Goal: Task Accomplishment & Management: Complete application form

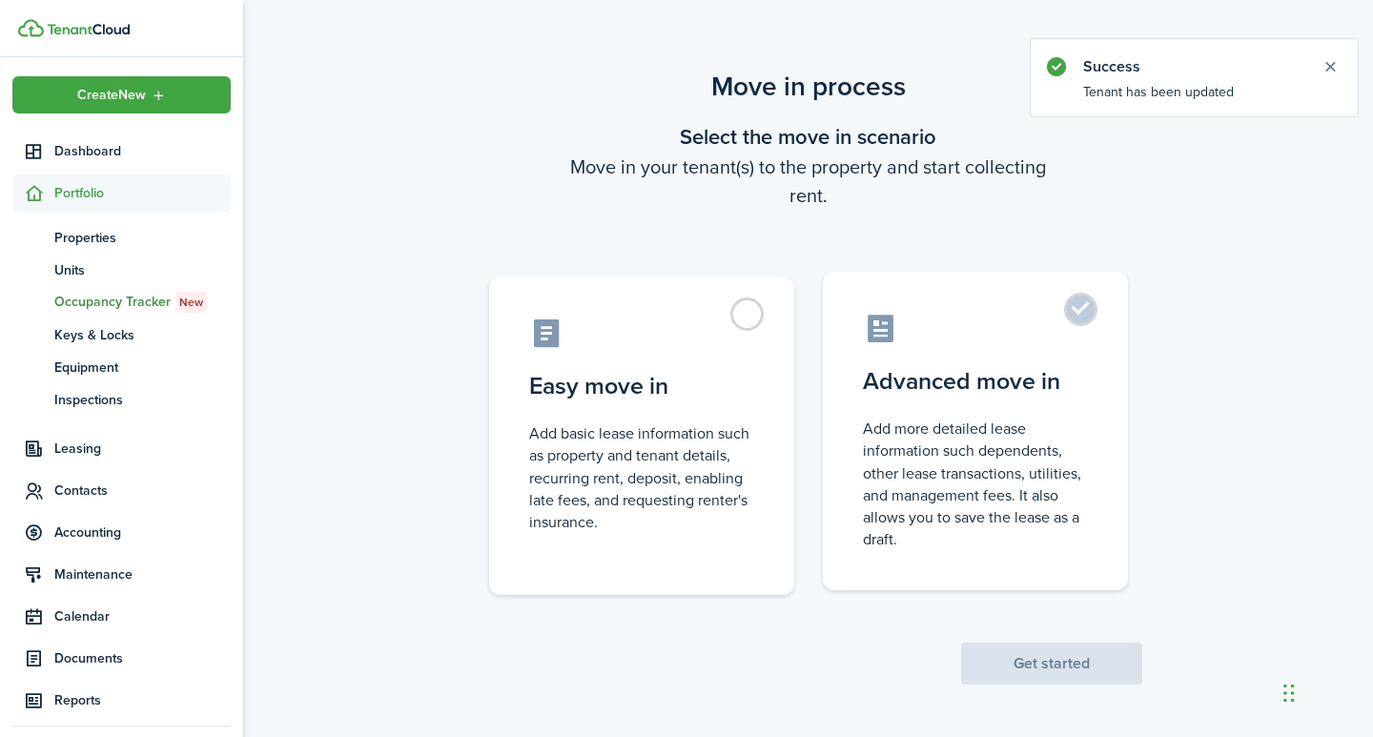
click at [1079, 315] on label "Advanced move in Add more detailed lease information such dependents, other lea…" at bounding box center [975, 431] width 305 height 318
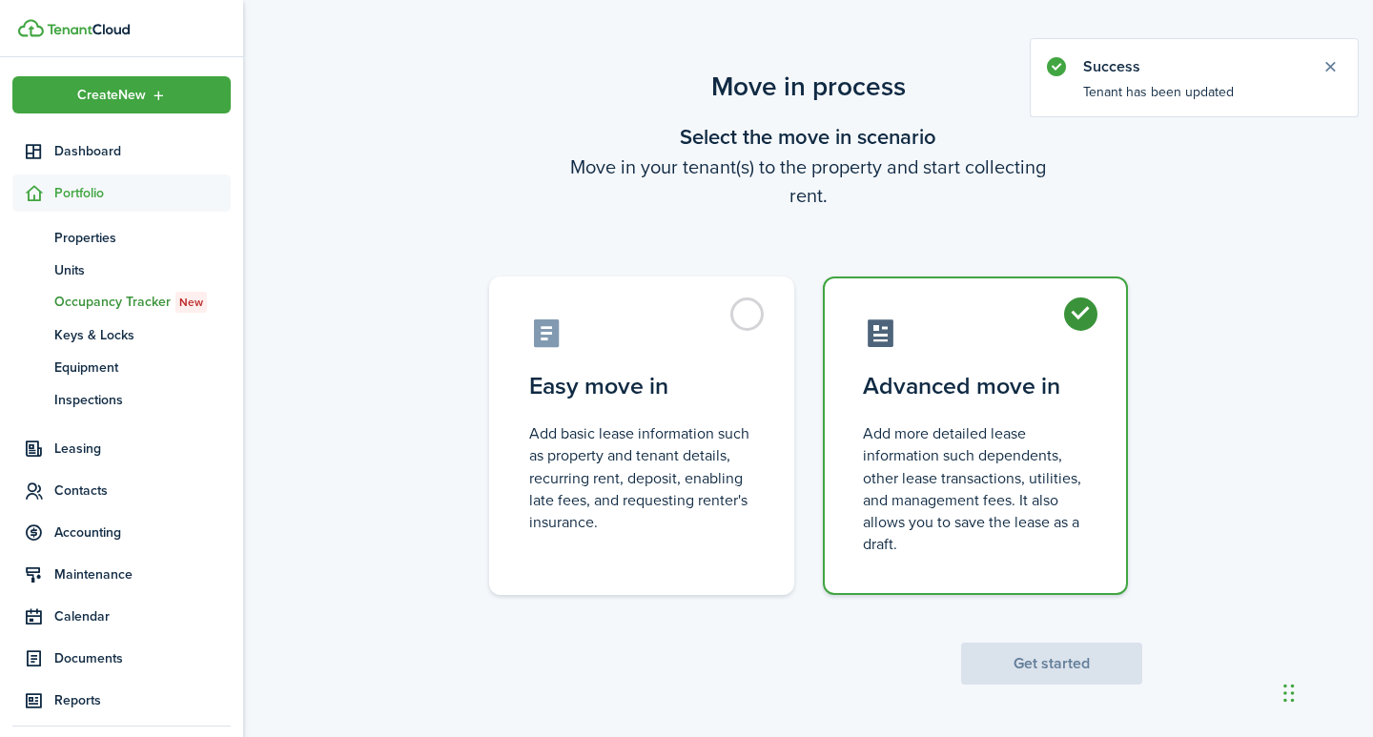
radio input "true"
click at [1062, 661] on button "Get started" at bounding box center [1051, 664] width 181 height 42
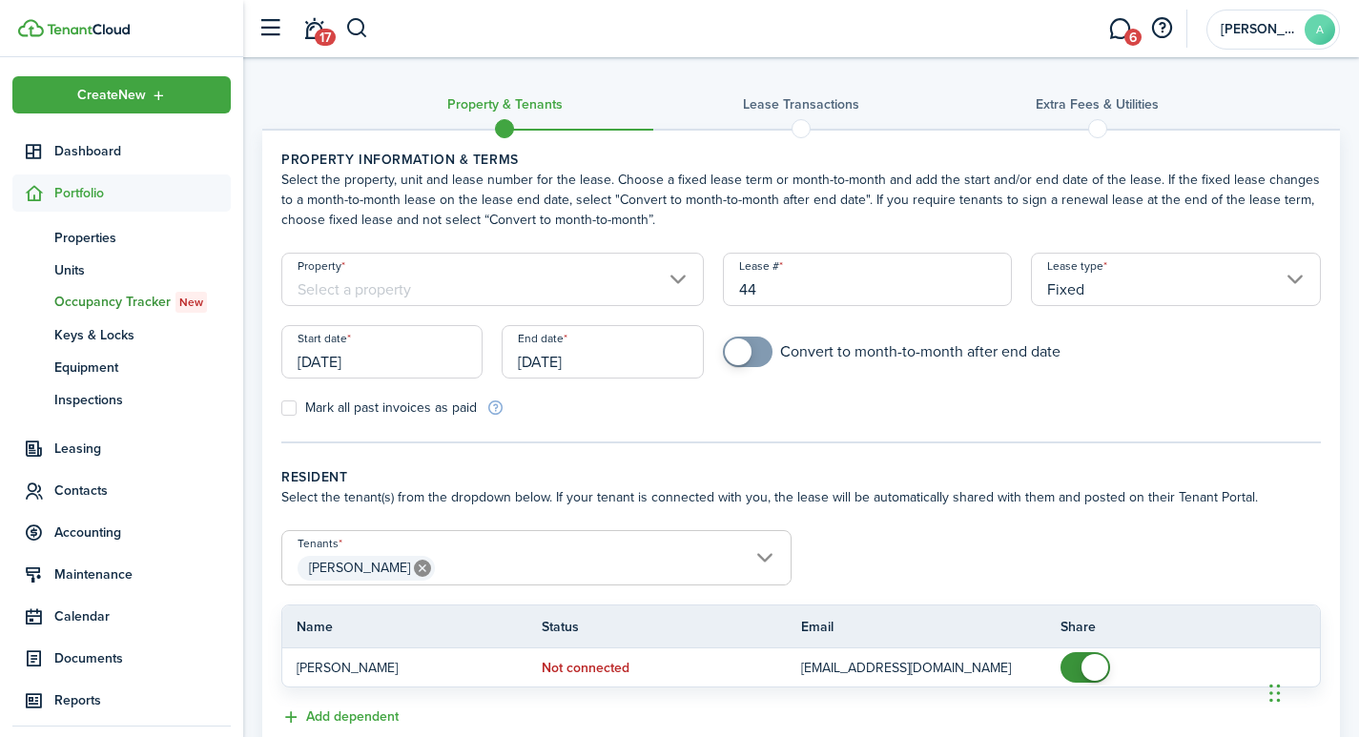
click at [406, 276] on input "Property" at bounding box center [492, 279] width 422 height 53
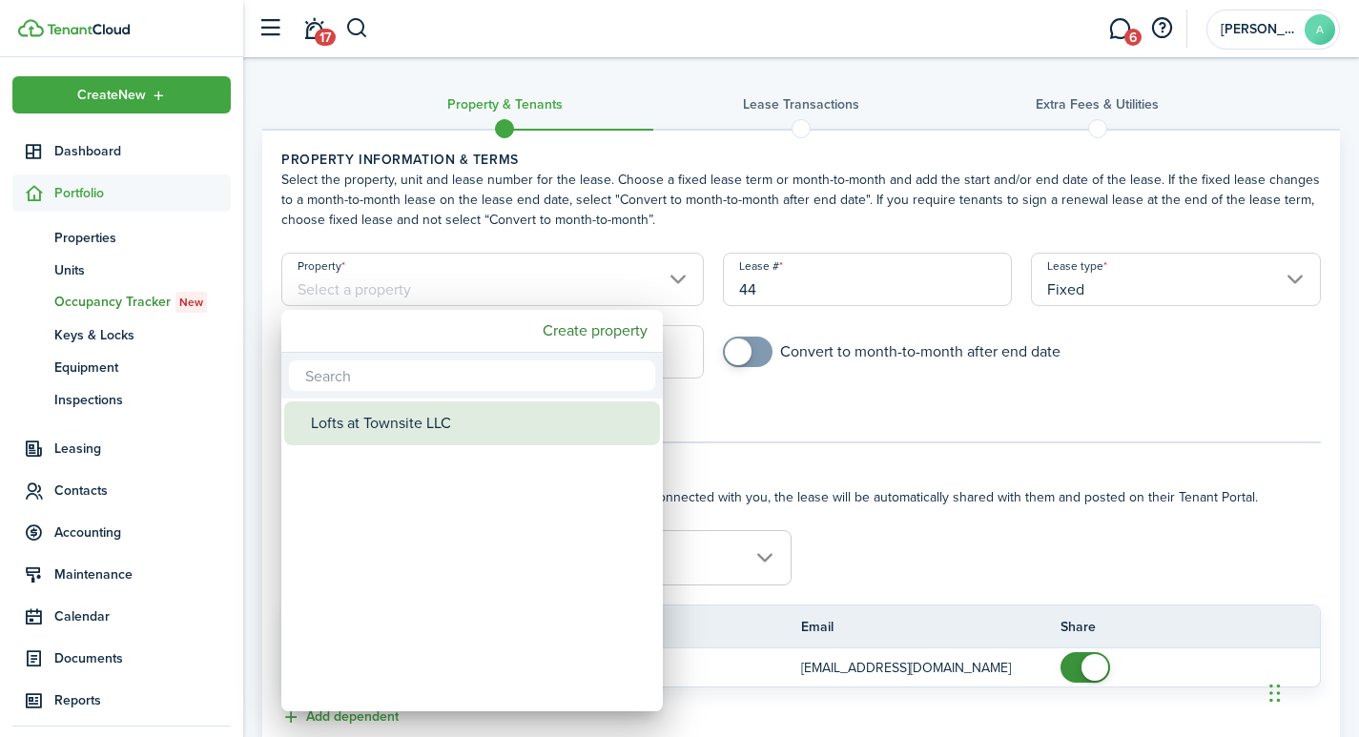
click at [414, 423] on div "Lofts at Townsite LLC" at bounding box center [479, 423] width 337 height 44
type input "Lofts at Townsite LLC"
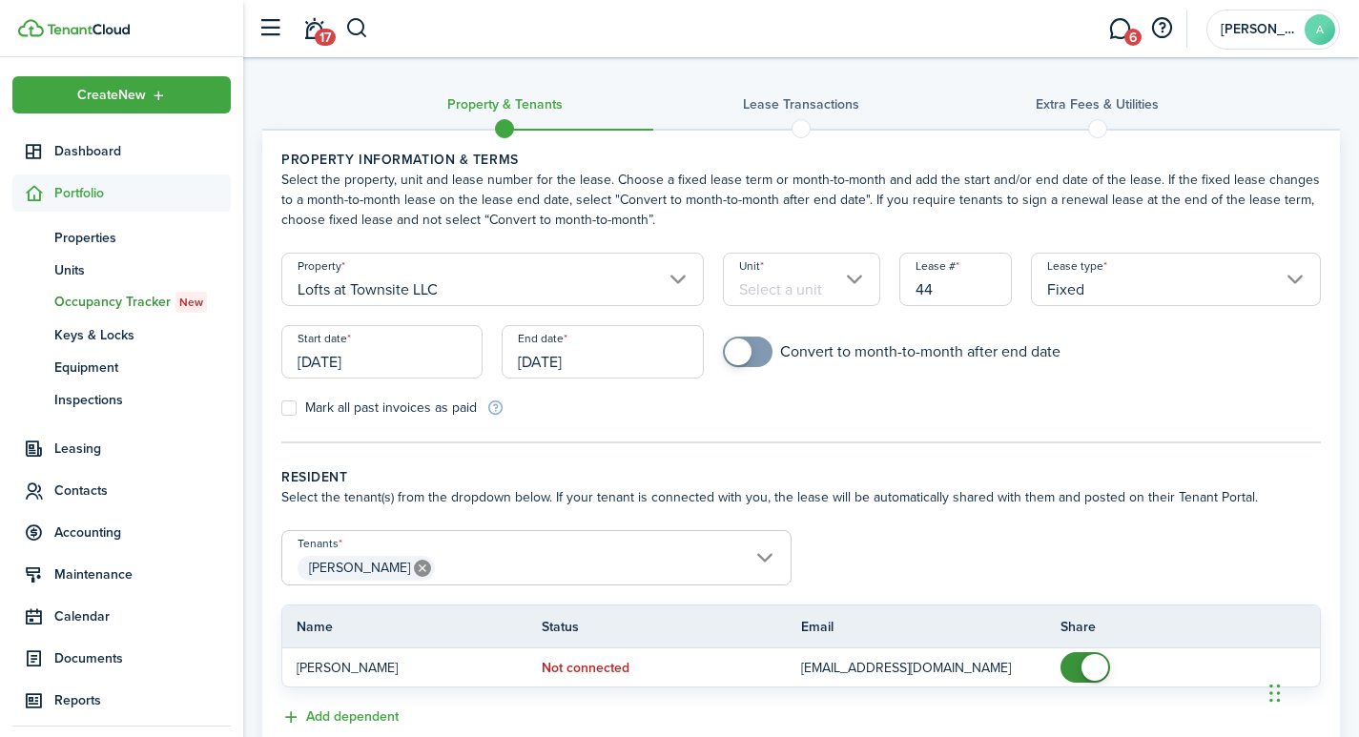
click at [807, 288] on input "Unit" at bounding box center [801, 279] width 157 height 53
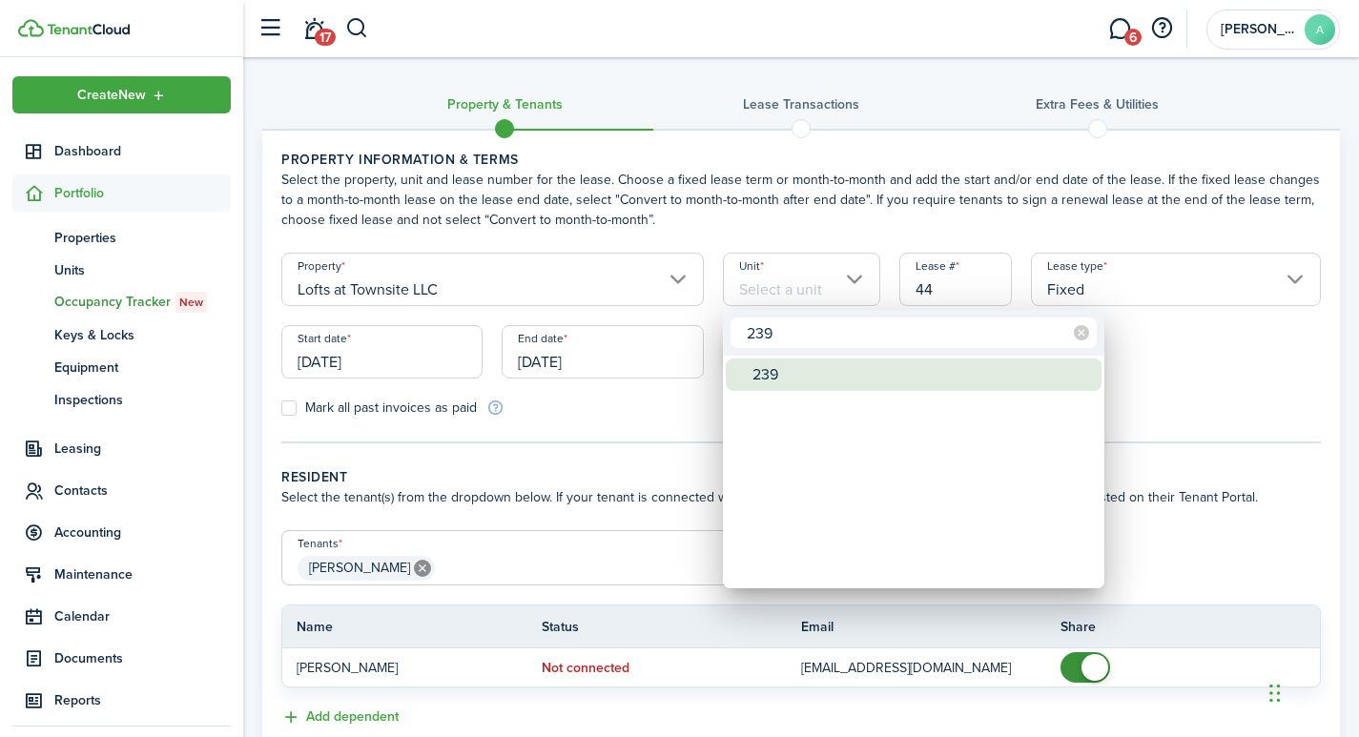
type input "239"
click at [775, 373] on div "239" at bounding box center [920, 374] width 337 height 32
type input "239"
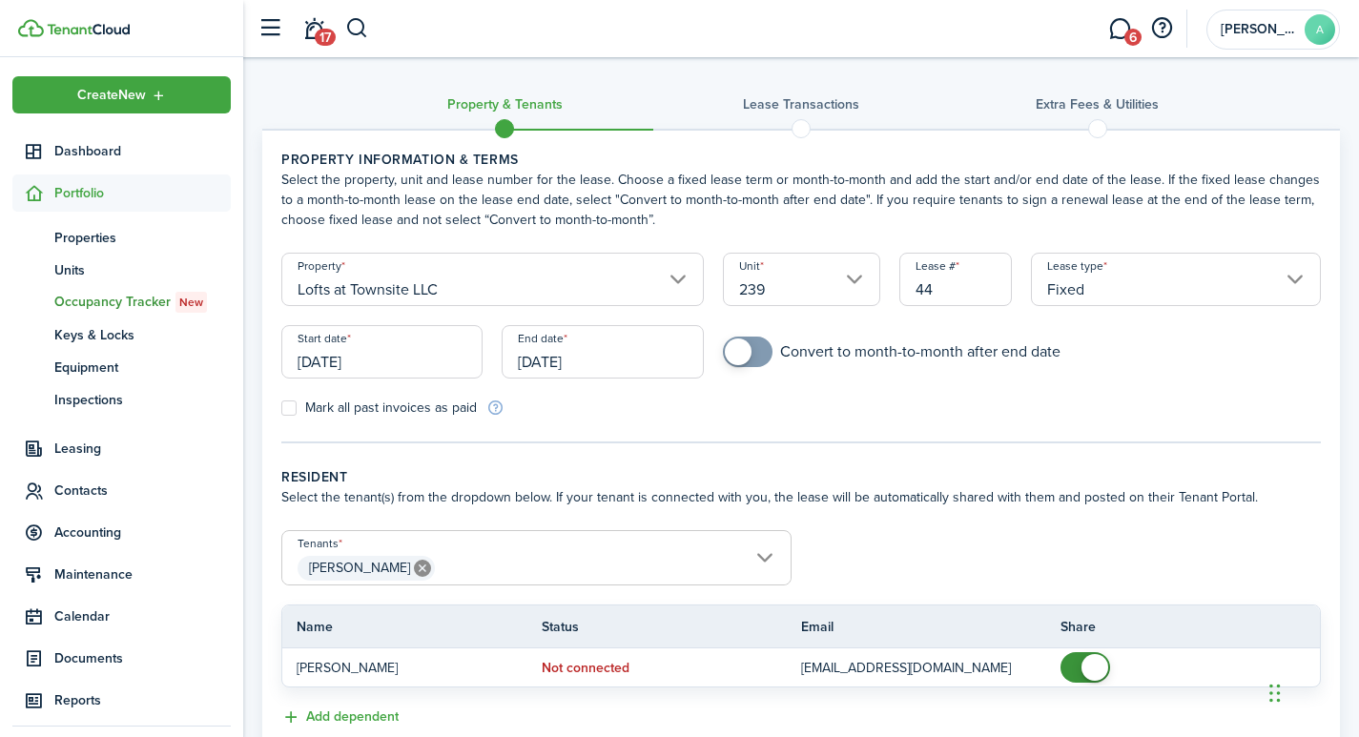
drag, startPoint x: 929, startPoint y: 285, endPoint x: 894, endPoint y: 281, distance: 34.5
click at [899, 281] on input "44" at bounding box center [955, 279] width 113 height 53
click at [410, 358] on input "[DATE]" at bounding box center [381, 351] width 201 height 53
type input "2391"
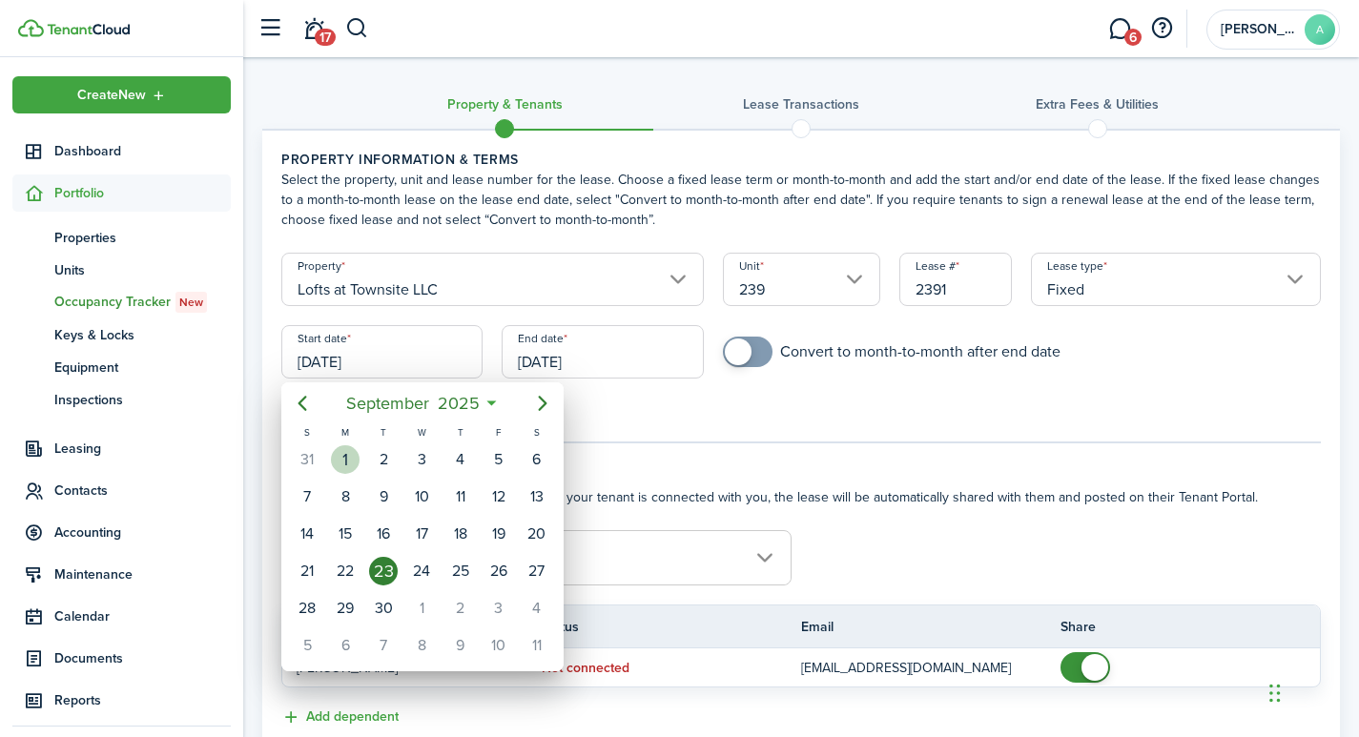
click at [345, 458] on div "1" at bounding box center [345, 459] width 29 height 29
type input "[DATE]"
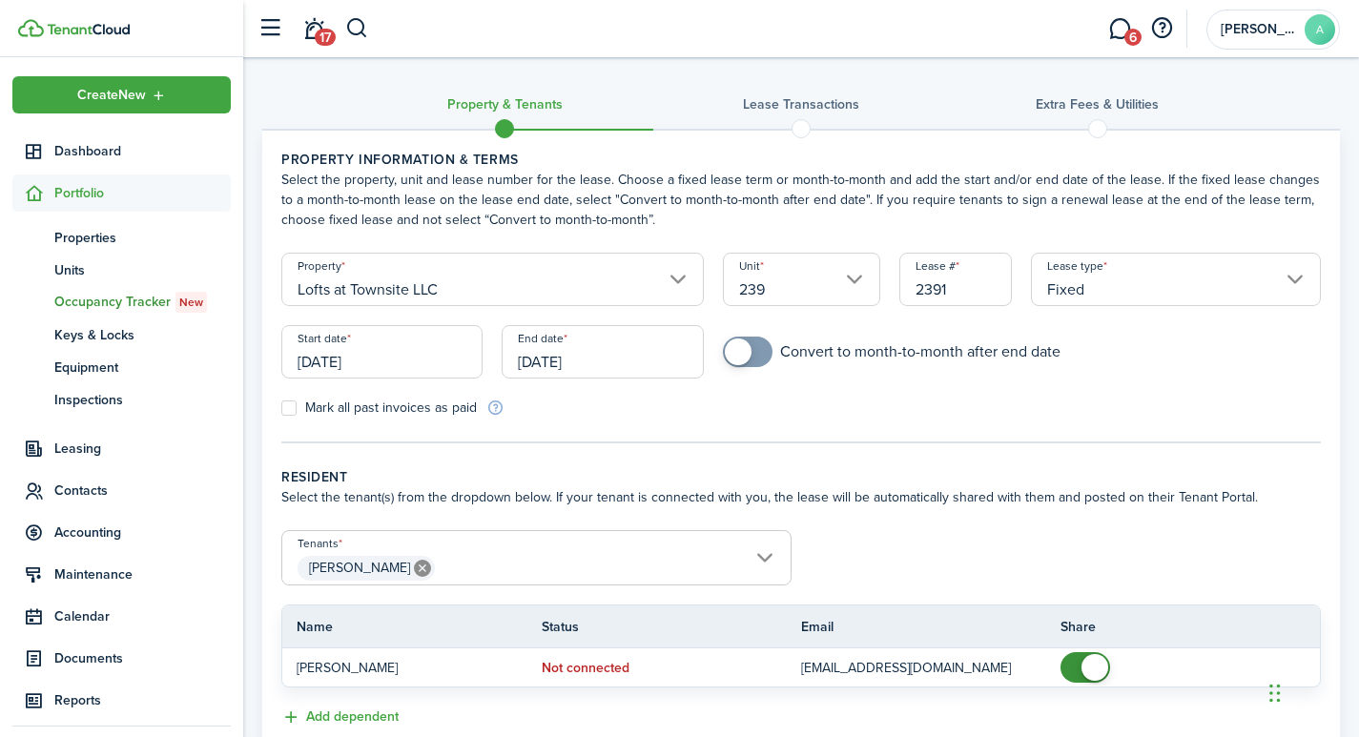
click at [597, 361] on input "[DATE]" at bounding box center [601, 351] width 201 height 53
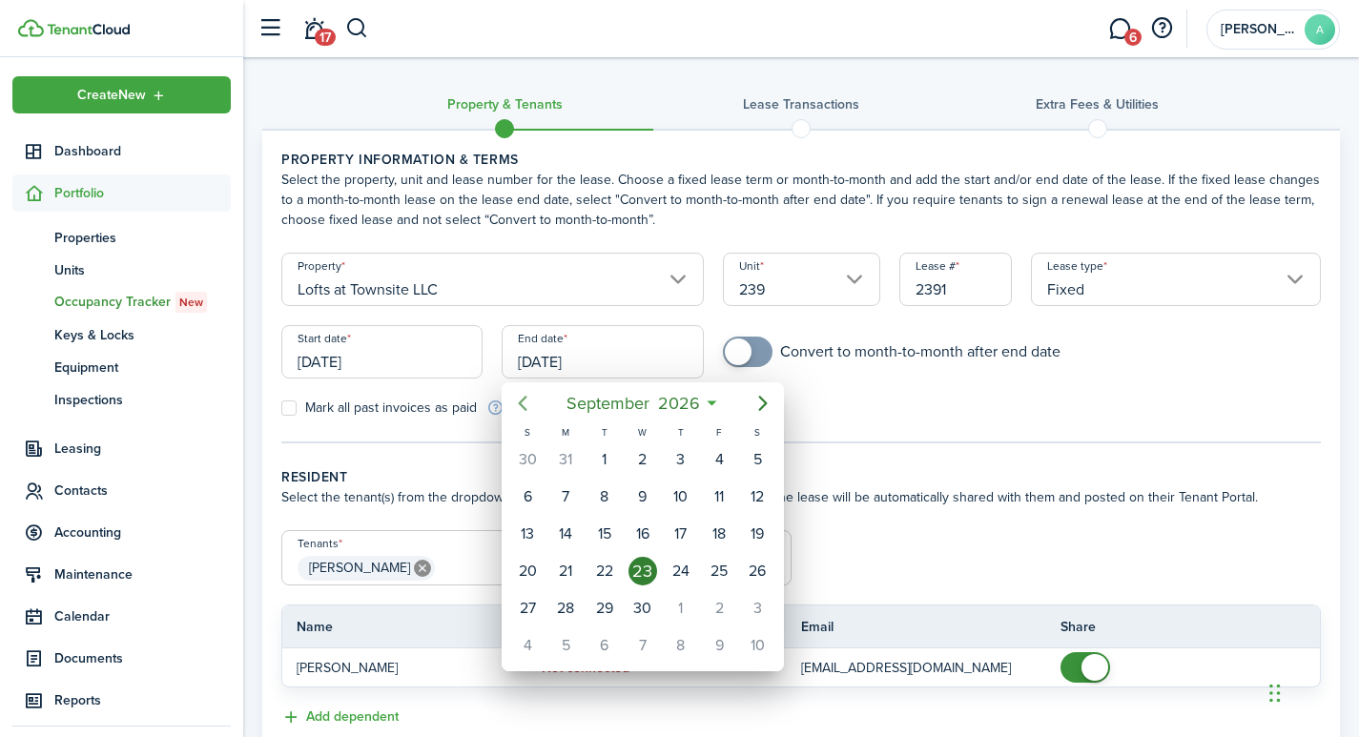
click at [519, 399] on icon "Previous page" at bounding box center [522, 403] width 23 height 23
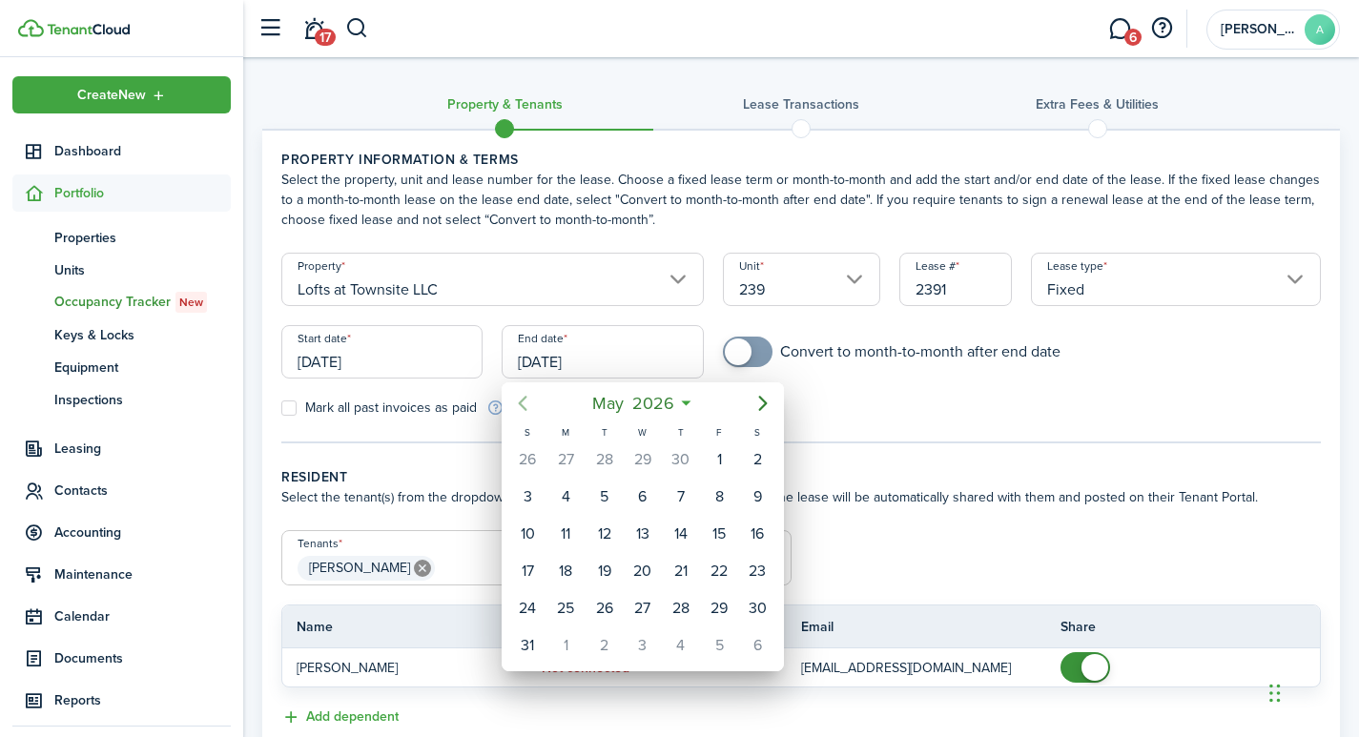
click at [519, 399] on icon "Previous page" at bounding box center [522, 403] width 23 height 23
click at [607, 600] on div "31" at bounding box center [604, 608] width 29 height 29
type input "[DATE]"
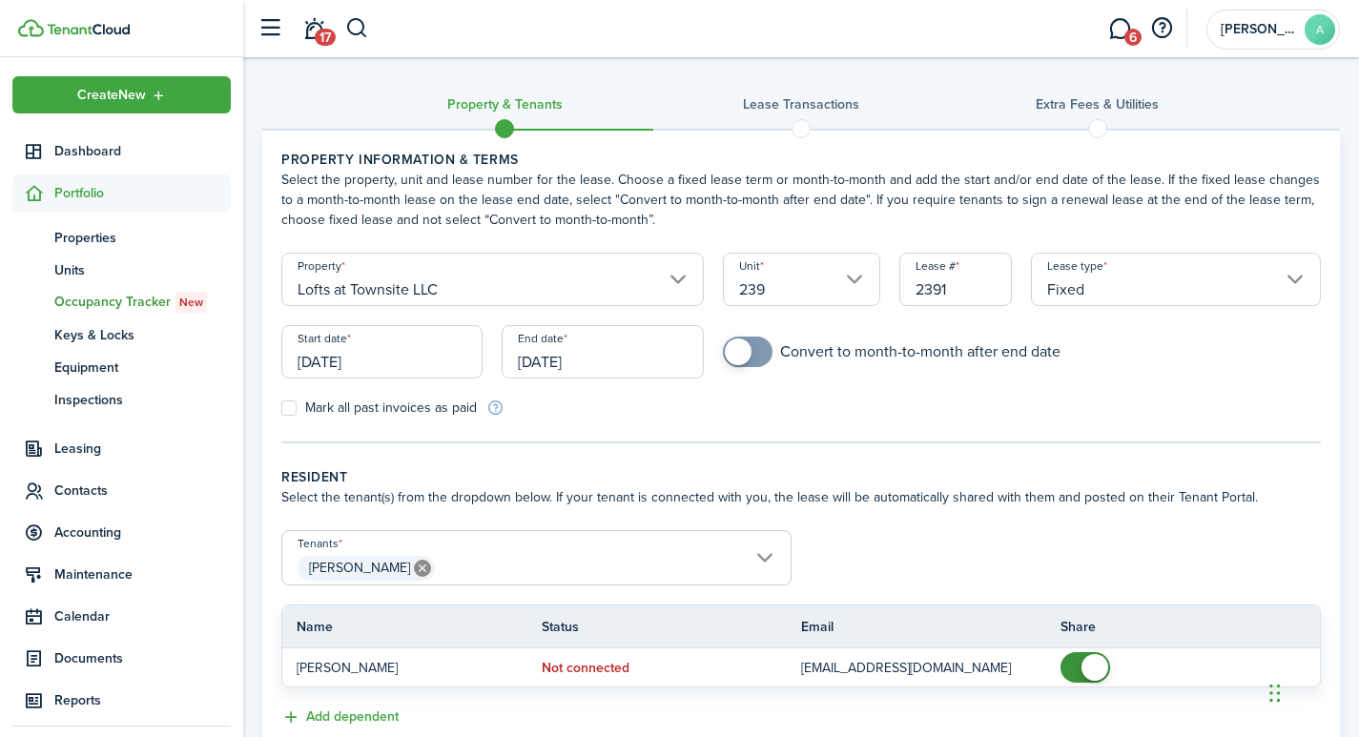
checkbox input "true"
click at [732, 350] on span at bounding box center [738, 351] width 27 height 27
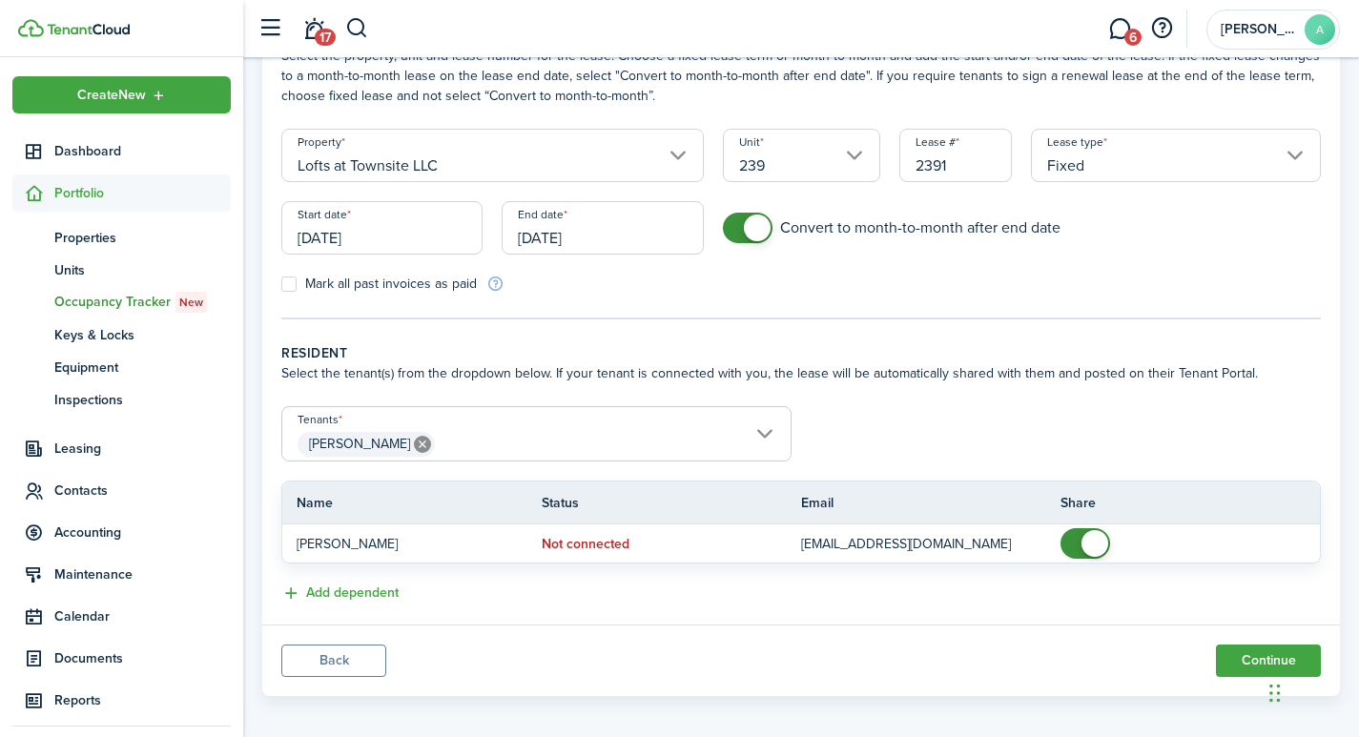
scroll to position [135, 0]
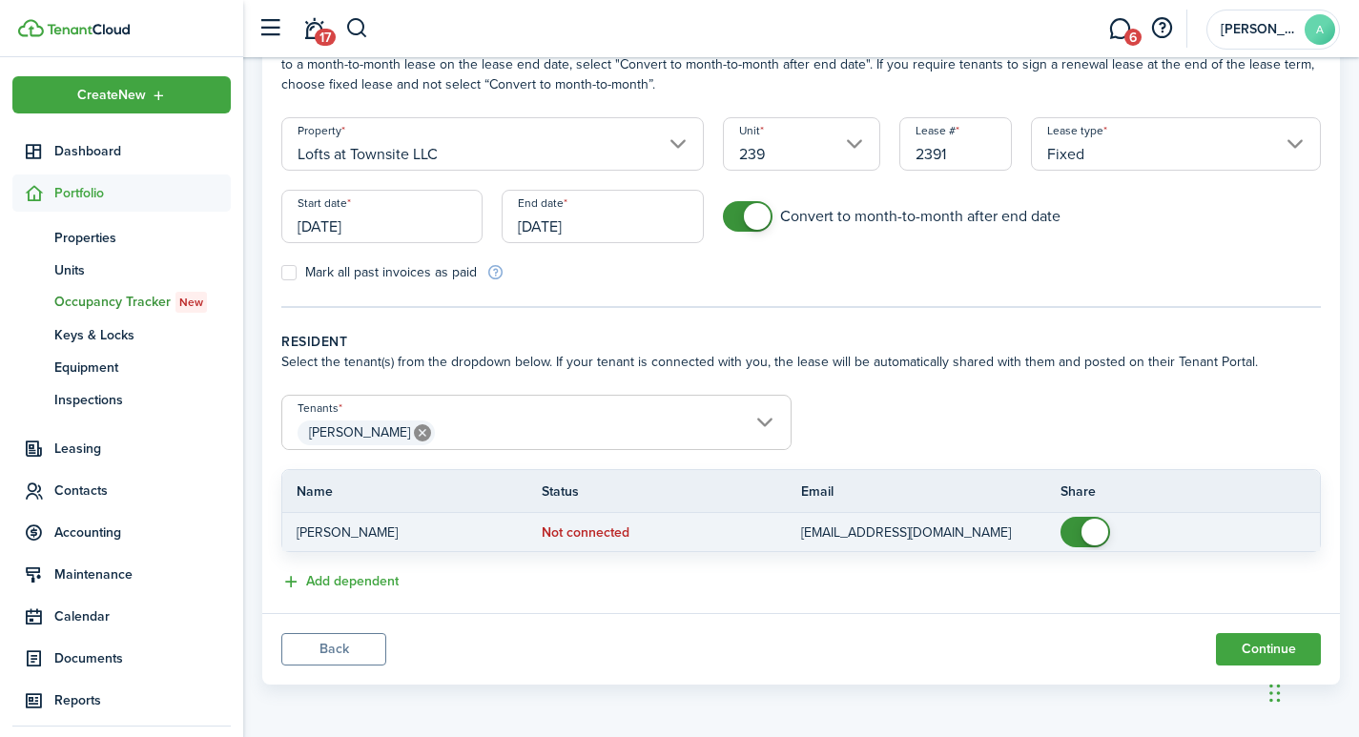
checkbox input "false"
click at [1093, 533] on span at bounding box center [1094, 532] width 27 height 27
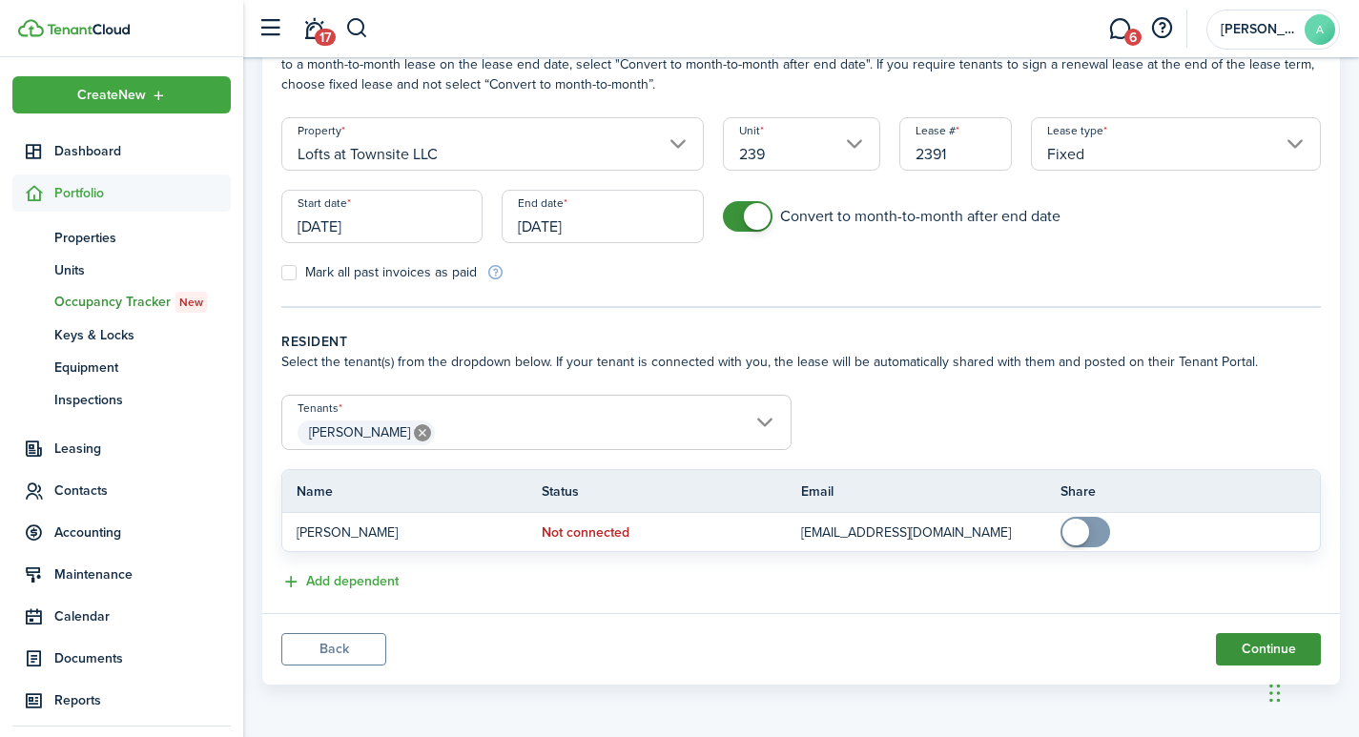
click at [1248, 658] on button "Continue" at bounding box center [1268, 649] width 105 height 32
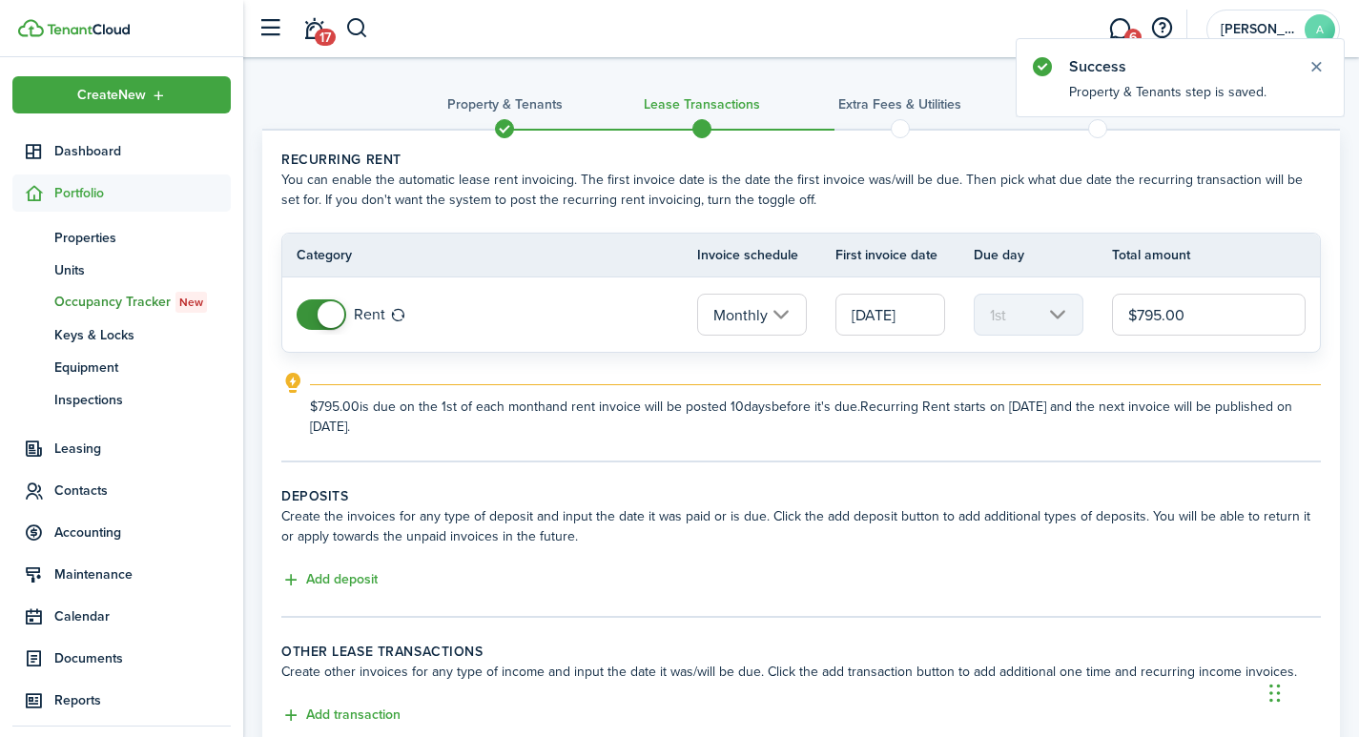
drag, startPoint x: 1211, startPoint y: 319, endPoint x: 1031, endPoint y: 286, distance: 183.2
click at [1031, 286] on tr "Rent Monthly [DATE] 1st $795.00" at bounding box center [800, 314] width 1037 height 74
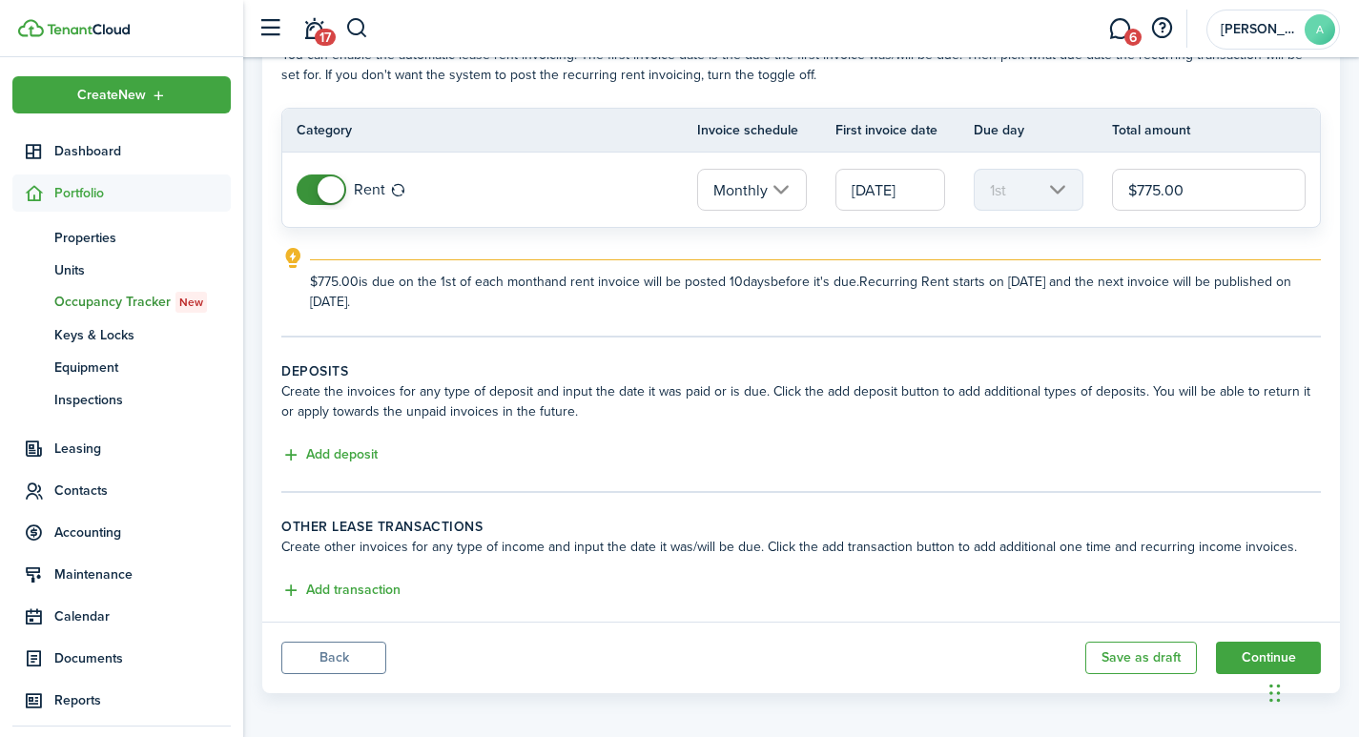
scroll to position [133, 0]
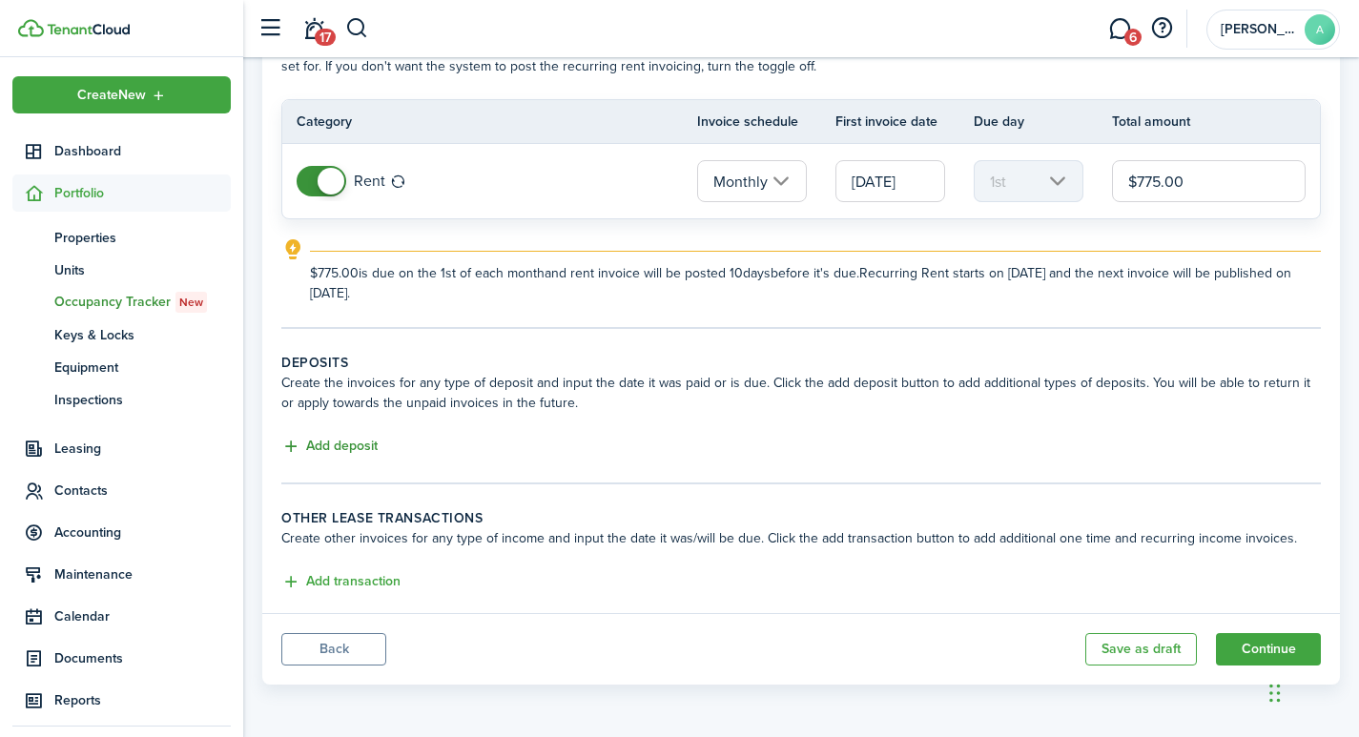
type input "$775.00"
click at [359, 443] on button "Add deposit" at bounding box center [329, 447] width 96 height 22
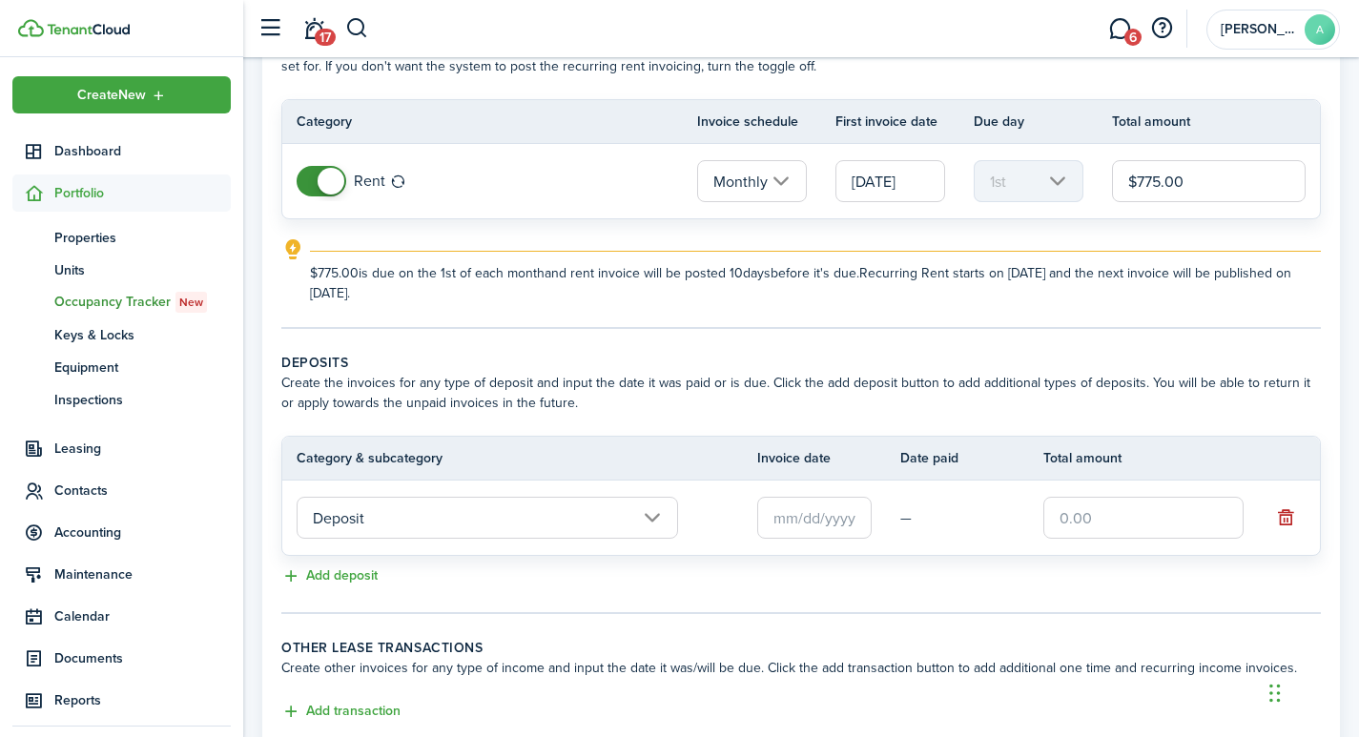
click at [821, 517] on input "text" at bounding box center [814, 518] width 114 height 42
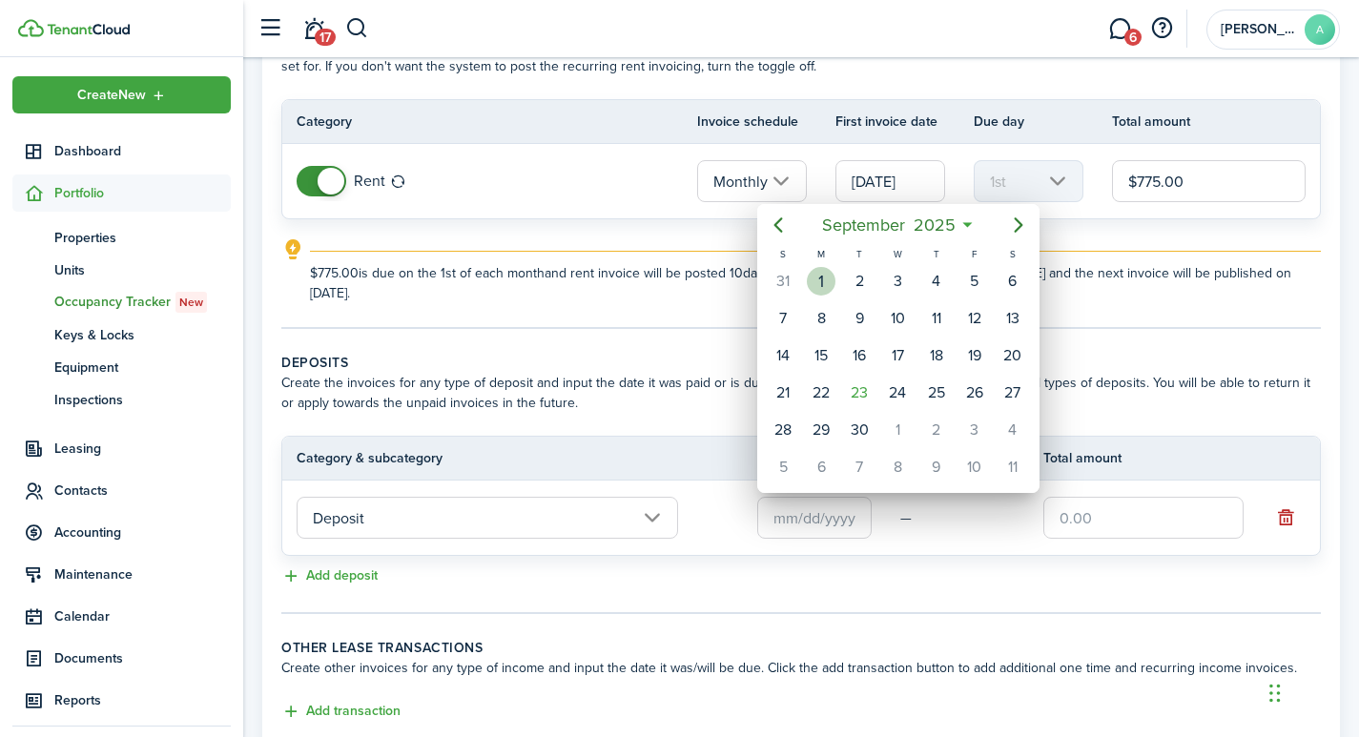
click at [818, 272] on div "1" at bounding box center [821, 281] width 29 height 29
type input "[DATE]"
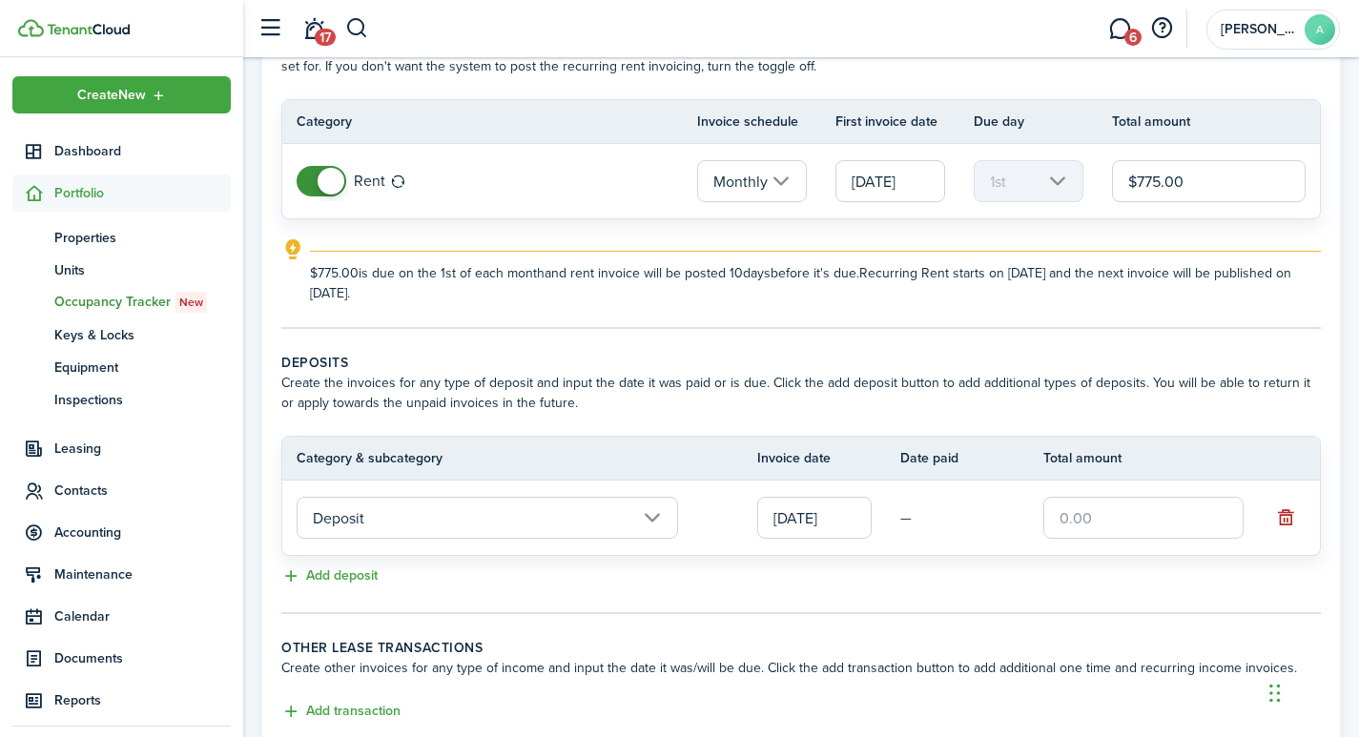
drag, startPoint x: 1066, startPoint y: 510, endPoint x: 1015, endPoint y: 504, distance: 50.9
click at [1015, 504] on tr "Deposit [DATE] —" at bounding box center [800, 517] width 1037 height 74
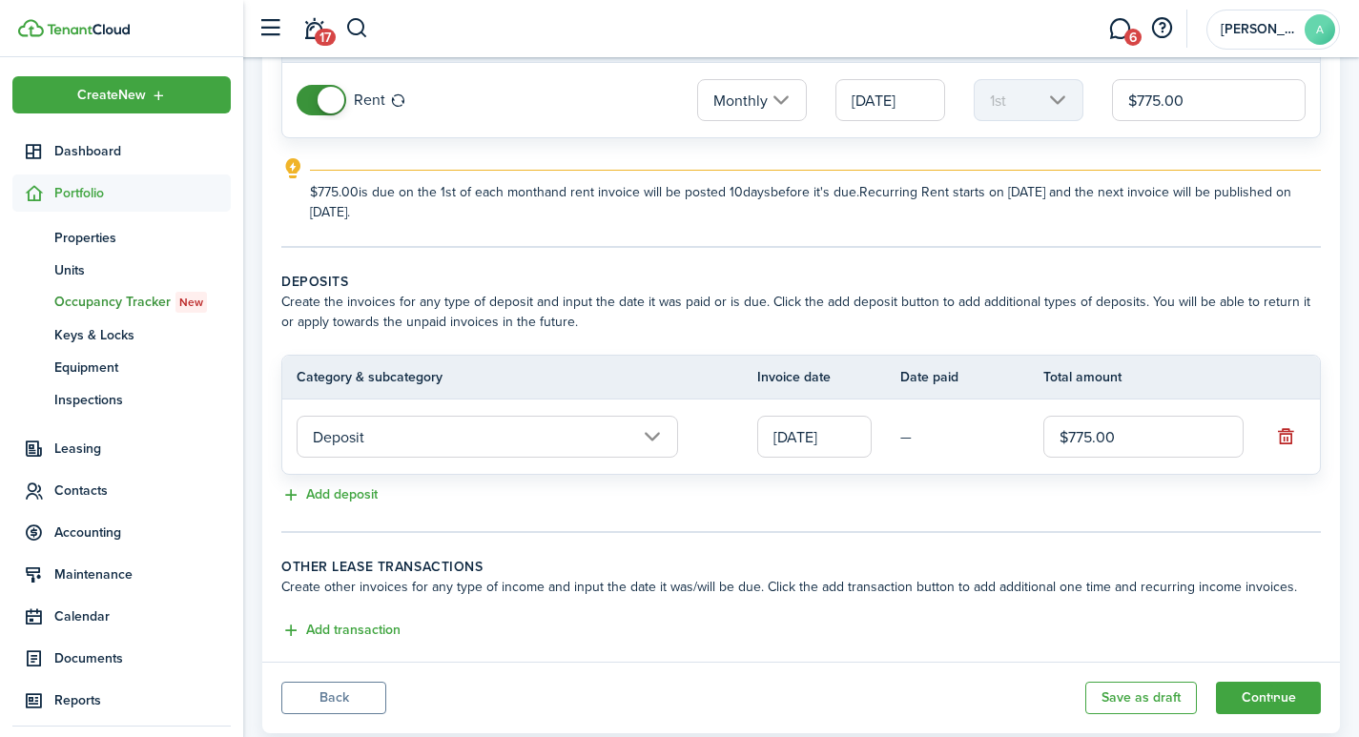
scroll to position [263, 0]
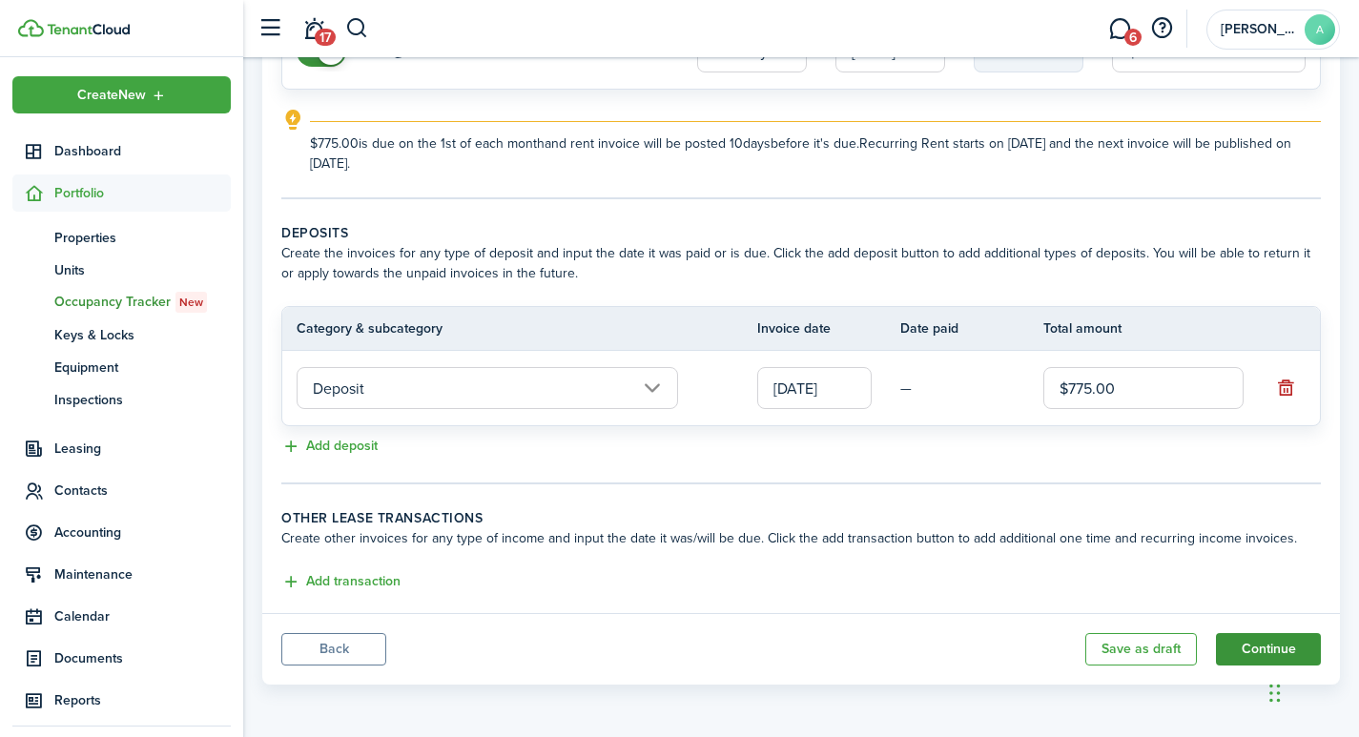
type input "$775.00"
click at [1257, 636] on button "Continue" at bounding box center [1268, 649] width 105 height 32
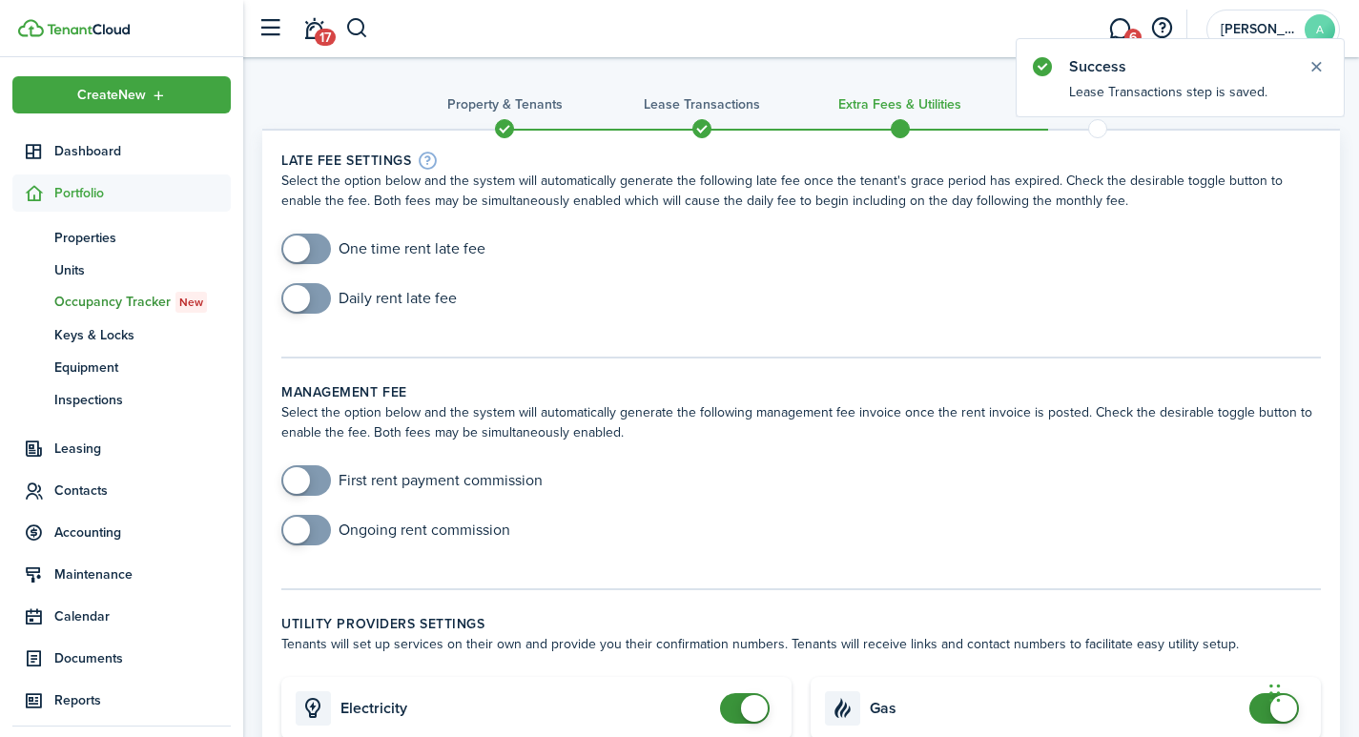
click at [292, 243] on span at bounding box center [296, 248] width 27 height 27
checkbox input "true"
click at [303, 246] on span at bounding box center [296, 248] width 27 height 27
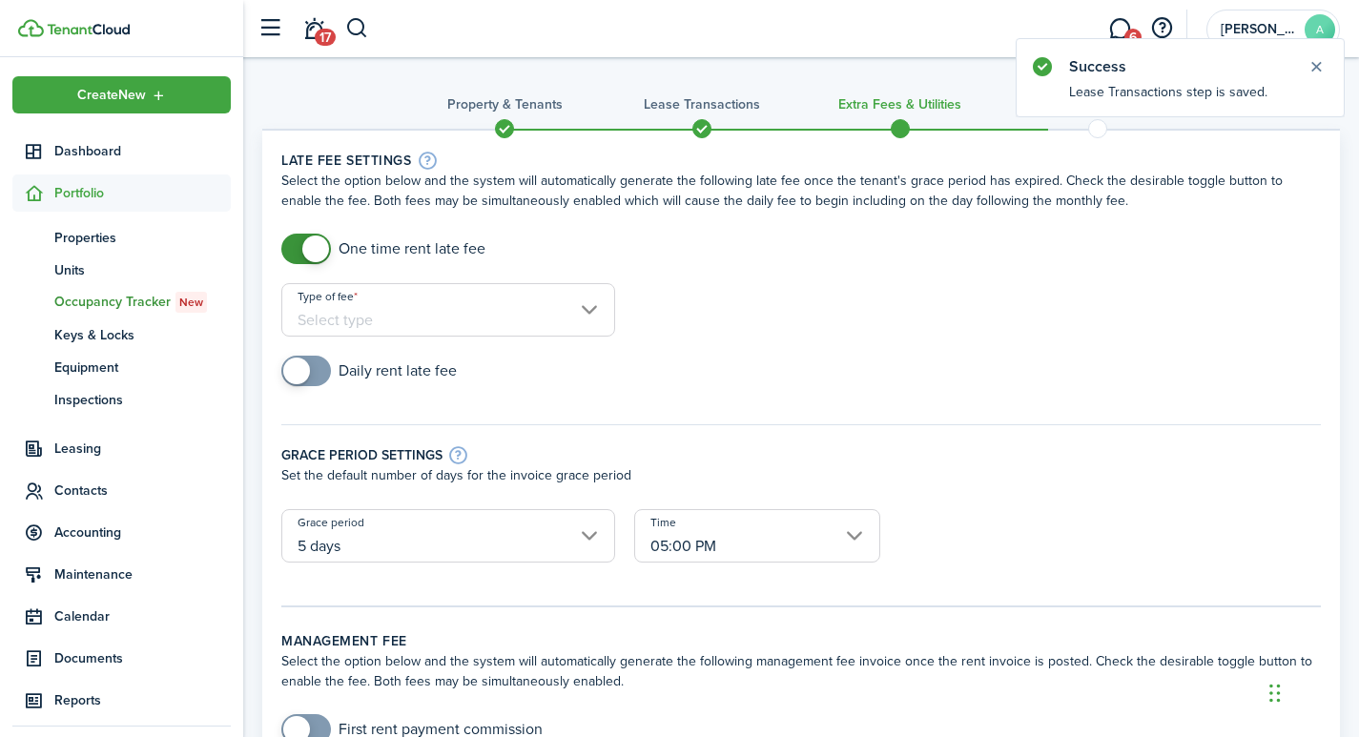
click at [458, 301] on input "Type of fee" at bounding box center [448, 309] width 334 height 53
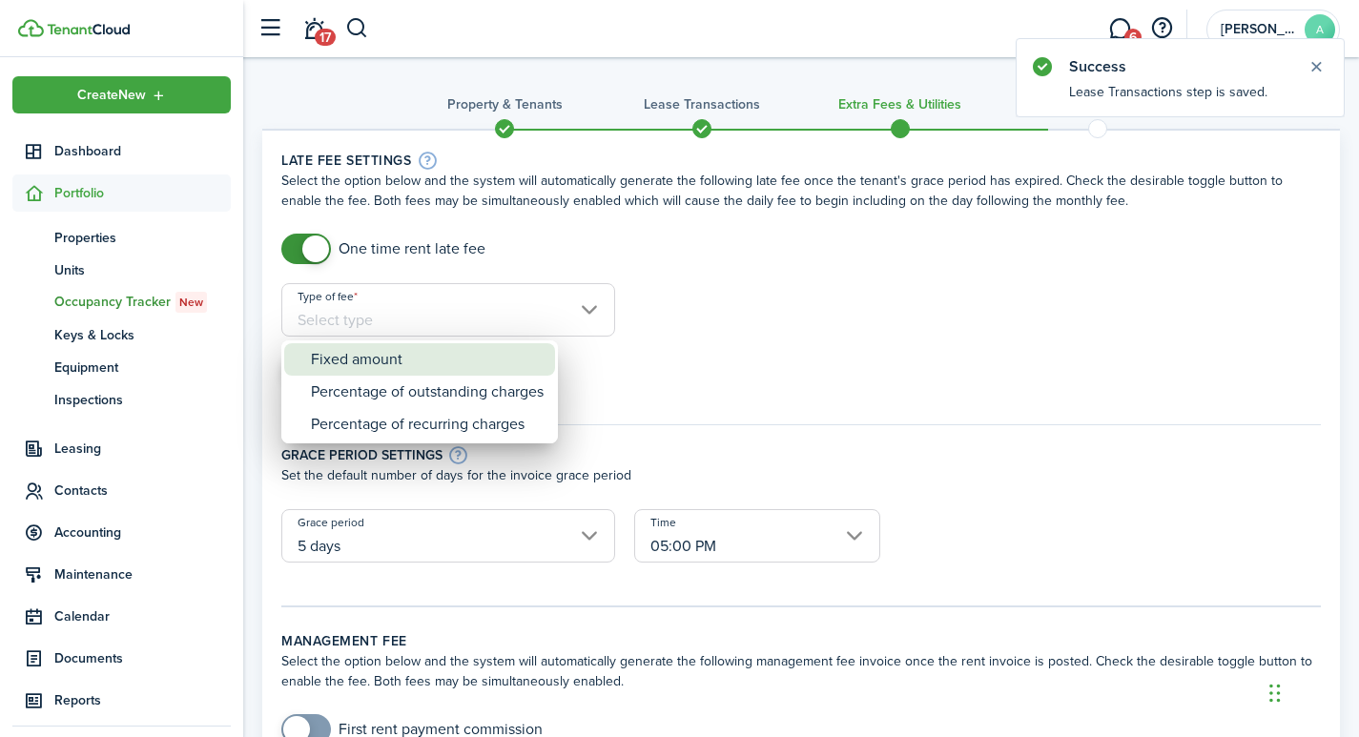
click at [430, 367] on div "Fixed amount" at bounding box center [427, 359] width 233 height 32
type input "Fixed amount"
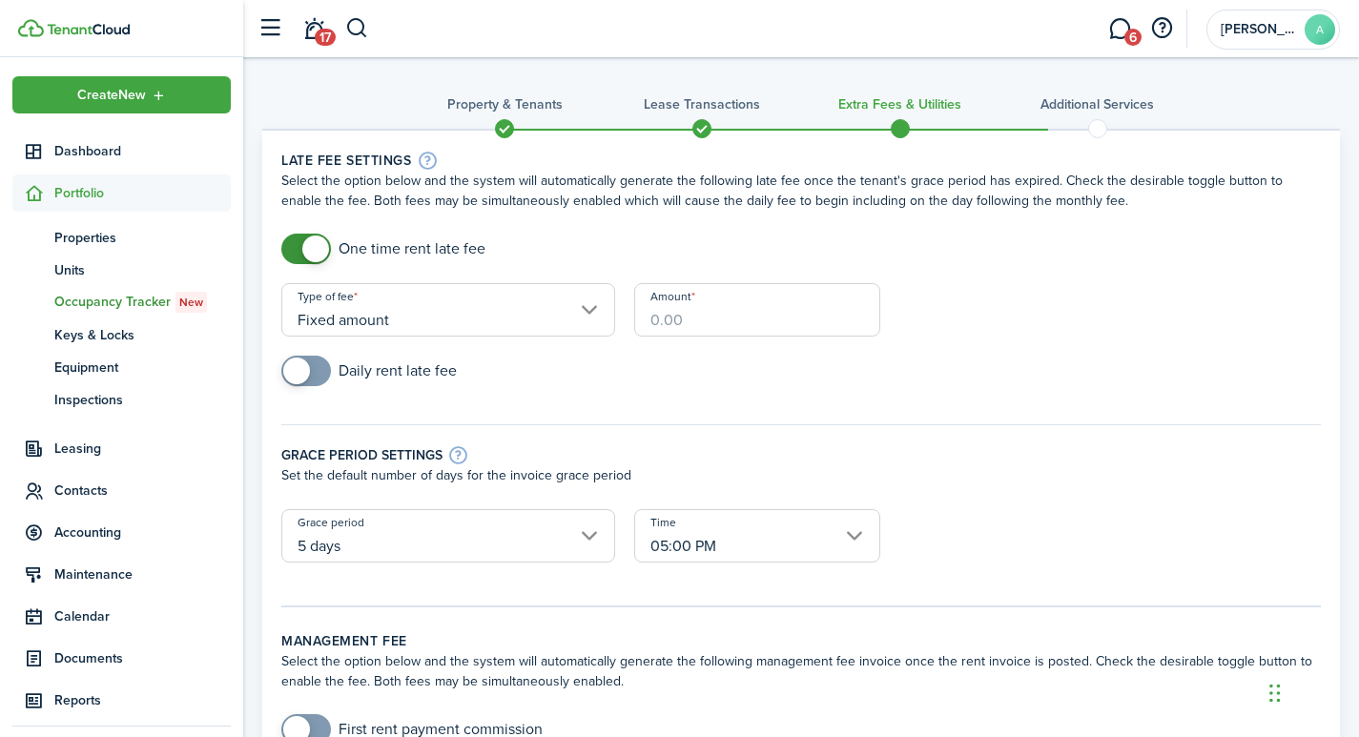
click at [676, 313] on input "Amount" at bounding box center [757, 309] width 246 height 53
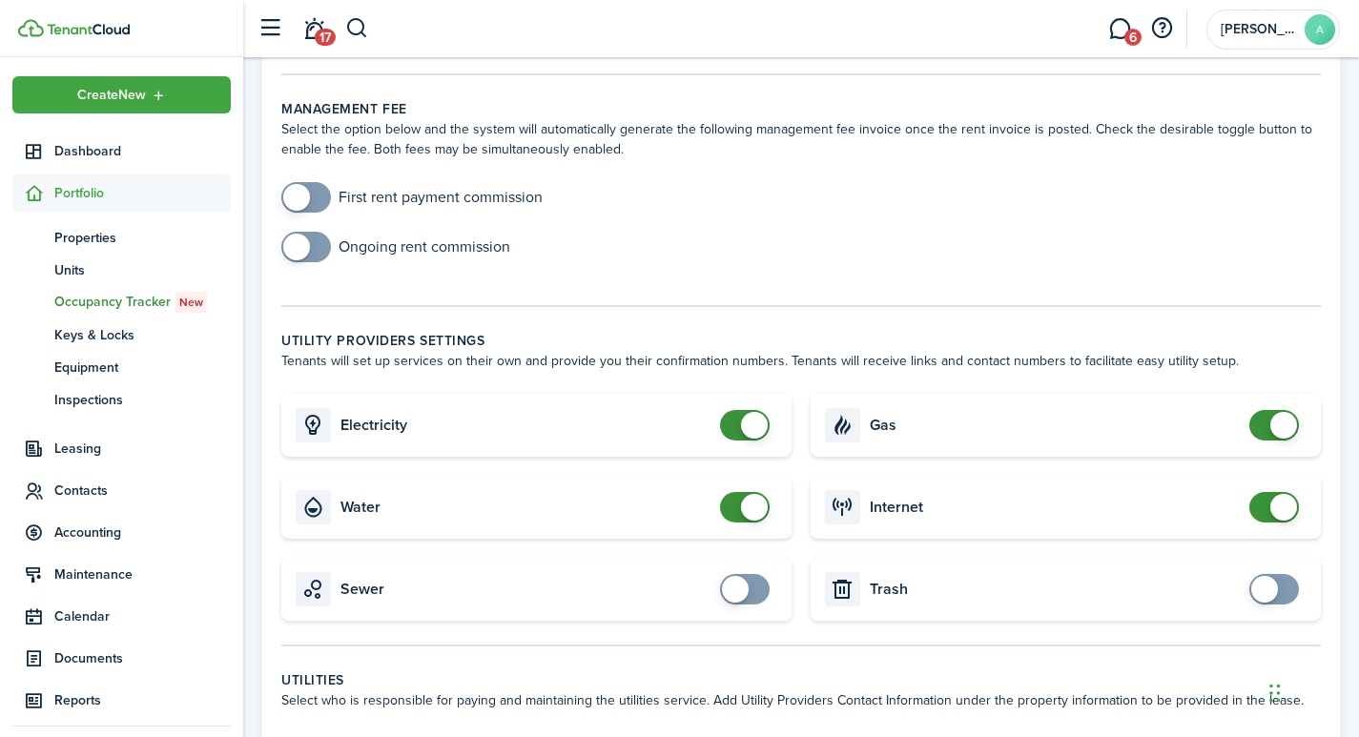
scroll to position [637, 0]
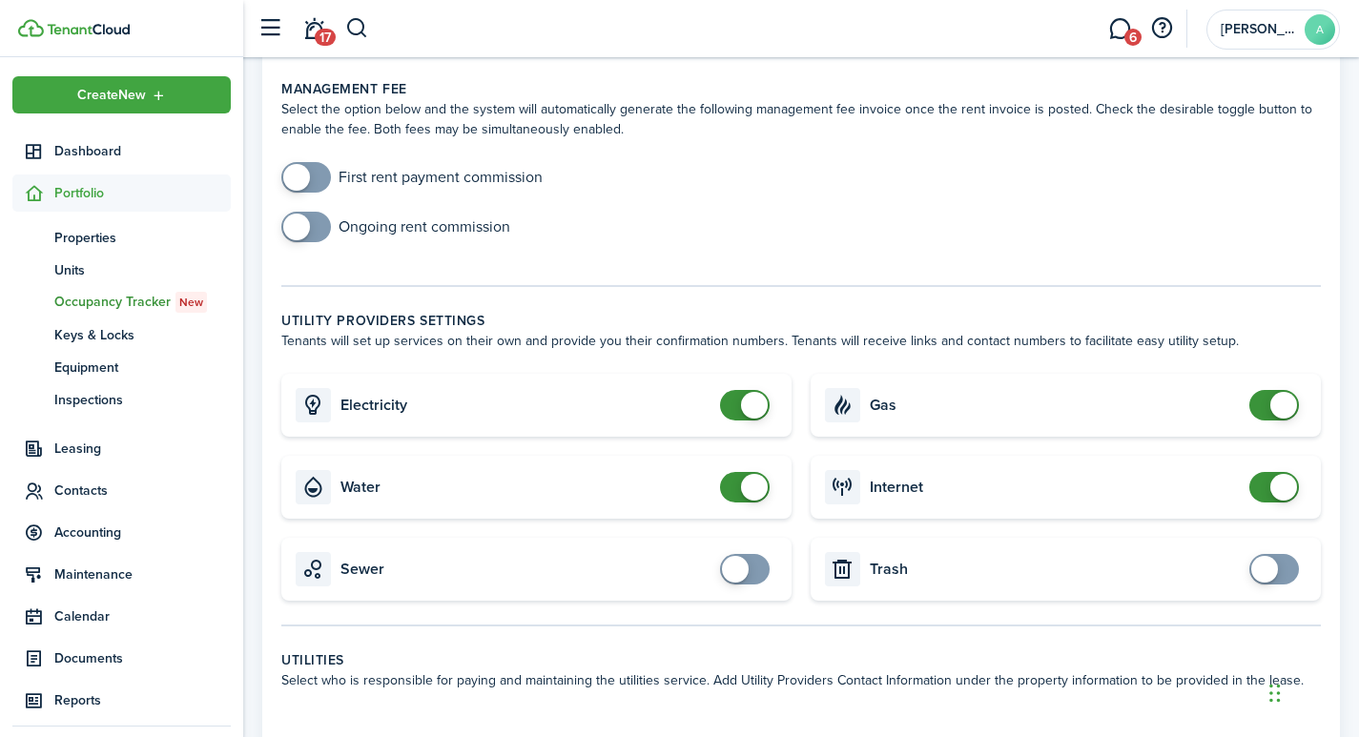
type input "$40.00"
checkbox input "false"
click at [736, 390] on span at bounding box center [744, 405] width 19 height 31
checkbox input "false"
click at [746, 474] on span at bounding box center [754, 487] width 27 height 27
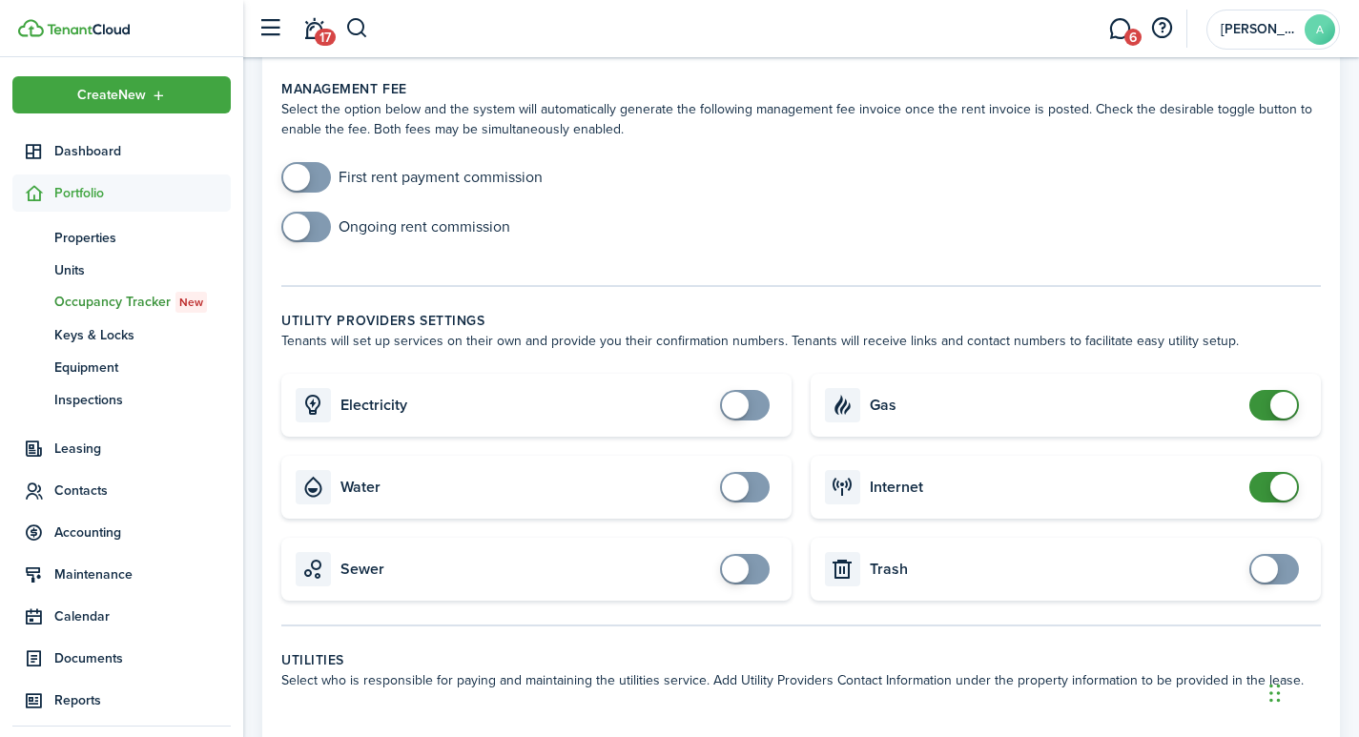
checkbox input "false"
click at [1288, 392] on span at bounding box center [1283, 405] width 27 height 27
checkbox input "false"
click at [1286, 474] on span at bounding box center [1283, 487] width 27 height 27
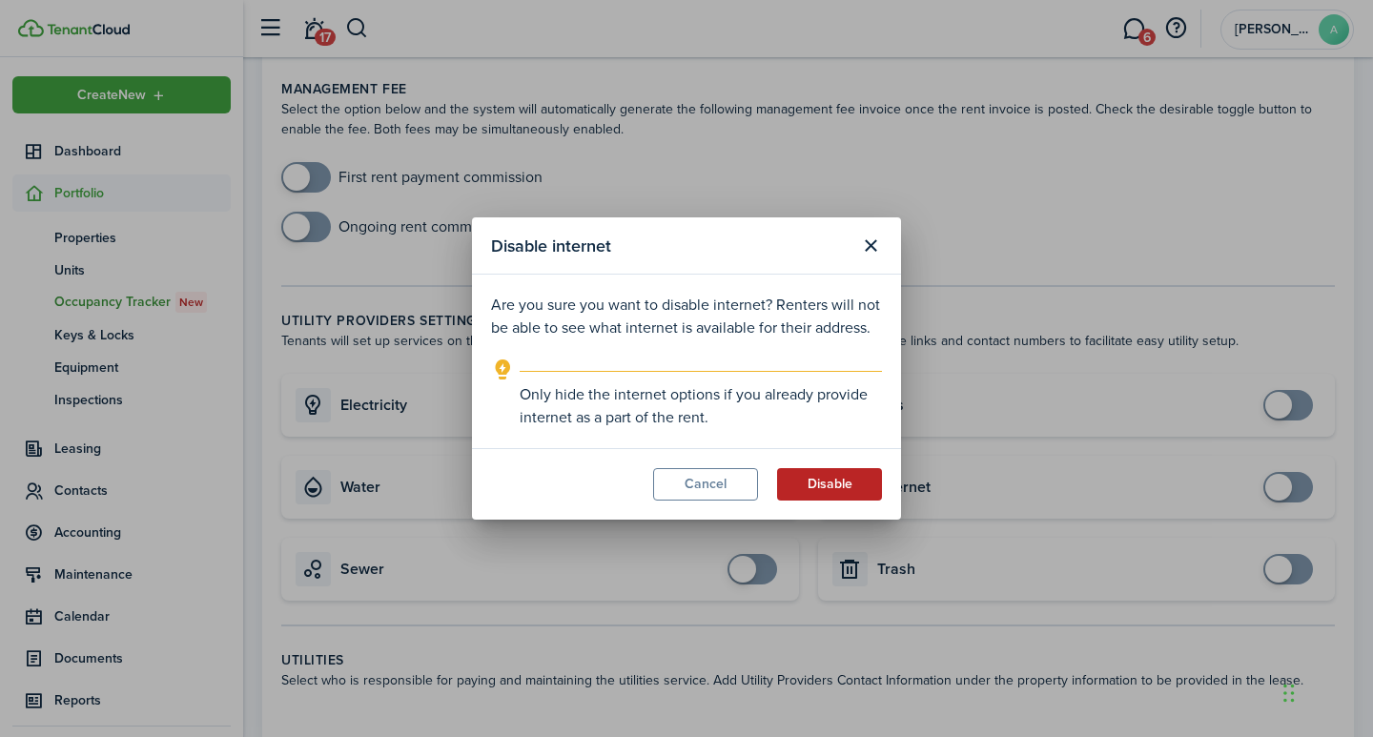
click at [833, 497] on button "Disable" at bounding box center [829, 484] width 105 height 32
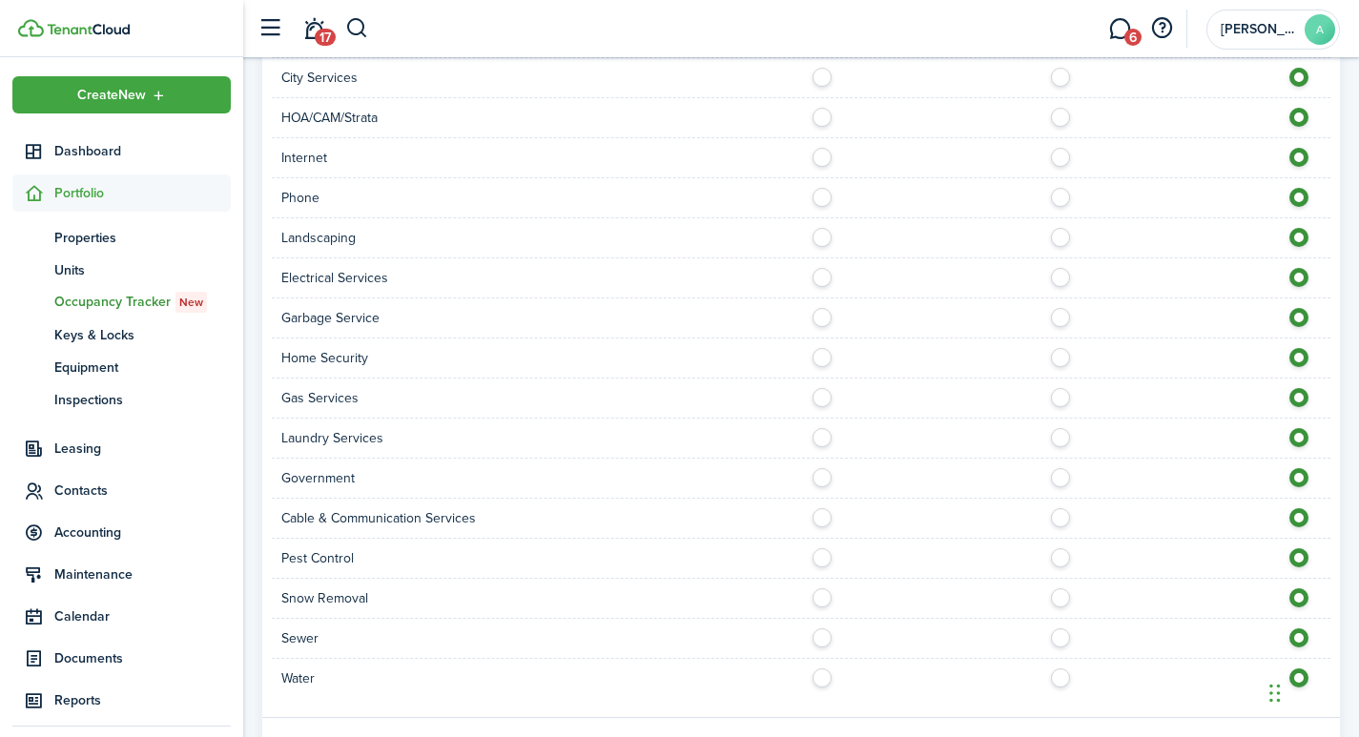
scroll to position [1469, 0]
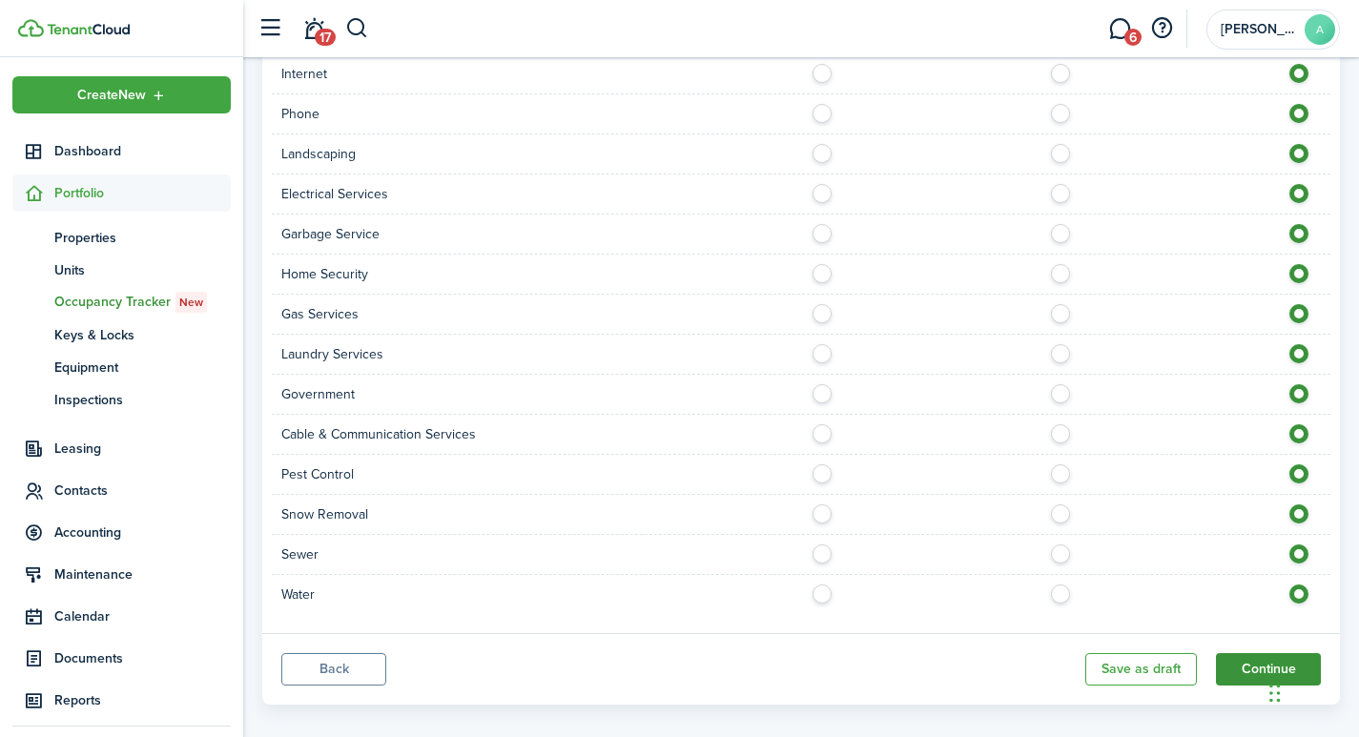
click at [1279, 653] on button "Continue" at bounding box center [1268, 669] width 105 height 32
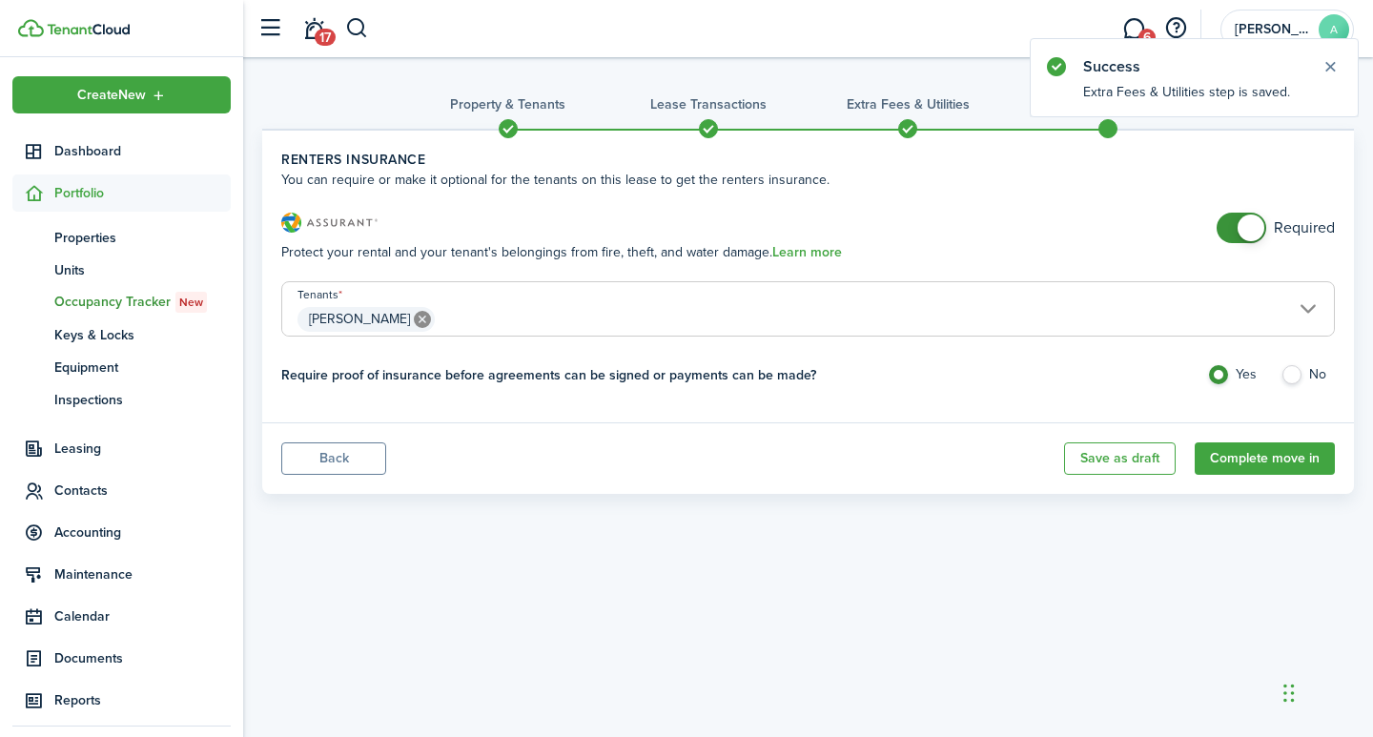
checkbox input "false"
click at [1247, 220] on span at bounding box center [1250, 228] width 27 height 27
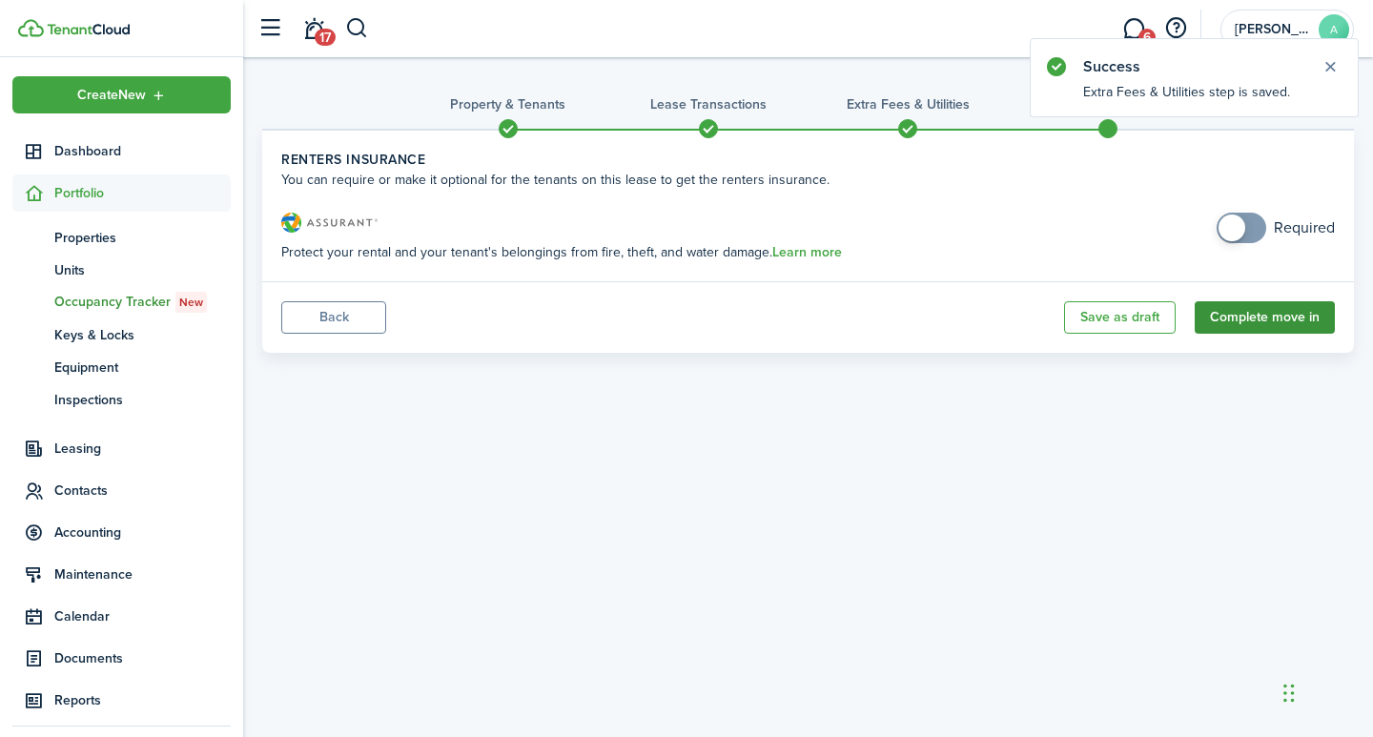
click at [1268, 323] on button "Complete move in" at bounding box center [1265, 317] width 140 height 32
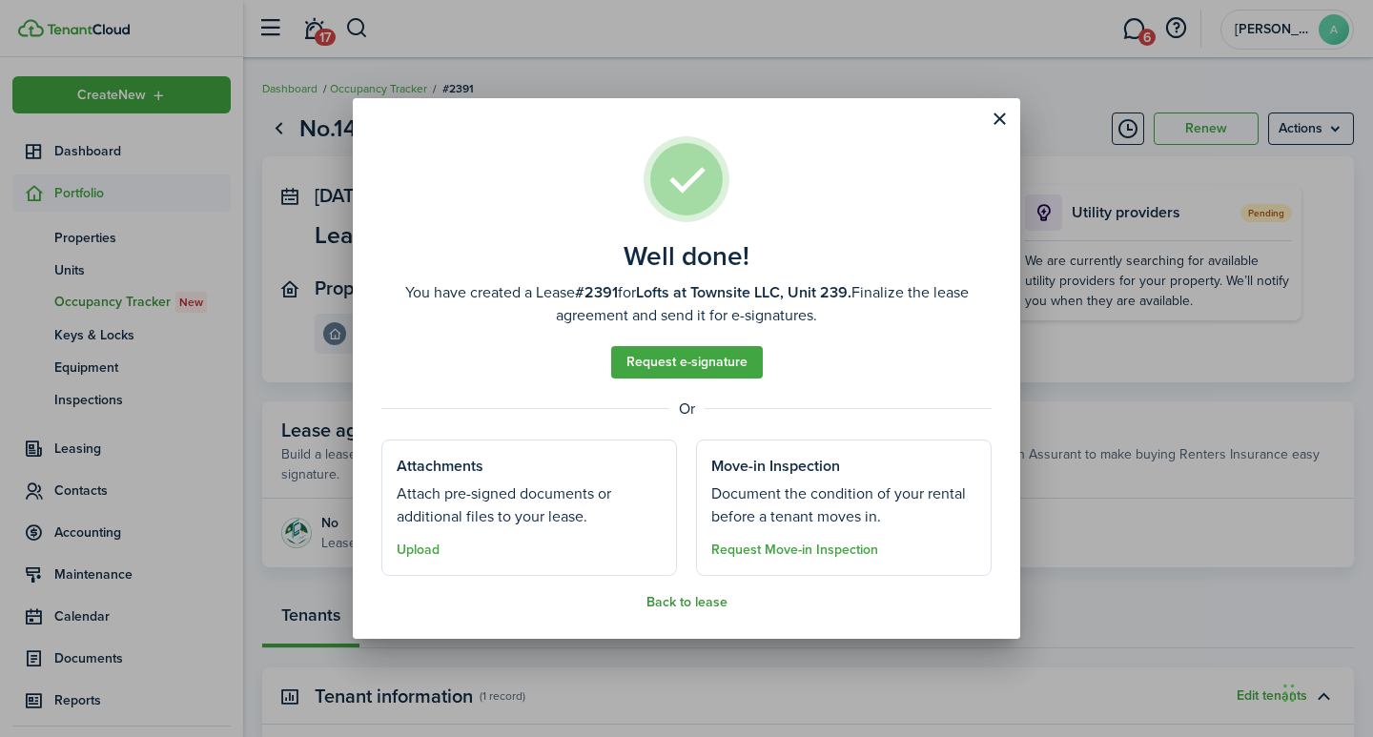
click at [681, 596] on button "Back to lease" at bounding box center [686, 602] width 81 height 15
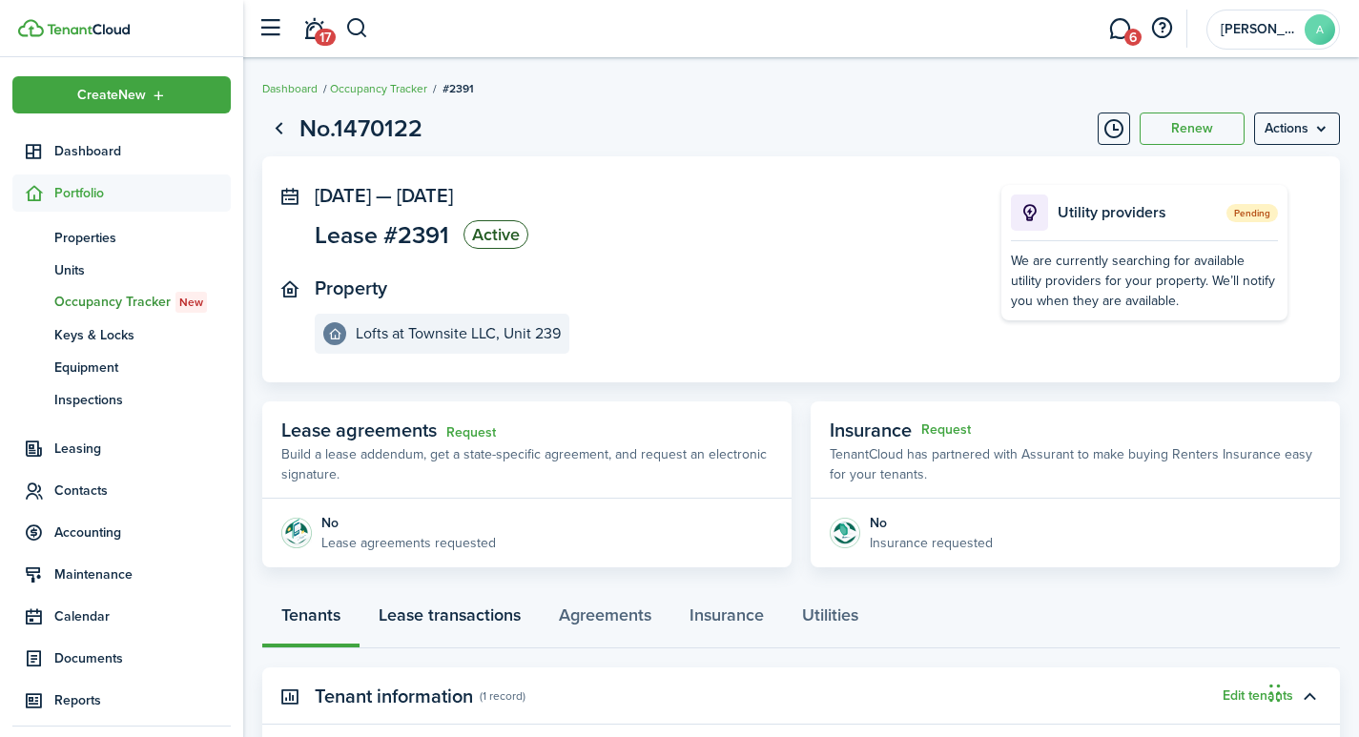
click at [457, 618] on link "Lease transactions" at bounding box center [449, 619] width 180 height 57
click at [451, 623] on div "Tenants Lease transactions Agreements Insurance Utilities" at bounding box center [800, 619] width 1077 height 57
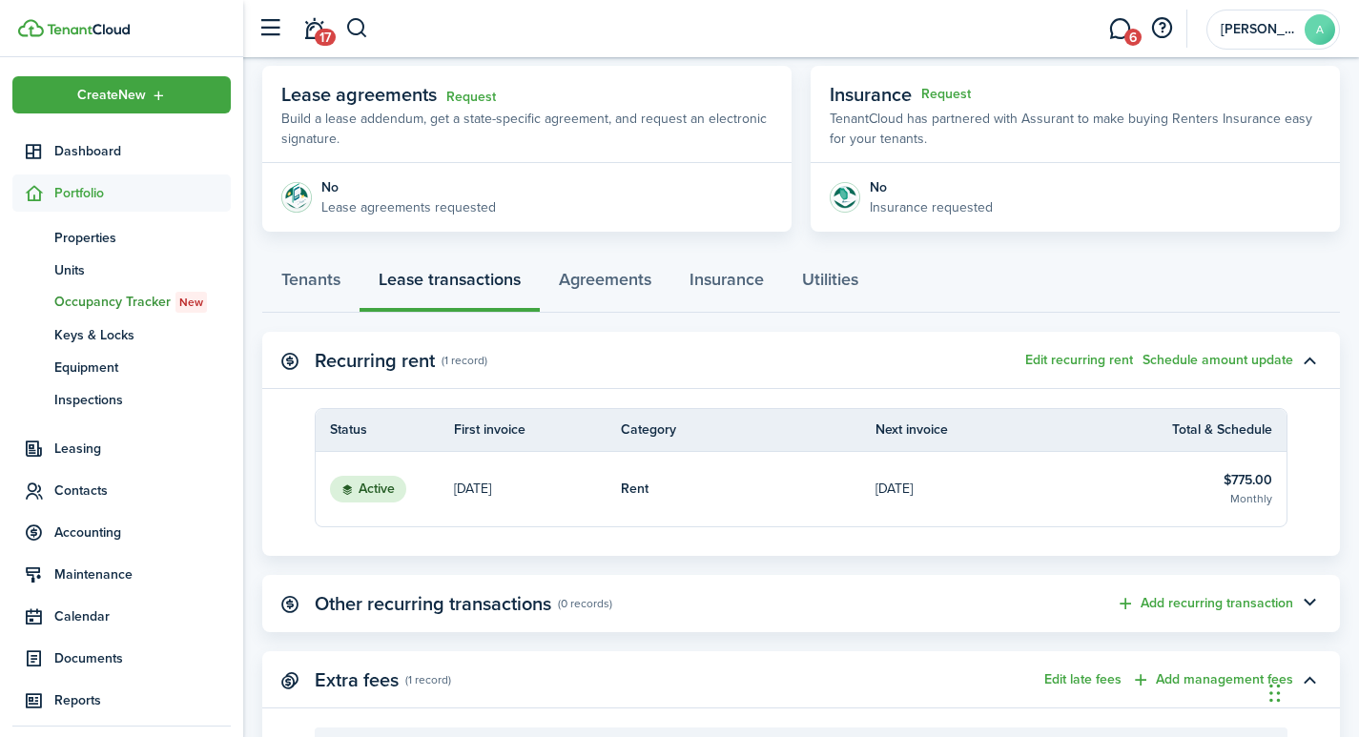
scroll to position [339, 0]
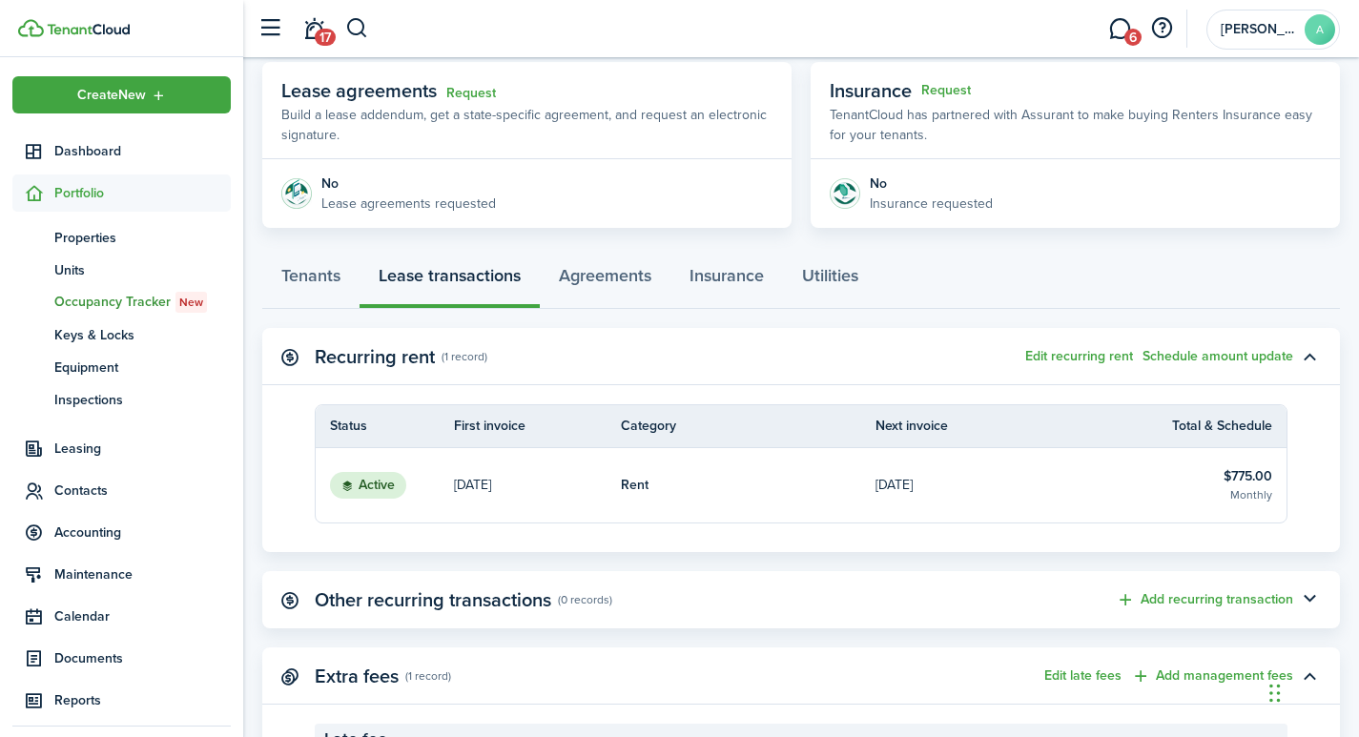
click at [446, 277] on div "Tenants Lease transactions Agreements Insurance Utilities" at bounding box center [800, 280] width 1077 height 57
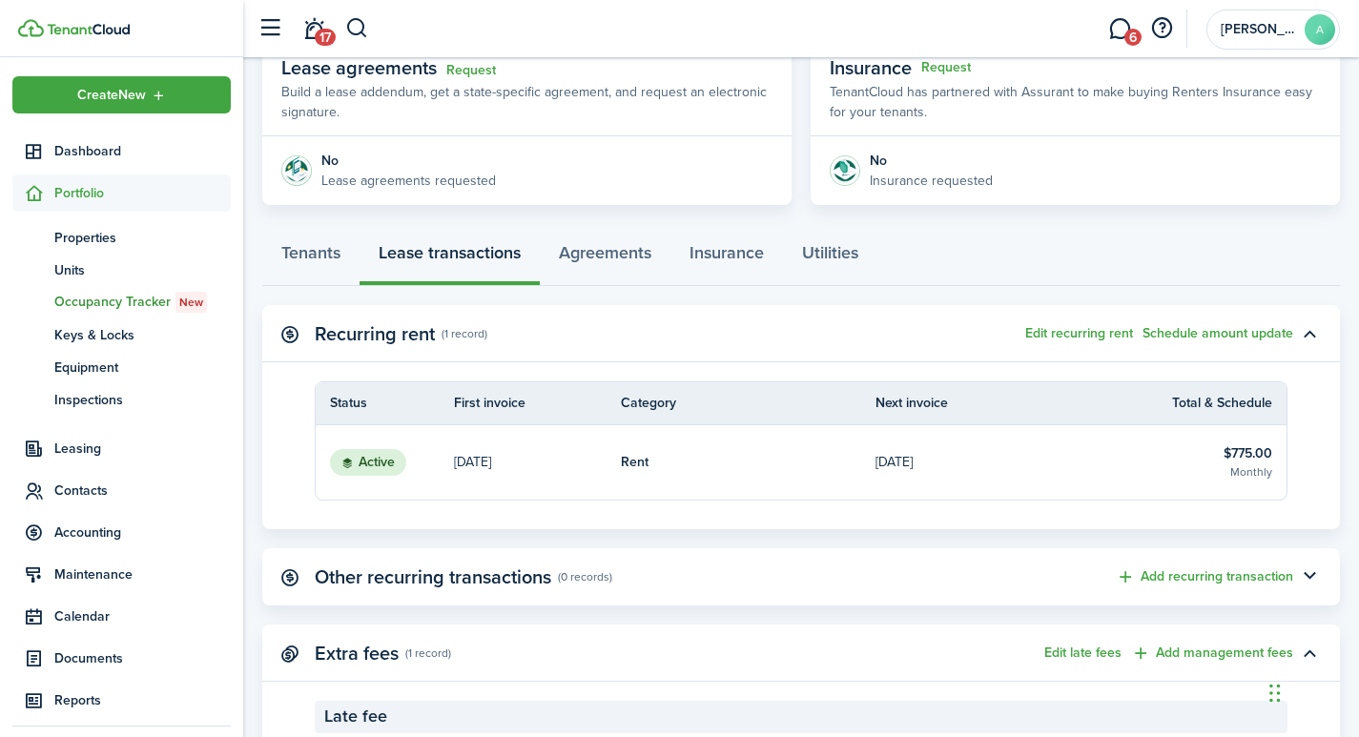
scroll to position [347, 0]
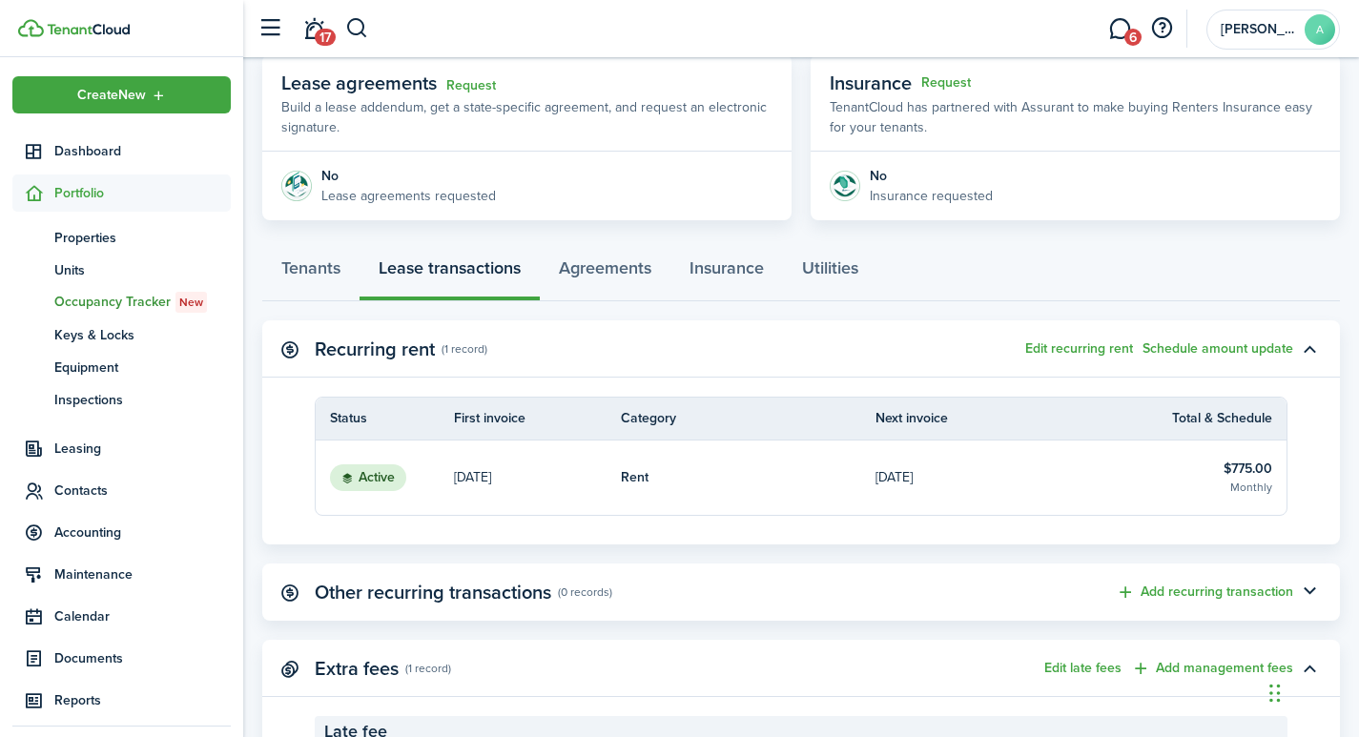
click at [425, 273] on div "Tenants Lease transactions Agreements Insurance Utilities" at bounding box center [800, 272] width 1077 height 57
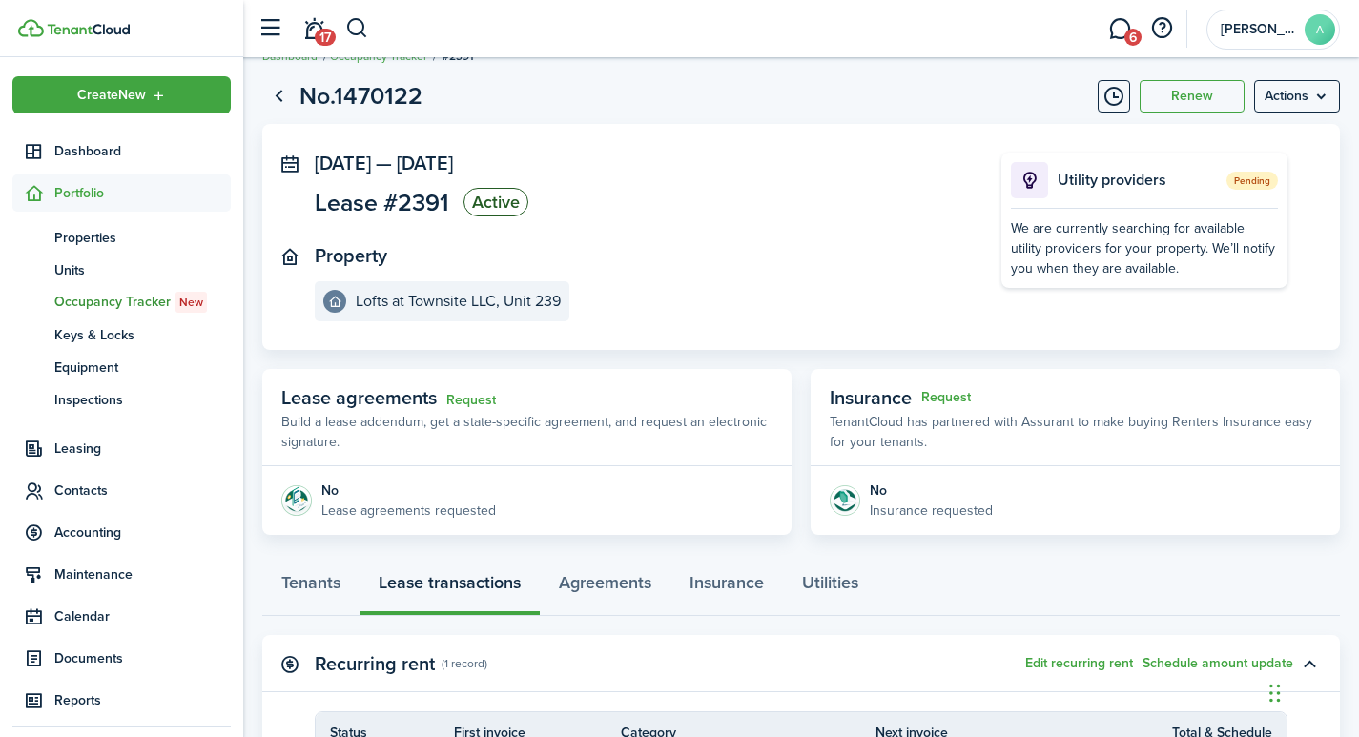
scroll to position [0, 0]
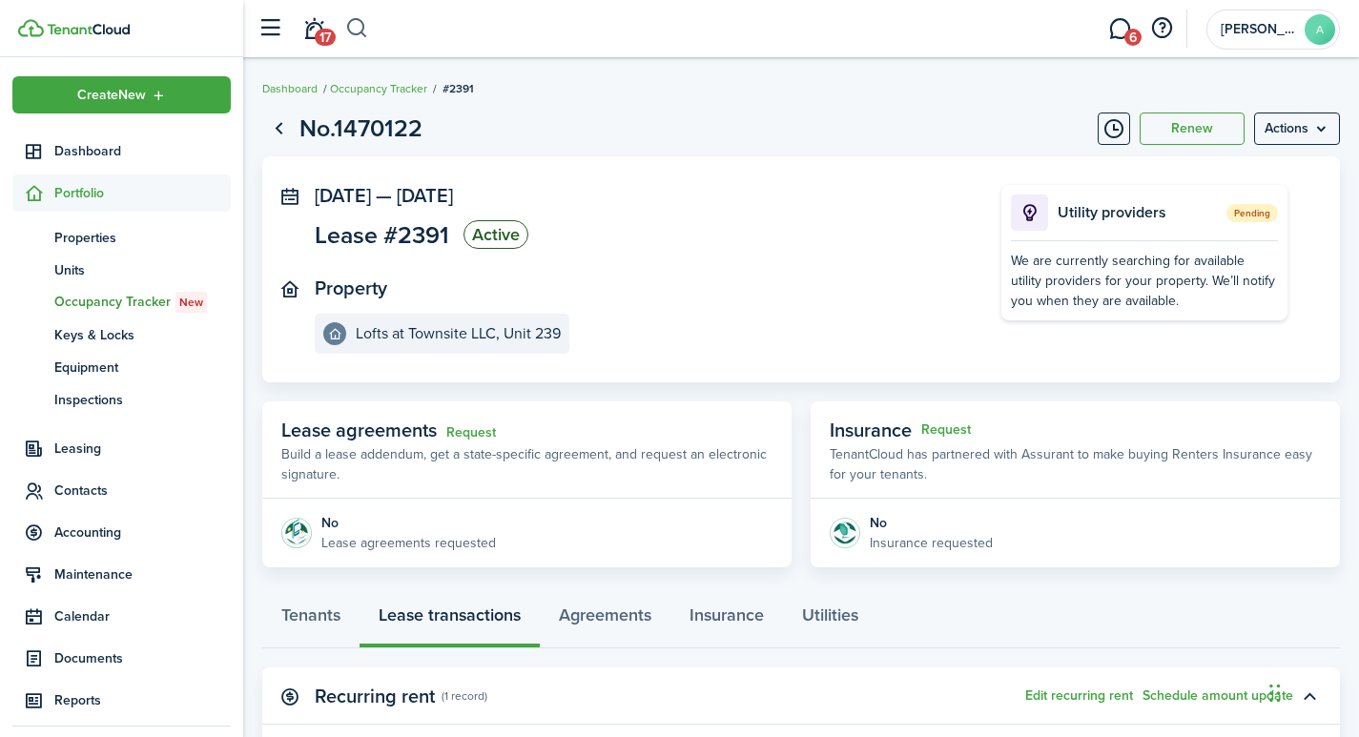
click at [364, 31] on button "button" at bounding box center [357, 28] width 24 height 32
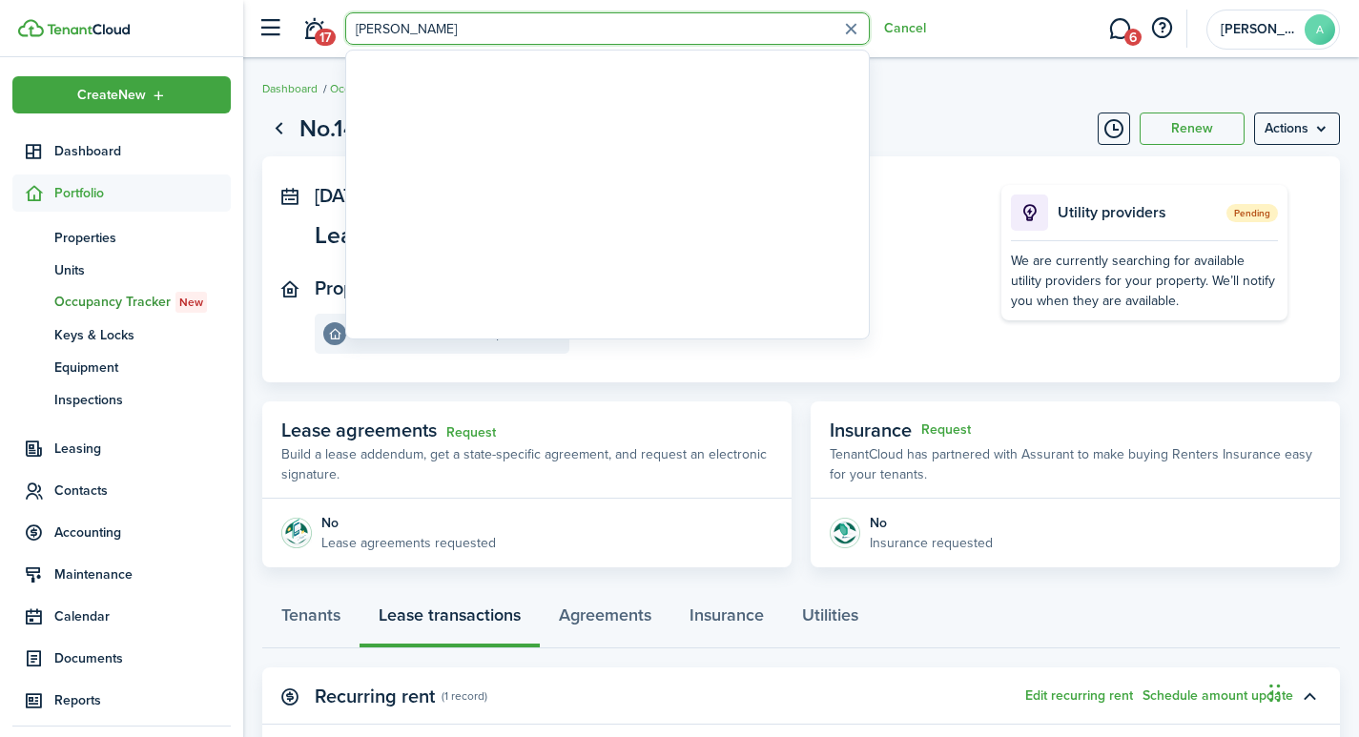
type input "[PERSON_NAME]"
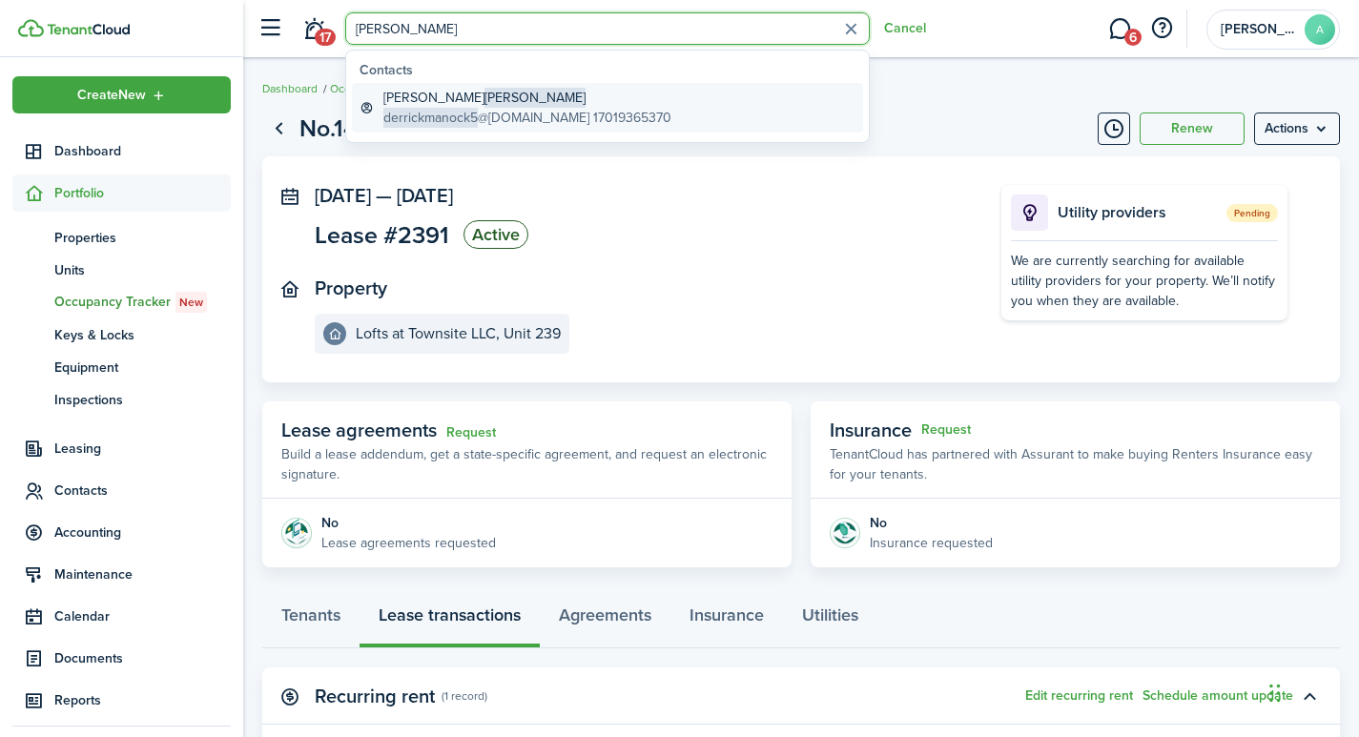
click at [484, 97] on span "[PERSON_NAME]" at bounding box center [534, 98] width 101 height 20
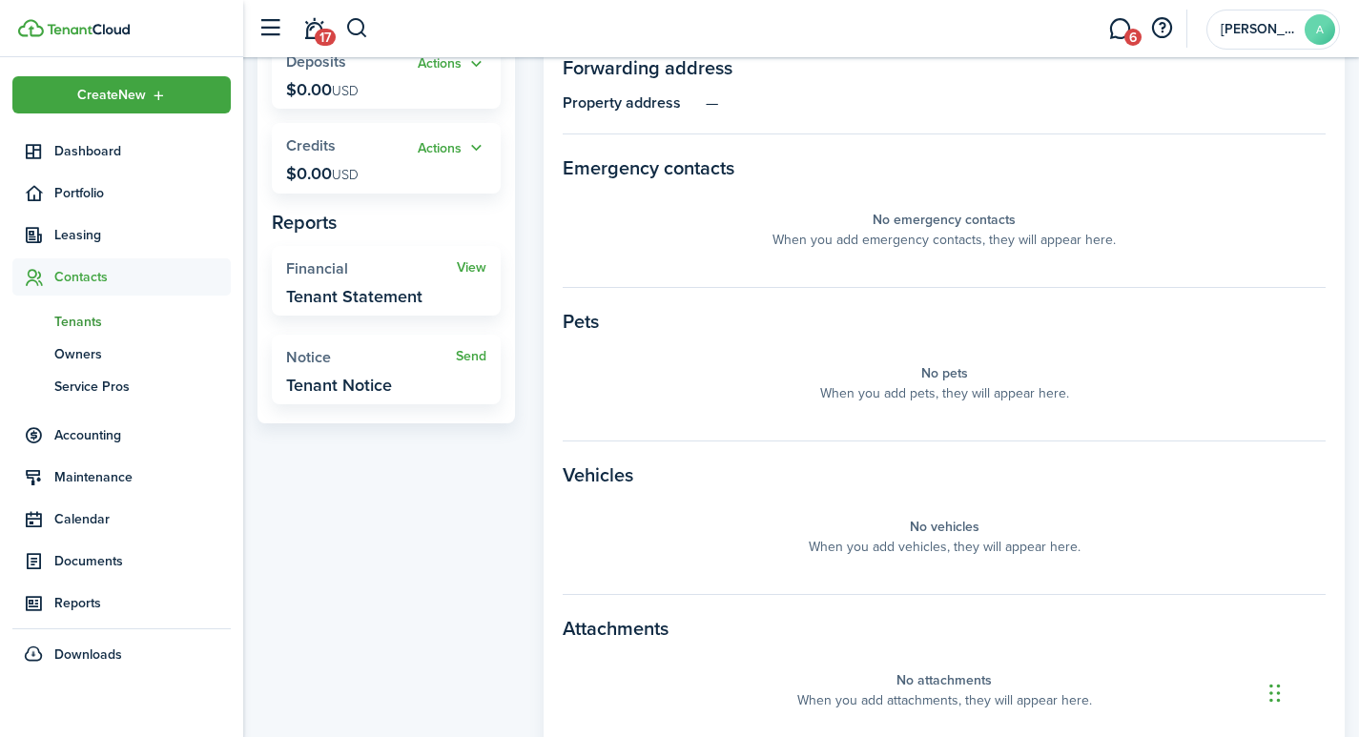
scroll to position [445, 0]
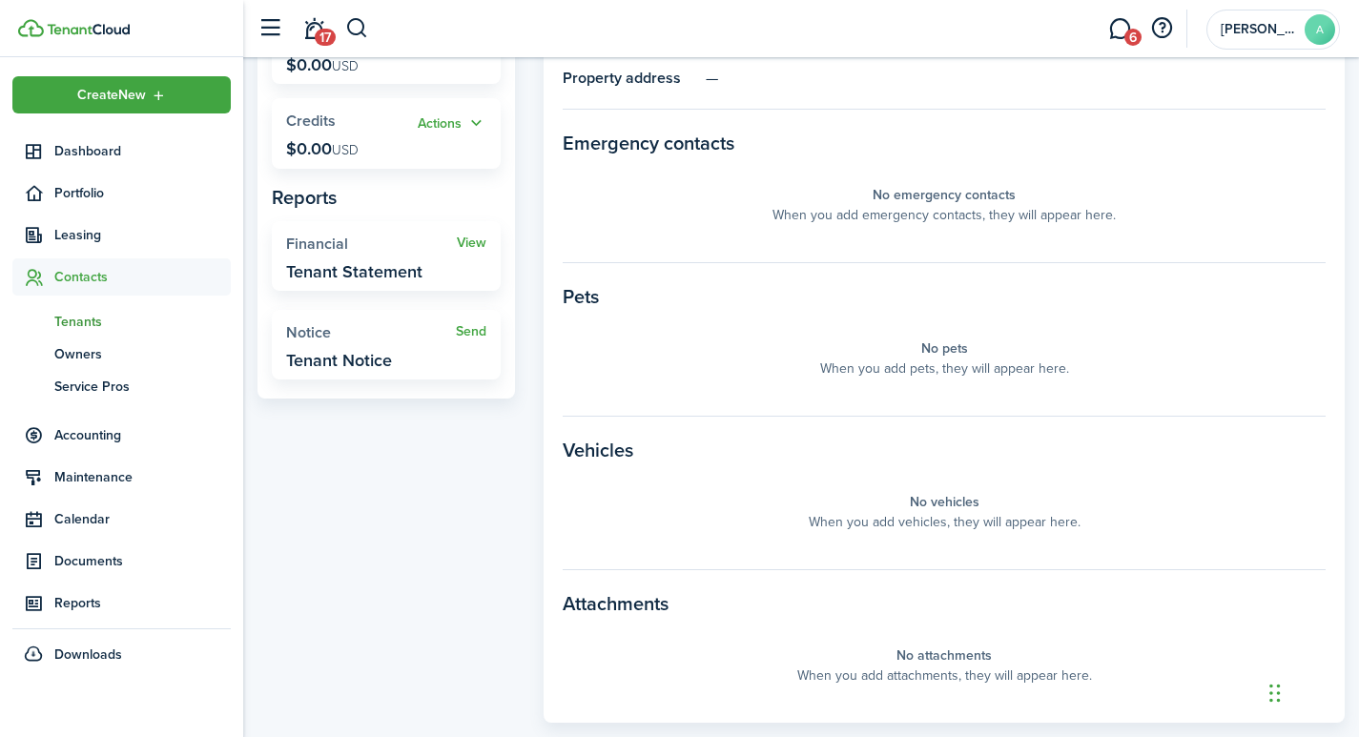
drag, startPoint x: 1336, startPoint y: 296, endPoint x: 1372, endPoint y: 328, distance: 48.0
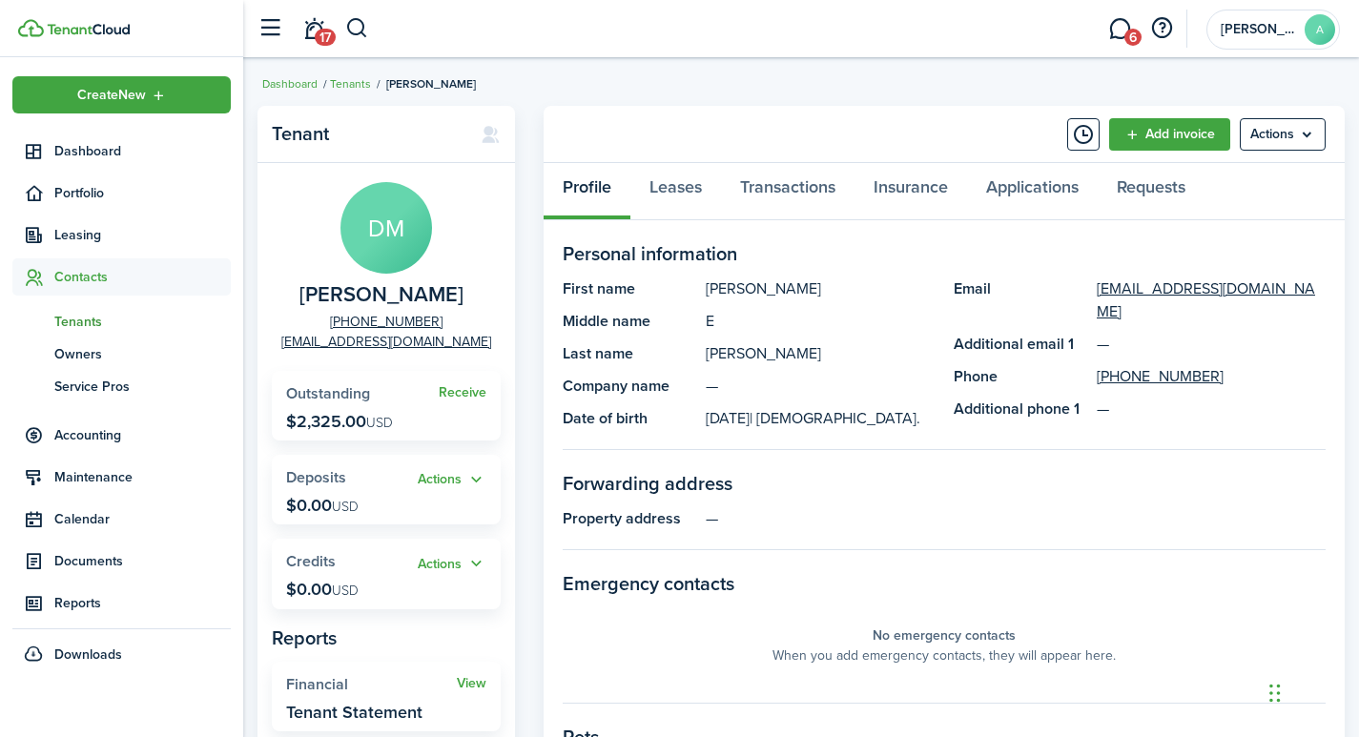
scroll to position [0, 0]
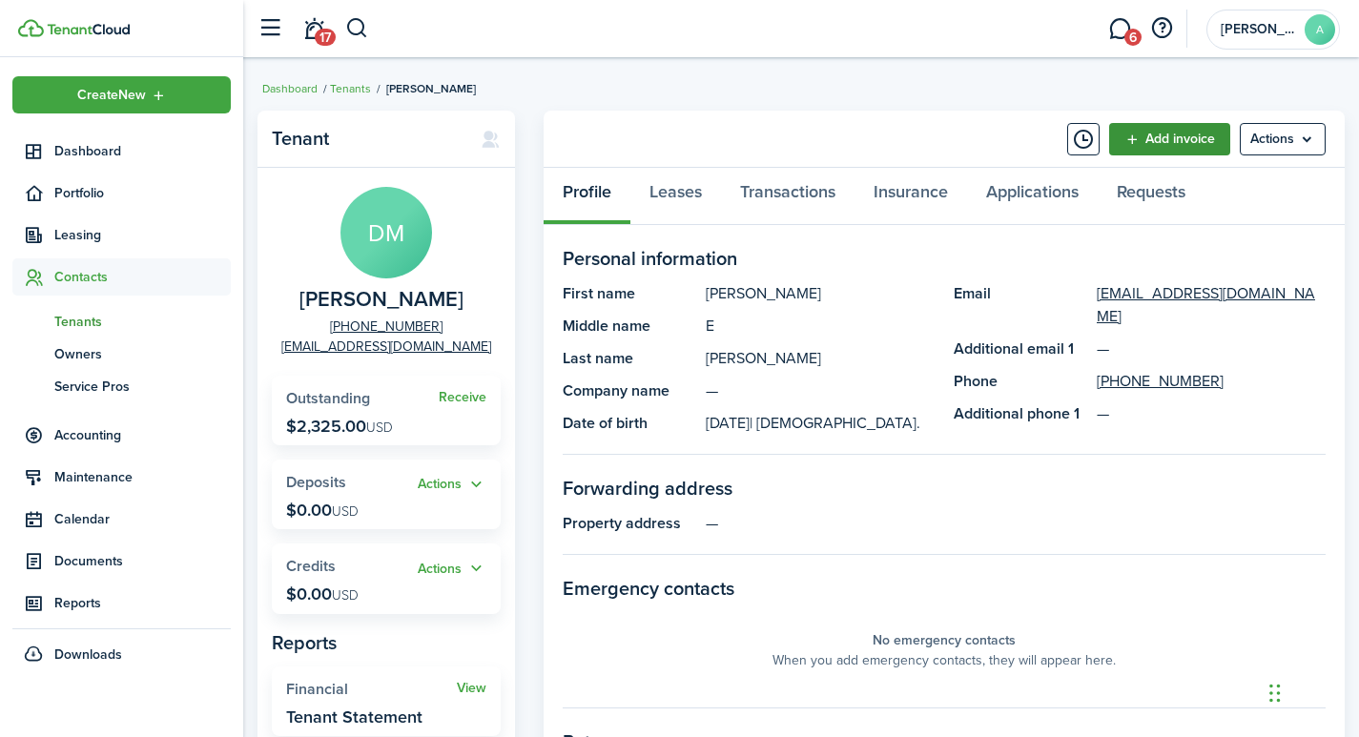
click at [1197, 144] on link "Add invoice" at bounding box center [1169, 139] width 121 height 32
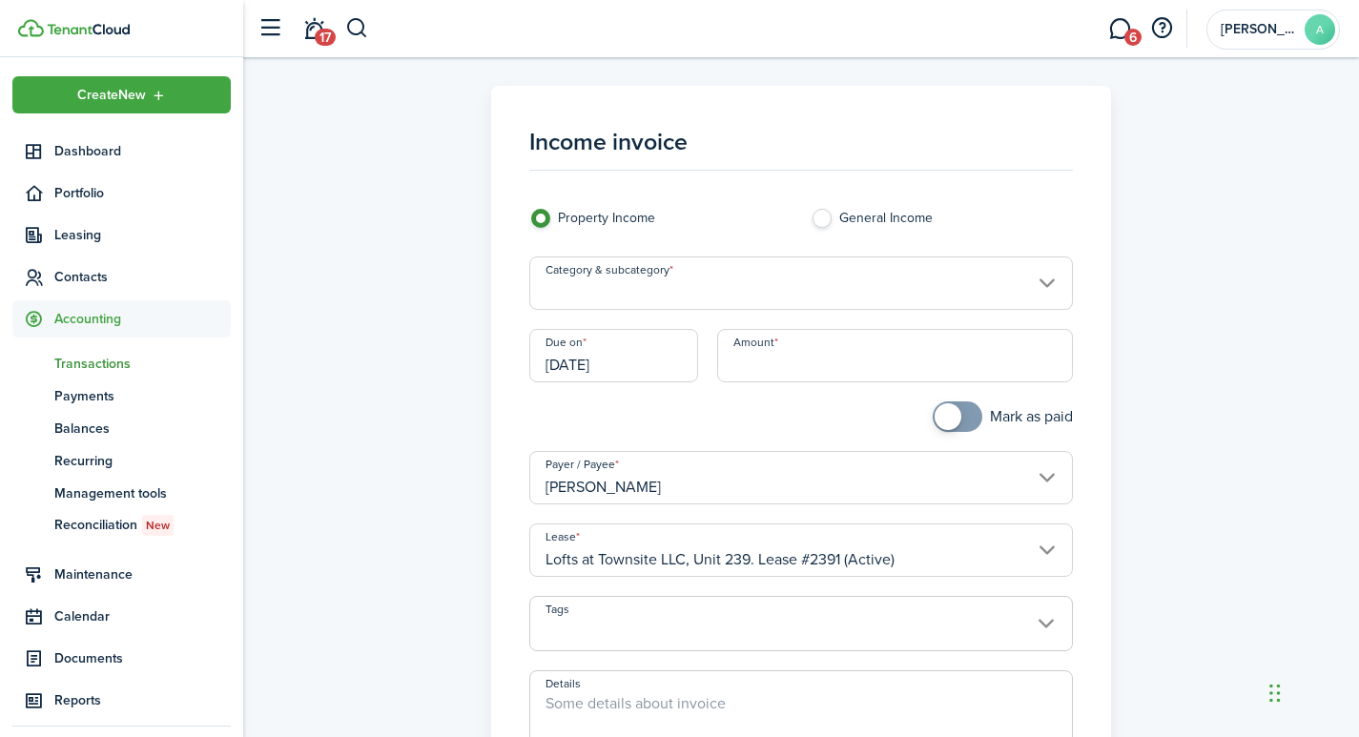
click at [648, 289] on input "Category & subcategory" at bounding box center [801, 282] width 544 height 53
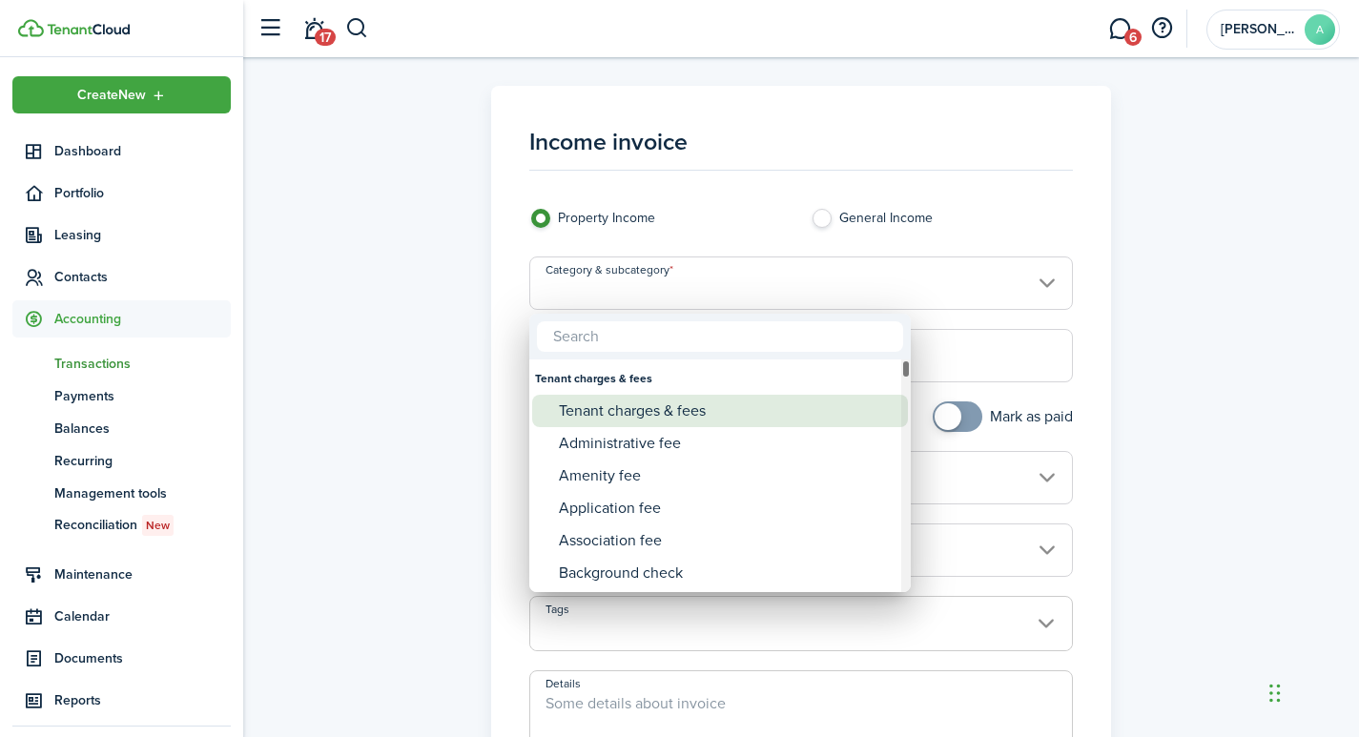
click at [629, 410] on div "Tenant charges & fees" at bounding box center [727, 411] width 337 height 32
type input "Tenant charges & fees"
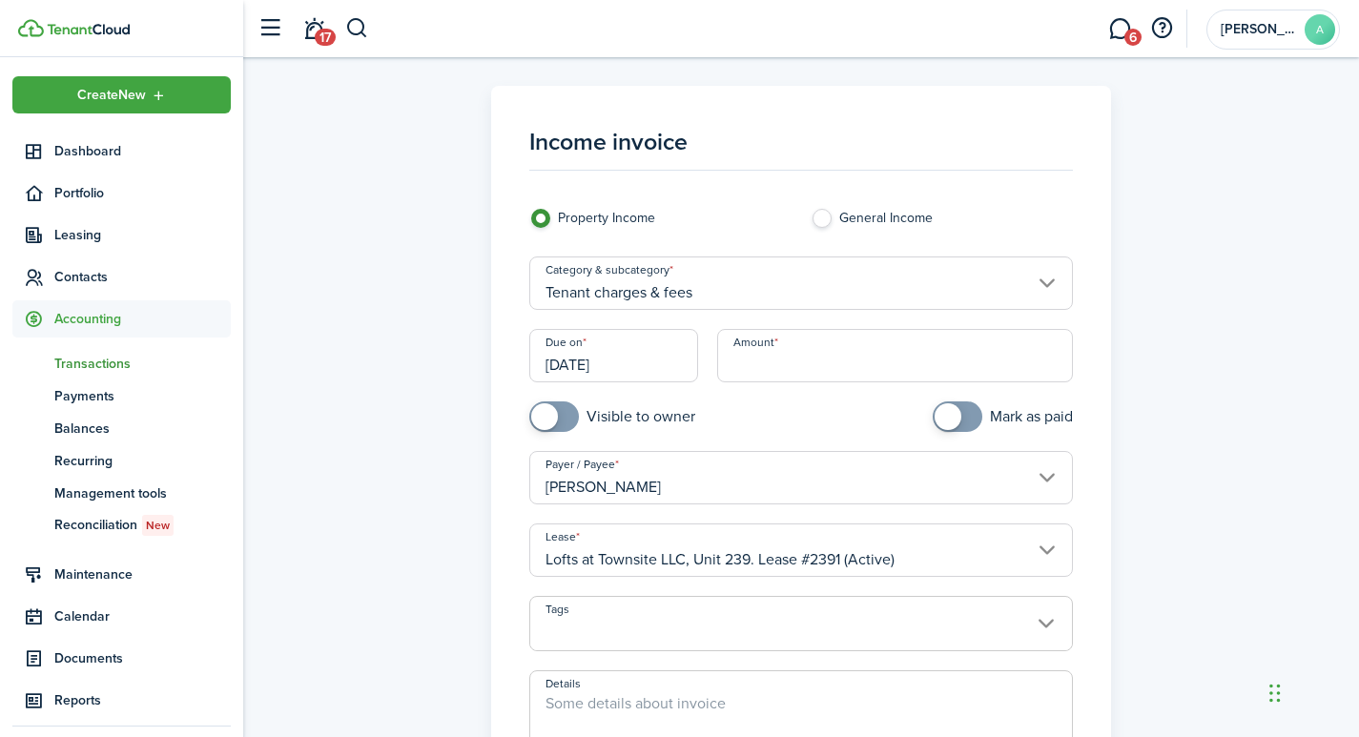
click at [650, 374] on input "[DATE]" at bounding box center [613, 355] width 169 height 53
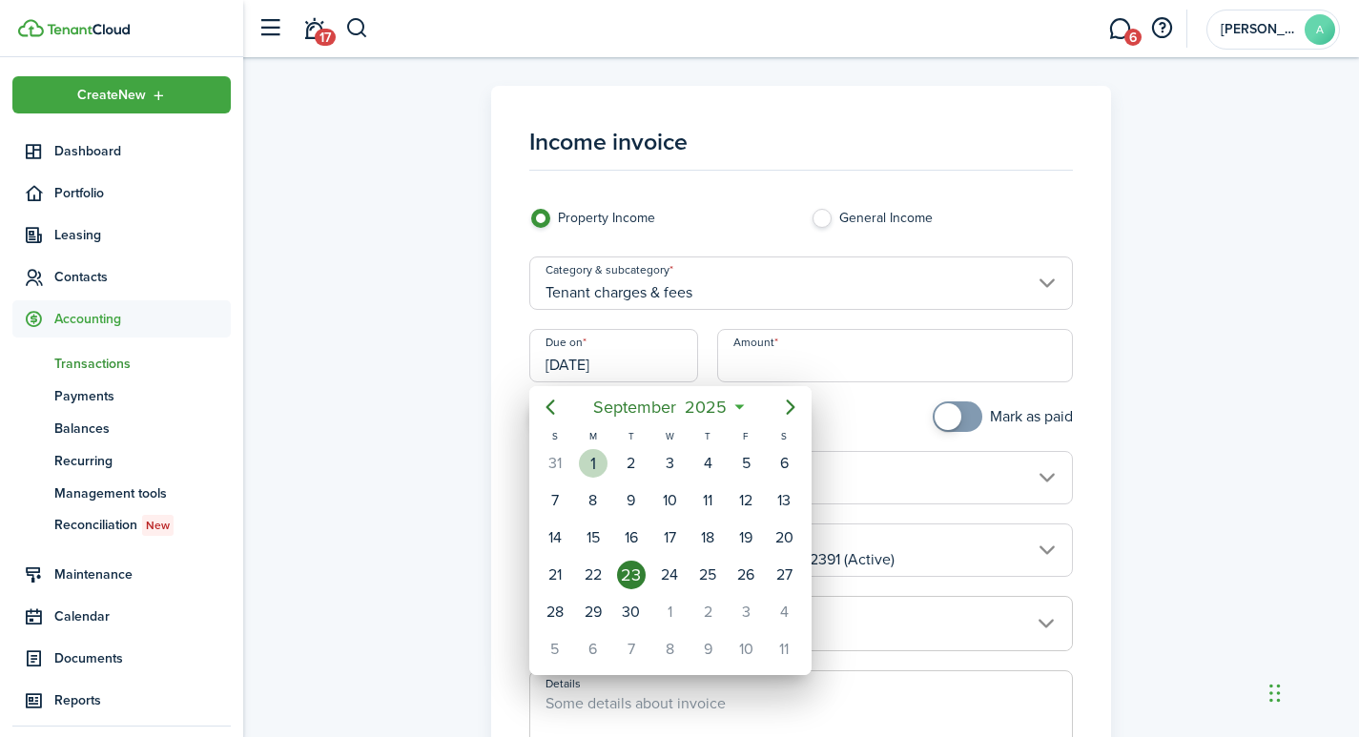
click at [601, 461] on div "1" at bounding box center [593, 463] width 29 height 29
type input "[DATE]"
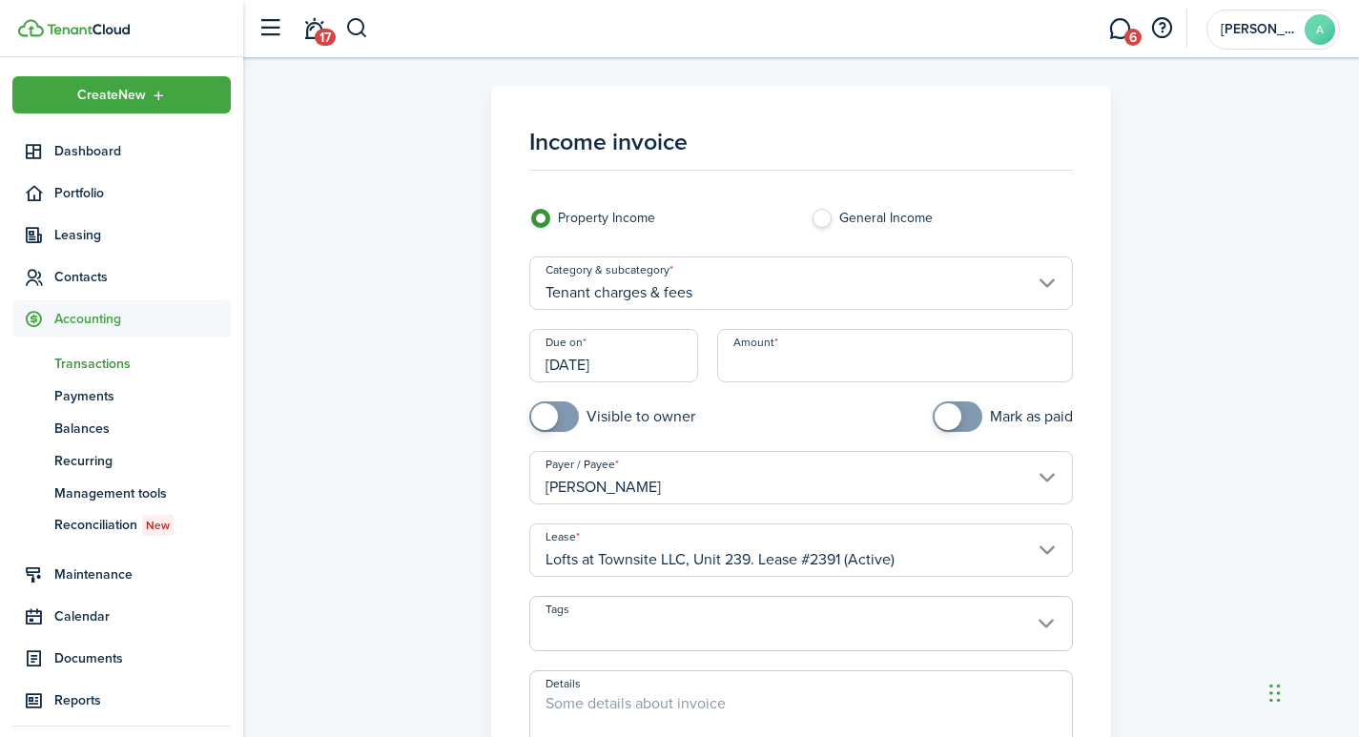
click at [756, 358] on input "Amount" at bounding box center [895, 355] width 357 height 53
type input "$600.00"
click at [668, 630] on span at bounding box center [801, 634] width 542 height 32
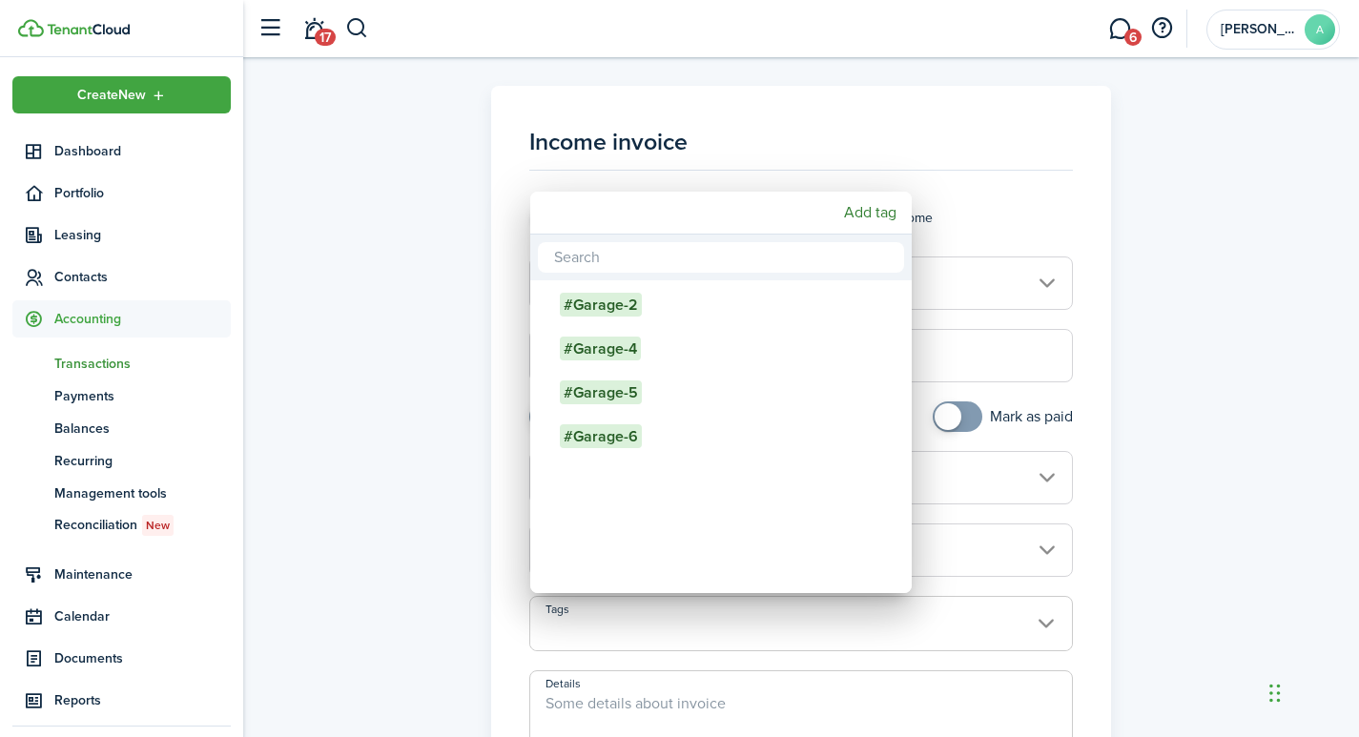
click at [1195, 254] on div at bounding box center [679, 368] width 1664 height 1042
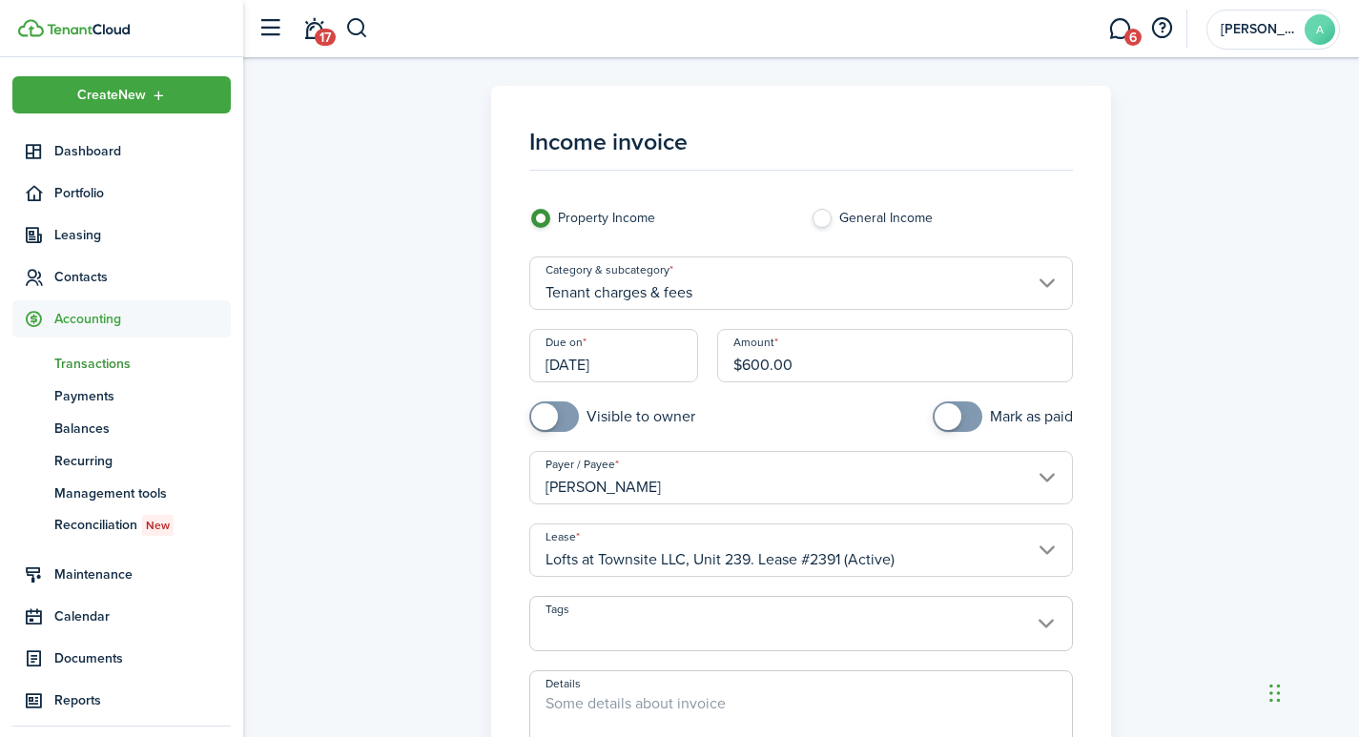
click at [699, 706] on textarea "Details" at bounding box center [801, 738] width 542 height 92
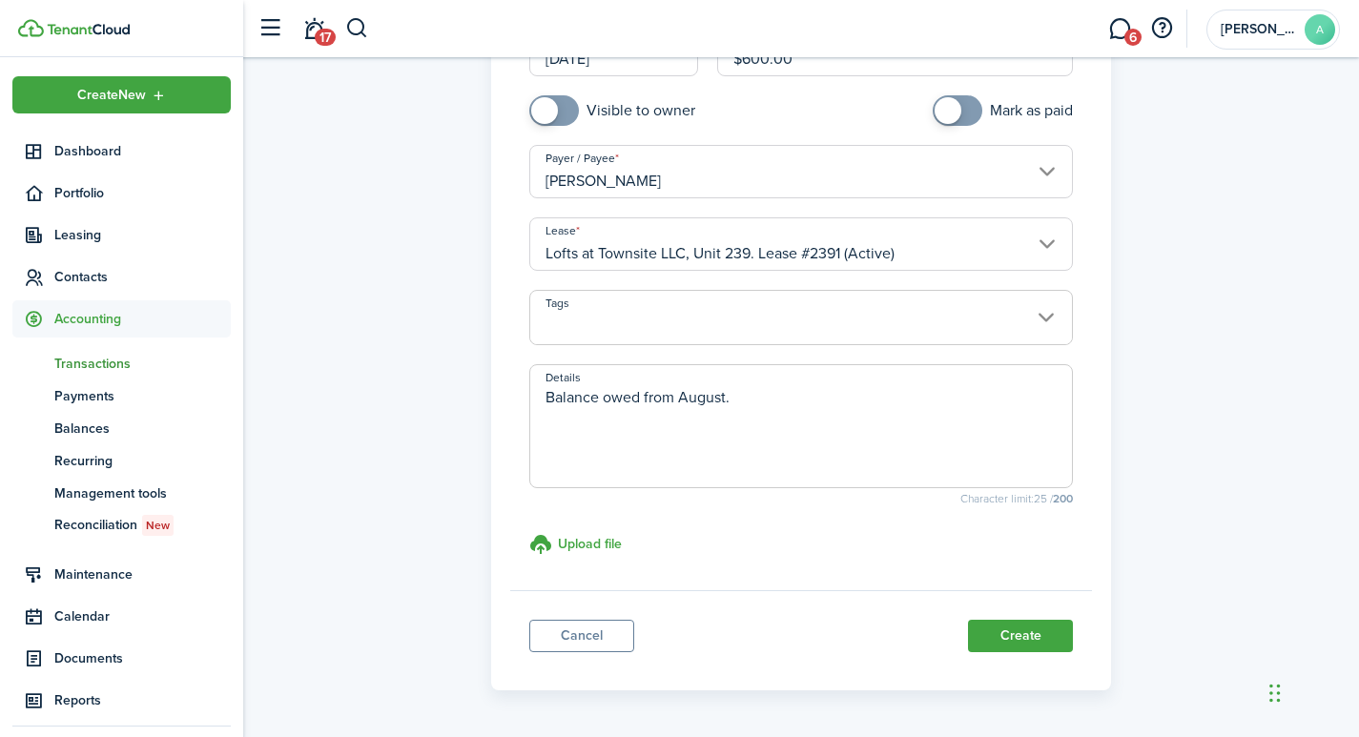
scroll to position [369, 0]
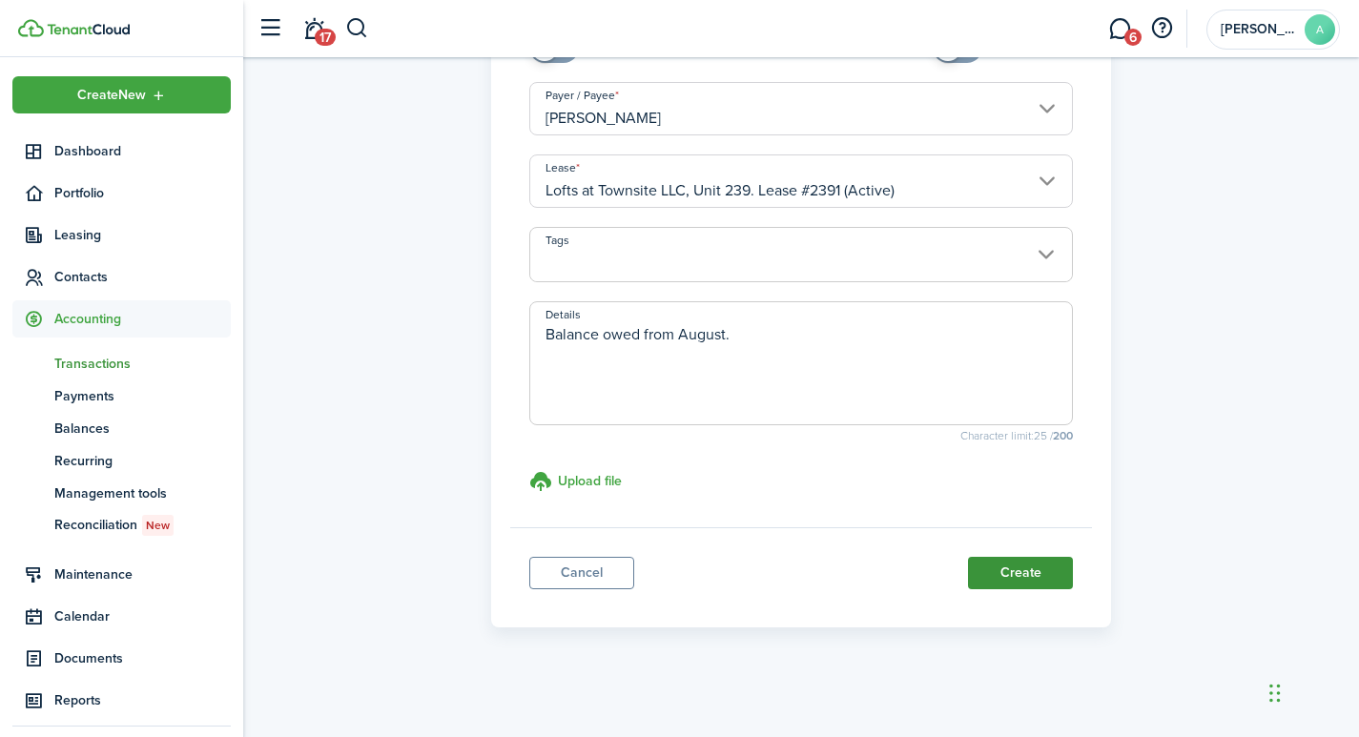
type textarea "Balance owed from August."
click at [1041, 575] on button "Create" at bounding box center [1020, 573] width 105 height 32
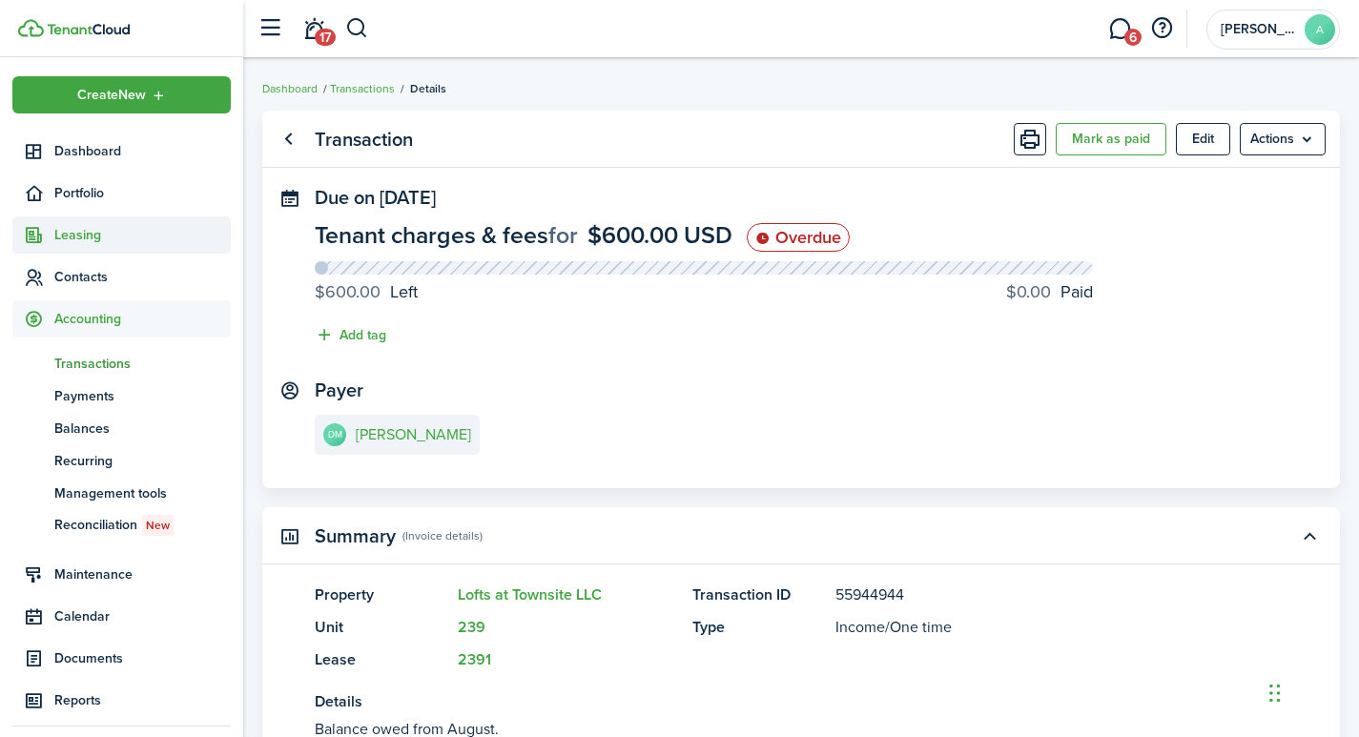
click at [78, 230] on span "Leasing" at bounding box center [142, 235] width 176 height 20
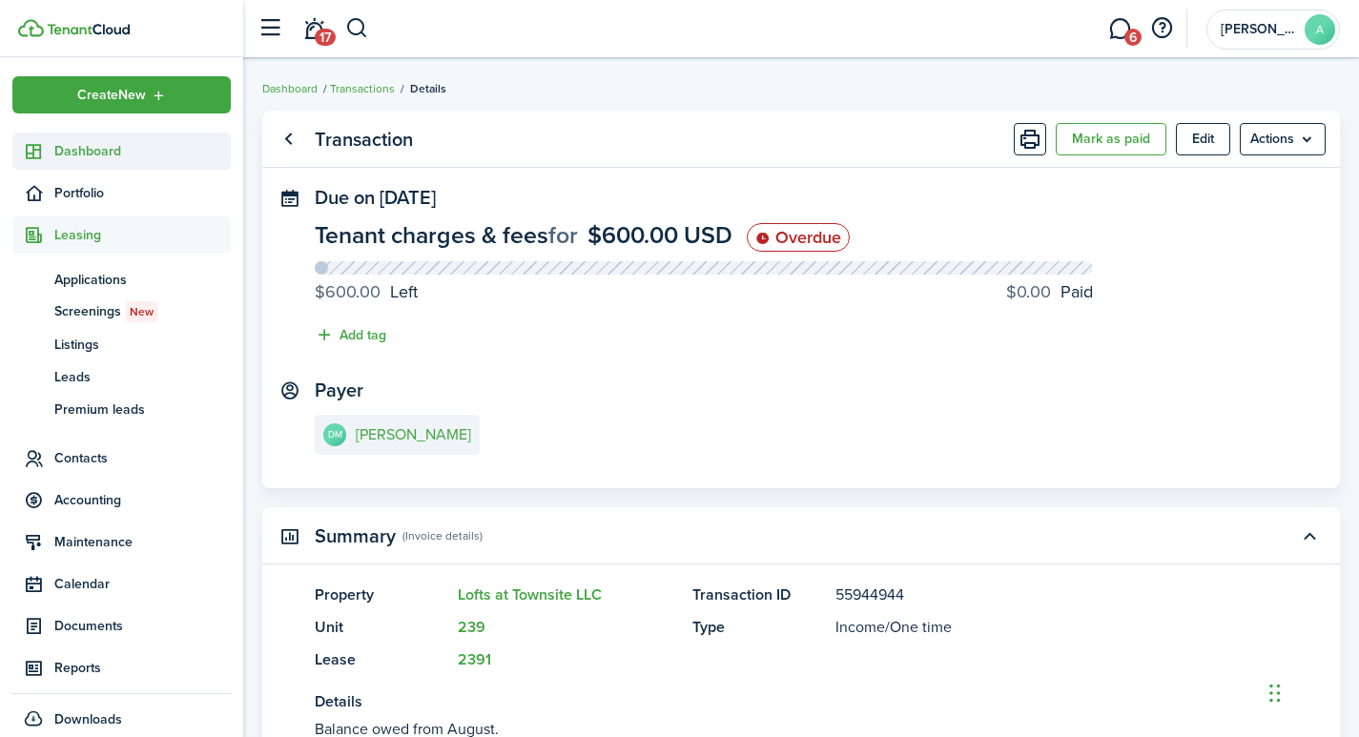
click at [93, 153] on span "Dashboard" at bounding box center [142, 151] width 176 height 20
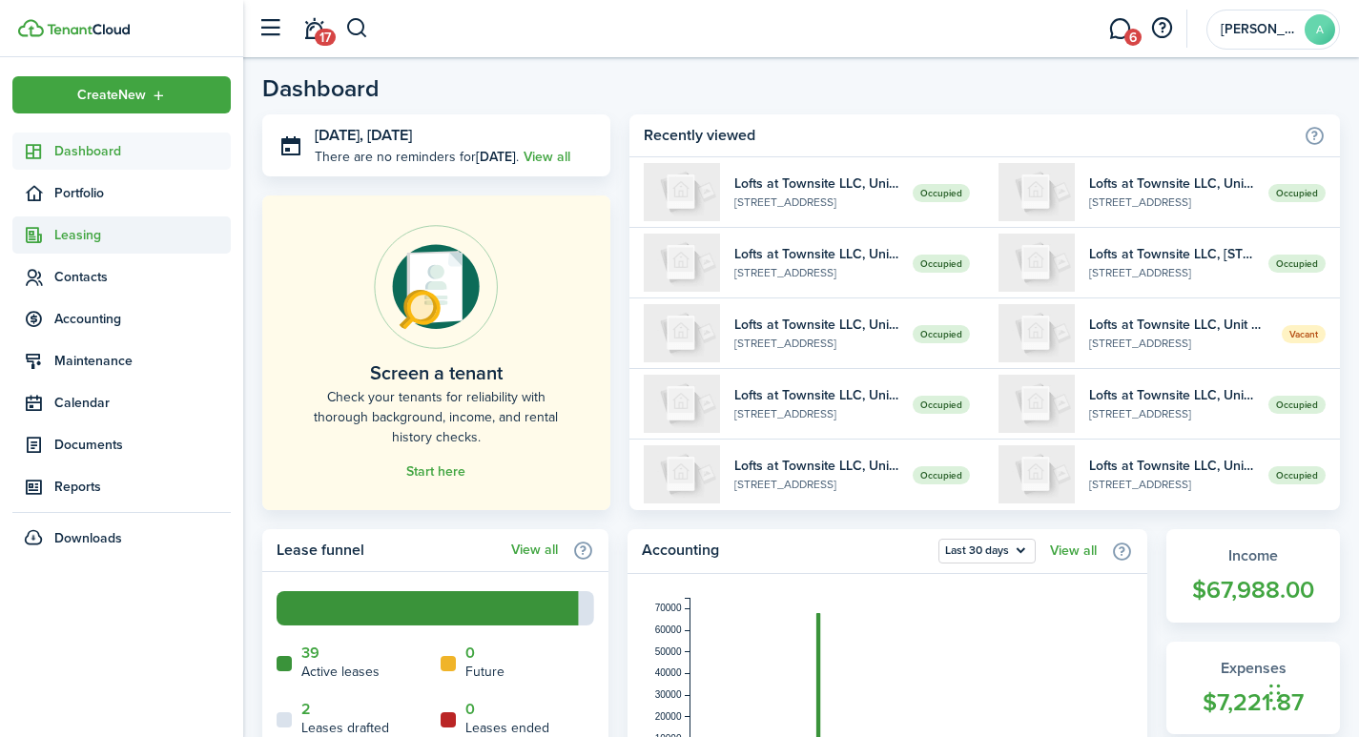
click at [86, 238] on span "Leasing" at bounding box center [142, 235] width 176 height 20
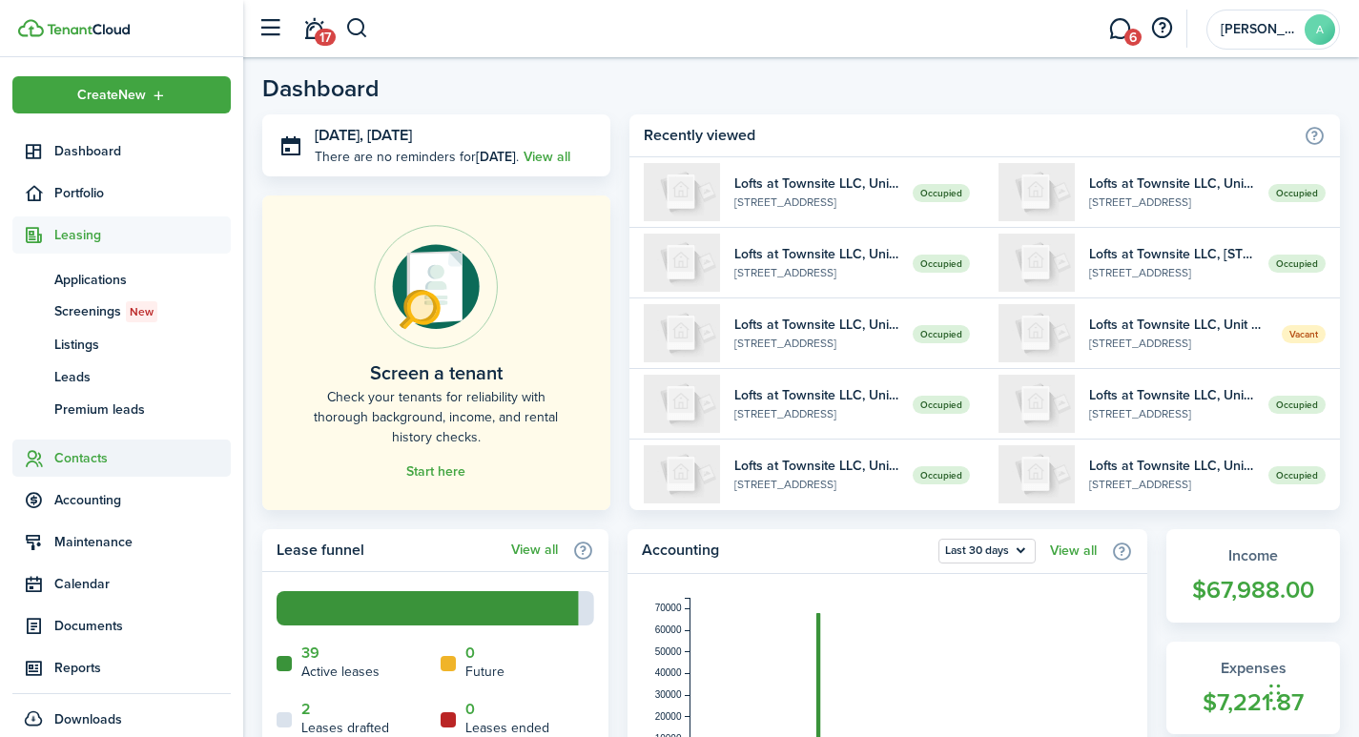
click at [83, 456] on span "Contacts" at bounding box center [142, 458] width 176 height 20
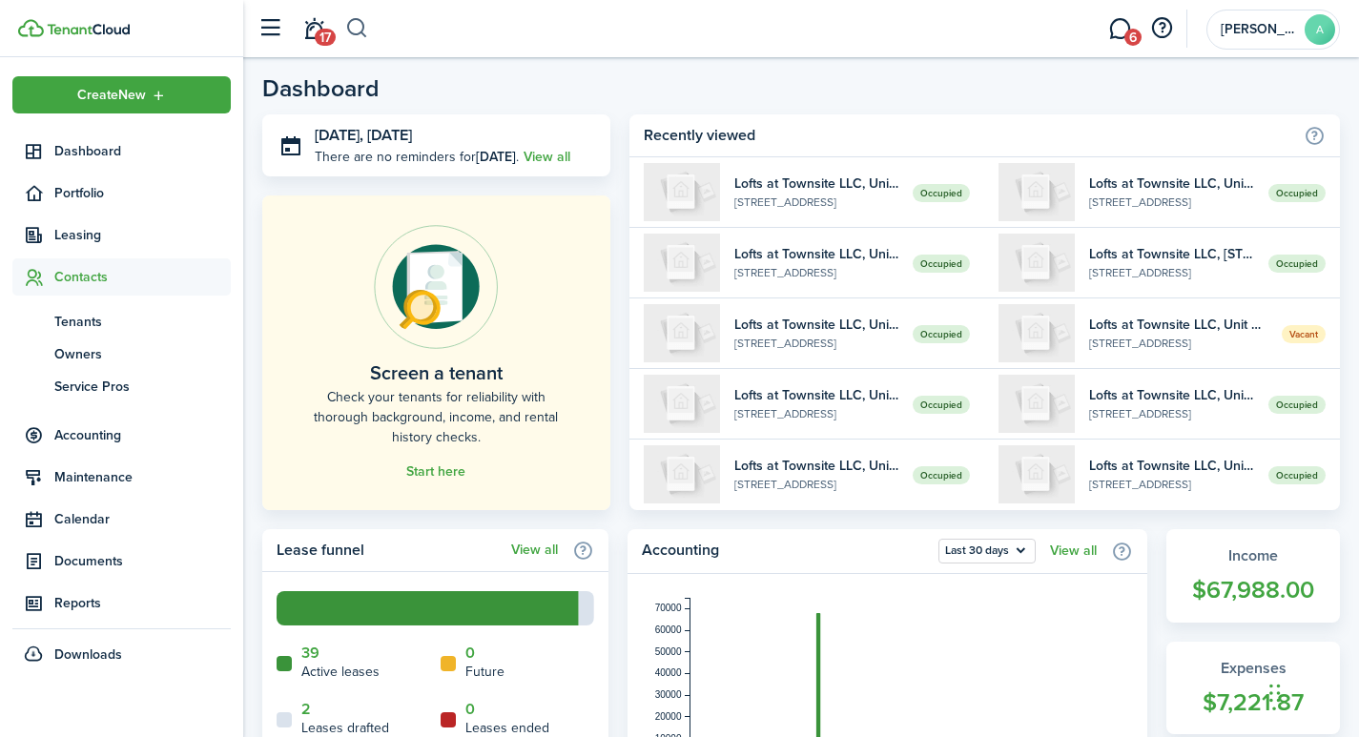
click at [355, 25] on button "button" at bounding box center [357, 28] width 24 height 32
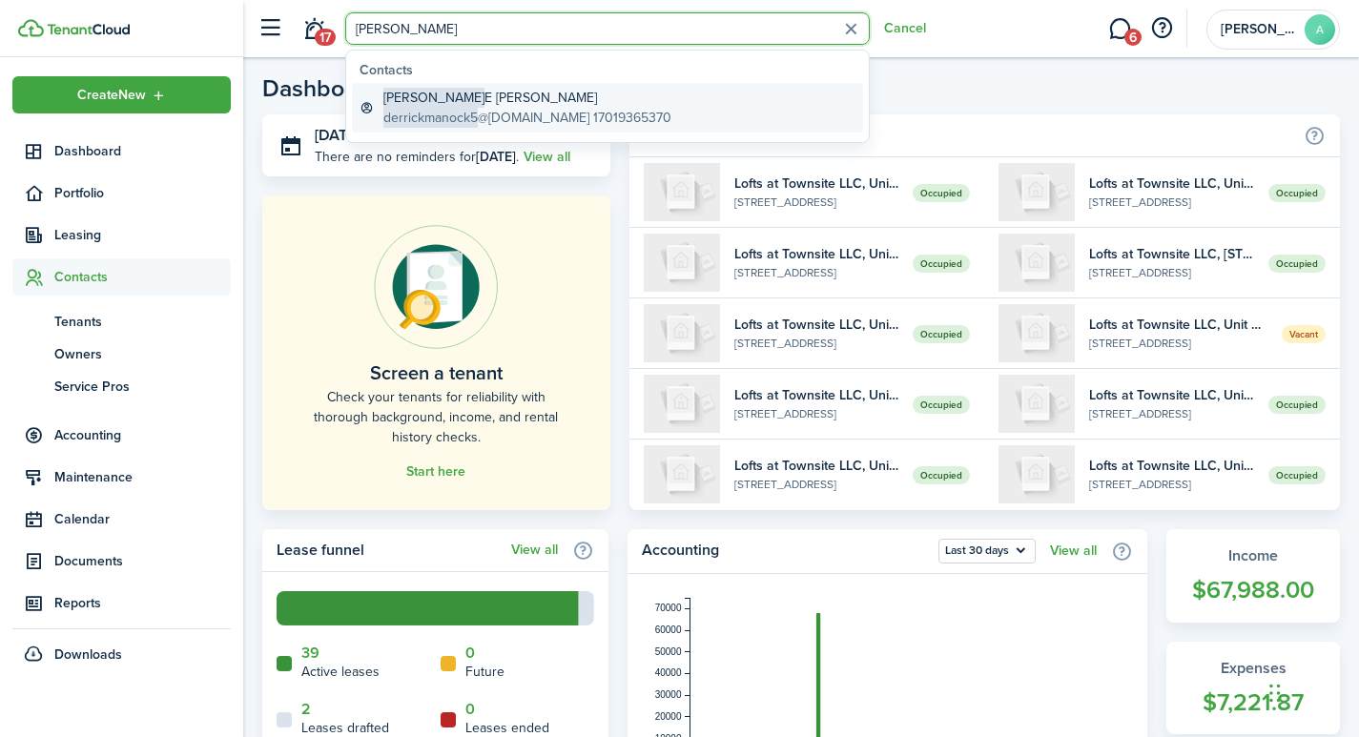
type input "[PERSON_NAME]"
click at [401, 101] on span "[PERSON_NAME]" at bounding box center [433, 98] width 101 height 20
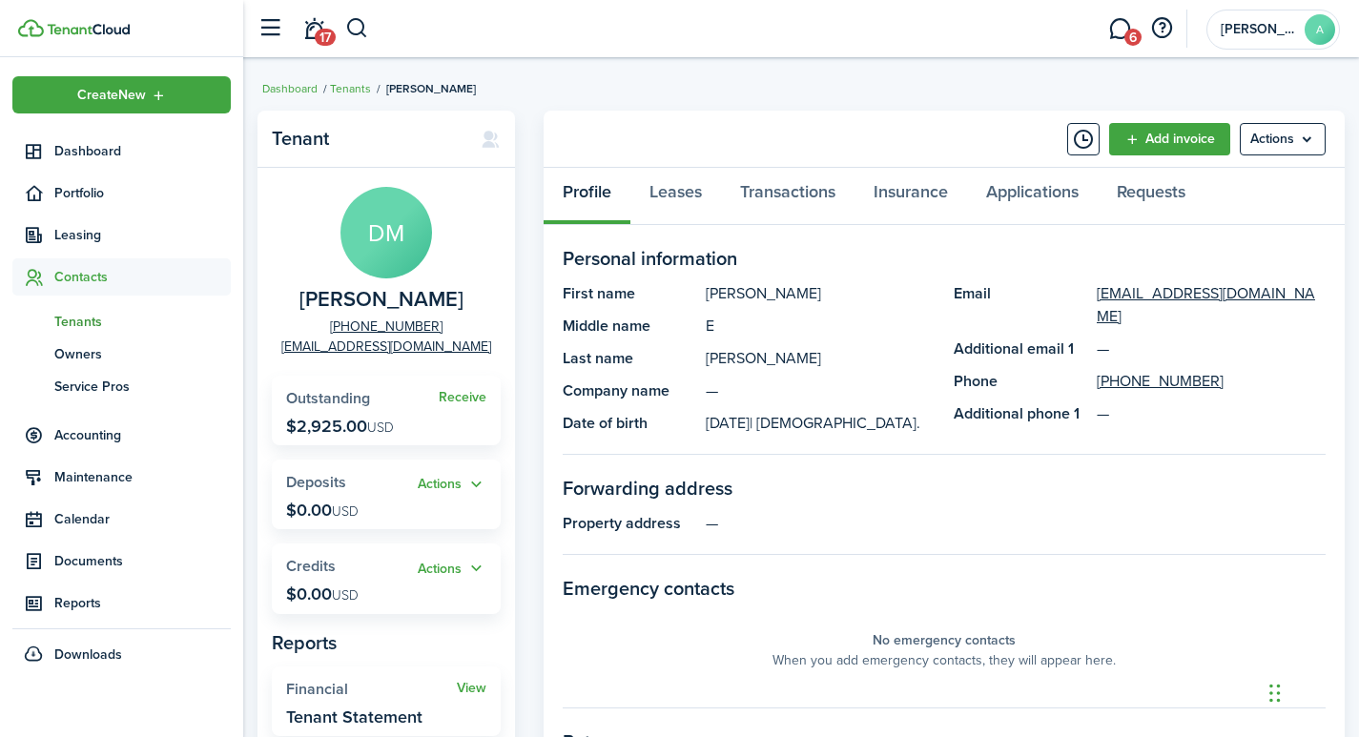
click at [377, 296] on span "[PERSON_NAME]" at bounding box center [381, 300] width 164 height 24
click at [814, 194] on link "Transactions" at bounding box center [787, 196] width 133 height 57
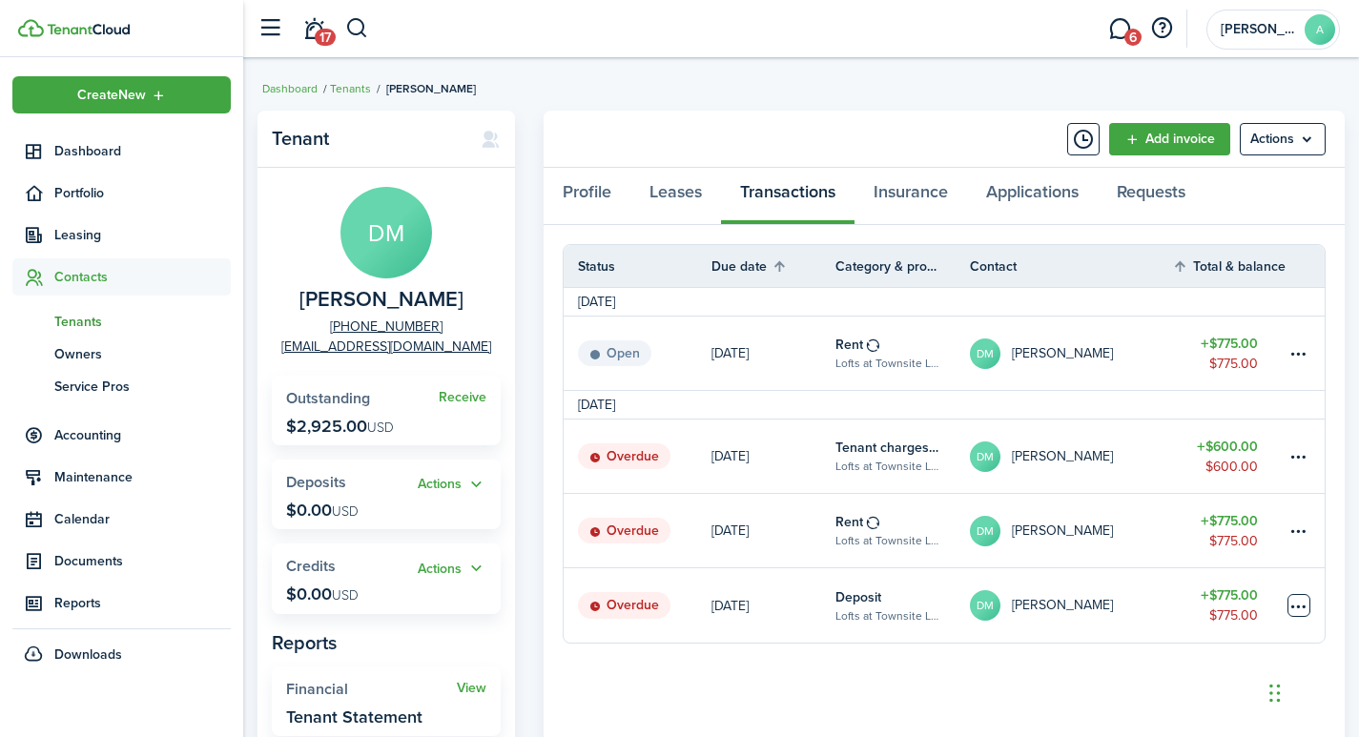
click at [1297, 597] on table-menu-btn-icon at bounding box center [1298, 605] width 23 height 23
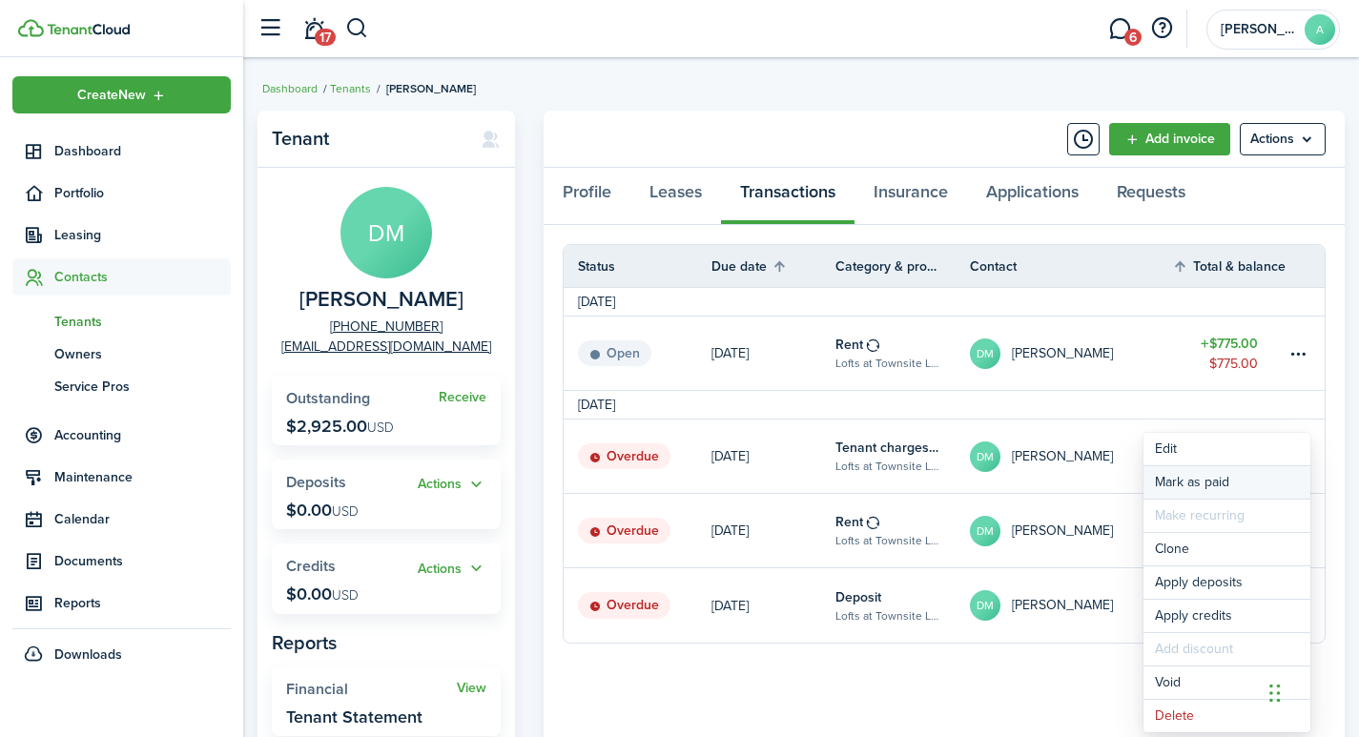
click at [1196, 481] on link "Mark as paid" at bounding box center [1226, 482] width 167 height 32
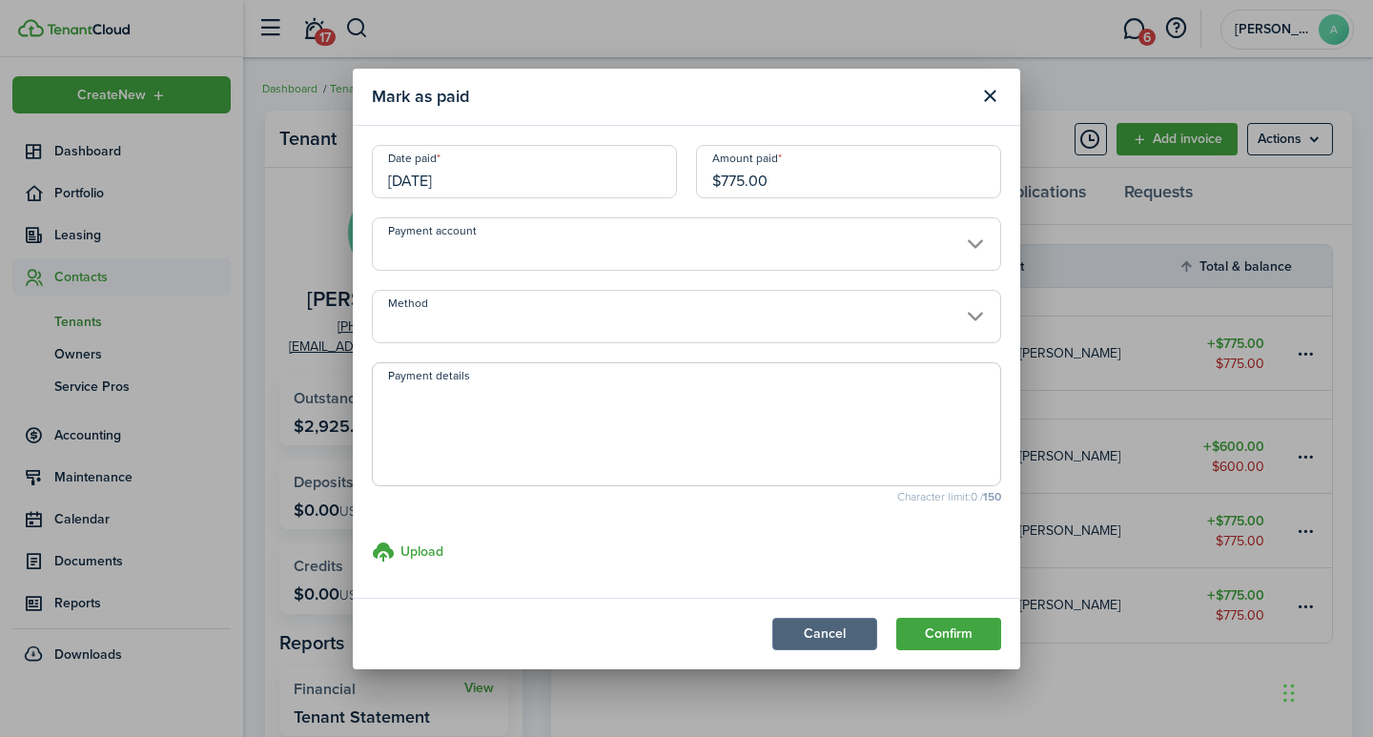
click at [817, 632] on button "Cancel" at bounding box center [824, 634] width 105 height 32
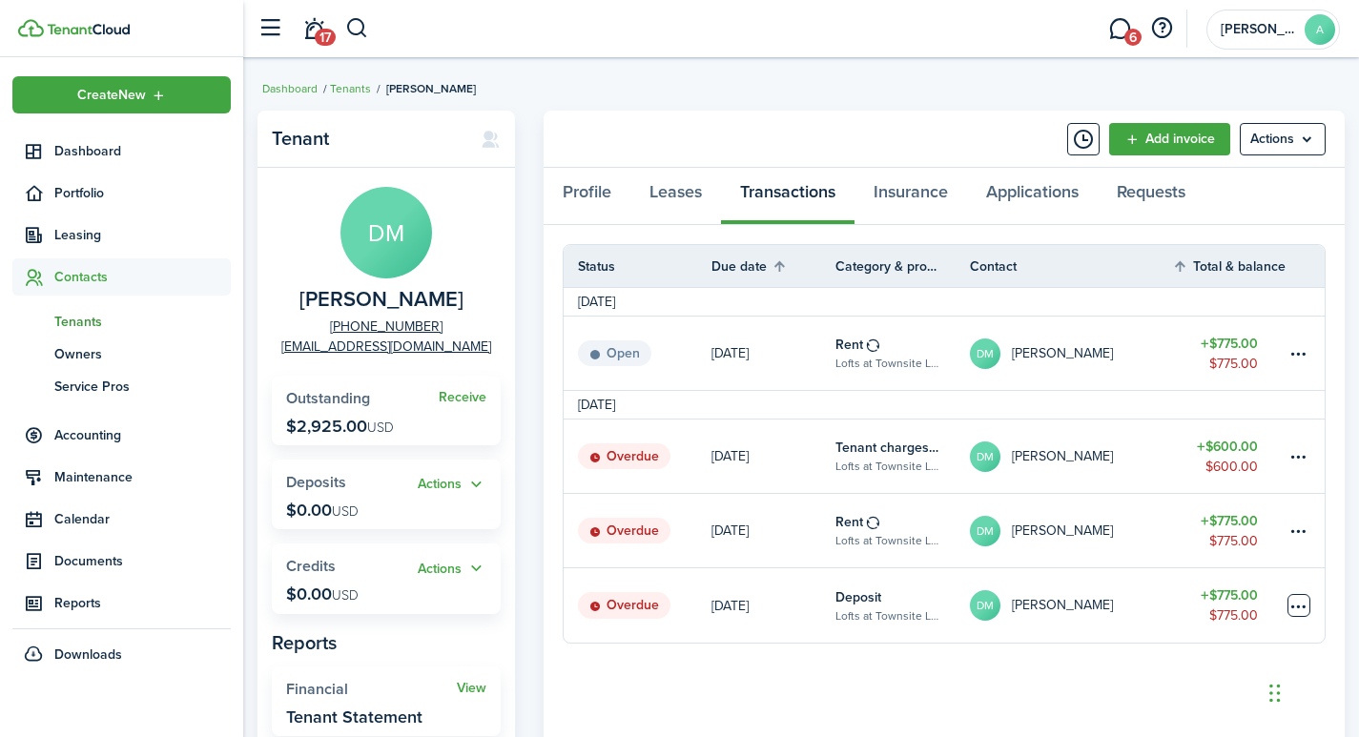
click at [1299, 605] on table-menu-btn-icon "Open menu" at bounding box center [1298, 605] width 23 height 23
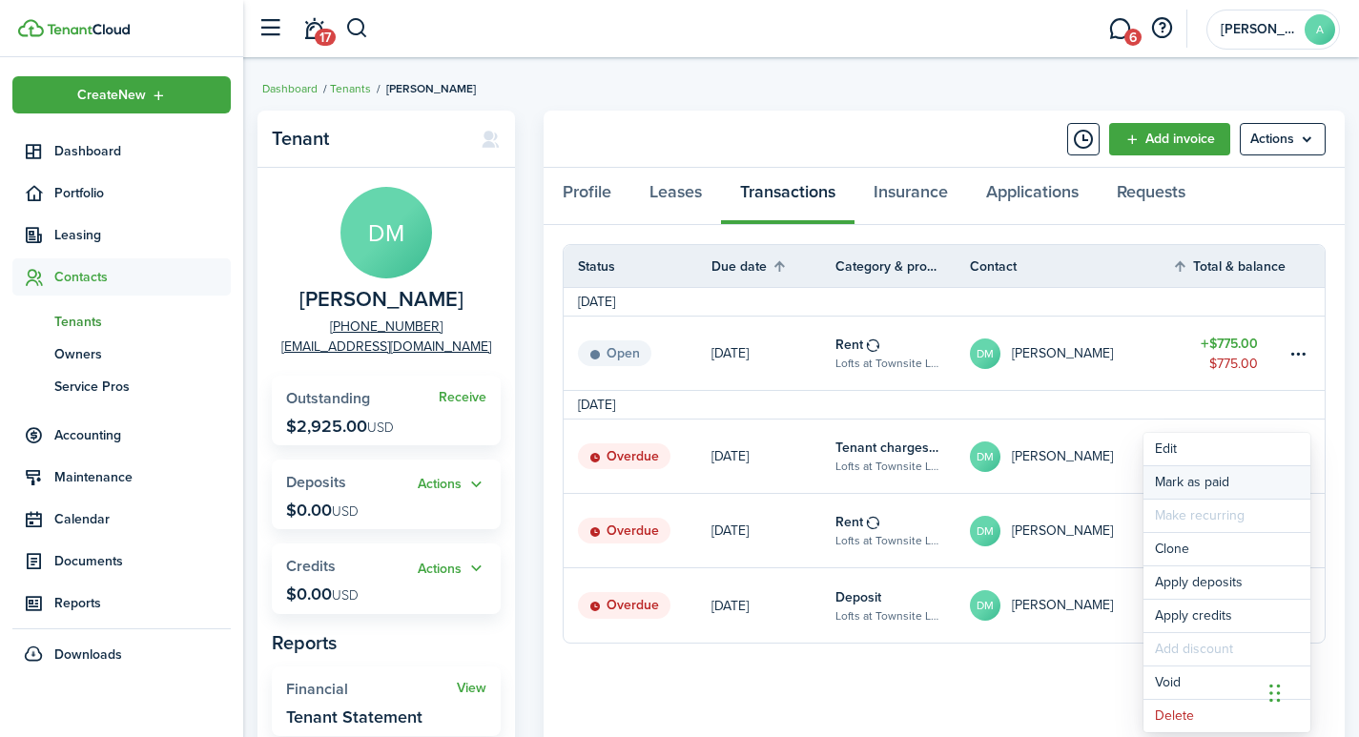
click at [1213, 477] on link "Mark as paid" at bounding box center [1226, 482] width 167 height 32
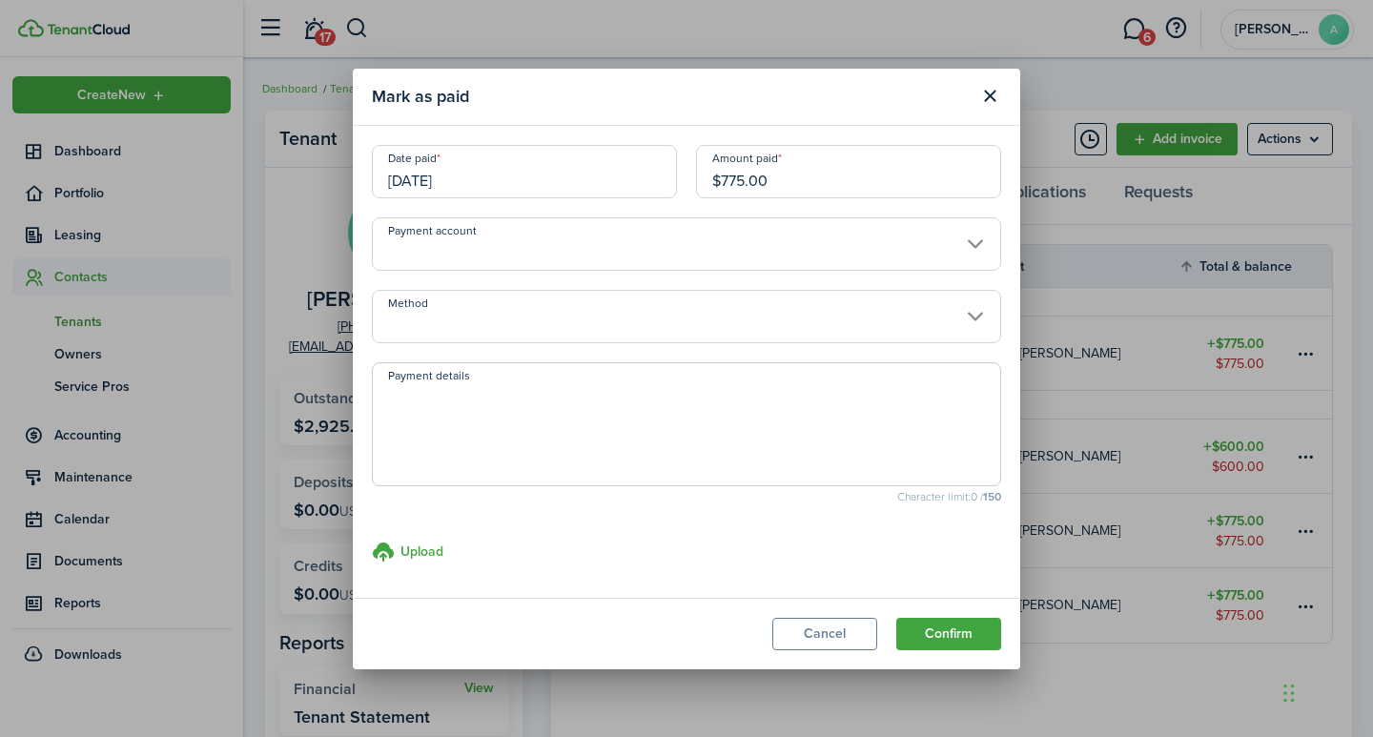
click at [525, 254] on input "Payment account" at bounding box center [686, 243] width 629 height 53
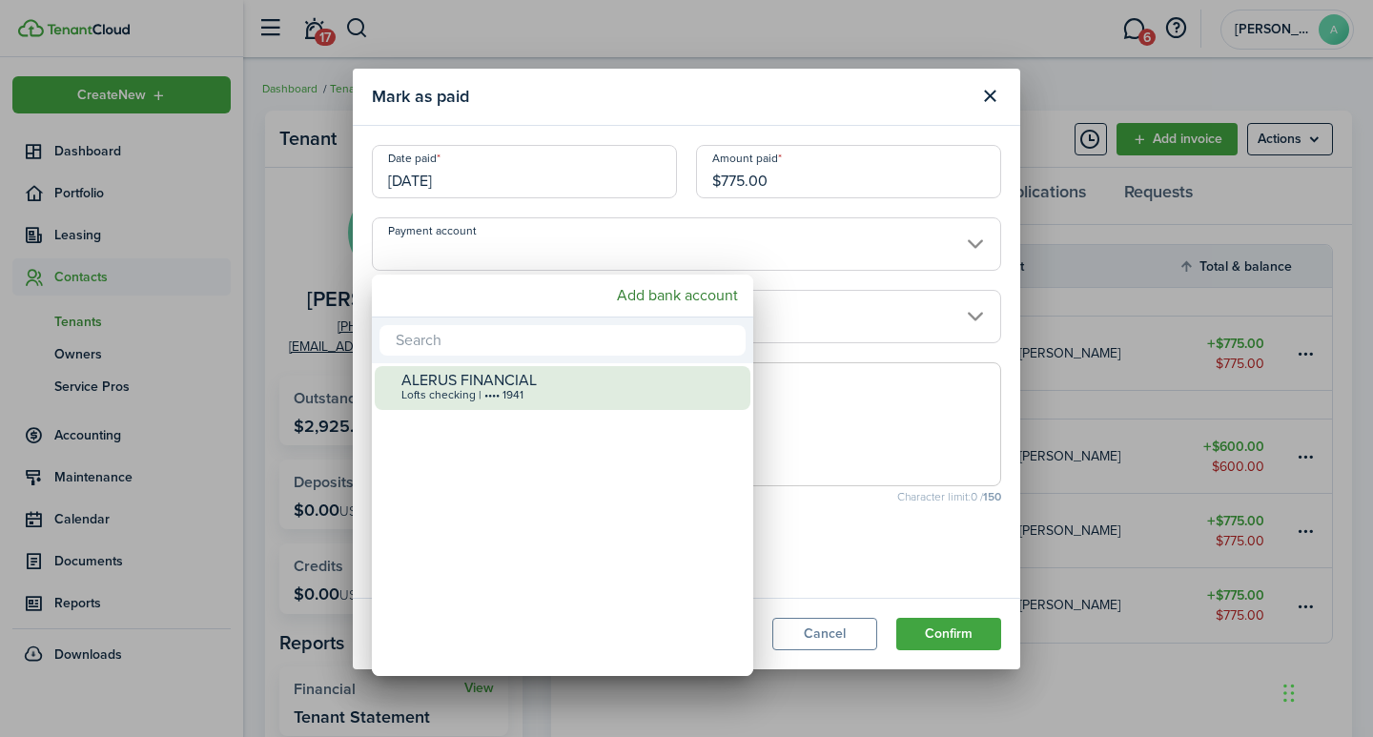
click at [501, 385] on div "ALERUS FINANCIAL Lofts checking | •••• 1941" at bounding box center [569, 387] width 337 height 42
type input "•••• •••• •••• 1941"
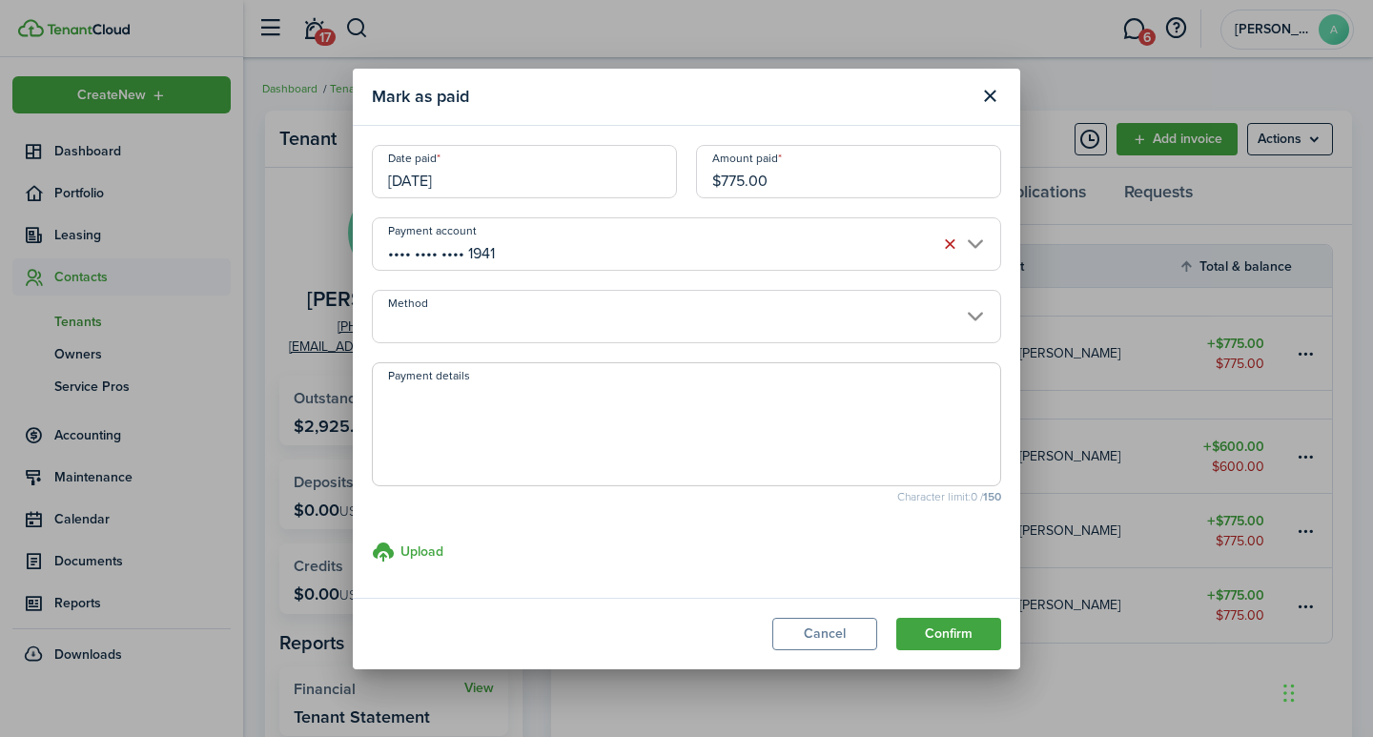
click at [513, 331] on input "Method" at bounding box center [686, 316] width 629 height 53
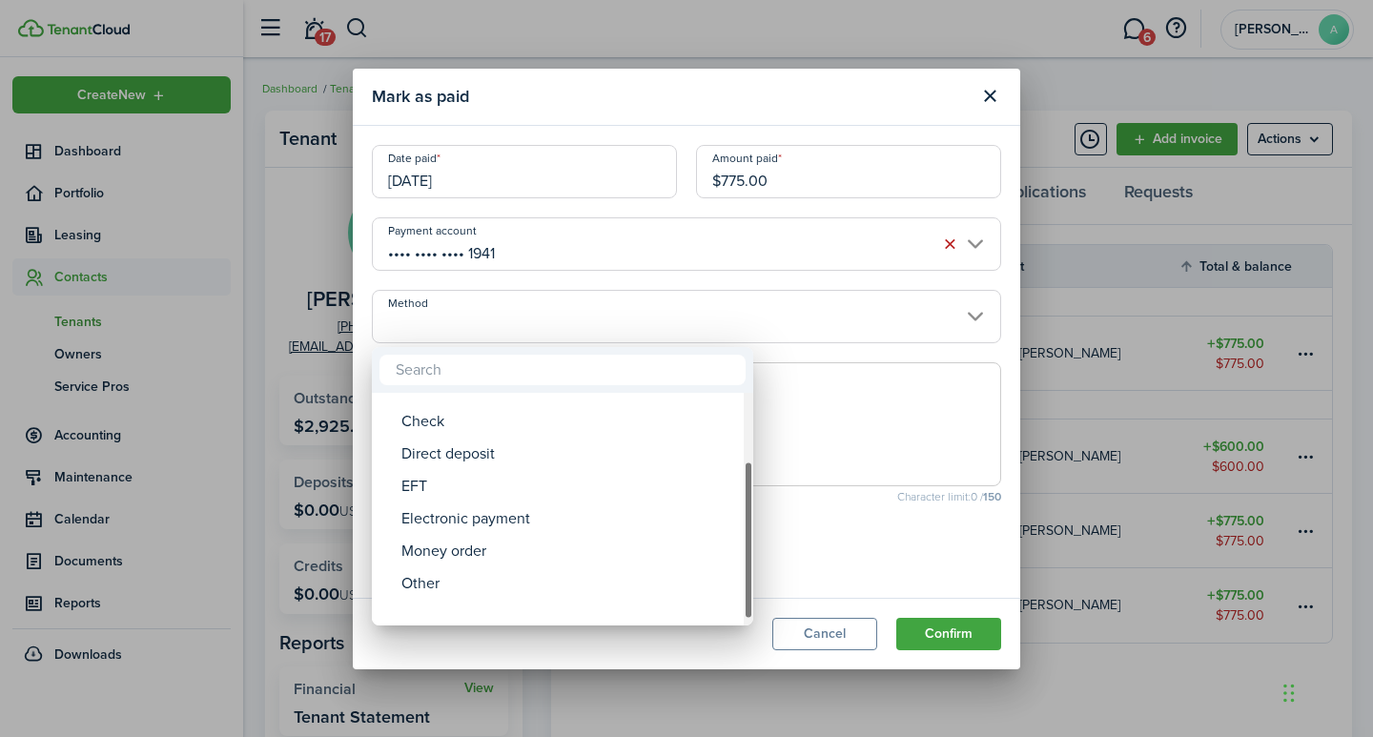
drag, startPoint x: 748, startPoint y: 488, endPoint x: 659, endPoint y: 562, distance: 116.4
click at [748, 573] on div "Method" at bounding box center [749, 539] width 10 height 159
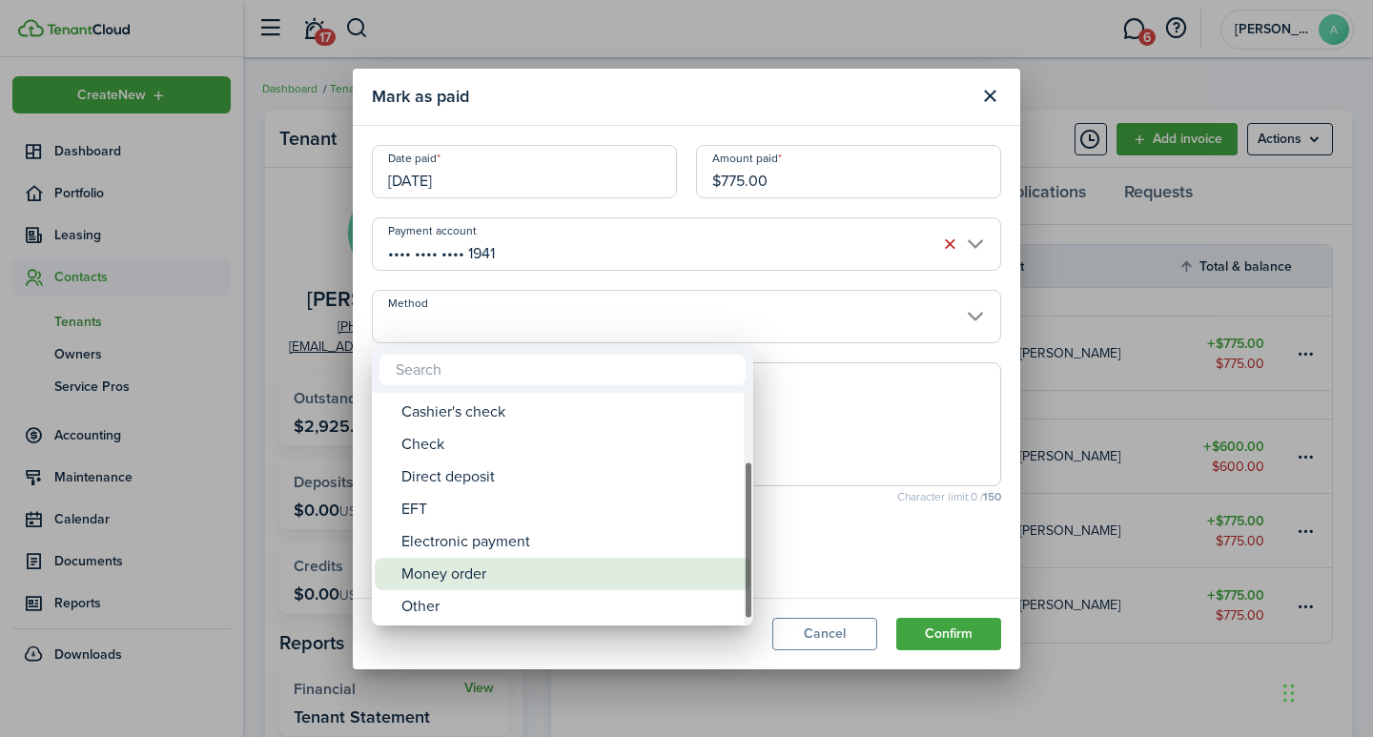
click at [476, 571] on div "Money order" at bounding box center [569, 574] width 337 height 32
type input "Money order"
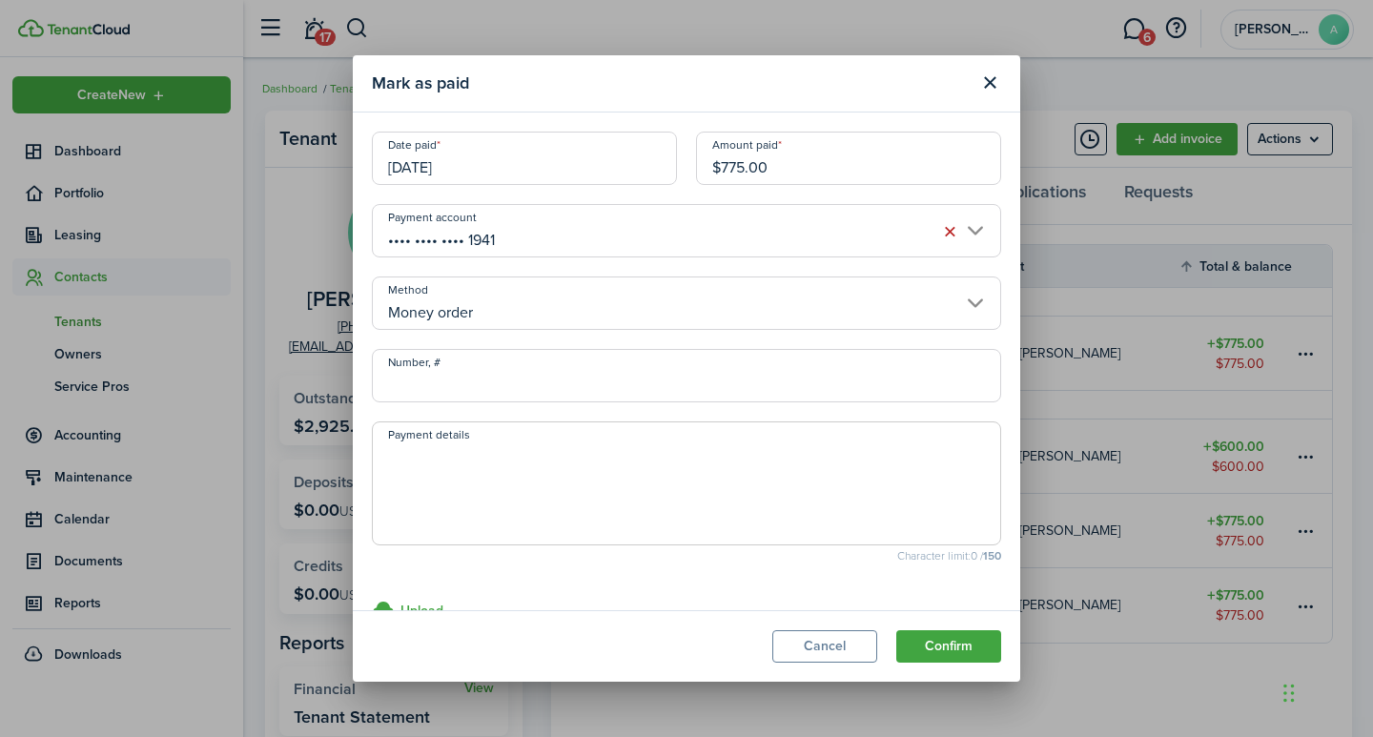
click at [467, 391] on input "Number, #" at bounding box center [686, 375] width 629 height 53
type input "2010093307"
drag, startPoint x: 499, startPoint y: 463, endPoint x: 506, endPoint y: 451, distance: 14.6
click at [501, 462] on textarea "Payment details" at bounding box center [686, 489] width 627 height 92
type textarea "Security Deposit"
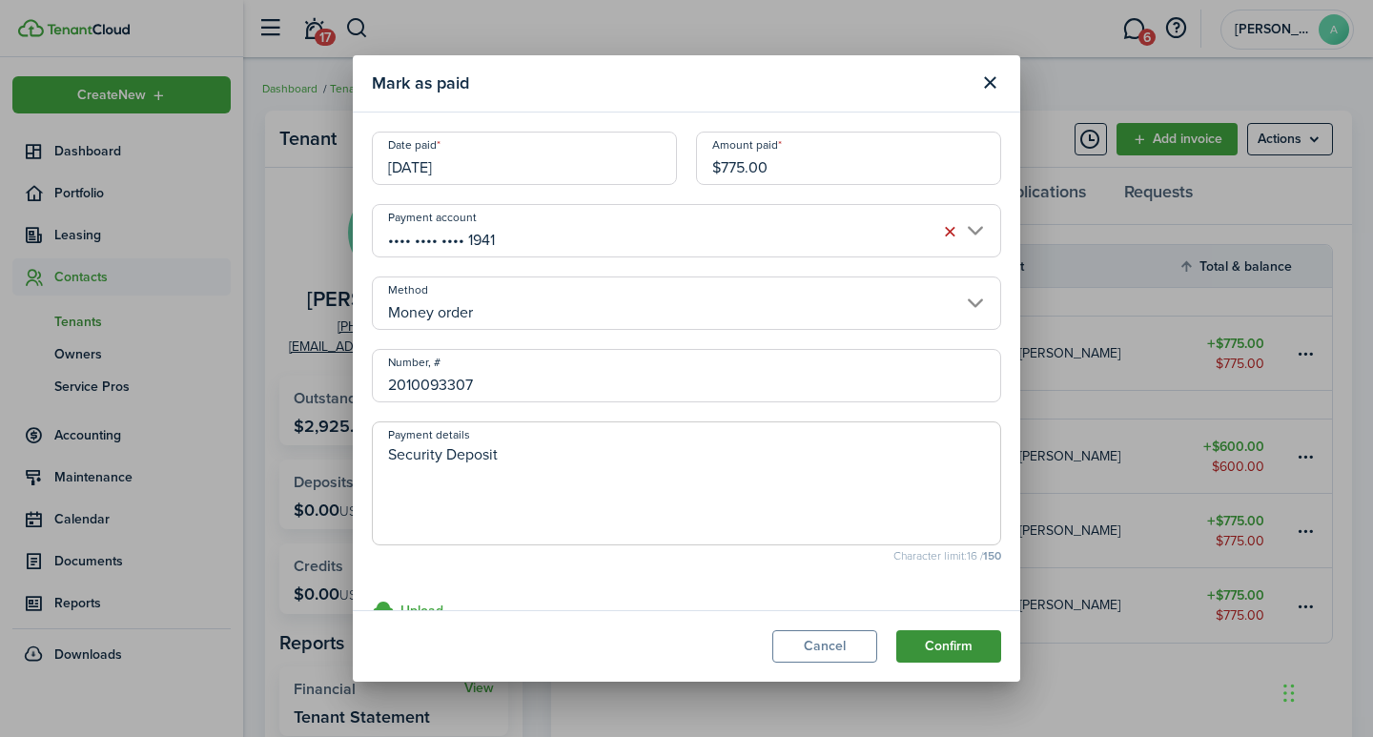
click at [965, 644] on button "Confirm" at bounding box center [948, 646] width 105 height 32
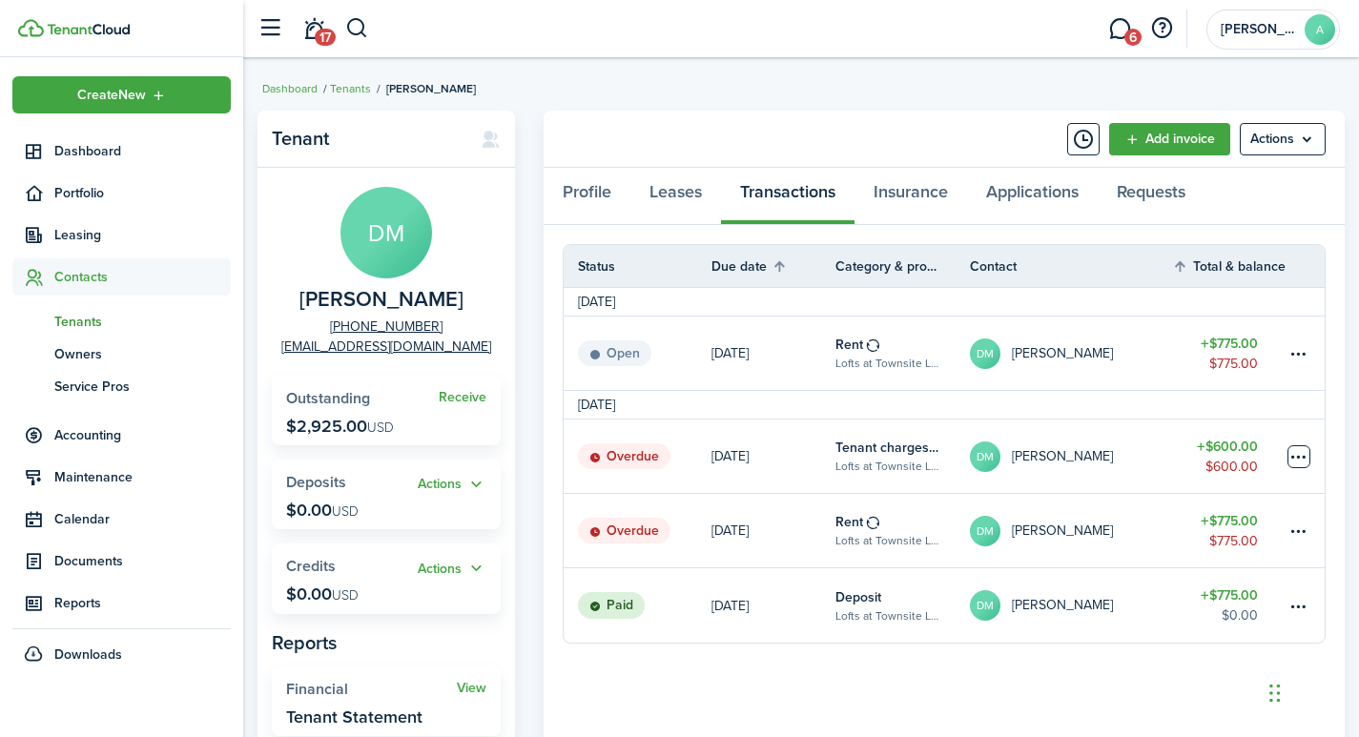
click at [1302, 456] on table-menu-btn-icon at bounding box center [1298, 456] width 23 height 23
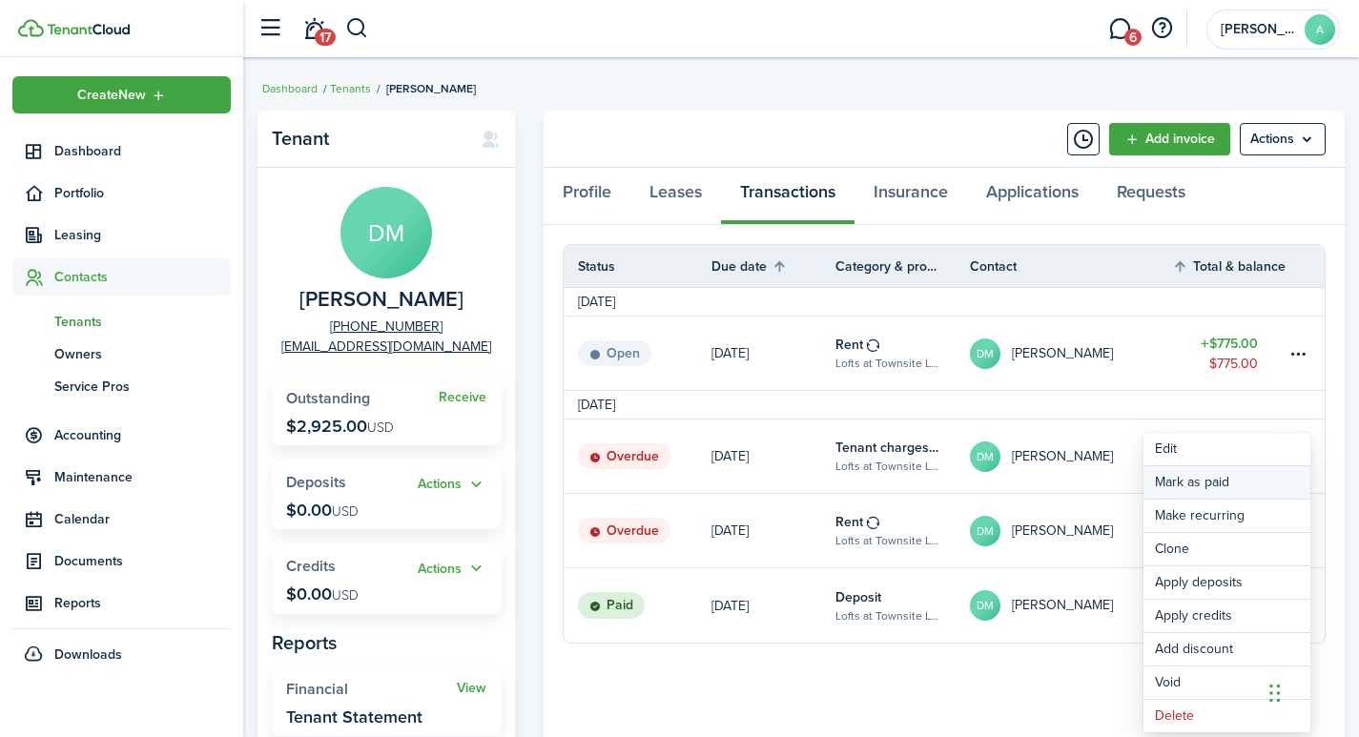
click at [1187, 481] on link "Mark as paid" at bounding box center [1226, 482] width 167 height 32
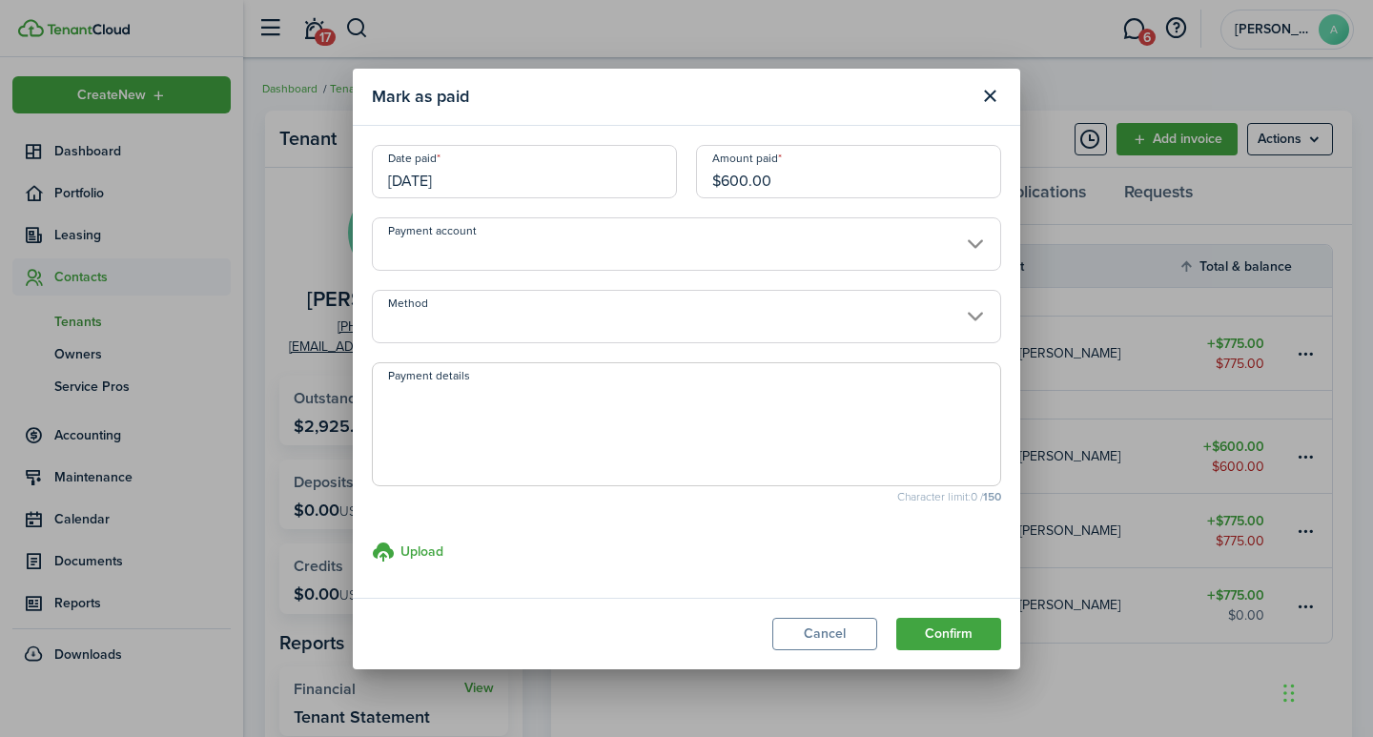
click at [444, 250] on input "Payment account" at bounding box center [686, 243] width 629 height 53
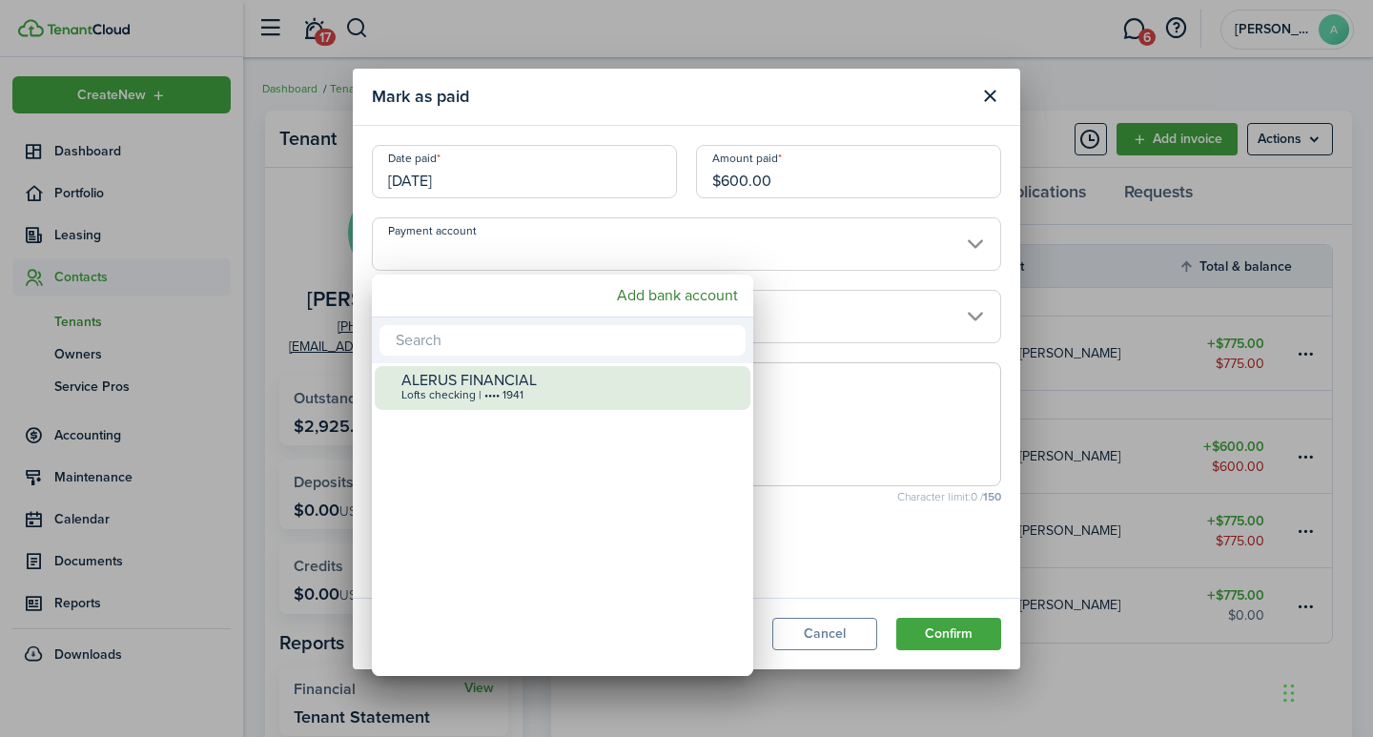
click at [444, 389] on div "Lofts checking | •••• 1941" at bounding box center [569, 395] width 337 height 13
type input "•••• •••• •••• 1941"
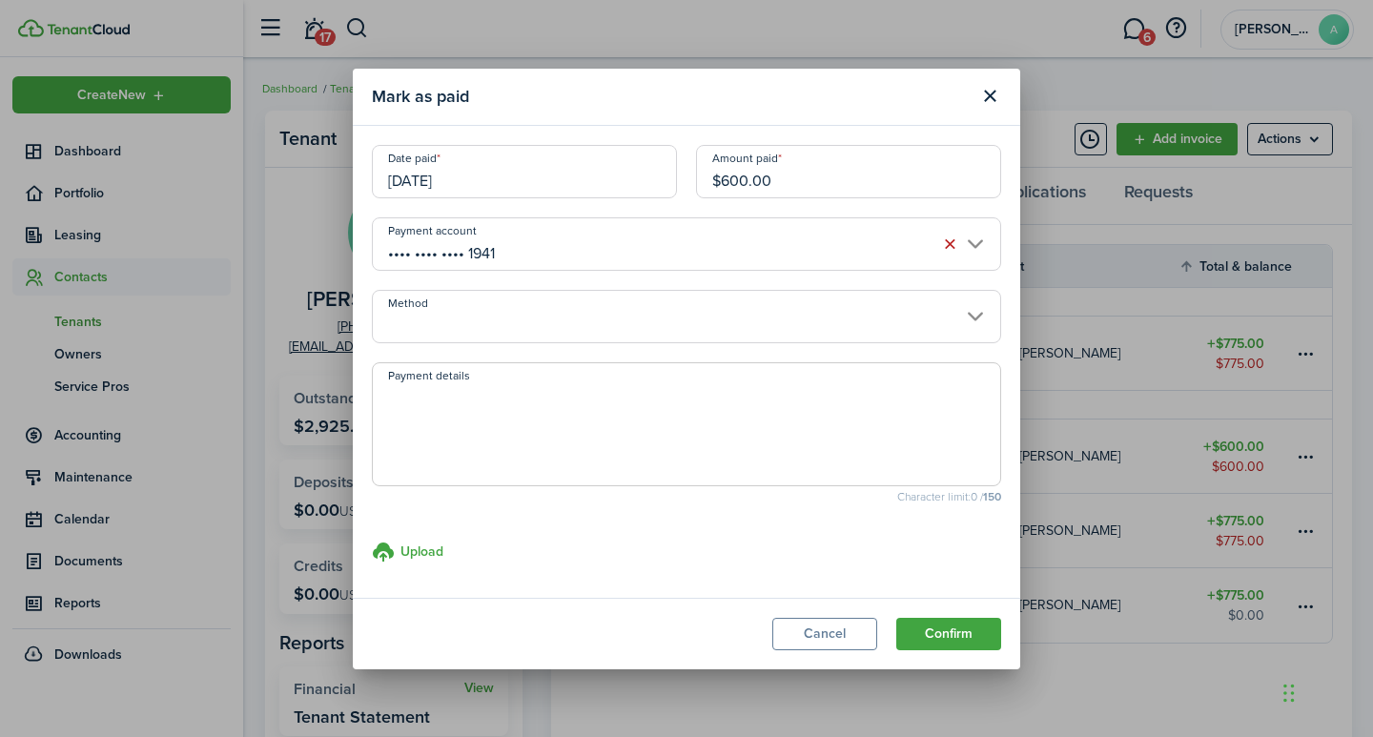
click at [439, 336] on input "Method" at bounding box center [686, 316] width 629 height 53
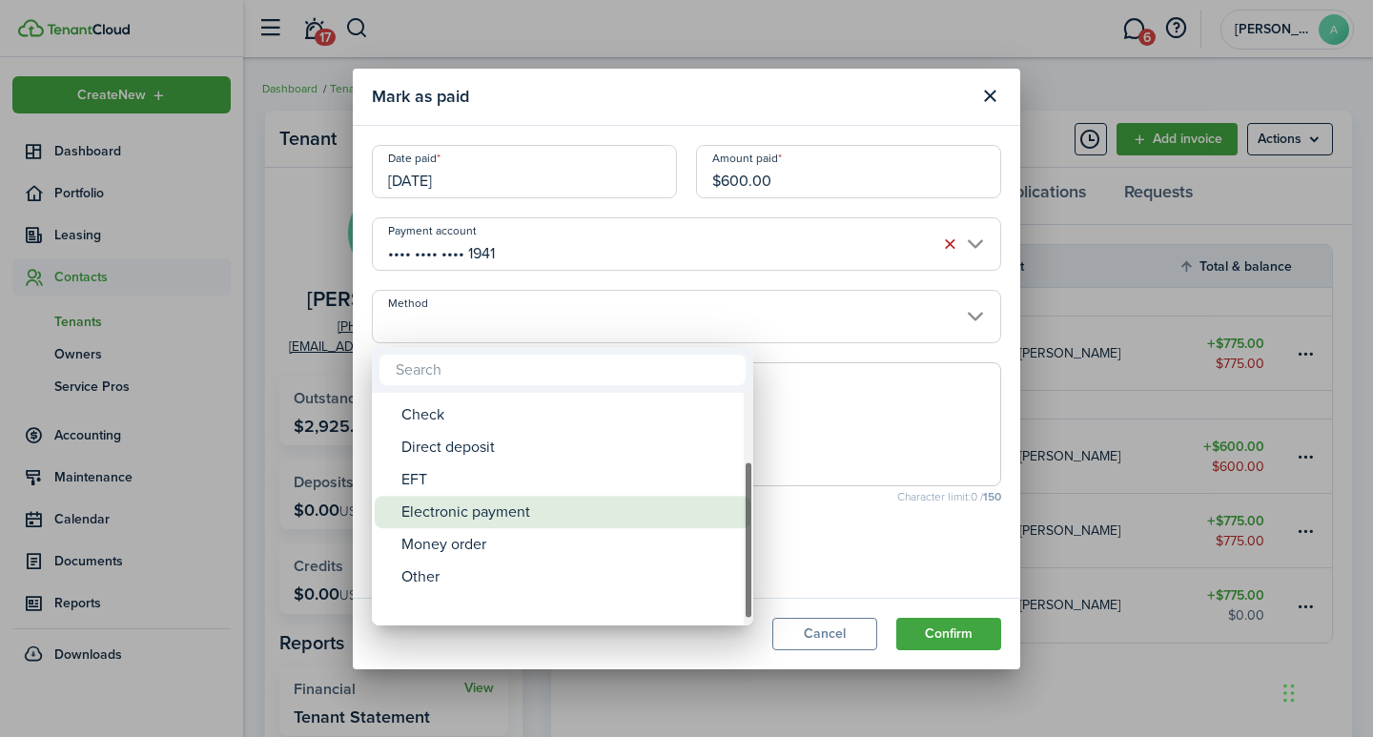
drag, startPoint x: 748, startPoint y: 420, endPoint x: 588, endPoint y: 540, distance: 199.6
click at [714, 520] on mbsc-scrollview-base "ACH Card Cash Cashier's check Check Direct deposit EFT Electronic payment Money…" at bounding box center [562, 509] width 381 height 229
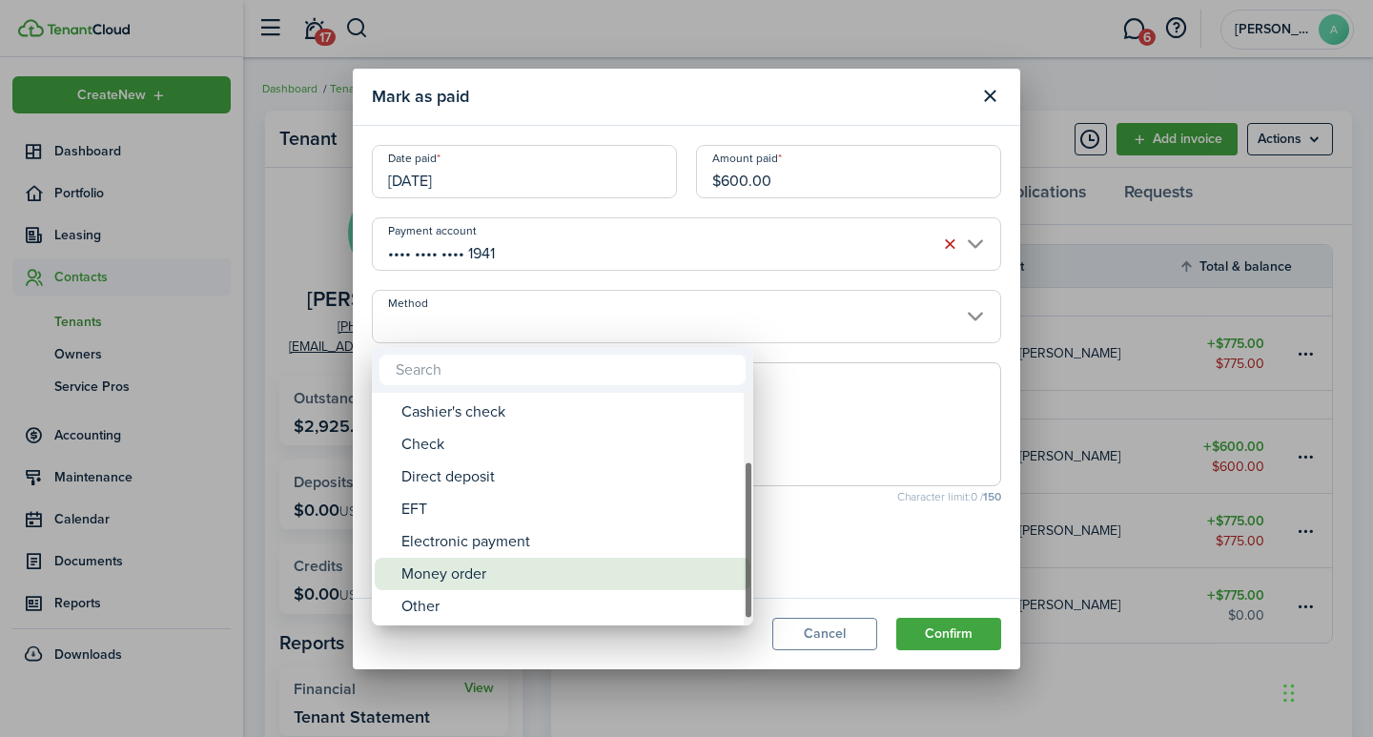
click at [486, 570] on div "Money order" at bounding box center [569, 574] width 337 height 32
type input "Money order"
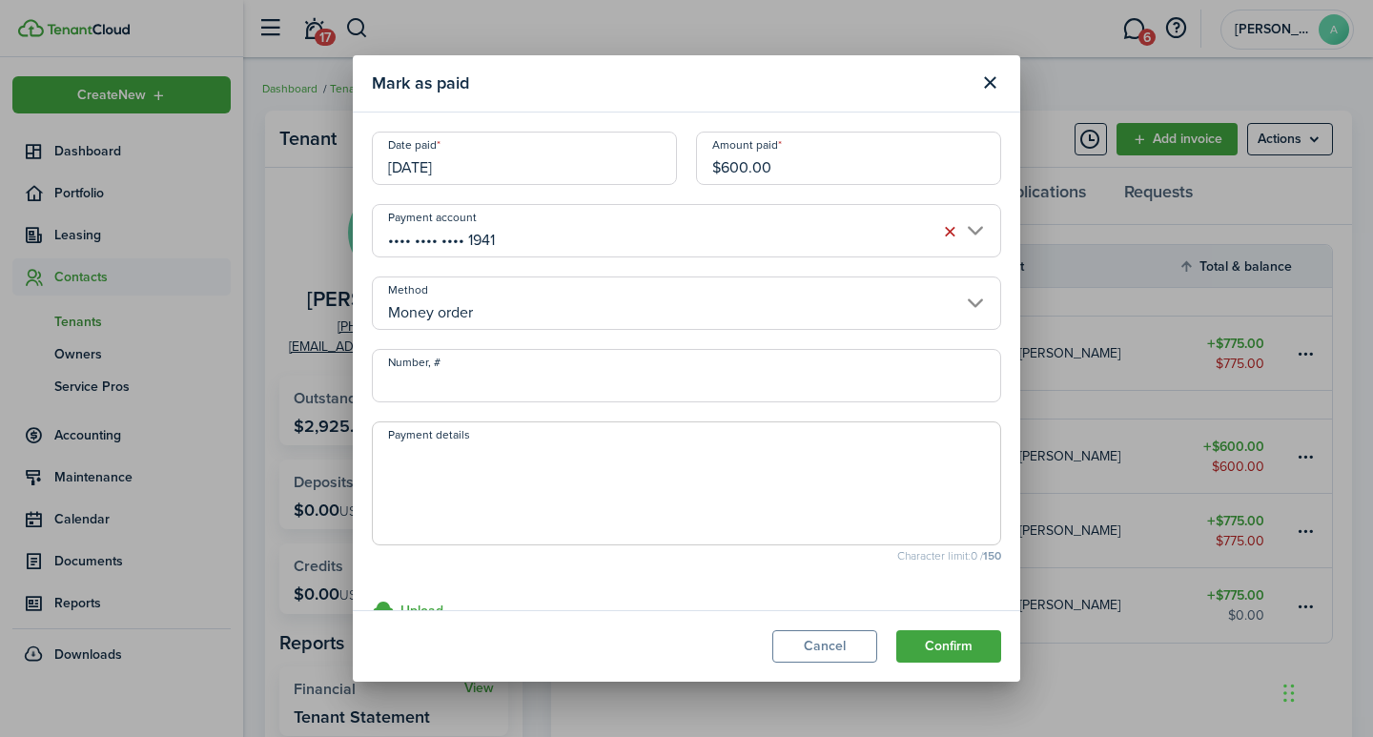
click at [480, 389] on input "Number, #" at bounding box center [686, 375] width 629 height 53
type input "10923522980"
click at [465, 494] on textarea "Payment details" at bounding box center [686, 489] width 627 height 92
type textarea "August rent"
click at [933, 639] on button "Confirm" at bounding box center [948, 646] width 105 height 32
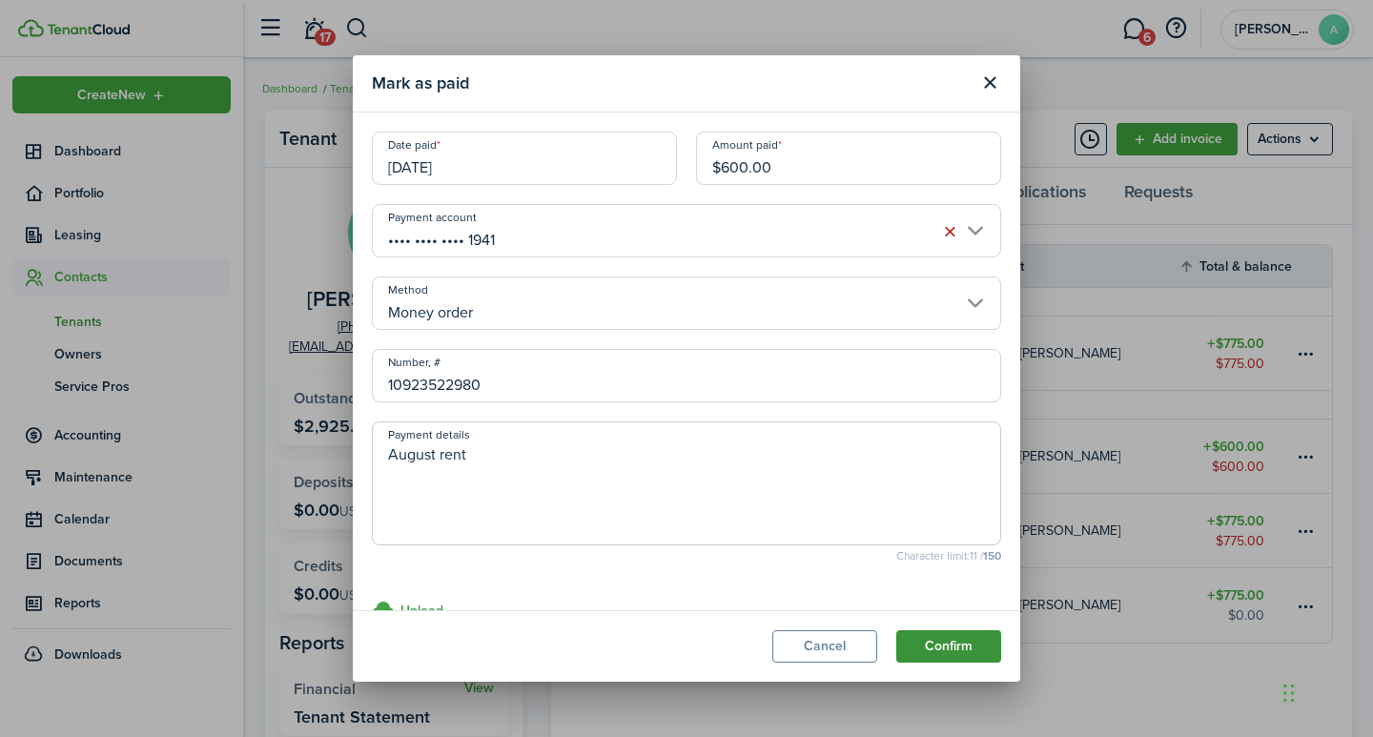
click at [948, 644] on button "Confirm" at bounding box center [948, 646] width 105 height 32
drag, startPoint x: 945, startPoint y: 644, endPoint x: 520, endPoint y: 164, distance: 641.6
click at [523, 167] on section "[PERSON_NAME] as paid Date paid [DATE] Amount paid $600.00 Payment account ••••…" at bounding box center [686, 368] width 667 height 626
click at [520, 166] on input "[DATE]" at bounding box center [524, 158] width 305 height 53
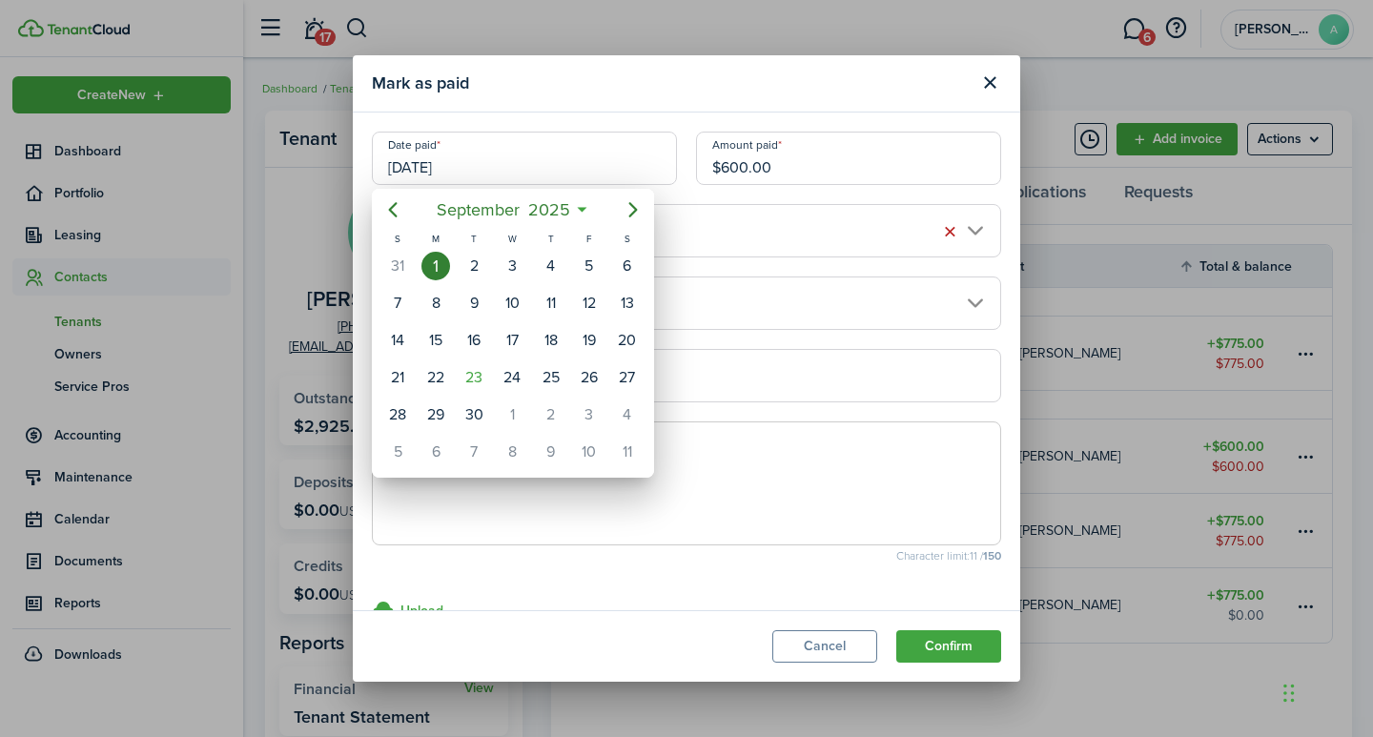
click at [830, 643] on div at bounding box center [686, 368] width 1678 height 1042
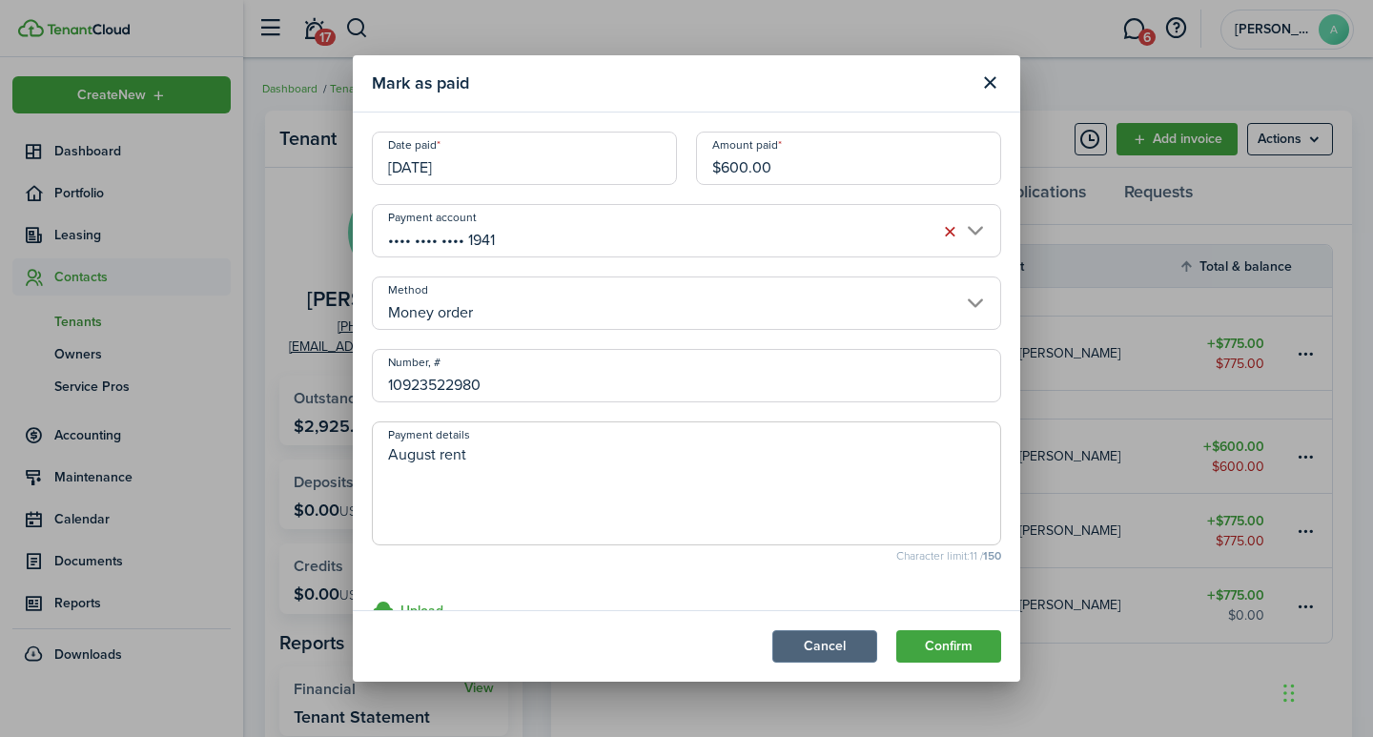
click at [833, 647] on button "Cancel" at bounding box center [824, 646] width 105 height 32
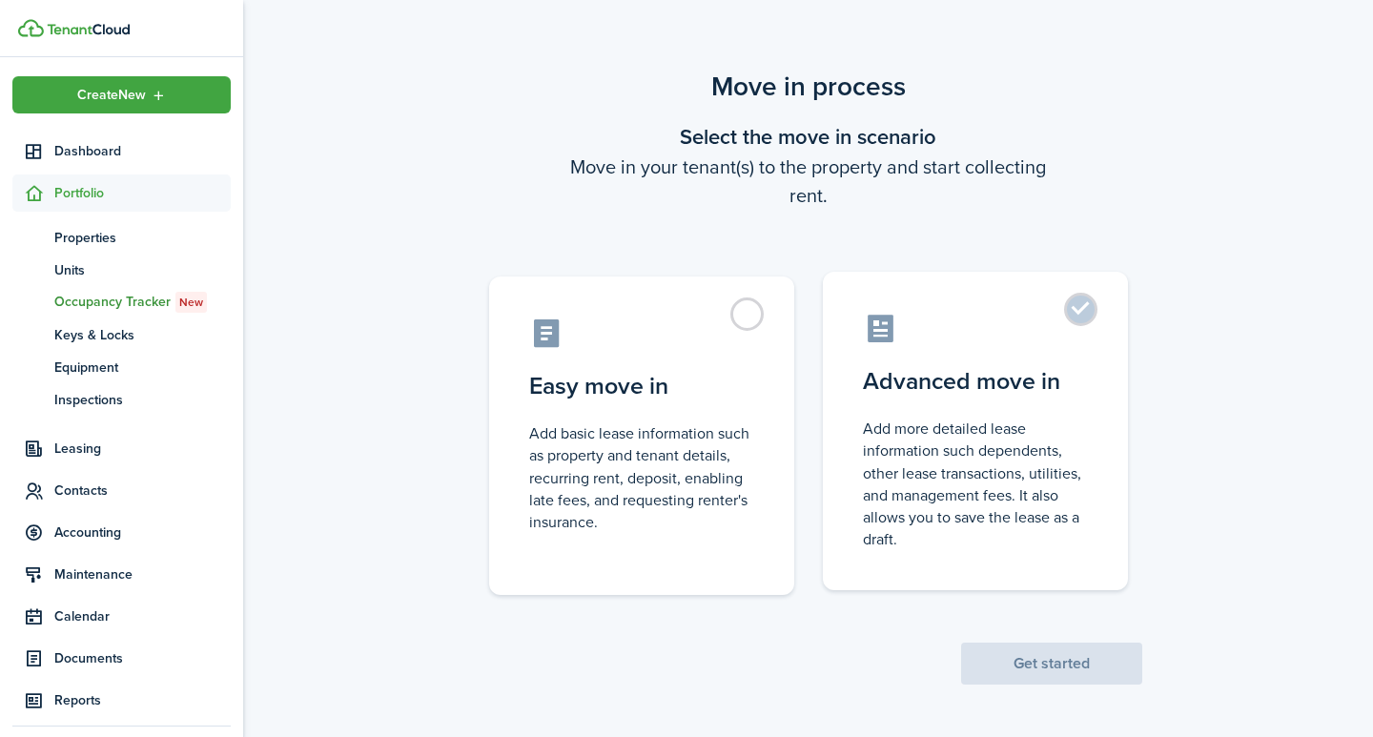
click at [1090, 311] on label "Advanced move in Add more detailed lease information such dependents, other lea…" at bounding box center [975, 431] width 305 height 318
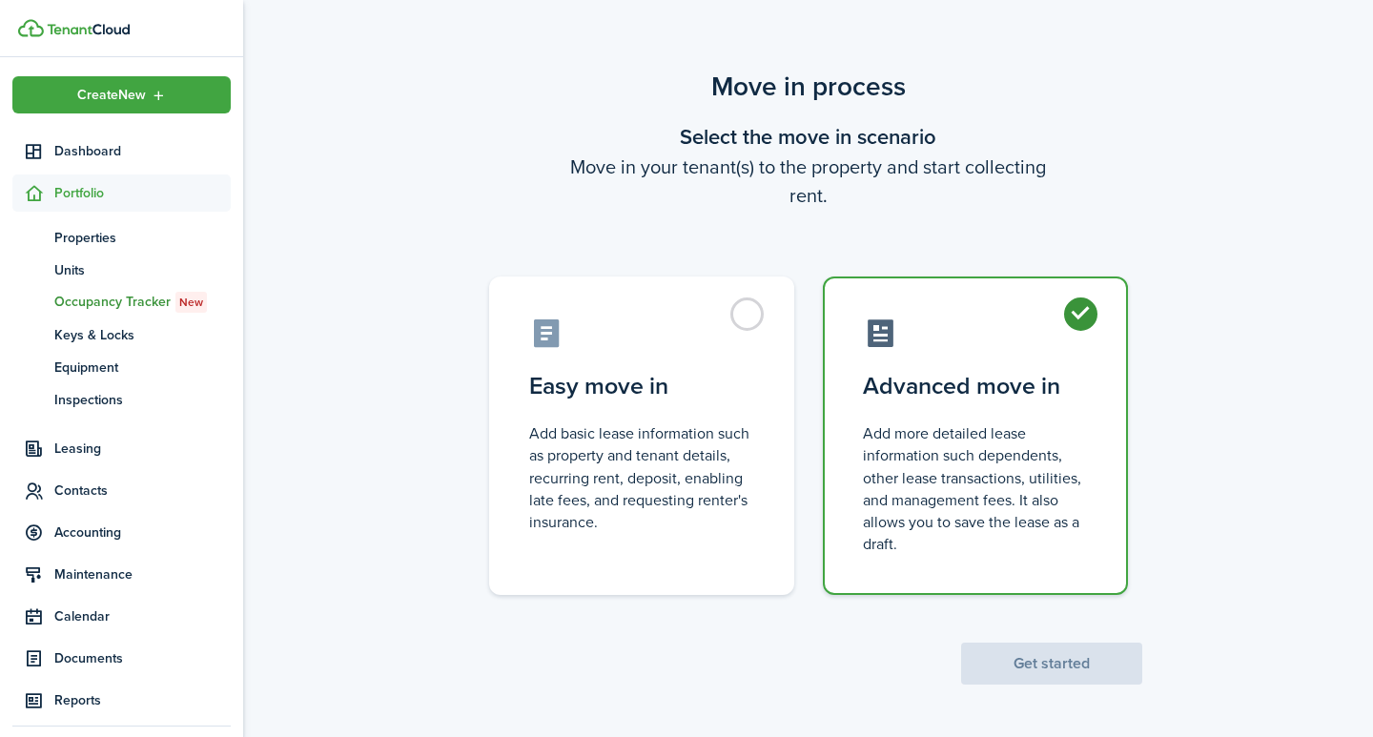
radio input "true"
click at [1057, 671] on button "Get started" at bounding box center [1051, 664] width 181 height 42
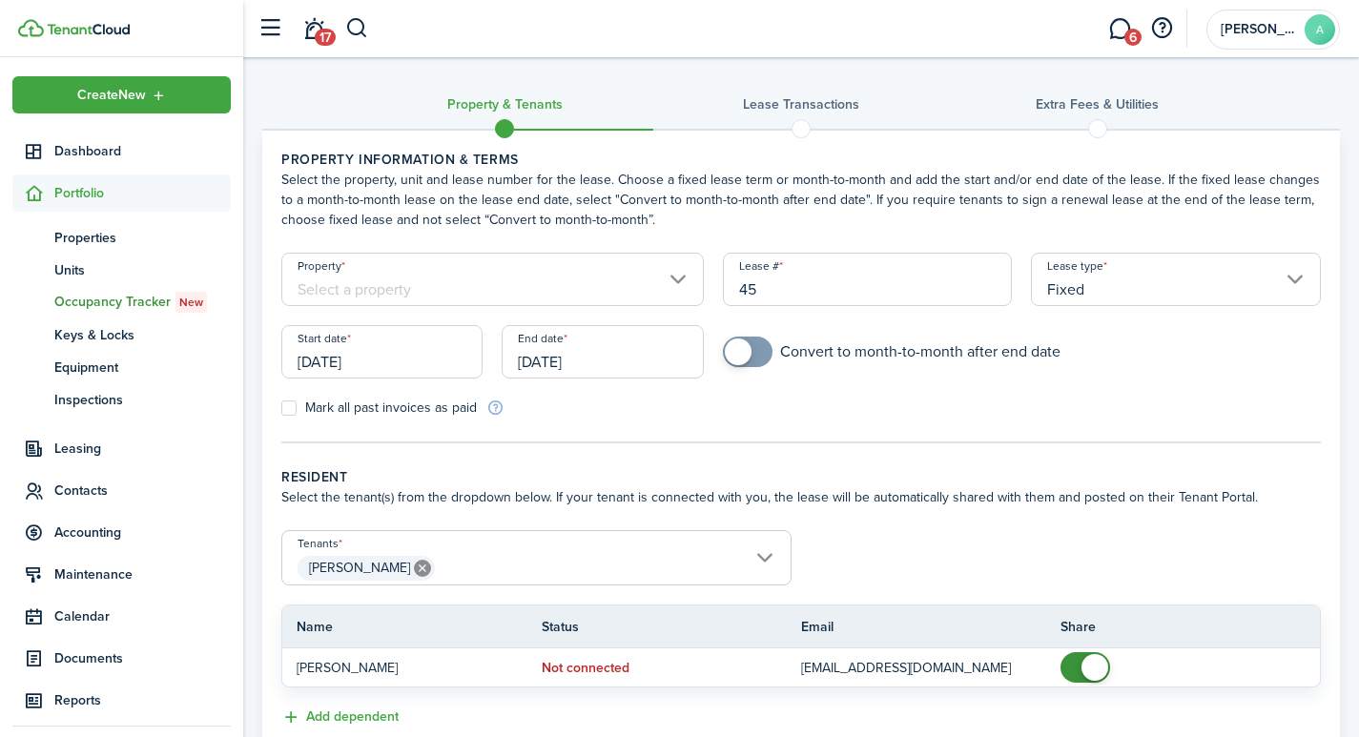
click at [437, 286] on input "Property" at bounding box center [492, 279] width 422 height 53
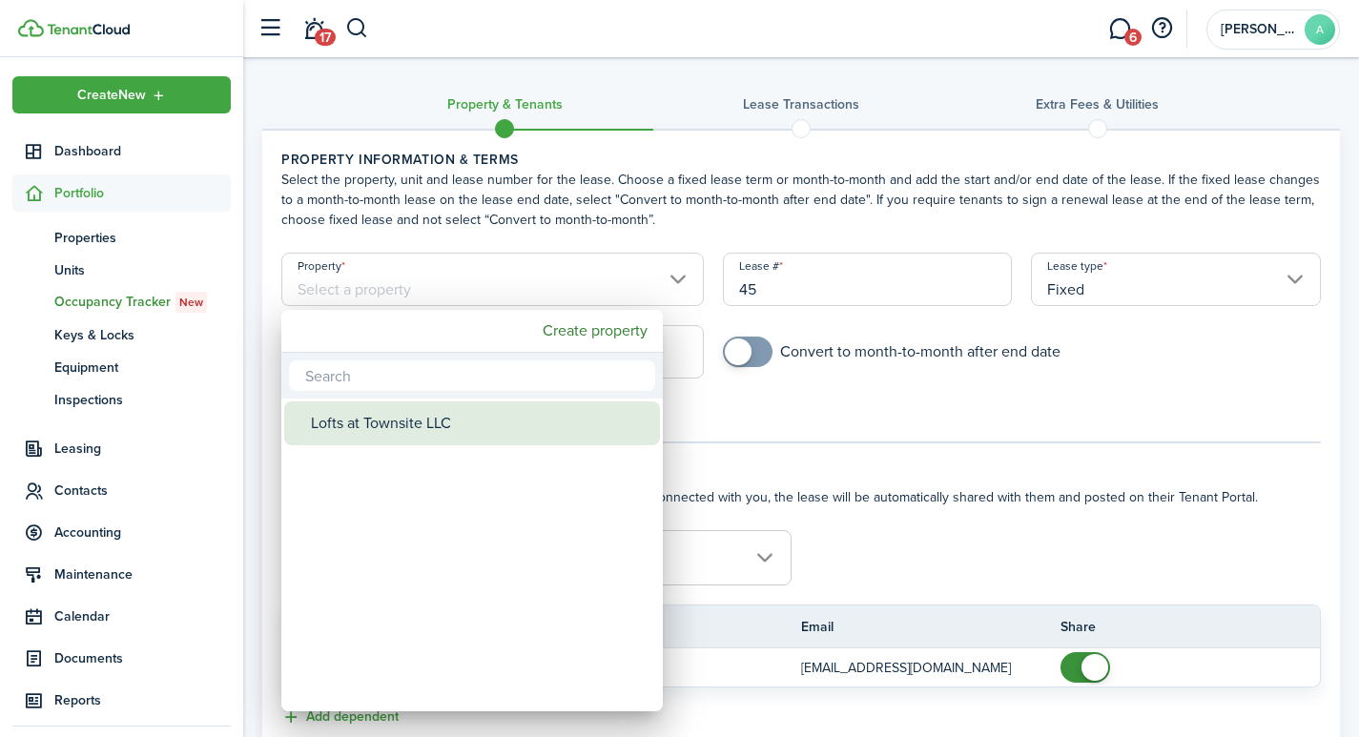
click at [411, 418] on div "Lofts at Townsite LLC" at bounding box center [479, 423] width 337 height 44
type input "Lofts at Townsite LLC"
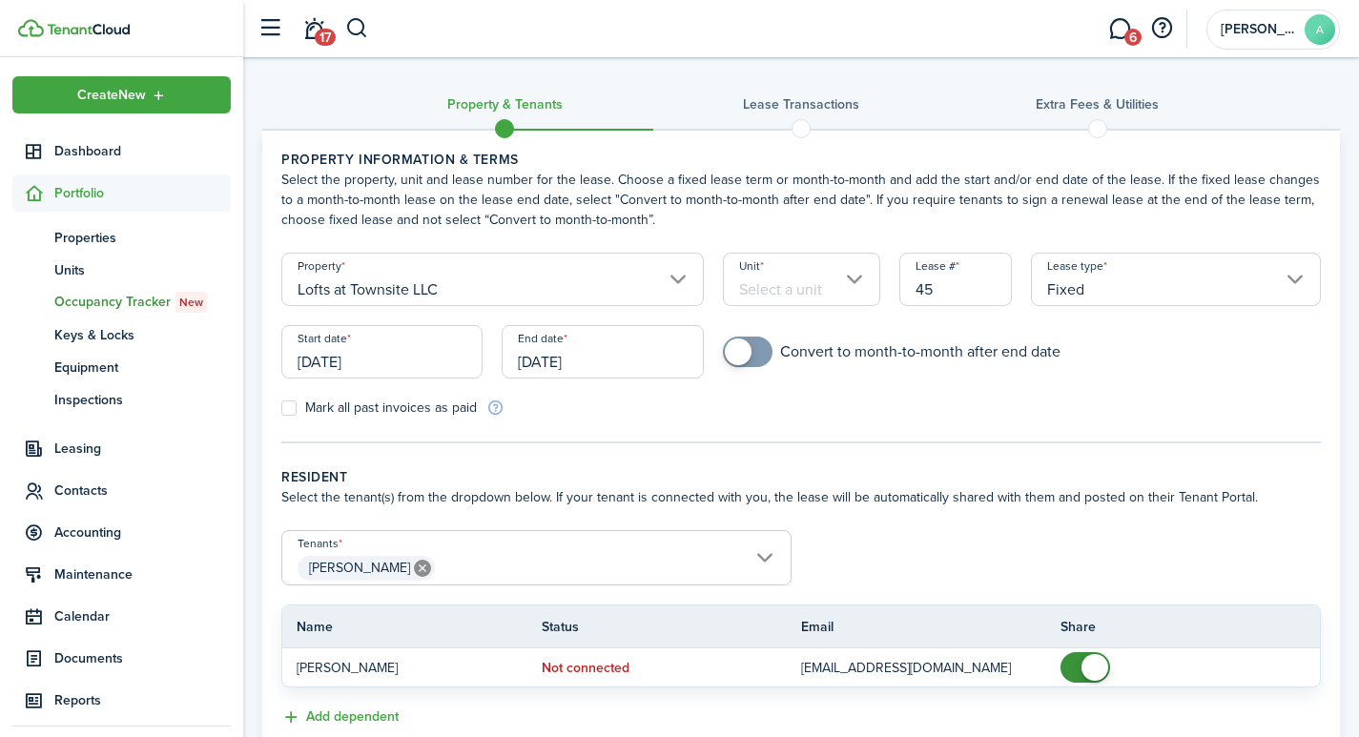
click at [836, 294] on input "Unit" at bounding box center [801, 279] width 157 height 53
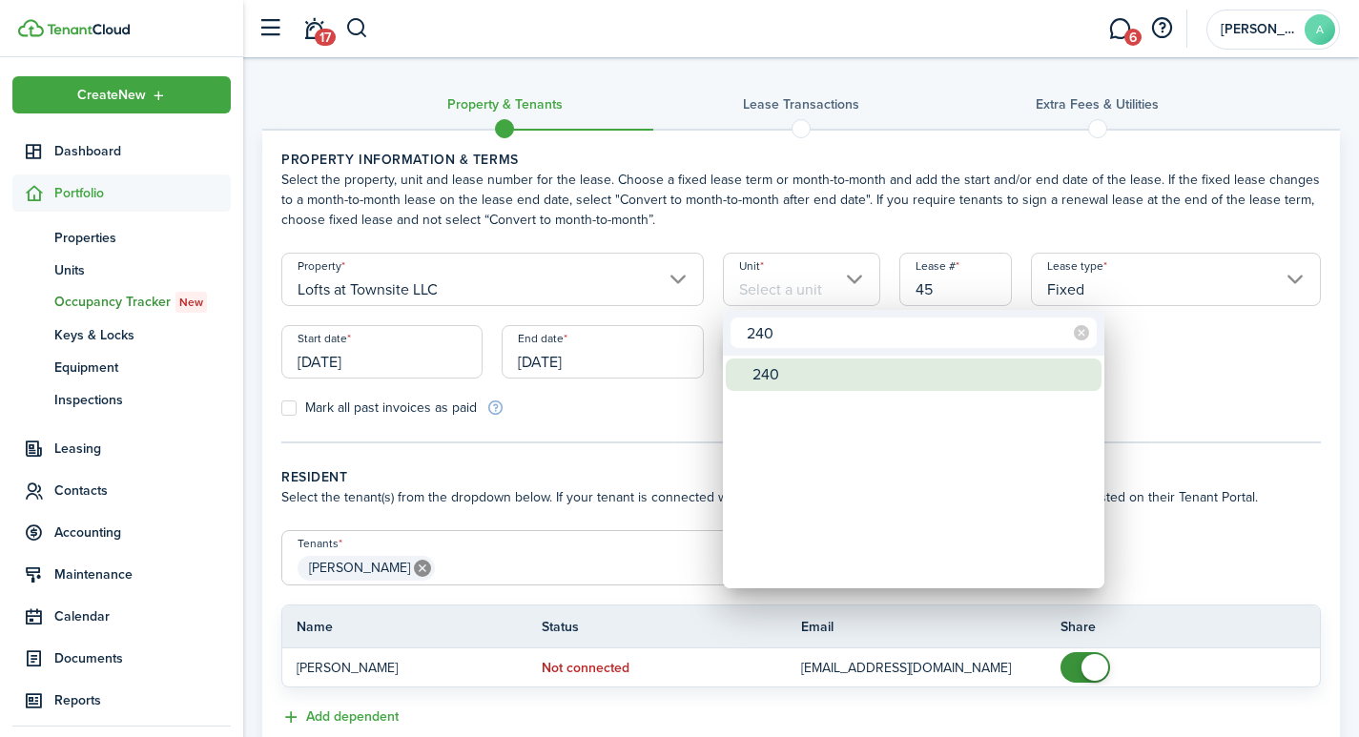
type input "240"
click at [774, 377] on div "240" at bounding box center [920, 374] width 337 height 32
type input "240"
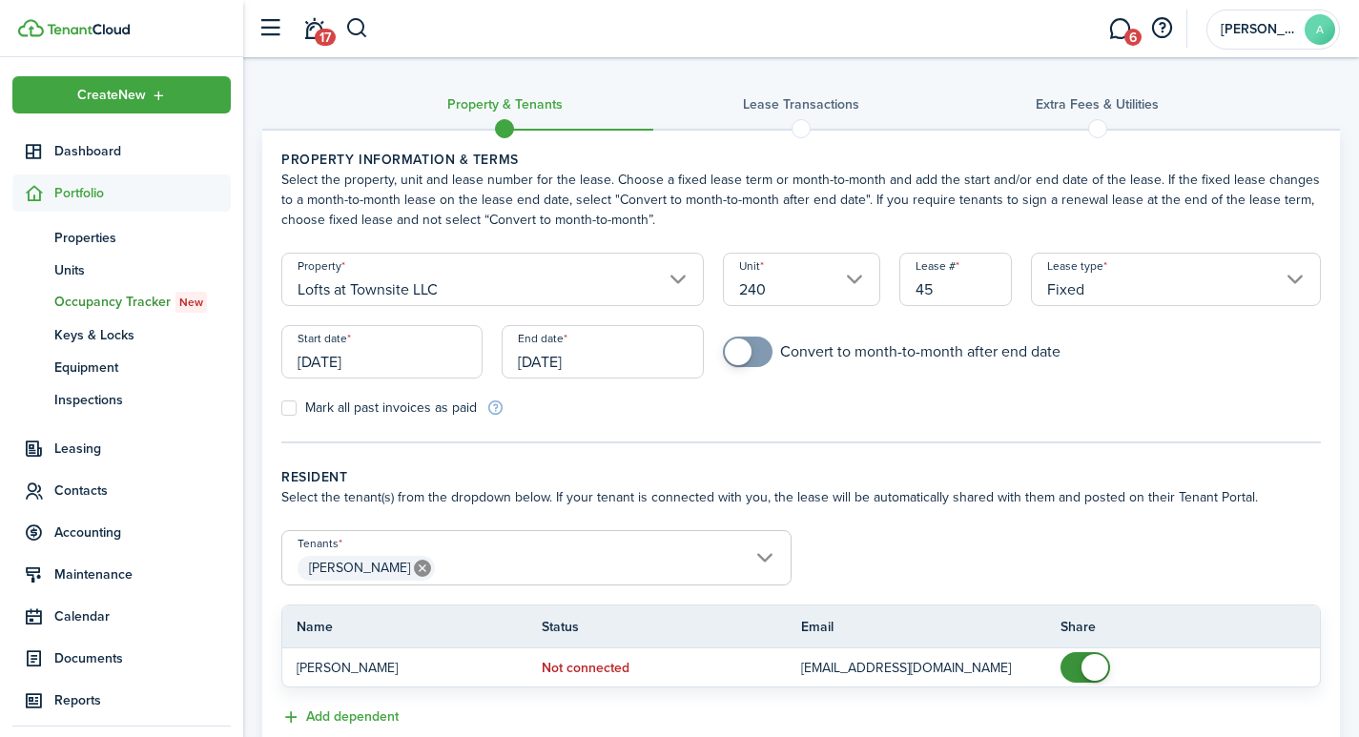
drag, startPoint x: 968, startPoint y: 296, endPoint x: 892, endPoint y: 283, distance: 76.3
click at [892, 283] on div "Lease # 45" at bounding box center [955, 289] width 133 height 72
click at [1141, 288] on input "Fixed" at bounding box center [1176, 279] width 290 height 53
type input "2401"
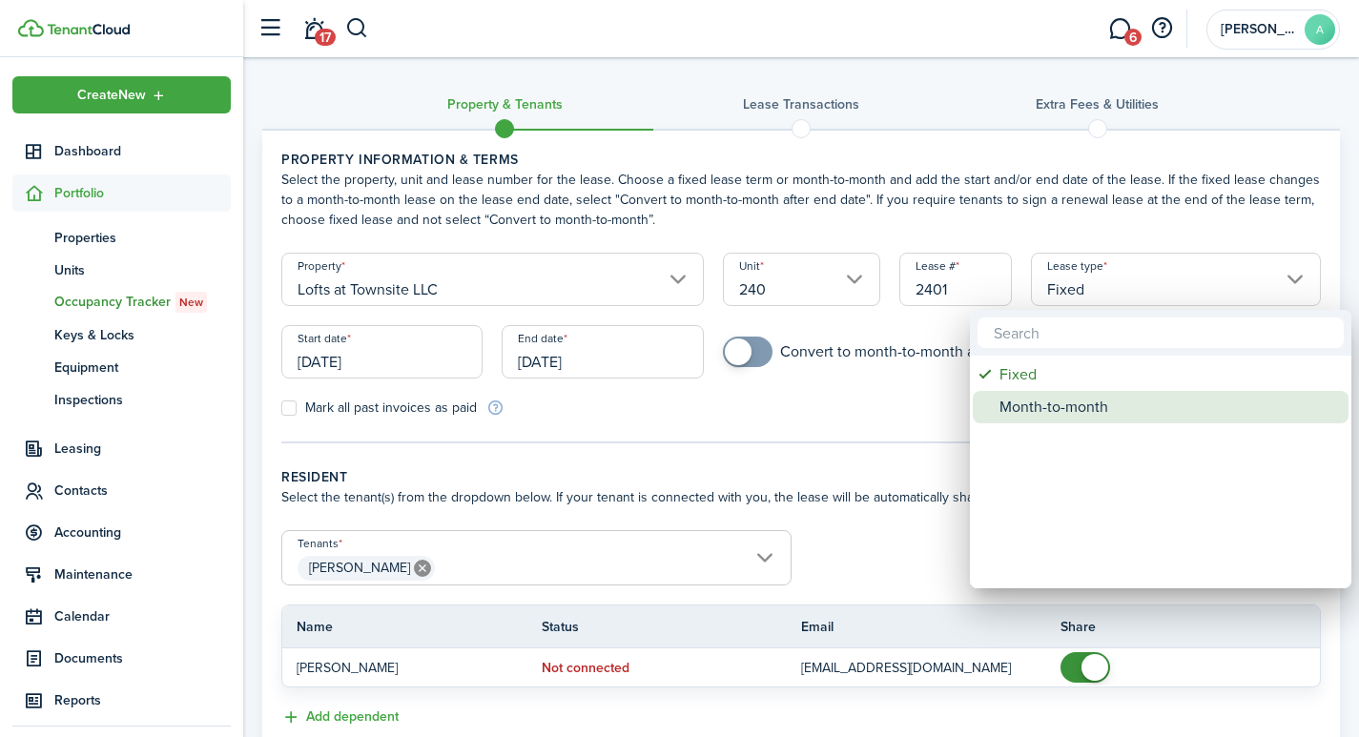
click at [1028, 408] on div "Month-to-month" at bounding box center [1167, 407] width 337 height 32
type input "Month-to-month"
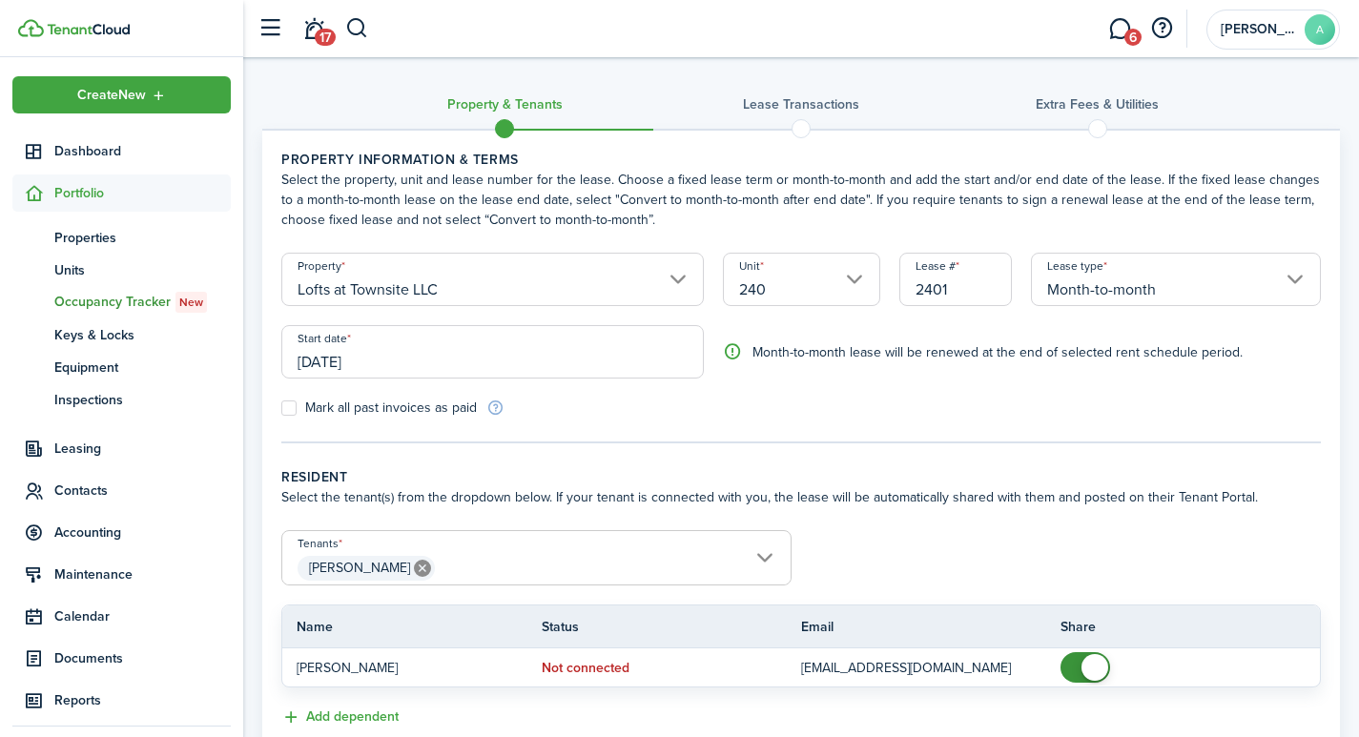
click at [390, 360] on input "[DATE]" at bounding box center [492, 351] width 422 height 53
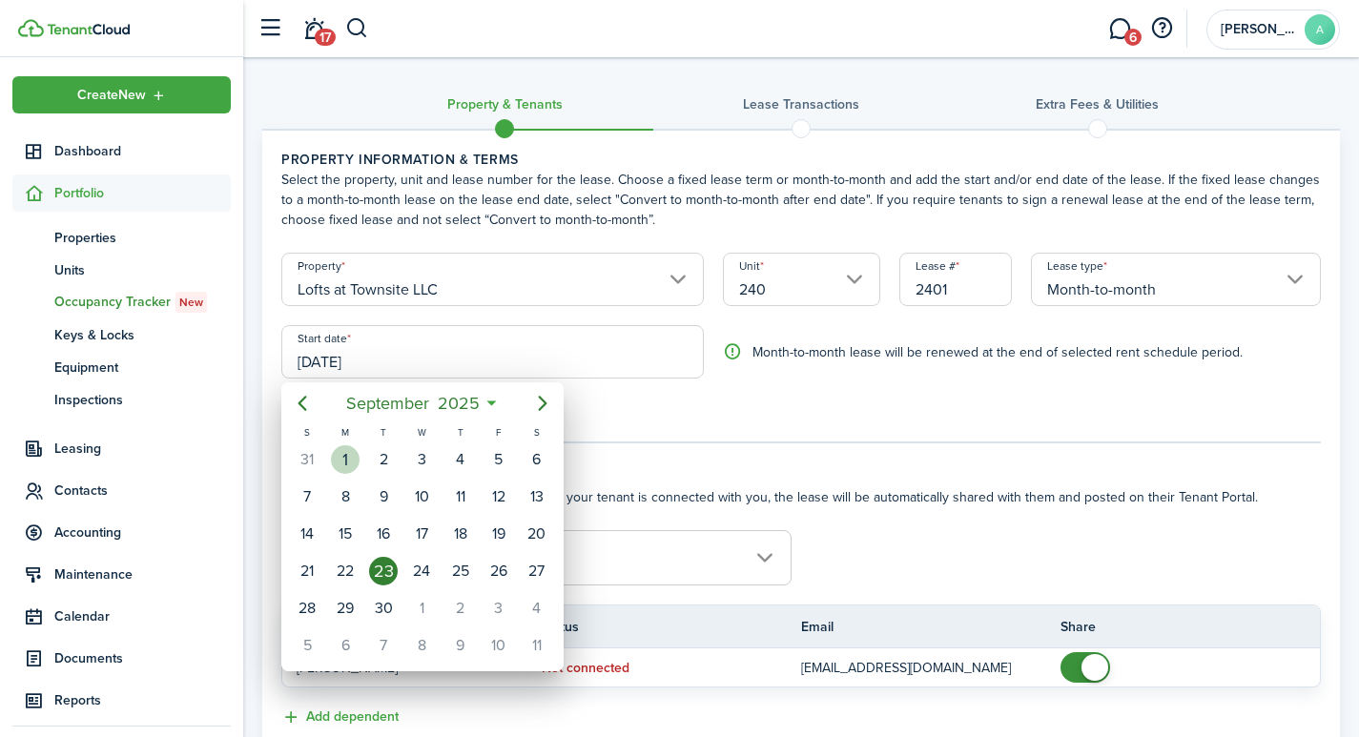
click at [349, 456] on div "1" at bounding box center [345, 459] width 29 height 29
type input "[DATE]"
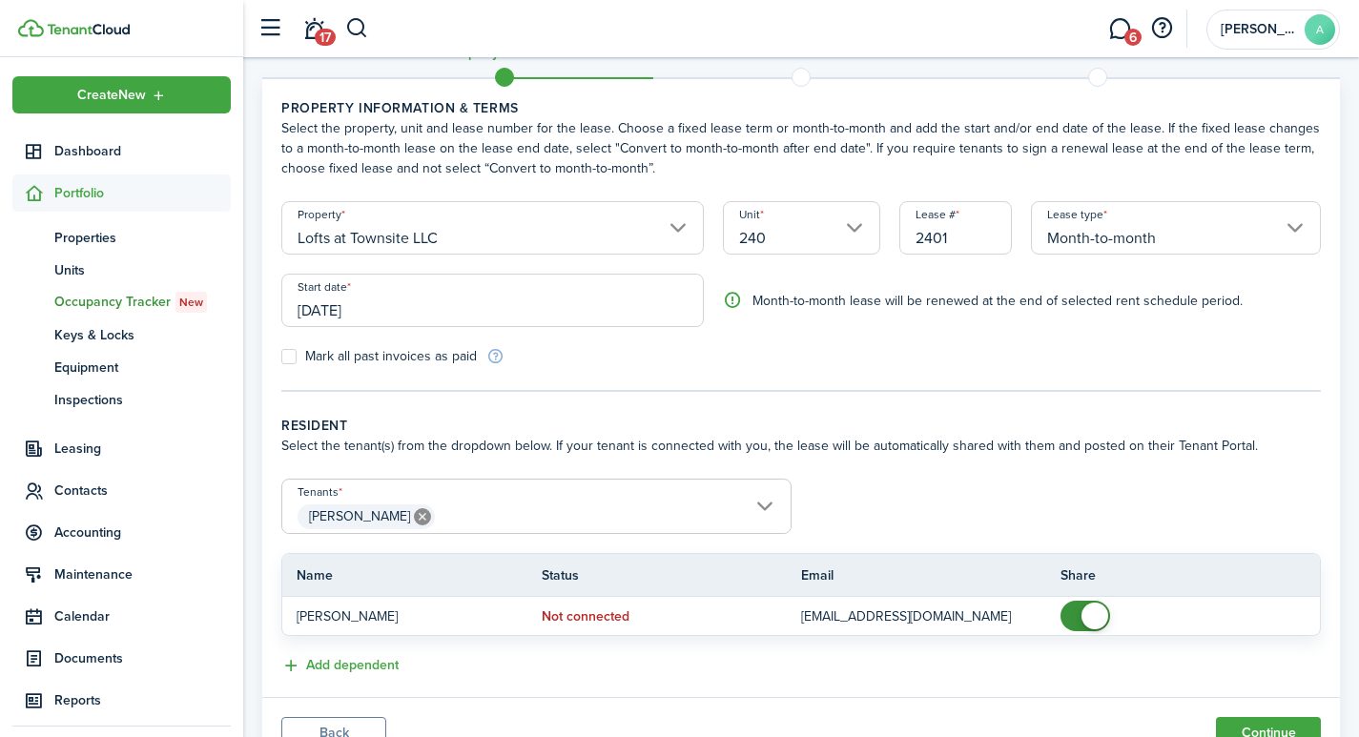
scroll to position [135, 0]
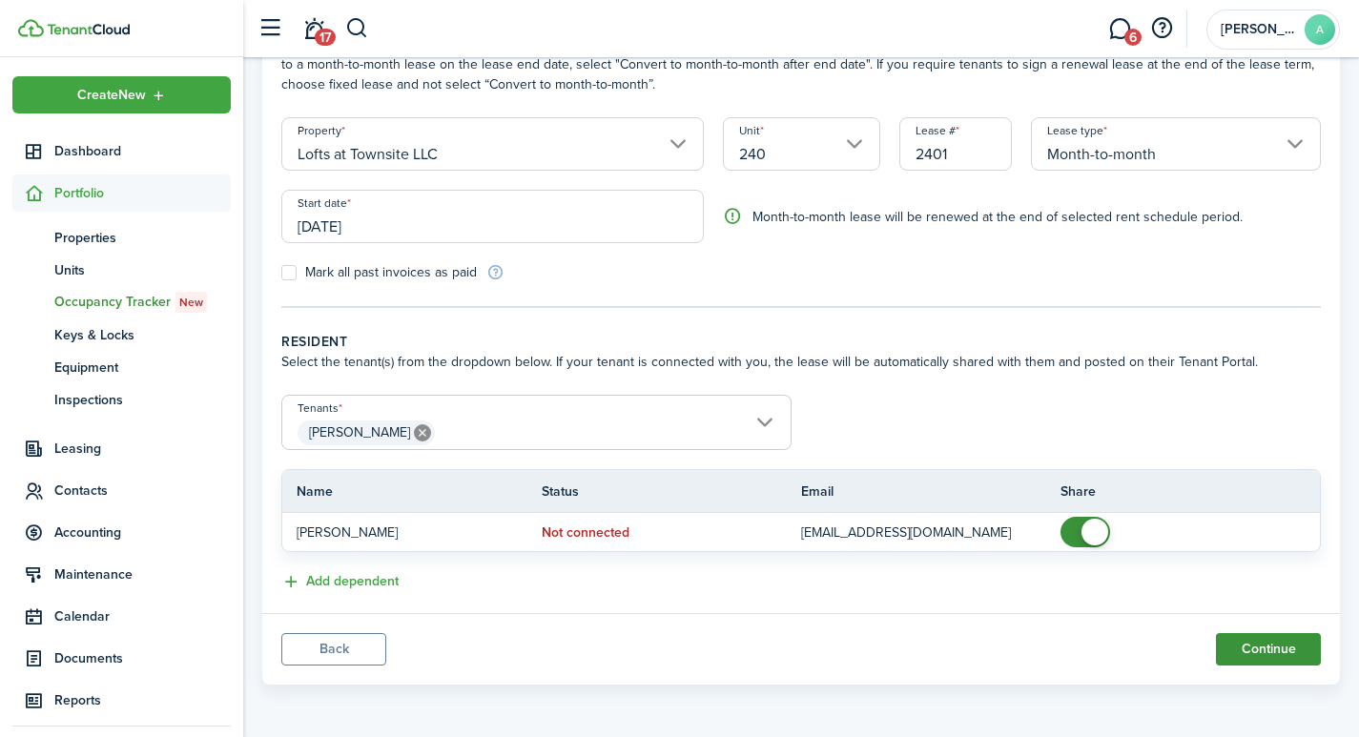
click at [1228, 651] on button "Continue" at bounding box center [1268, 649] width 105 height 32
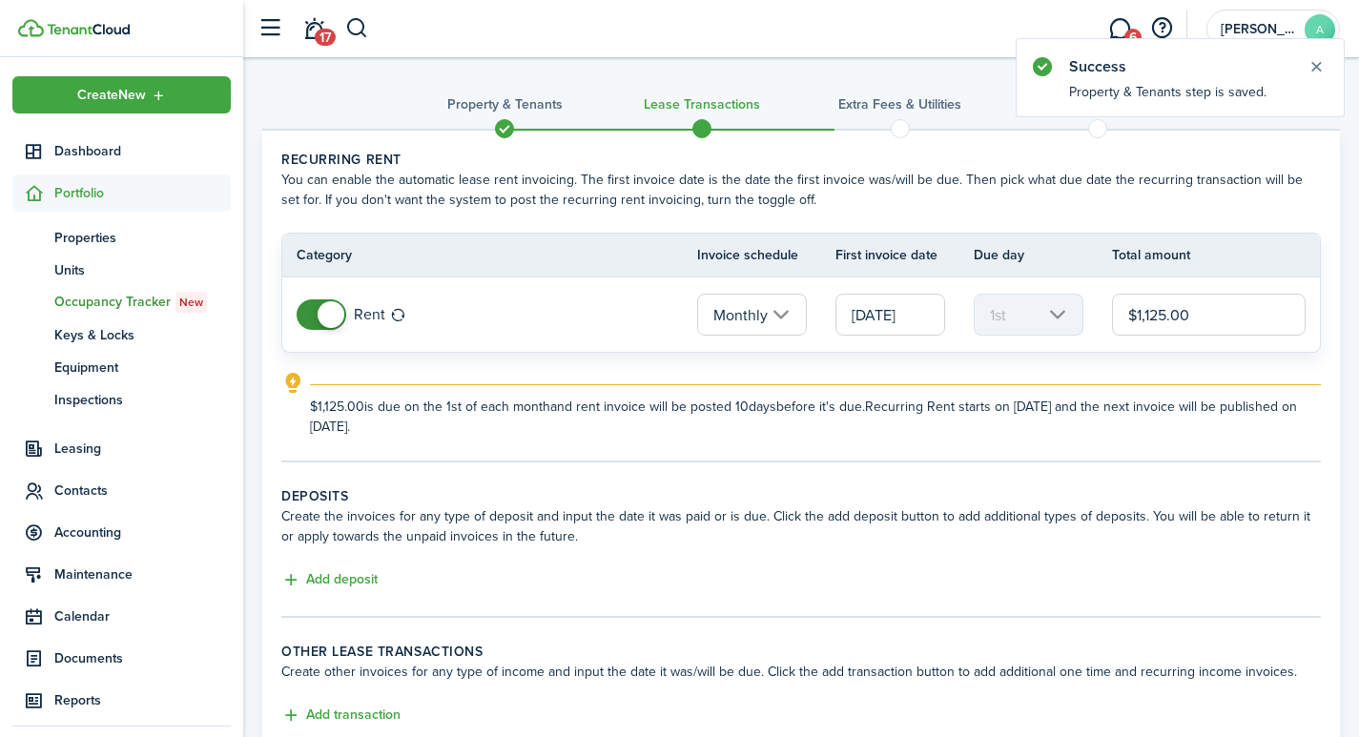
drag, startPoint x: 1224, startPoint y: 314, endPoint x: 1036, endPoint y: 274, distance: 192.0
click at [1050, 276] on table "Category Invoice schedule First invoice date Due day Total amount Rent Monthly …" at bounding box center [800, 293] width 1039 height 120
type input "$1,100.00"
click at [346, 577] on button "Add deposit" at bounding box center [329, 580] width 96 height 22
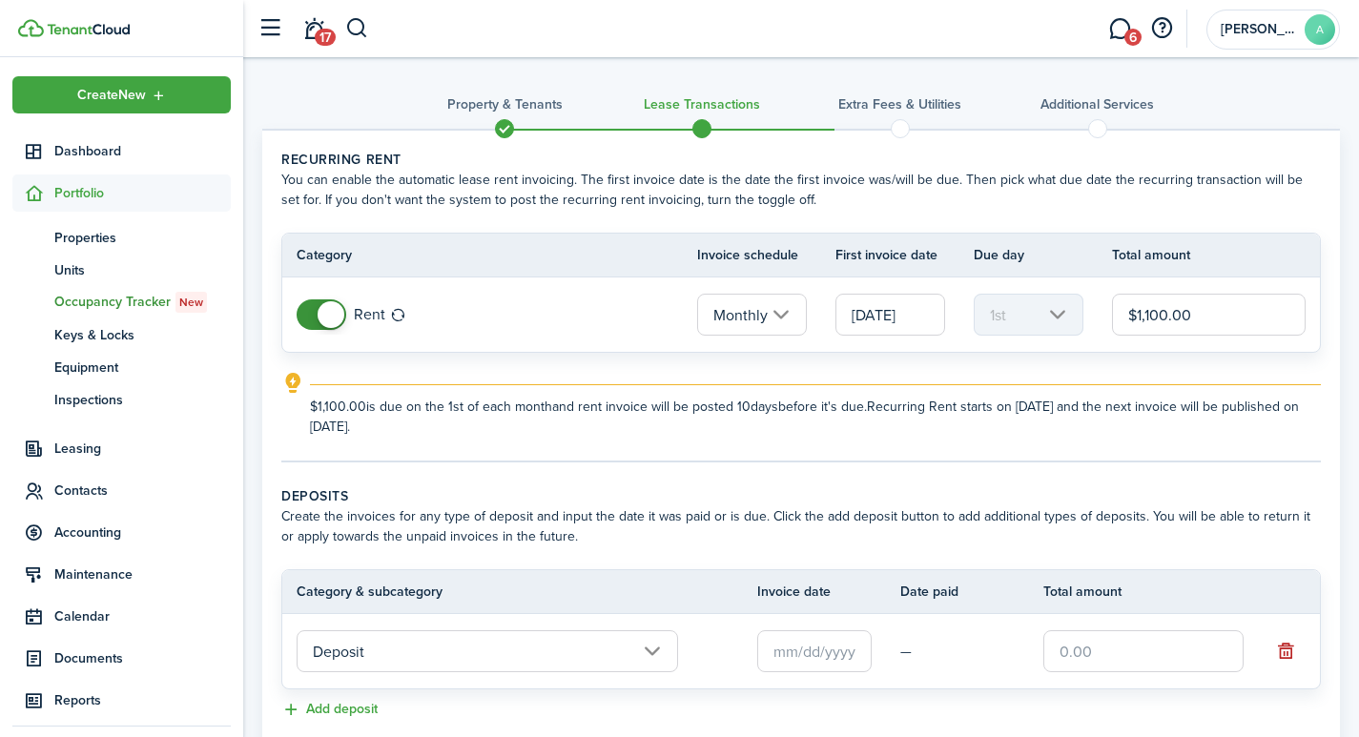
click at [807, 654] on input "text" at bounding box center [814, 651] width 114 height 42
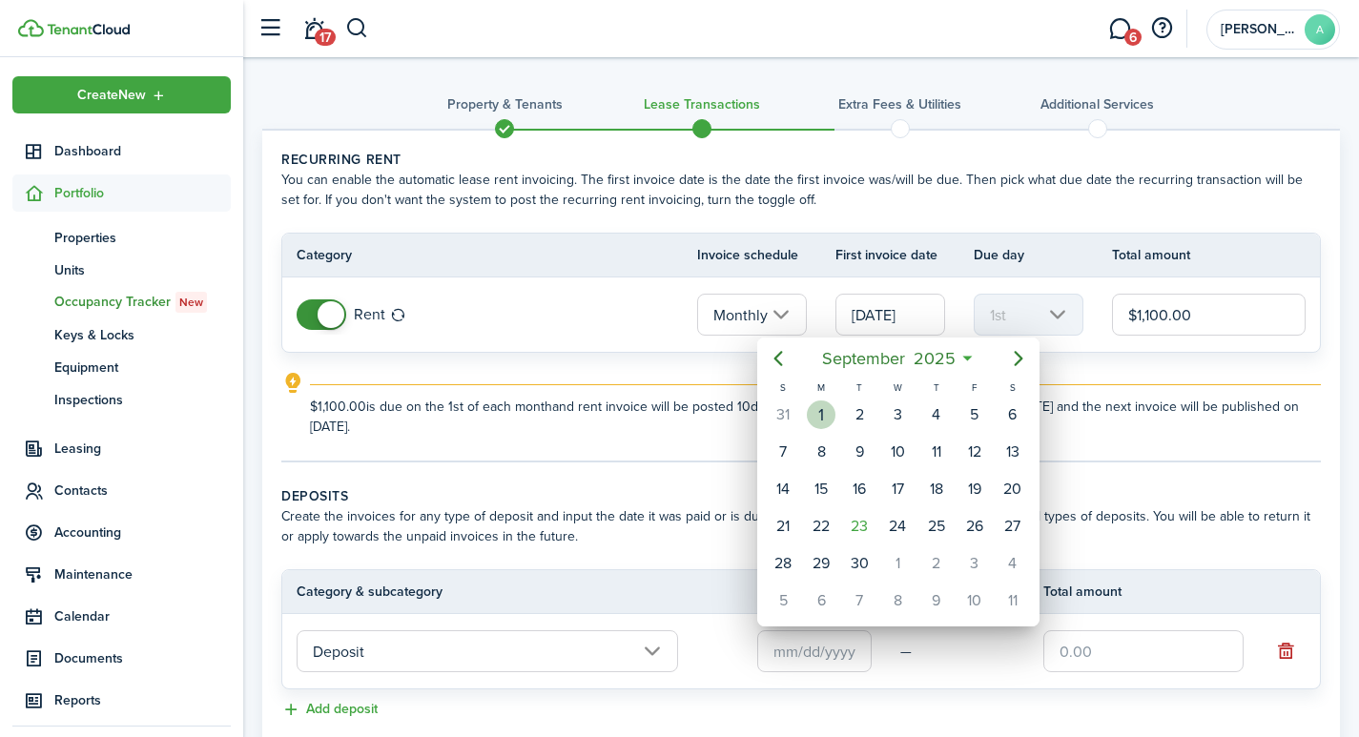
click at [821, 406] on div "1" at bounding box center [821, 414] width 29 height 29
type input "[DATE]"
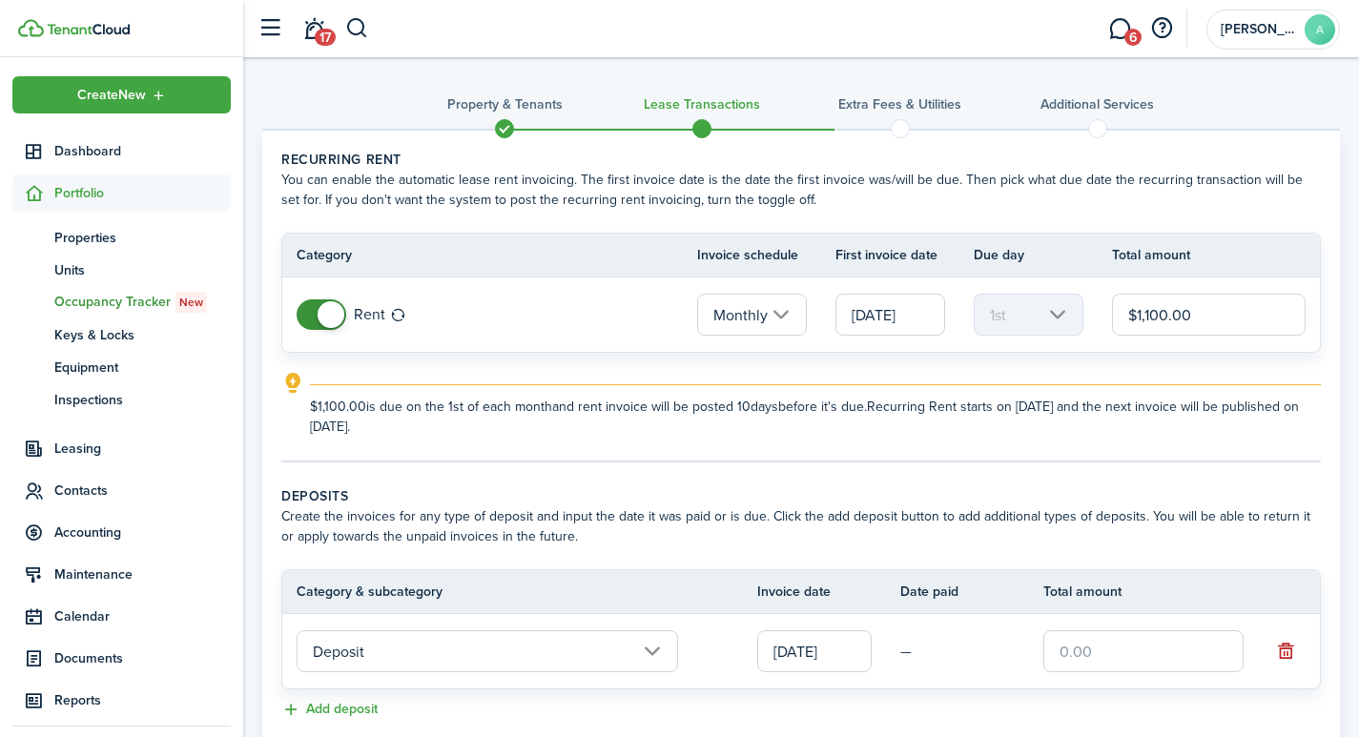
drag, startPoint x: 1094, startPoint y: 656, endPoint x: 1090, endPoint y: 636, distance: 20.6
click at [1098, 654] on input "text" at bounding box center [1143, 651] width 200 height 42
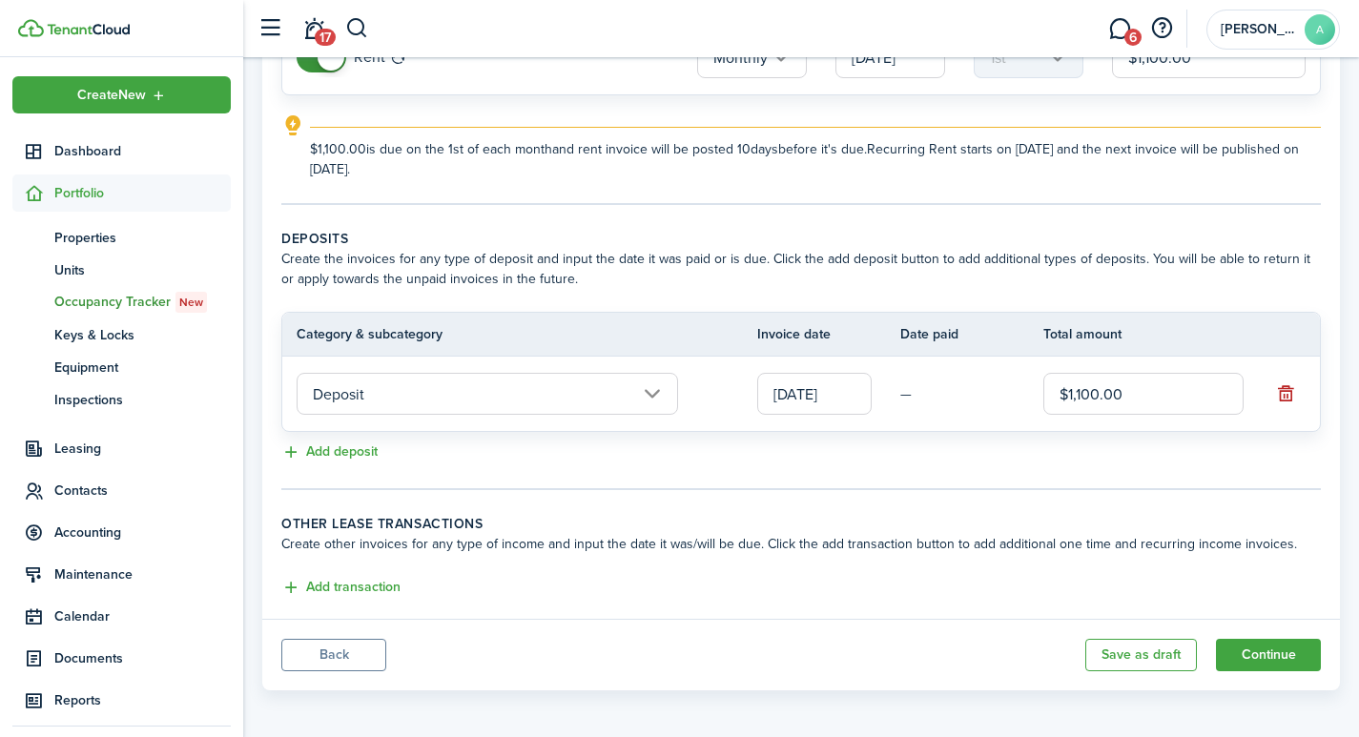
scroll to position [263, 0]
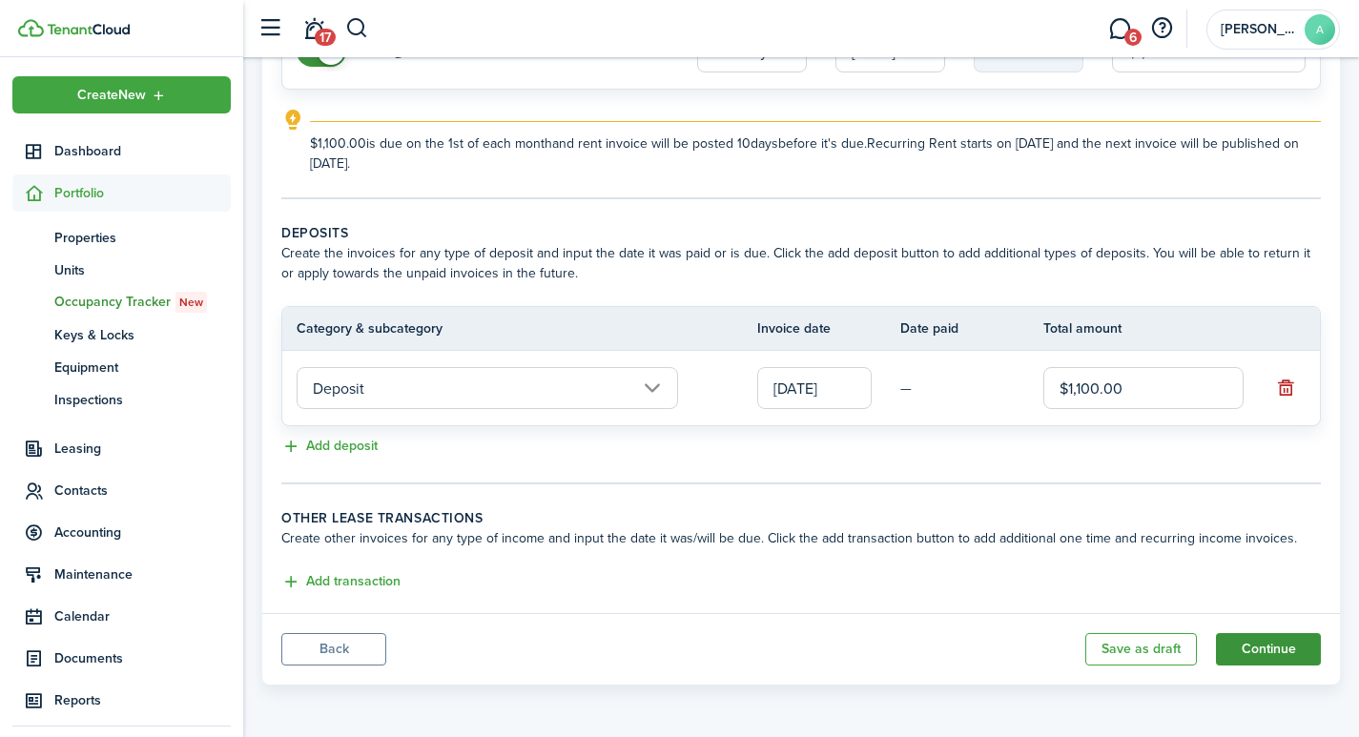
type input "$1,100.00"
click at [1255, 655] on button "Continue" at bounding box center [1268, 649] width 105 height 32
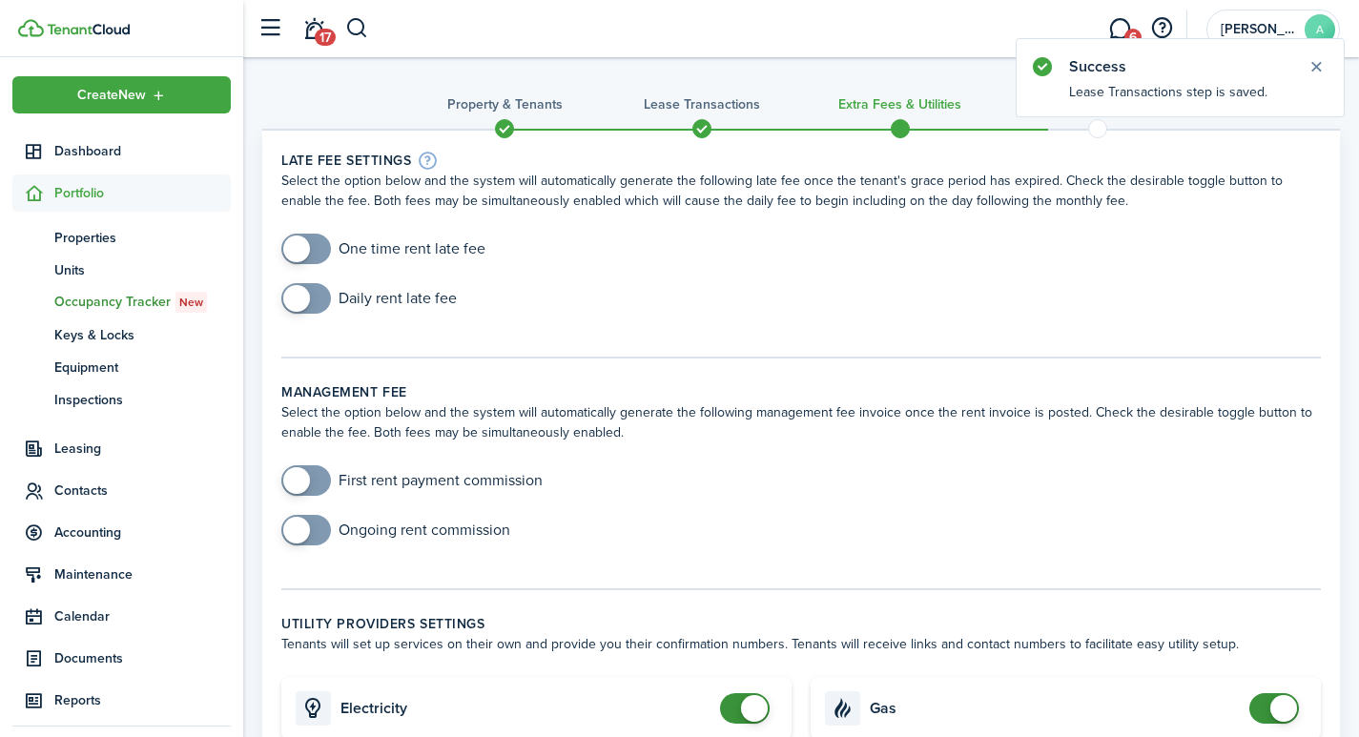
click at [303, 247] on span at bounding box center [296, 248] width 27 height 27
checkbox input "true"
click at [306, 242] on span at bounding box center [296, 248] width 27 height 27
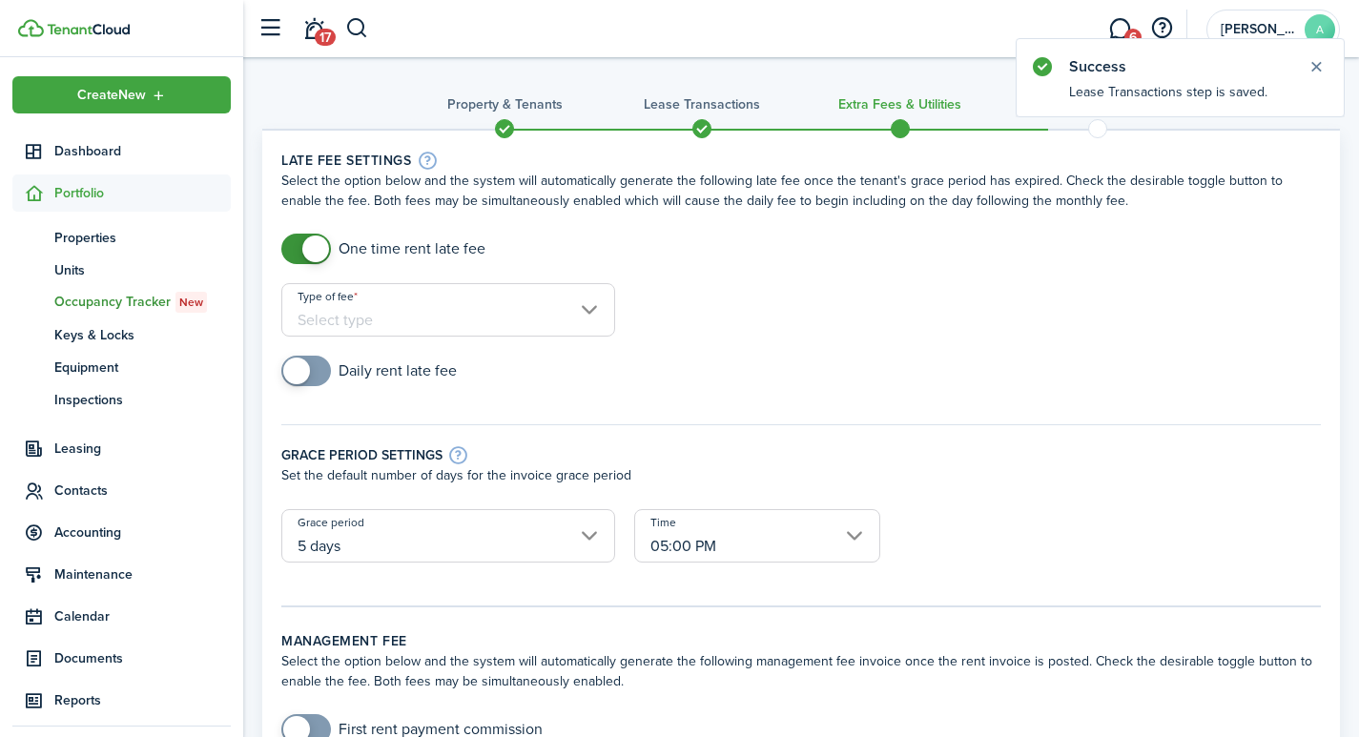
click at [367, 315] on input "Type of fee" at bounding box center [448, 309] width 334 height 53
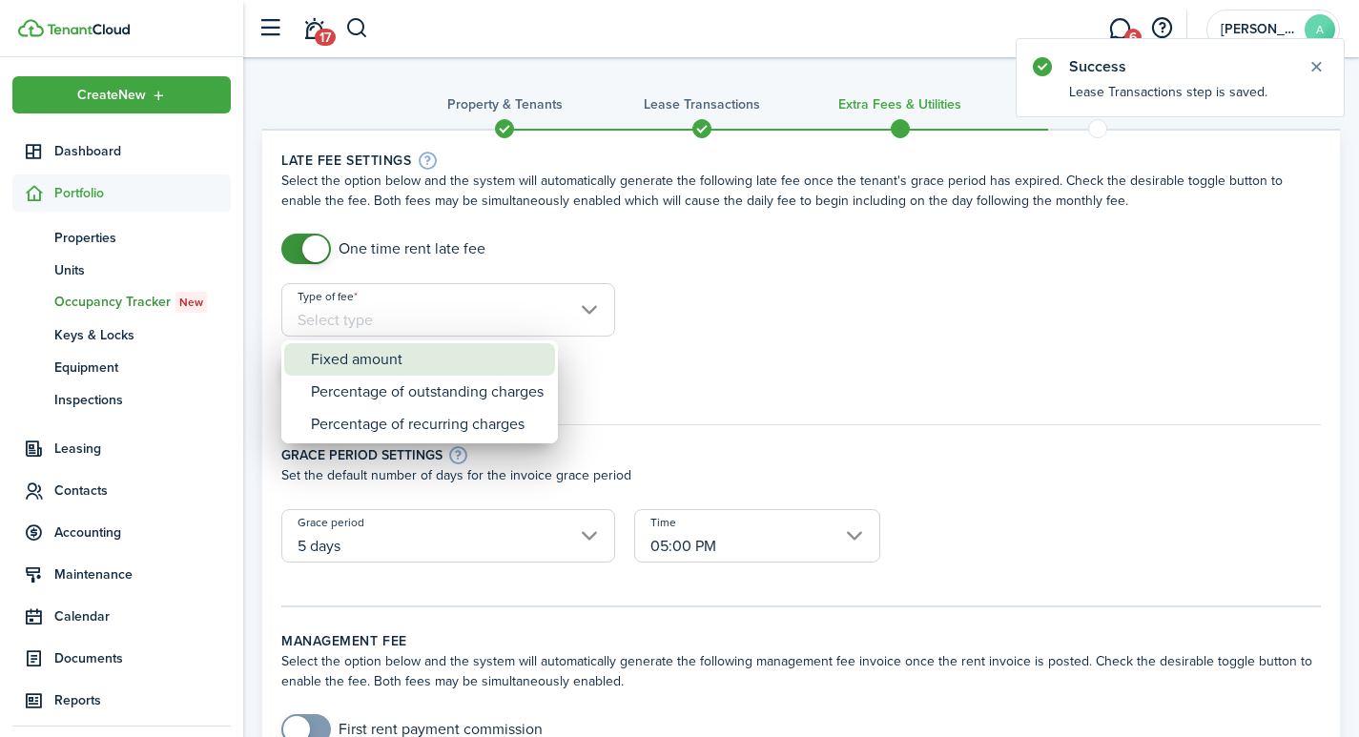
drag, startPoint x: 422, startPoint y: 365, endPoint x: 485, endPoint y: 361, distance: 63.0
click at [426, 365] on div "Fixed amount" at bounding box center [427, 359] width 233 height 32
type input "Fixed amount"
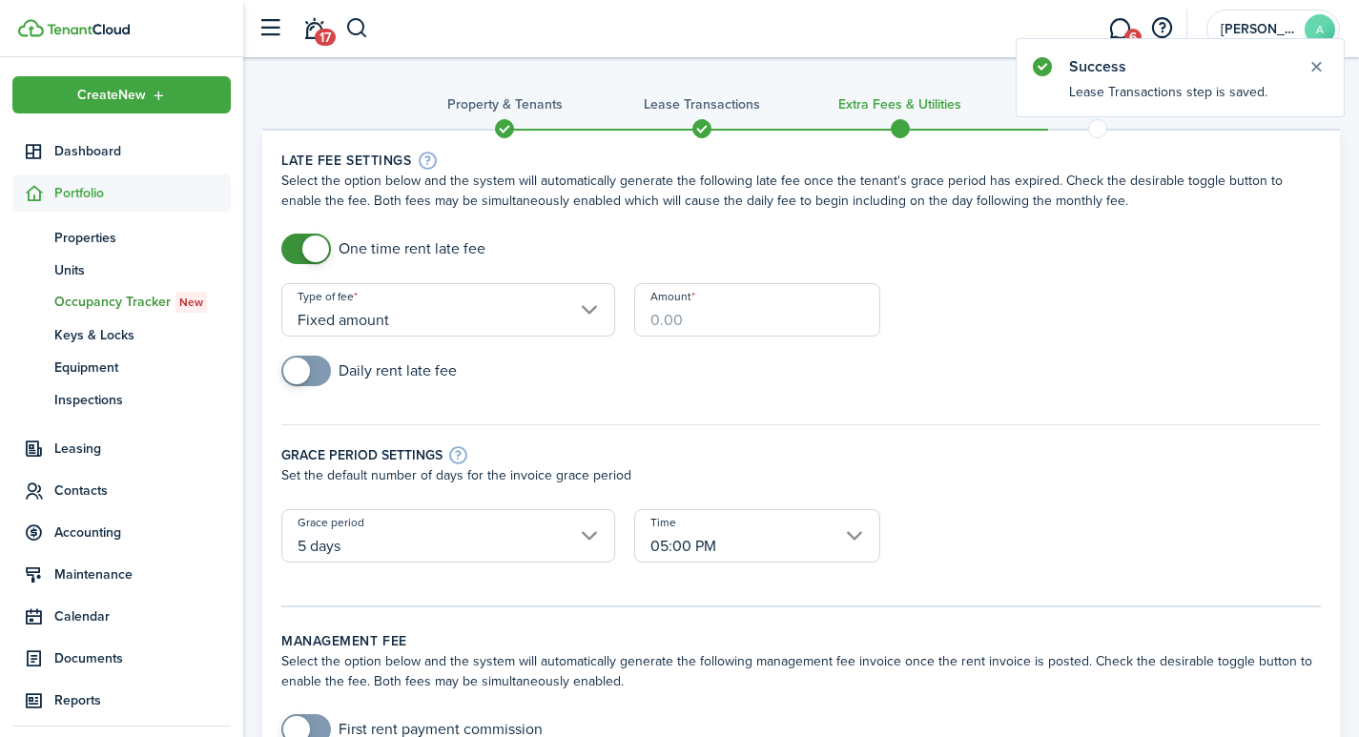
click at [714, 317] on input "Amount" at bounding box center [757, 309] width 246 height 53
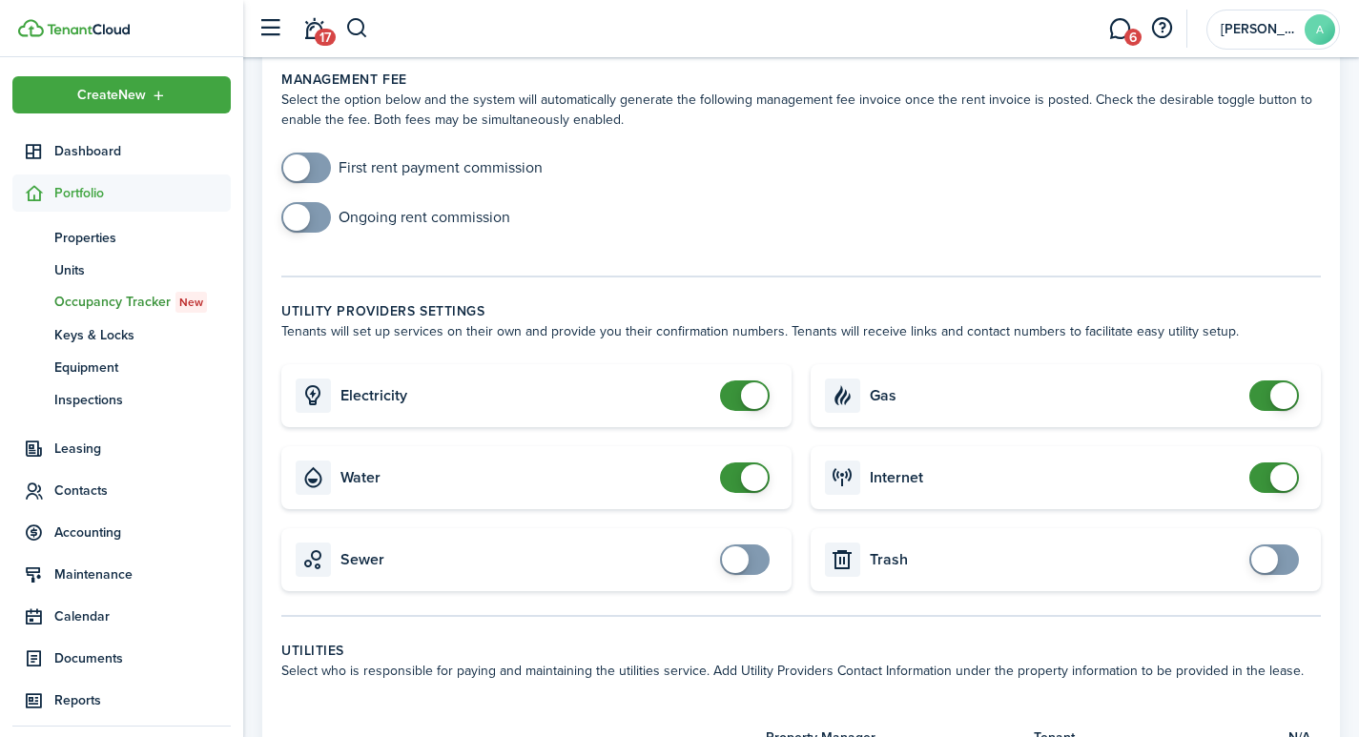
scroll to position [683, 0]
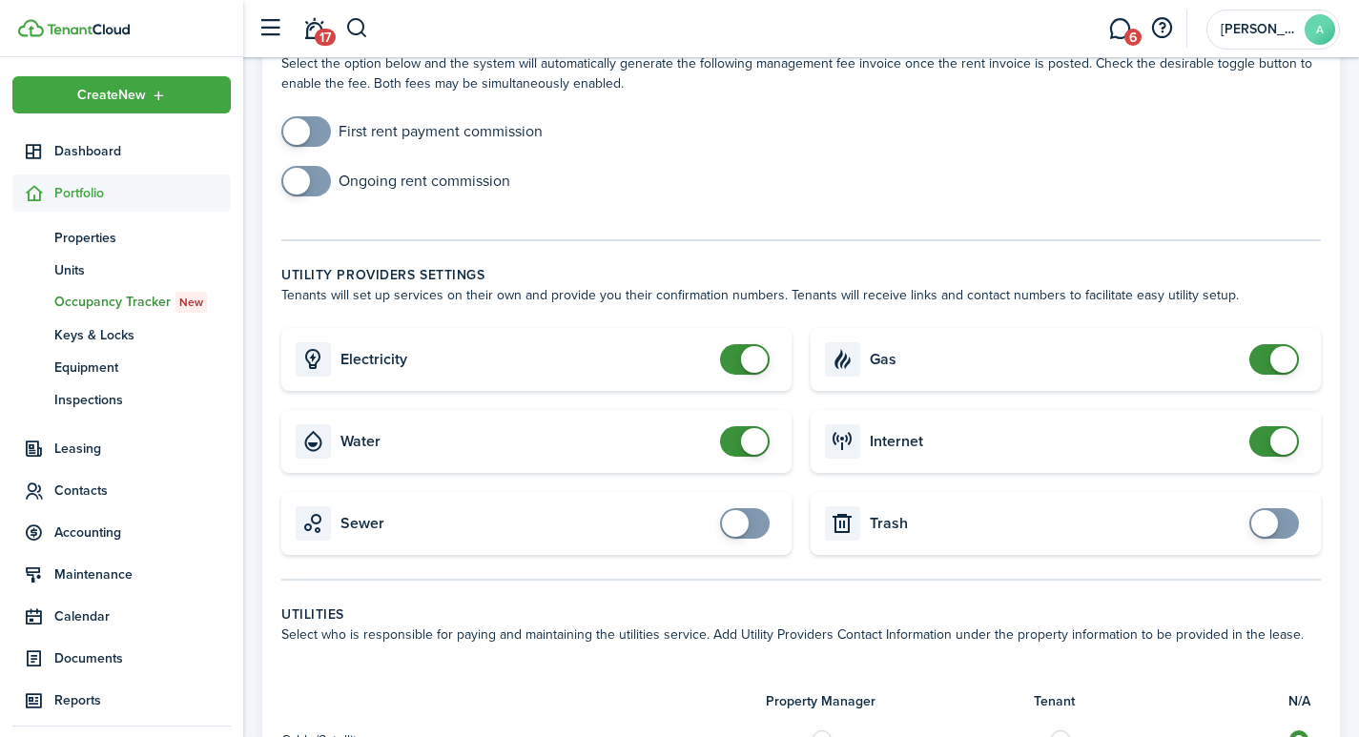
type input "$40.00"
checkbox input "false"
click at [760, 349] on span at bounding box center [754, 359] width 27 height 27
checkbox input "false"
click at [750, 428] on span at bounding box center [754, 441] width 27 height 27
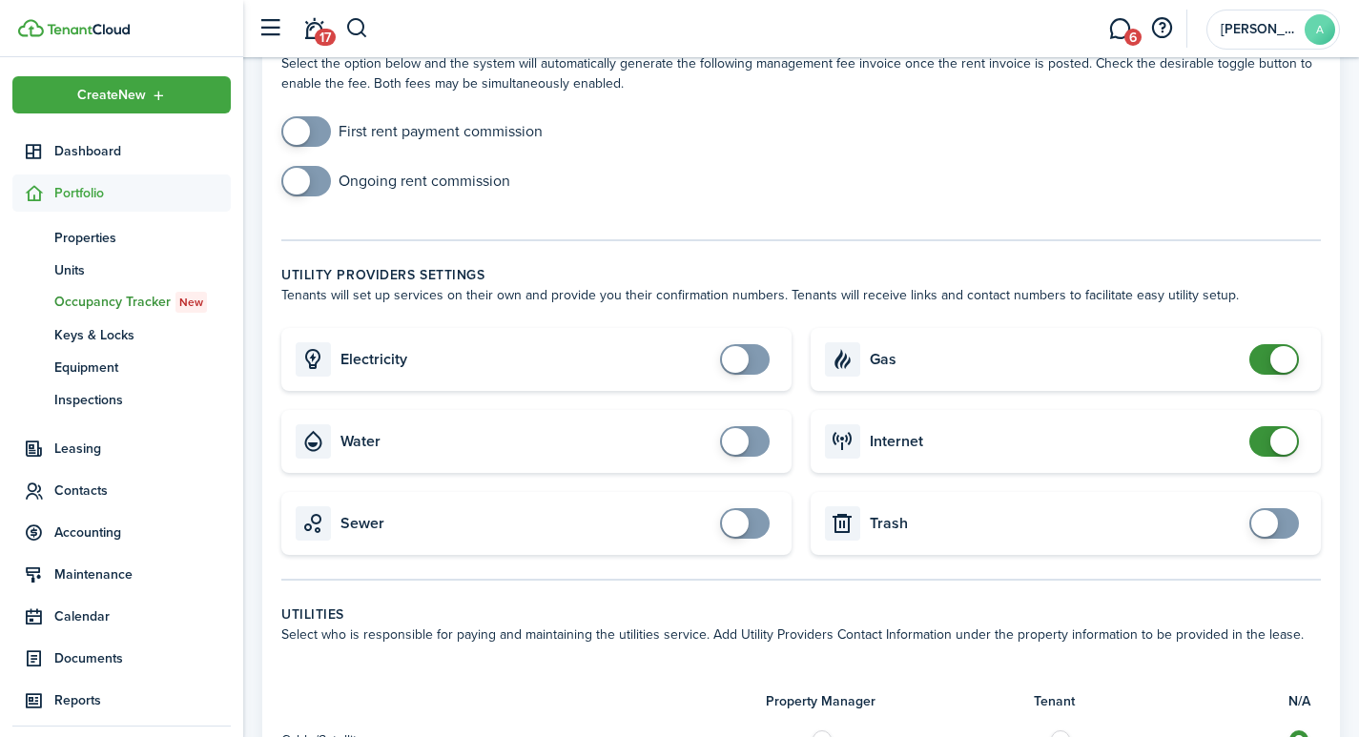
checkbox input "false"
click at [1283, 346] on span at bounding box center [1283, 359] width 27 height 27
checkbox input "false"
click at [1277, 428] on span at bounding box center [1283, 441] width 27 height 27
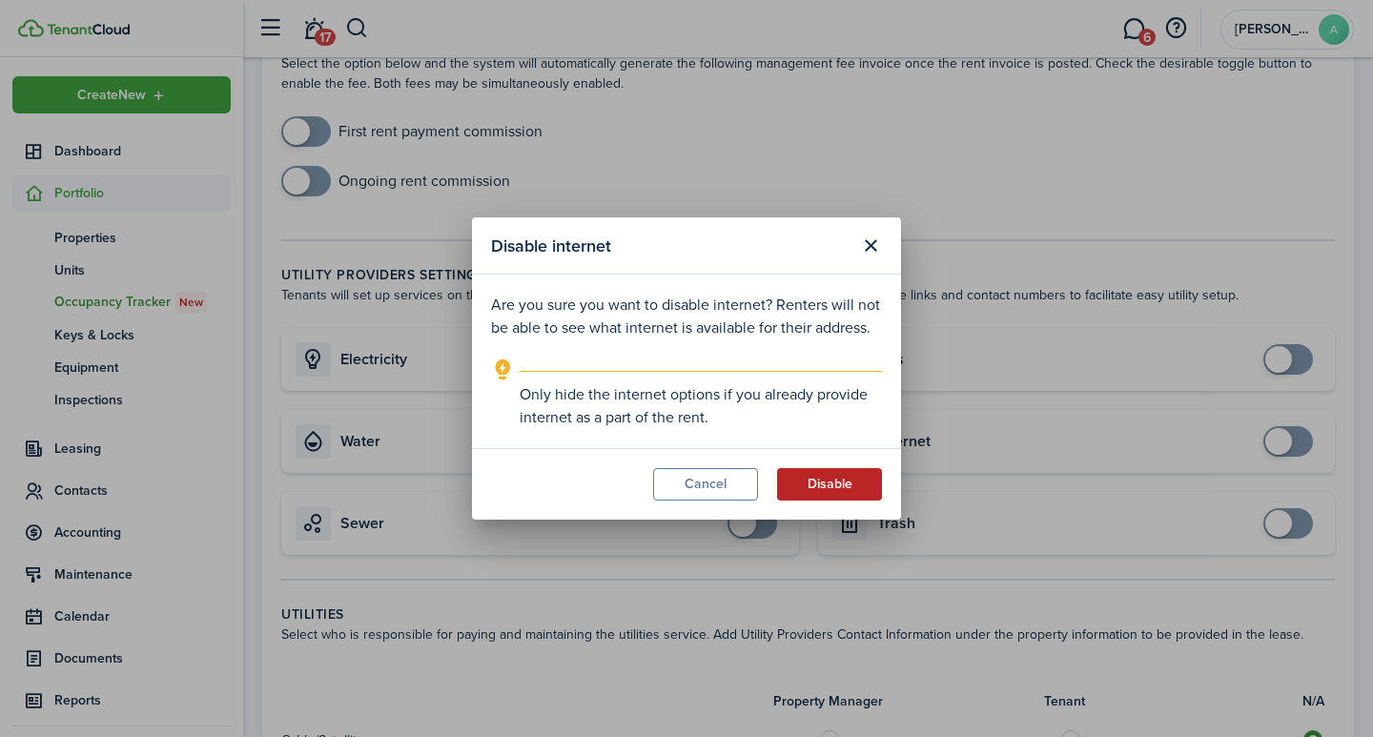
click at [820, 480] on button "Disable" at bounding box center [829, 484] width 105 height 32
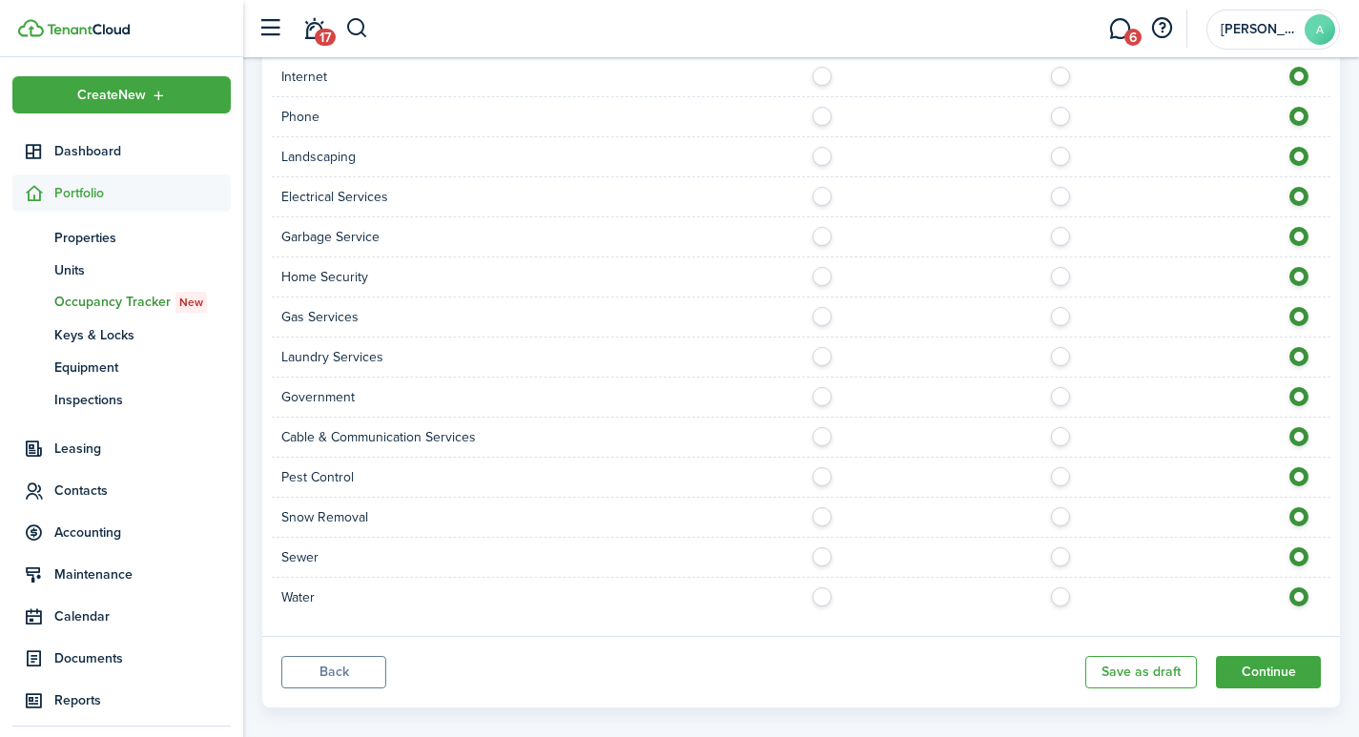
scroll to position [1469, 0]
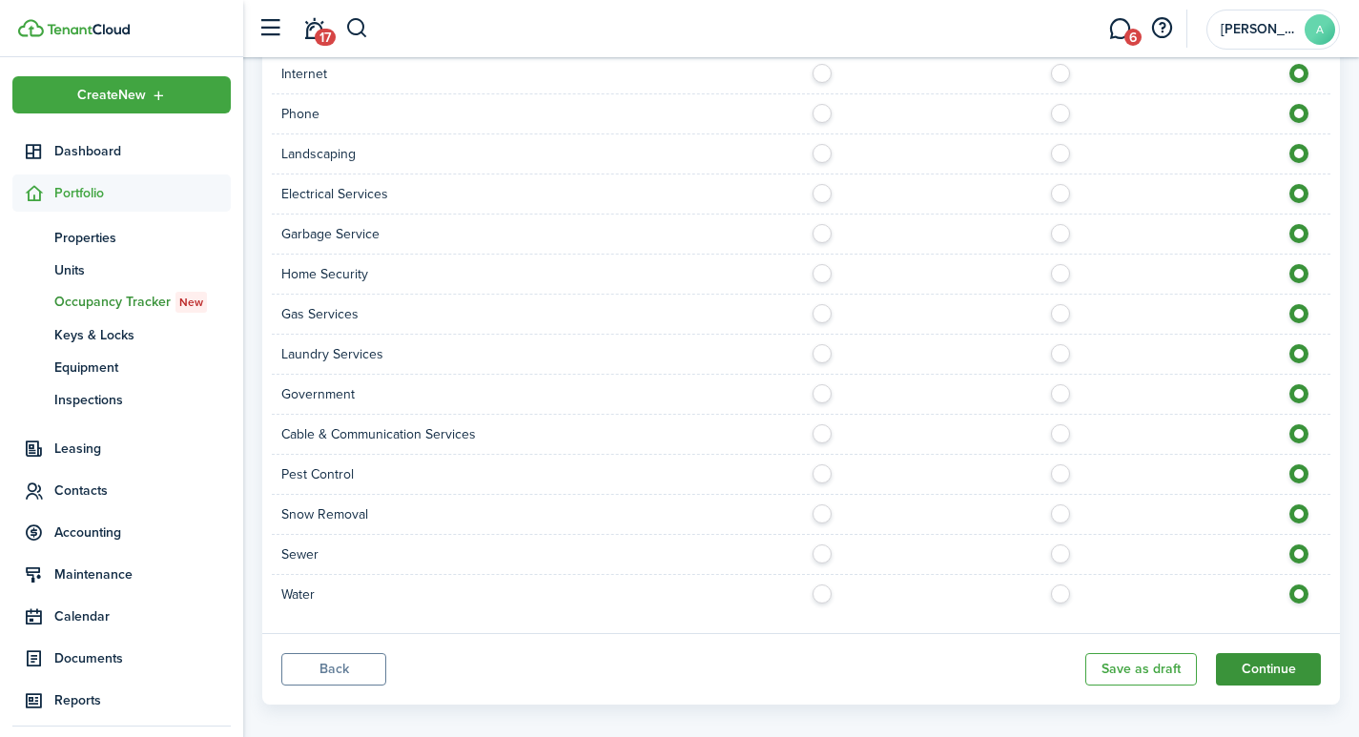
click at [1289, 656] on button "Continue" at bounding box center [1268, 669] width 105 height 32
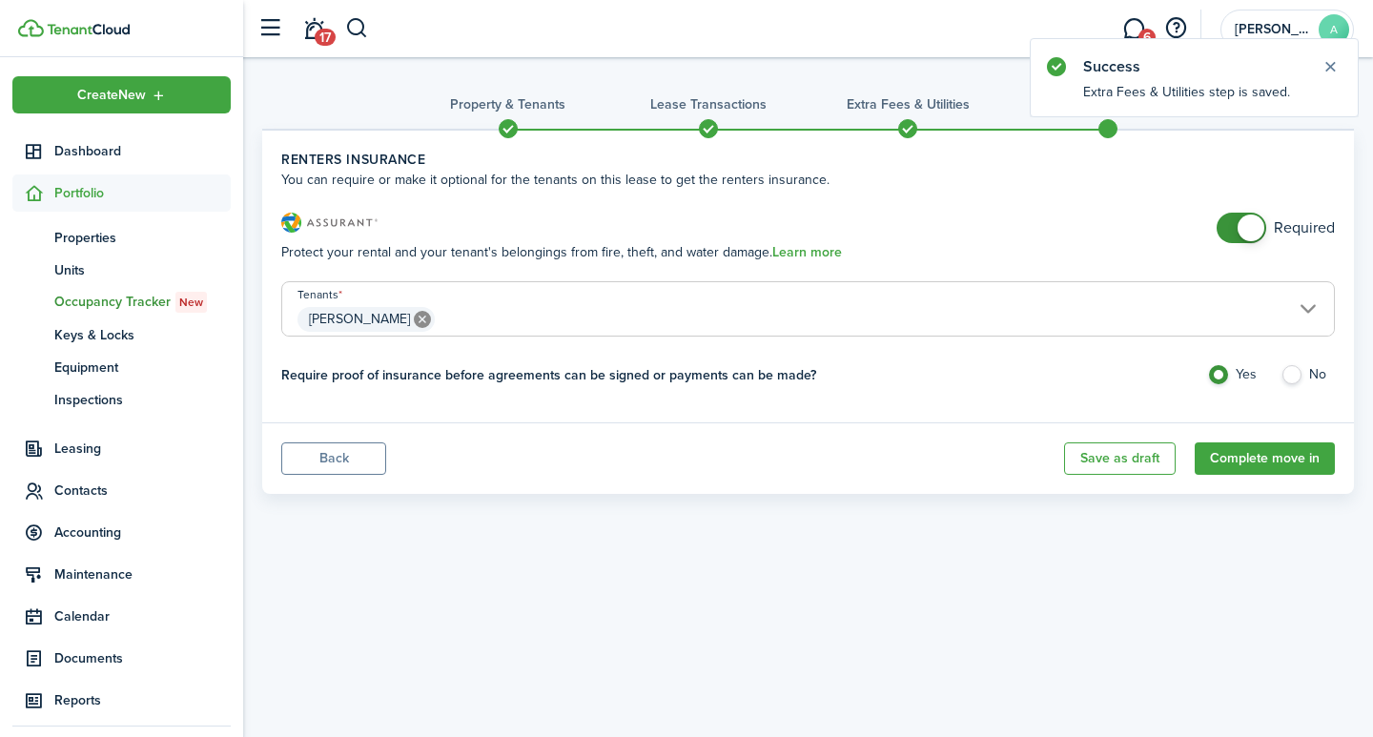
click at [1255, 234] on span at bounding box center [1250, 228] width 27 height 27
checkbox input "false"
click at [1256, 225] on span at bounding box center [1250, 228] width 27 height 27
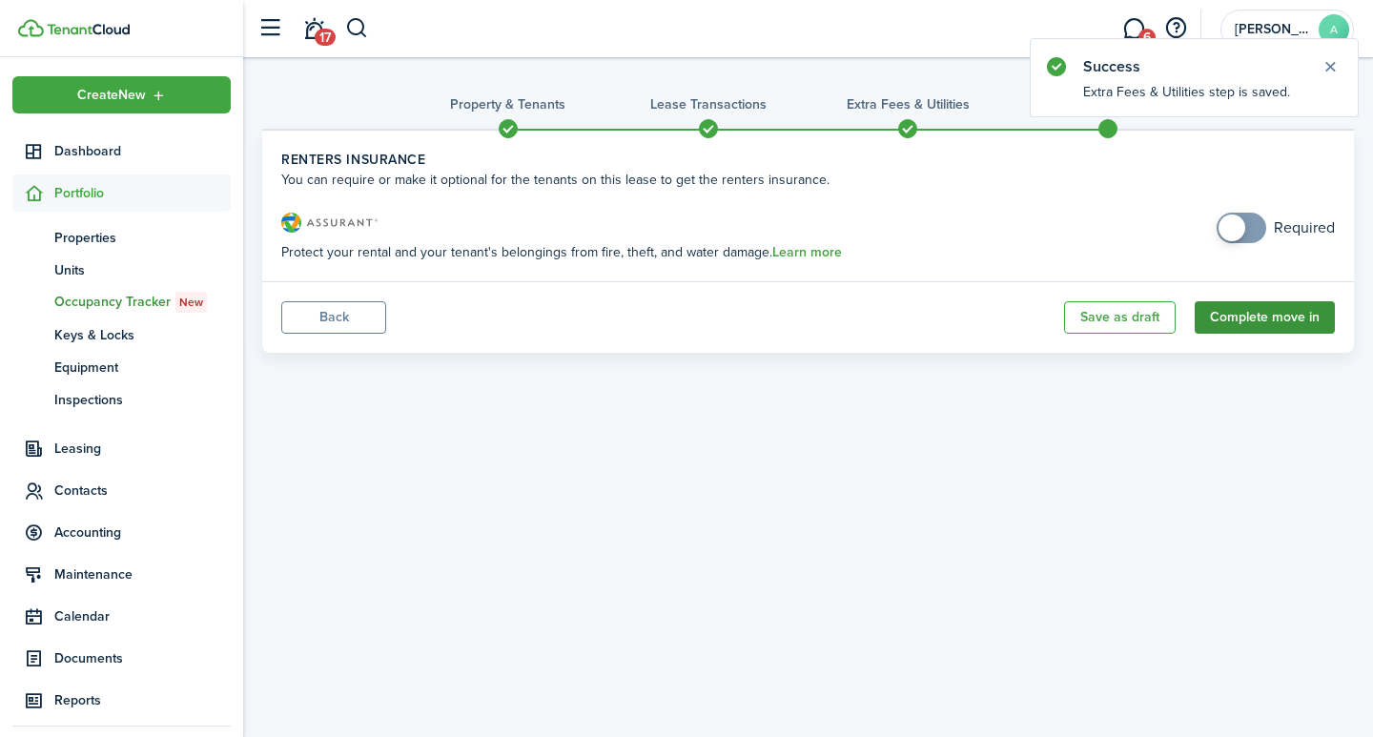
click at [1248, 317] on button "Complete move in" at bounding box center [1265, 317] width 140 height 32
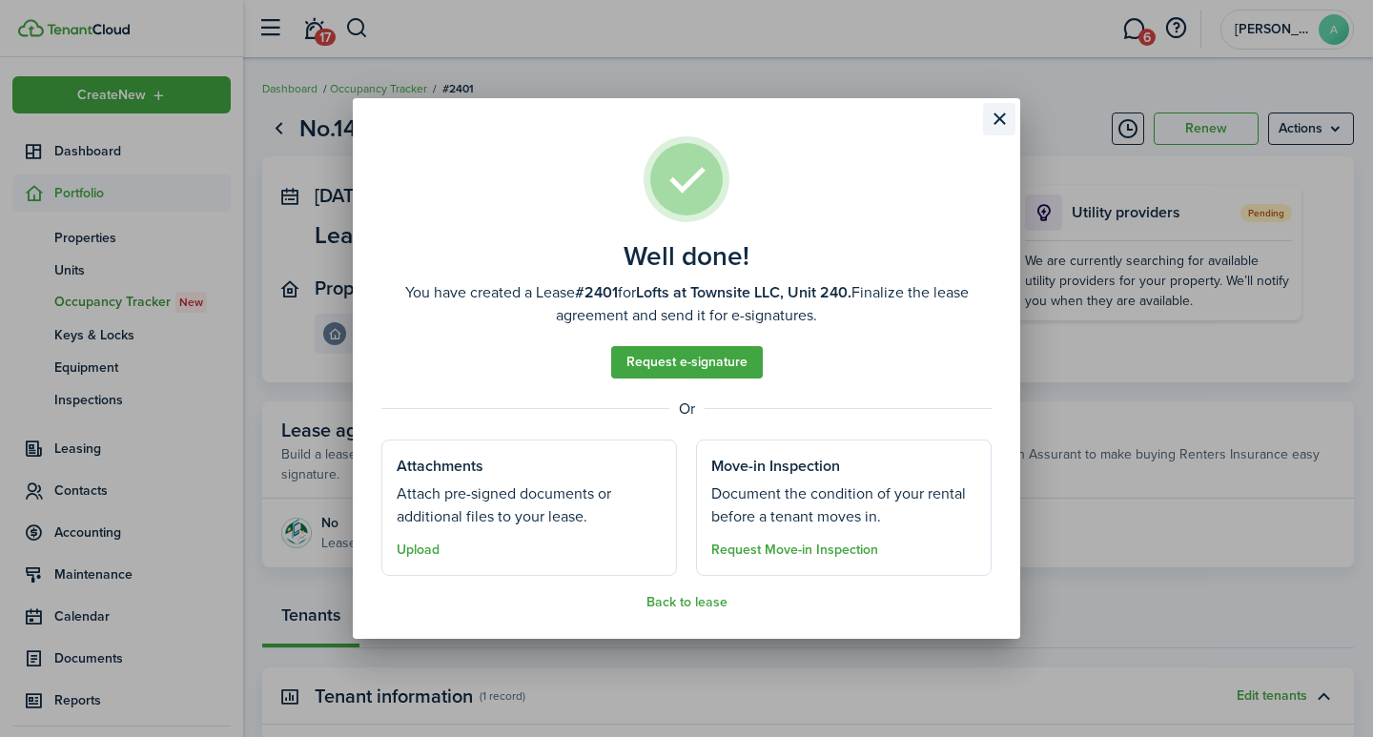
click at [999, 113] on button "Close modal" at bounding box center [999, 119] width 32 height 32
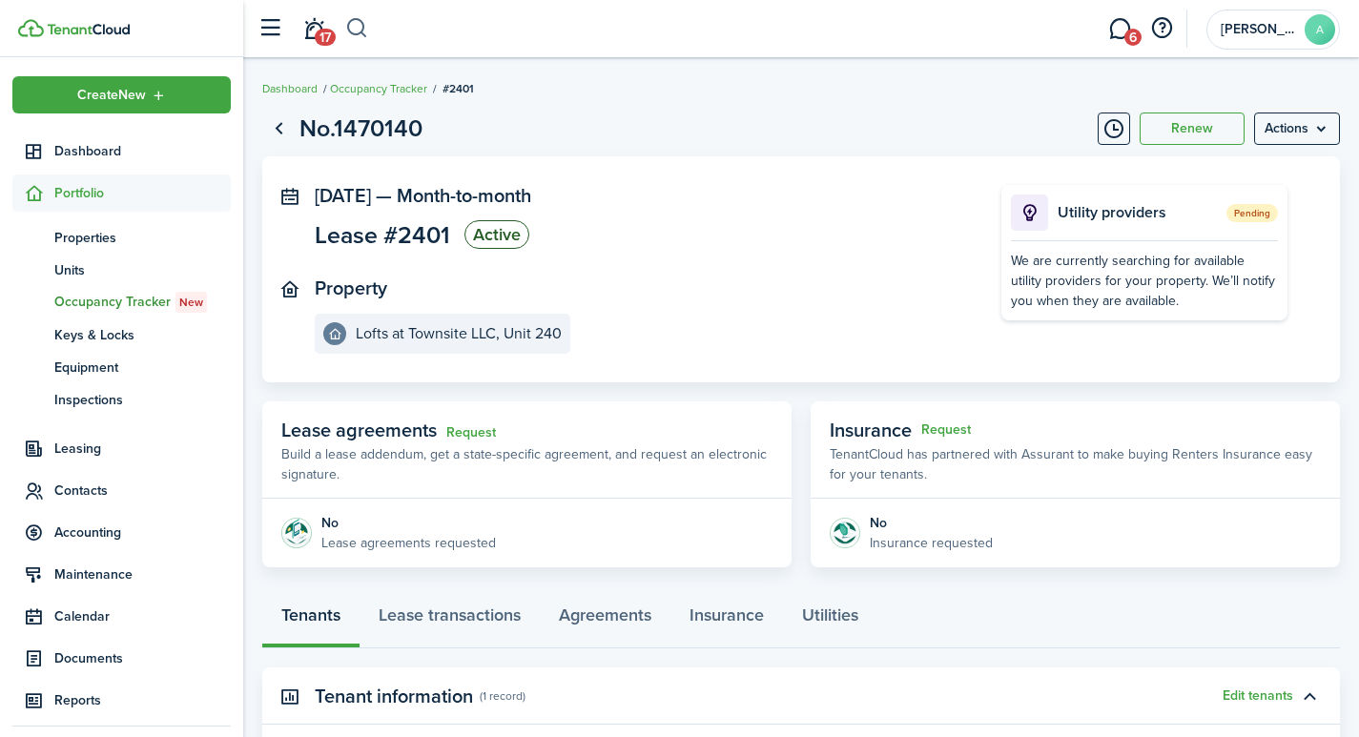
click at [354, 19] on button "button" at bounding box center [357, 28] width 24 height 32
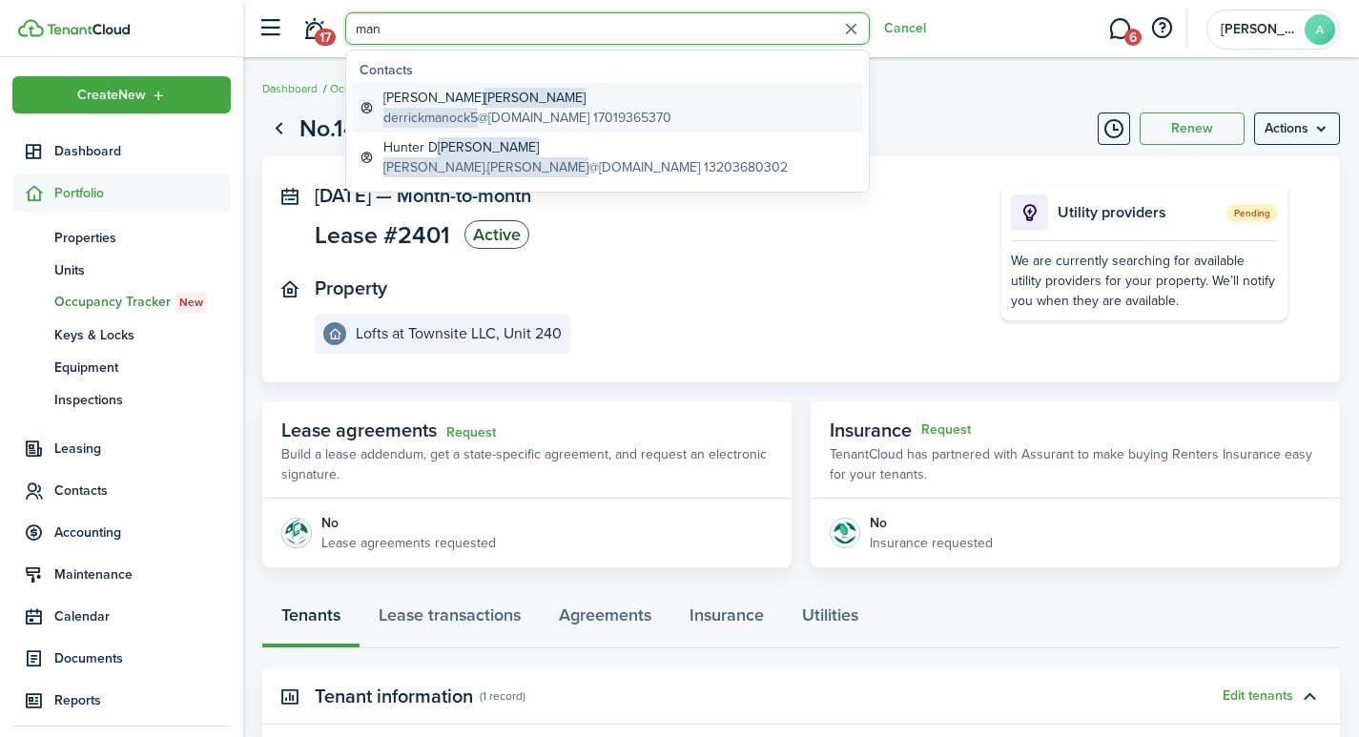
type input "man"
click at [439, 114] on span "derrickmanock5" at bounding box center [430, 118] width 94 height 20
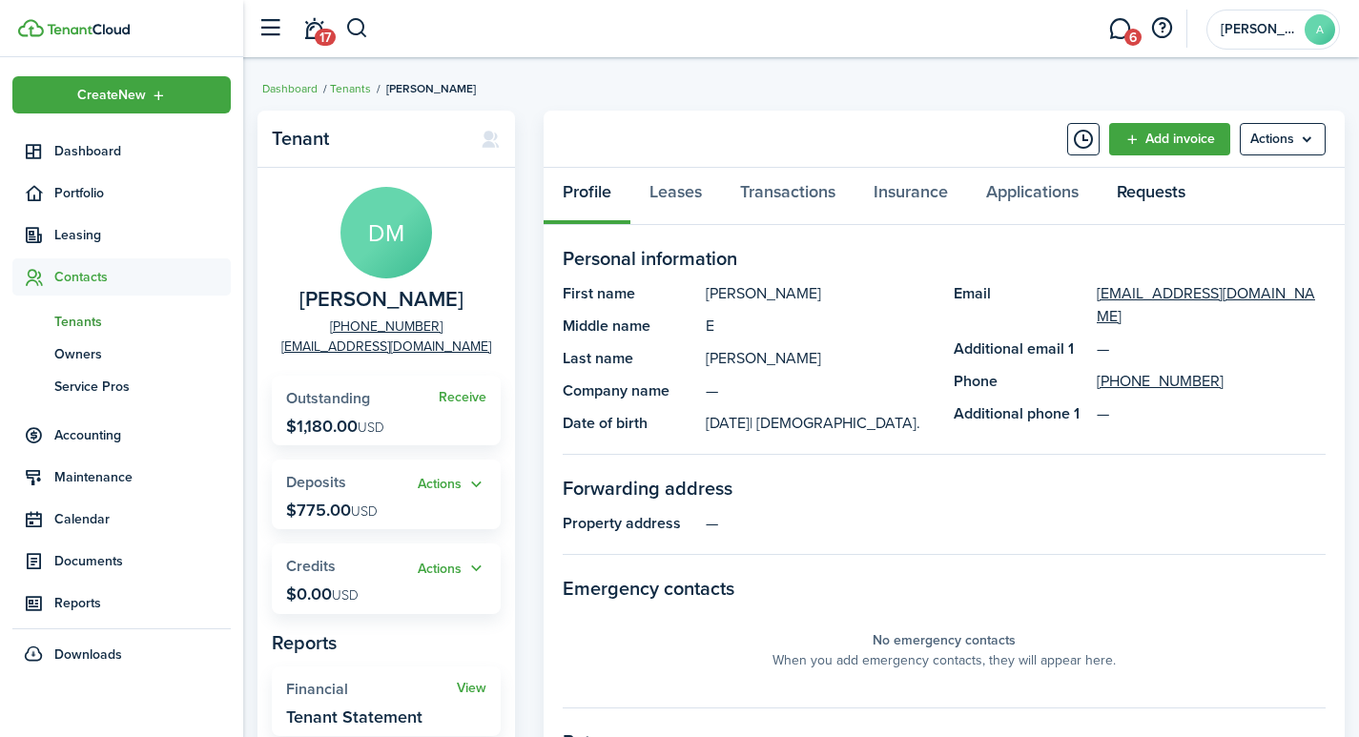
click at [1160, 195] on link "Requests" at bounding box center [1150, 196] width 107 height 57
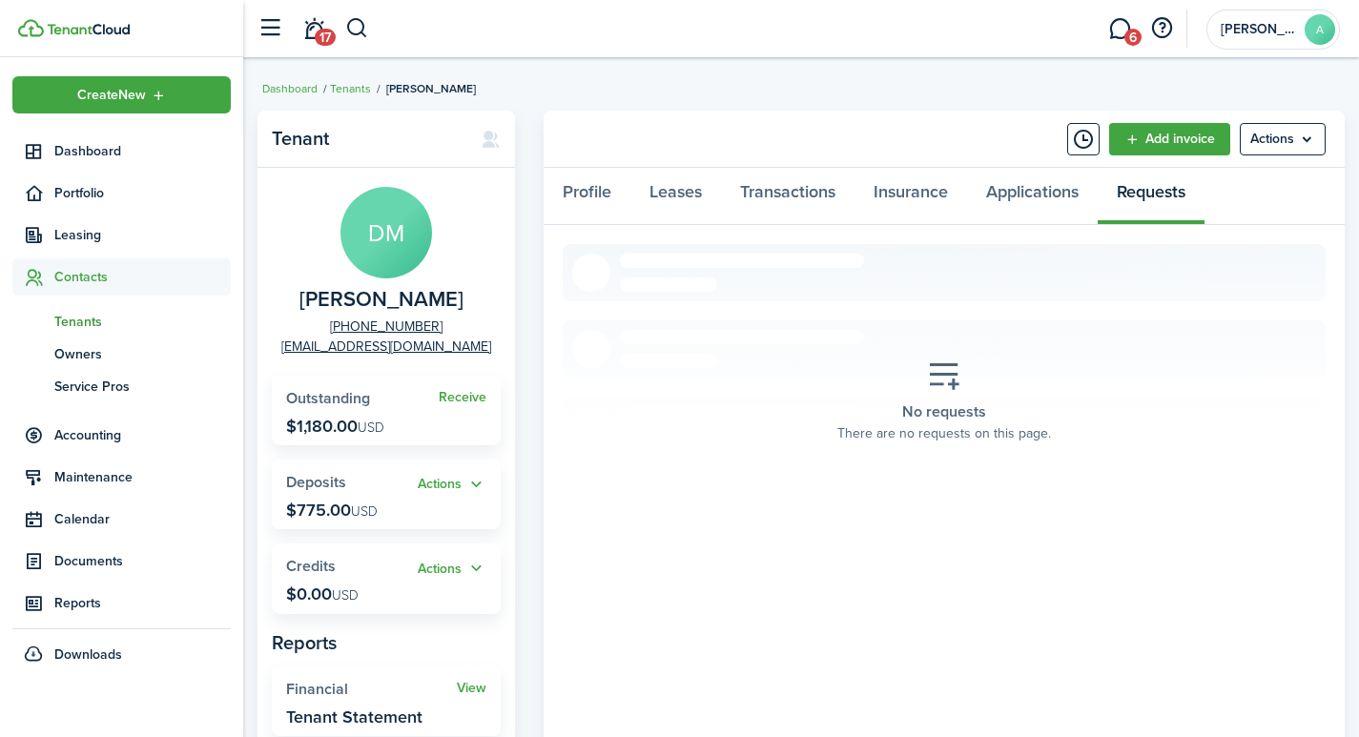
click at [386, 249] on avatar-text "DM" at bounding box center [386, 233] width 92 height 92
click at [579, 194] on link "Profile" at bounding box center [586, 196] width 87 height 57
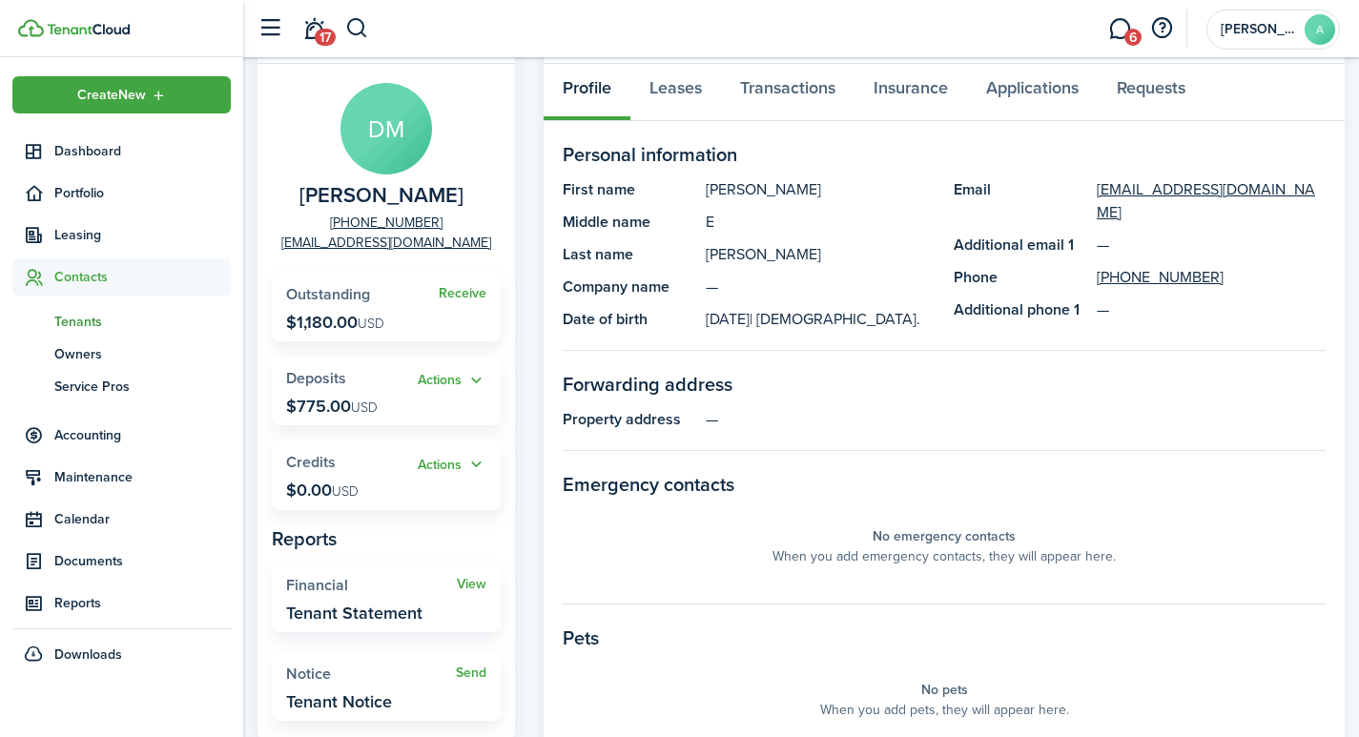
scroll to position [87, 0]
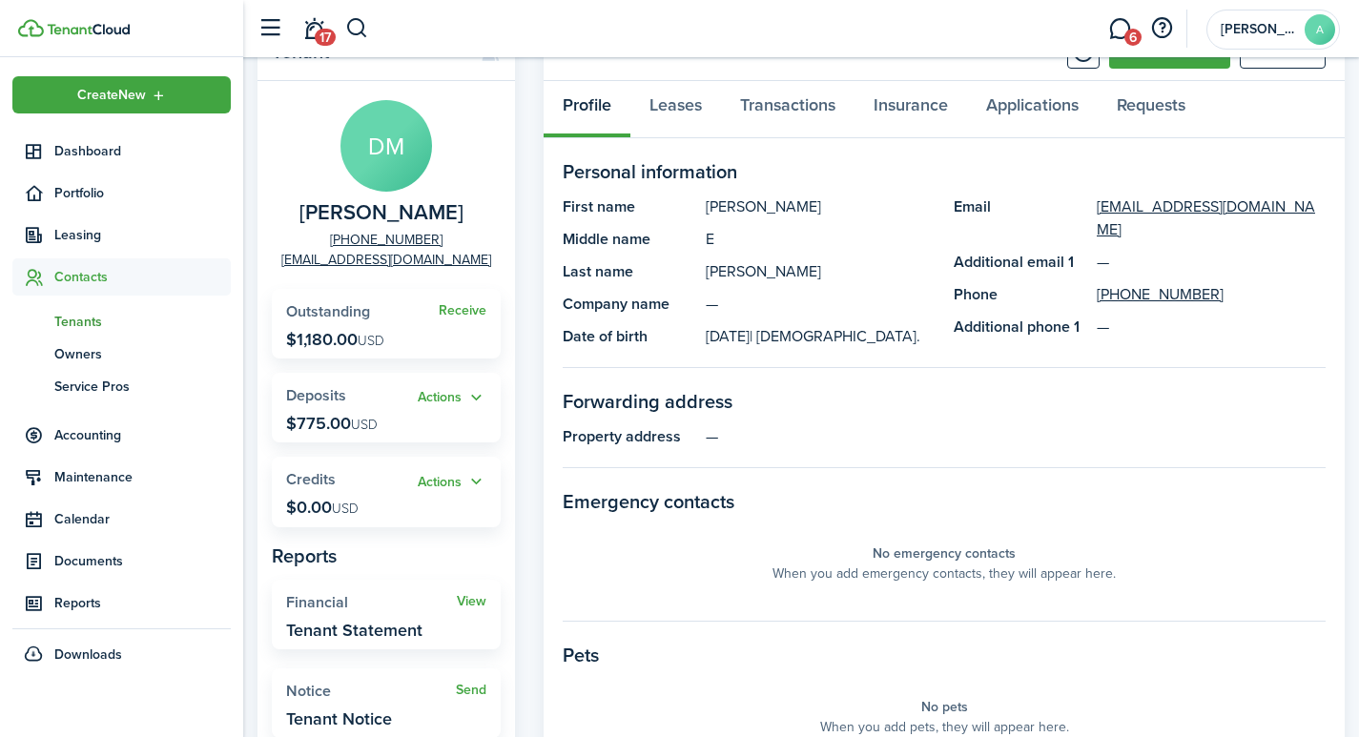
click at [379, 159] on avatar-text "DM" at bounding box center [386, 146] width 92 height 92
click at [386, 216] on span "[PERSON_NAME]" at bounding box center [381, 213] width 164 height 24
click at [362, 27] on button "button" at bounding box center [357, 28] width 24 height 32
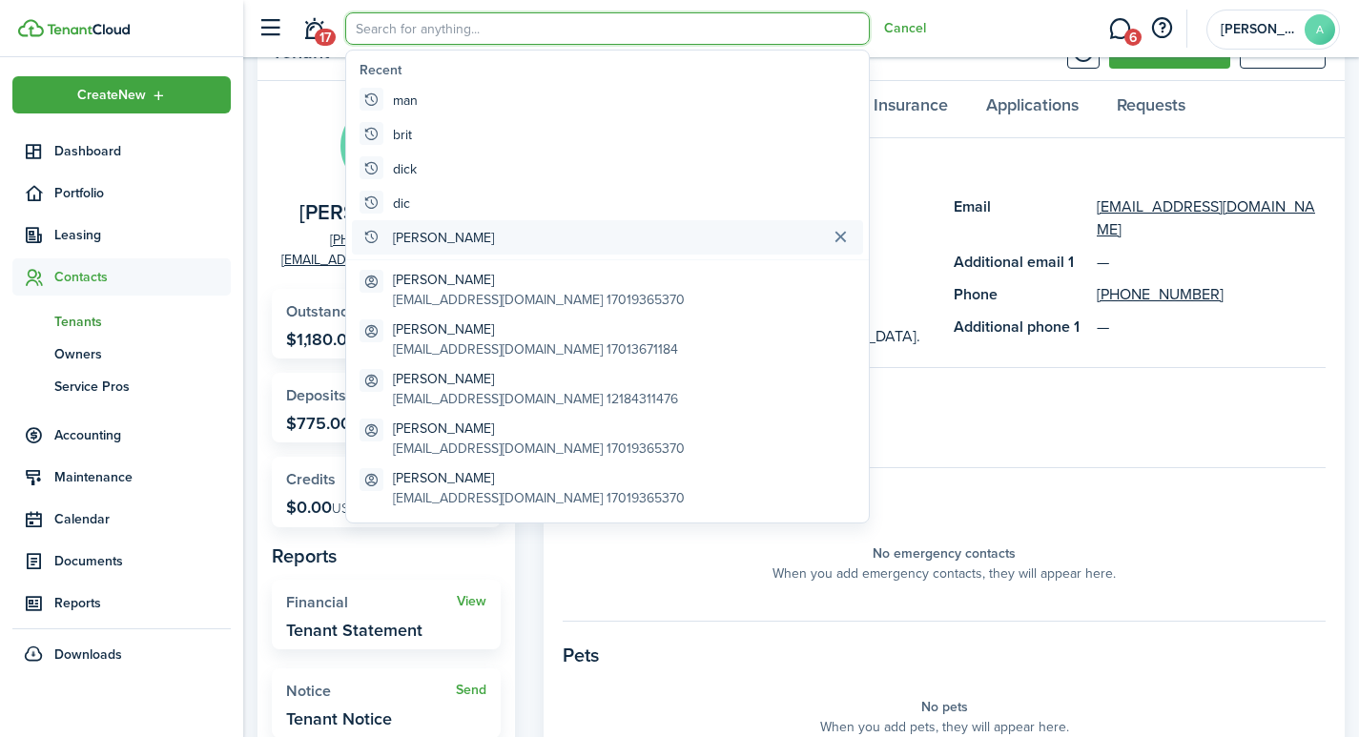
click at [420, 236] on global-search-item-title "[PERSON_NAME]" at bounding box center [443, 238] width 101 height 20
type input "[PERSON_NAME]"
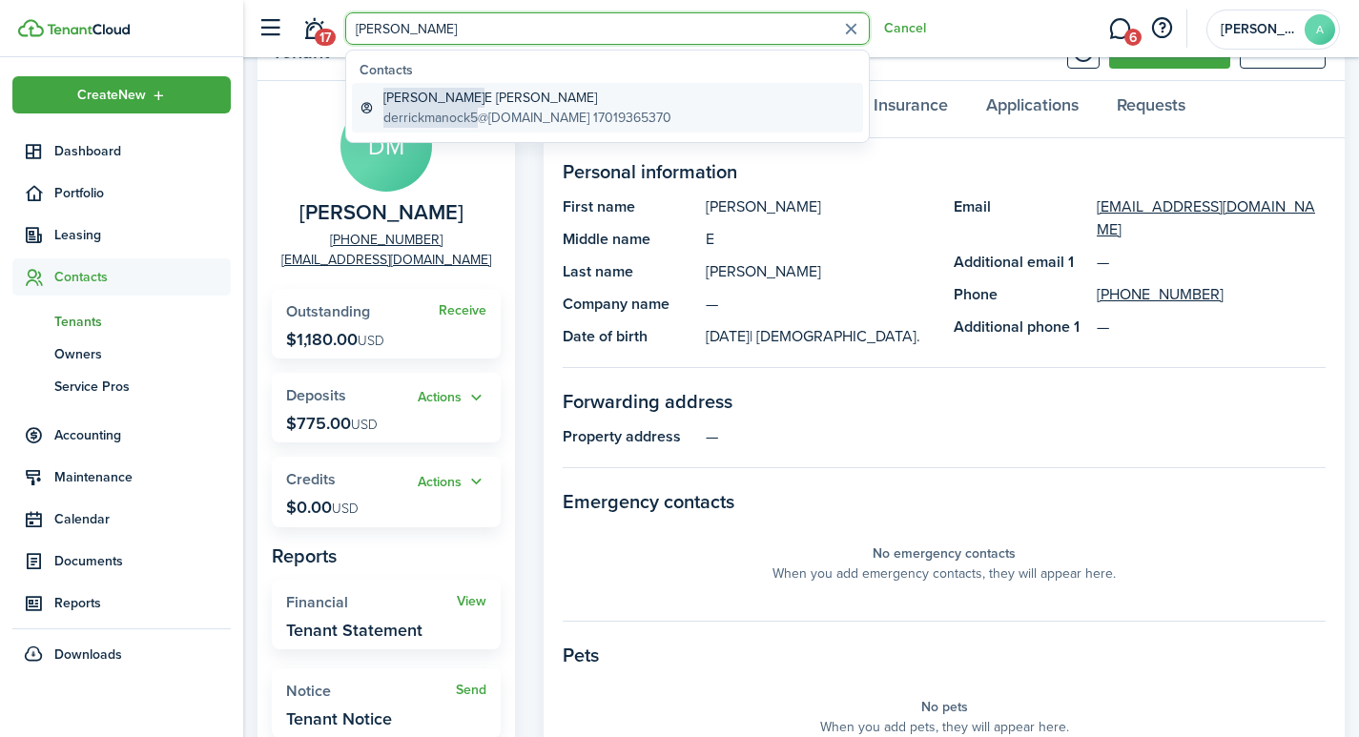
click at [459, 98] on global-search-item-title "Derrick E Manock" at bounding box center [527, 98] width 288 height 20
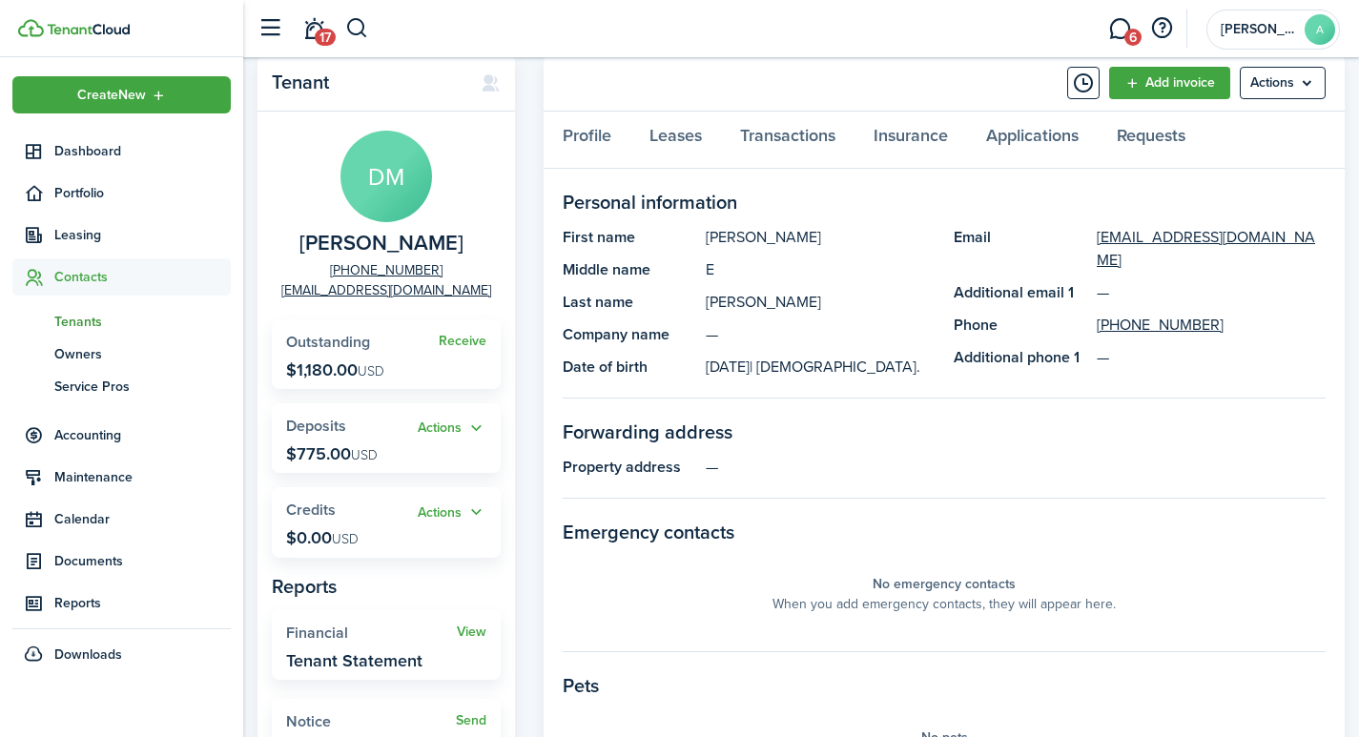
scroll to position [48, 0]
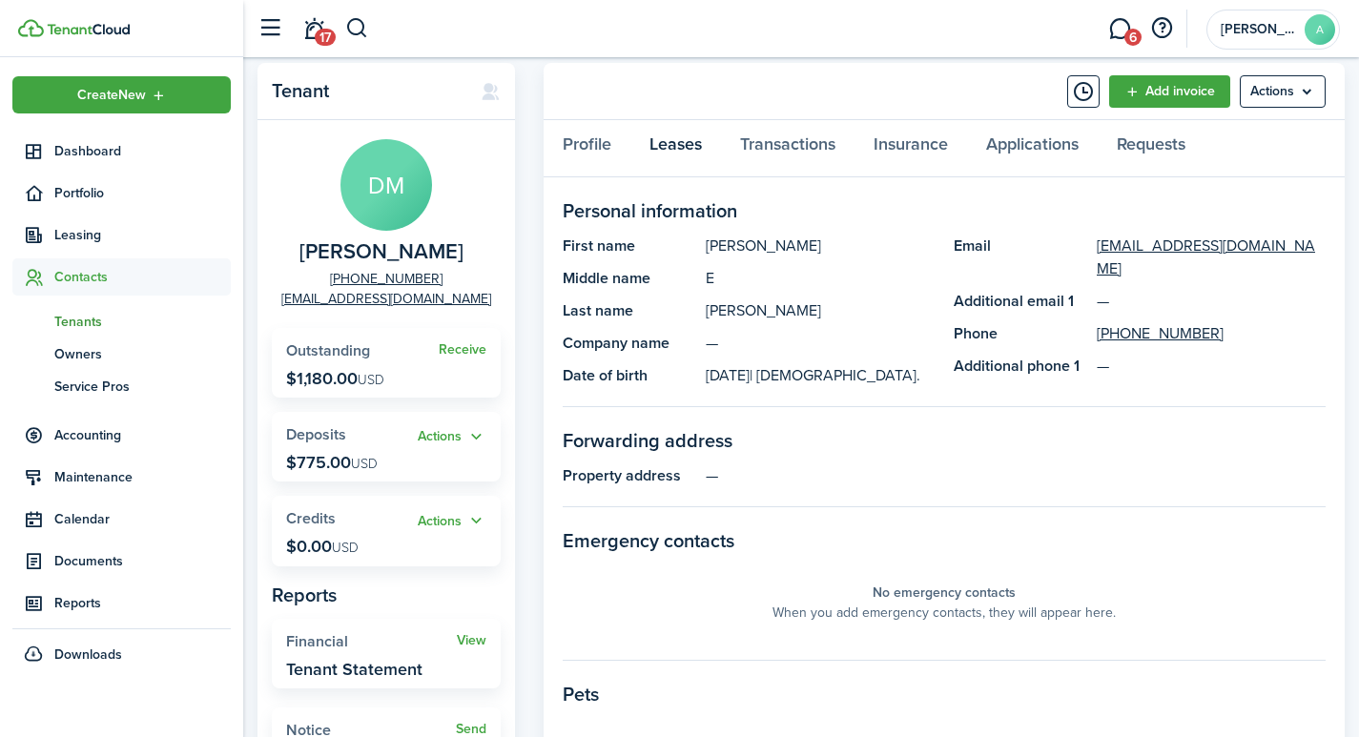
click at [673, 140] on link "Leases" at bounding box center [675, 148] width 91 height 57
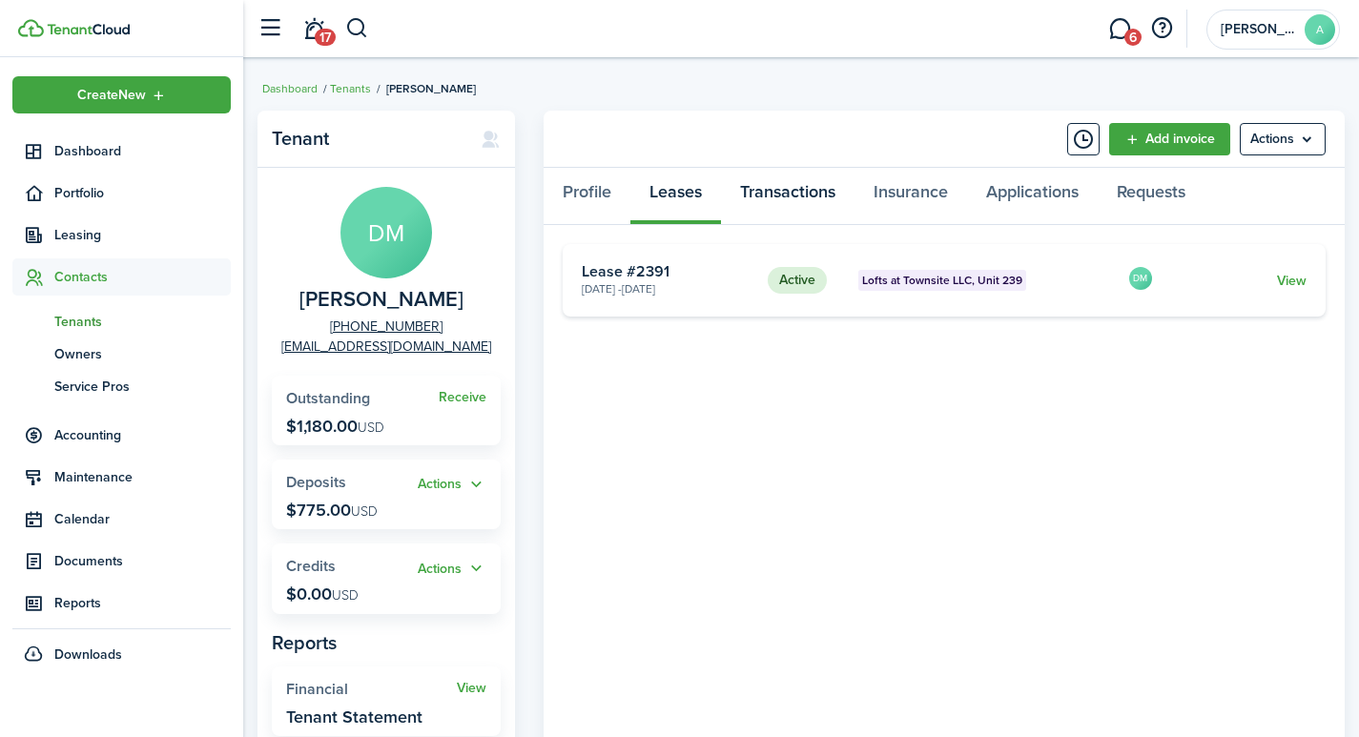
click at [786, 195] on link "Transactions" at bounding box center [787, 196] width 133 height 57
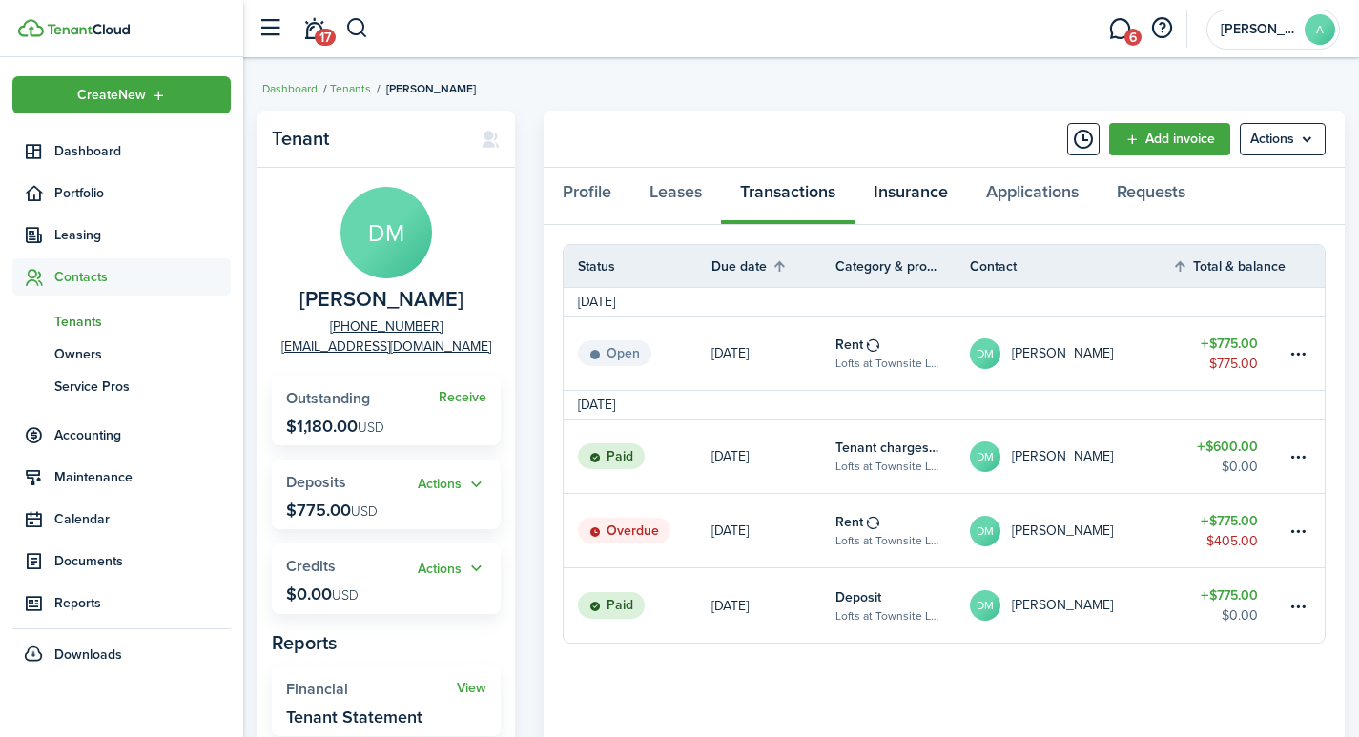
click at [890, 186] on link "Insurance" at bounding box center [910, 196] width 112 height 57
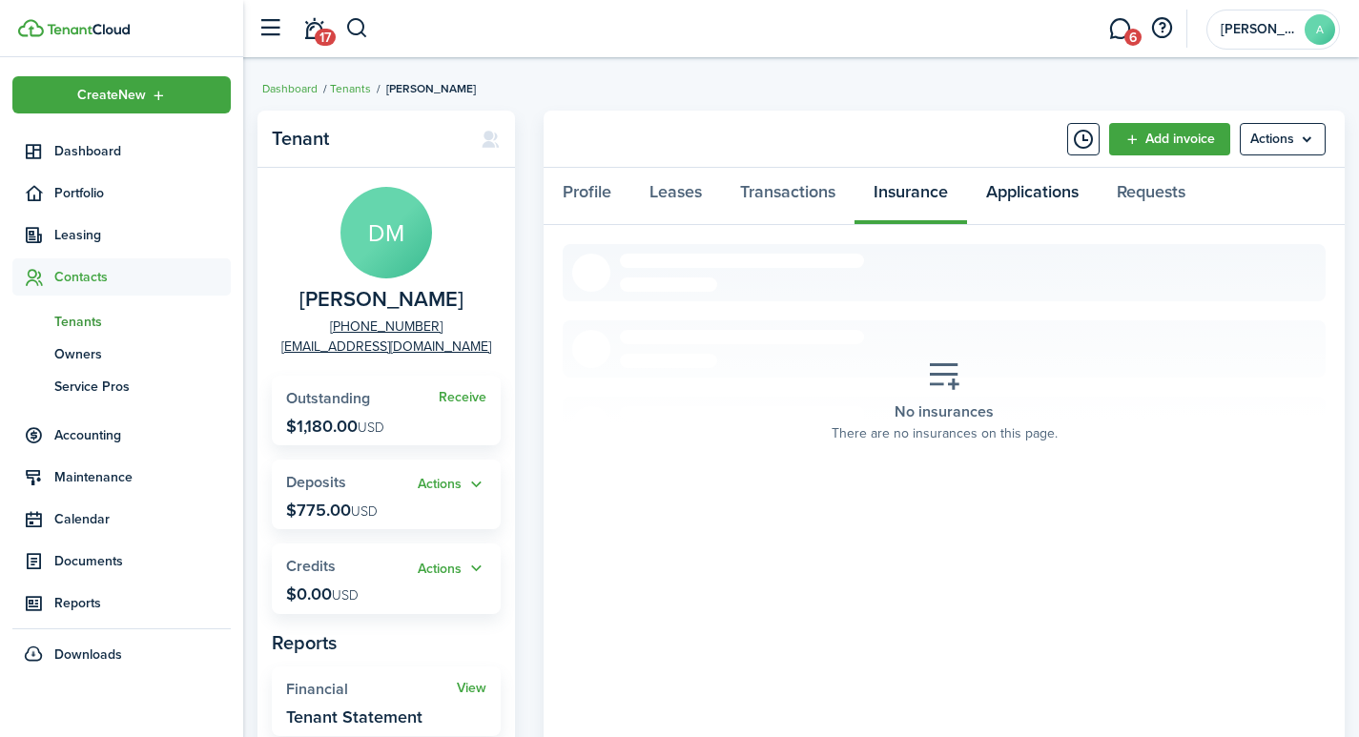
click at [1029, 188] on link "Applications" at bounding box center [1032, 196] width 131 height 57
click at [1182, 195] on link "Requests" at bounding box center [1150, 196] width 107 height 57
click at [318, 29] on span "17" at bounding box center [325, 37] width 21 height 17
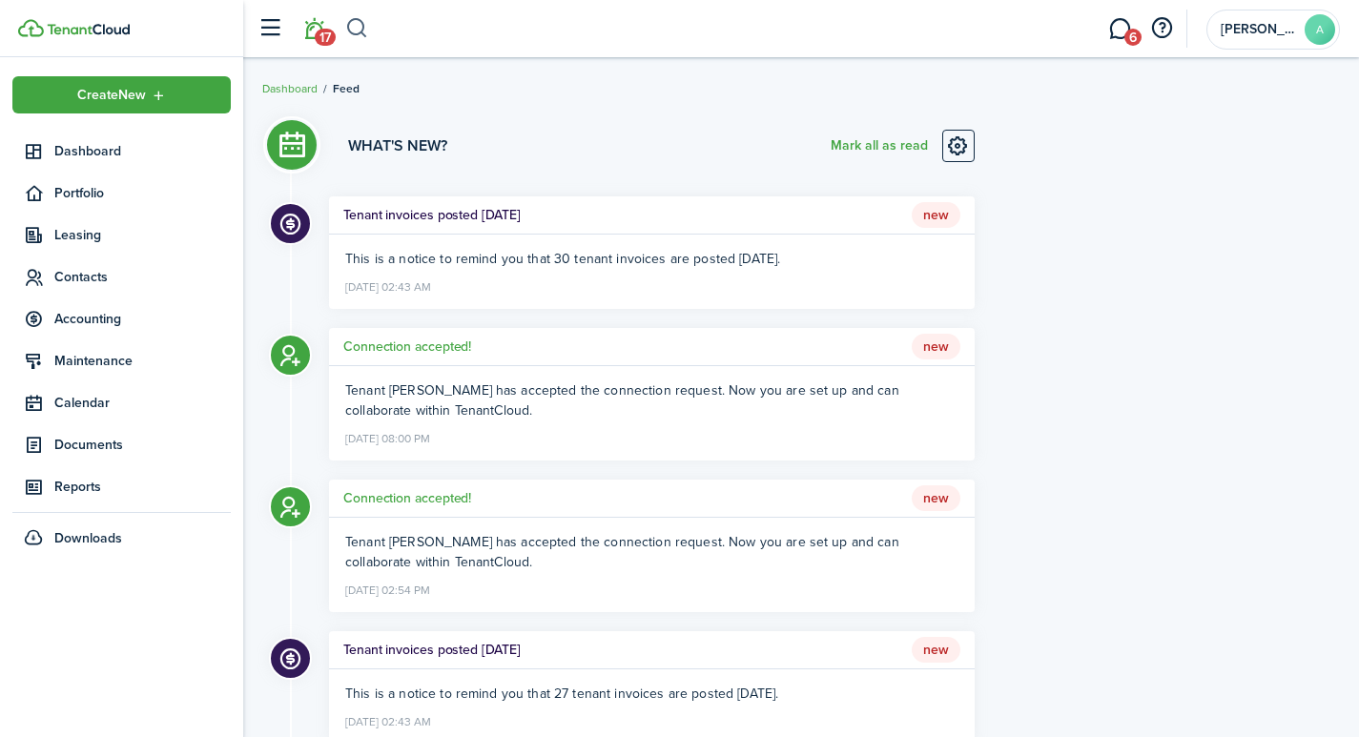
click at [358, 31] on button "button" at bounding box center [357, 28] width 24 height 32
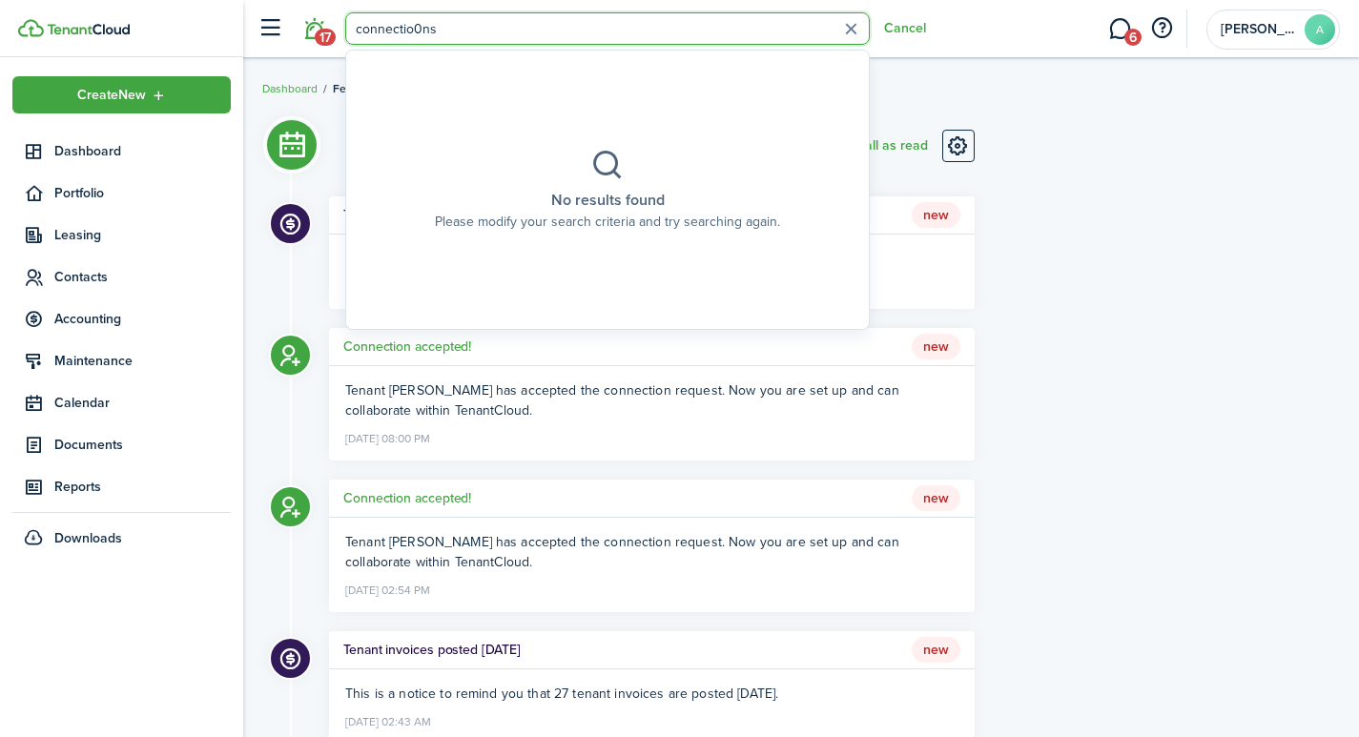
type input "connectio0ns"
click at [559, 485] on div "Connection accepted! New" at bounding box center [651, 499] width 645 height 38
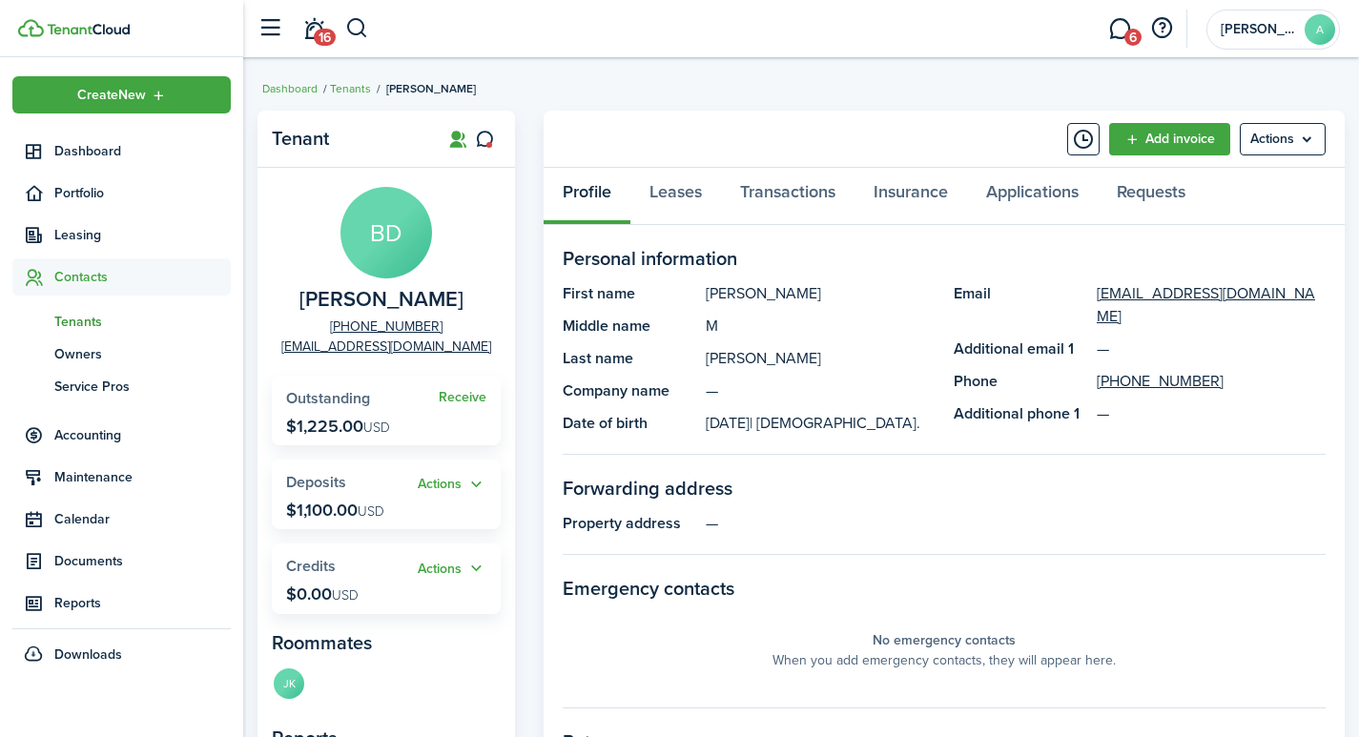
click at [81, 323] on span "Tenants" at bounding box center [142, 322] width 176 height 20
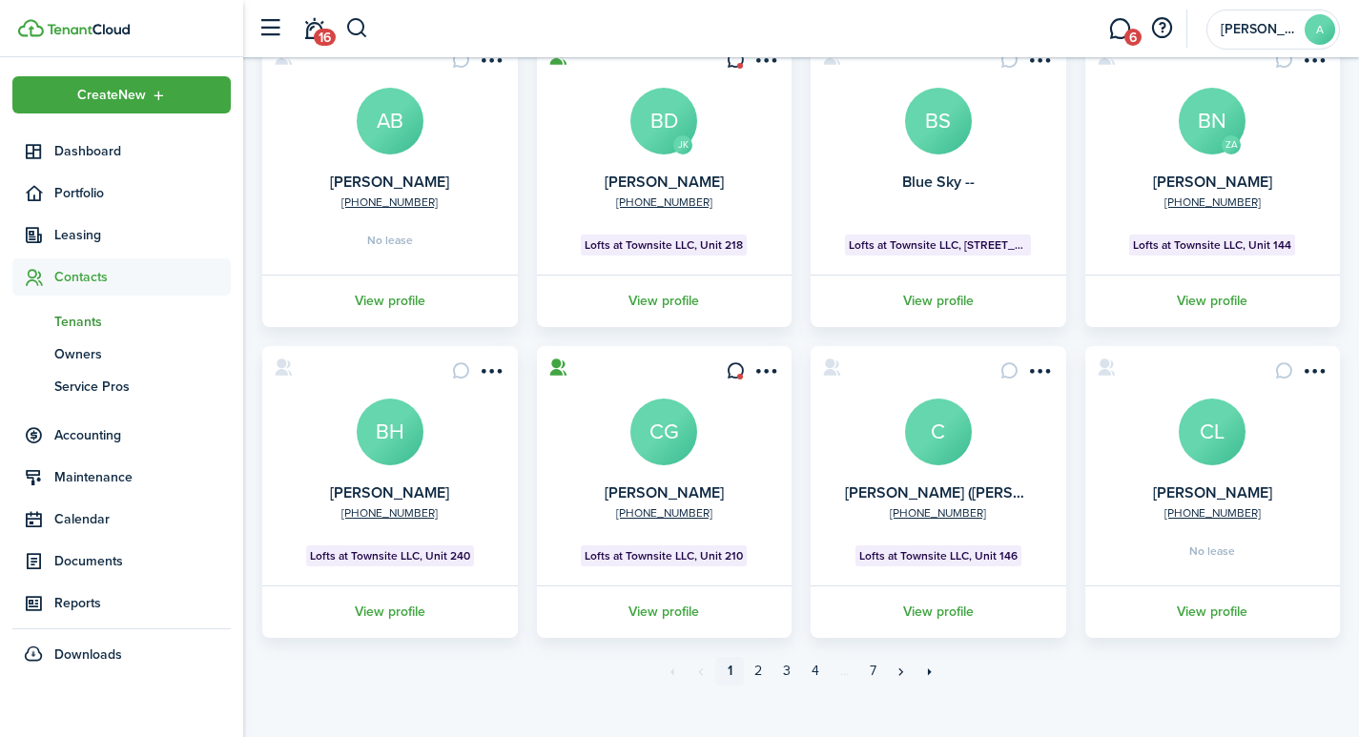
scroll to position [502, 0]
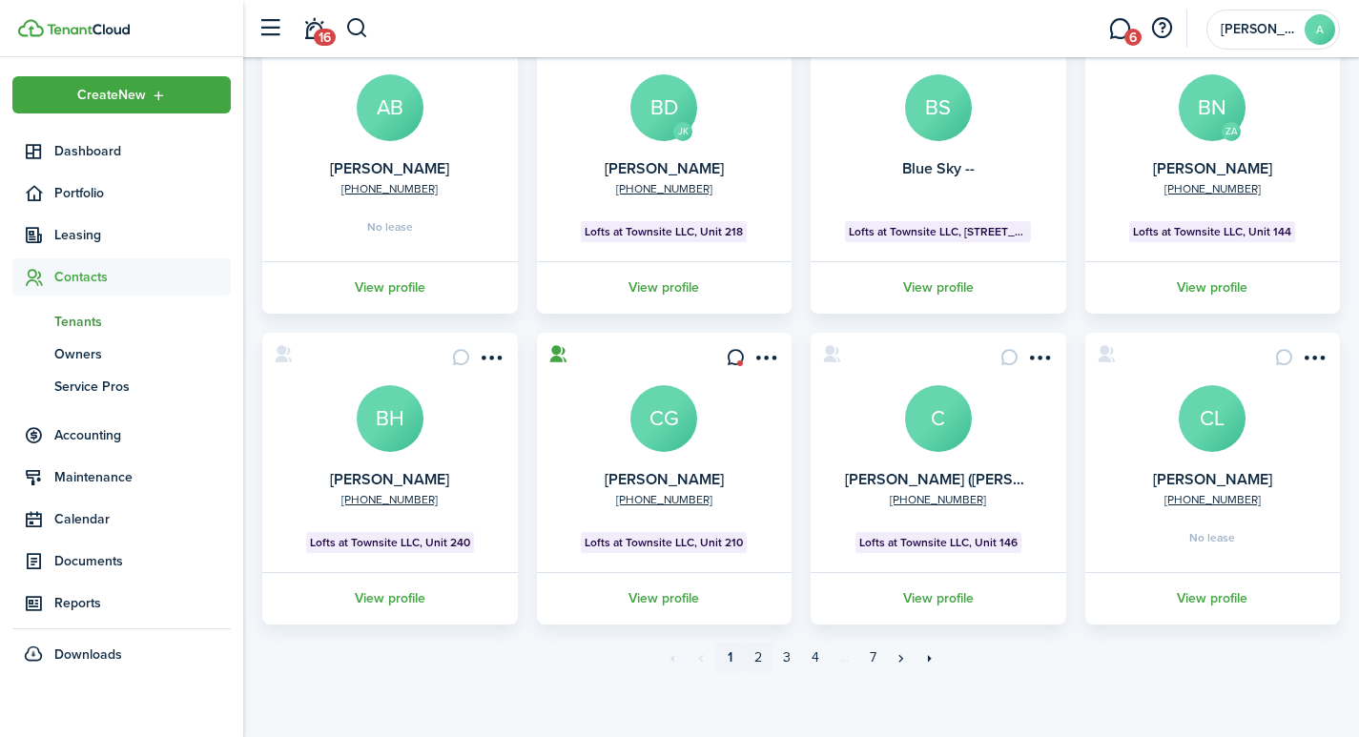
click at [761, 655] on link "2" at bounding box center [758, 658] width 29 height 29
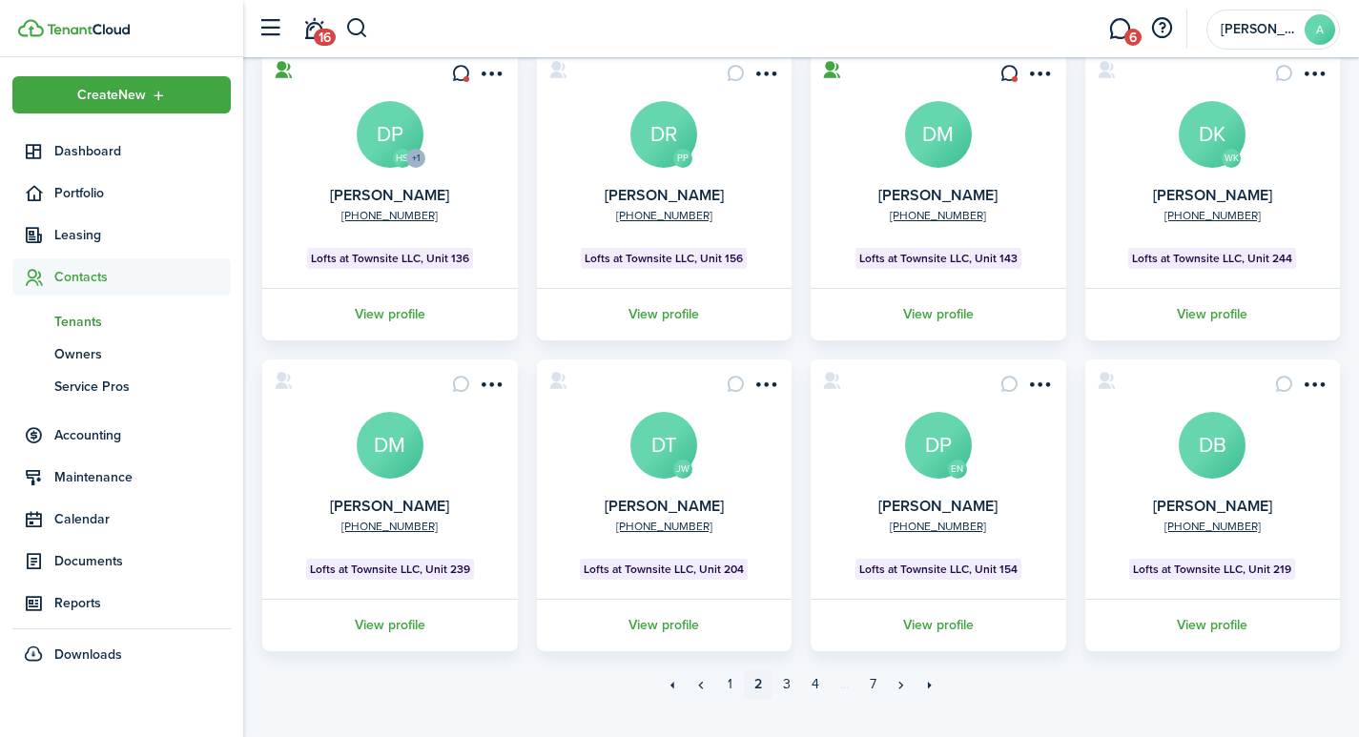
scroll to position [509, 0]
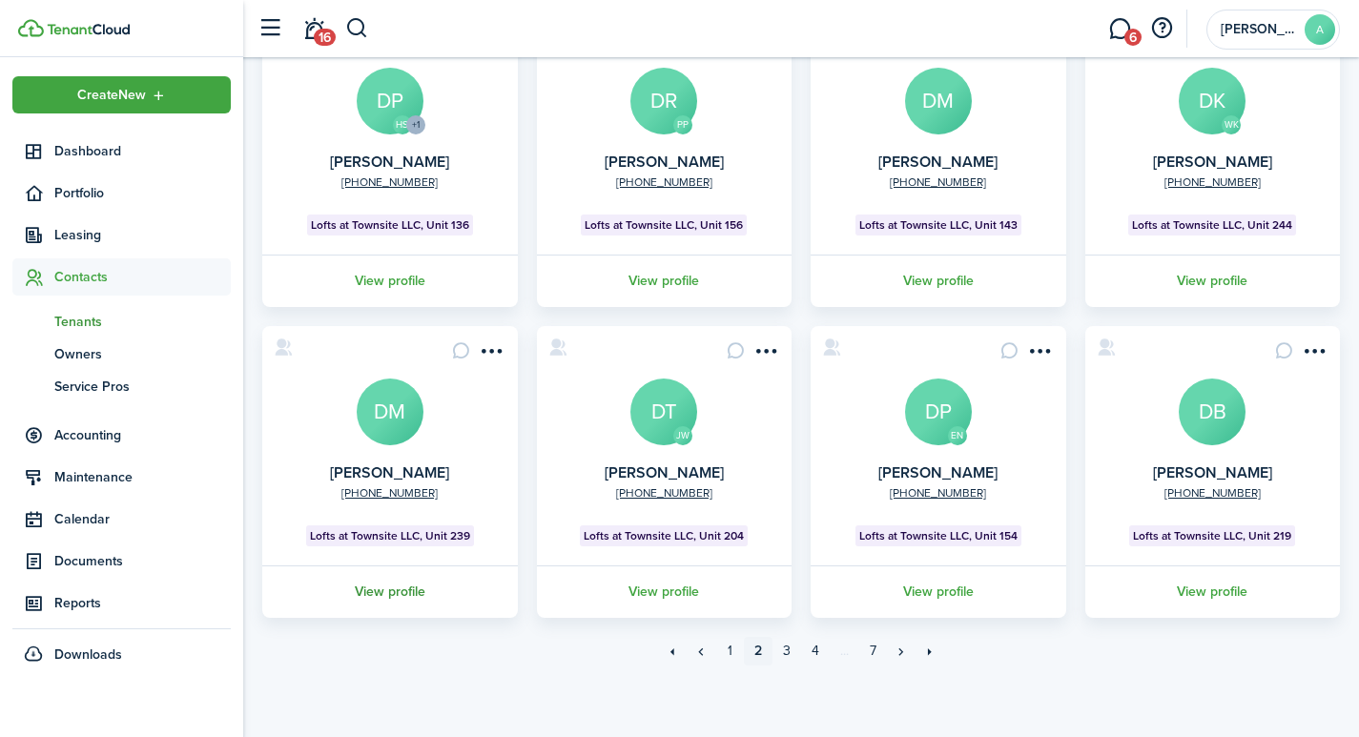
click at [380, 592] on link "View profile" at bounding box center [389, 591] width 261 height 52
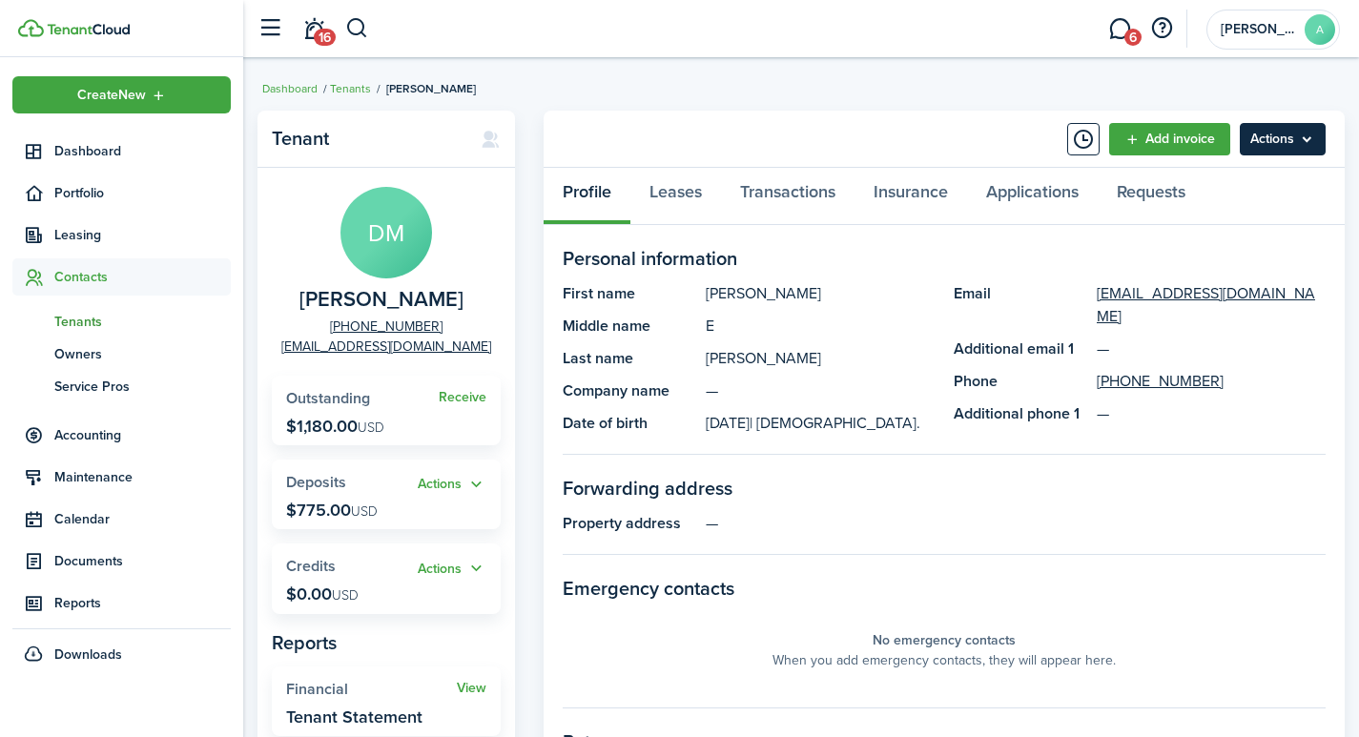
click at [1288, 130] on menu-btn "Actions" at bounding box center [1282, 139] width 86 height 32
click at [802, 197] on link "Transactions" at bounding box center [787, 196] width 133 height 57
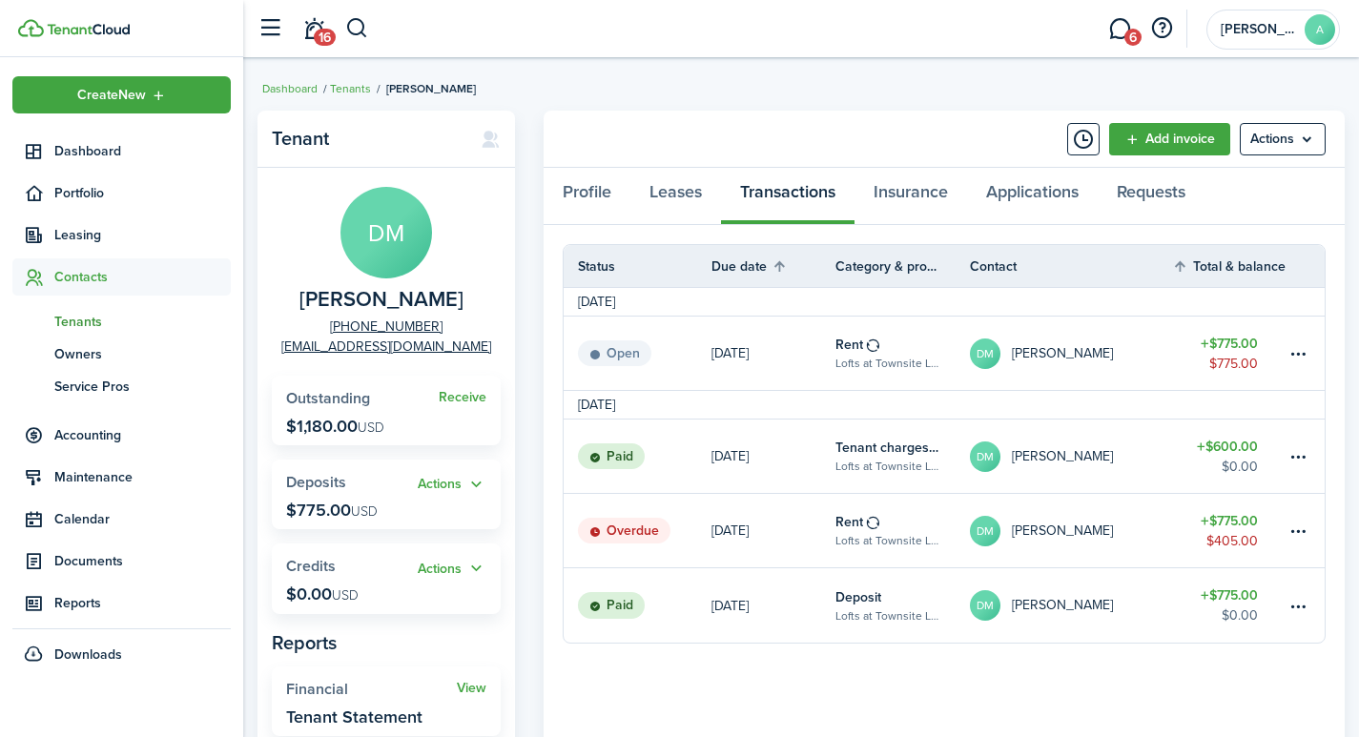
click at [369, 32] on header-wrapper "16 6 Amy A" at bounding box center [794, 28] width 1092 height 57
click at [364, 27] on button "button" at bounding box center [357, 28] width 24 height 32
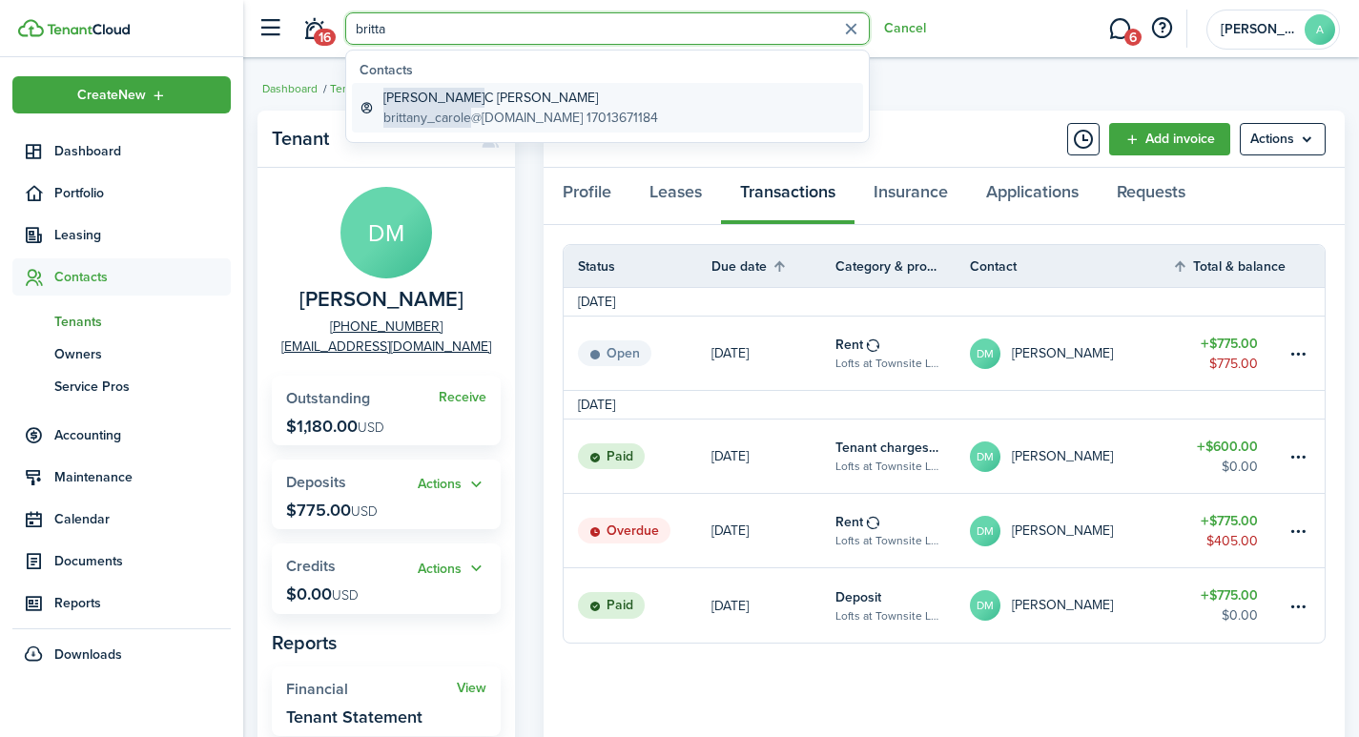
type input "britta"
click at [565, 114] on global-search-item-description "brittany_carole @outlook.com 17013671184" at bounding box center [520, 118] width 275 height 20
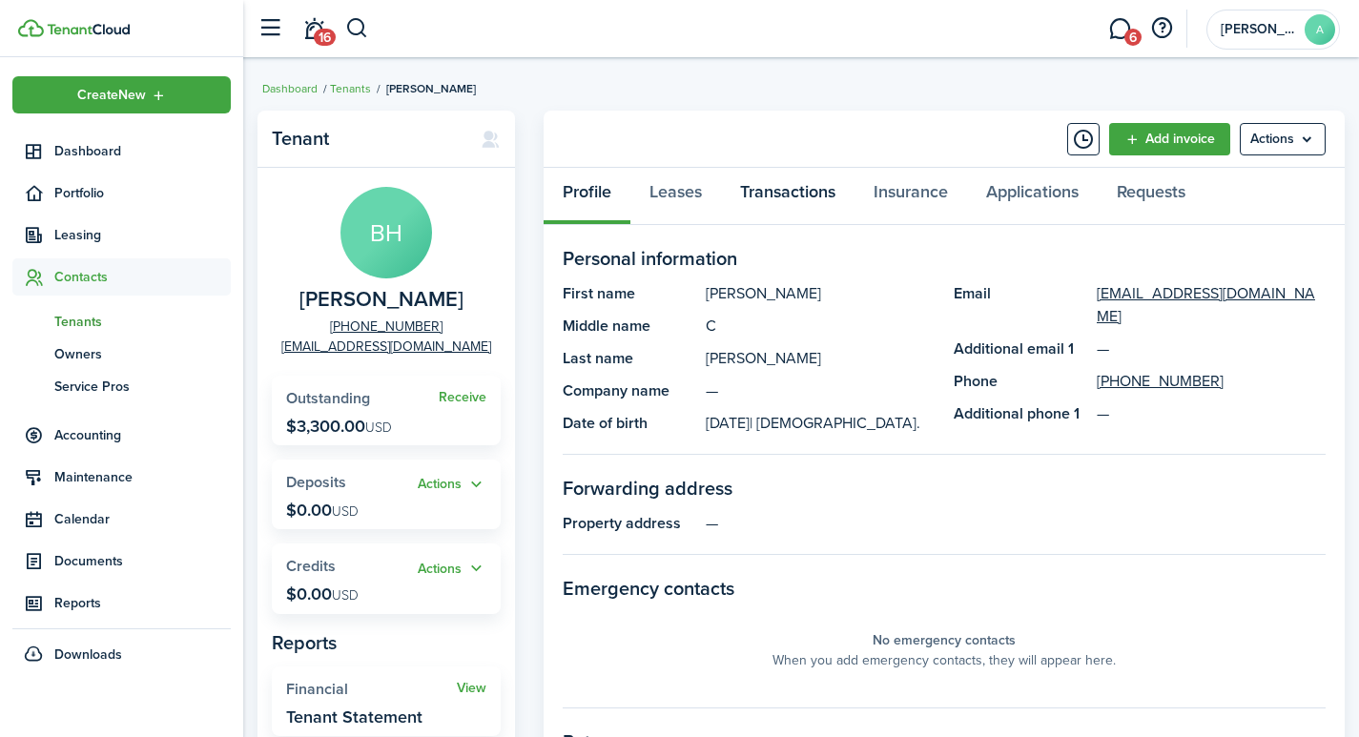
click at [782, 194] on link "Transactions" at bounding box center [787, 196] width 133 height 57
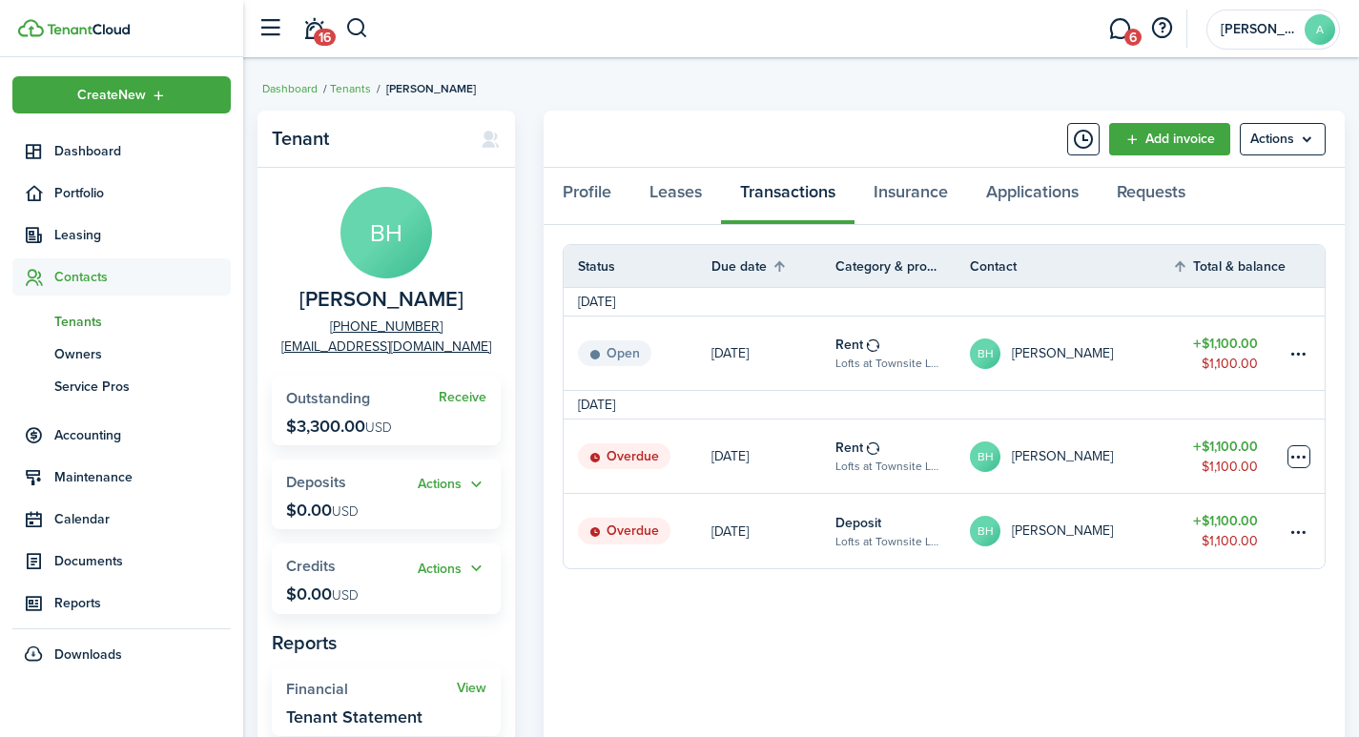
click at [1301, 451] on table-menu-btn-icon at bounding box center [1298, 456] width 23 height 23
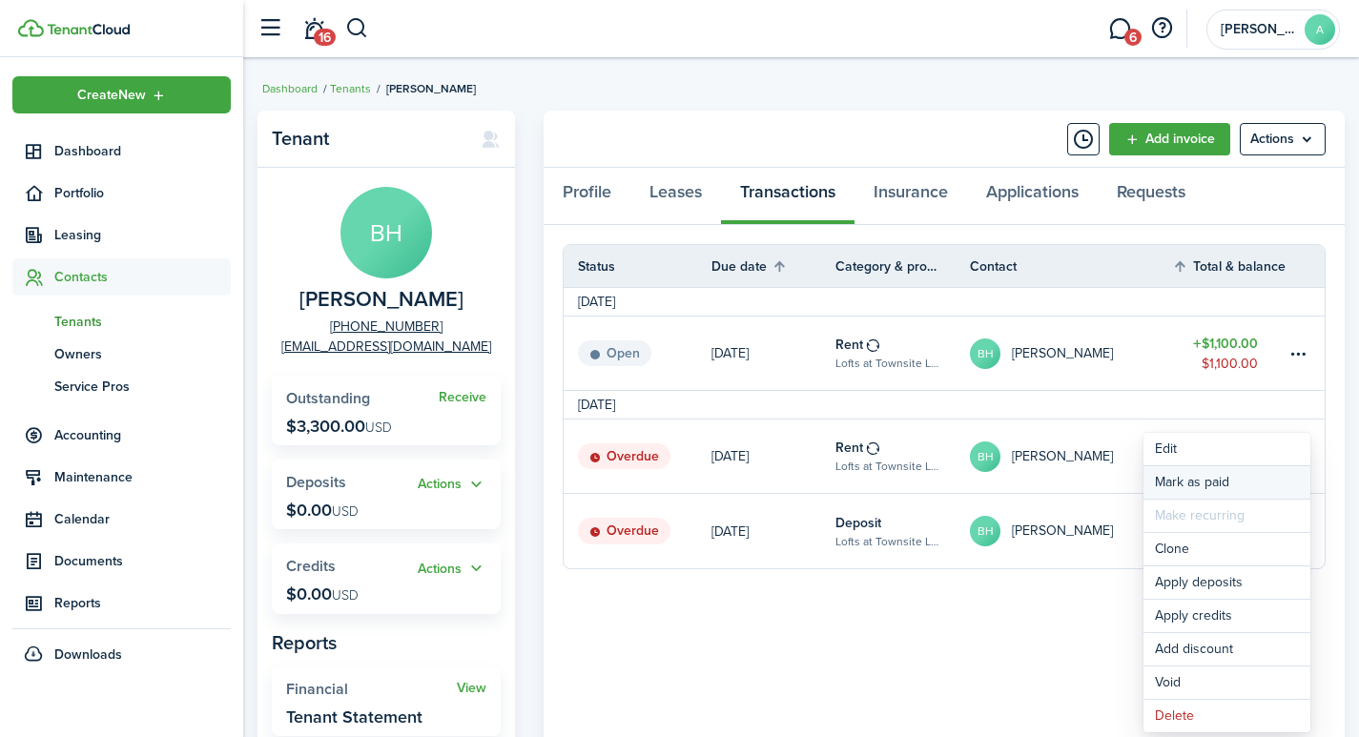
click at [1196, 485] on link "Mark as paid" at bounding box center [1226, 482] width 167 height 32
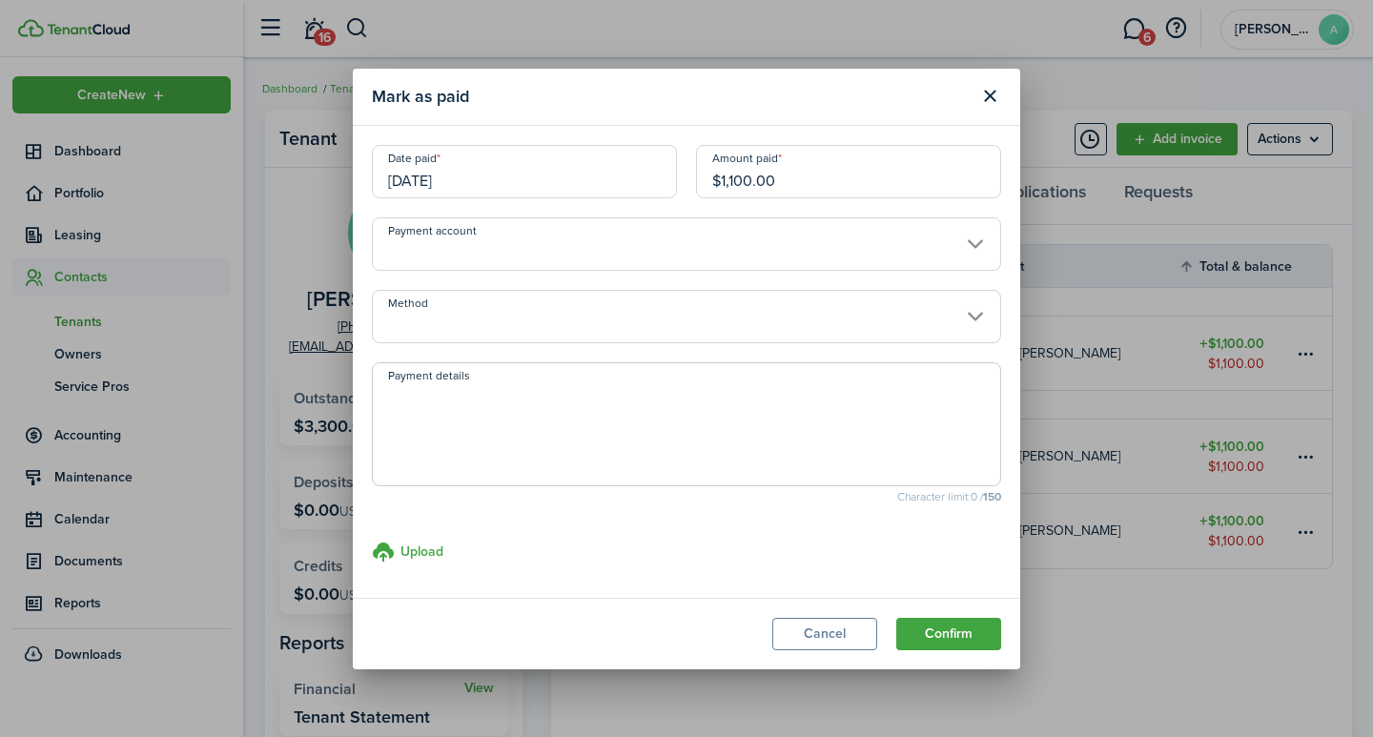
click at [492, 180] on input "[DATE]" at bounding box center [524, 171] width 305 height 53
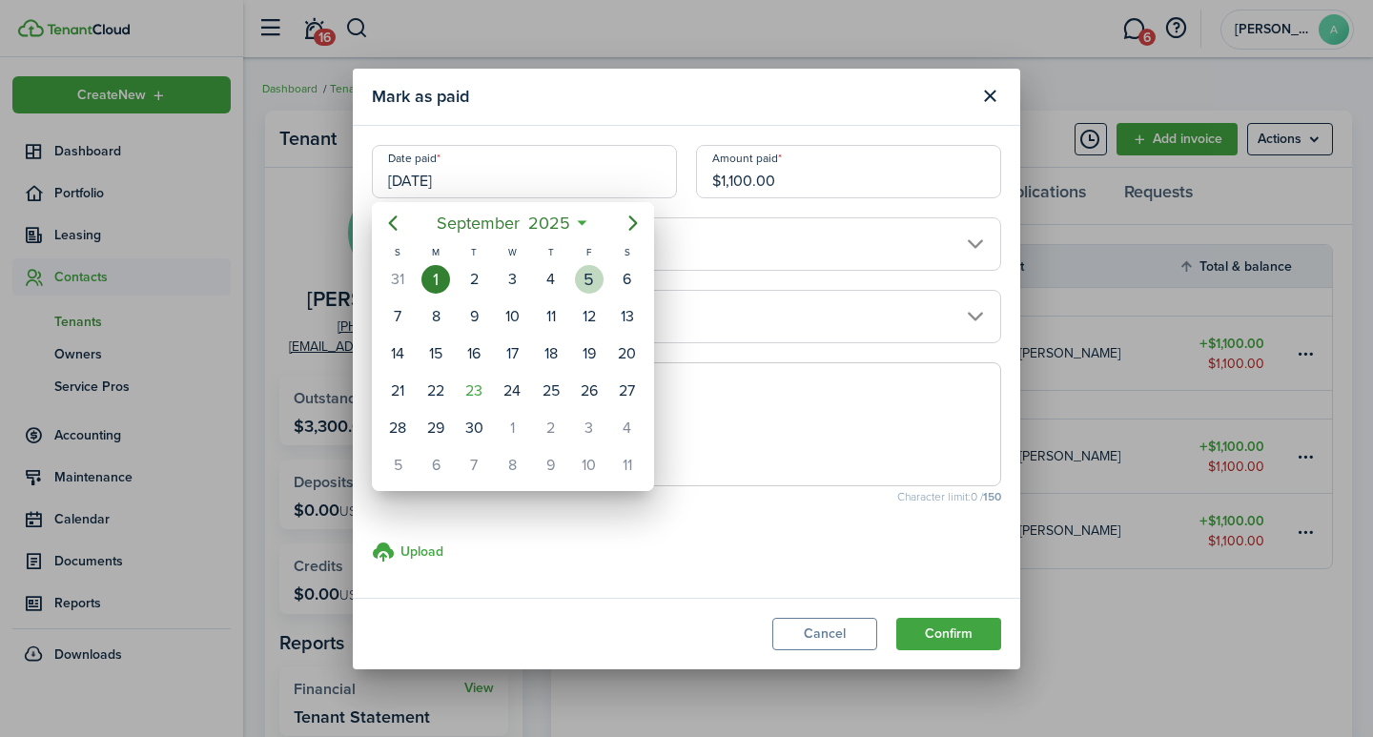
click at [595, 281] on div "5" at bounding box center [589, 279] width 29 height 29
type input "09/05/2025"
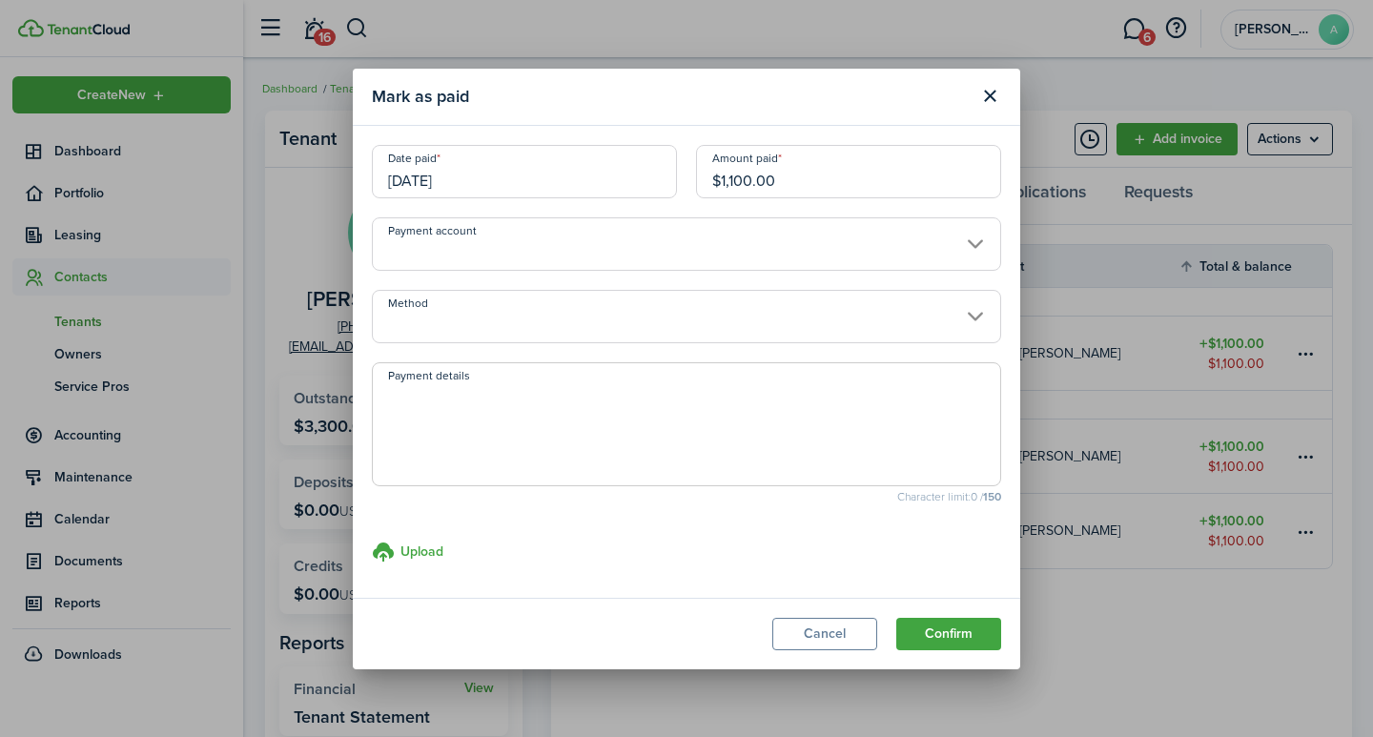
drag, startPoint x: 801, startPoint y: 184, endPoint x: 658, endPoint y: 145, distance: 148.2
click at [658, 145] on div "Date paid 09/05/2025 Amount paid $1,100.00" at bounding box center [686, 181] width 648 height 72
click at [559, 242] on input "Payment account" at bounding box center [686, 243] width 629 height 53
type input "$500.00"
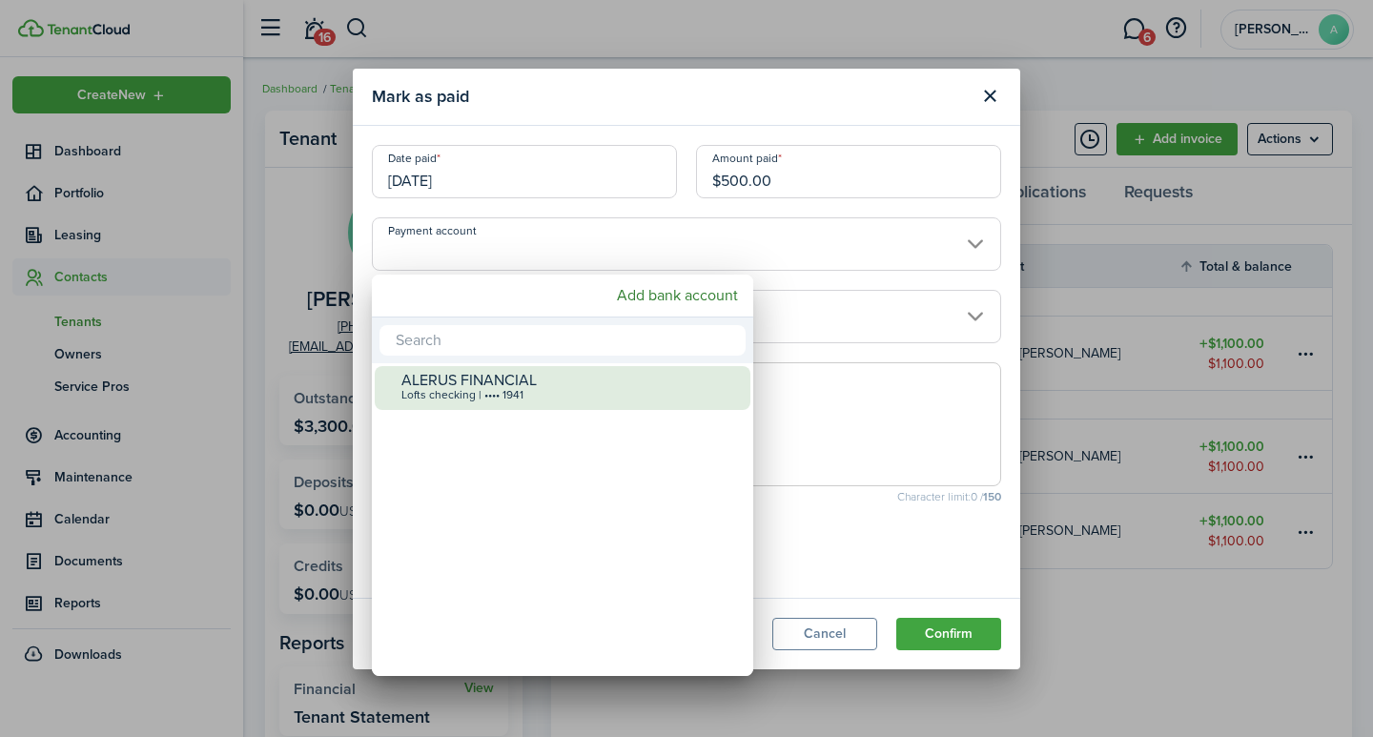
click at [502, 389] on div "Lofts checking | •••• 1941" at bounding box center [569, 395] width 337 height 13
type input "•••• •••• •••• 1941"
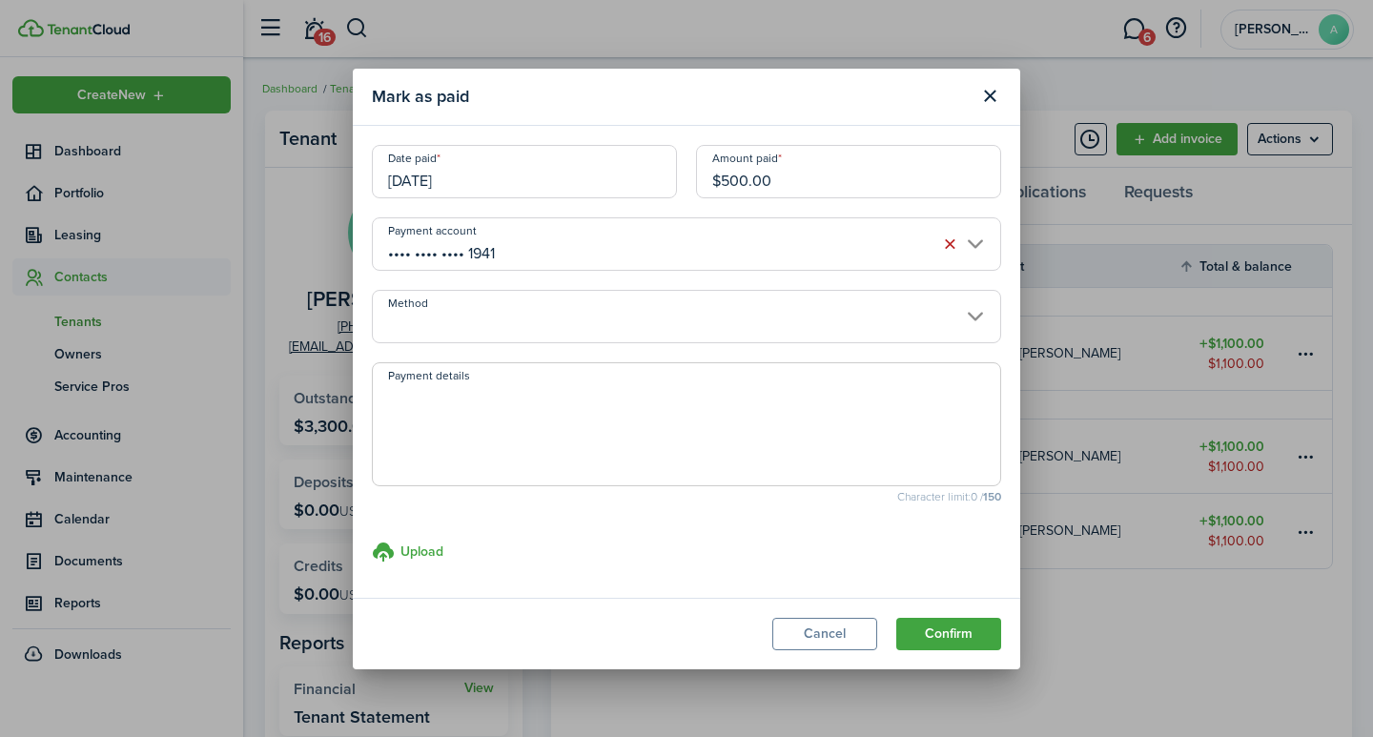
click at [505, 314] on input "Method" at bounding box center [686, 316] width 629 height 53
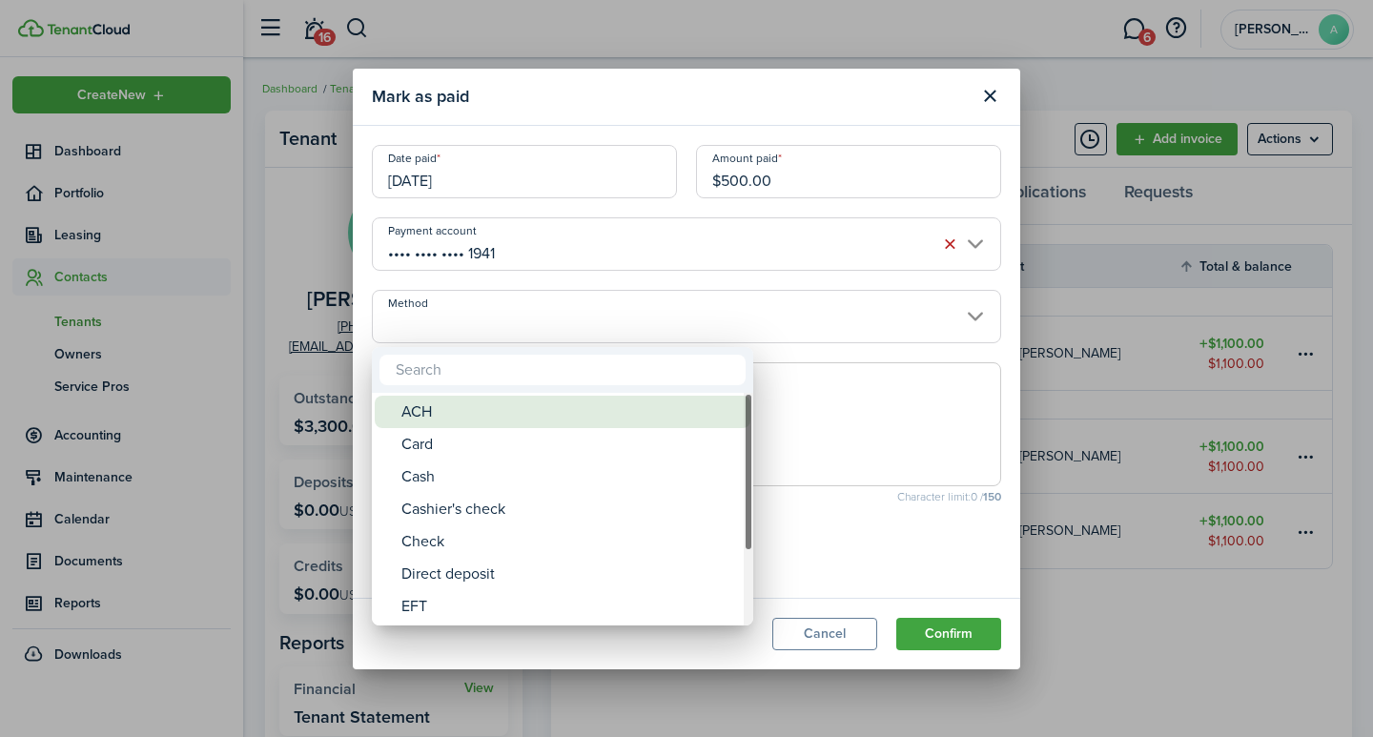
click at [432, 412] on div "ACH" at bounding box center [569, 412] width 337 height 32
type input "ACH"
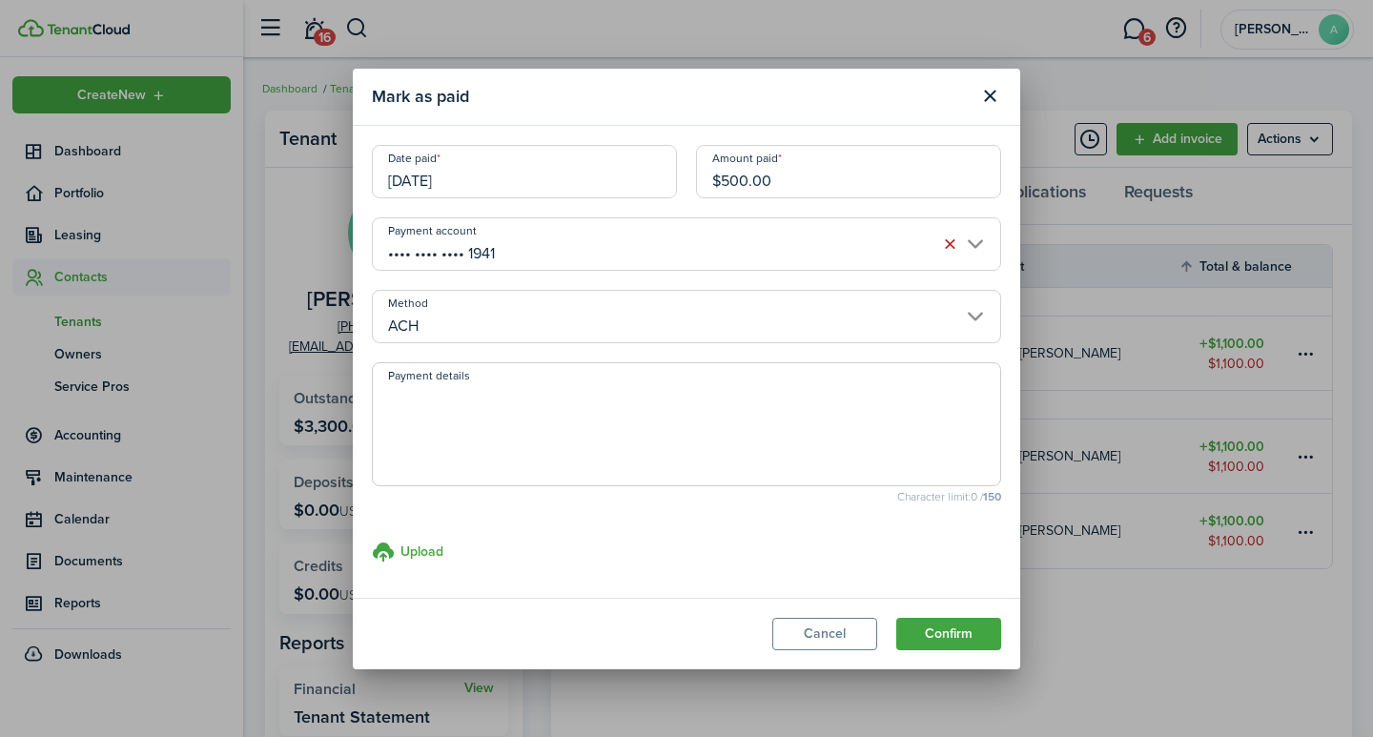
click at [432, 424] on textarea "Payment details" at bounding box center [686, 430] width 627 height 92
type textarea "September rent - 9B76-1A20"
click at [949, 636] on button "Confirm" at bounding box center [948, 634] width 105 height 32
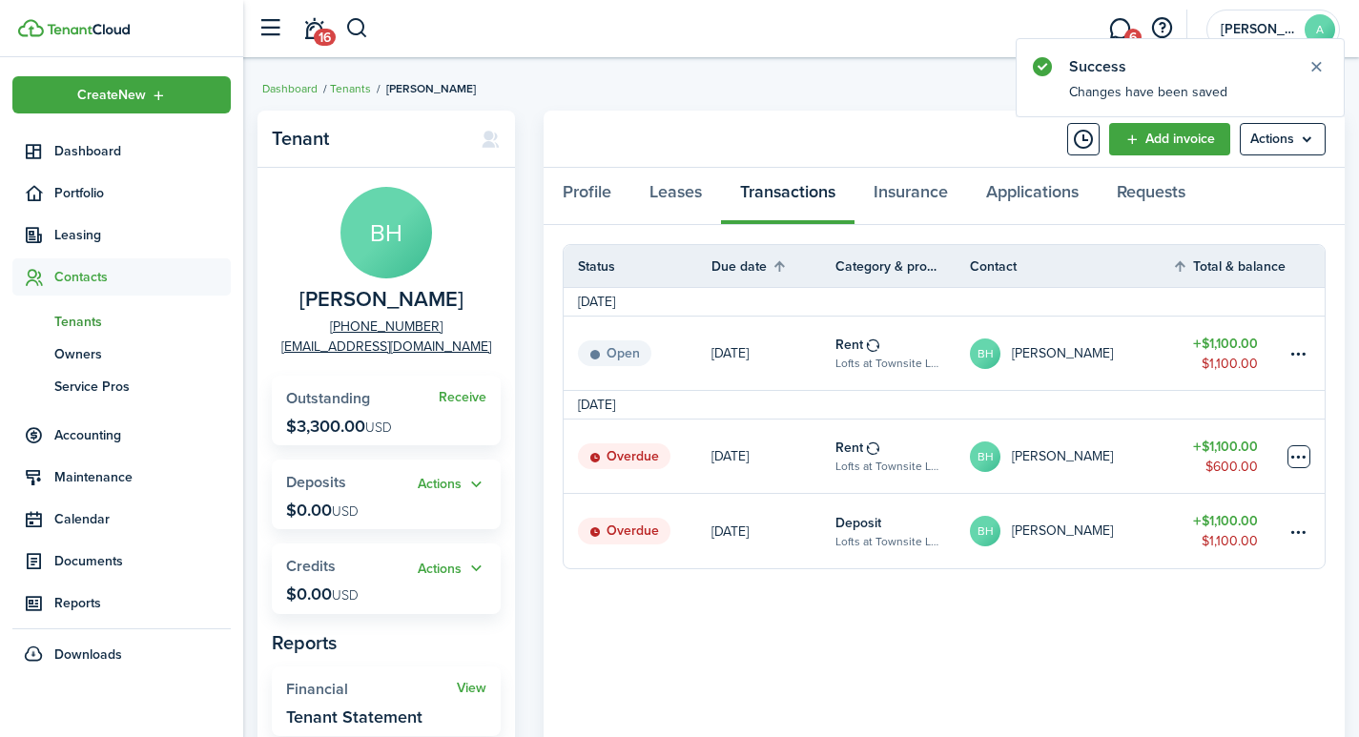
click at [1299, 460] on table-menu-btn-icon at bounding box center [1298, 456] width 23 height 23
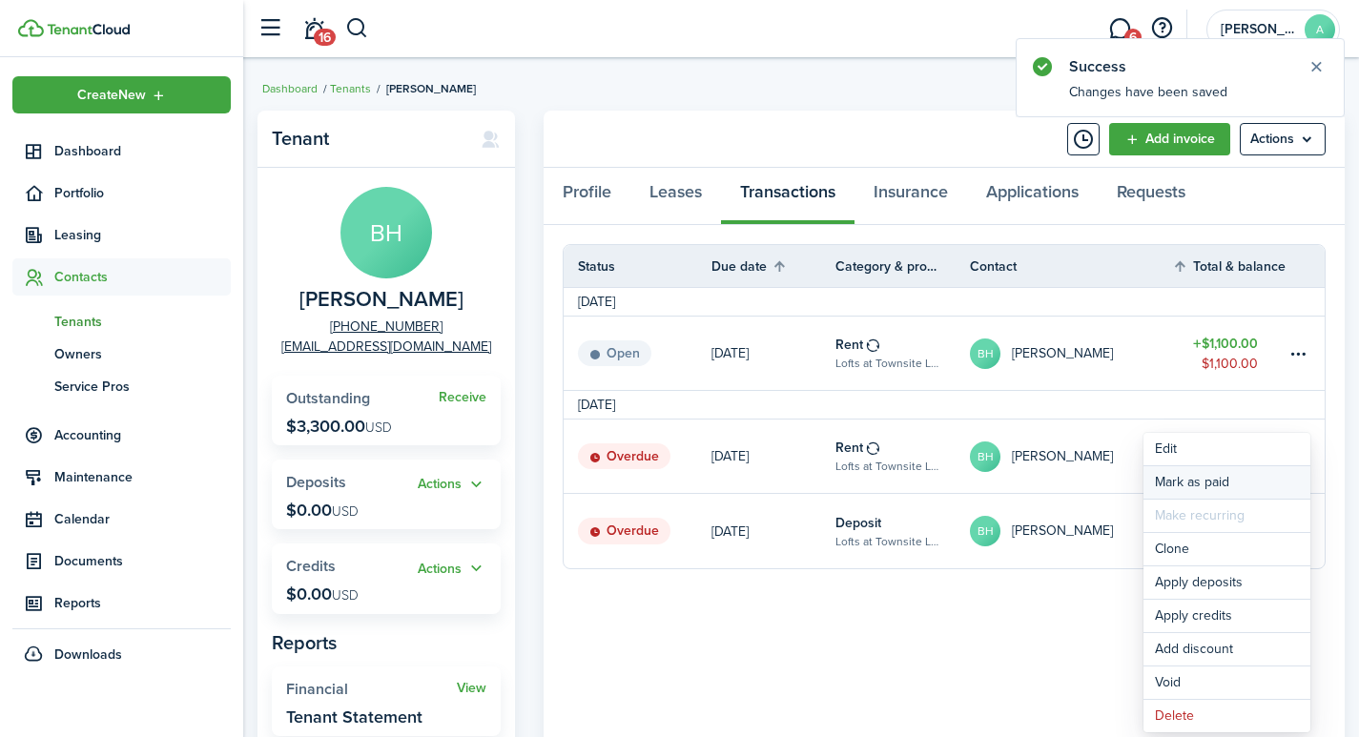
click at [1190, 484] on link "Mark as paid" at bounding box center [1226, 482] width 167 height 32
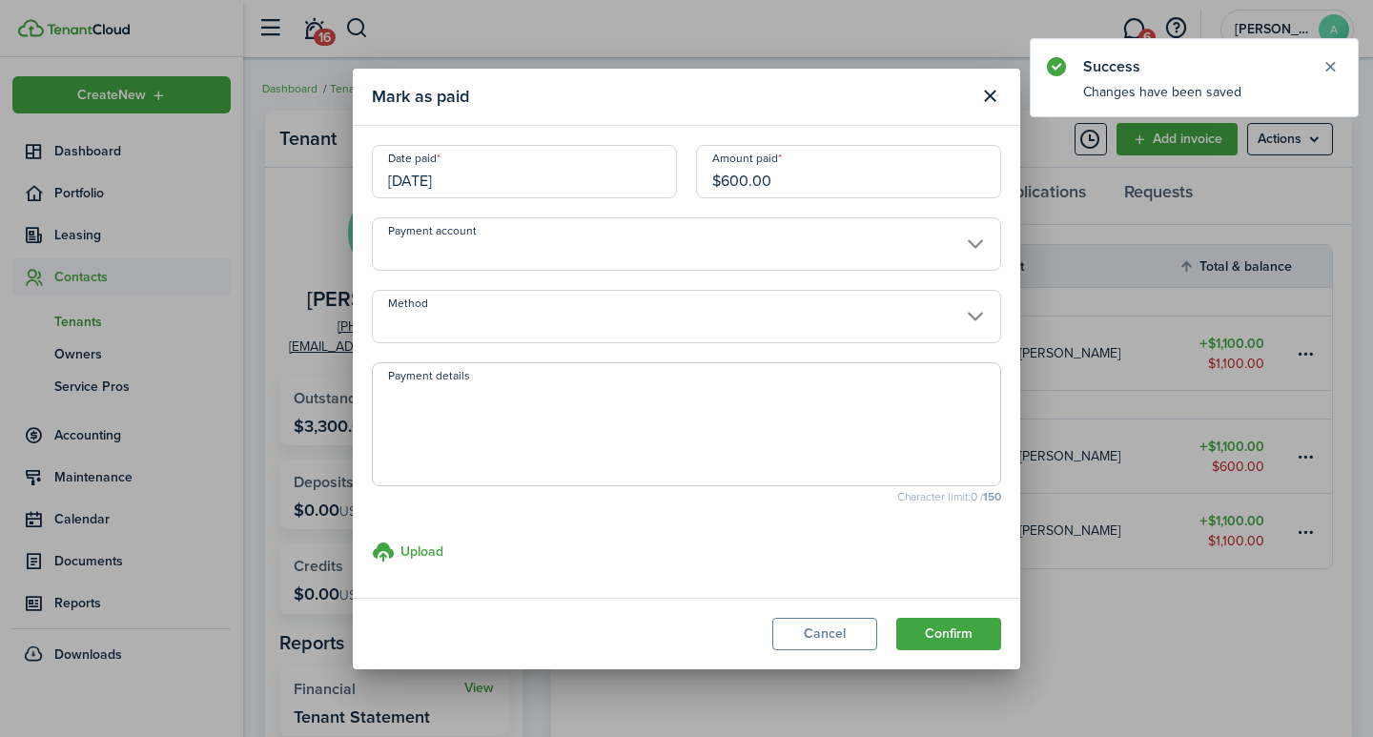
click at [479, 189] on input "[DATE]" at bounding box center [524, 171] width 305 height 53
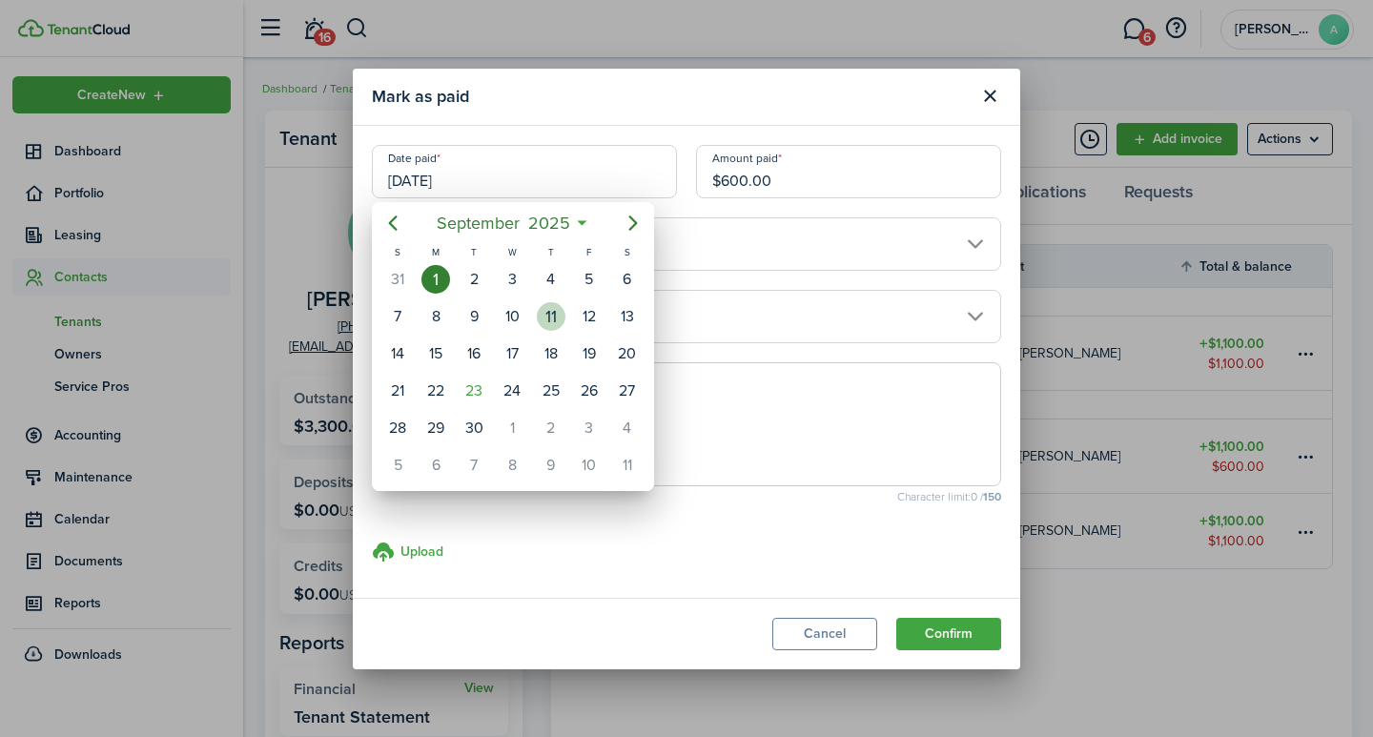
click at [554, 316] on div "11" at bounding box center [551, 316] width 29 height 29
type input "09/11/2025"
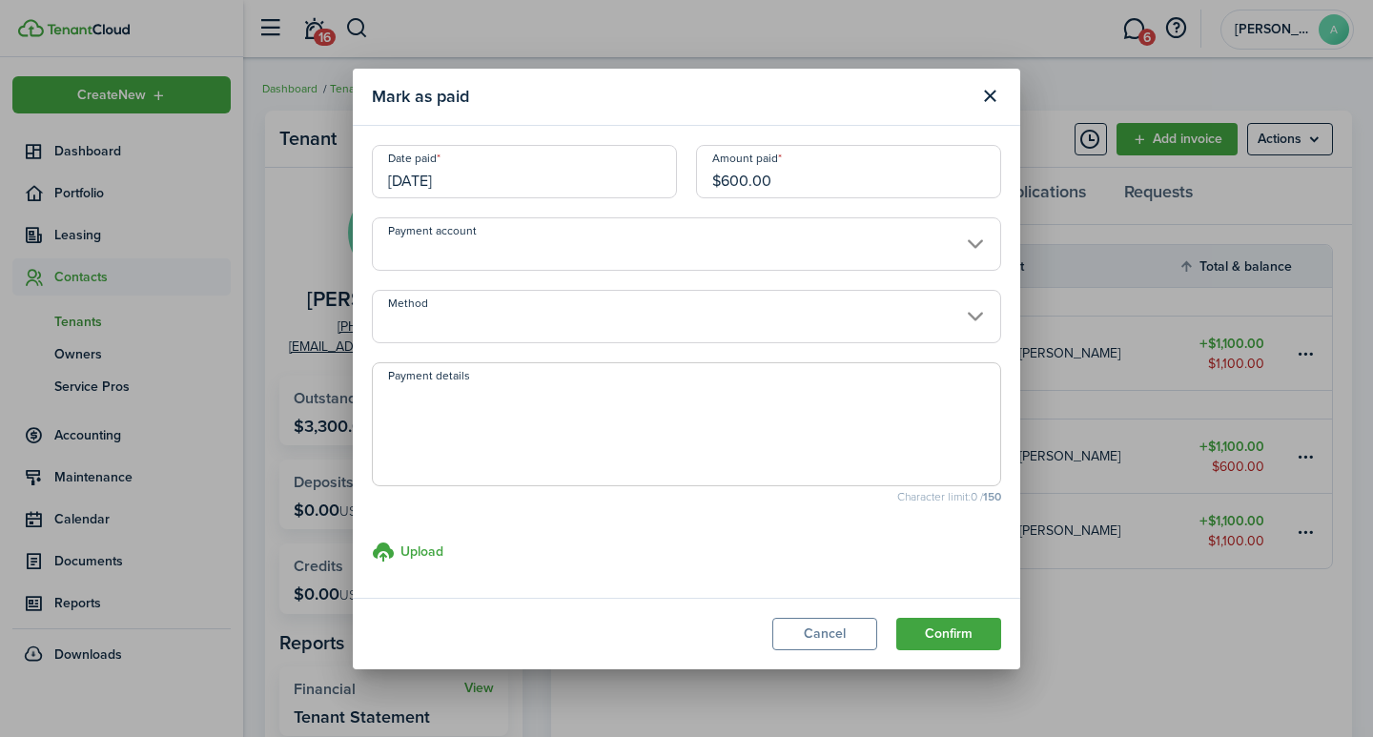
click at [527, 251] on input "Payment account" at bounding box center [686, 243] width 629 height 53
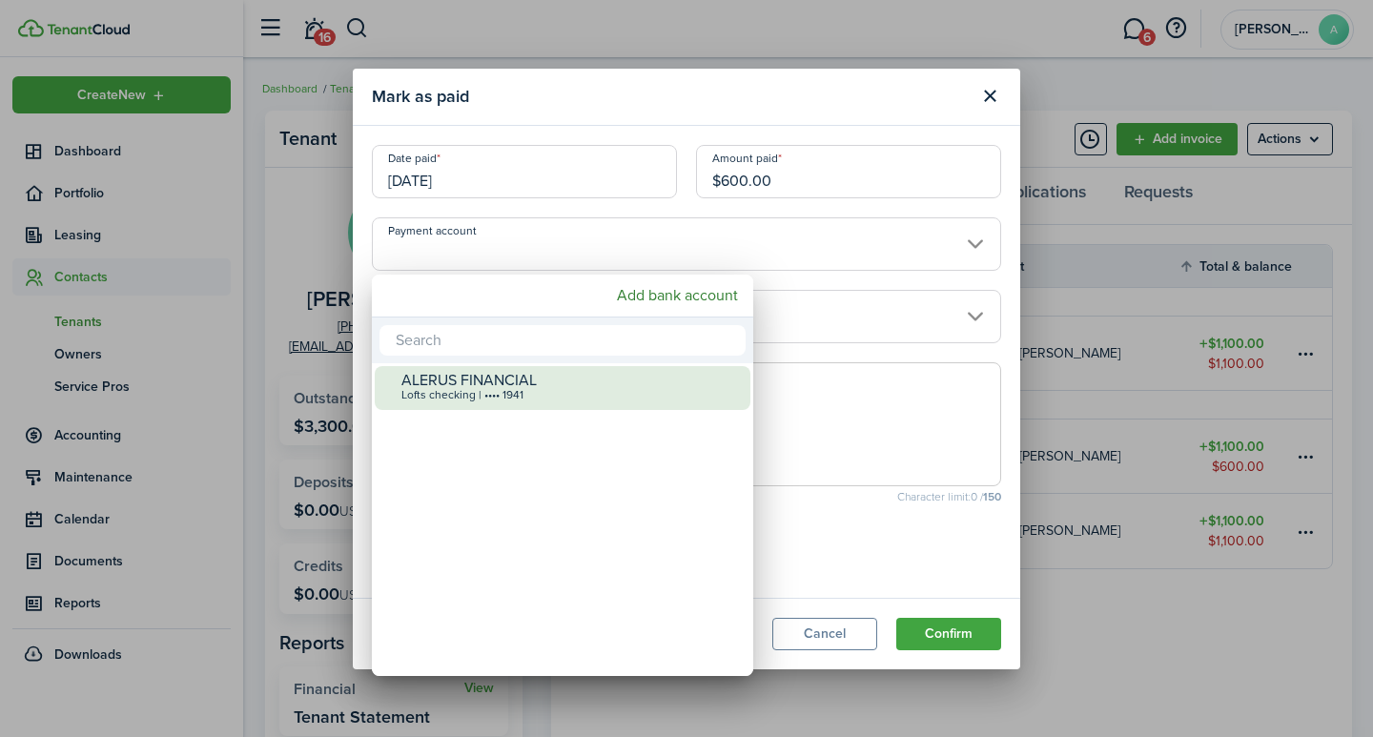
click at [542, 375] on div "ALERUS FINANCIAL" at bounding box center [569, 380] width 337 height 17
type input "•••• •••• •••• 1941"
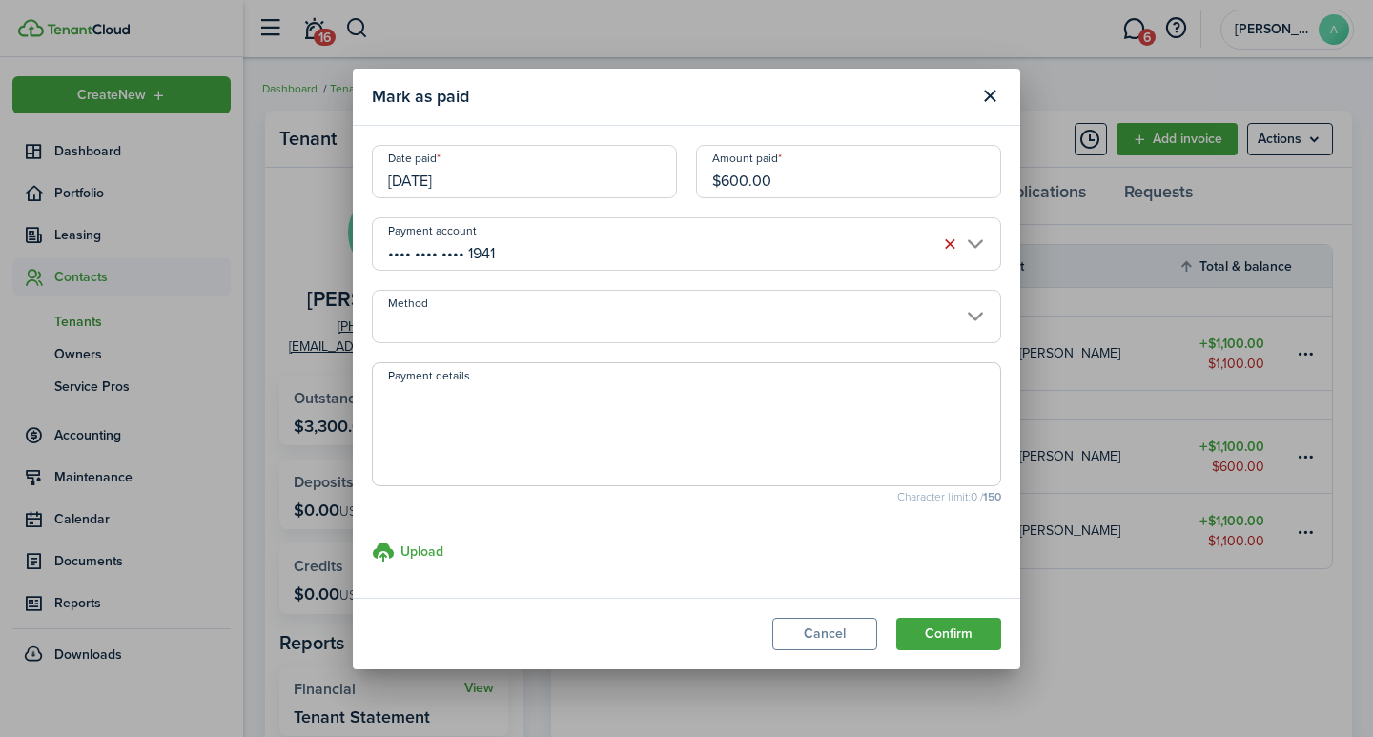
click at [531, 317] on input "Method" at bounding box center [686, 316] width 629 height 53
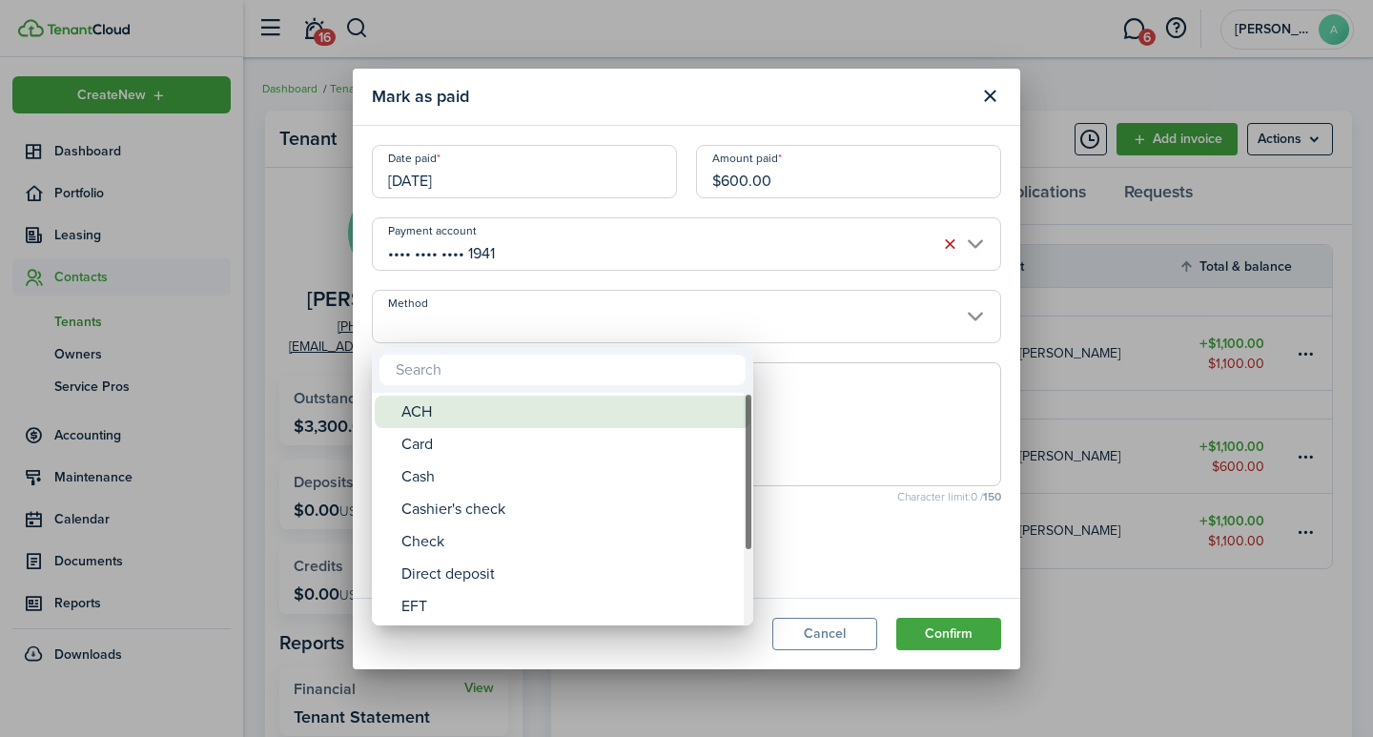
click at [447, 410] on div "ACH" at bounding box center [569, 412] width 337 height 32
type input "ACH"
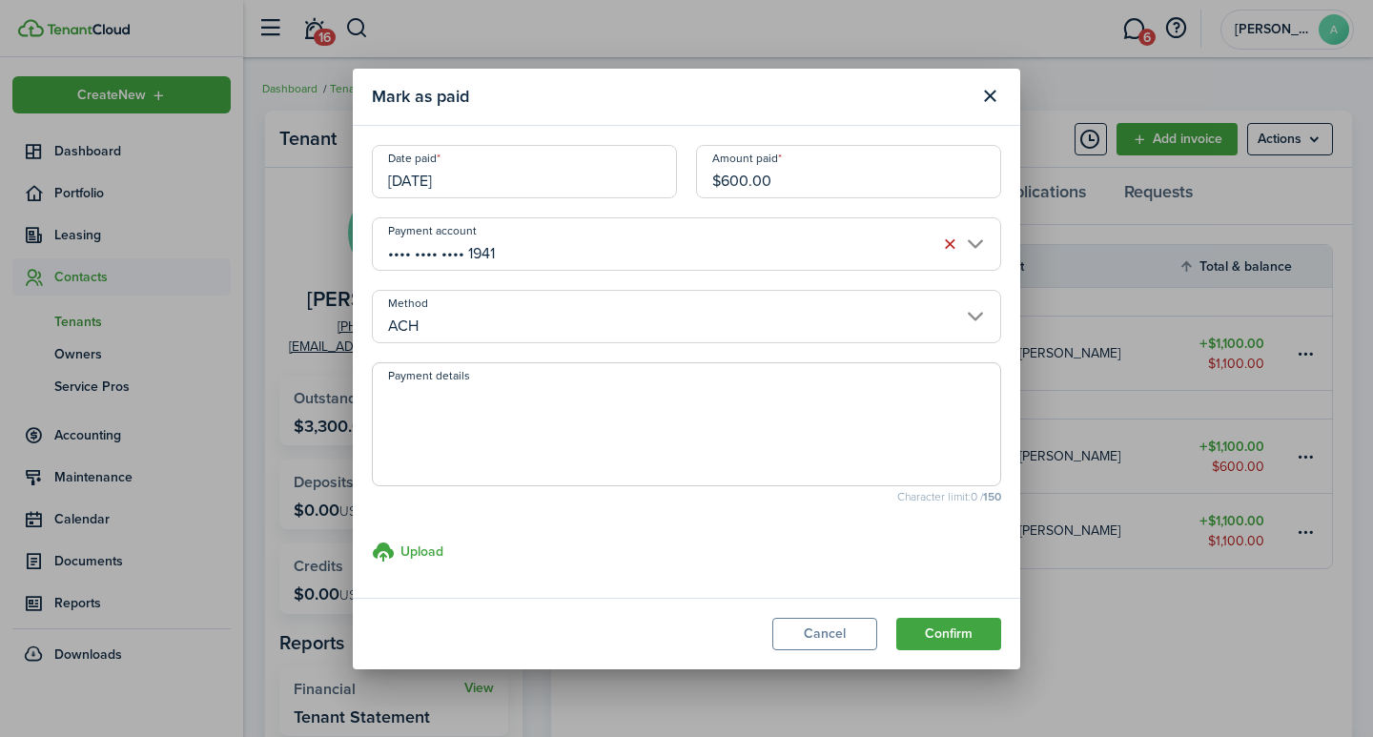
click at [452, 403] on textarea "Payment details" at bounding box center [686, 430] width 627 height 92
type textarea "September rent - 4A5D-E650"
click at [937, 625] on button "Confirm" at bounding box center [948, 634] width 105 height 32
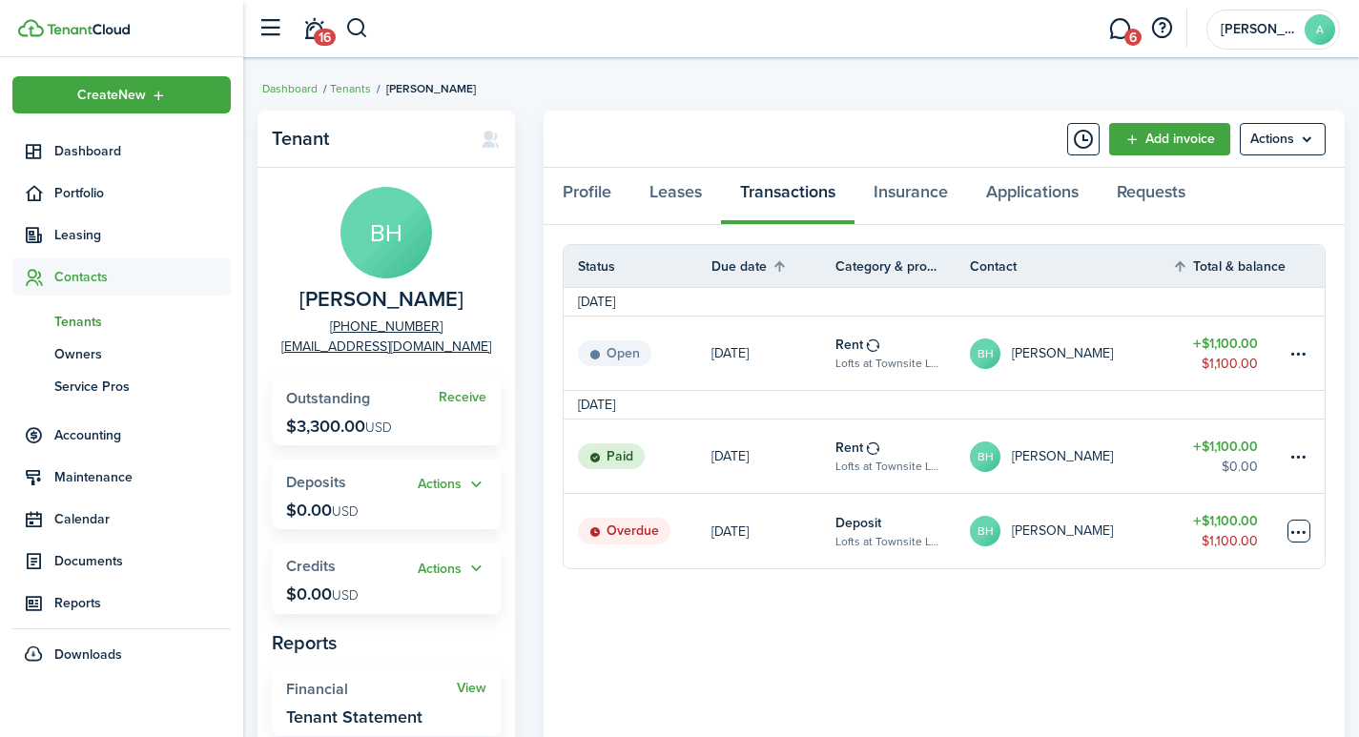
click at [1297, 536] on table-menu-btn-icon at bounding box center [1298, 531] width 23 height 23
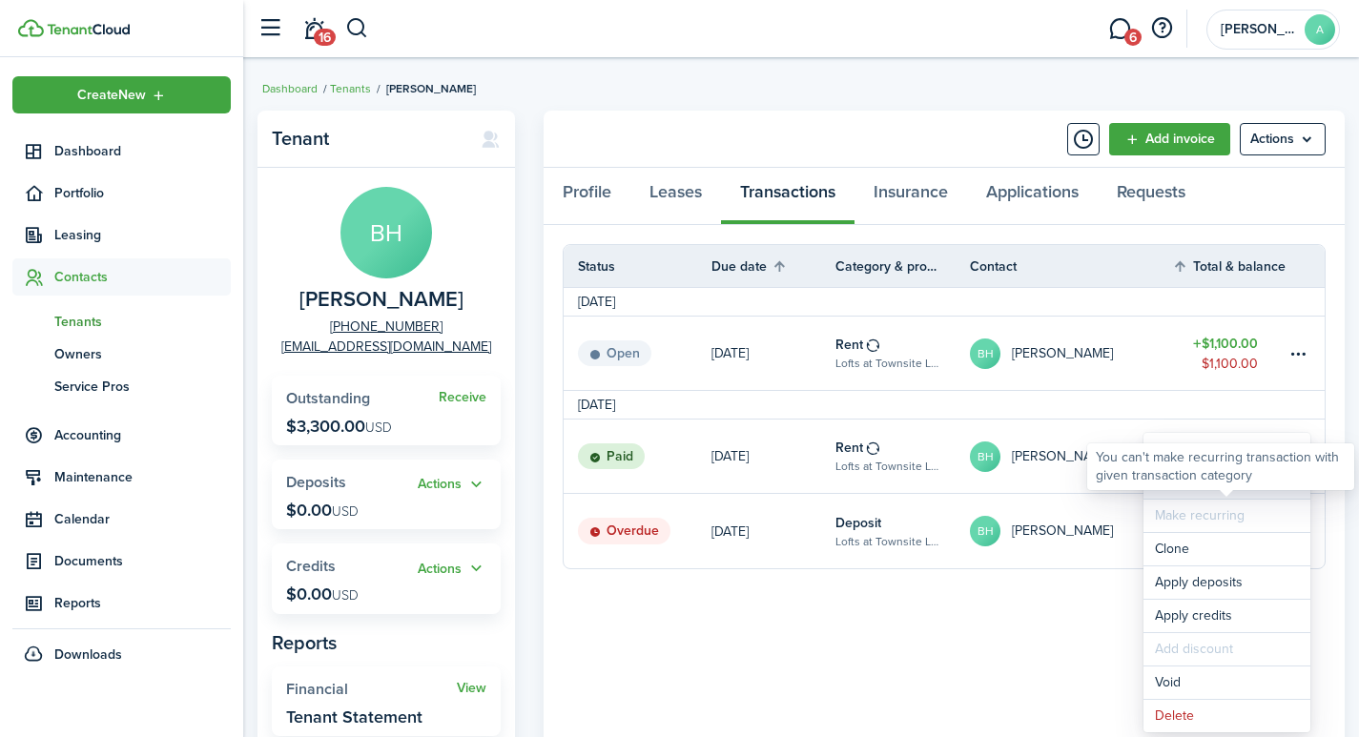
click at [1195, 493] on link "Mark as paid" at bounding box center [1226, 482] width 167 height 32
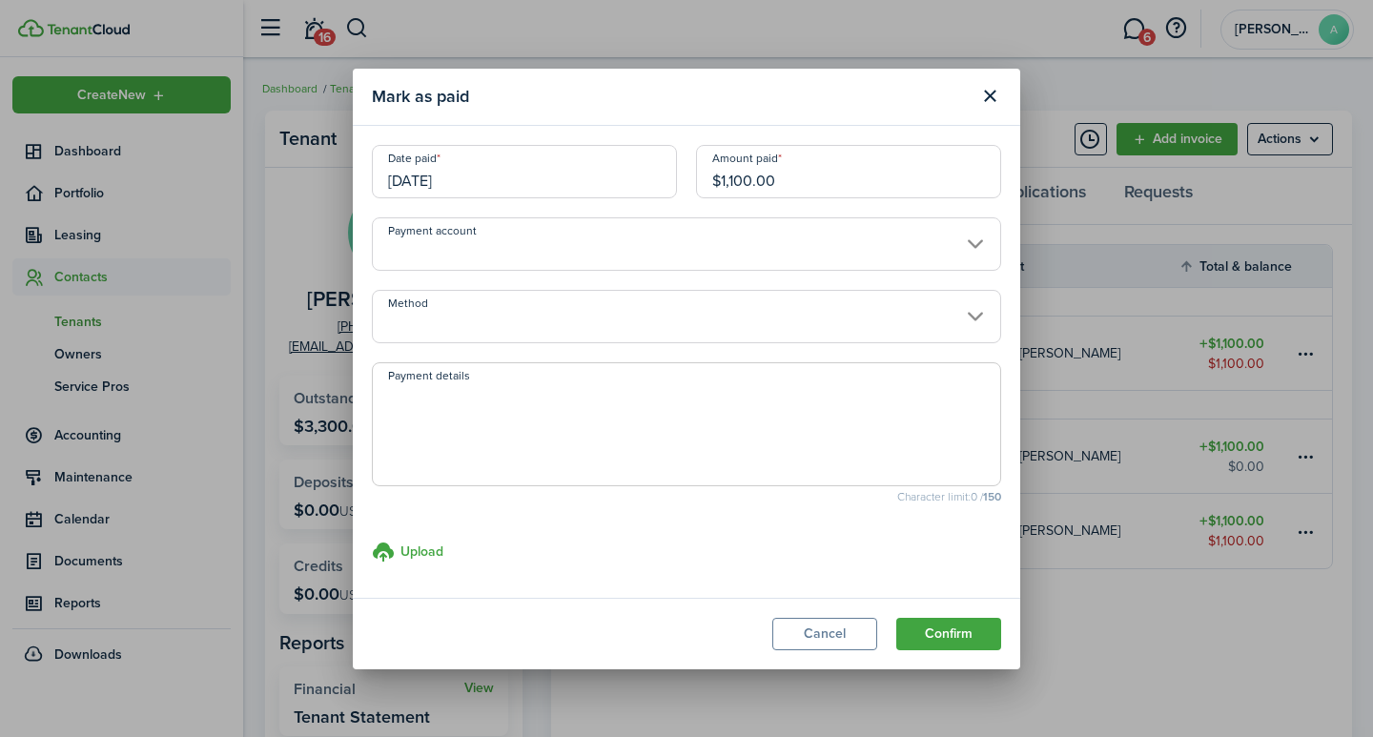
click at [542, 240] on input "Payment account" at bounding box center [686, 243] width 629 height 53
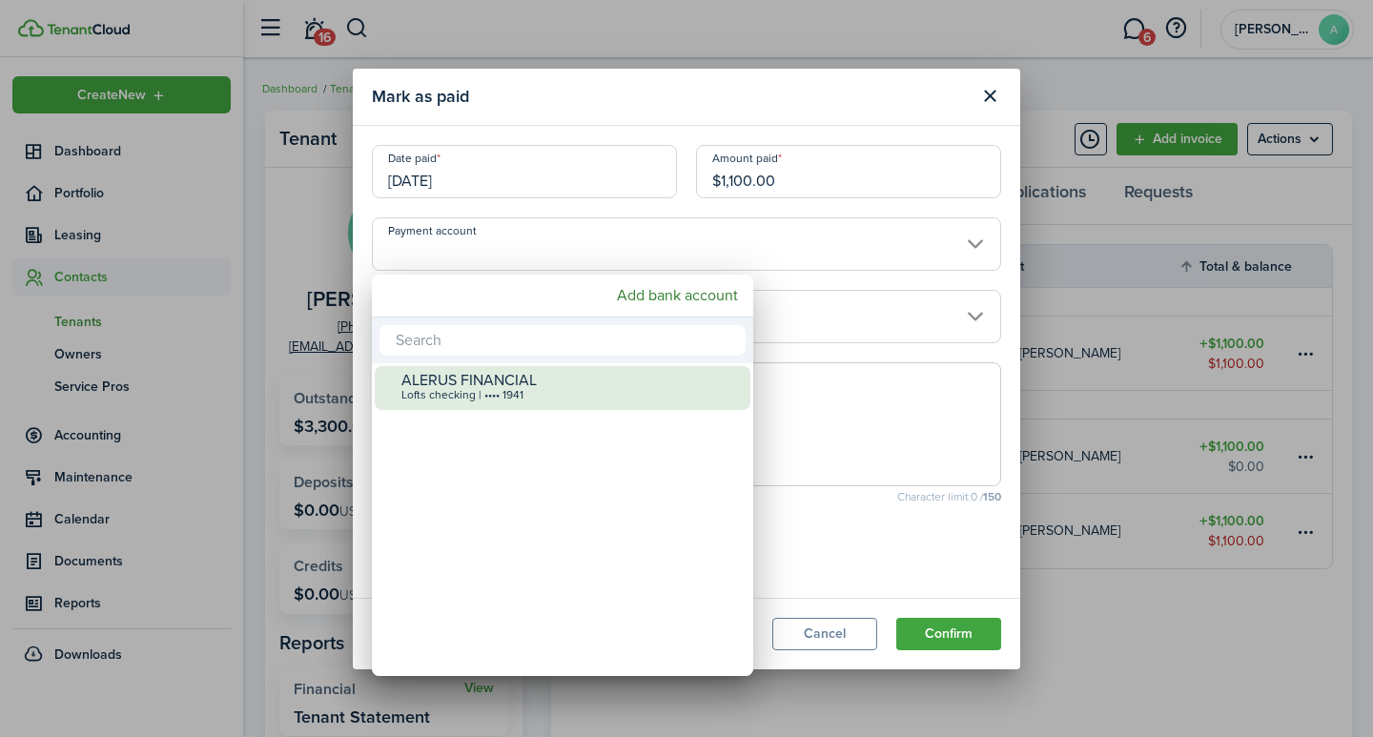
click at [520, 386] on div "ALERUS FINANCIAL Lofts checking | •••• 1941" at bounding box center [569, 387] width 337 height 42
type input "•••• •••• •••• 1941"
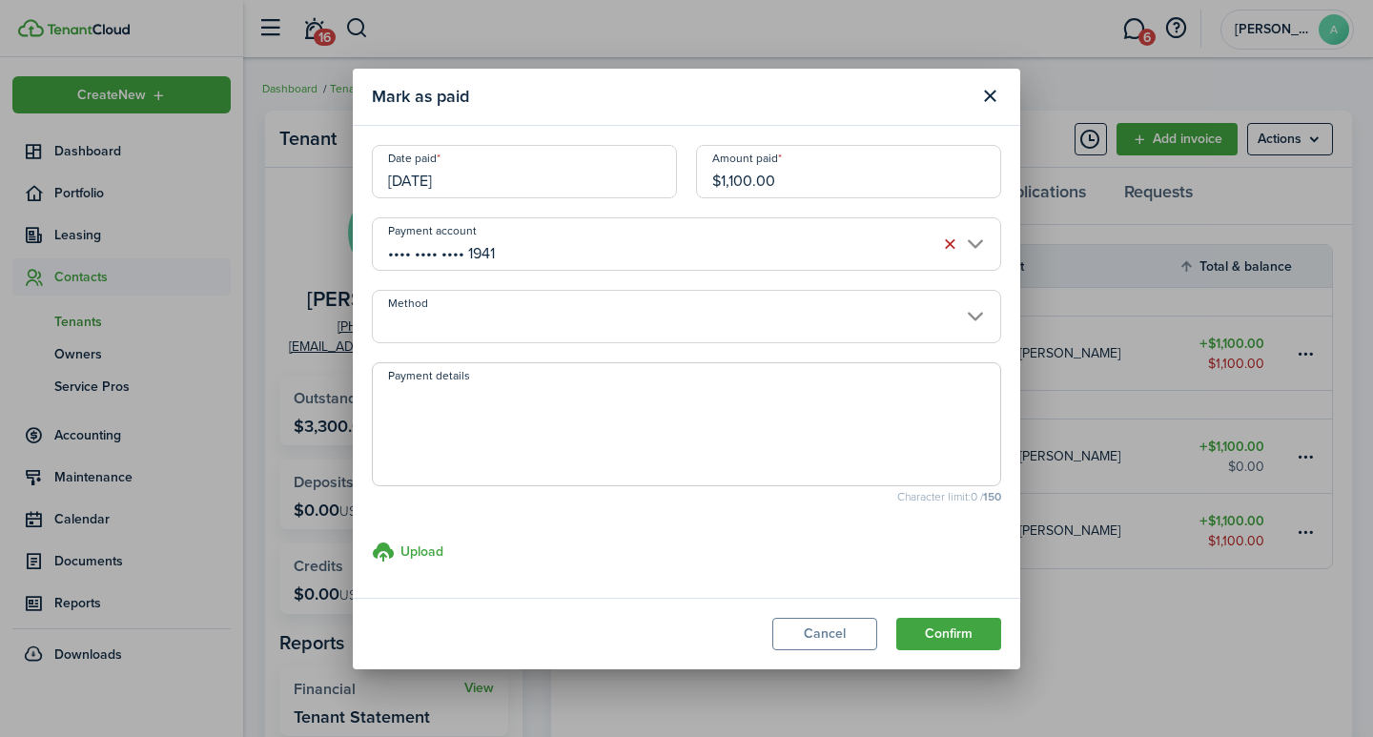
click at [484, 331] on input "Method" at bounding box center [686, 316] width 629 height 53
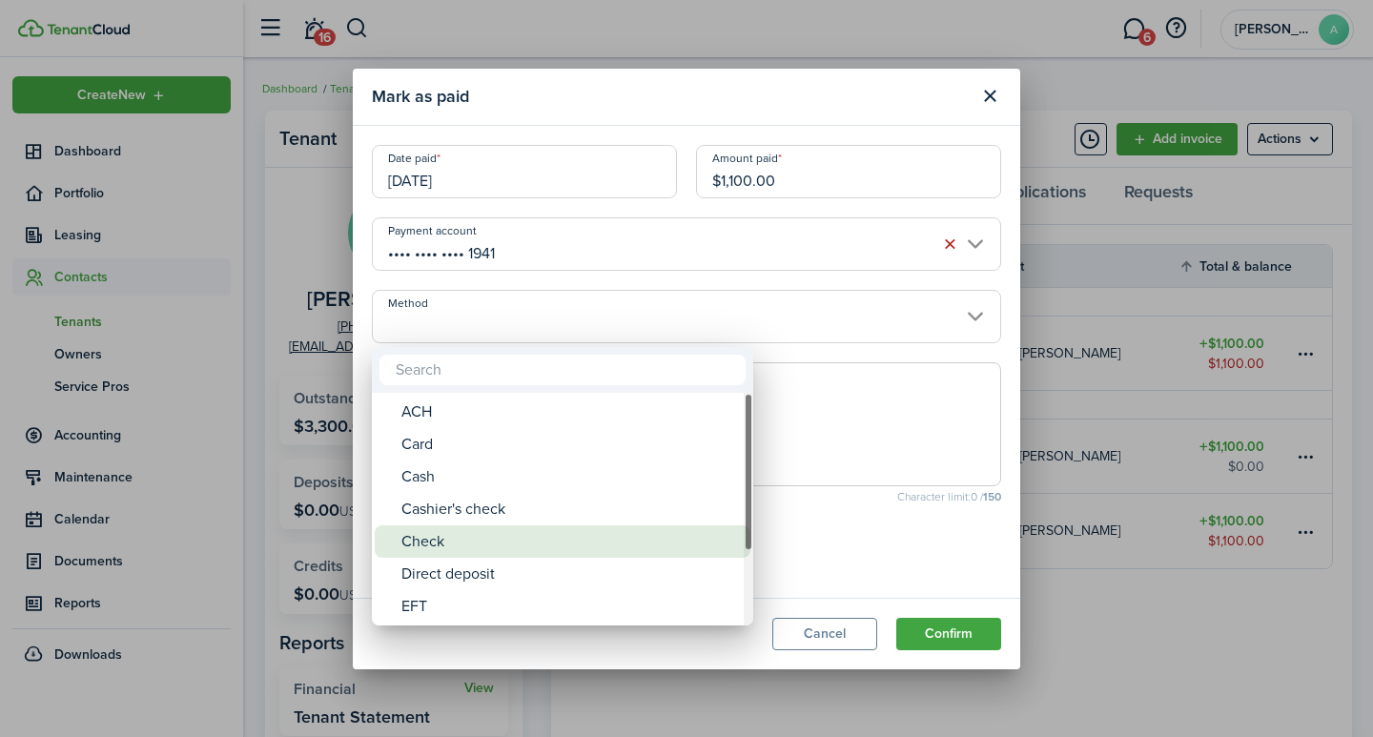
click at [461, 540] on div "Check" at bounding box center [569, 541] width 337 height 32
type input "Check"
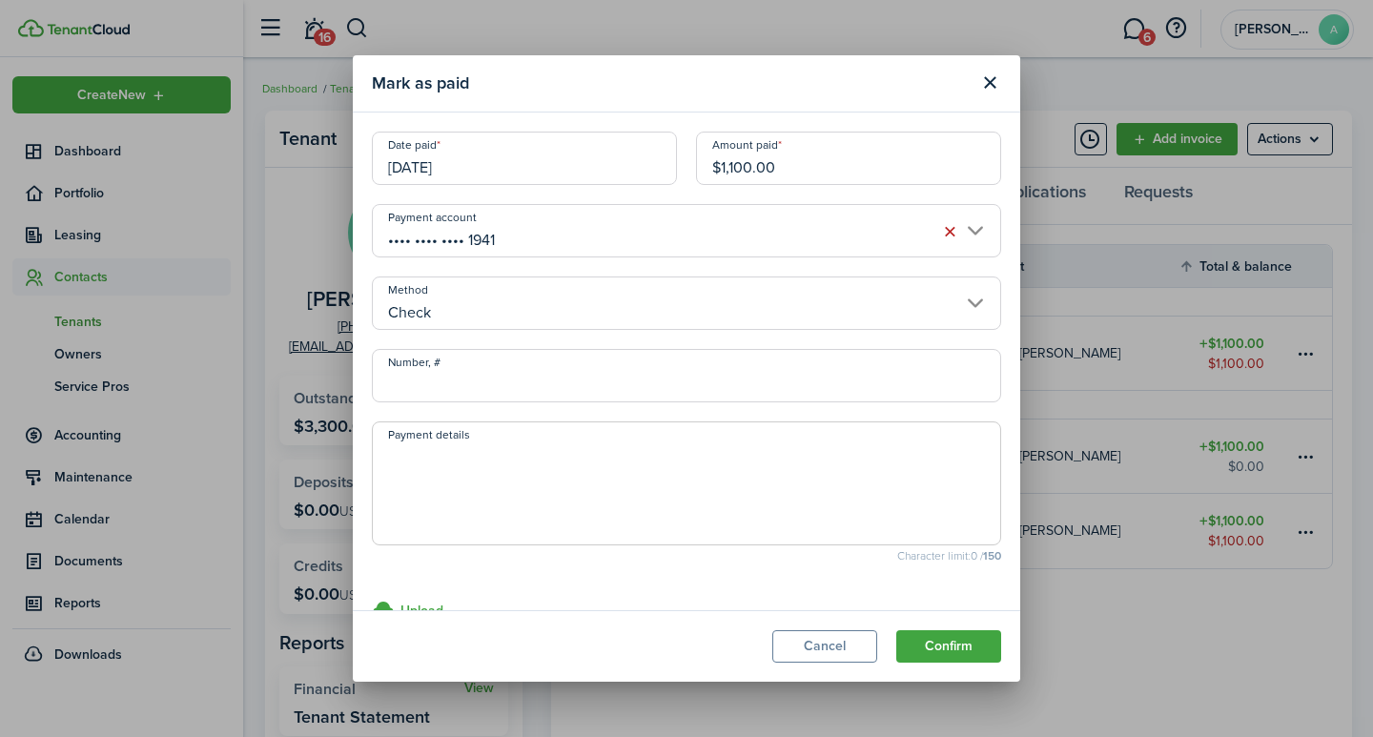
click at [514, 387] on input "Number, #" at bounding box center [686, 375] width 629 height 53
type input "1100"
click at [483, 490] on textarea "Payment details" at bounding box center [686, 489] width 627 height 92
type textarea "Security Deposit"
click at [950, 648] on button "Confirm" at bounding box center [948, 646] width 105 height 32
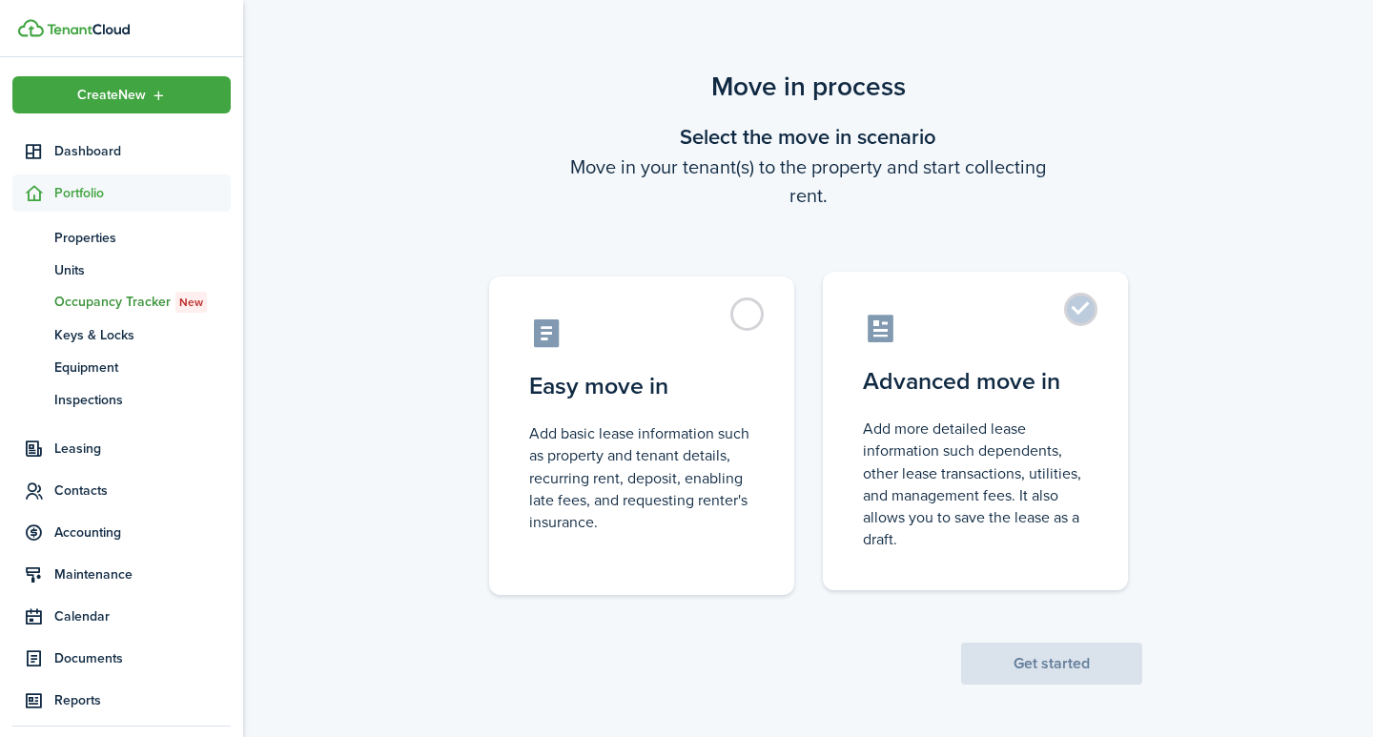
click at [1075, 300] on label "Advanced move in Add more detailed lease information such dependents, other lea…" at bounding box center [975, 431] width 305 height 318
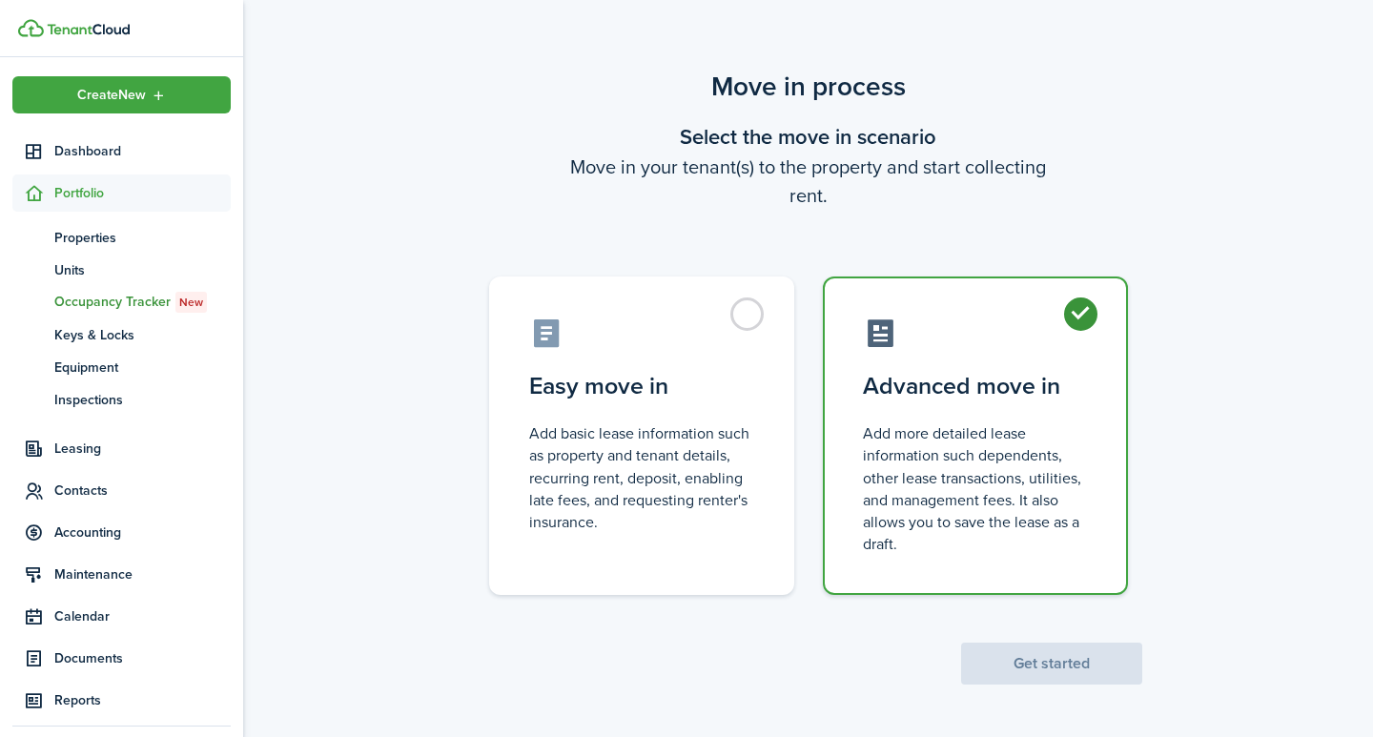
radio input "true"
click at [1007, 655] on button "Get started" at bounding box center [1051, 664] width 181 height 42
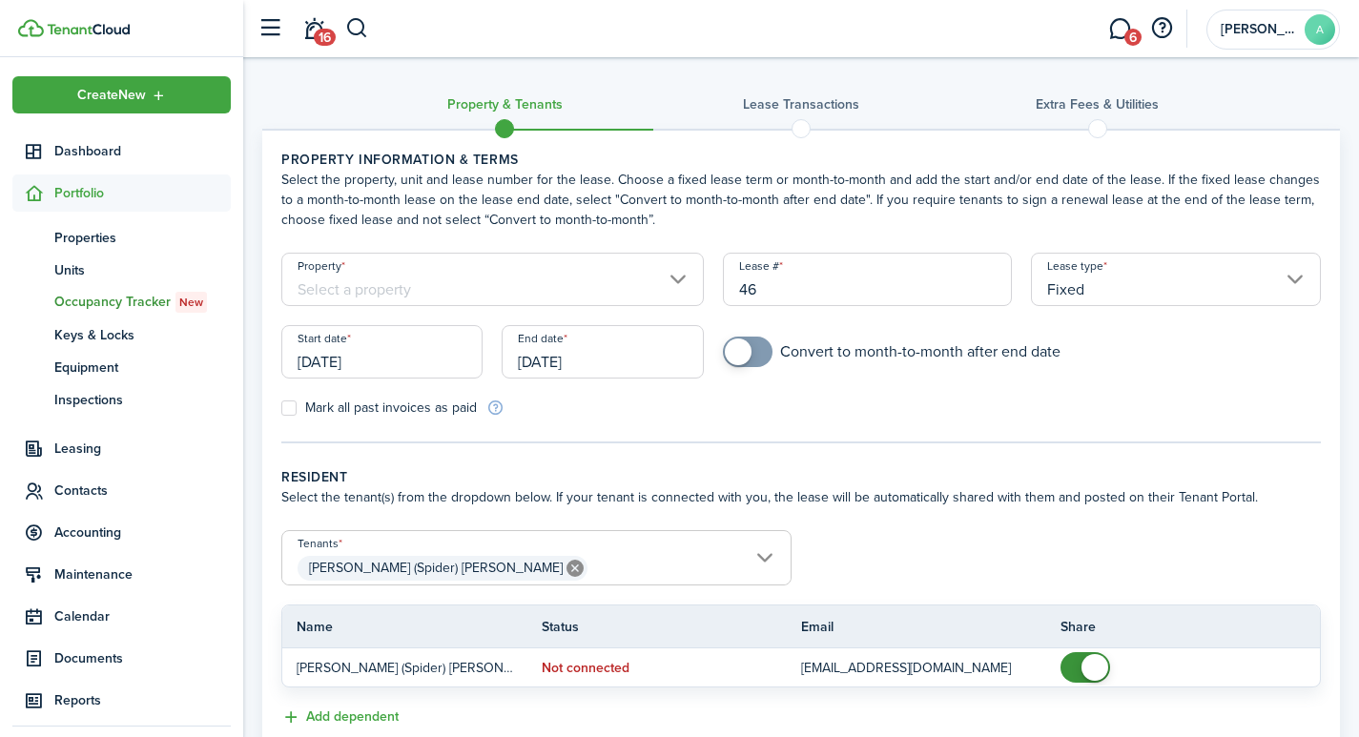
click at [428, 278] on input "Property" at bounding box center [492, 279] width 422 height 53
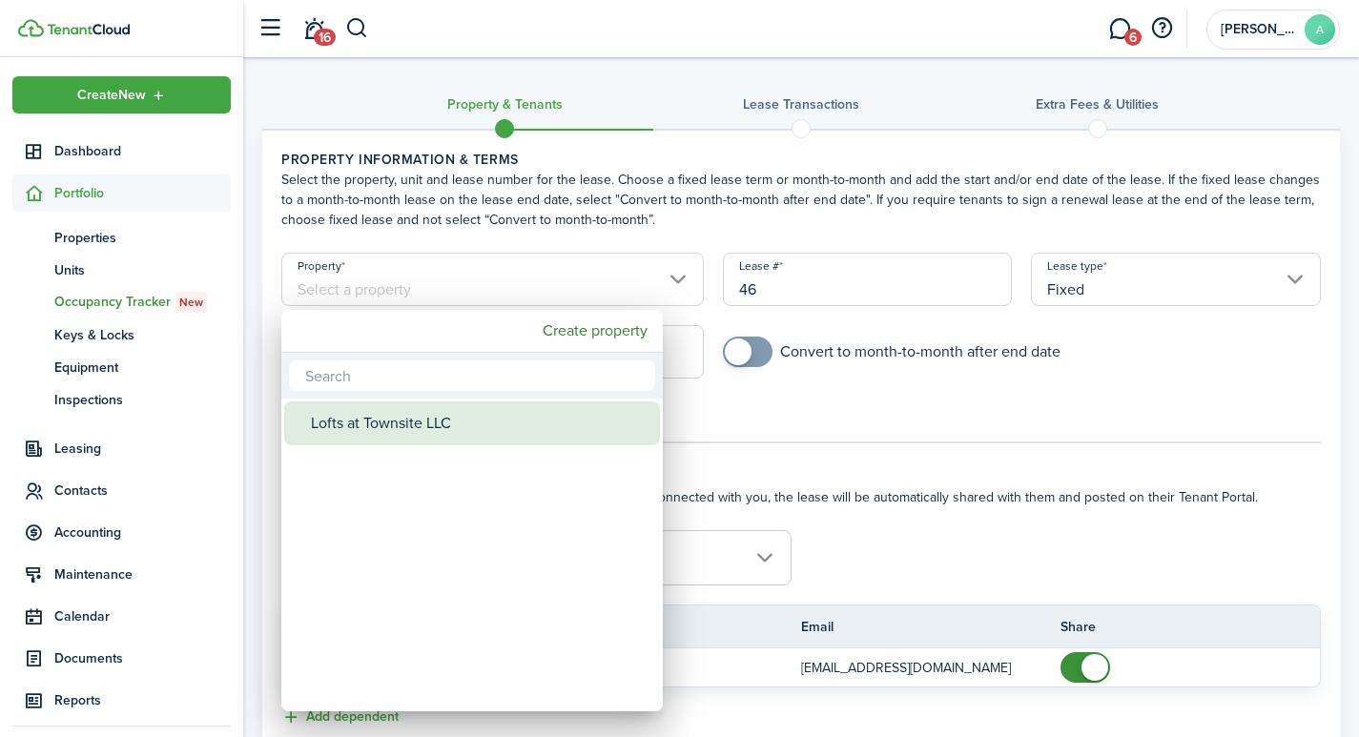
click at [454, 429] on div "Lofts at Townsite LLC" at bounding box center [479, 423] width 337 height 44
type input "Lofts at Townsite LLC"
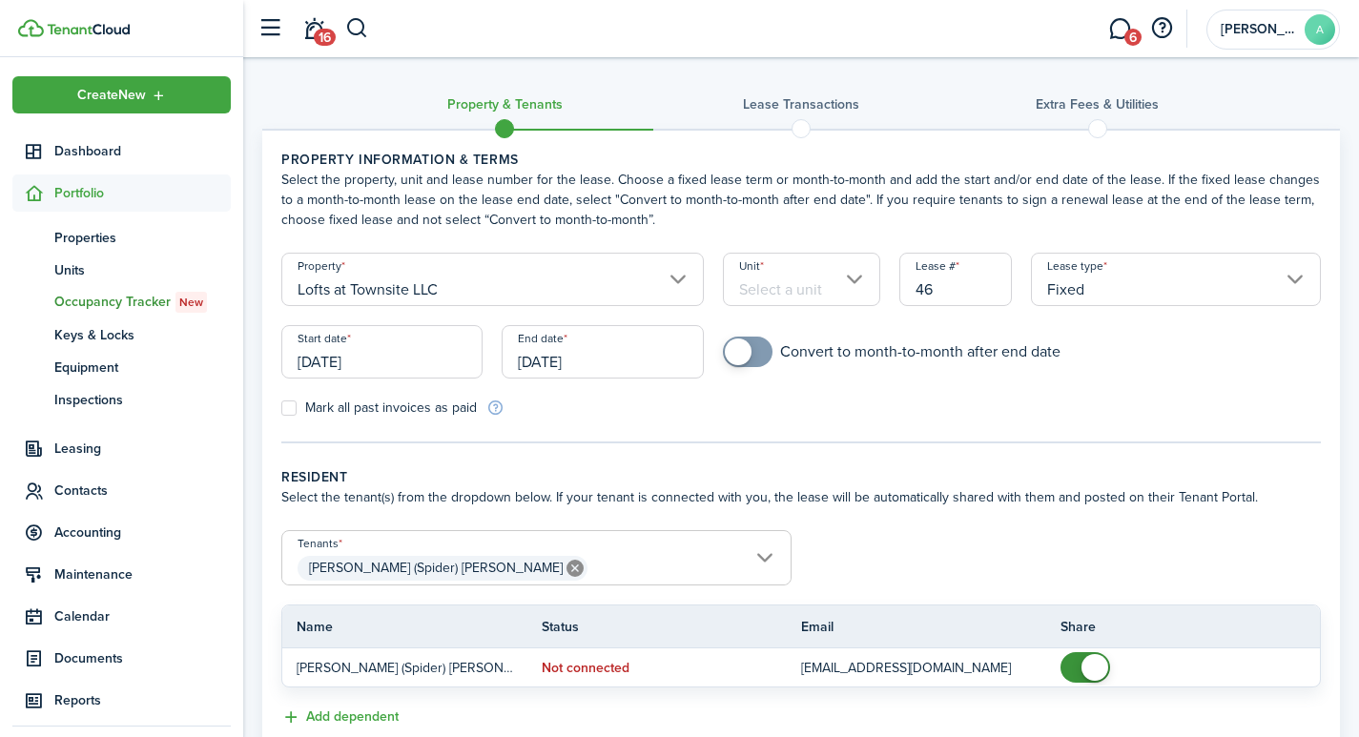
click at [814, 288] on input "Unit" at bounding box center [801, 279] width 157 height 53
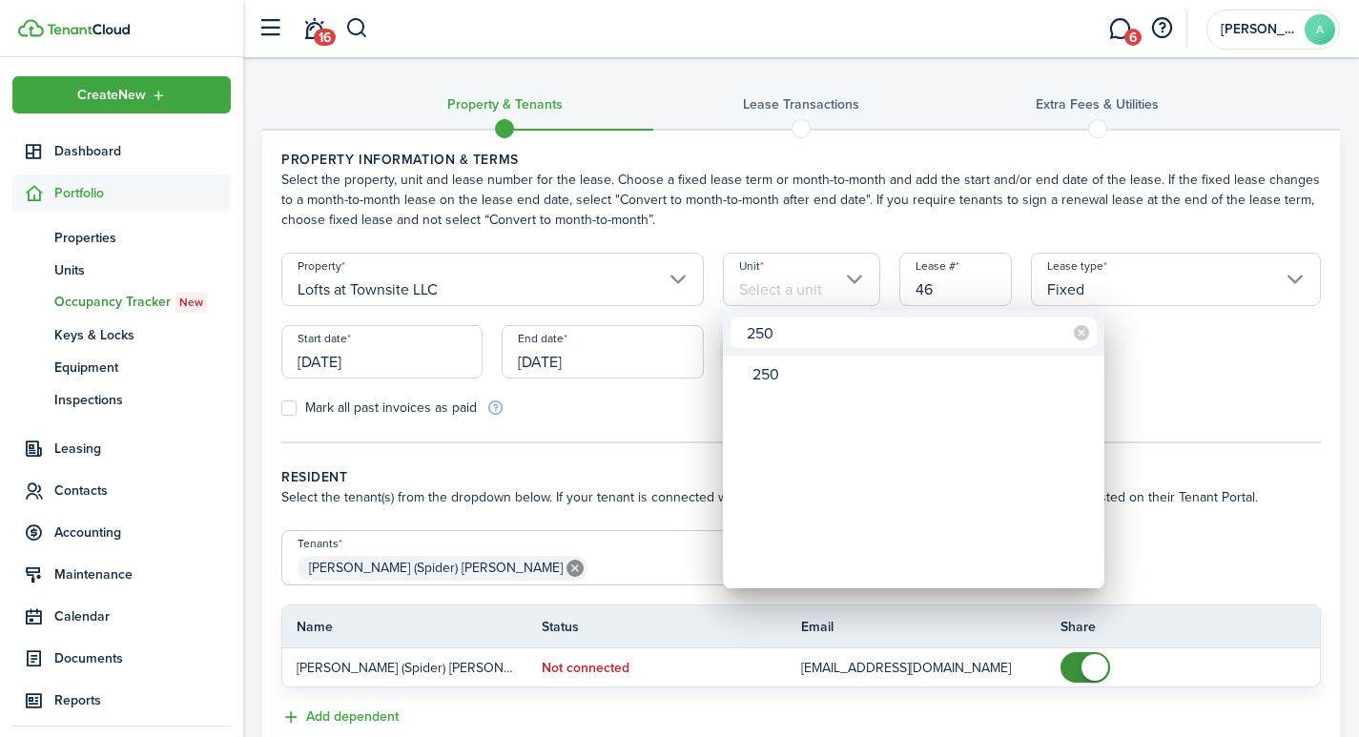
click at [773, 332] on input "250" at bounding box center [913, 332] width 366 height 31
type input "250"
click at [969, 282] on div at bounding box center [679, 368] width 1664 height 1042
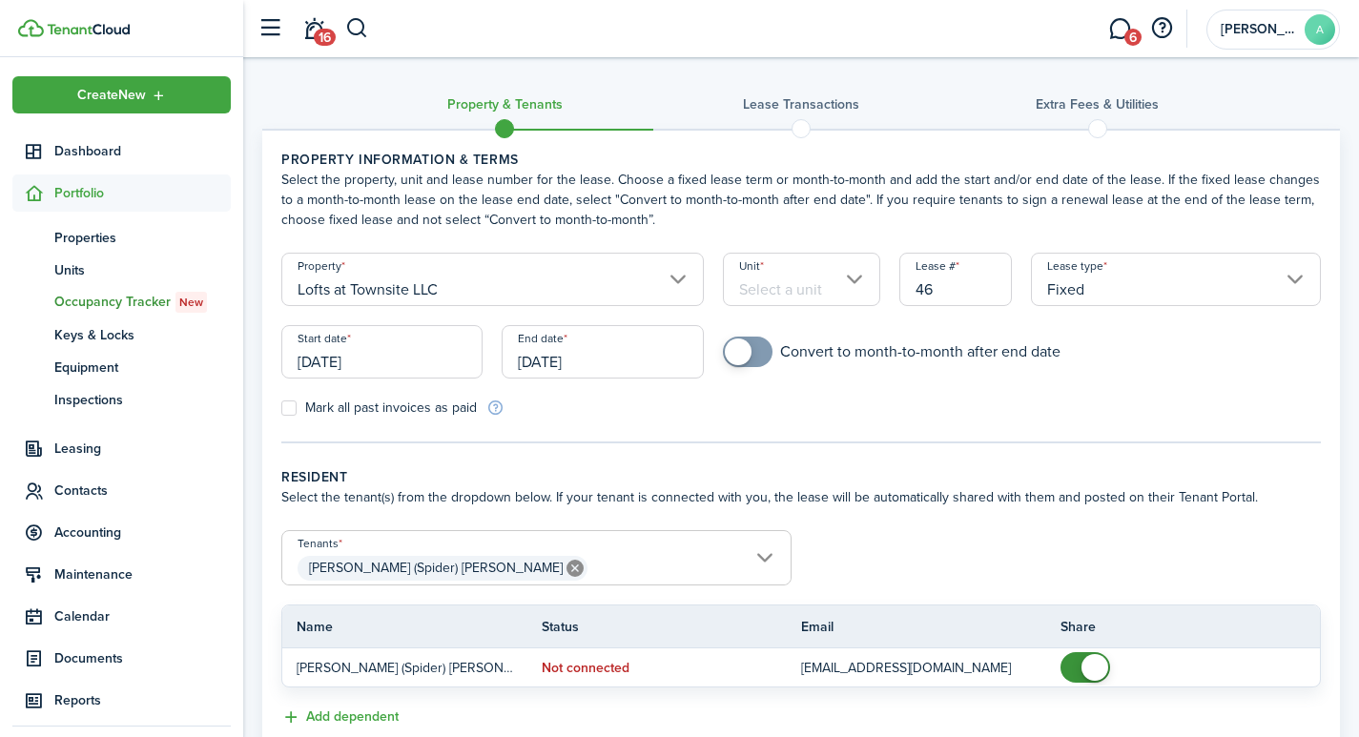
drag, startPoint x: 953, startPoint y: 292, endPoint x: 872, endPoint y: 292, distance: 81.0
click at [872, 292] on form "Property Lofts at Townsite LLC Unit Lease # 46 Lease type Fixed Start date 09/2…" at bounding box center [801, 335] width 1058 height 165
click at [1292, 275] on input "Fixed" at bounding box center [1176, 279] width 290 height 53
type input "2501"
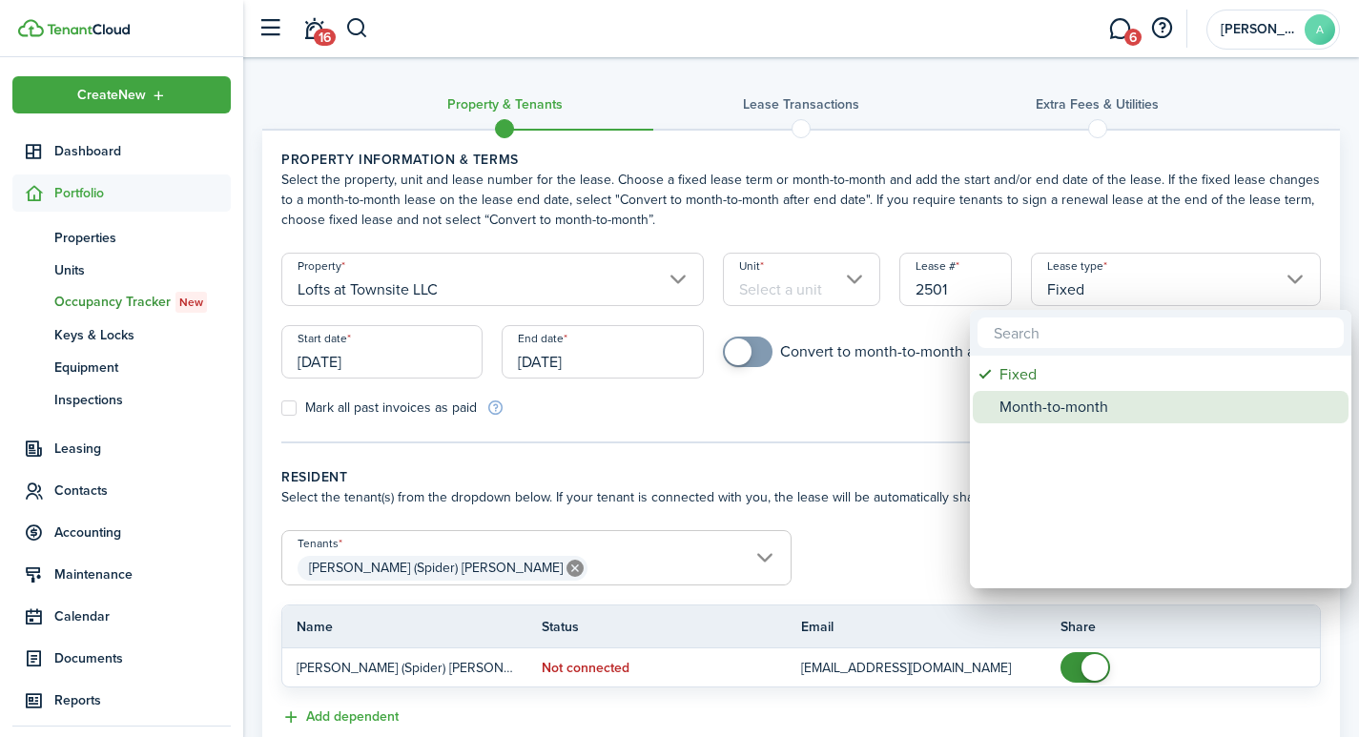
click at [1059, 408] on div "Month-to-month" at bounding box center [1167, 407] width 337 height 32
type input "Month-to-month"
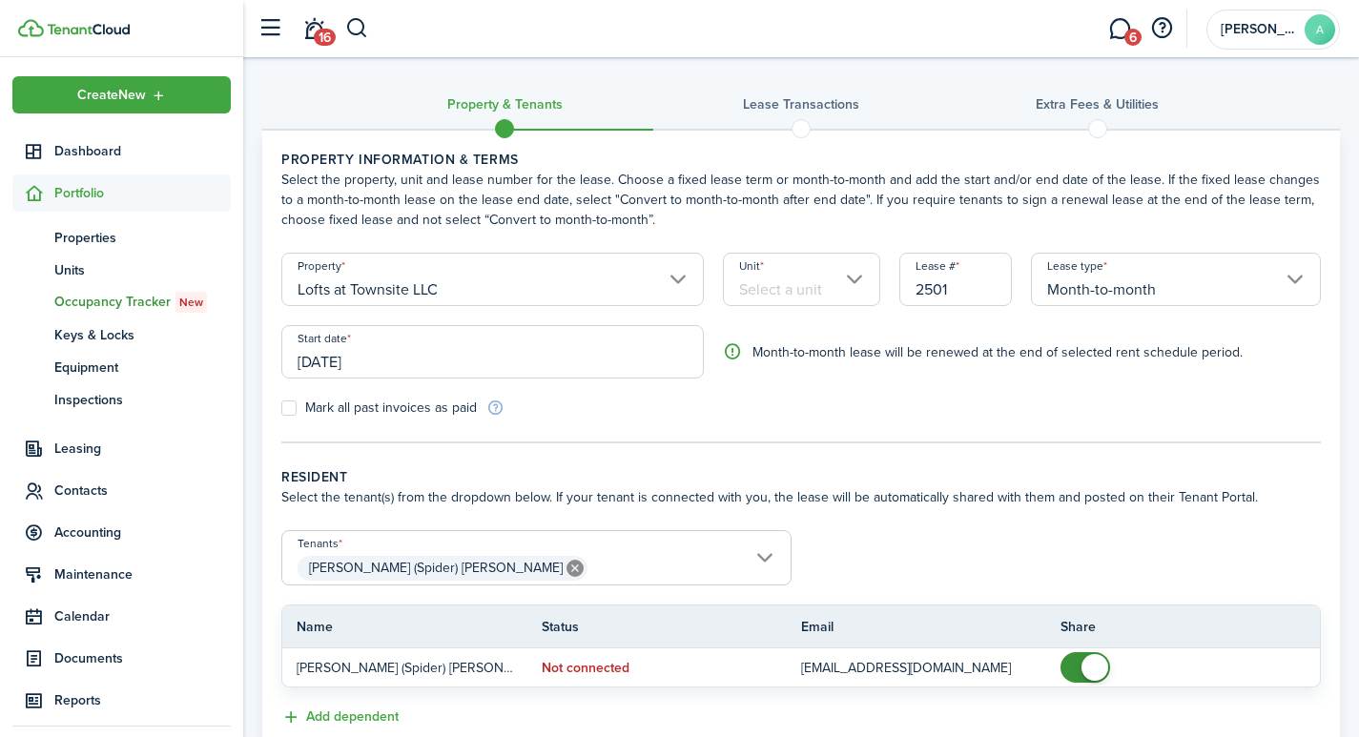
click at [394, 368] on input "[DATE]" at bounding box center [492, 351] width 422 height 53
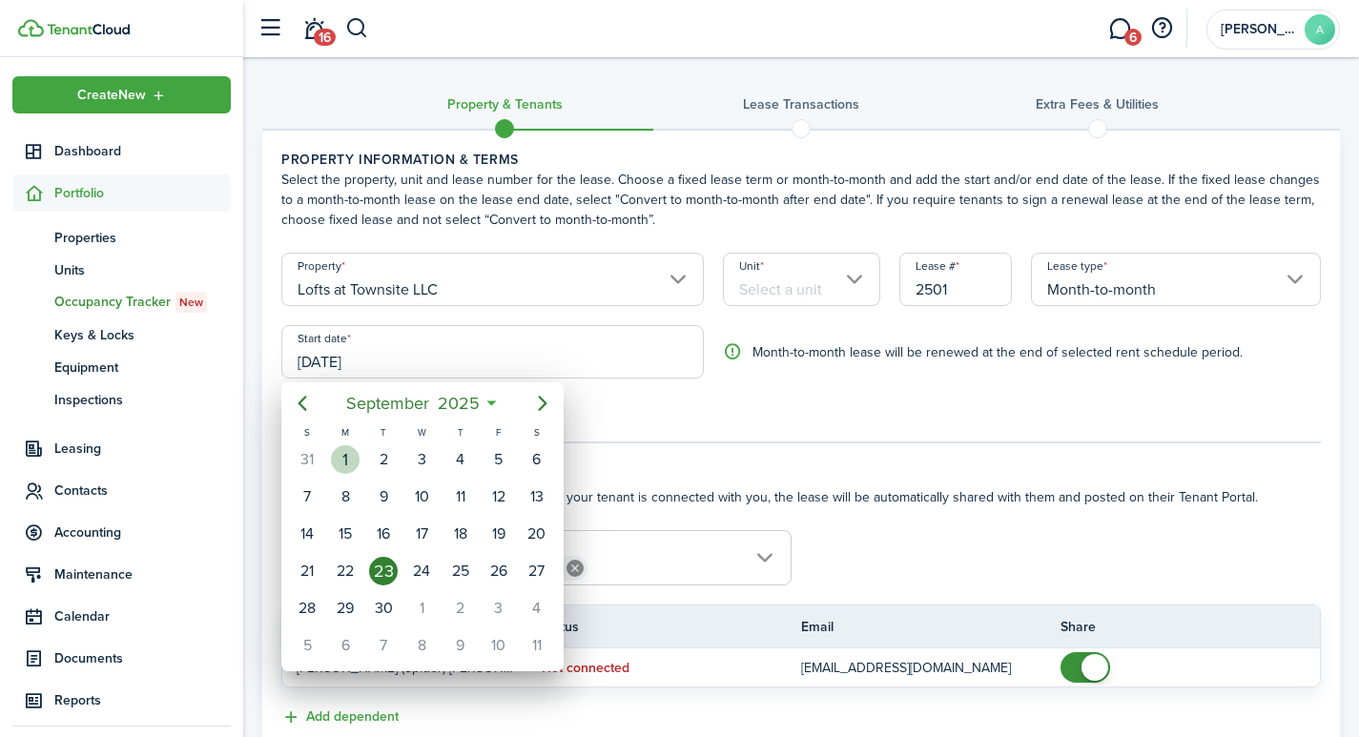
click at [342, 455] on div "1" at bounding box center [345, 459] width 29 height 29
type input "[DATE]"
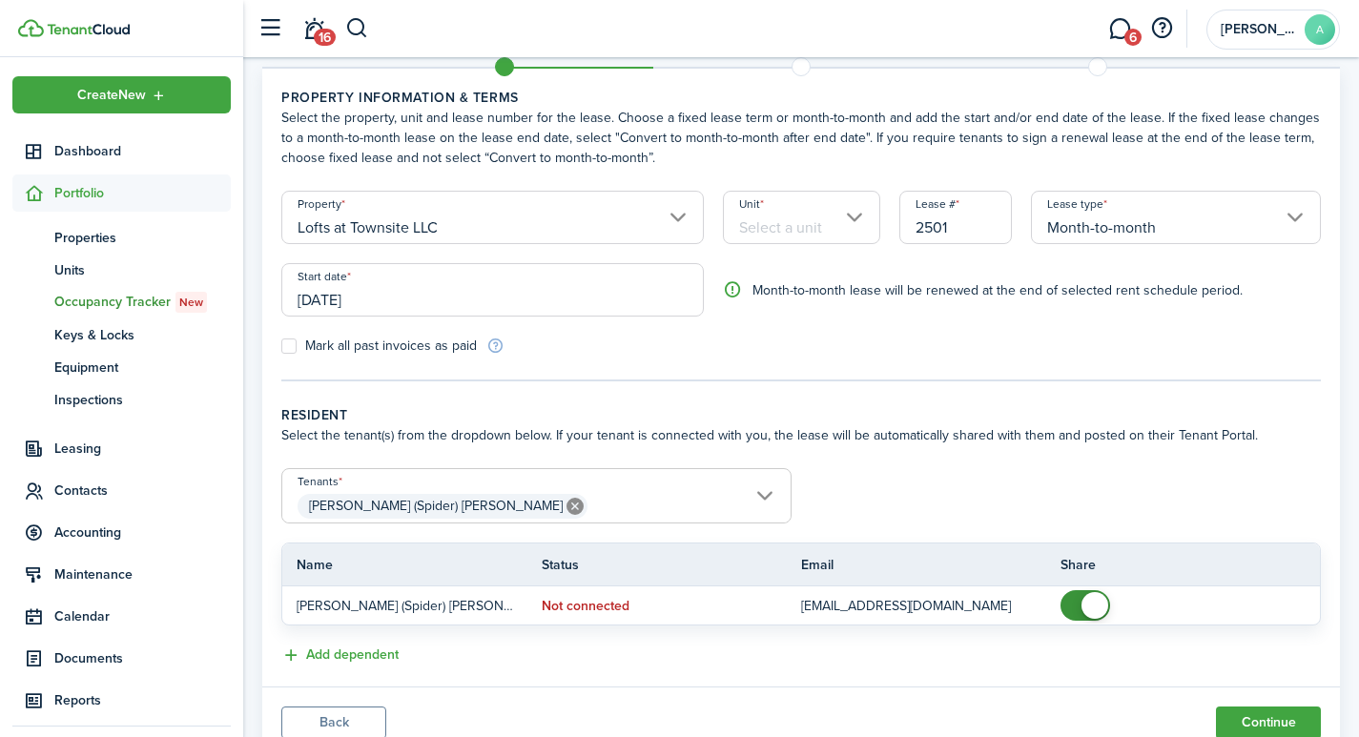
scroll to position [135, 0]
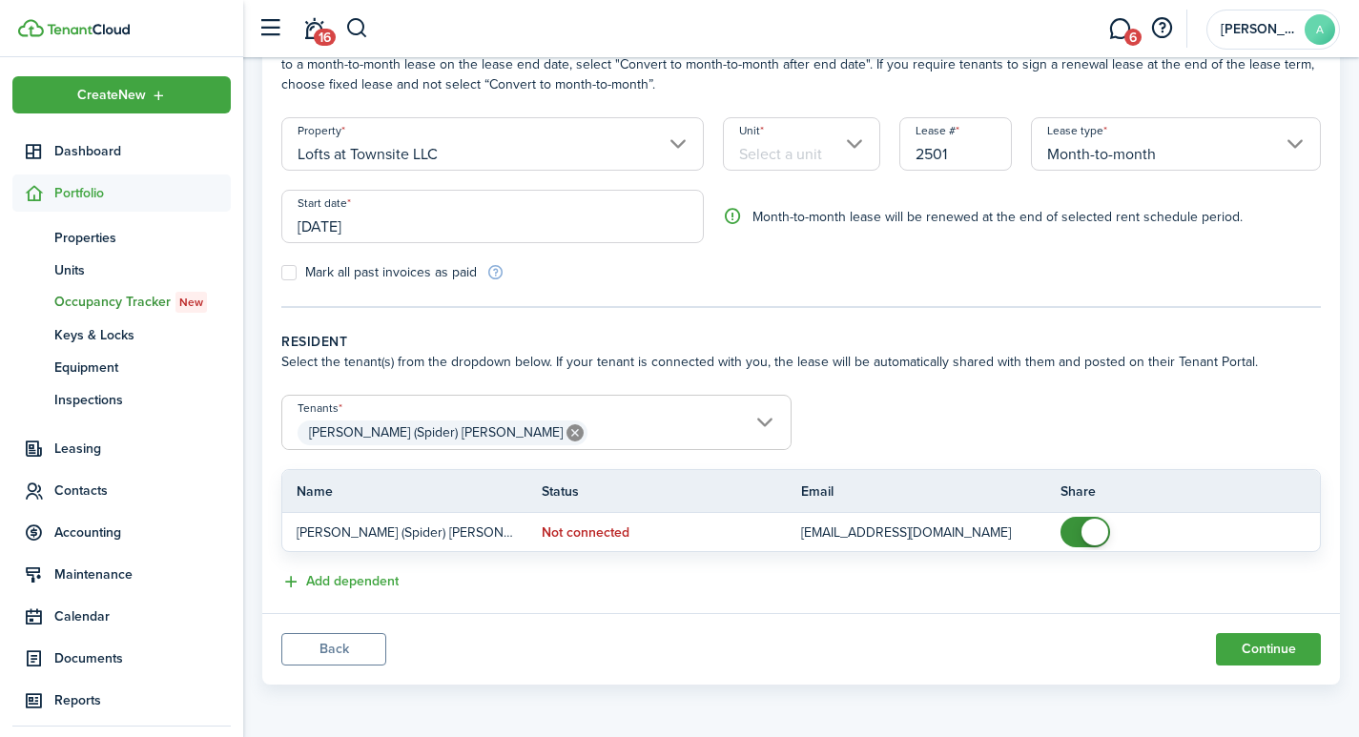
click at [605, 431] on span "Steven (Spider) Johnk" at bounding box center [536, 433] width 508 height 32
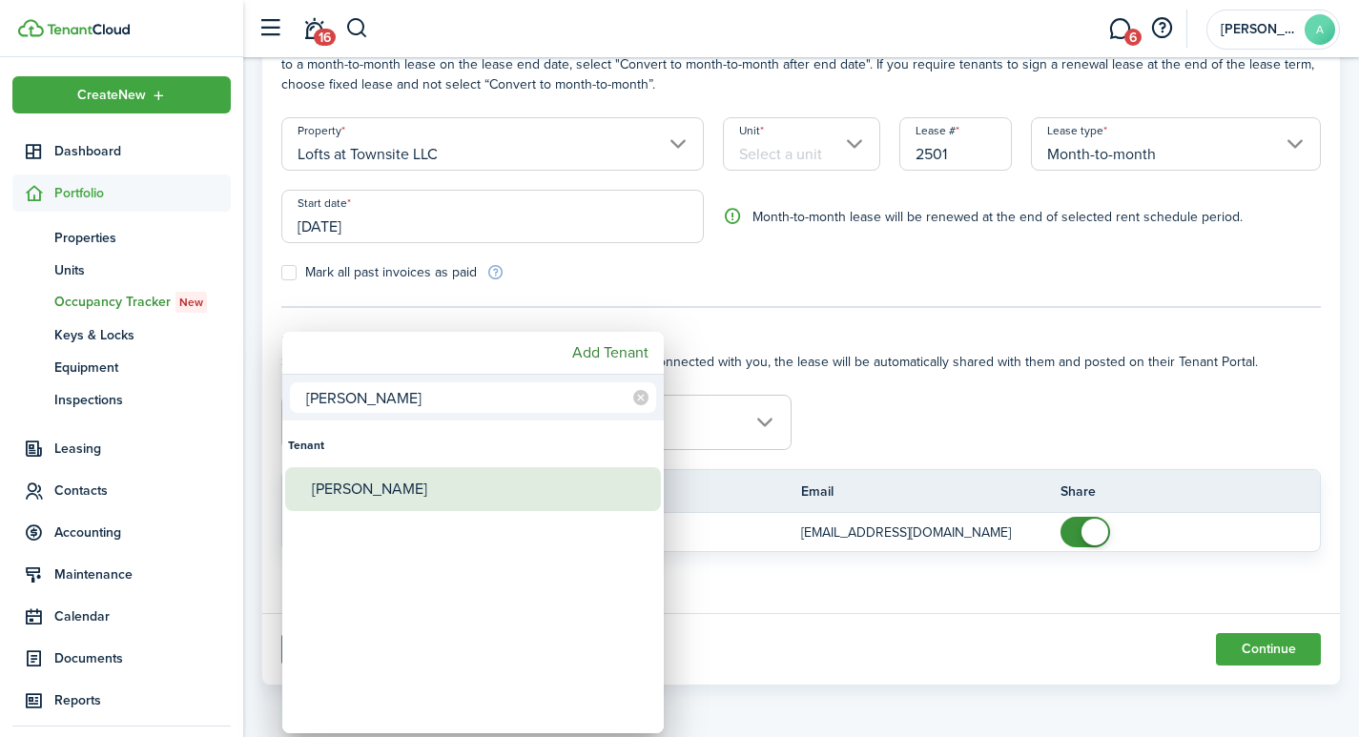
type input "cher"
click at [457, 487] on div "Cheryl Riley" at bounding box center [480, 489] width 337 height 44
type input "Steven (Spider) Johnk, Cheryl Riley"
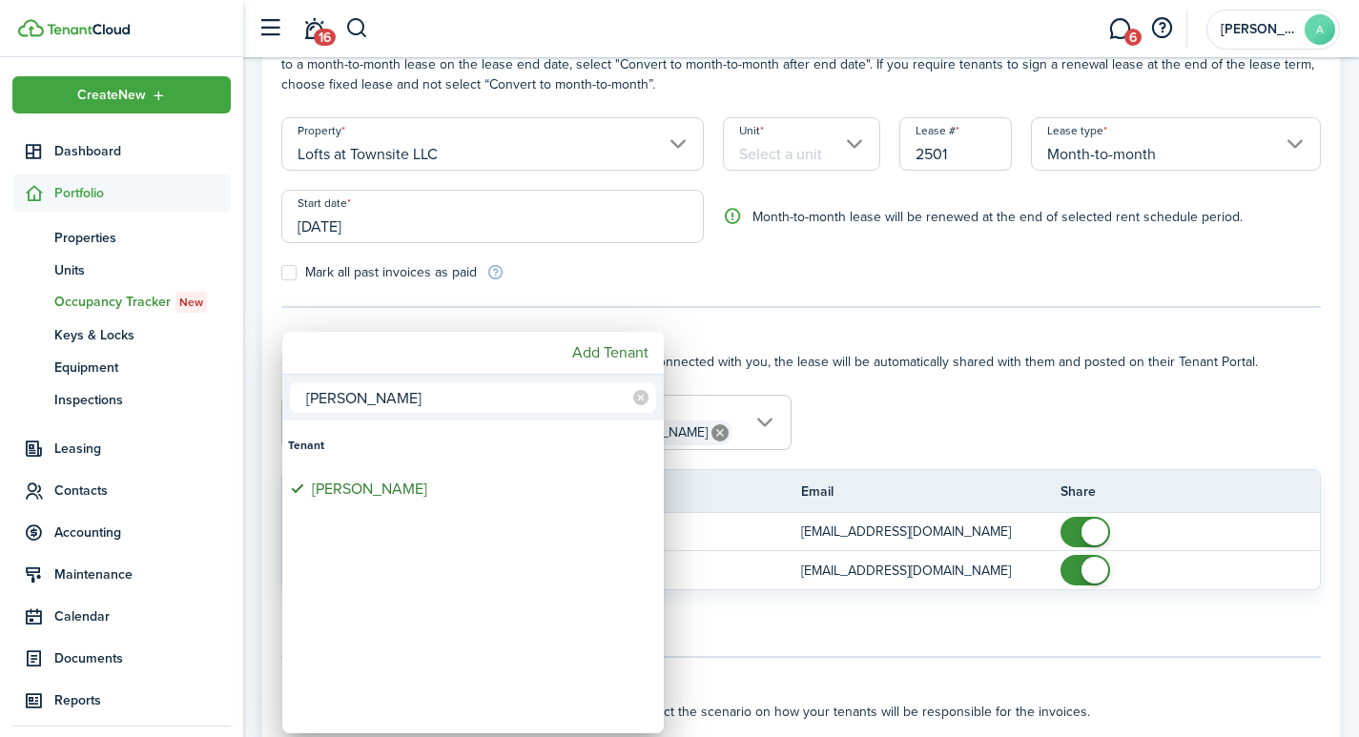
click at [1280, 426] on div at bounding box center [679, 368] width 1664 height 1042
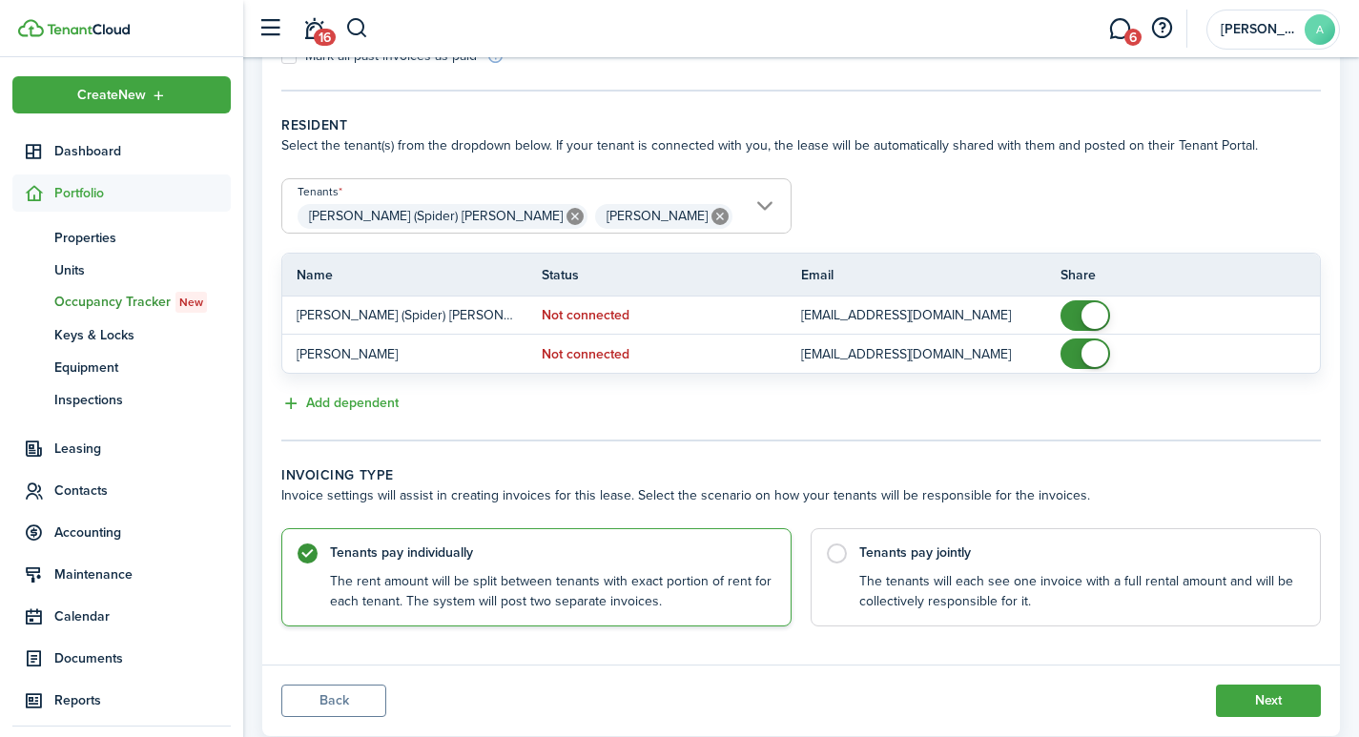
scroll to position [402, 0]
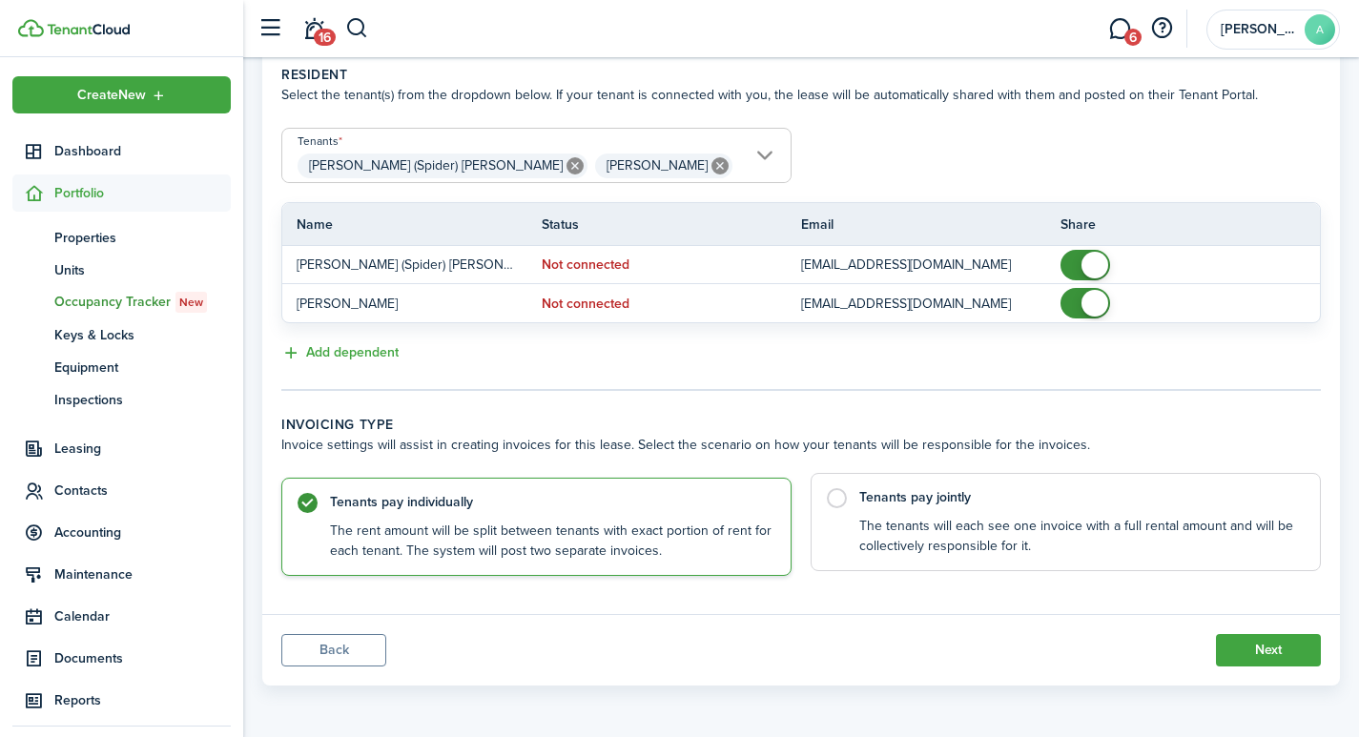
click at [840, 499] on label "Tenants pay jointly The tenants will each see one invoice with a full rental am…" at bounding box center [1065, 522] width 510 height 98
radio input "false"
radio input "true"
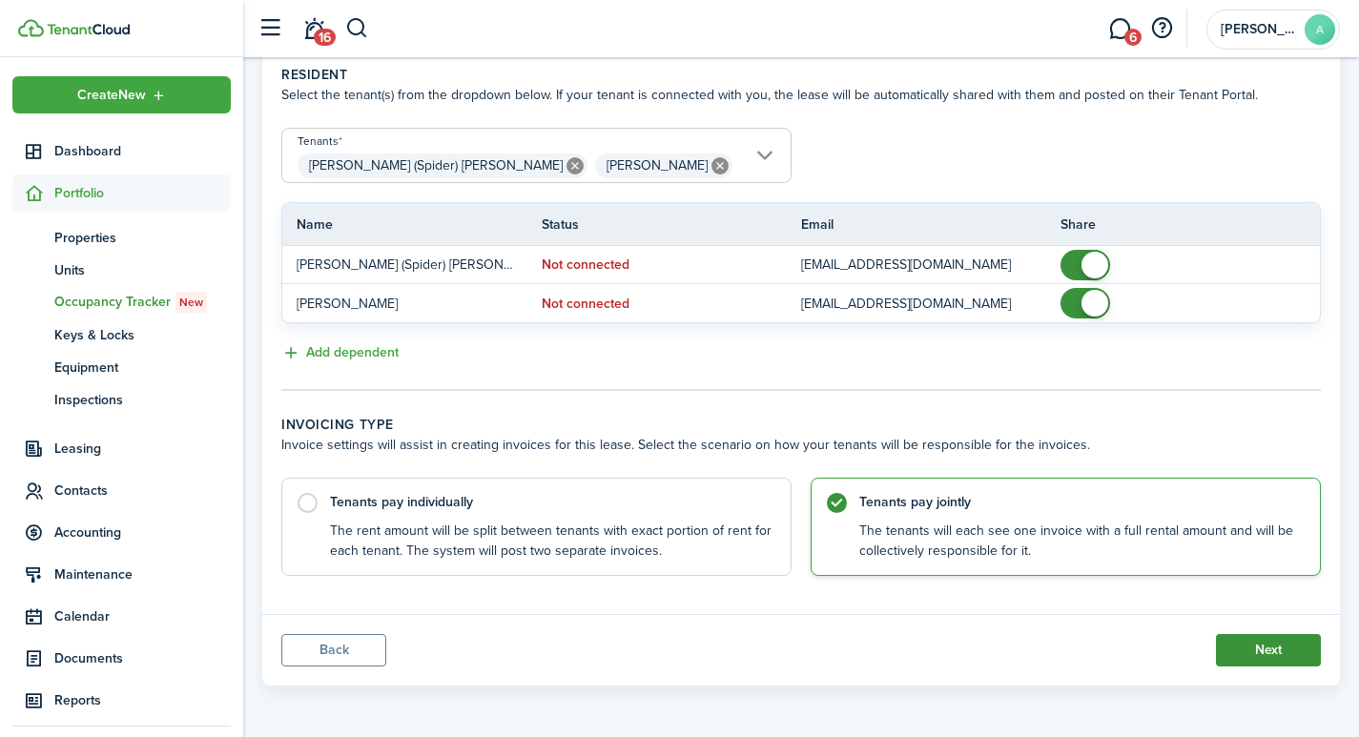
click at [1279, 657] on button "Next" at bounding box center [1268, 650] width 105 height 32
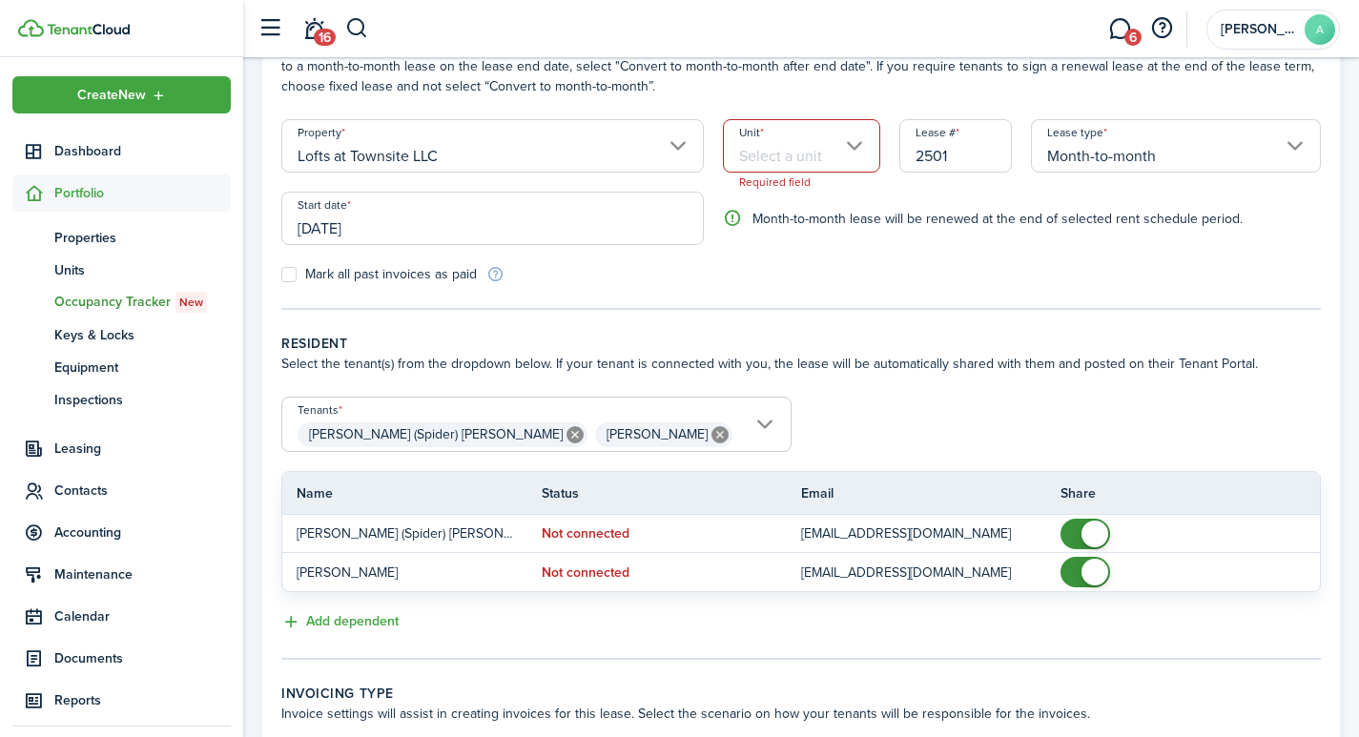
scroll to position [0, 0]
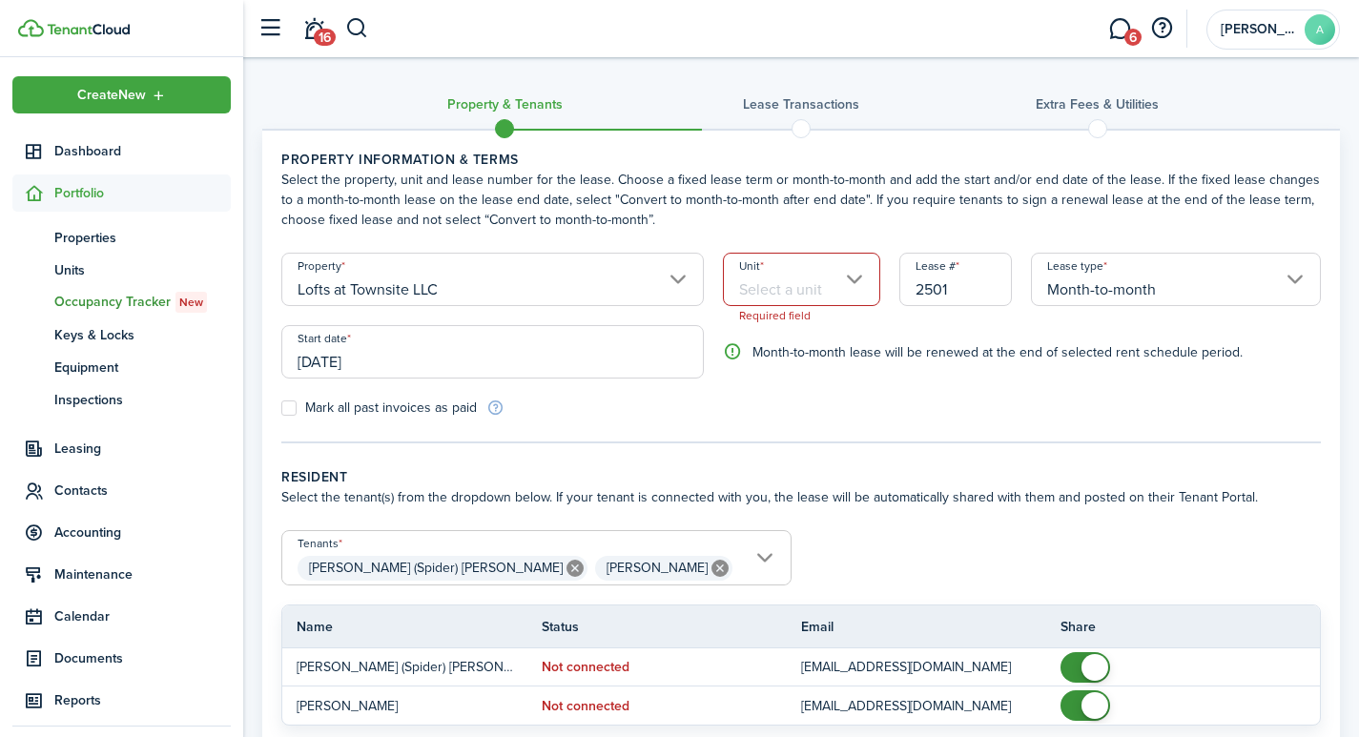
click at [799, 281] on input "Unit" at bounding box center [801, 279] width 157 height 53
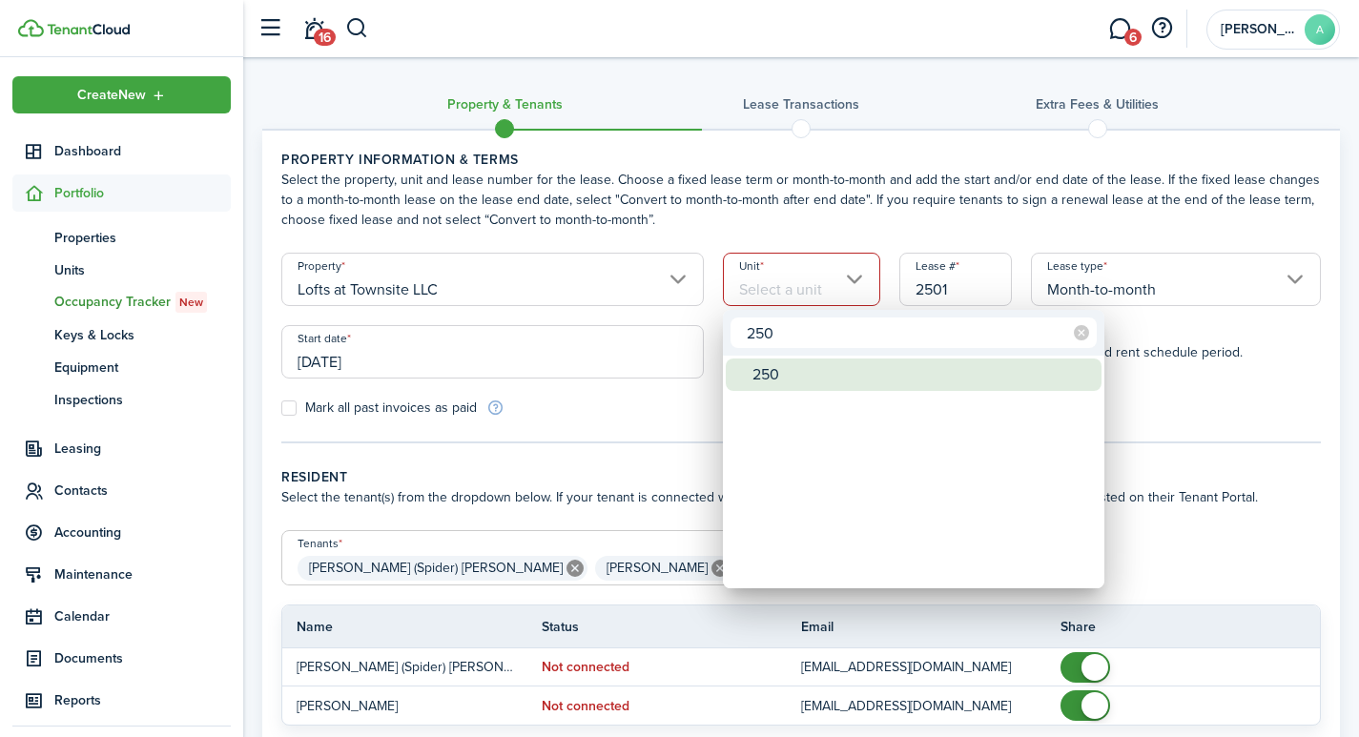
type input "250"
click at [789, 369] on div "250" at bounding box center [920, 374] width 337 height 32
type input "250"
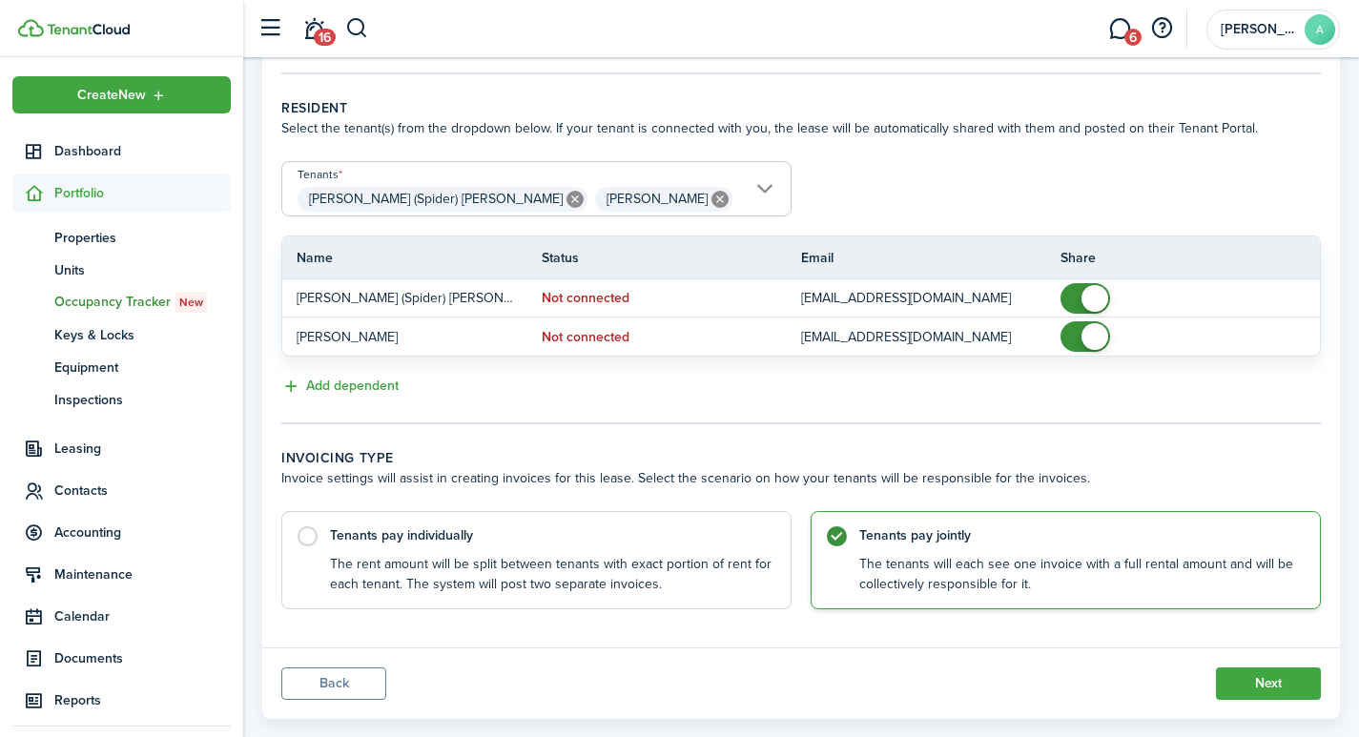
scroll to position [403, 0]
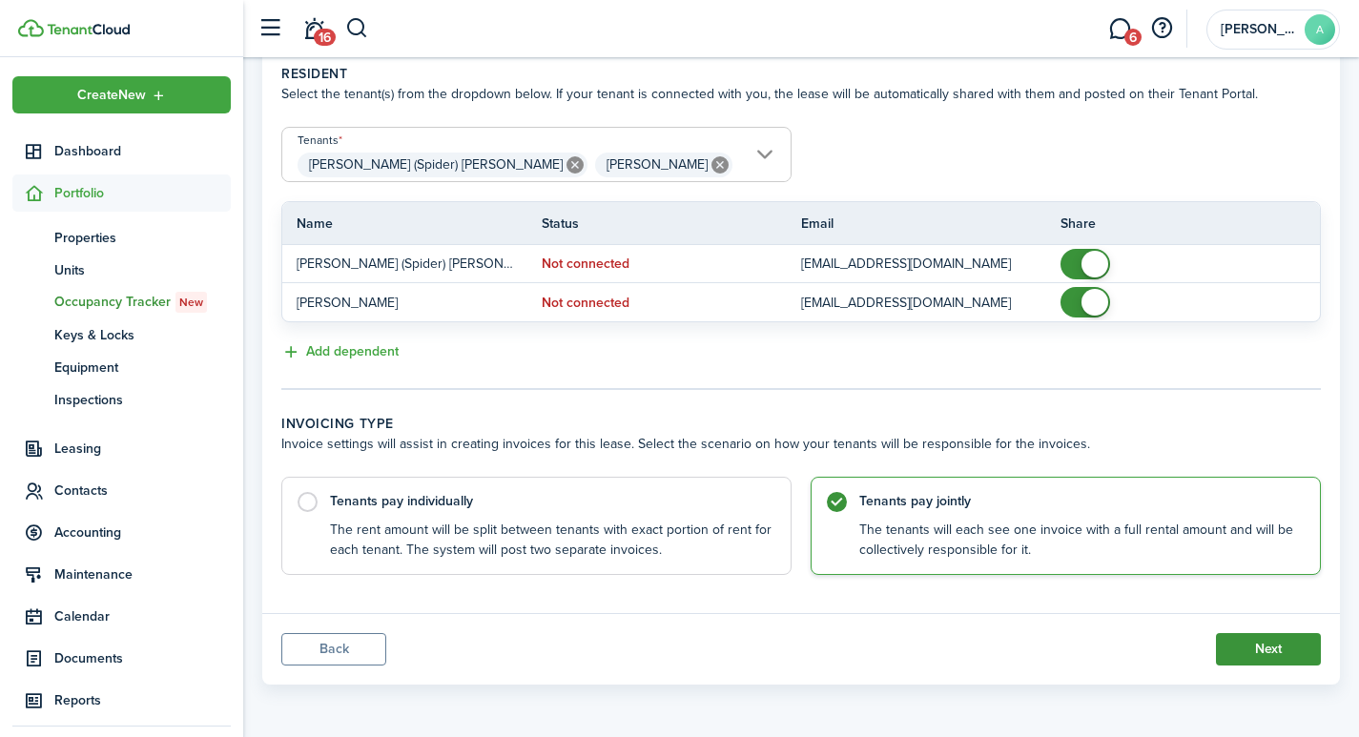
click at [1264, 647] on button "Next" at bounding box center [1268, 649] width 105 height 32
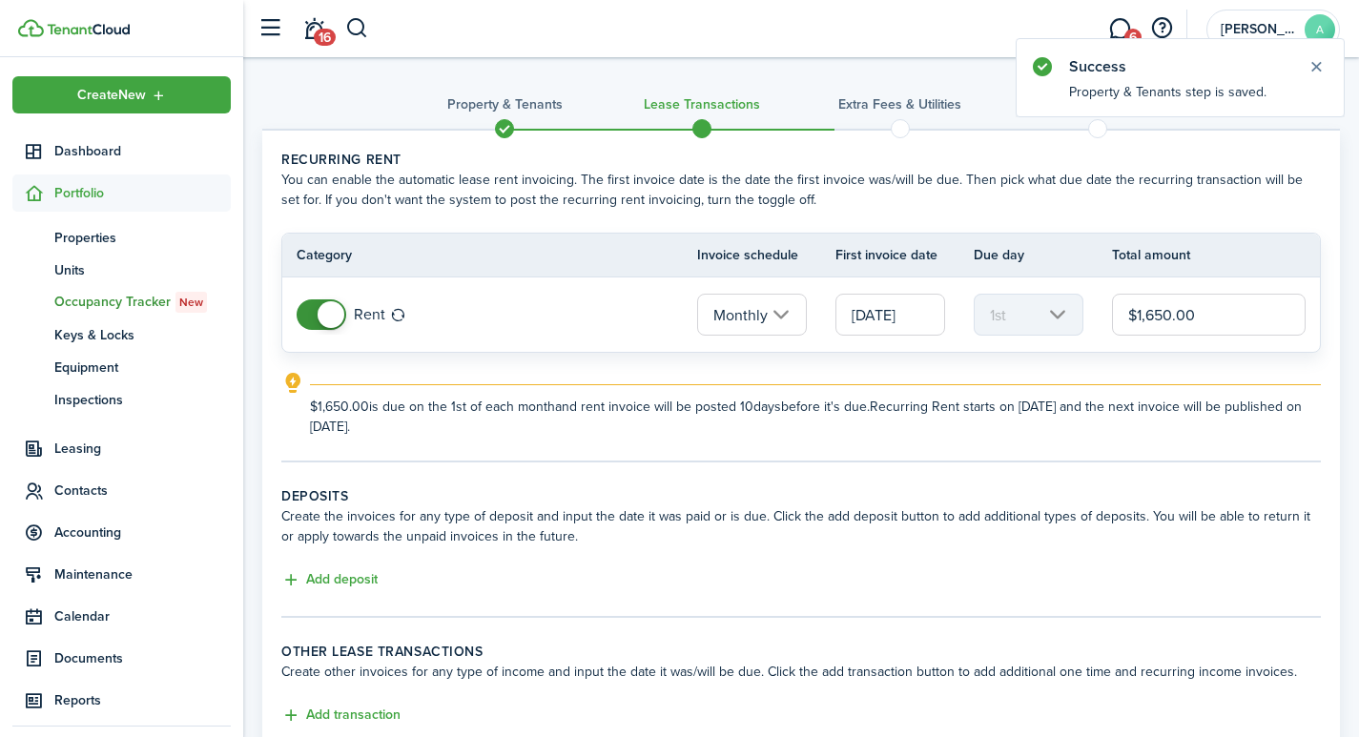
drag, startPoint x: 1226, startPoint y: 311, endPoint x: 1098, endPoint y: 296, distance: 128.7
click at [1090, 296] on tr "Rent Monthly 09/01/2025 1st $1,650.00" at bounding box center [800, 314] width 1037 height 74
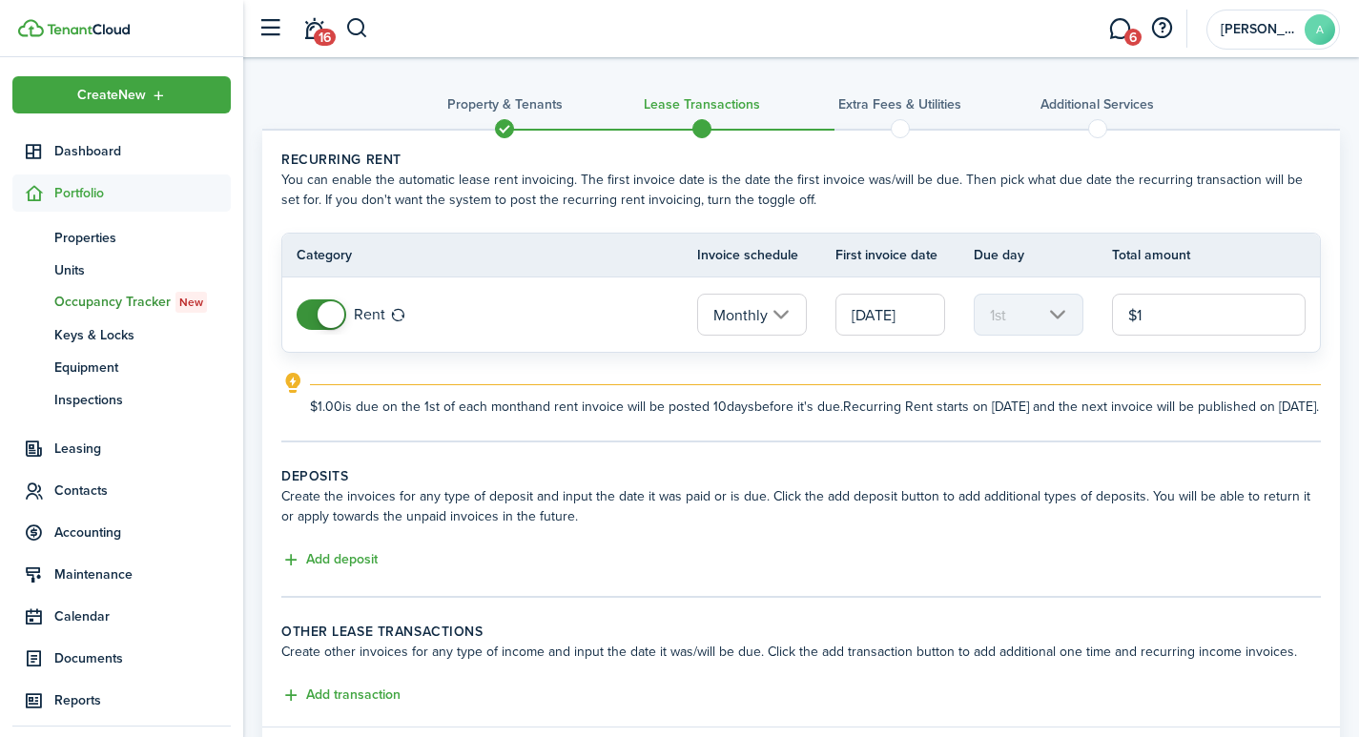
type input "$"
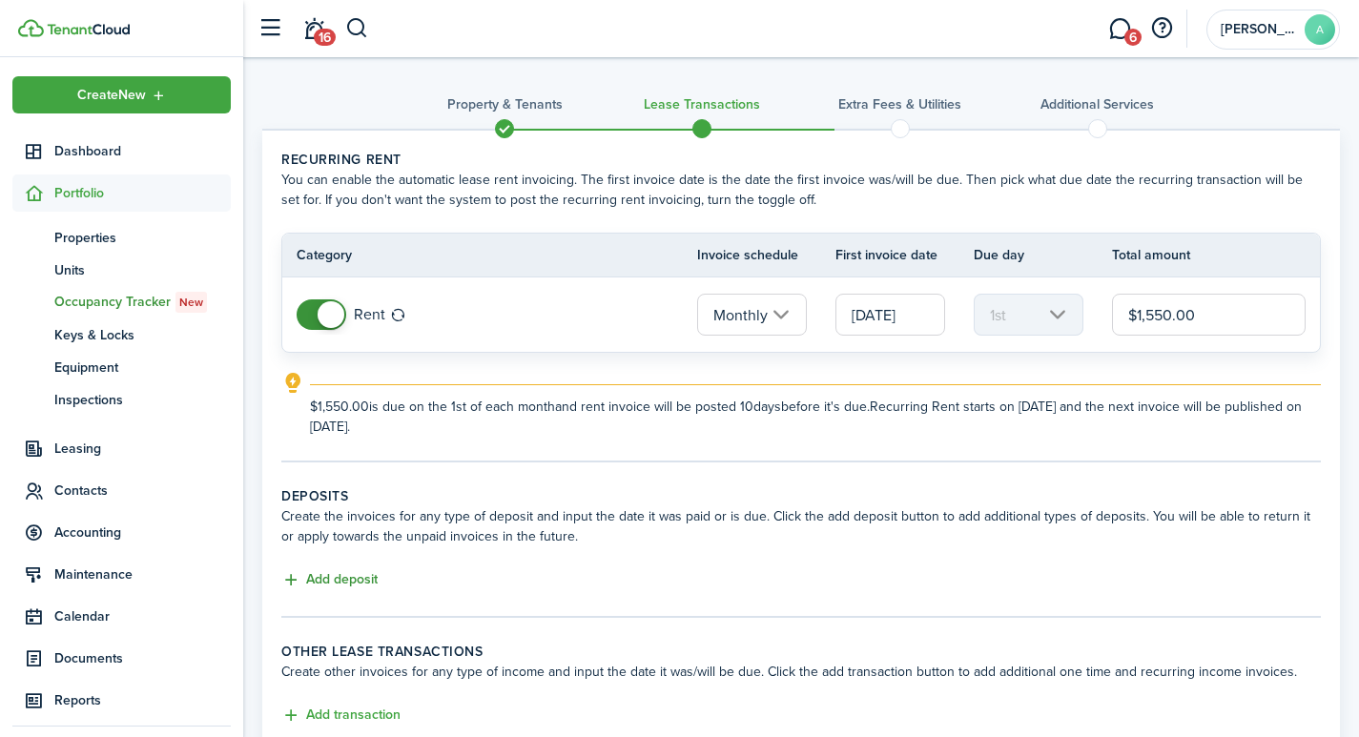
type input "$1,550.00"
click at [320, 575] on button "Add deposit" at bounding box center [329, 580] width 96 height 22
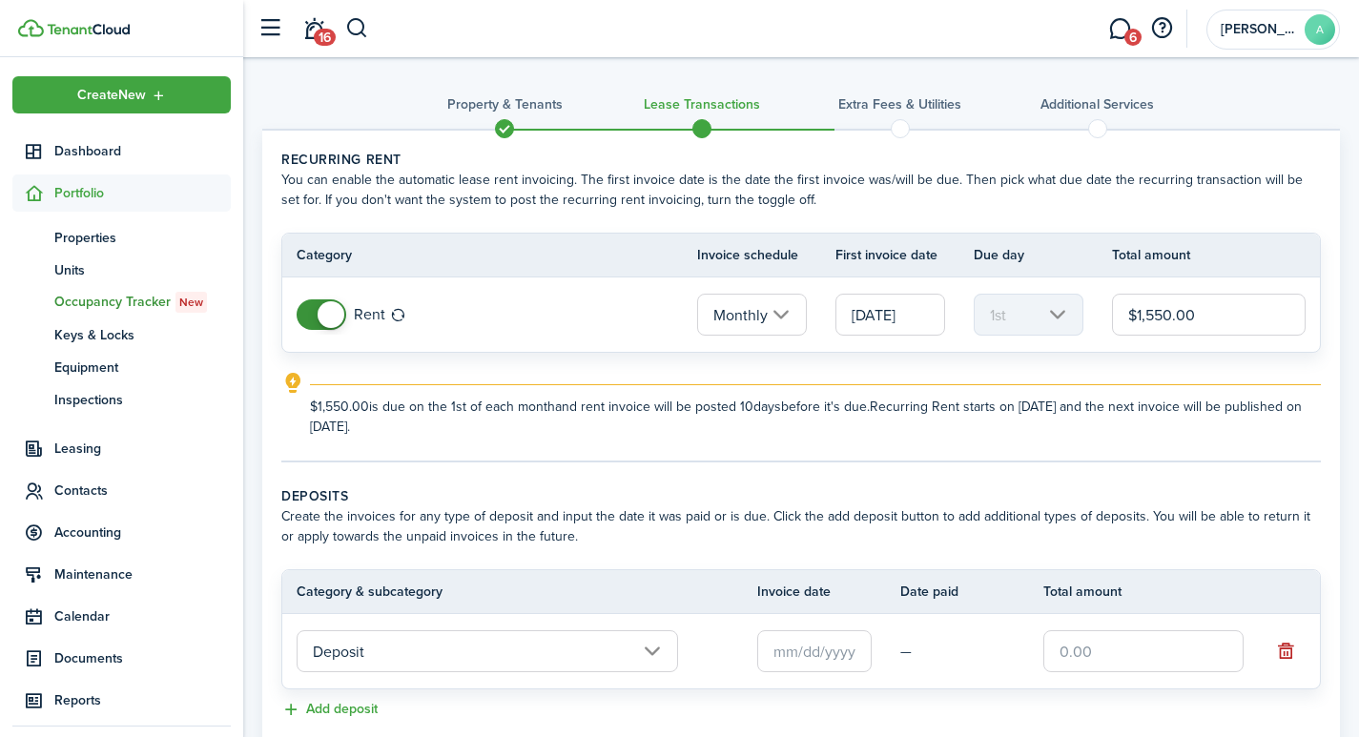
click at [810, 641] on input "text" at bounding box center [814, 651] width 114 height 42
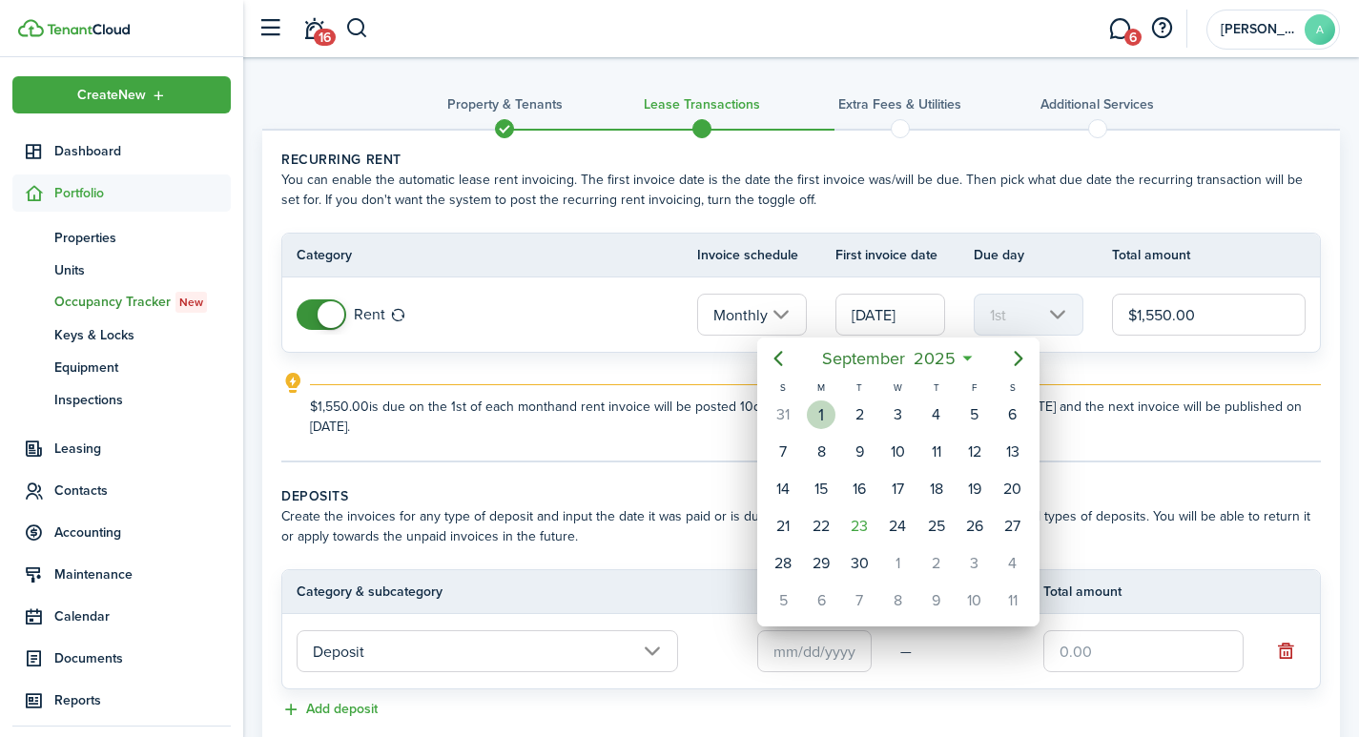
click at [814, 412] on div "1" at bounding box center [821, 414] width 29 height 29
type input "[DATE]"
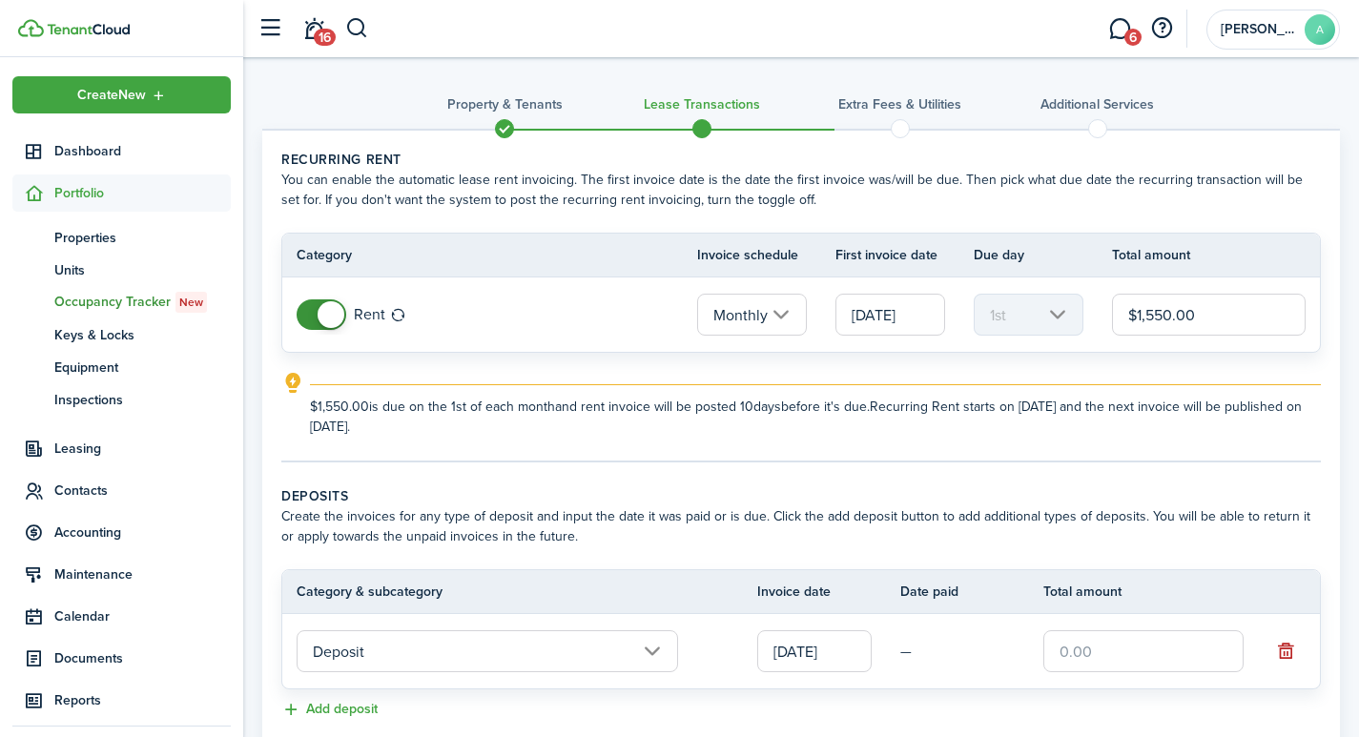
click at [1143, 654] on input "text" at bounding box center [1143, 651] width 200 height 42
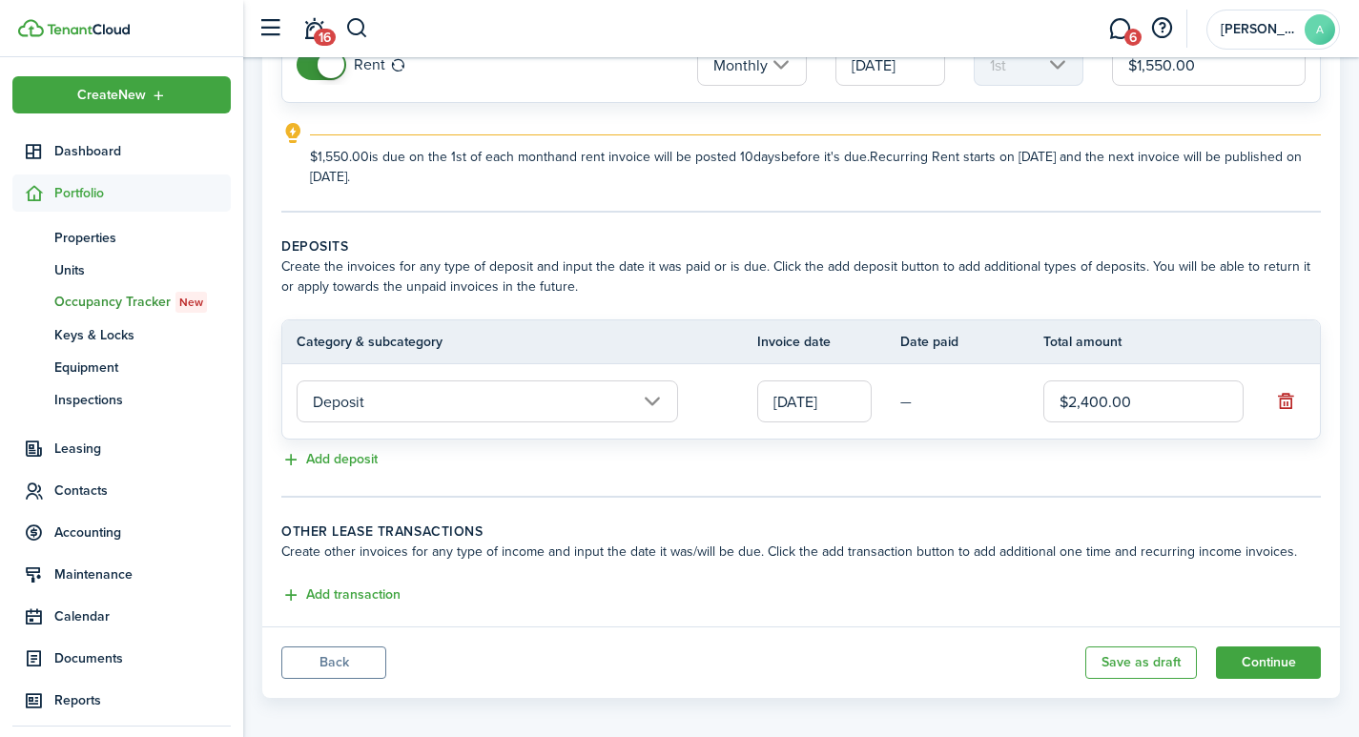
scroll to position [251, 0]
type input "$2,400.00"
click at [341, 593] on button "Add transaction" at bounding box center [340, 594] width 119 height 22
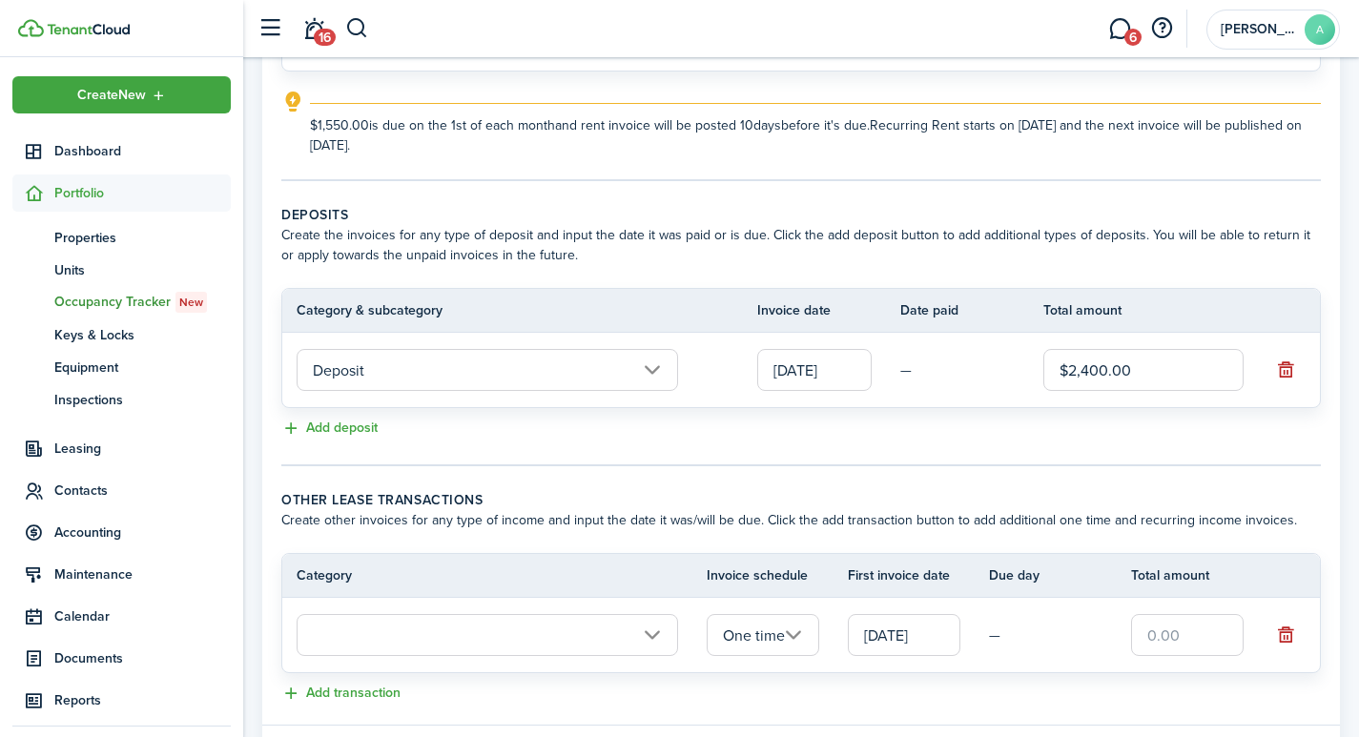
scroll to position [393, 0]
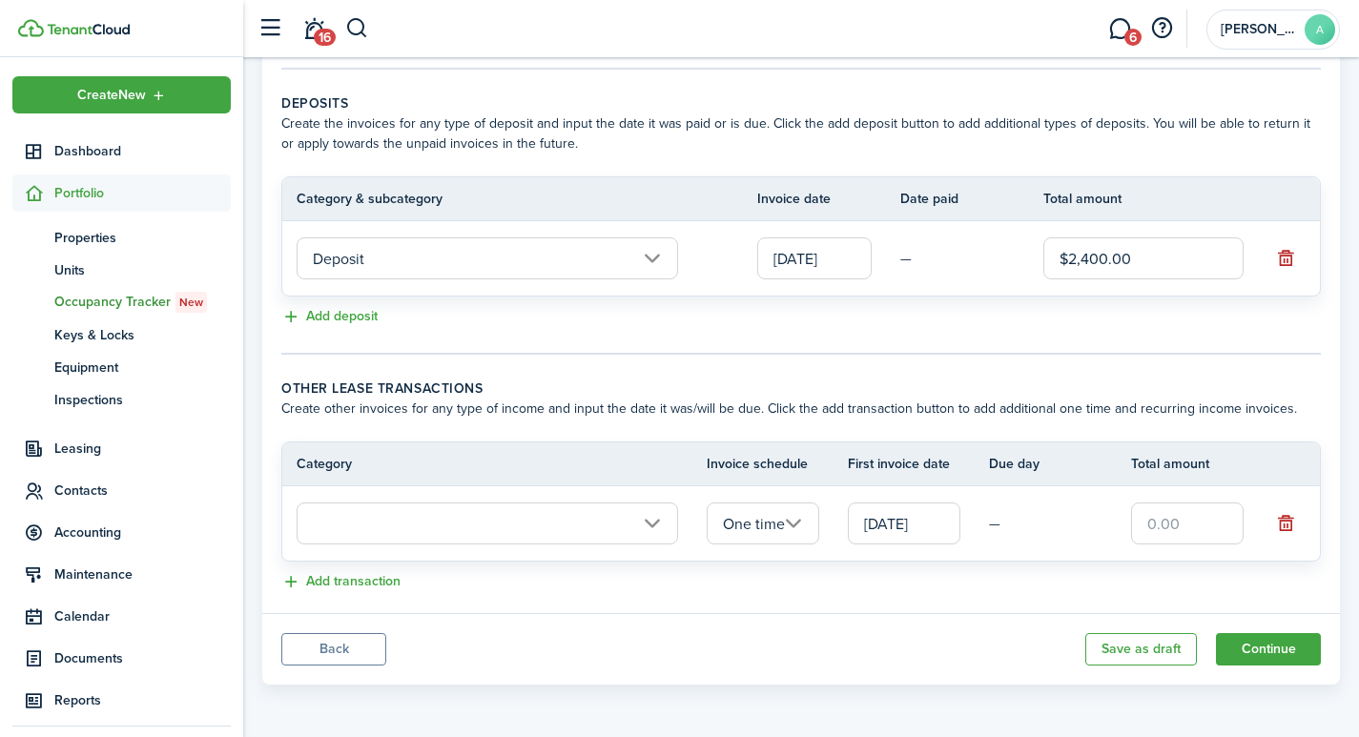
click at [419, 523] on input "text" at bounding box center [486, 523] width 381 height 42
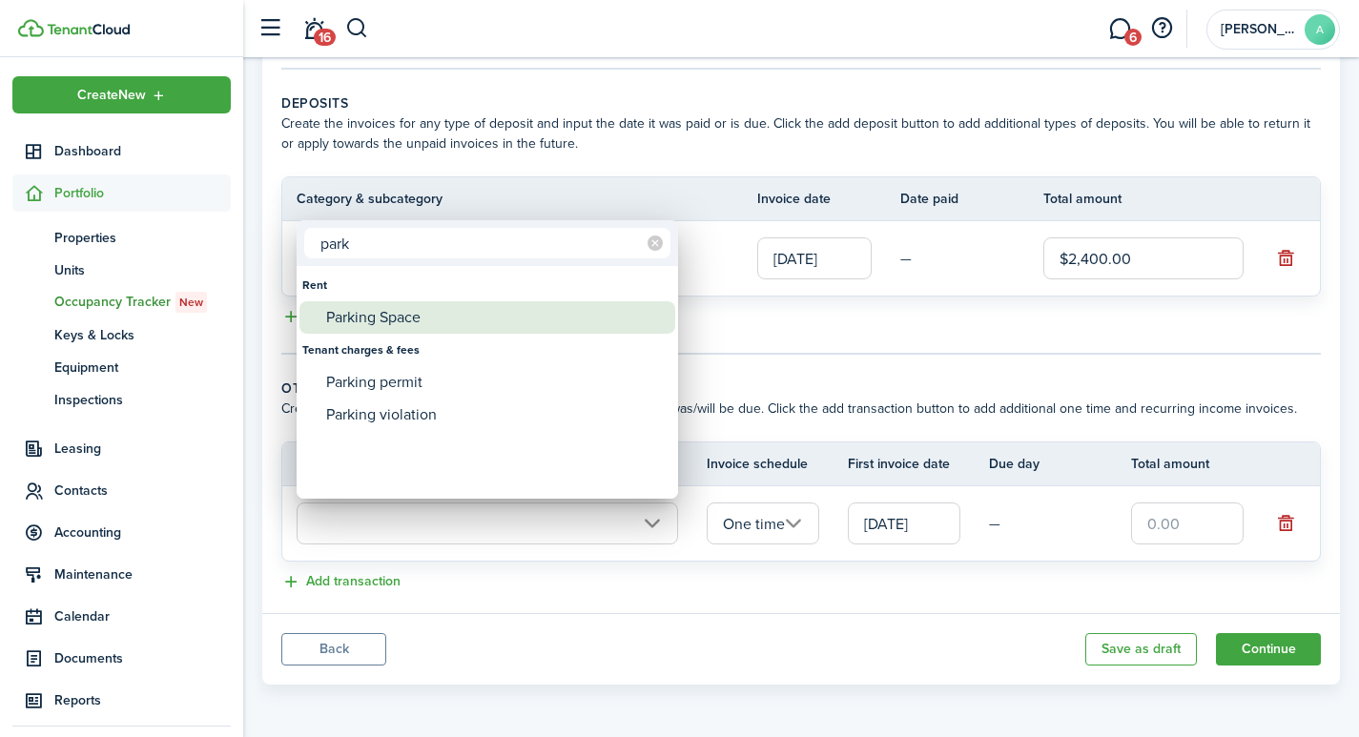
type input "park"
click at [352, 313] on div "Parking Space" at bounding box center [494, 317] width 337 height 32
type input "Rent / Parking Space"
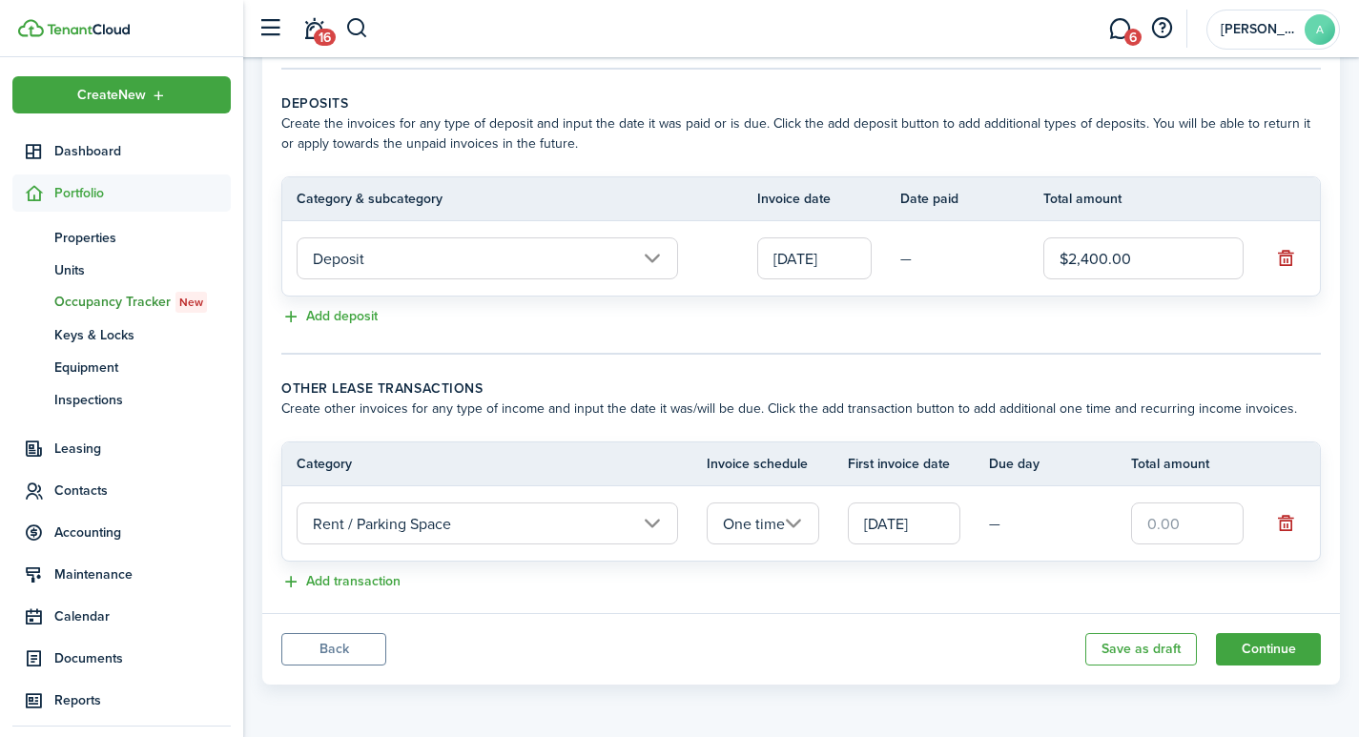
click at [804, 520] on input "One time" at bounding box center [762, 523] width 112 height 42
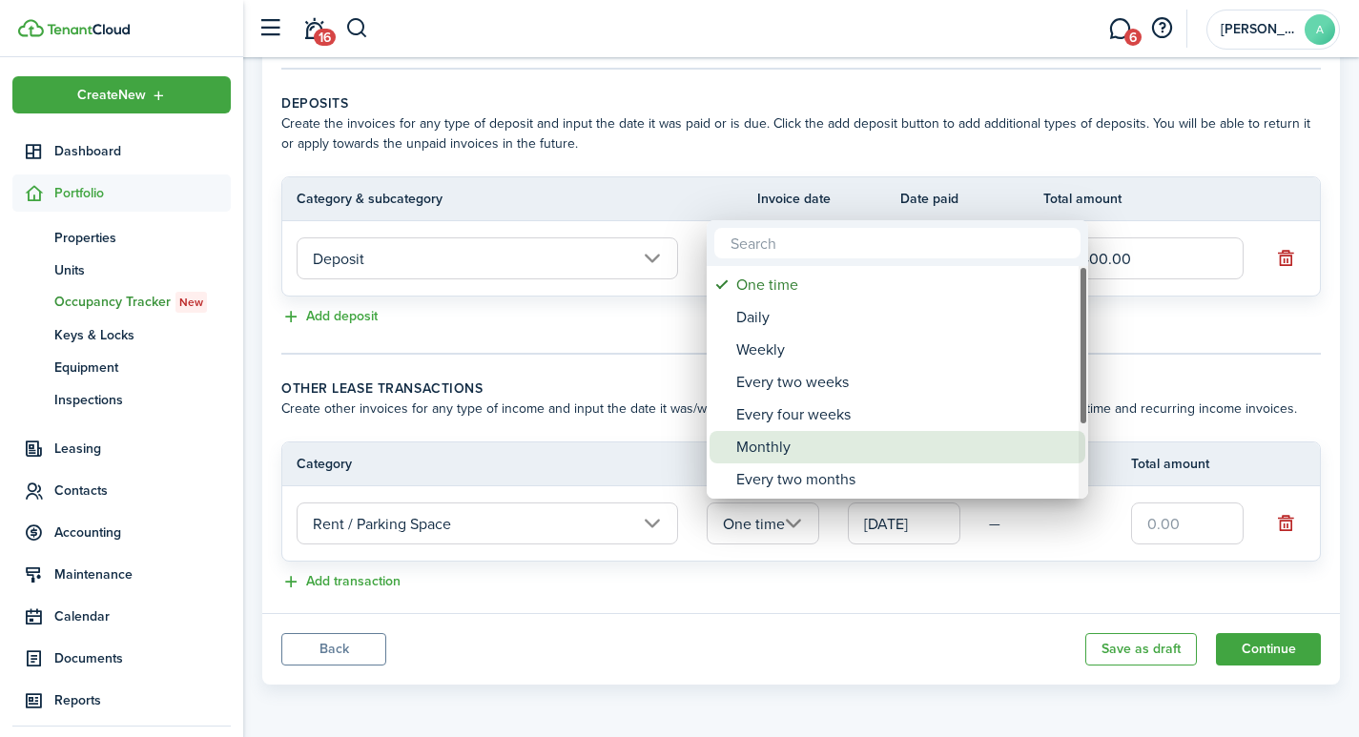
click at [798, 445] on div "Monthly" at bounding box center [904, 447] width 337 height 32
type input "Monthly"
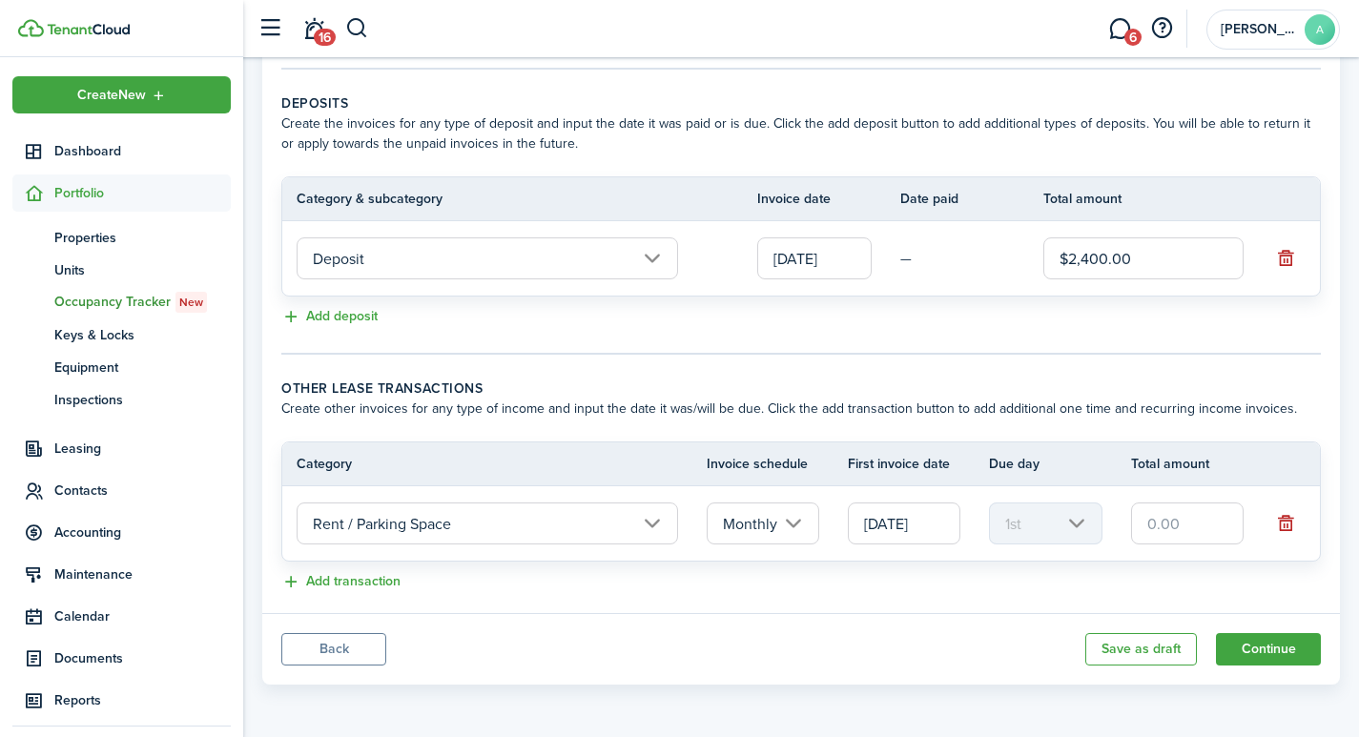
drag, startPoint x: 1197, startPoint y: 519, endPoint x: 1103, endPoint y: 520, distance: 94.4
click at [1103, 521] on tr "Rent / Parking Space Monthly 09/01/2025 1st" at bounding box center [800, 523] width 1037 height 74
type input "$125.00"
click at [1271, 646] on button "Continue" at bounding box center [1268, 649] width 105 height 32
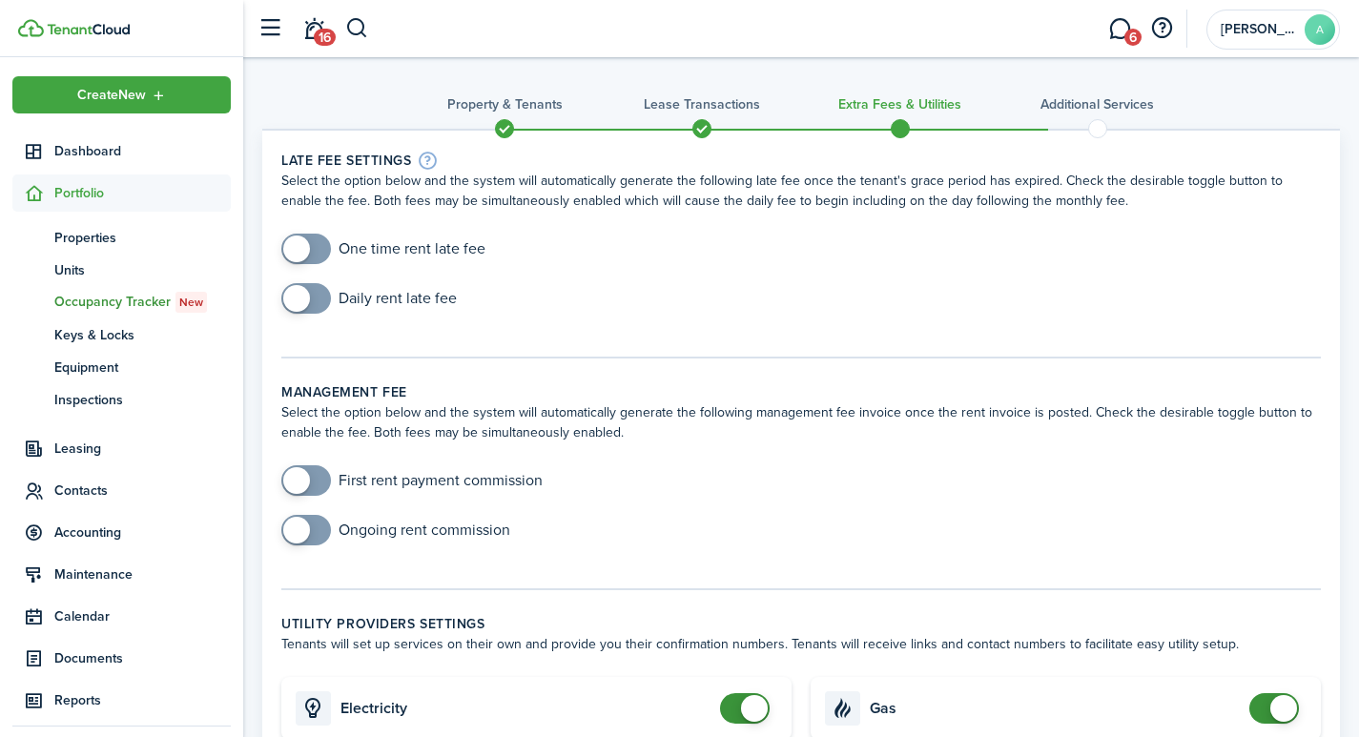
checkbox input "true"
click at [296, 250] on span at bounding box center [296, 248] width 27 height 27
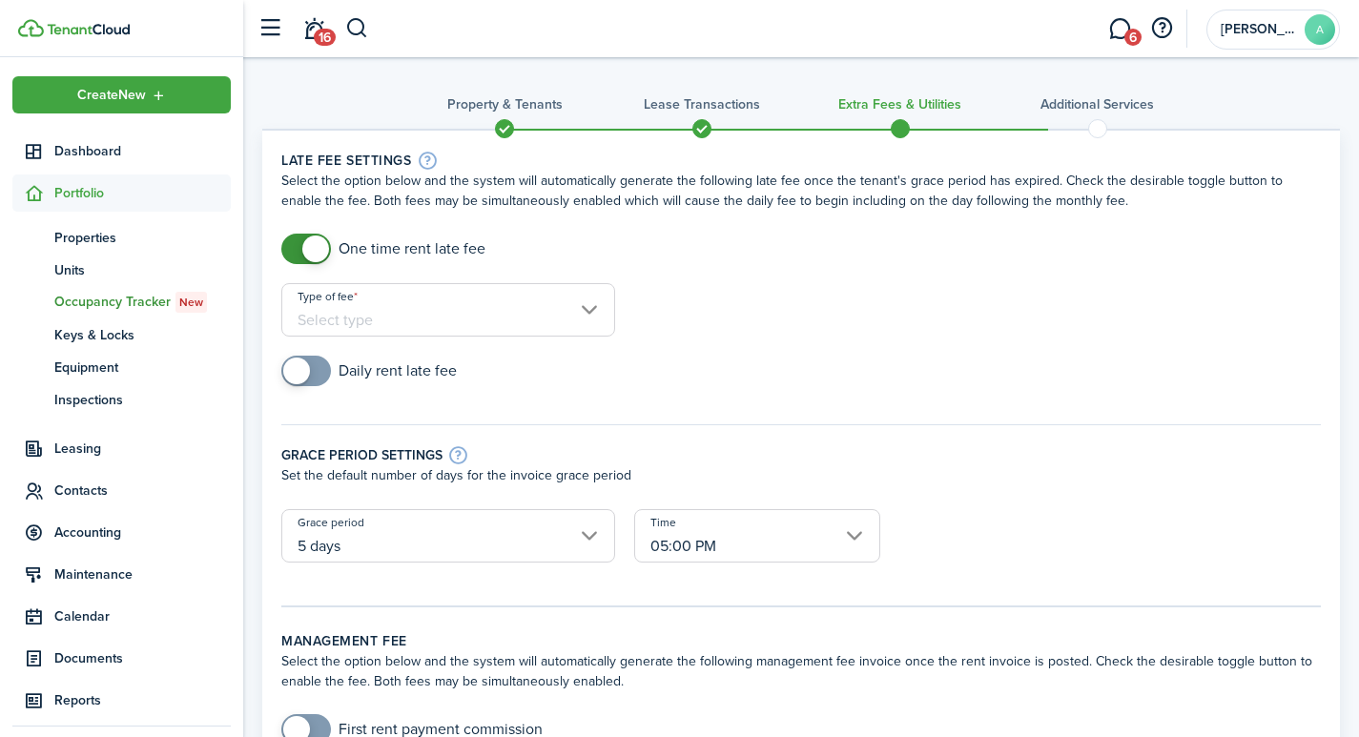
click at [470, 316] on input "Type of fee" at bounding box center [448, 309] width 334 height 53
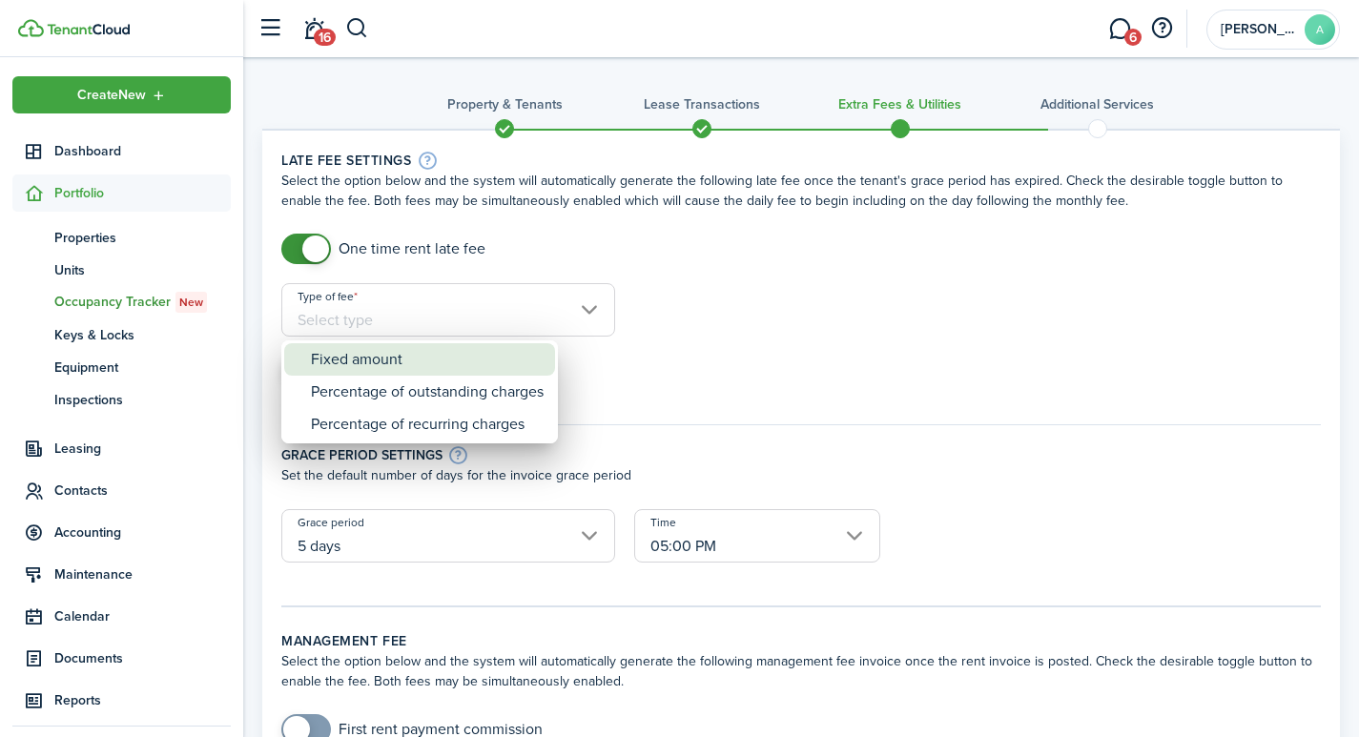
click at [369, 356] on div "Fixed amount" at bounding box center [427, 359] width 233 height 32
type input "Fixed amount"
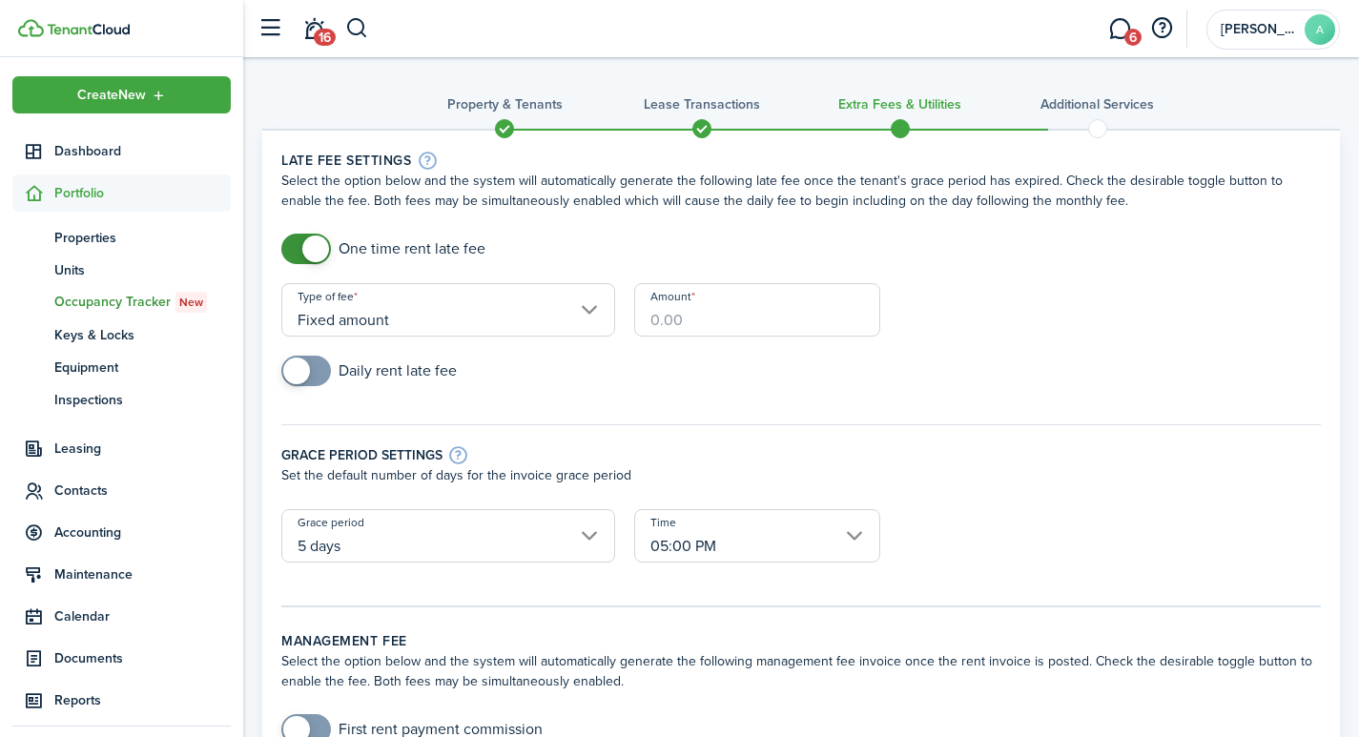
click at [757, 296] on input "Amount" at bounding box center [757, 309] width 246 height 53
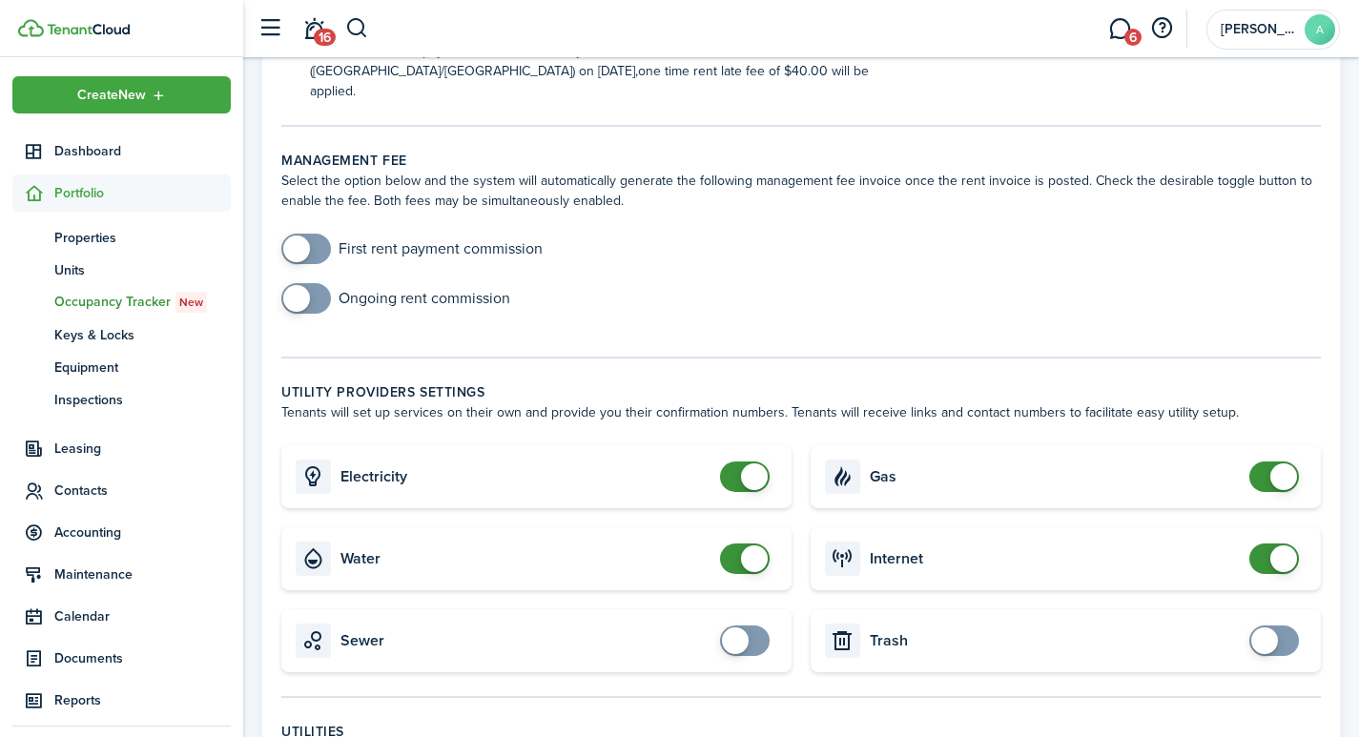
scroll to position [620, 0]
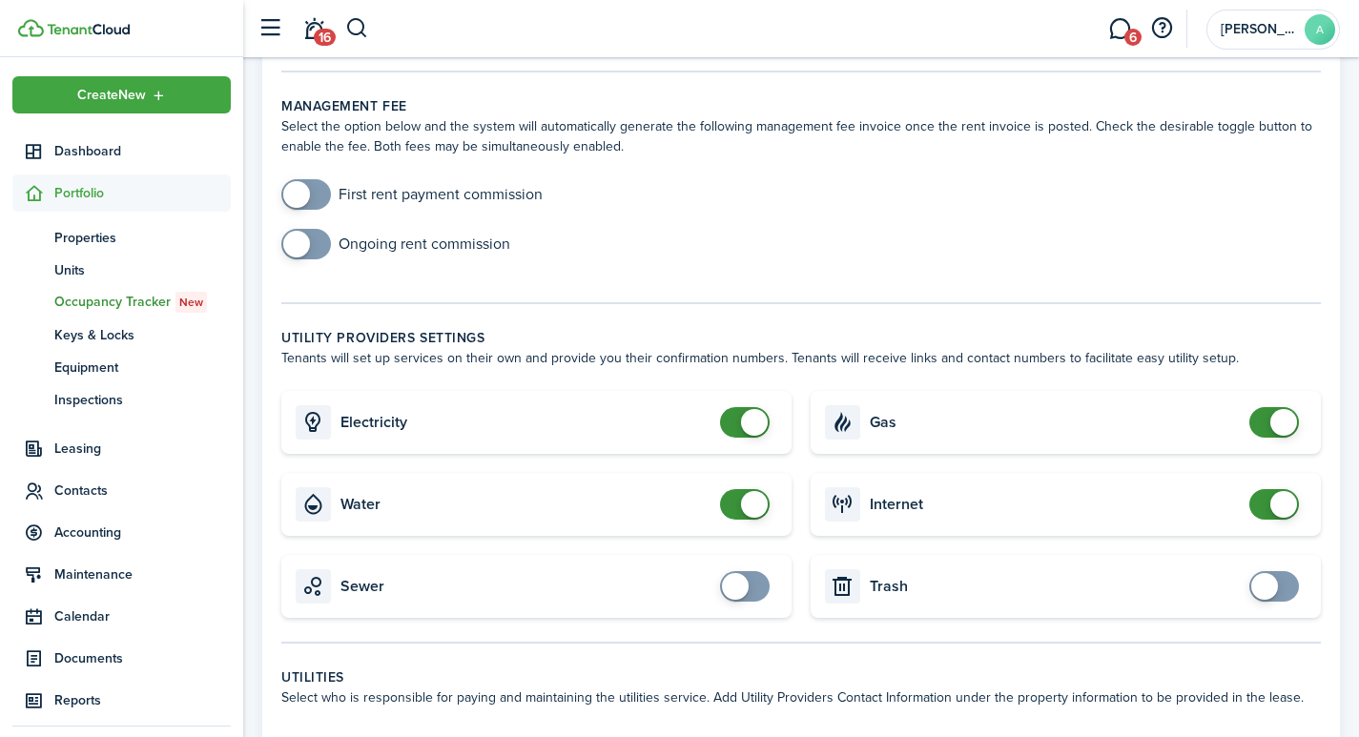
type input "$40.00"
checkbox input "false"
click at [763, 409] on span at bounding box center [754, 422] width 27 height 27
checkbox input "false"
click at [759, 491] on span at bounding box center [754, 504] width 27 height 27
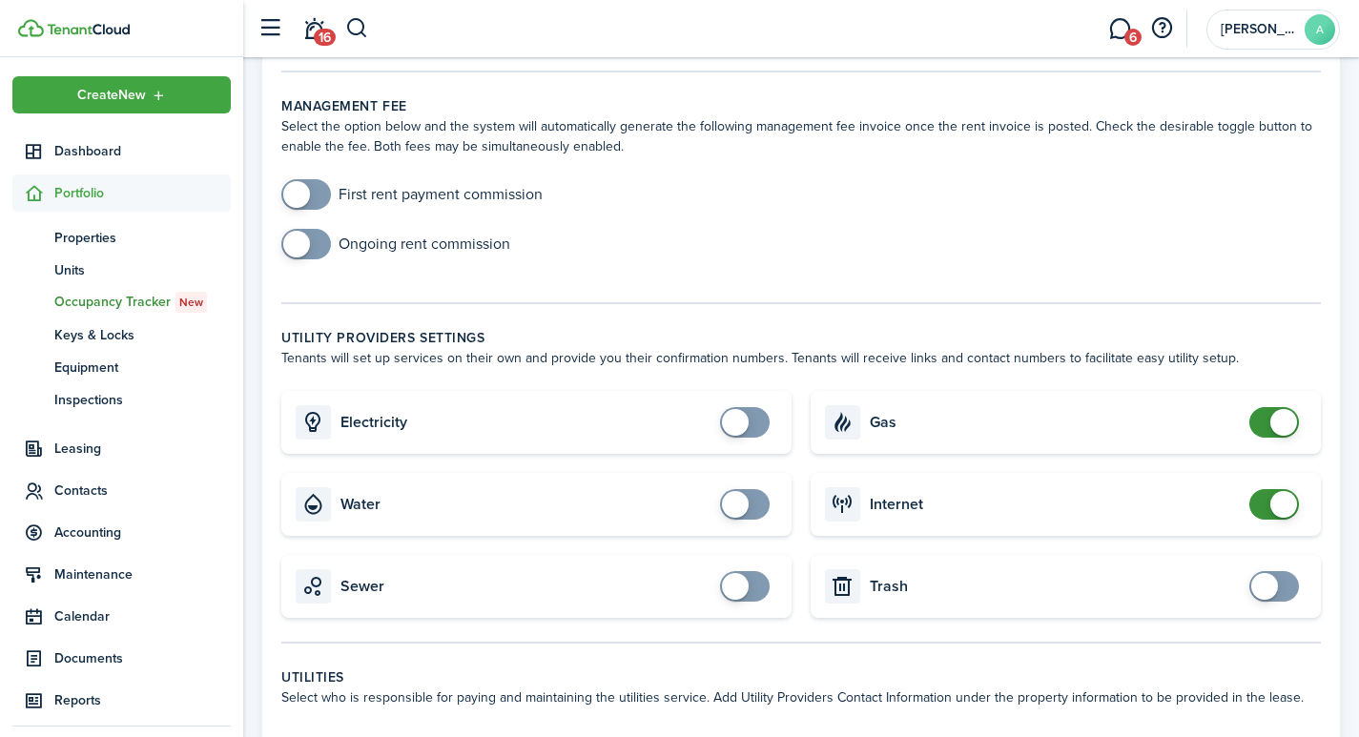
checkbox input "false"
click at [1281, 409] on span at bounding box center [1283, 422] width 27 height 27
checkbox input "false"
click at [1268, 489] on span at bounding box center [1273, 504] width 19 height 31
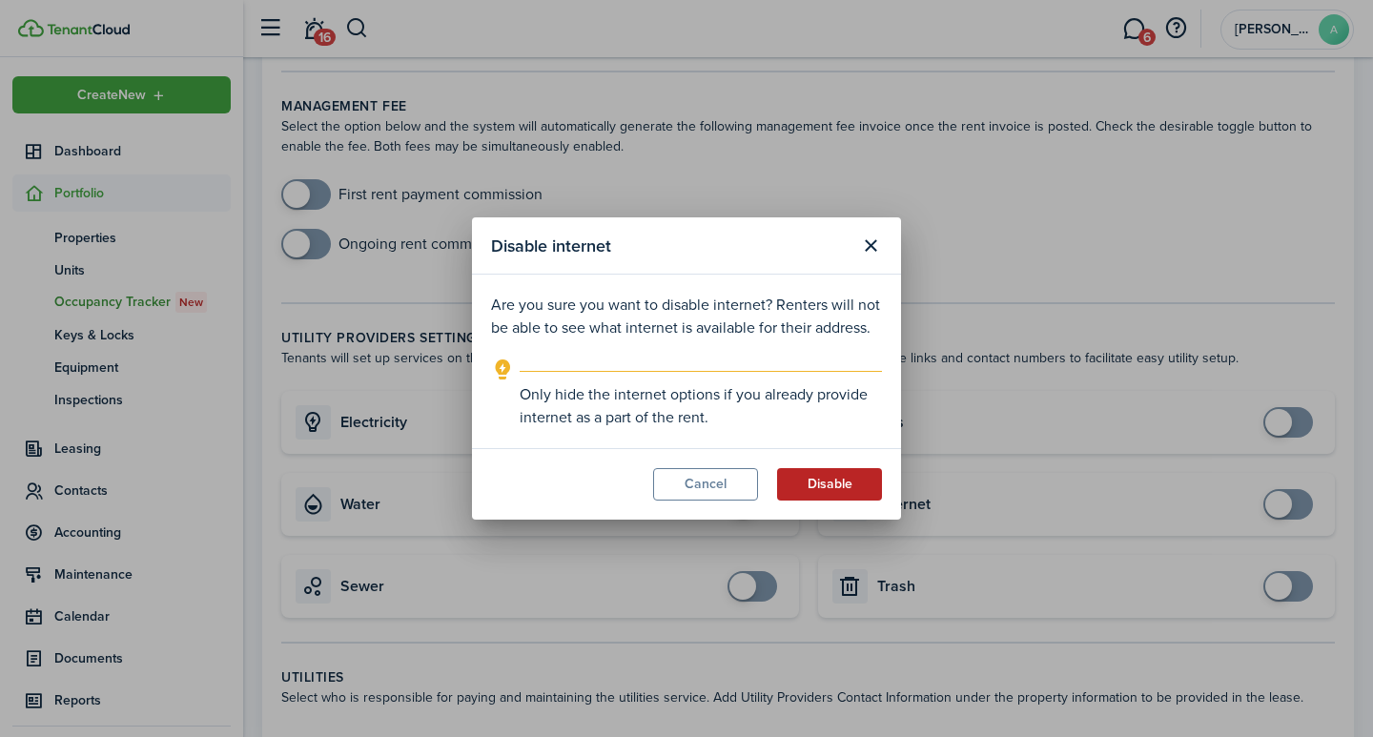
click at [832, 481] on button "Disable" at bounding box center [829, 484] width 105 height 32
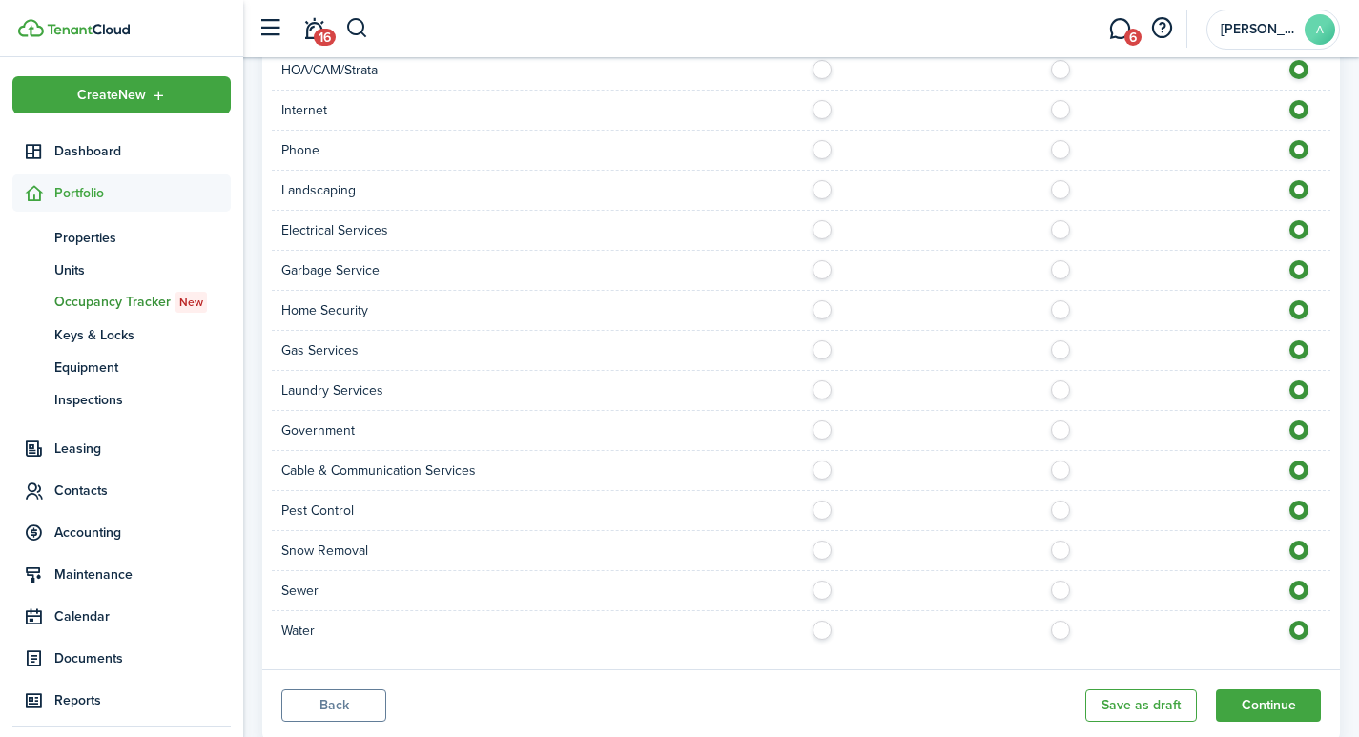
scroll to position [1469, 0]
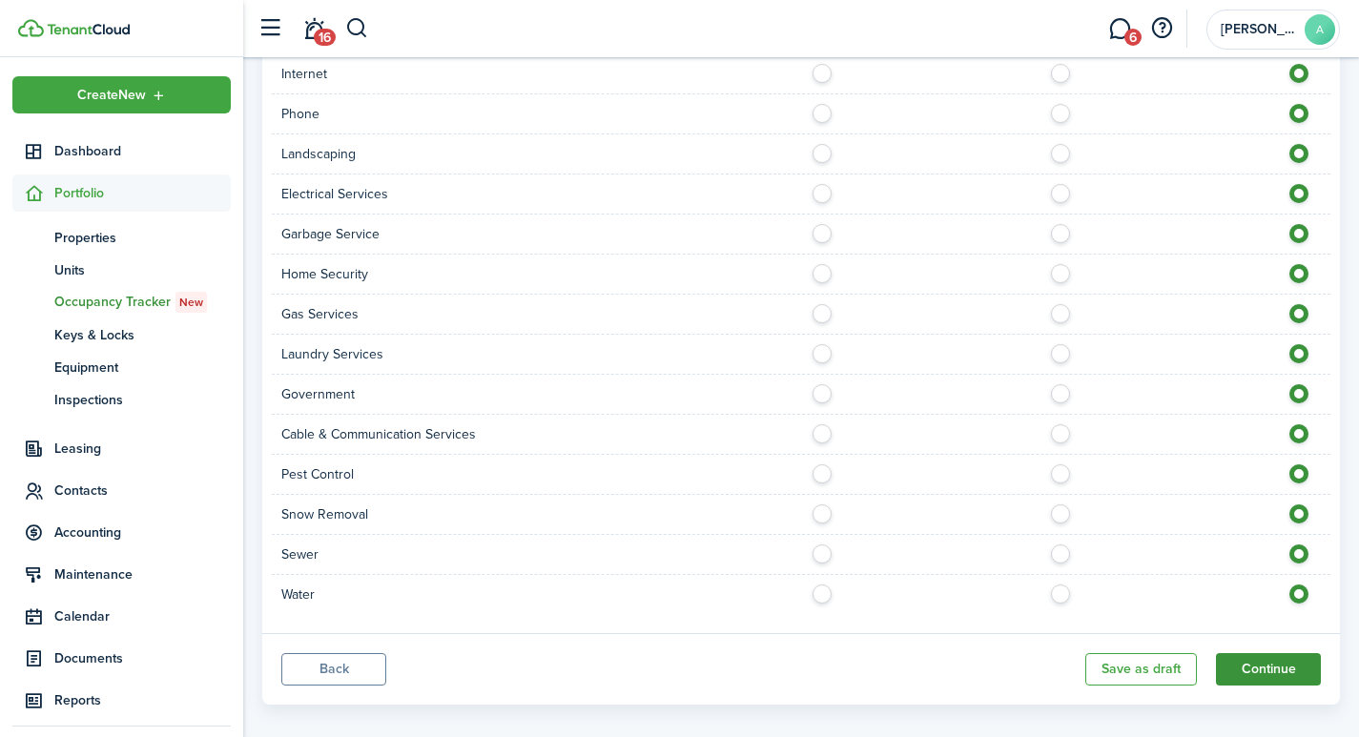
click at [1298, 659] on button "Continue" at bounding box center [1268, 669] width 105 height 32
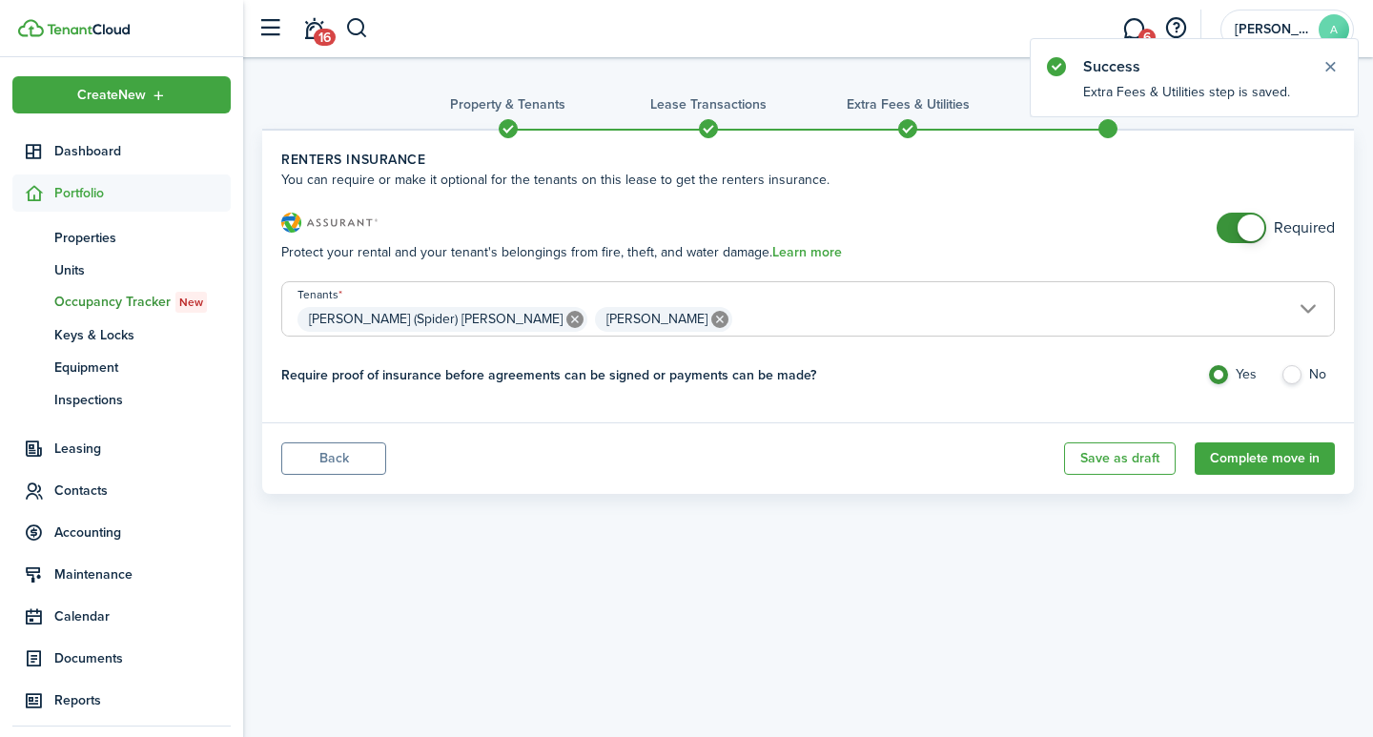
checkbox input "false"
click at [1255, 229] on span at bounding box center [1250, 228] width 27 height 27
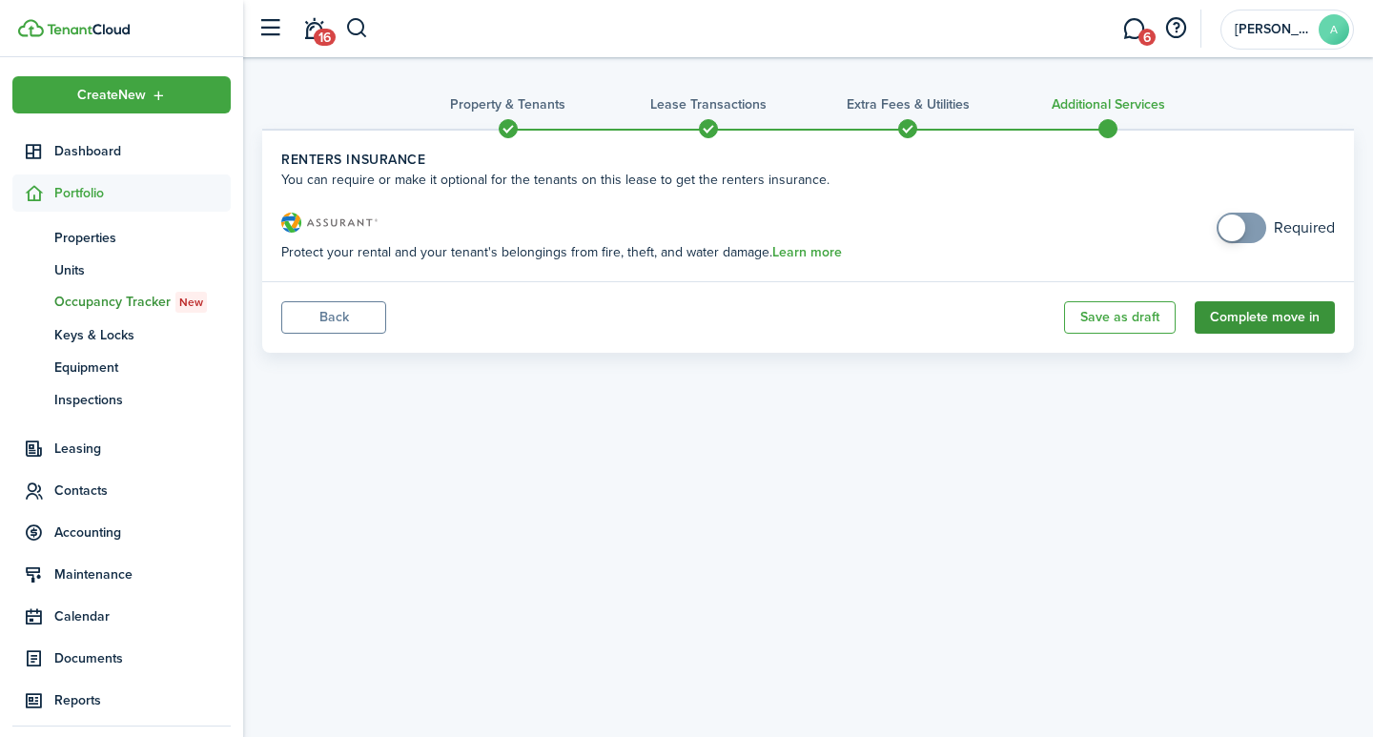
click at [1277, 306] on button "Complete move in" at bounding box center [1265, 317] width 140 height 32
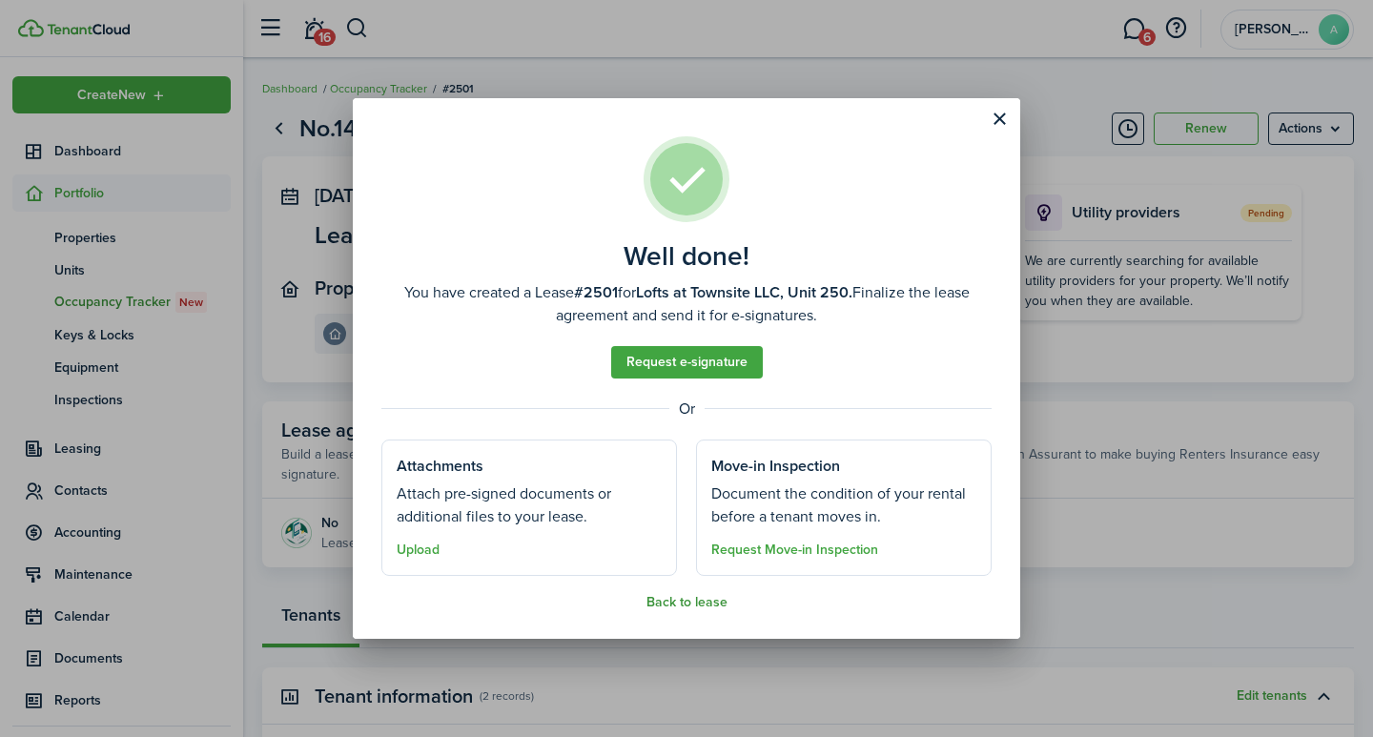
click at [683, 600] on button "Back to lease" at bounding box center [686, 602] width 81 height 15
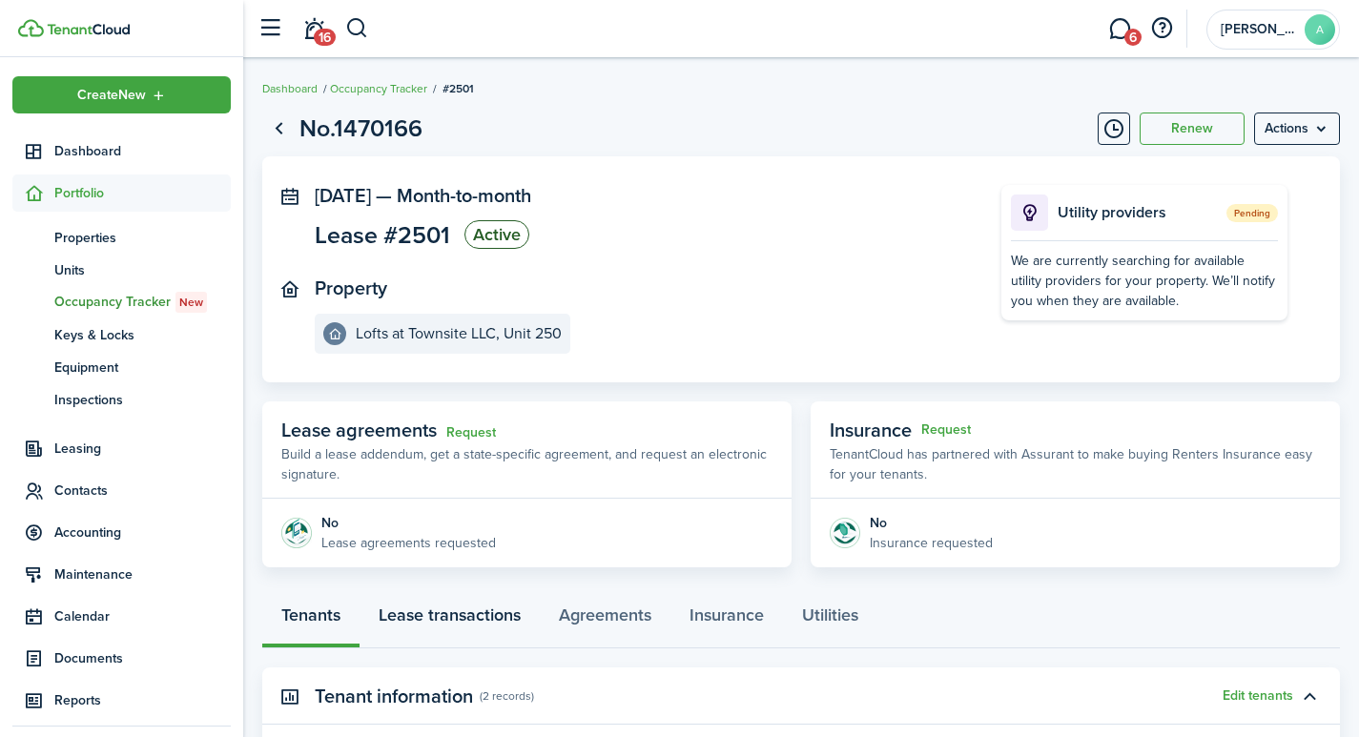
click at [442, 613] on link "Lease transactions" at bounding box center [449, 619] width 180 height 57
click at [307, 612] on link "Tenants" at bounding box center [310, 619] width 97 height 57
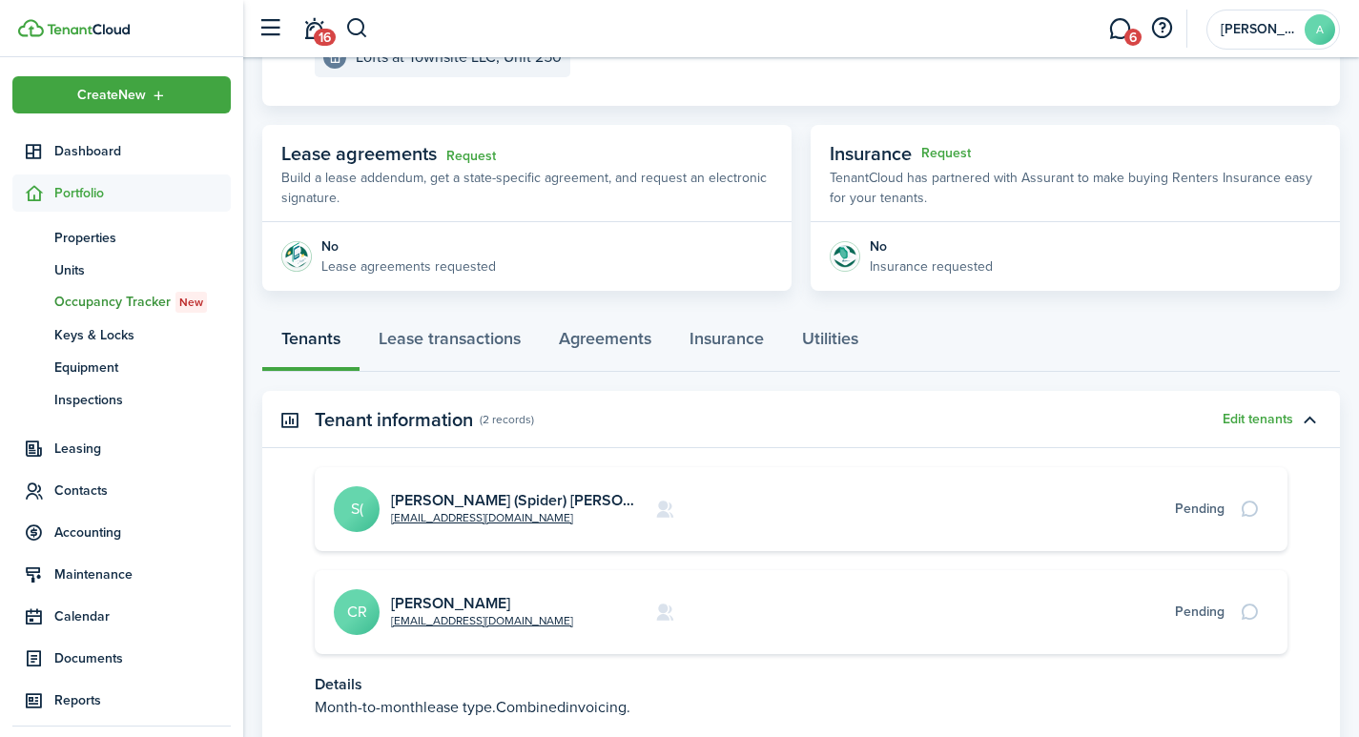
scroll to position [284, 0]
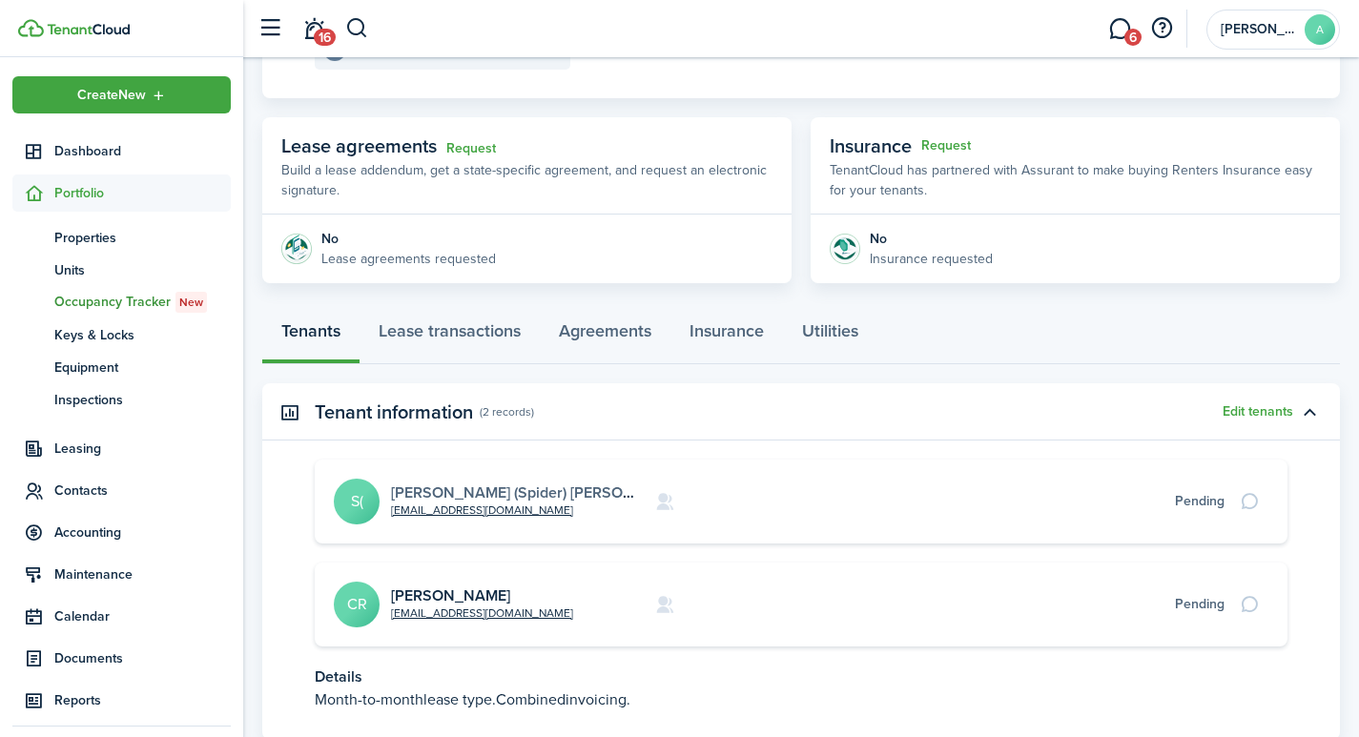
click at [489, 494] on link "Steven (Spider) Johnk" at bounding box center [540, 492] width 298 height 22
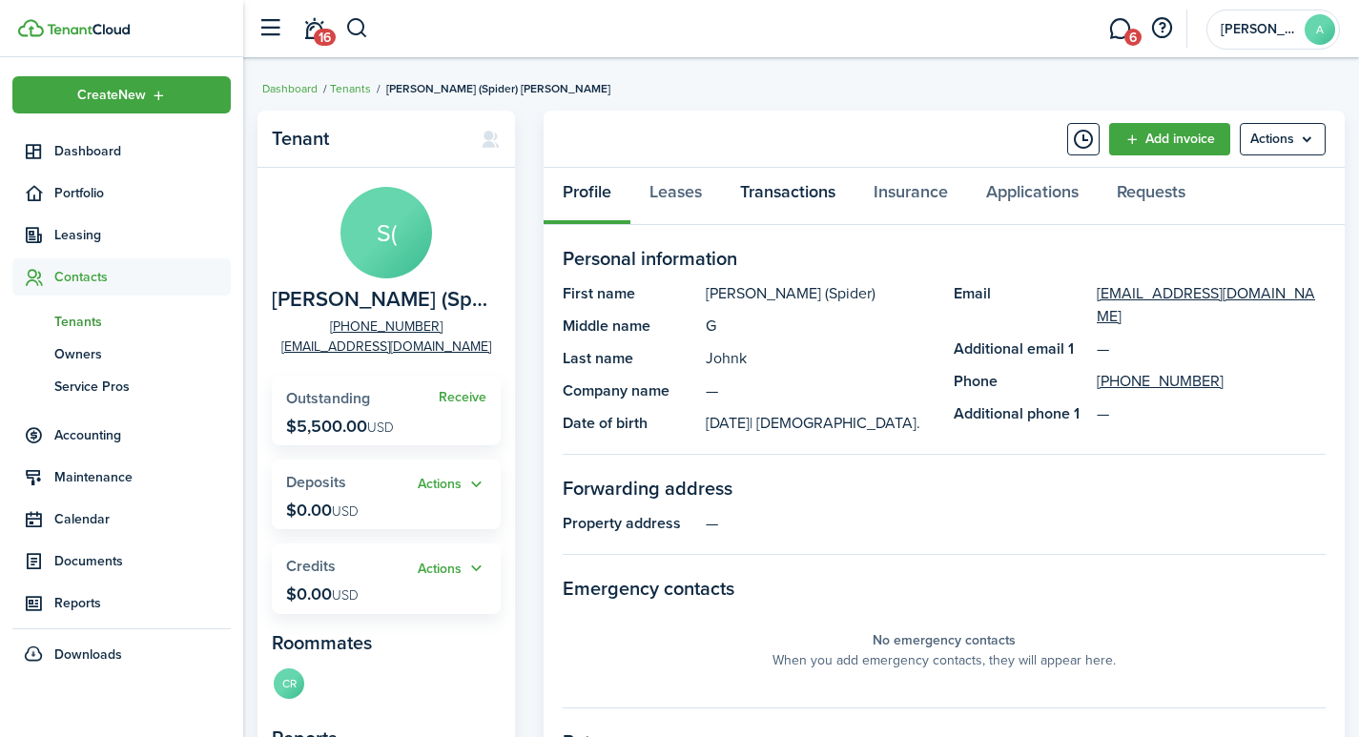
click at [796, 192] on link "Transactions" at bounding box center [787, 196] width 133 height 57
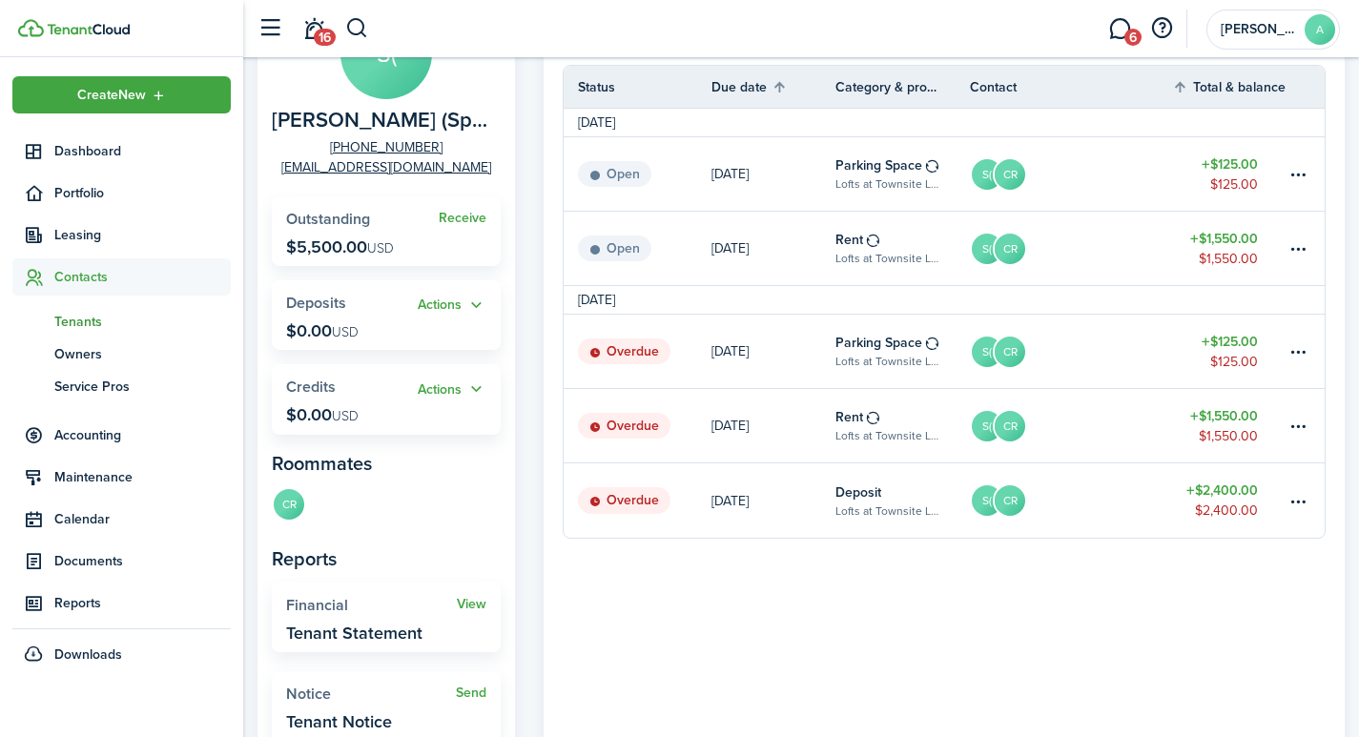
scroll to position [195, 0]
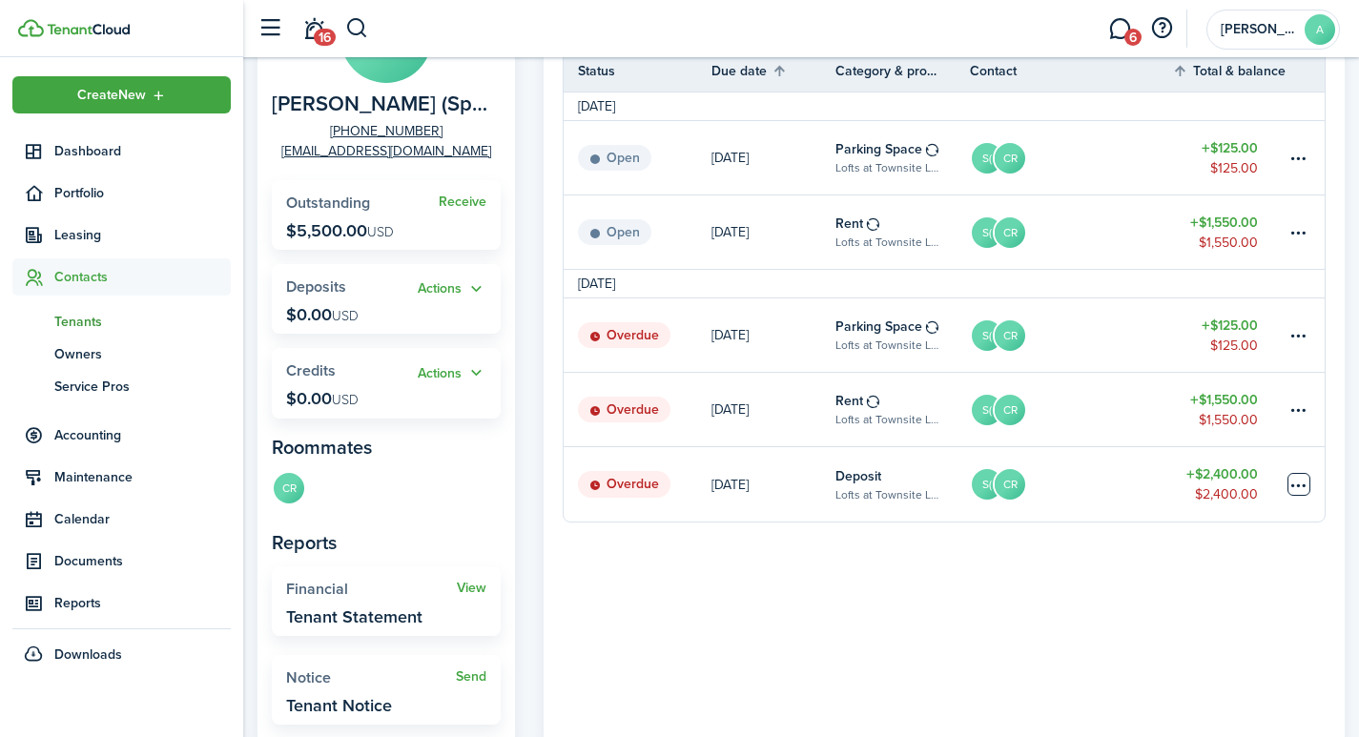
click at [1300, 474] on table-menu-btn-icon at bounding box center [1298, 484] width 23 height 23
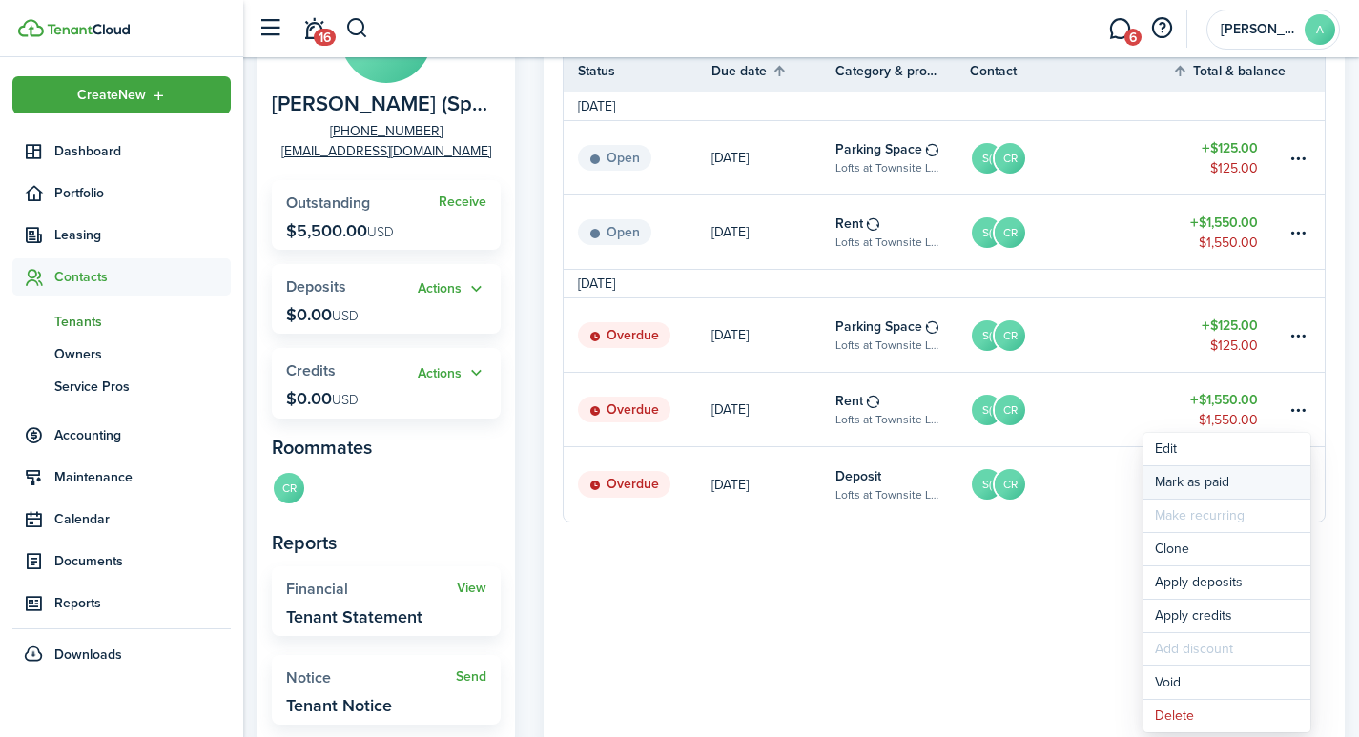
click at [1185, 482] on link "Mark as paid" at bounding box center [1226, 482] width 167 height 32
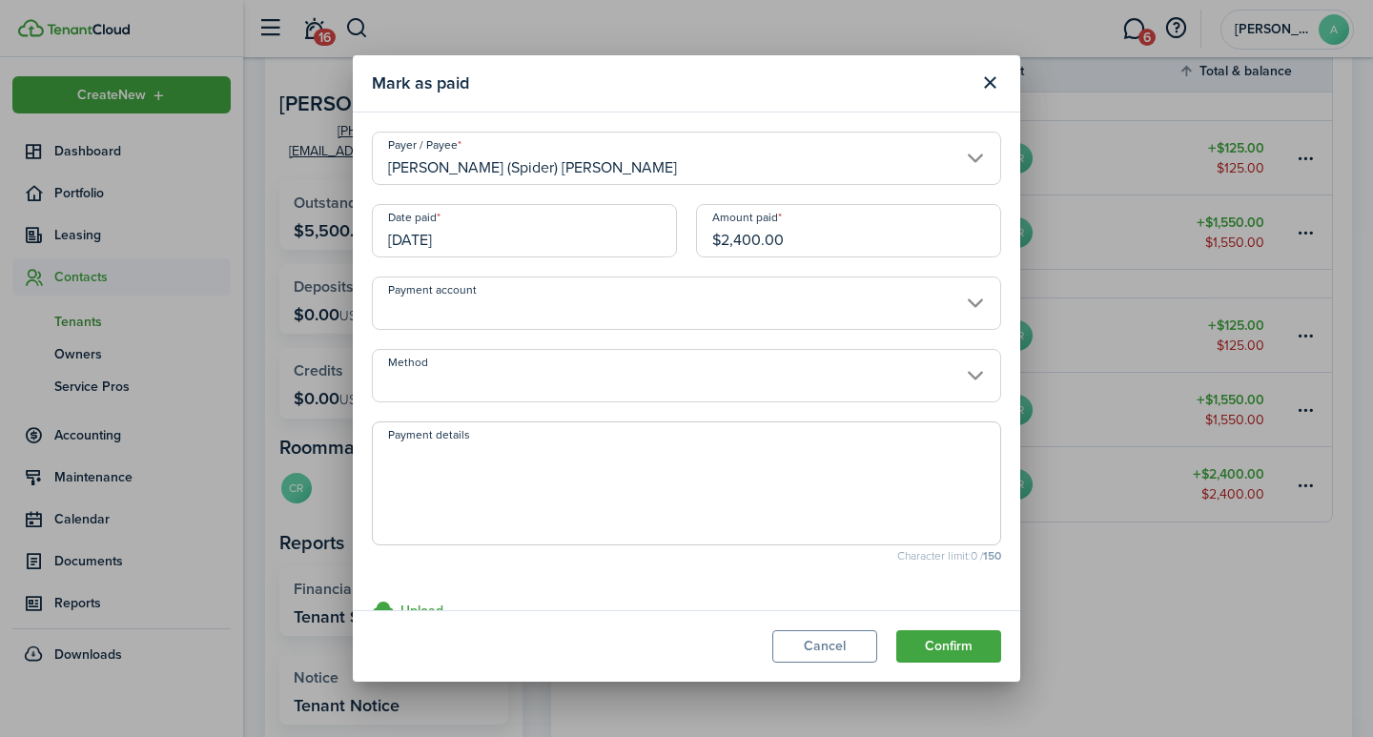
click at [587, 313] on input "Payment account" at bounding box center [686, 302] width 629 height 53
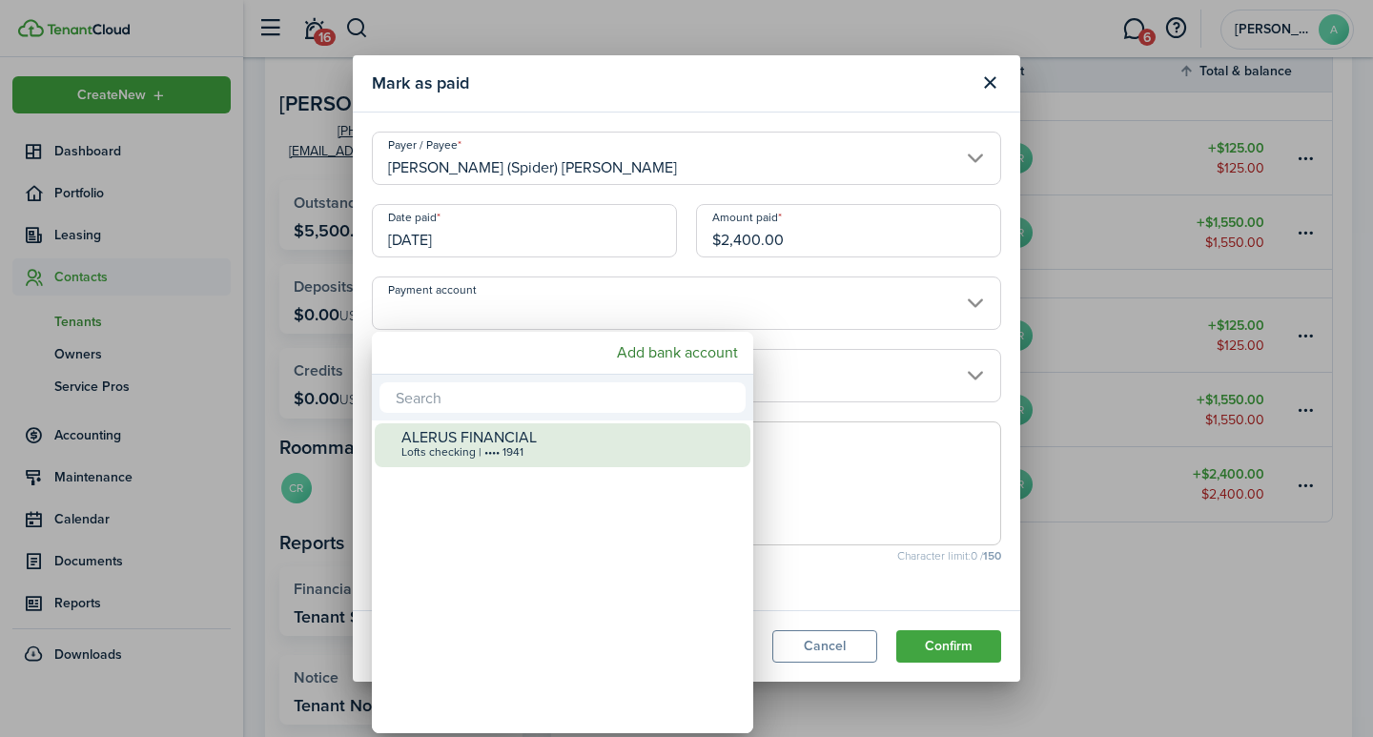
click at [529, 442] on div "ALERUS FINANCIAL" at bounding box center [569, 437] width 337 height 17
type input "•••• •••• •••• 1941"
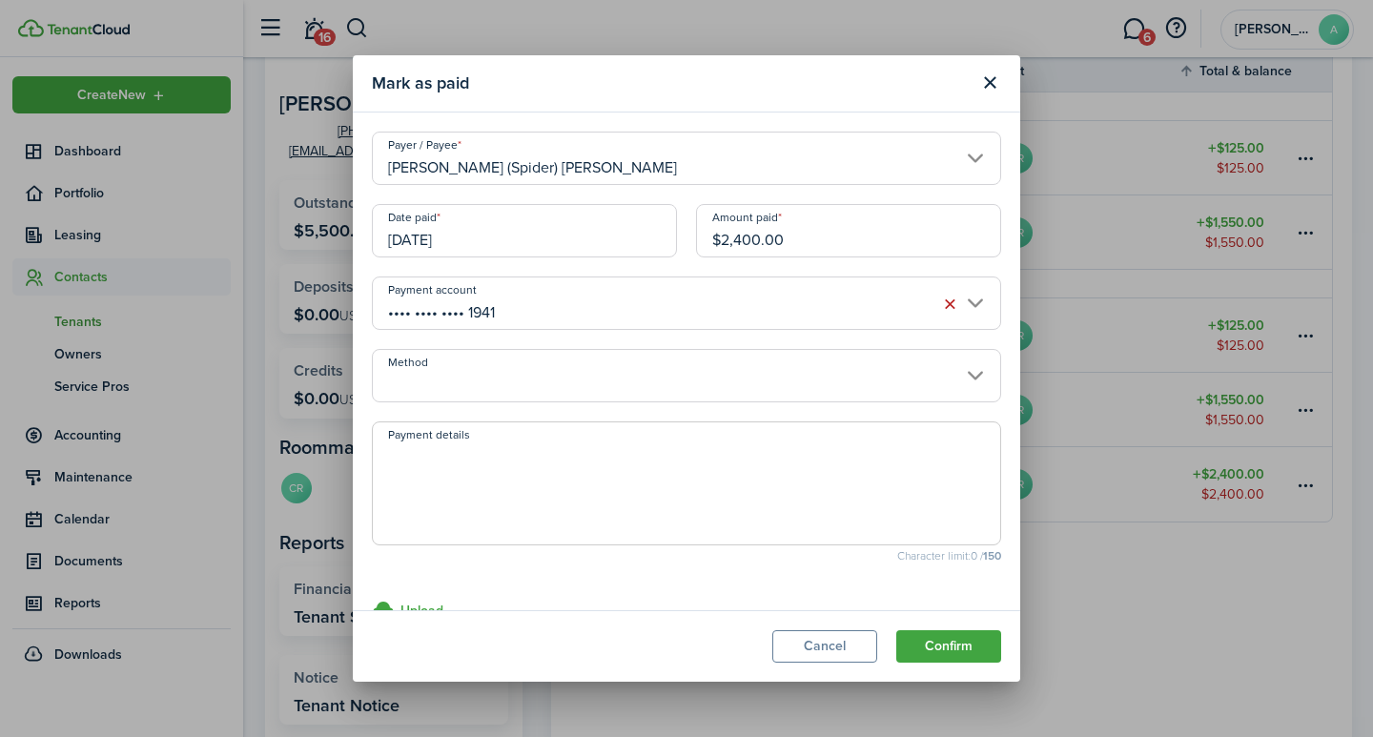
click at [508, 383] on input "Method" at bounding box center [686, 375] width 629 height 53
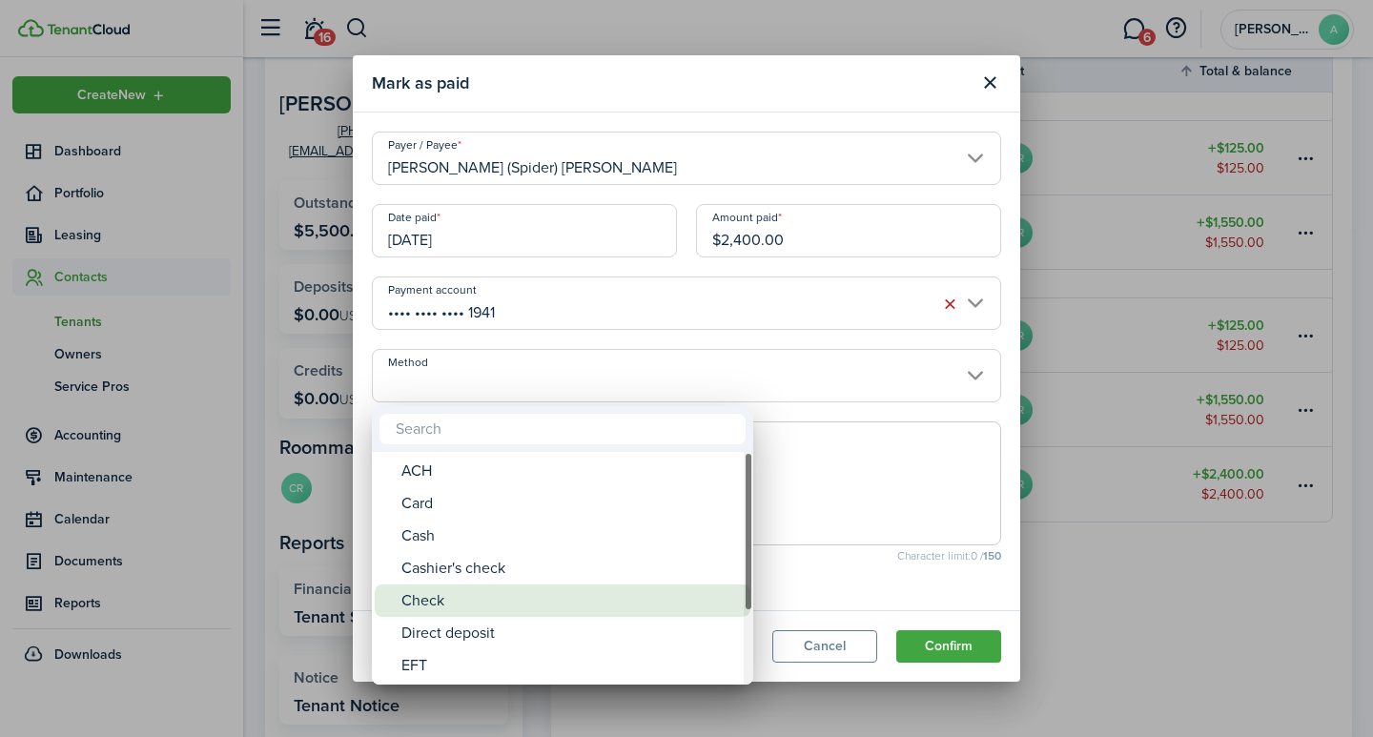
click at [445, 596] on div "Check" at bounding box center [569, 600] width 337 height 32
type input "Check"
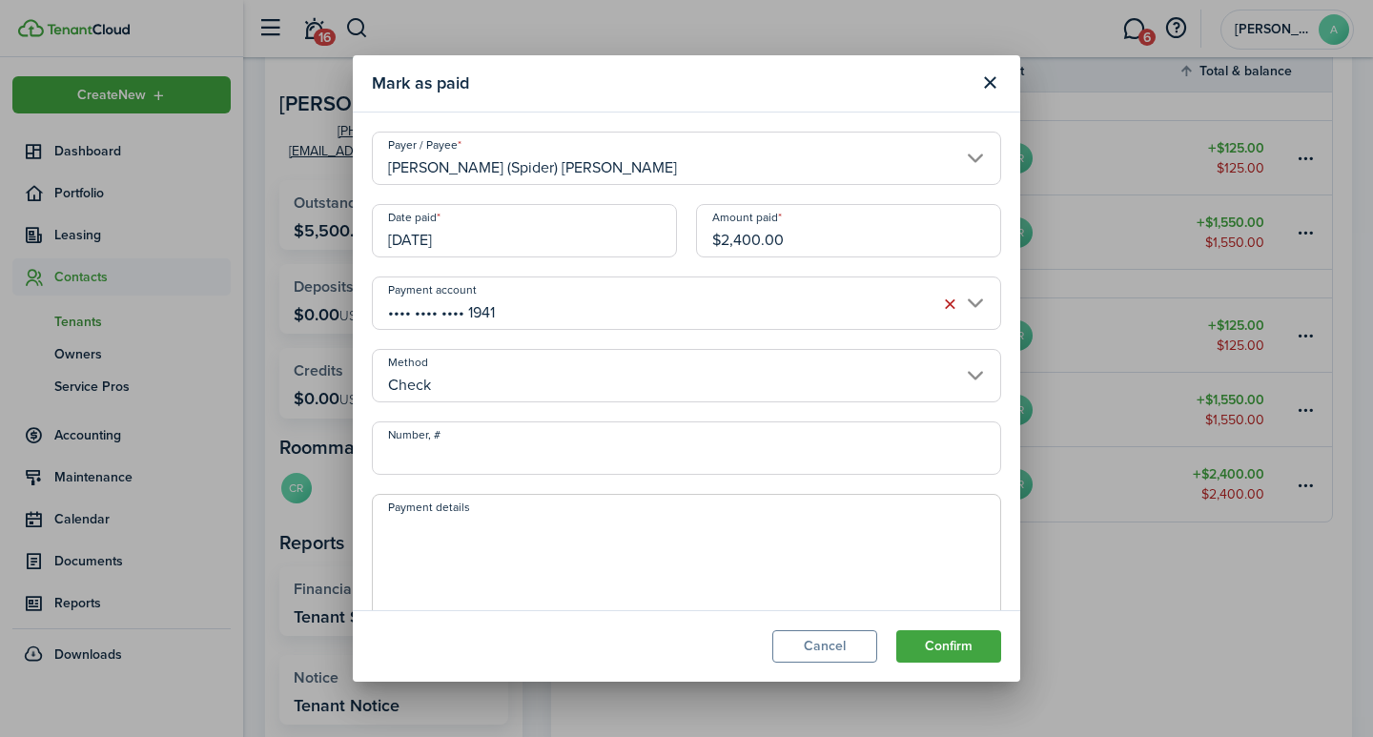
click at [476, 465] on input "Number, #" at bounding box center [686, 447] width 629 height 53
type input "8213"
drag, startPoint x: 474, startPoint y: 552, endPoint x: 470, endPoint y: 530, distance: 22.3
click at [476, 551] on textarea "Payment details" at bounding box center [686, 562] width 627 height 92
type textarea "Security Deposit"
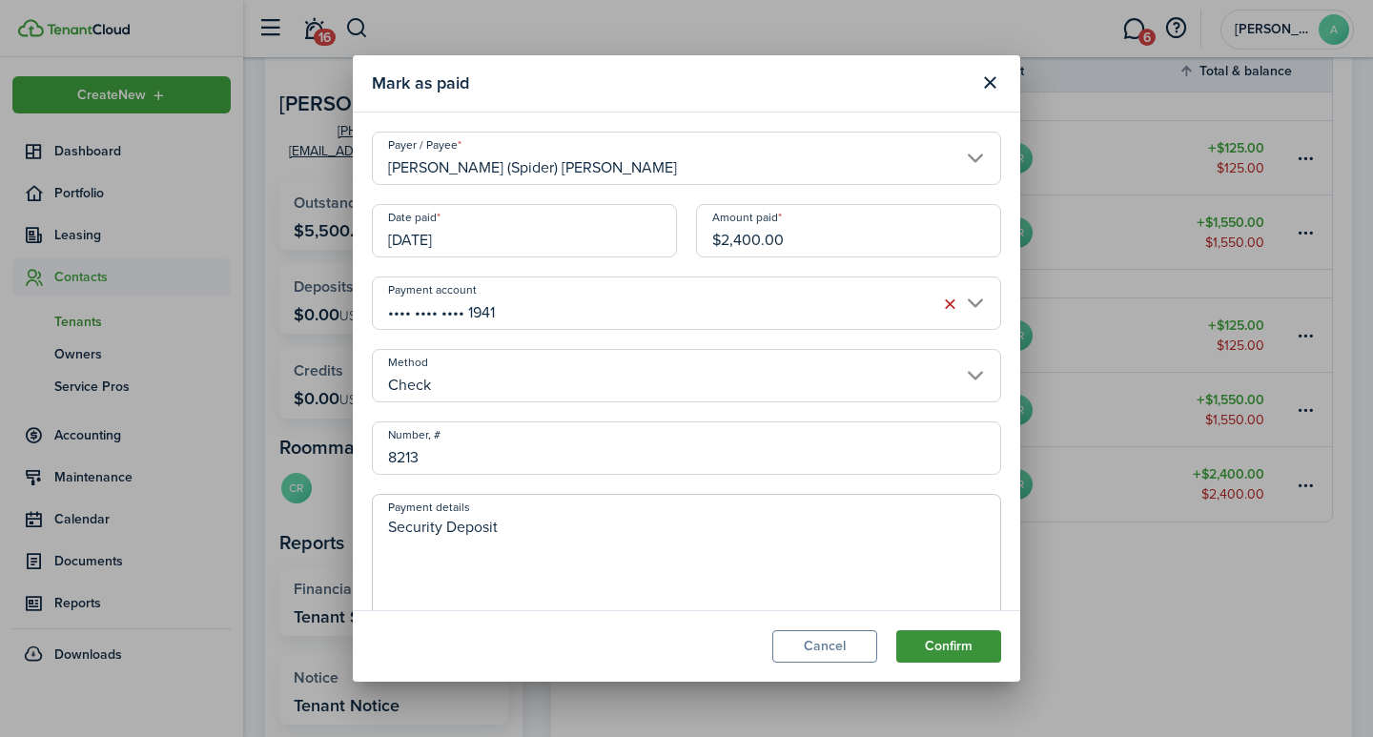
click at [946, 653] on button "Confirm" at bounding box center [948, 646] width 105 height 32
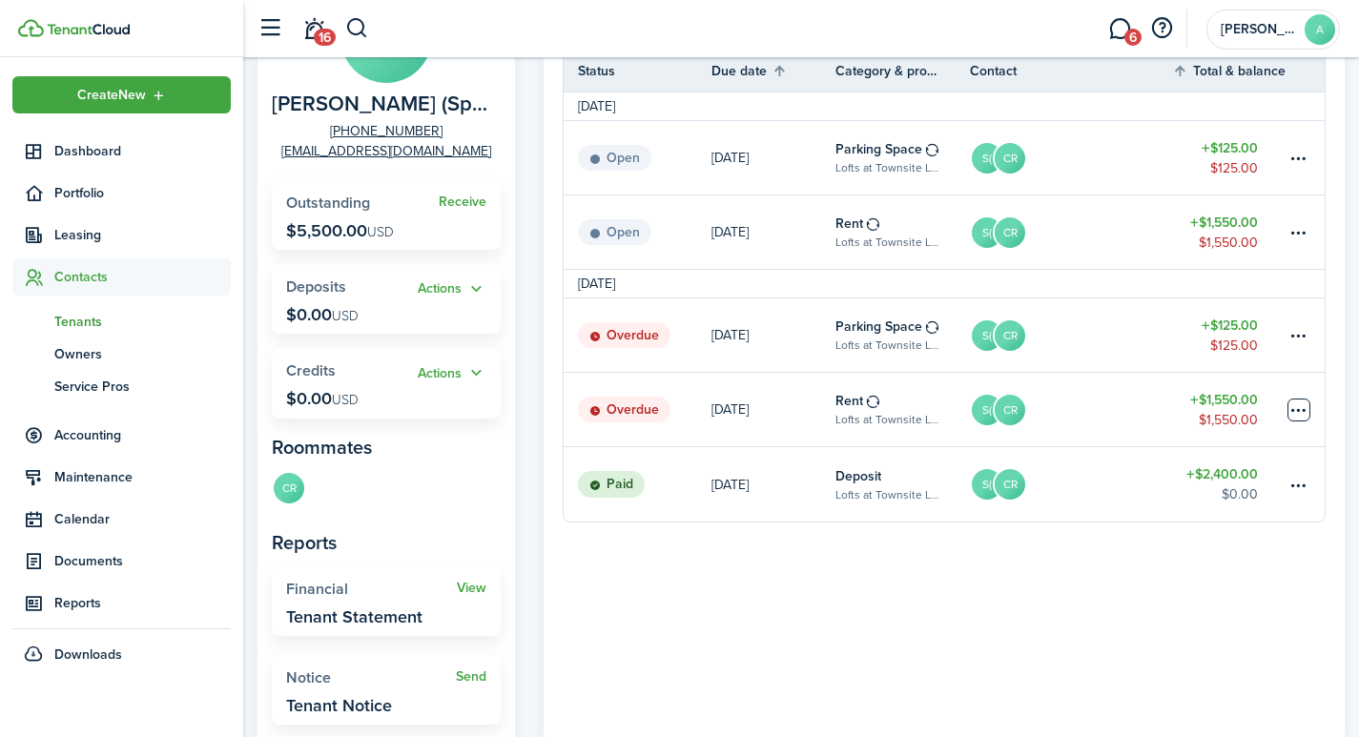
click at [1296, 411] on table-menu-btn-icon at bounding box center [1298, 410] width 23 height 23
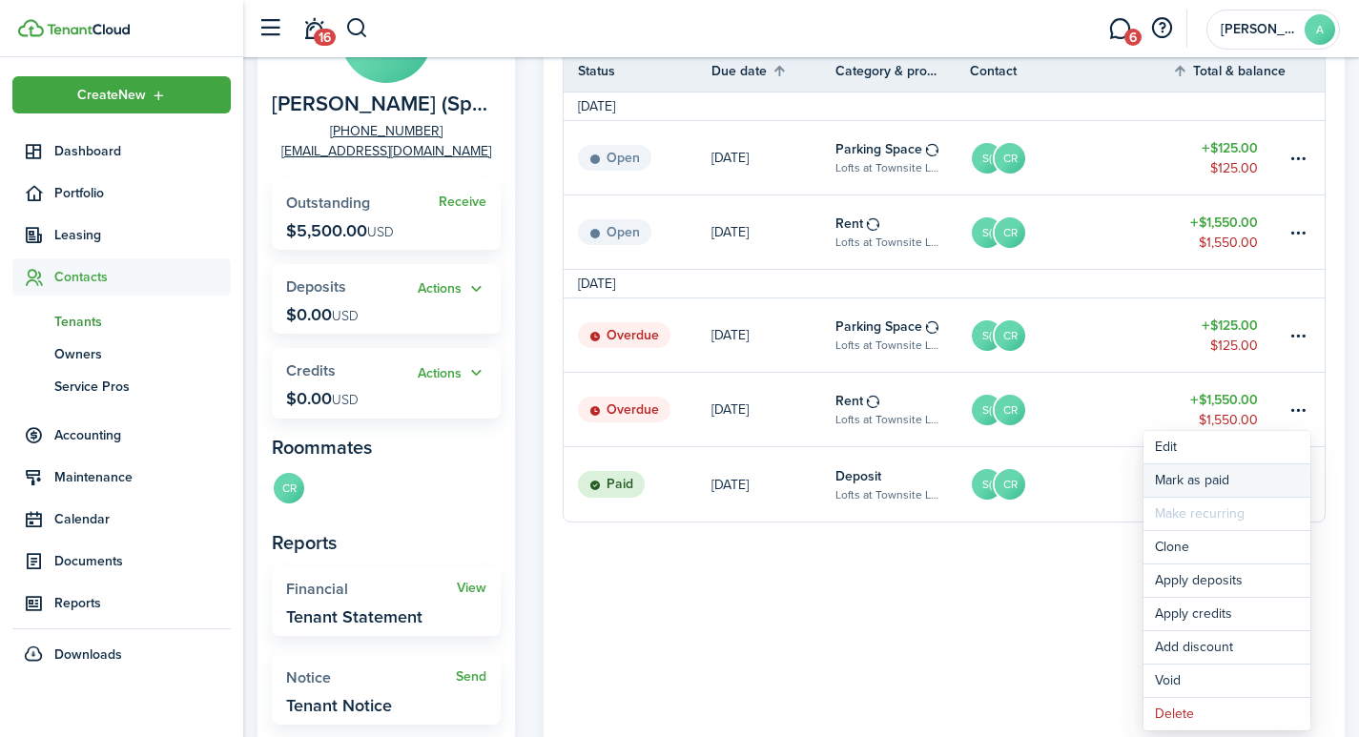
click at [1184, 476] on link "Mark as paid" at bounding box center [1226, 480] width 167 height 32
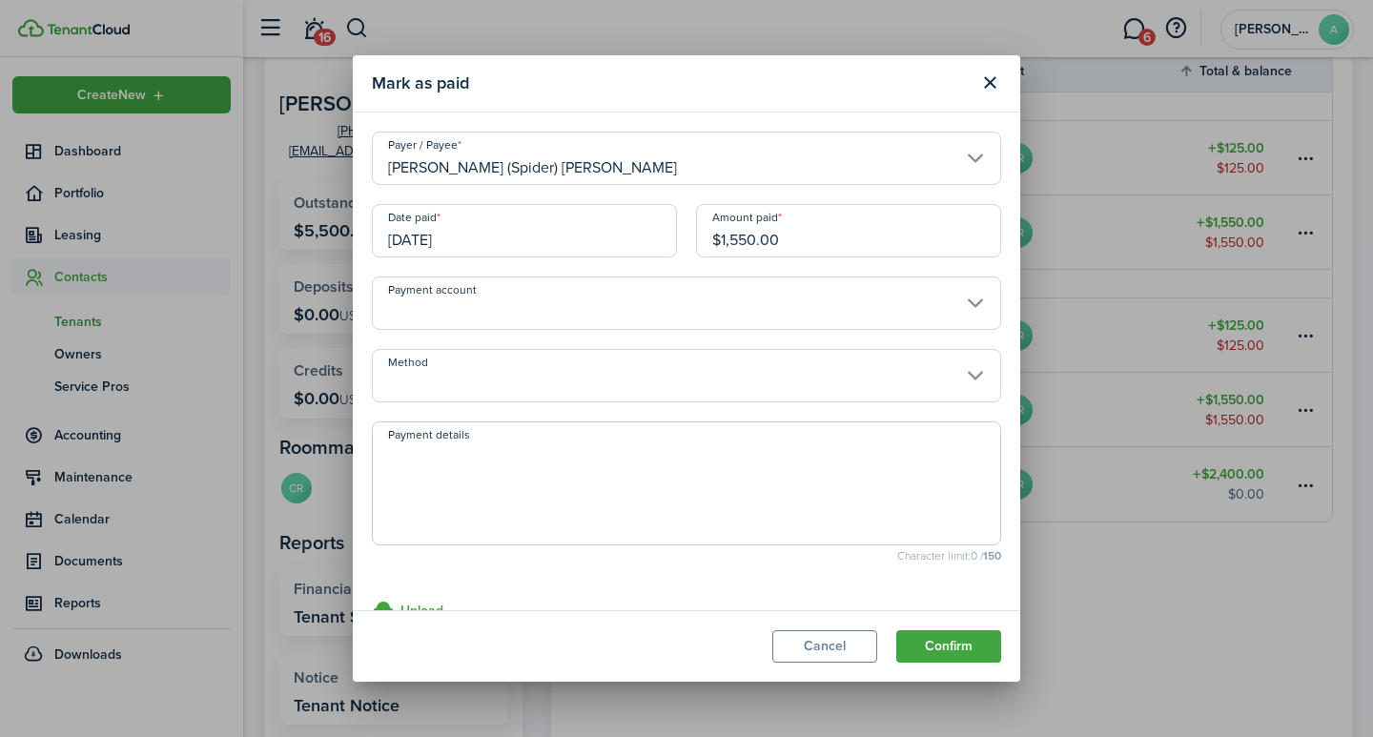
click at [468, 245] on input "[DATE]" at bounding box center [524, 230] width 305 height 53
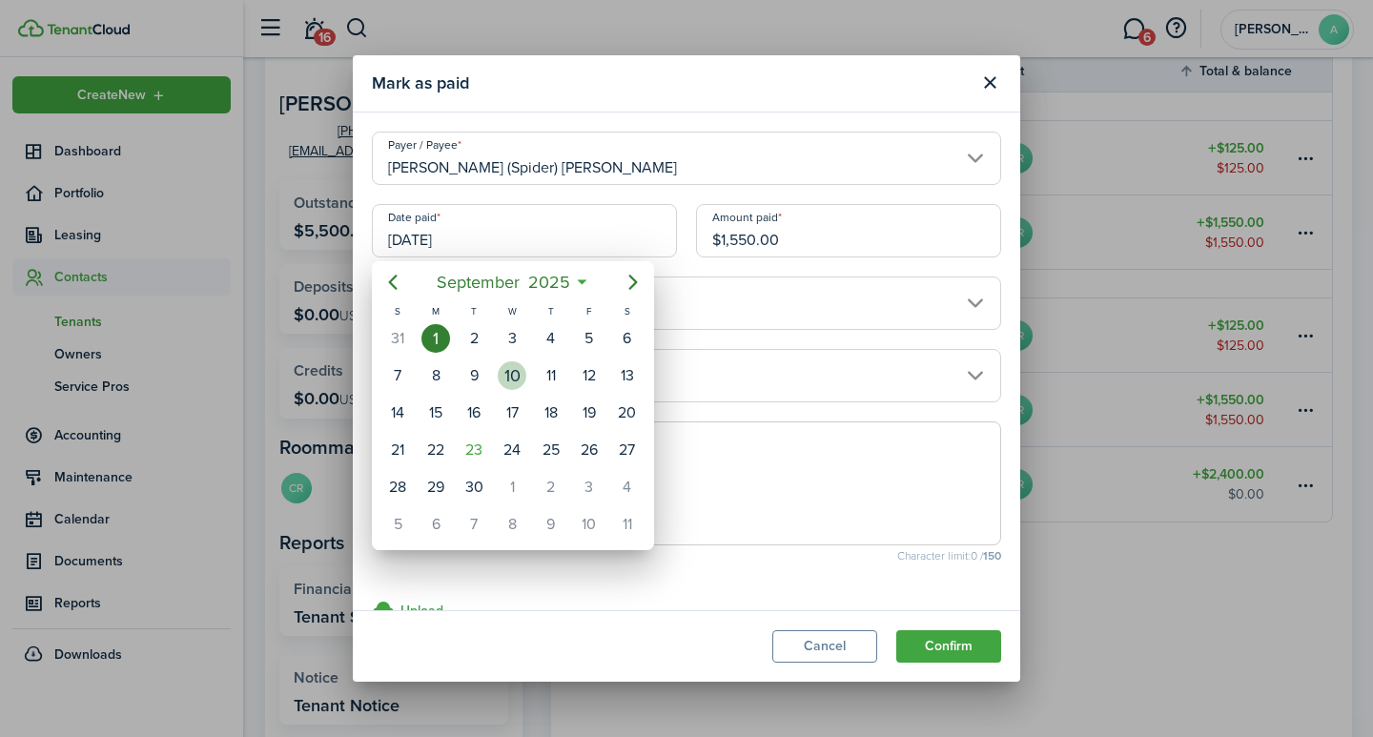
click at [510, 380] on div "10" at bounding box center [512, 375] width 29 height 29
type input "09/10/2025"
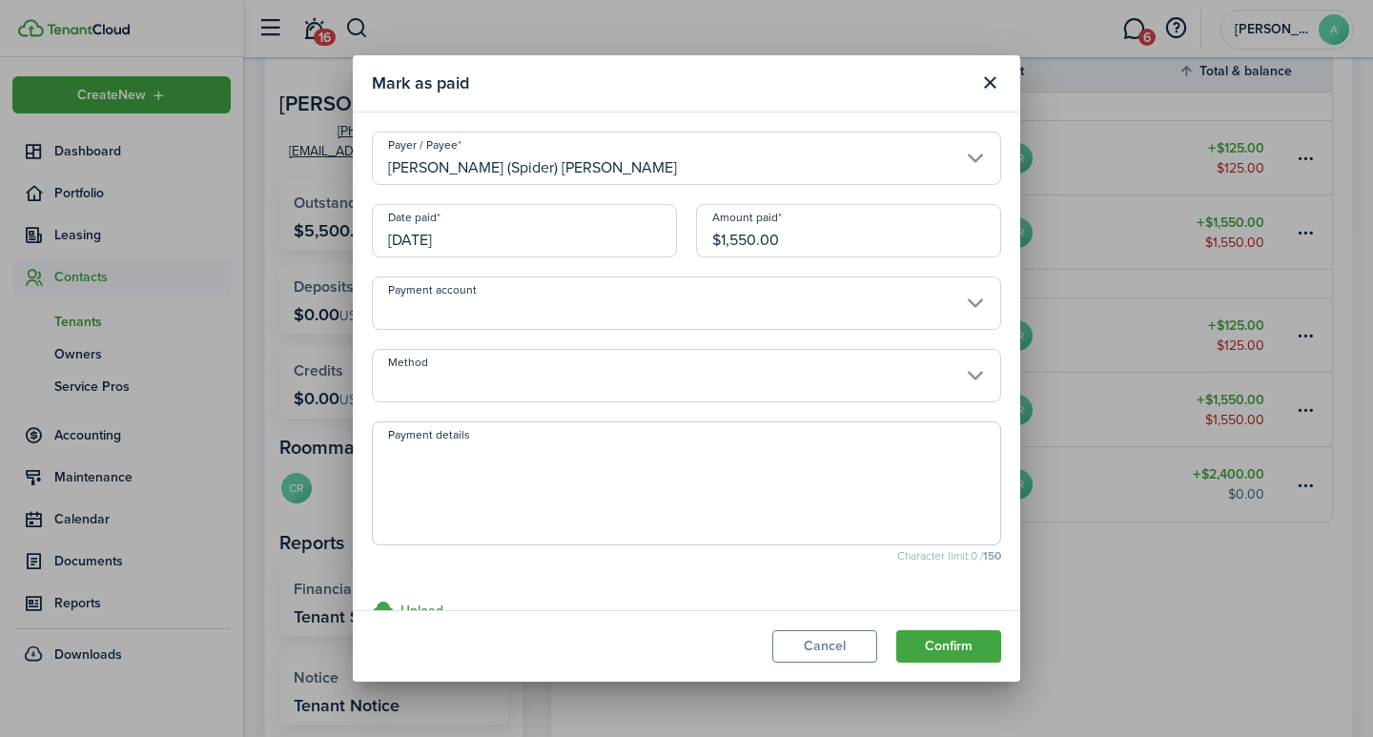
click at [835, 246] on input "$1,550.00" at bounding box center [848, 230] width 305 height 53
click at [595, 310] on input "Payment account" at bounding box center [686, 302] width 629 height 53
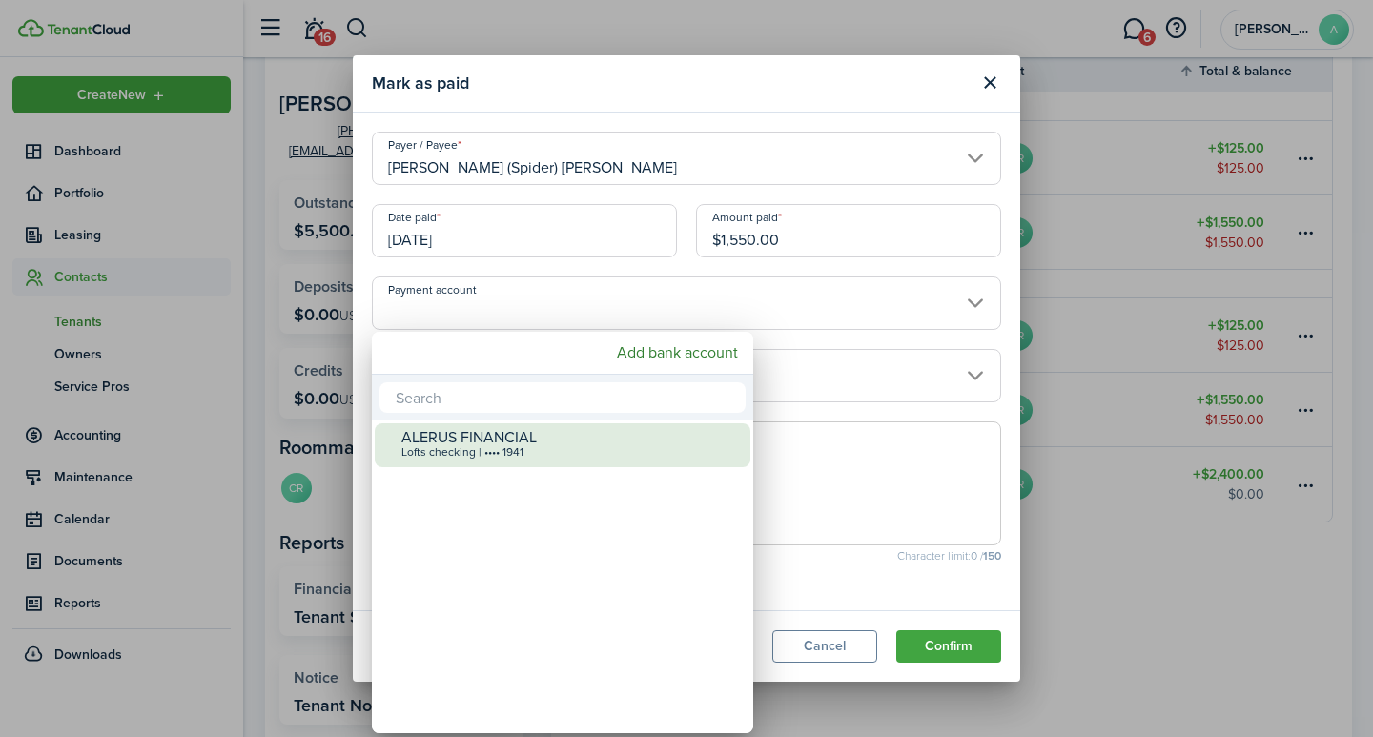
click at [521, 451] on div "Lofts checking | •••• 1941" at bounding box center [569, 452] width 337 height 13
type input "•••• •••• •••• 1941"
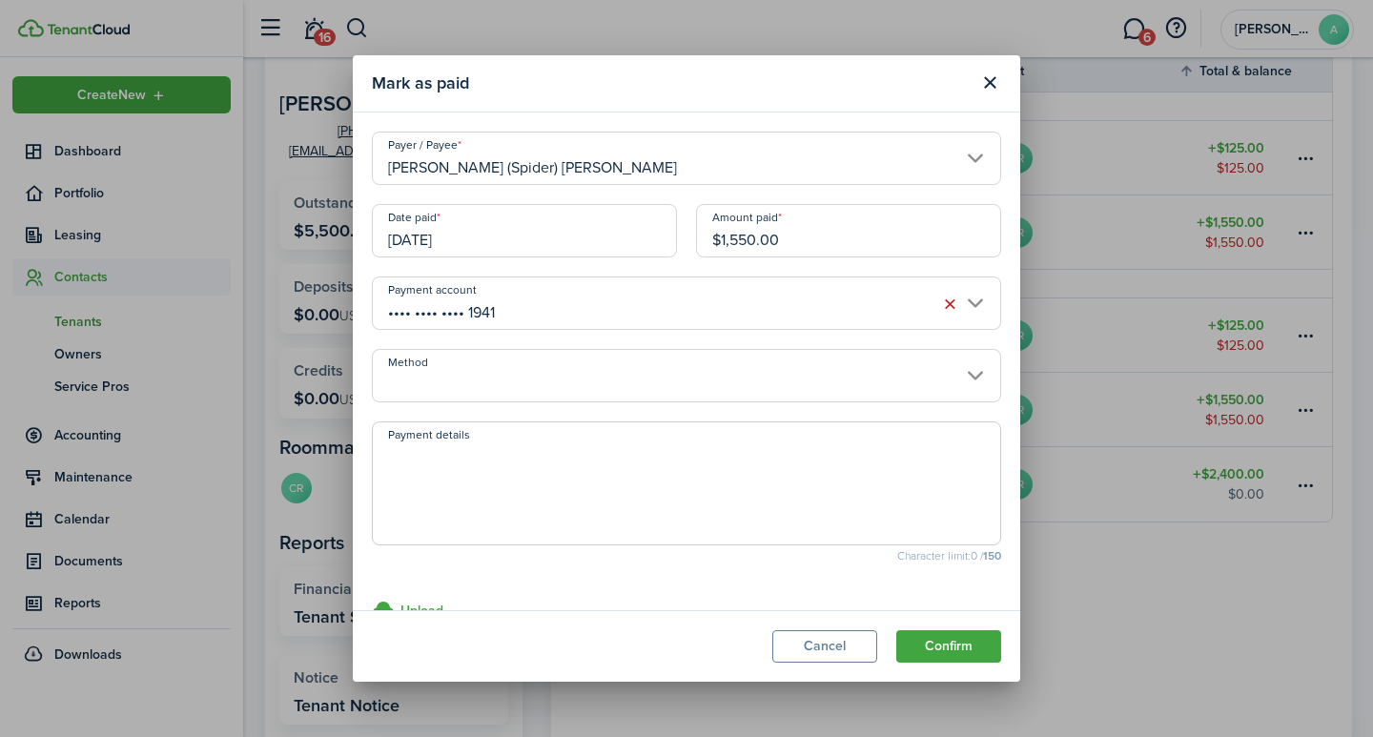
click at [514, 394] on input "Method" at bounding box center [686, 375] width 629 height 53
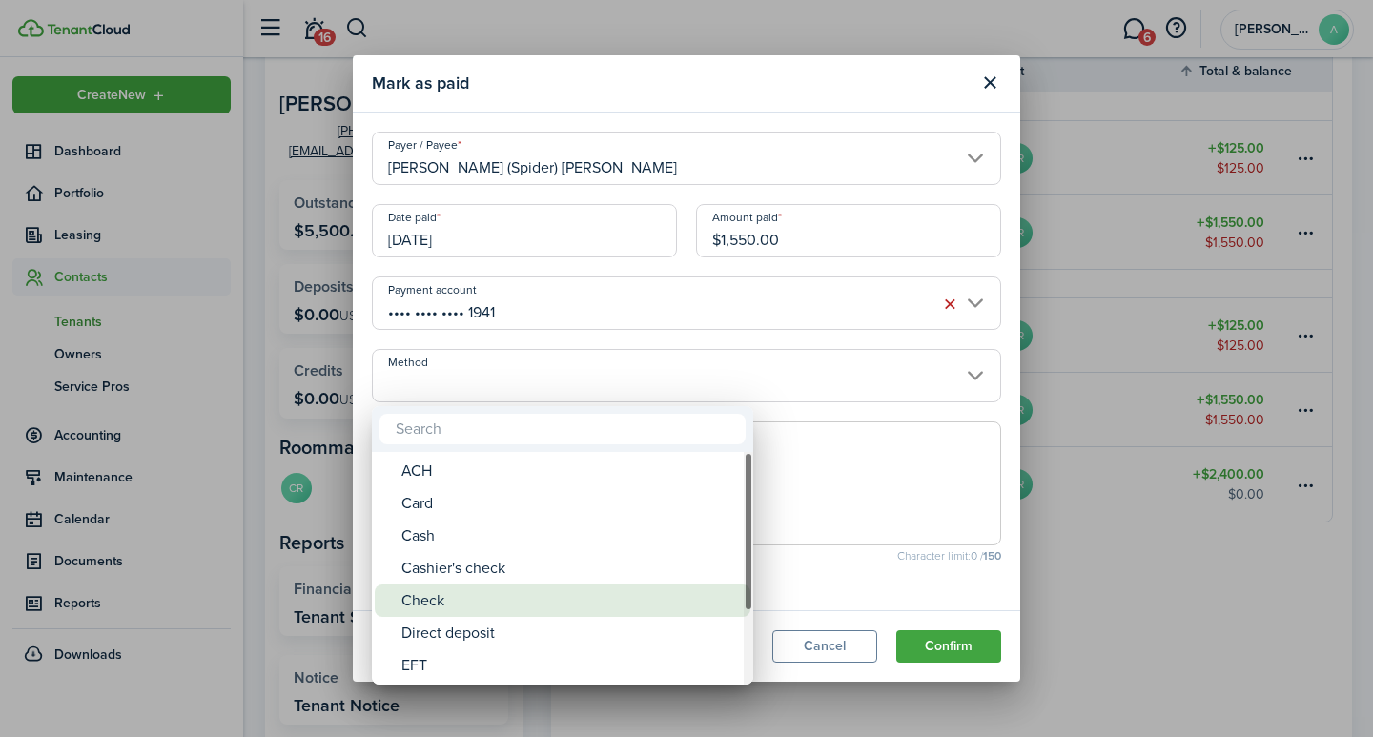
click at [459, 605] on div "Check" at bounding box center [569, 600] width 337 height 32
type input "Check"
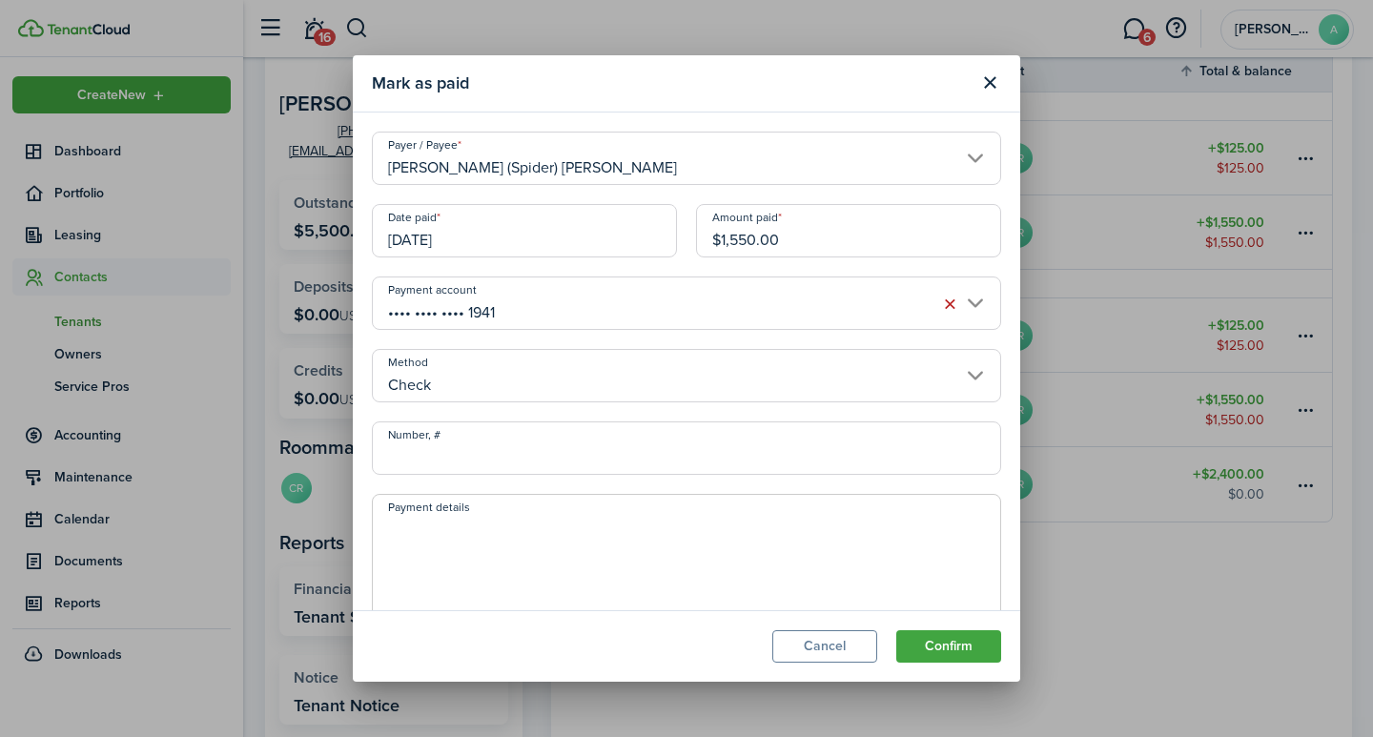
click at [483, 460] on input "Number, #" at bounding box center [686, 447] width 629 height 53
type input "7876"
click at [583, 529] on textarea "Payment details" at bounding box center [686, 562] width 627 height 92
type textarea "September rent"
click at [942, 639] on button "Confirm" at bounding box center [948, 646] width 105 height 32
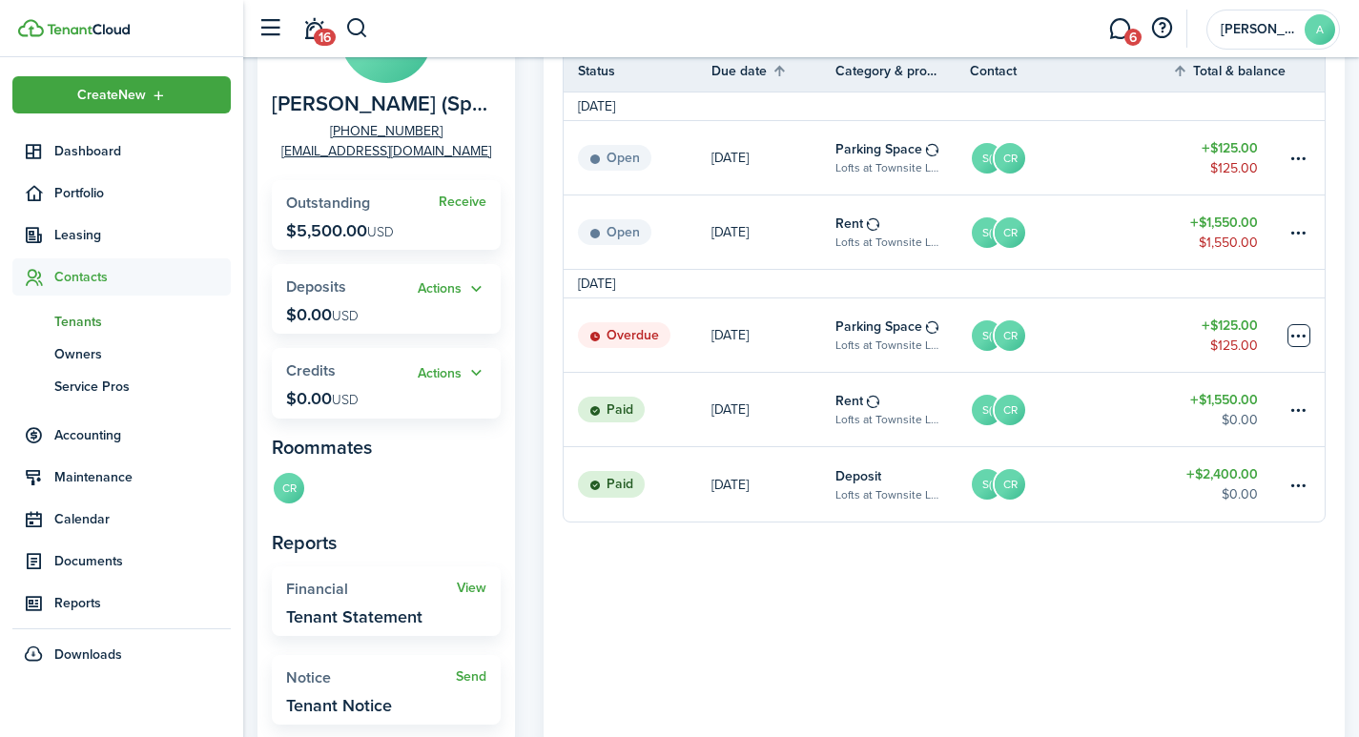
click at [1301, 330] on table-menu-btn-icon at bounding box center [1298, 335] width 23 height 23
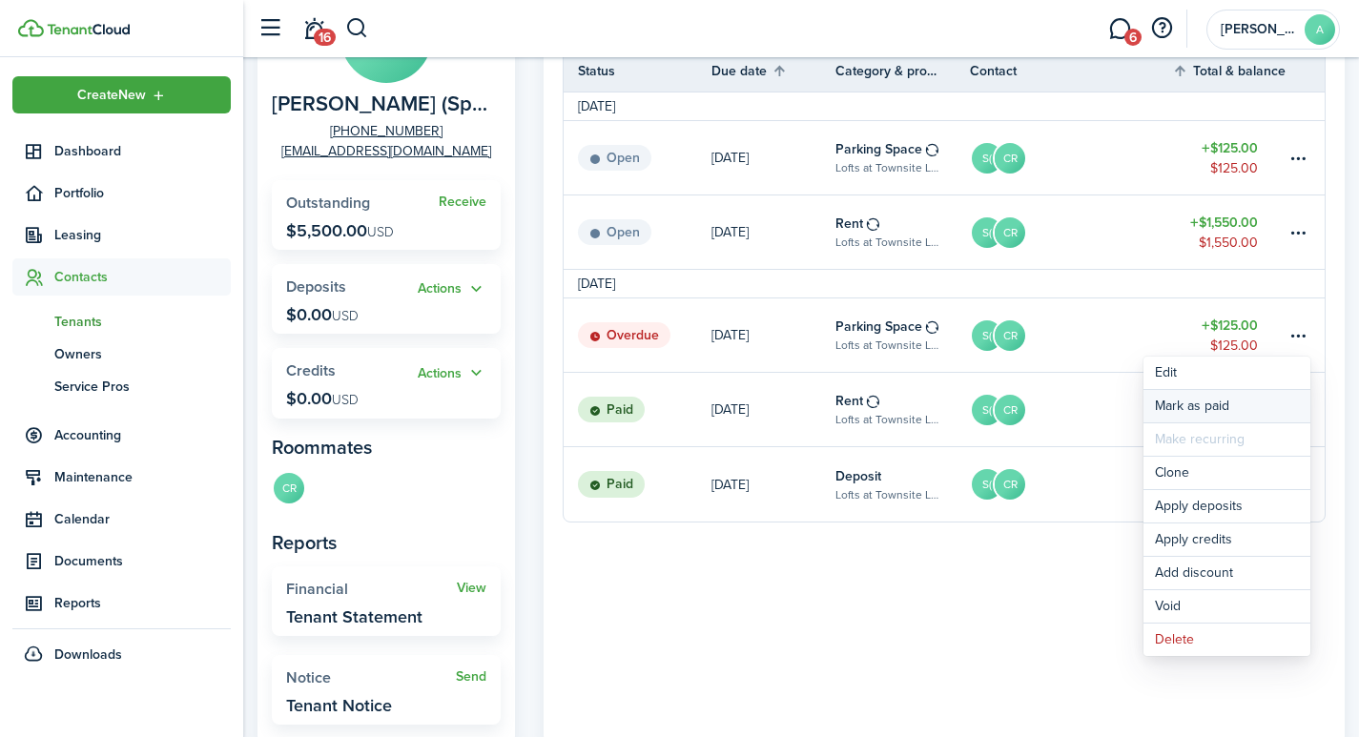
click at [1199, 403] on link "Mark as paid" at bounding box center [1226, 406] width 167 height 32
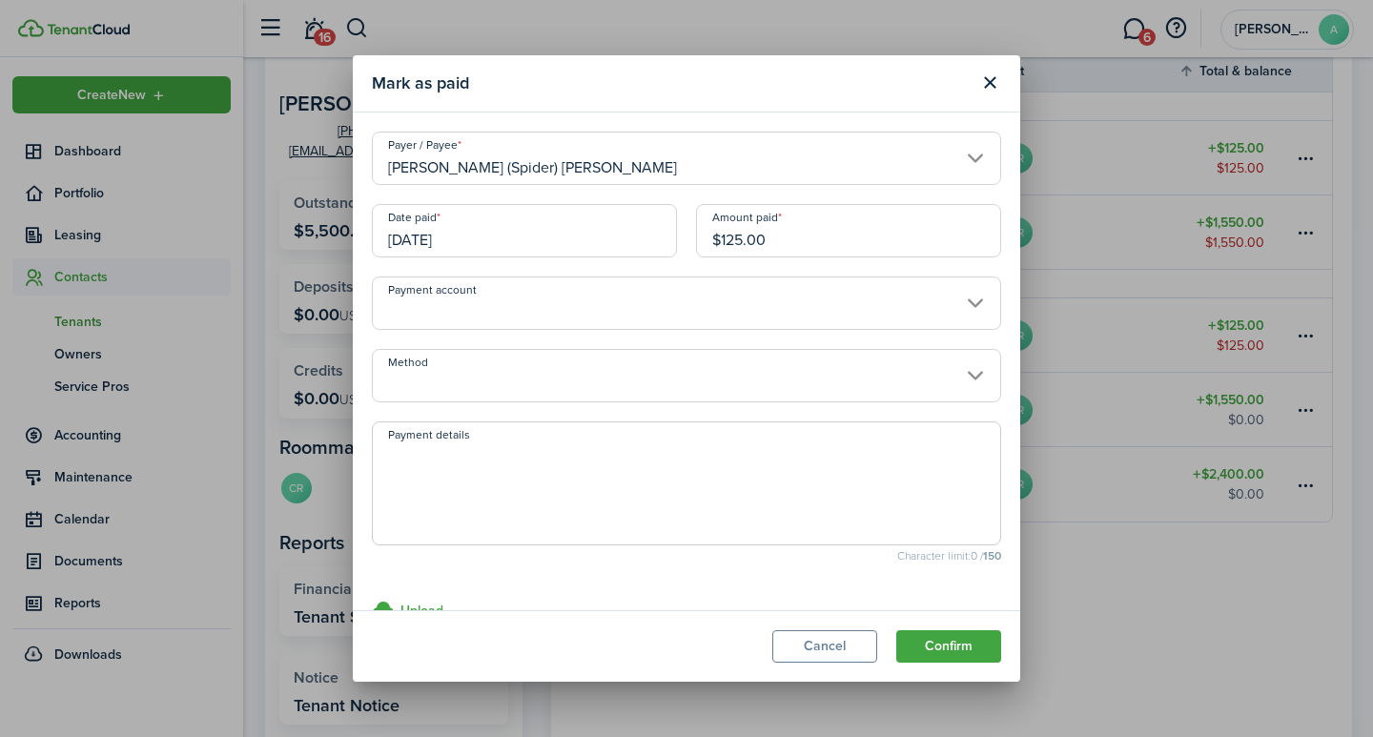
click at [501, 248] on input "[DATE]" at bounding box center [524, 230] width 305 height 53
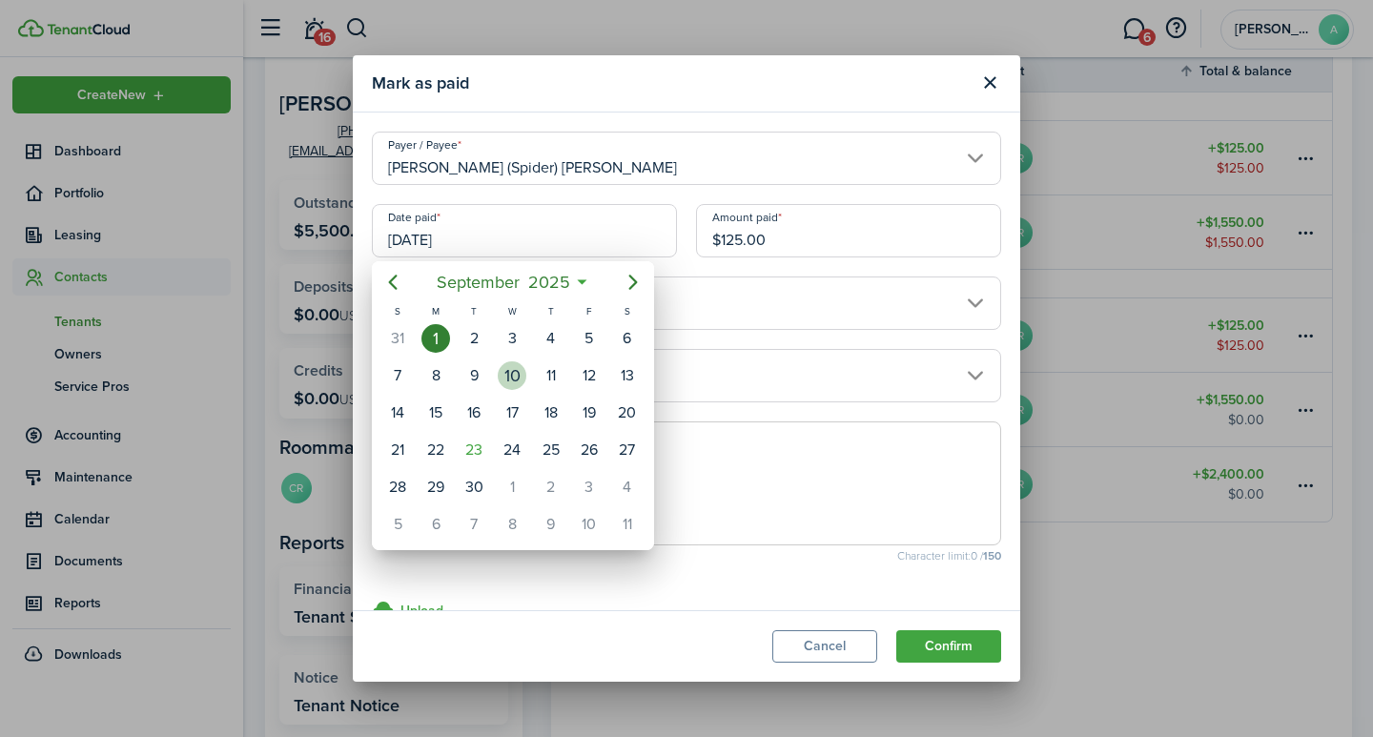
click at [518, 370] on div "10" at bounding box center [512, 375] width 29 height 29
type input "09/10/2025"
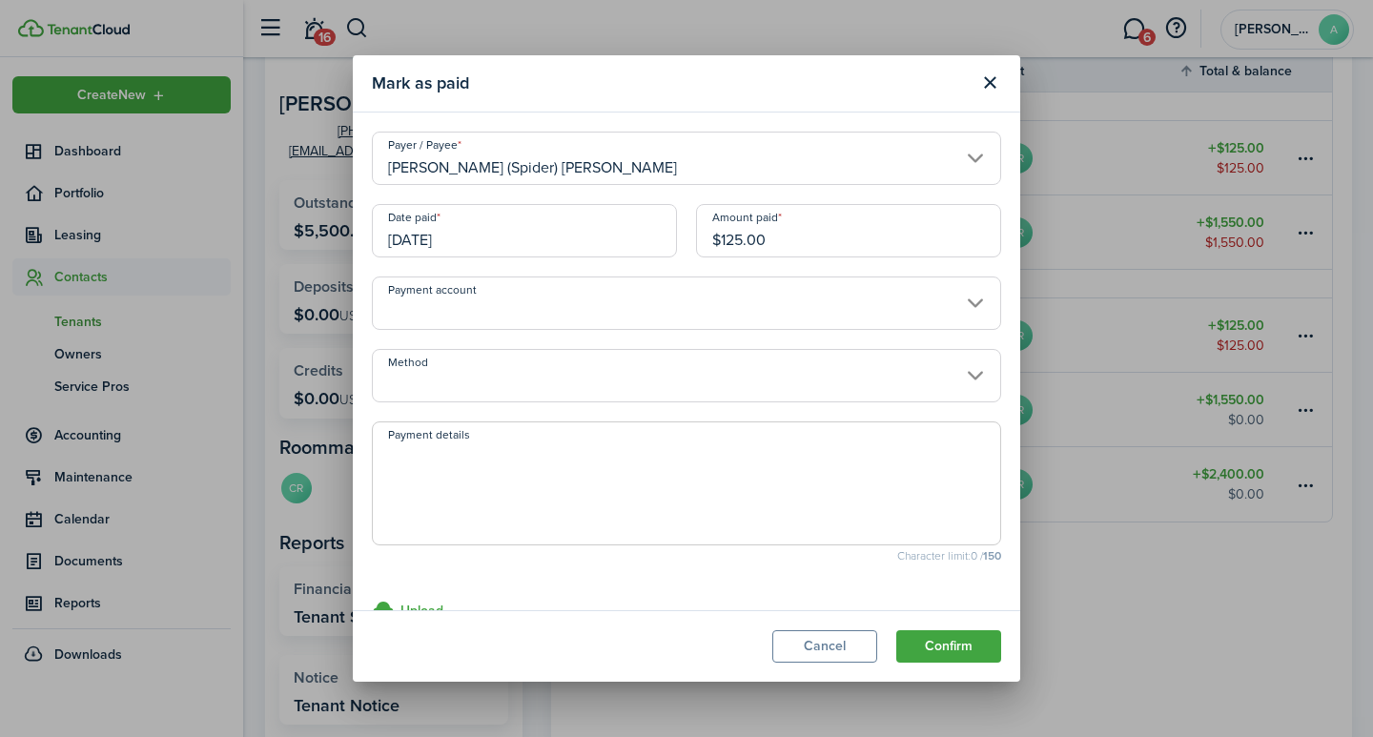
click at [521, 298] on input "Payment account" at bounding box center [686, 302] width 629 height 53
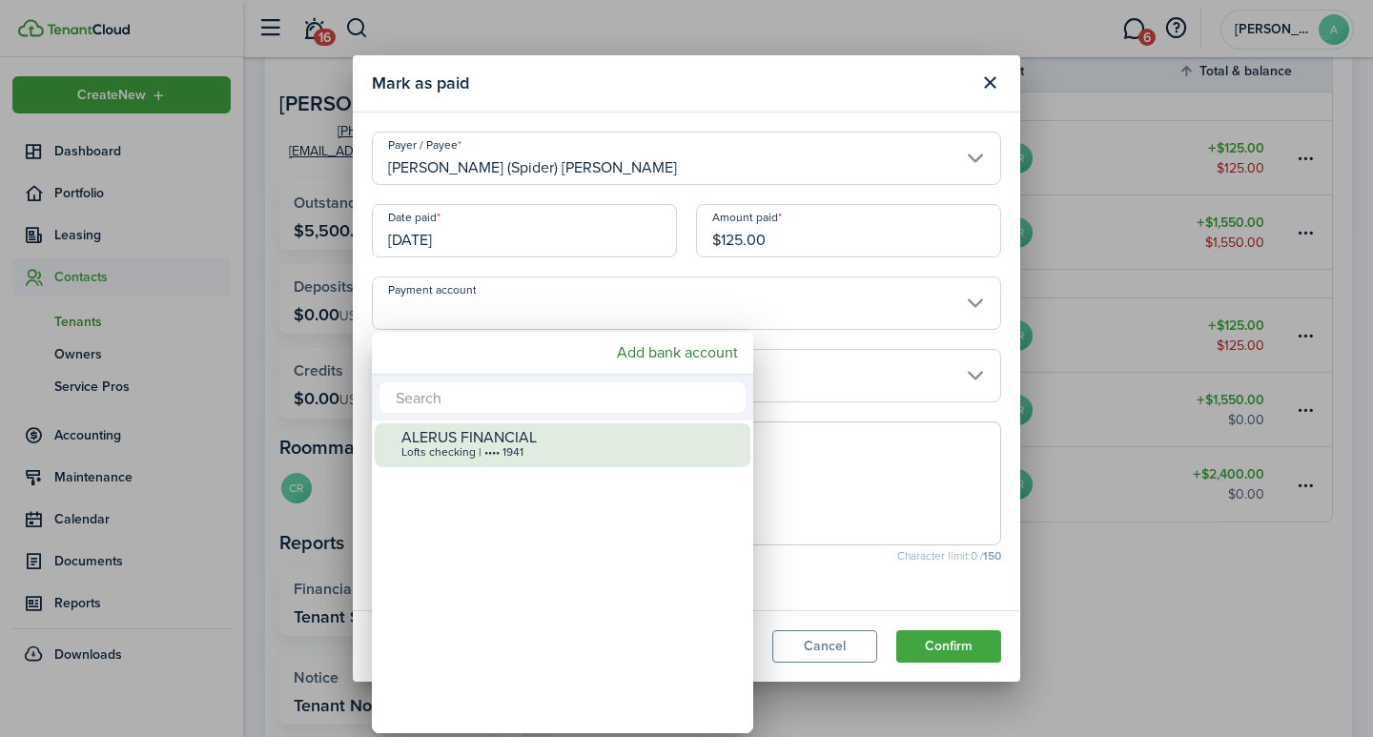
click at [516, 440] on div "ALERUS FINANCIAL" at bounding box center [569, 437] width 337 height 17
type input "•••• •••• •••• 1941"
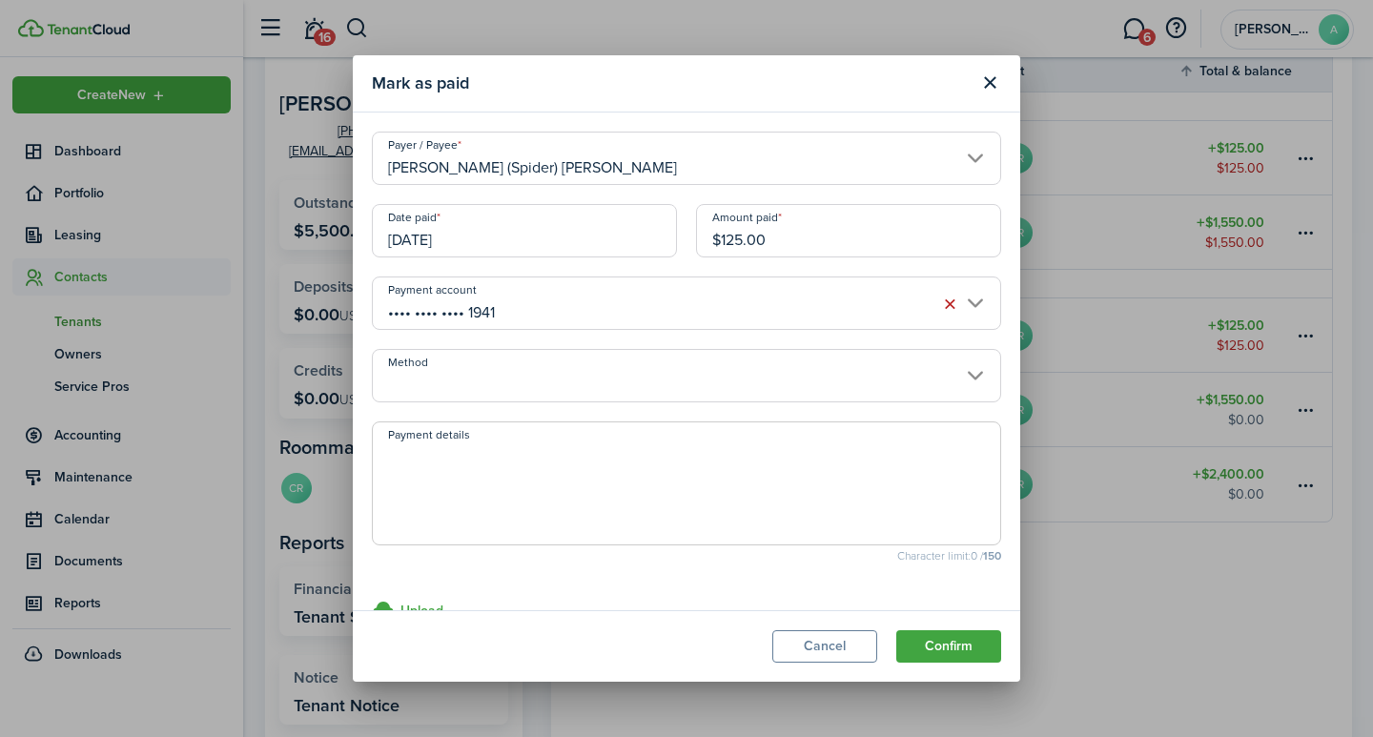
click at [507, 366] on input "Method" at bounding box center [686, 375] width 629 height 53
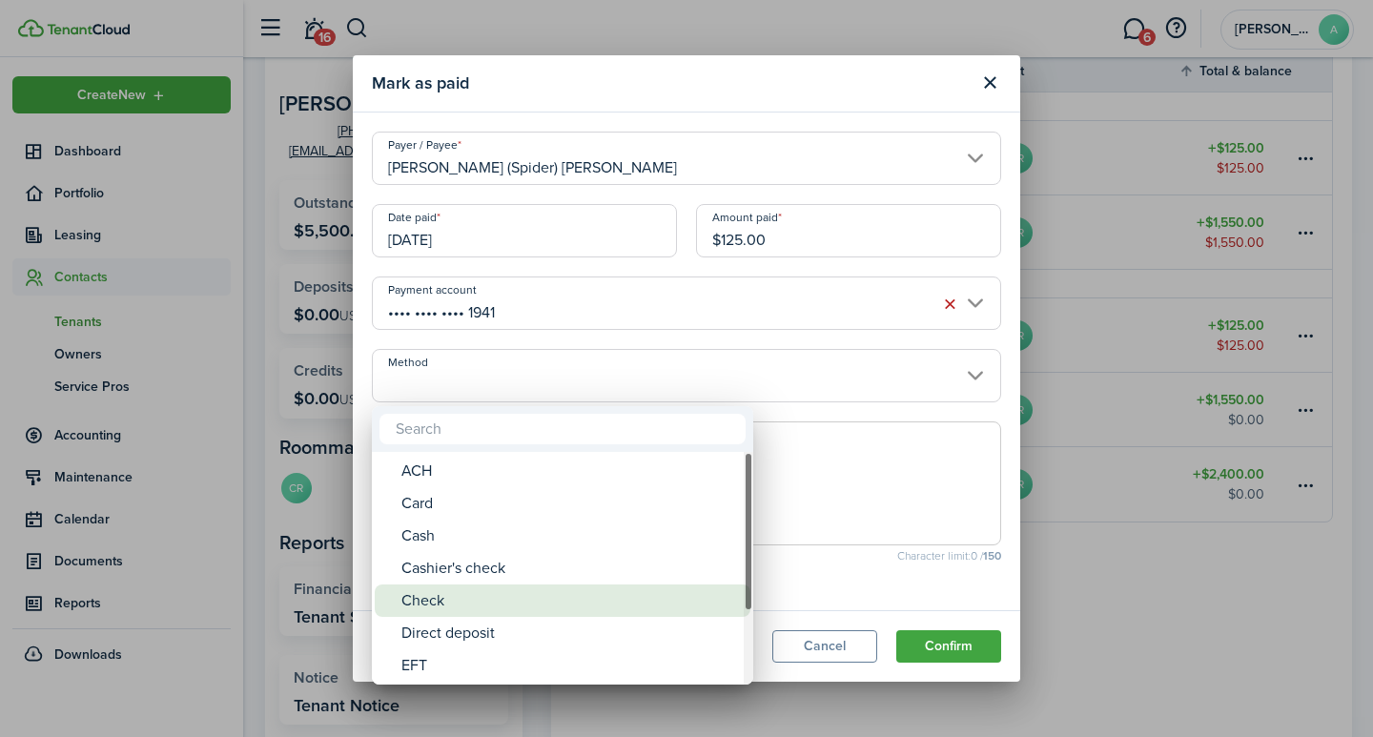
drag, startPoint x: 445, startPoint y: 595, endPoint x: 447, endPoint y: 576, distance: 19.2
click at [447, 595] on div "Check" at bounding box center [569, 600] width 337 height 32
type input "Check"
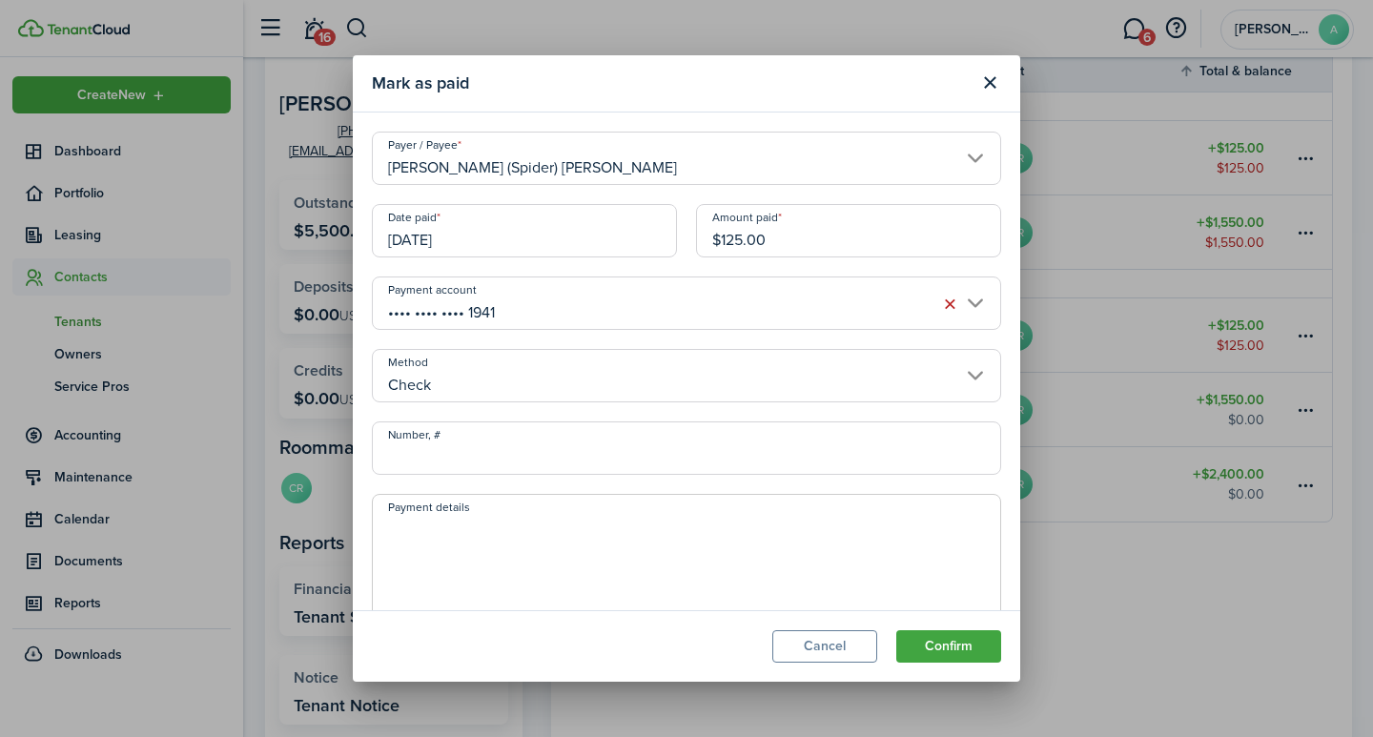
click at [452, 464] on input "Number, #" at bounding box center [686, 447] width 629 height 53
type input "7876"
click at [605, 537] on textarea "Payment details" at bounding box center [686, 562] width 627 height 92
type textarea "September rent"
click at [932, 642] on button "Confirm" at bounding box center [948, 646] width 105 height 32
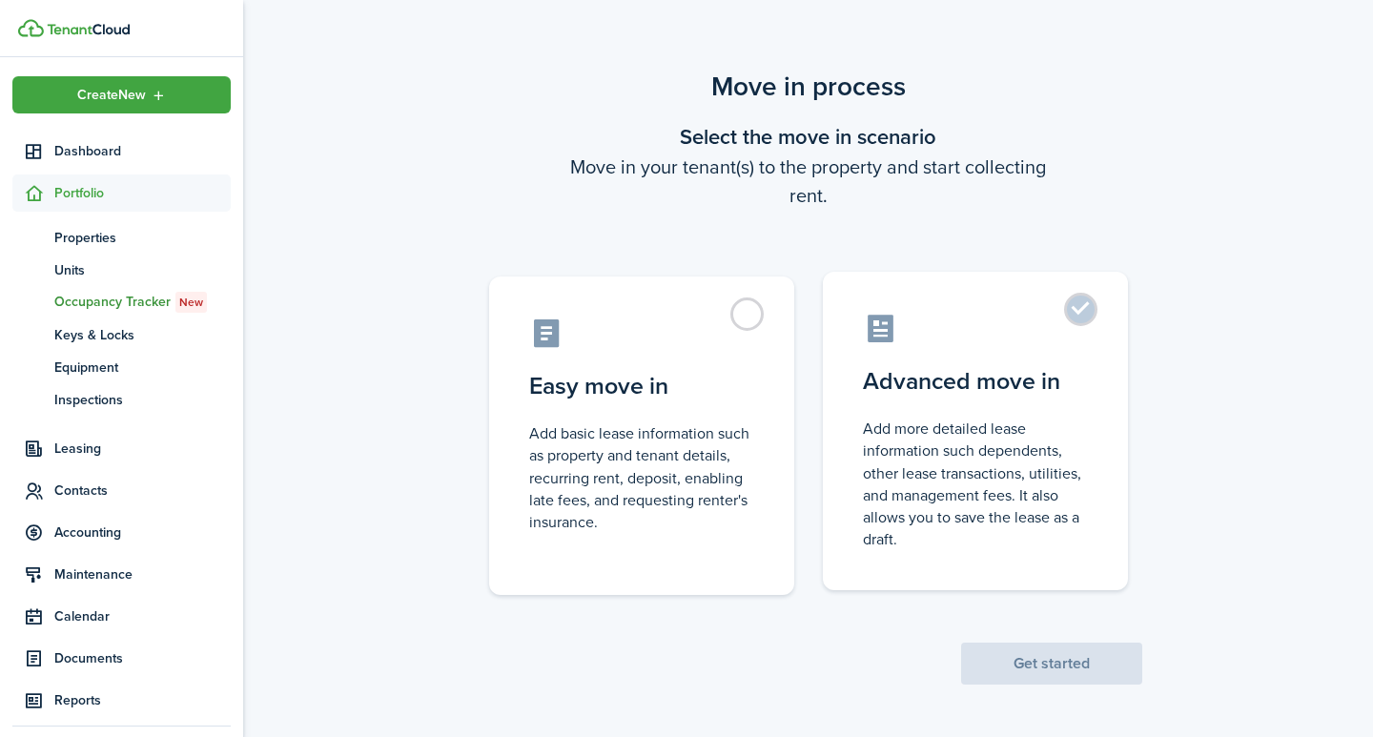
click at [1090, 307] on label "Advanced move in Add more detailed lease information such dependents, other lea…" at bounding box center [975, 431] width 305 height 318
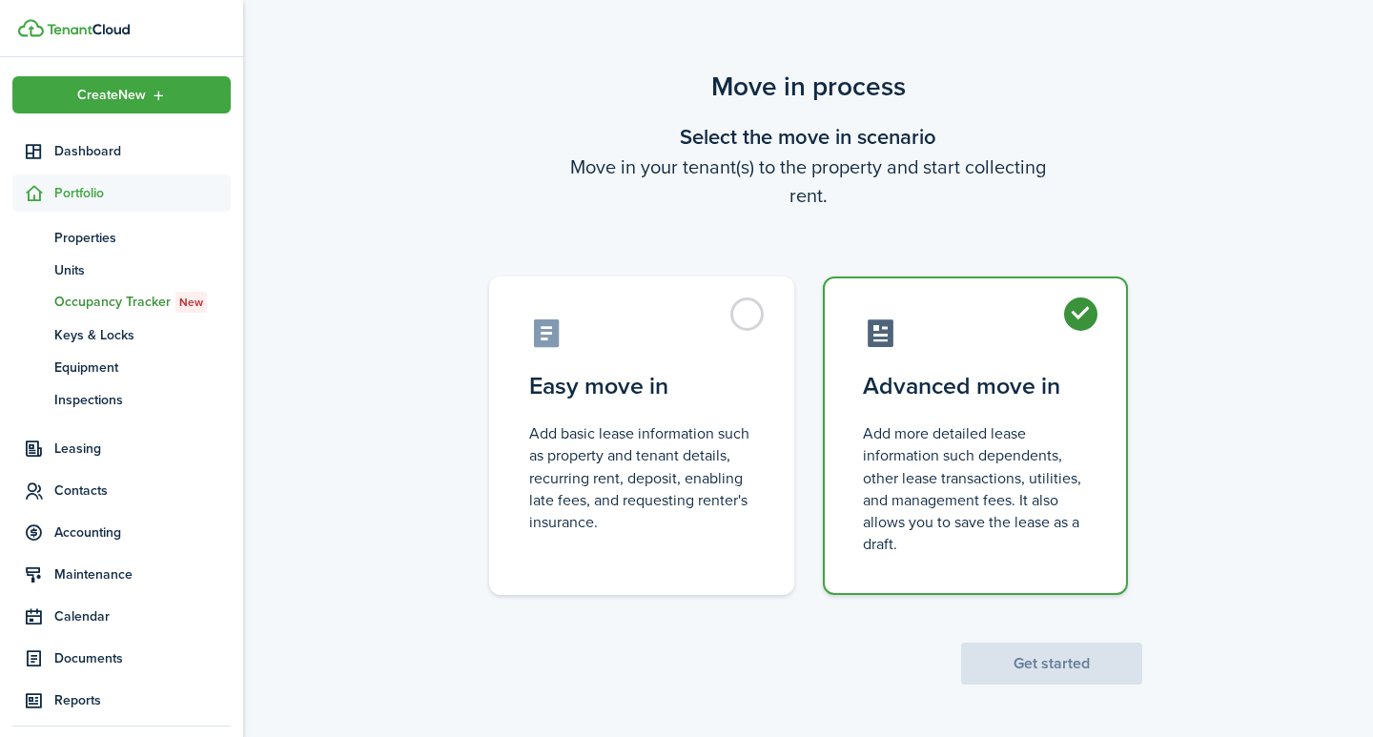
radio input "true"
click at [1067, 663] on button "Get started" at bounding box center [1051, 664] width 181 height 42
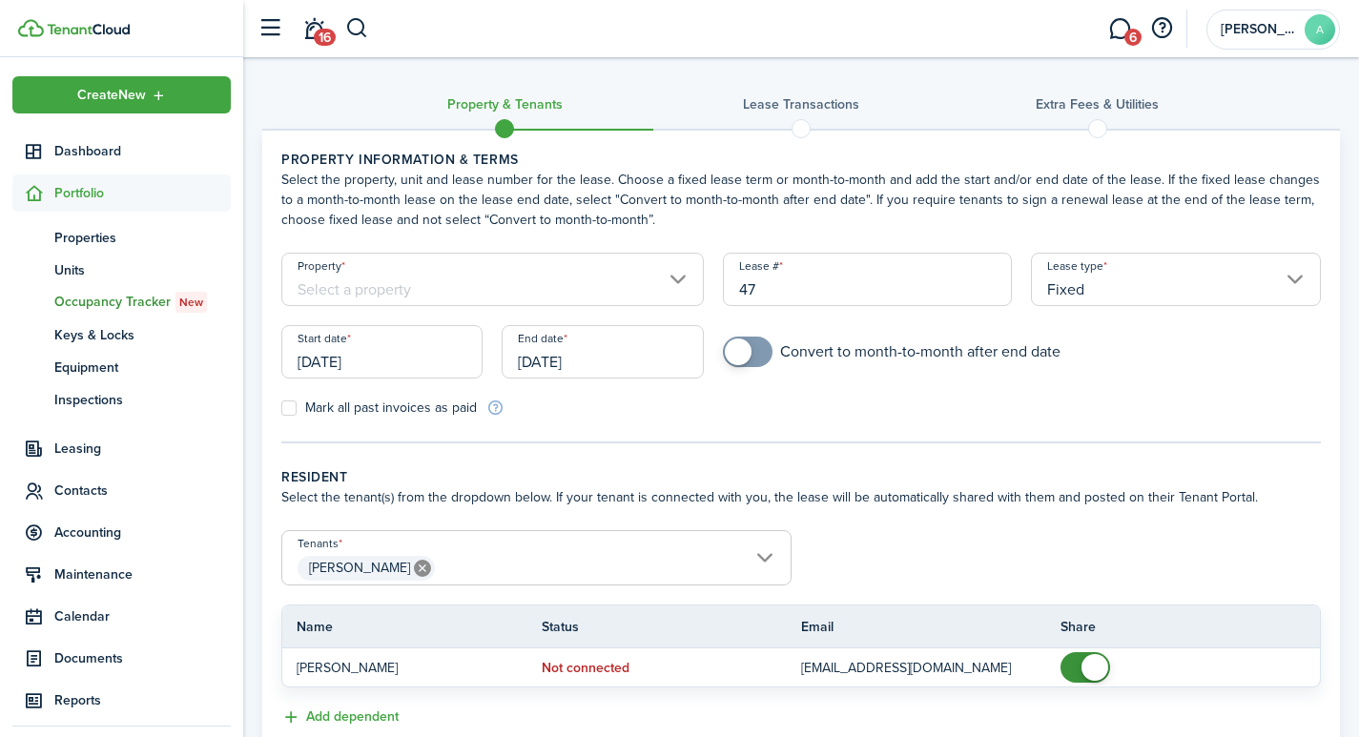
click at [379, 289] on input "Property" at bounding box center [492, 279] width 422 height 53
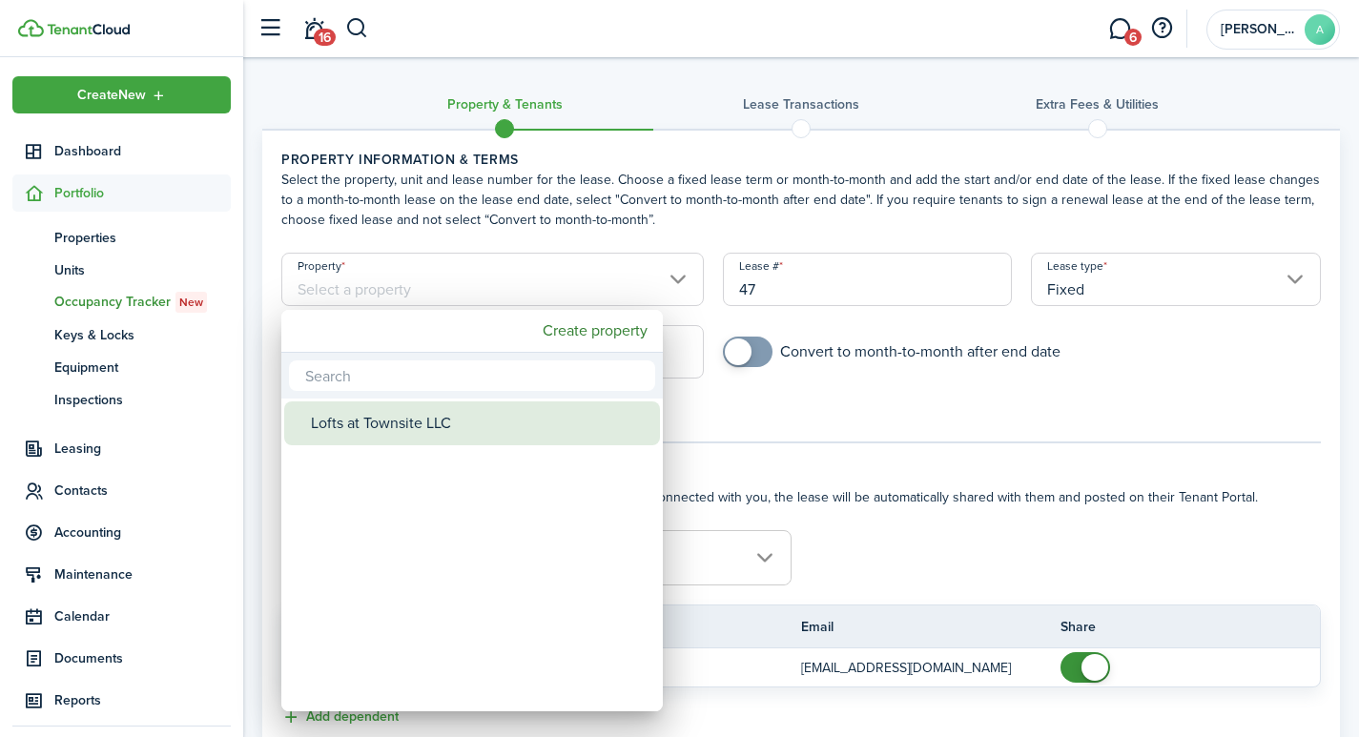
click at [402, 421] on div "Lofts at Townsite LLC" at bounding box center [479, 423] width 337 height 44
type input "Lofts at Townsite LLC"
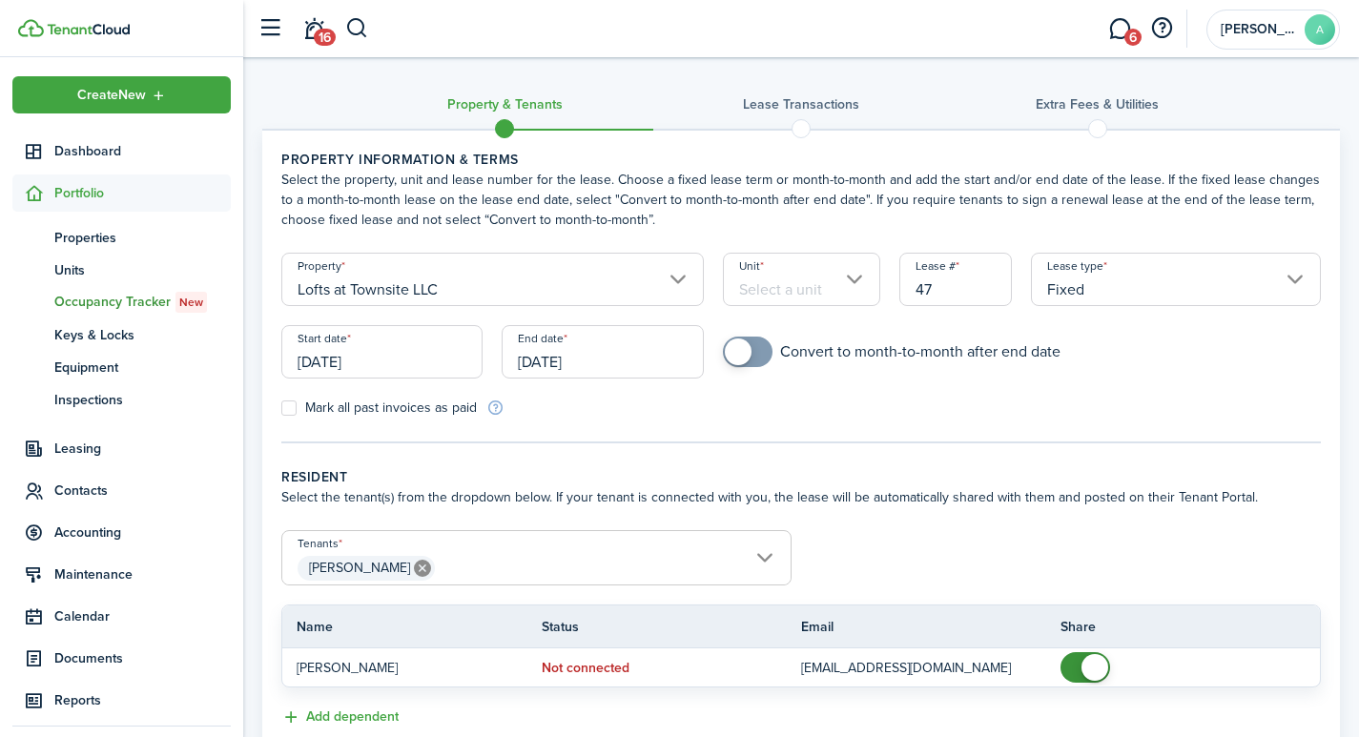
click at [777, 281] on input "Unit" at bounding box center [801, 279] width 157 height 53
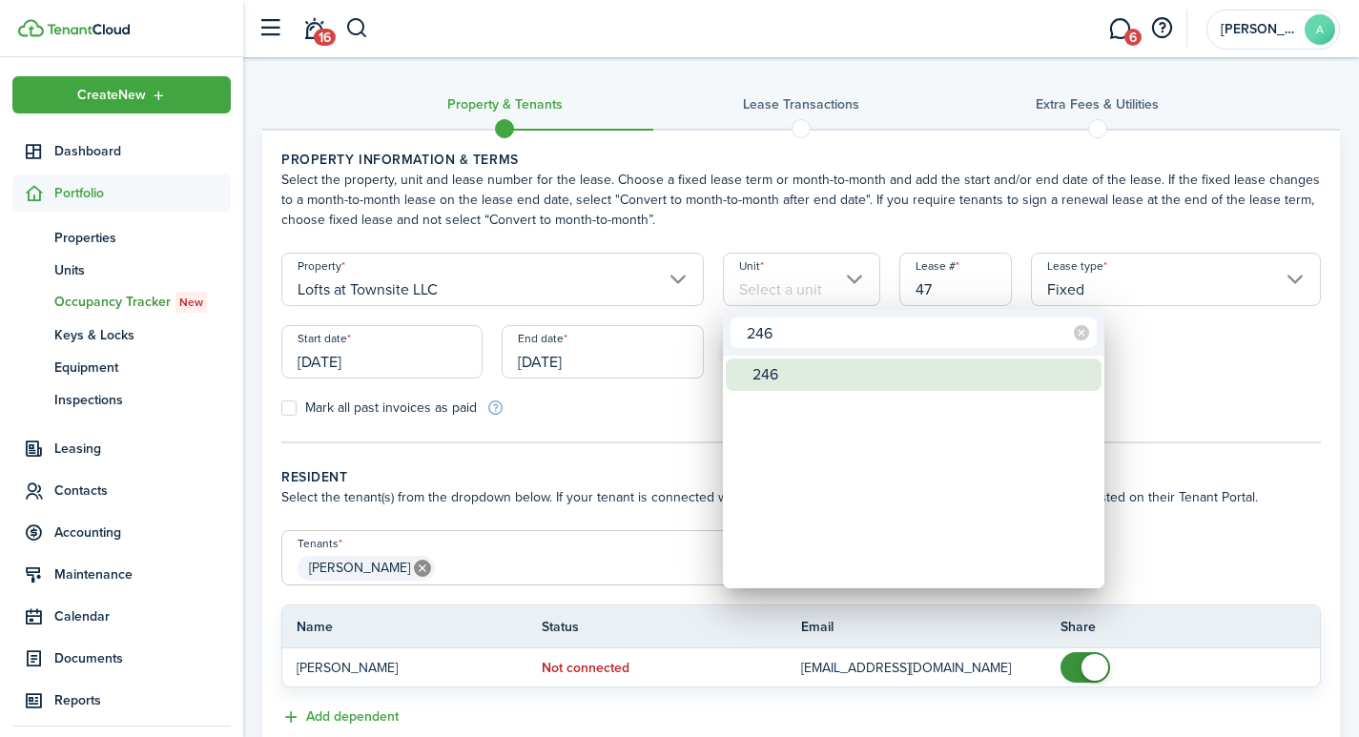
type input "246"
click at [768, 370] on div "246" at bounding box center [920, 374] width 337 height 32
type input "246"
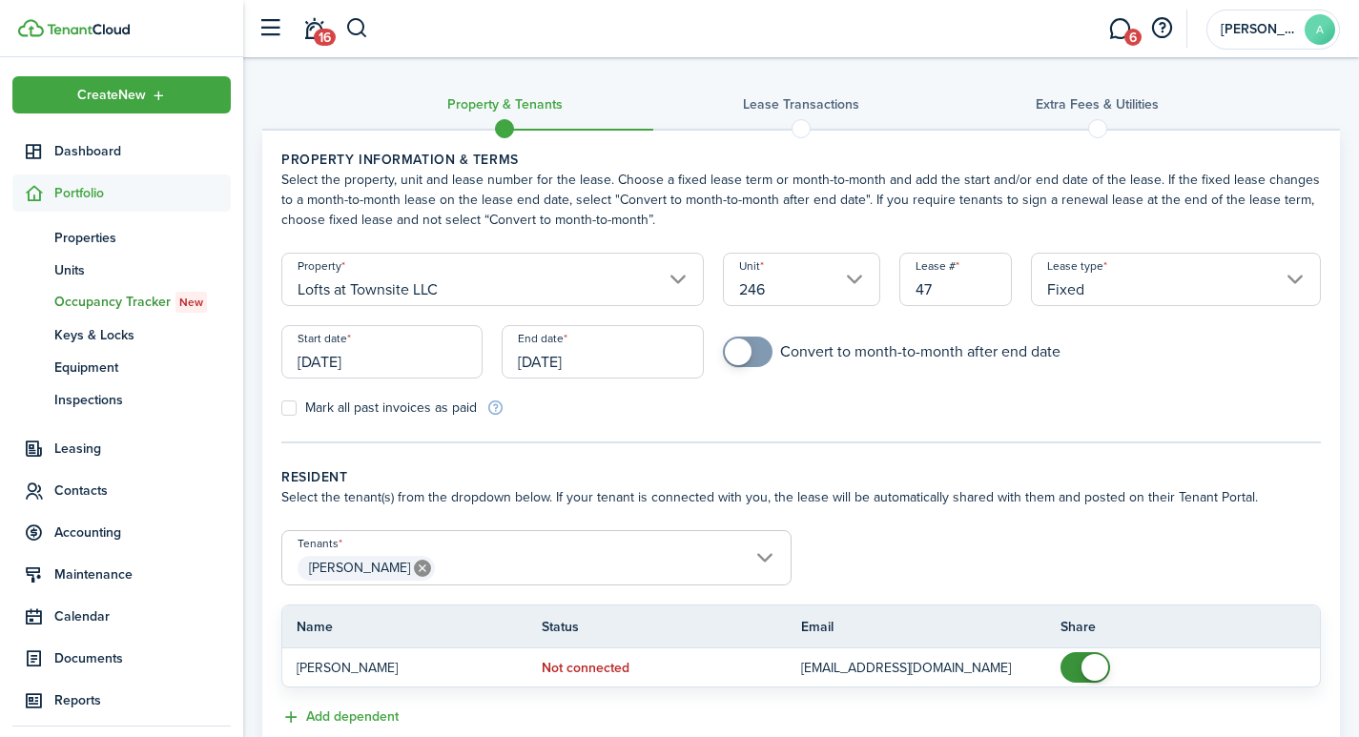
drag, startPoint x: 947, startPoint y: 287, endPoint x: 892, endPoint y: 285, distance: 54.4
click at [892, 285] on div "Lease # 47" at bounding box center [955, 289] width 133 height 72
click at [1132, 300] on input "Fixed" at bounding box center [1176, 279] width 290 height 53
type input "2461"
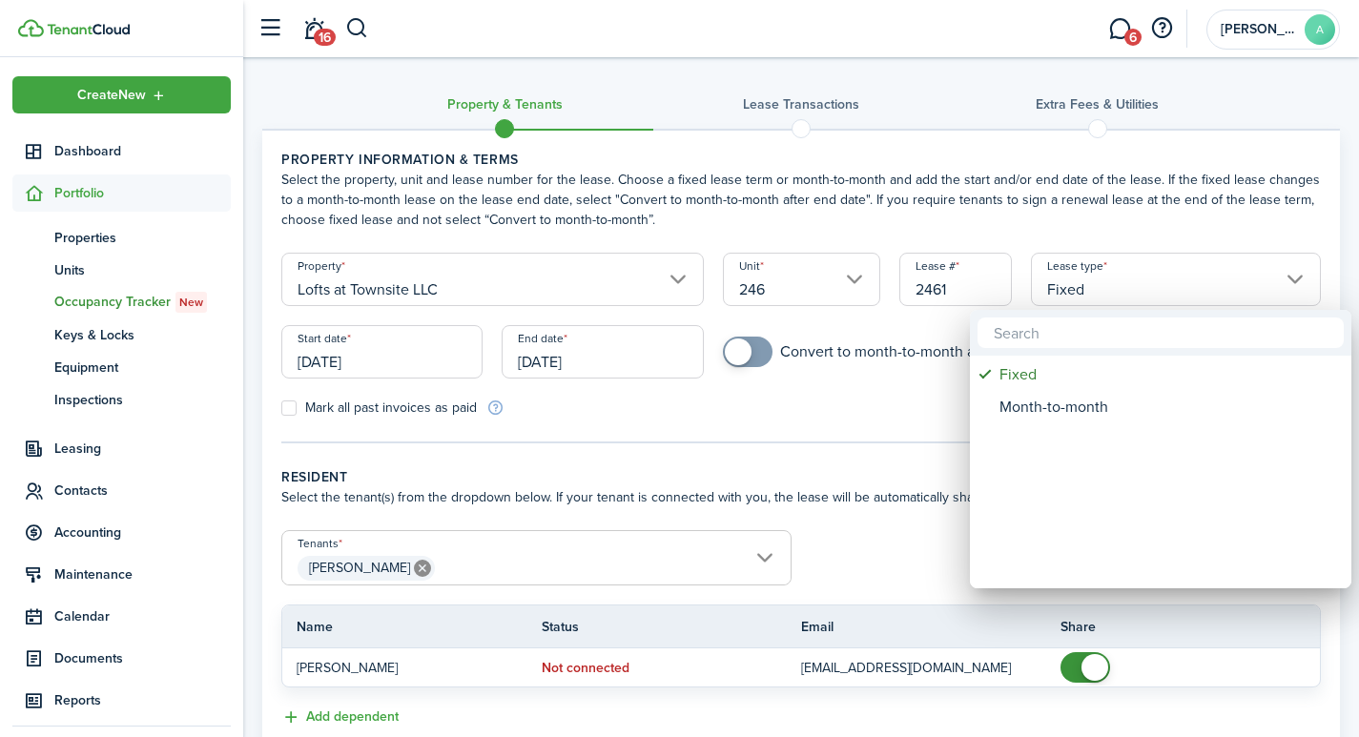
click at [405, 355] on div at bounding box center [679, 368] width 1664 height 1042
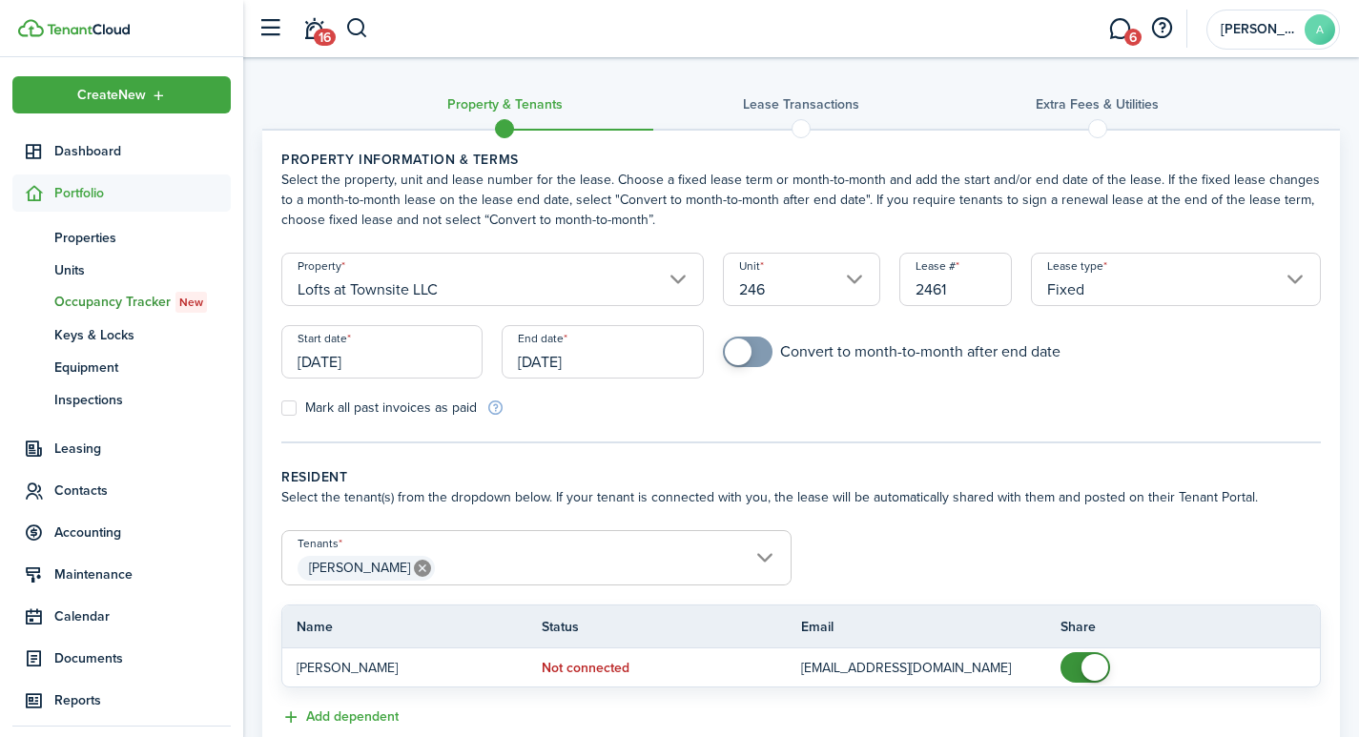
click at [374, 356] on input "[DATE]" at bounding box center [381, 351] width 201 height 53
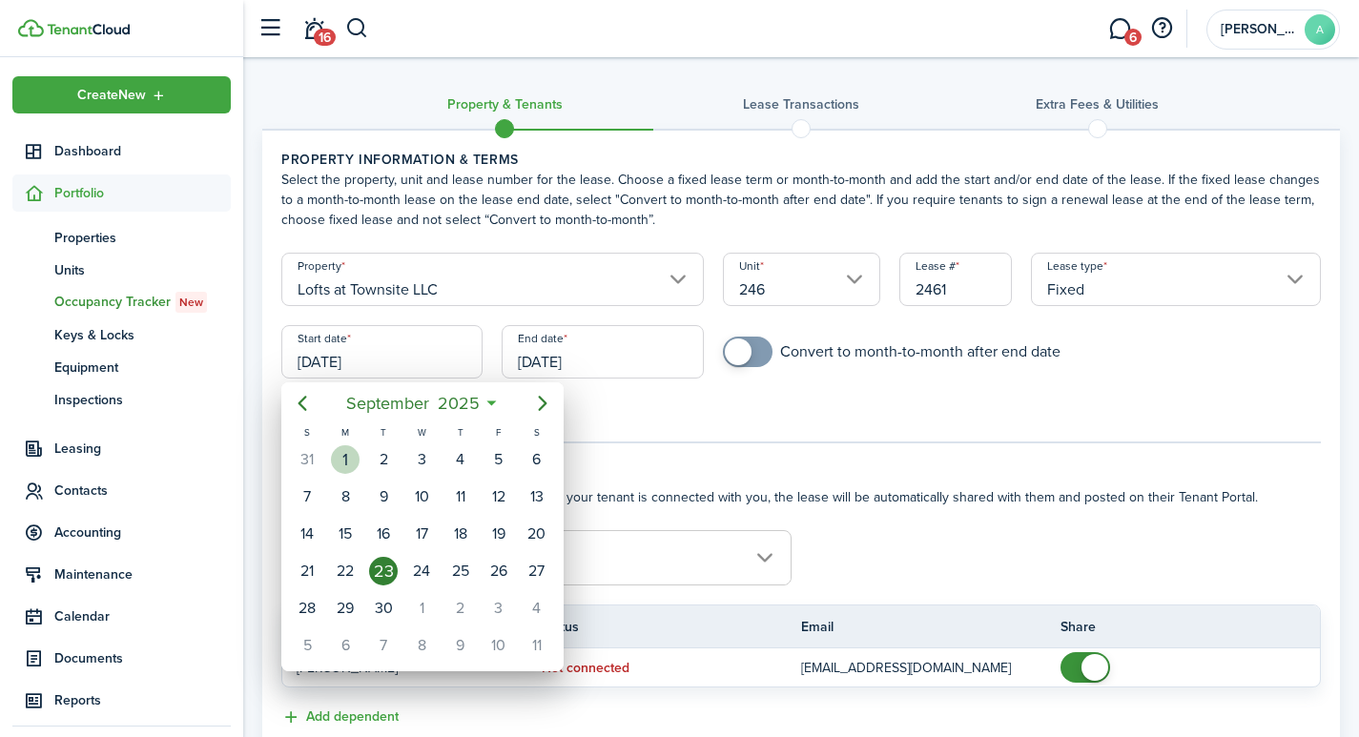
click at [355, 457] on div "1" at bounding box center [345, 459] width 29 height 29
type input "[DATE]"
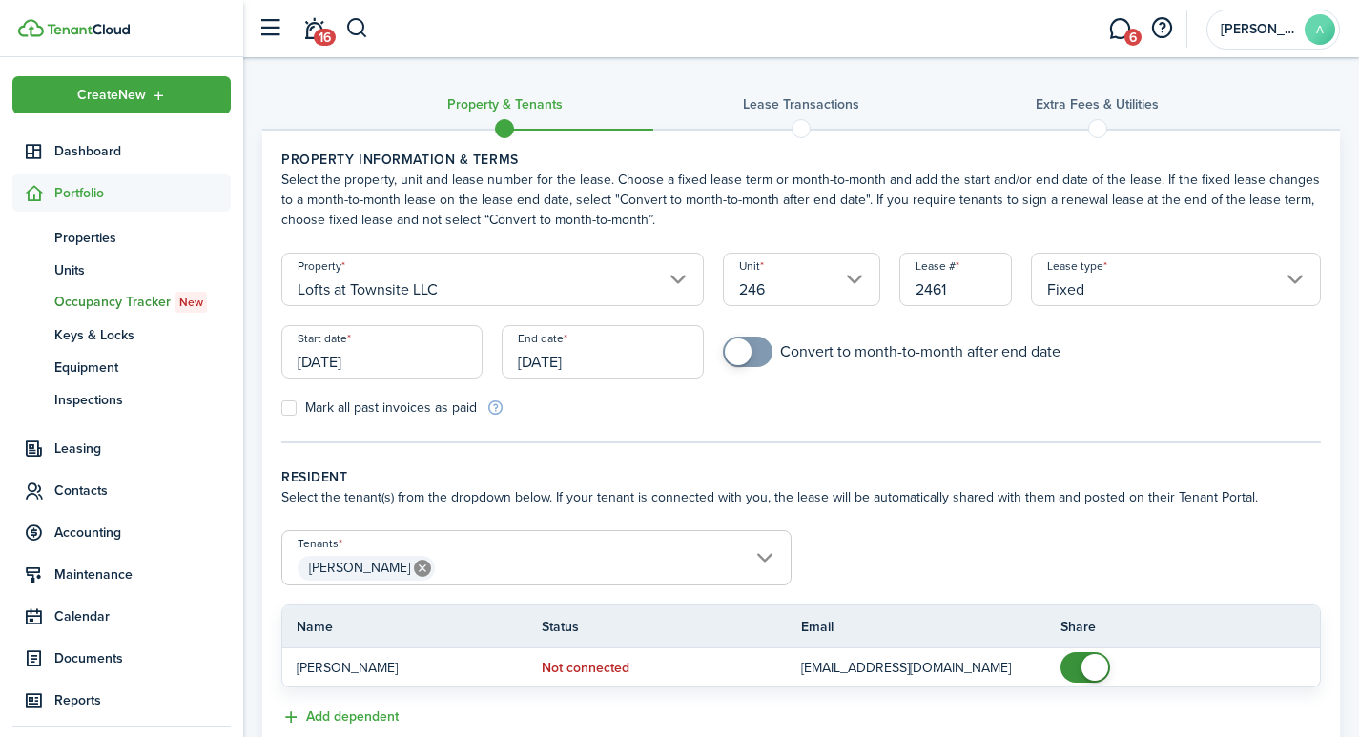
click at [595, 363] on input "[DATE]" at bounding box center [601, 351] width 201 height 53
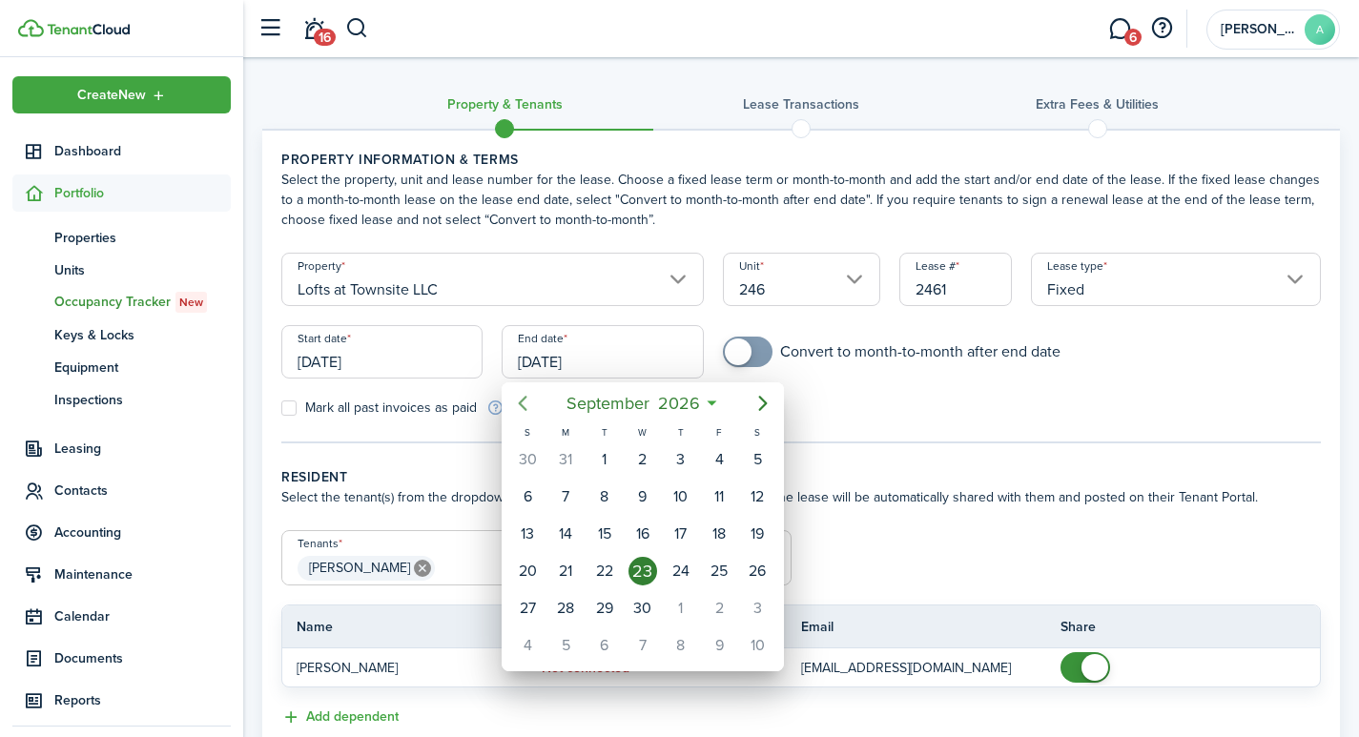
click at [523, 402] on icon "Previous page" at bounding box center [522, 403] width 23 height 23
click at [525, 642] on div "31" at bounding box center [527, 645] width 29 height 29
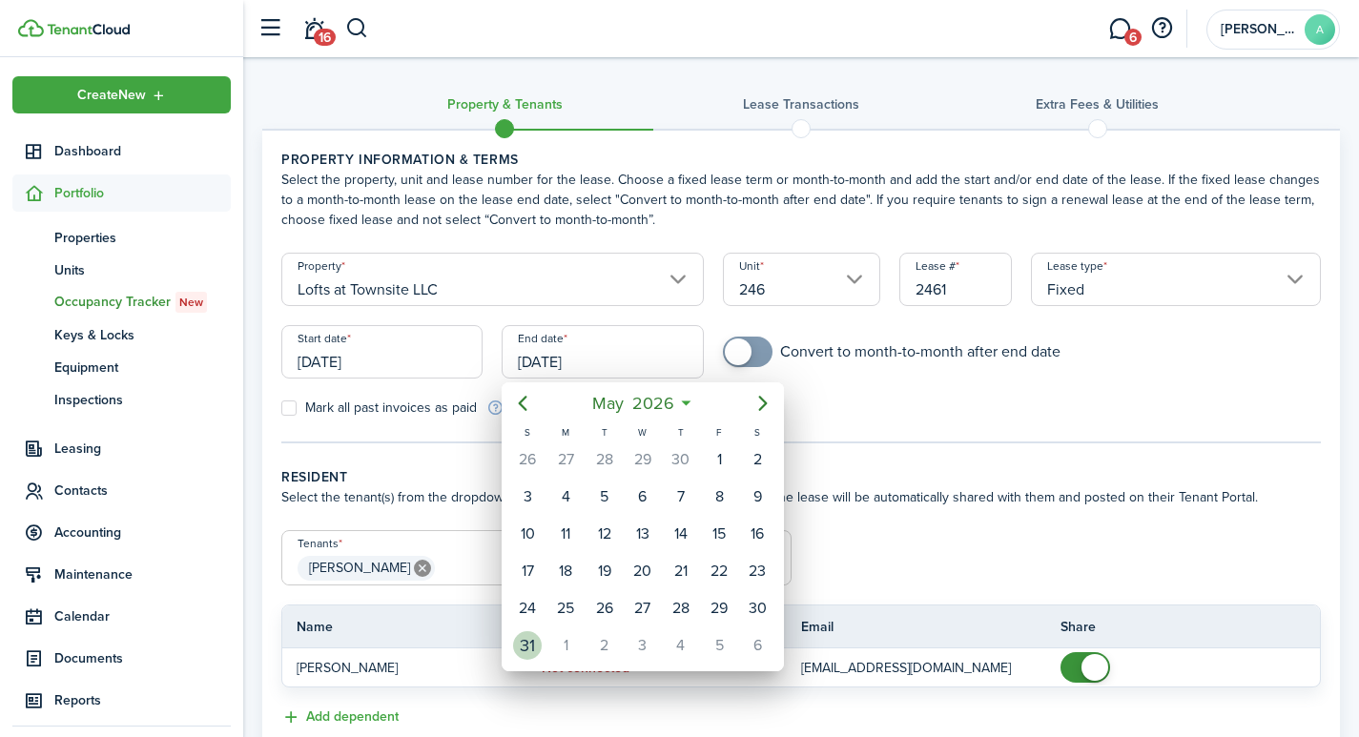
type input "05/31/2026"
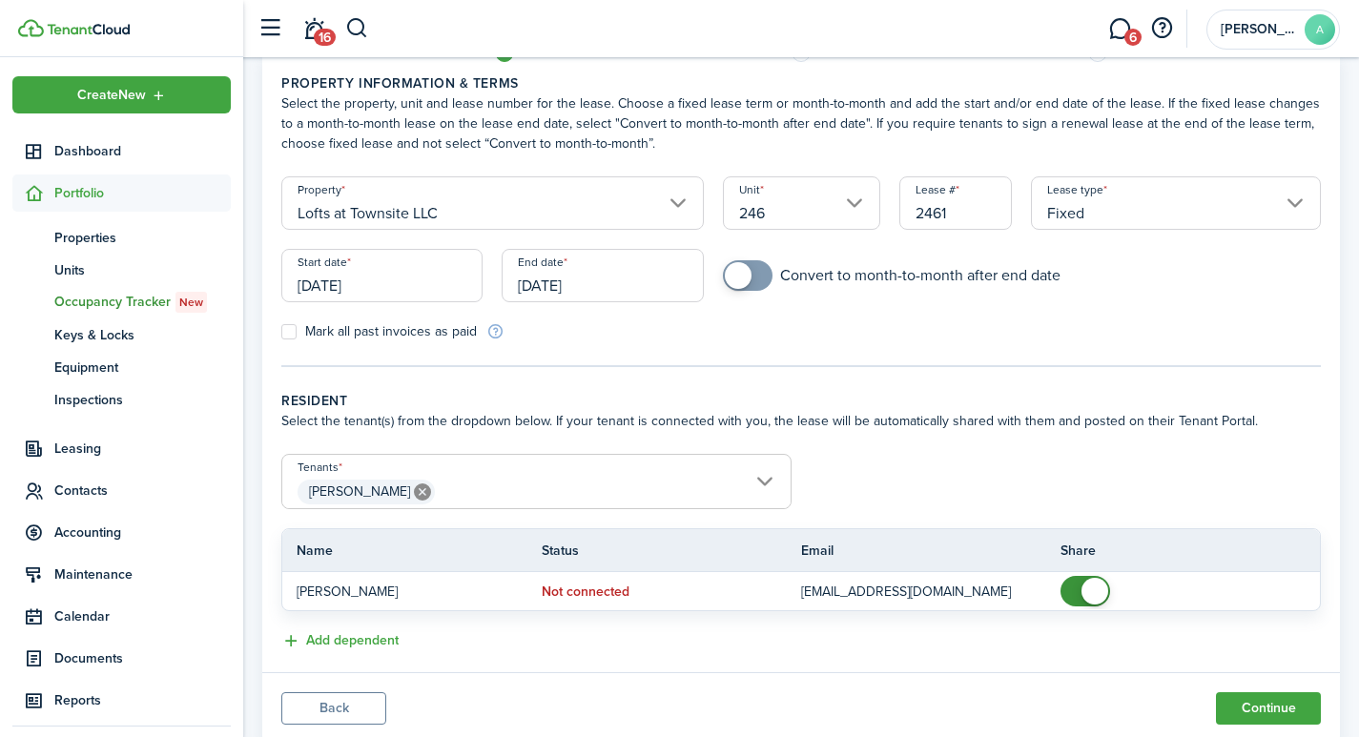
scroll to position [135, 0]
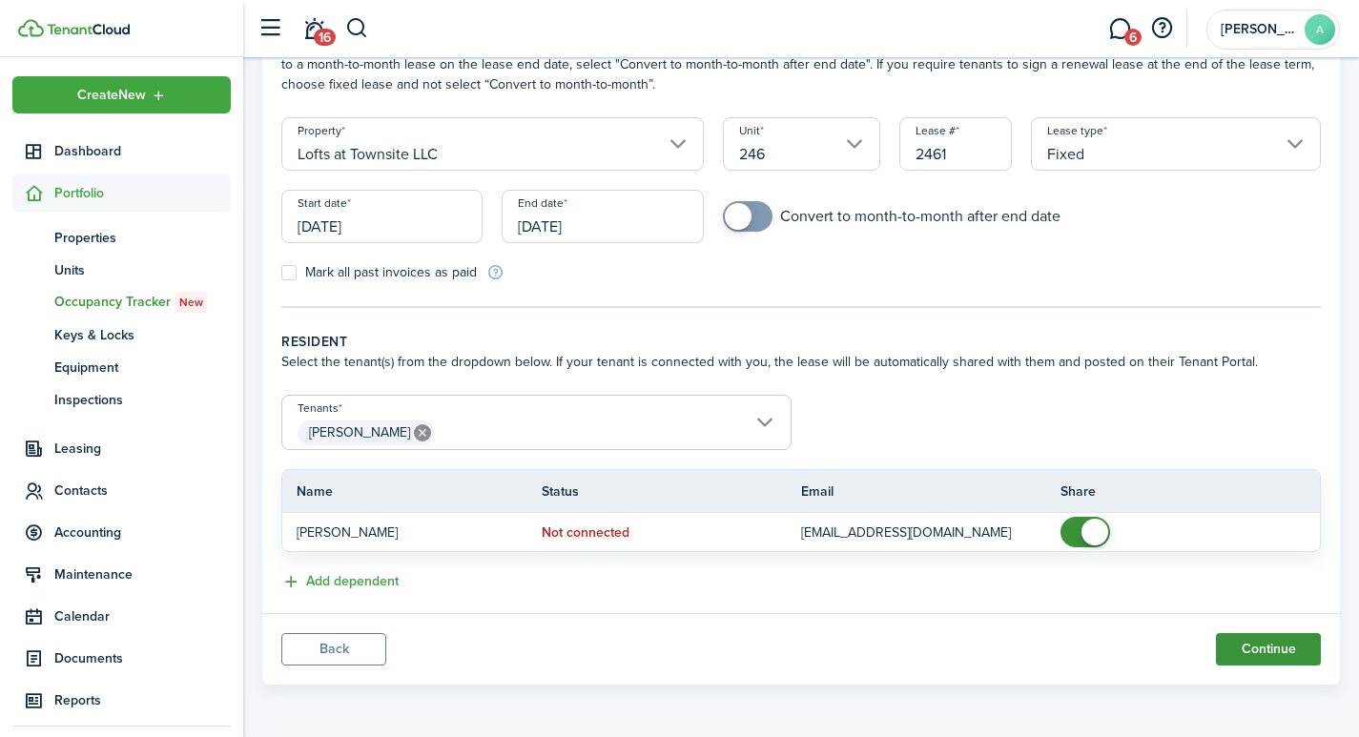
click at [1243, 655] on button "Continue" at bounding box center [1268, 649] width 105 height 32
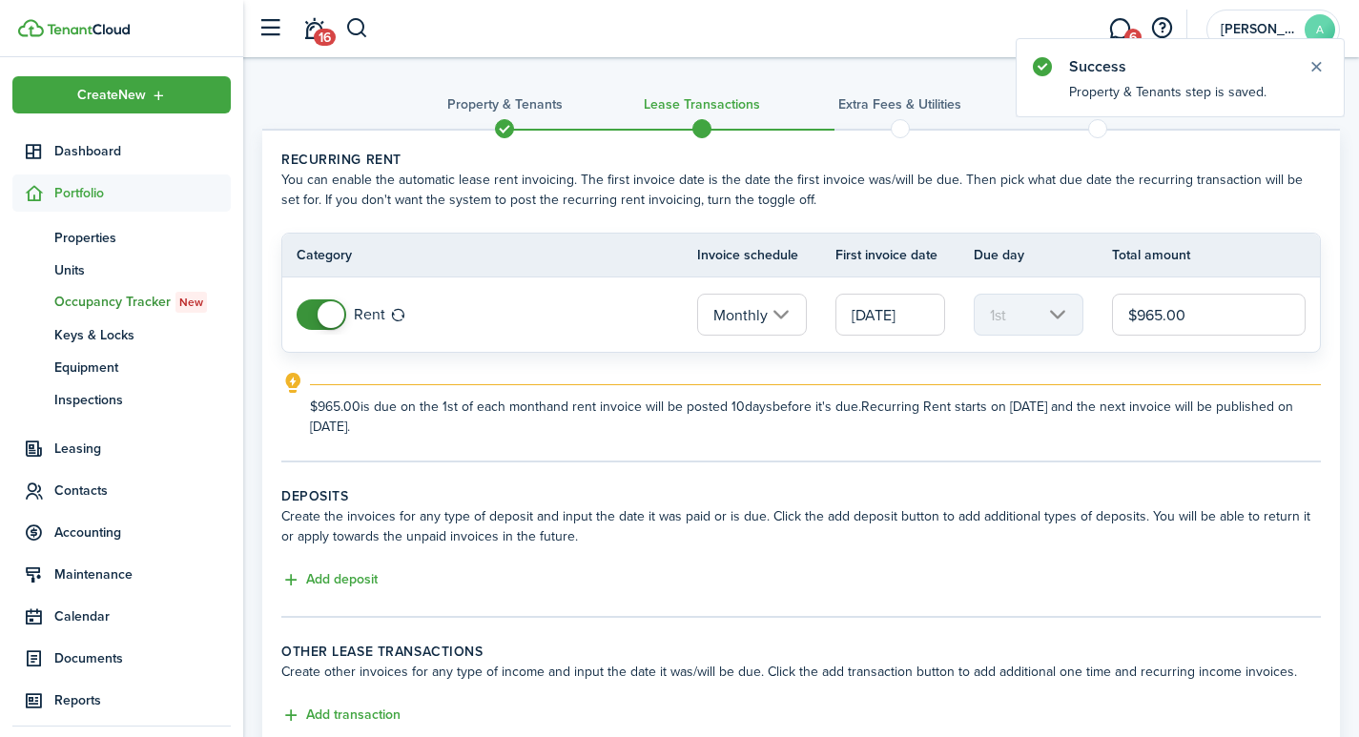
drag, startPoint x: 1259, startPoint y: 315, endPoint x: 1098, endPoint y: 294, distance: 162.5
click at [1098, 294] on tr "Rent Monthly 09/01/2025 1st $965.00" at bounding box center [800, 314] width 1037 height 74
type input "$925.00"
click at [328, 580] on button "Add deposit" at bounding box center [329, 580] width 96 height 22
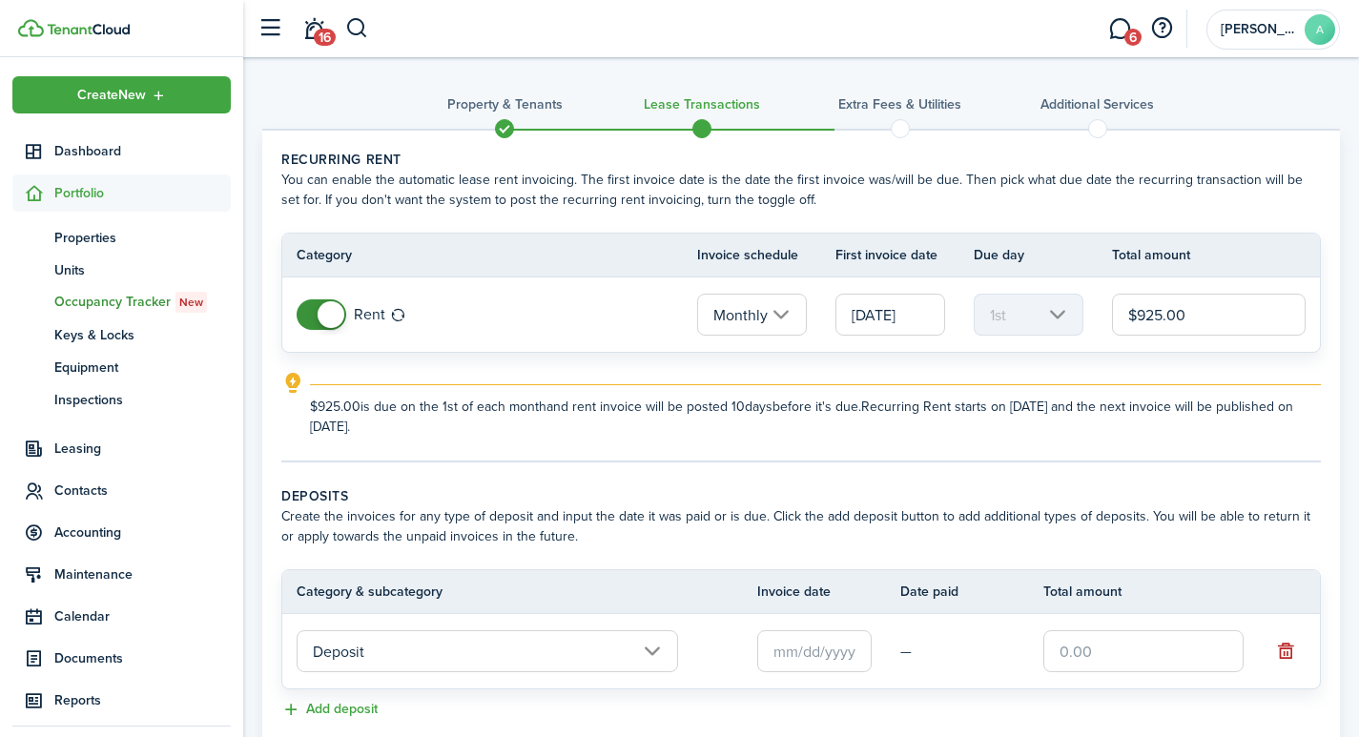
click at [828, 643] on input "text" at bounding box center [814, 651] width 114 height 42
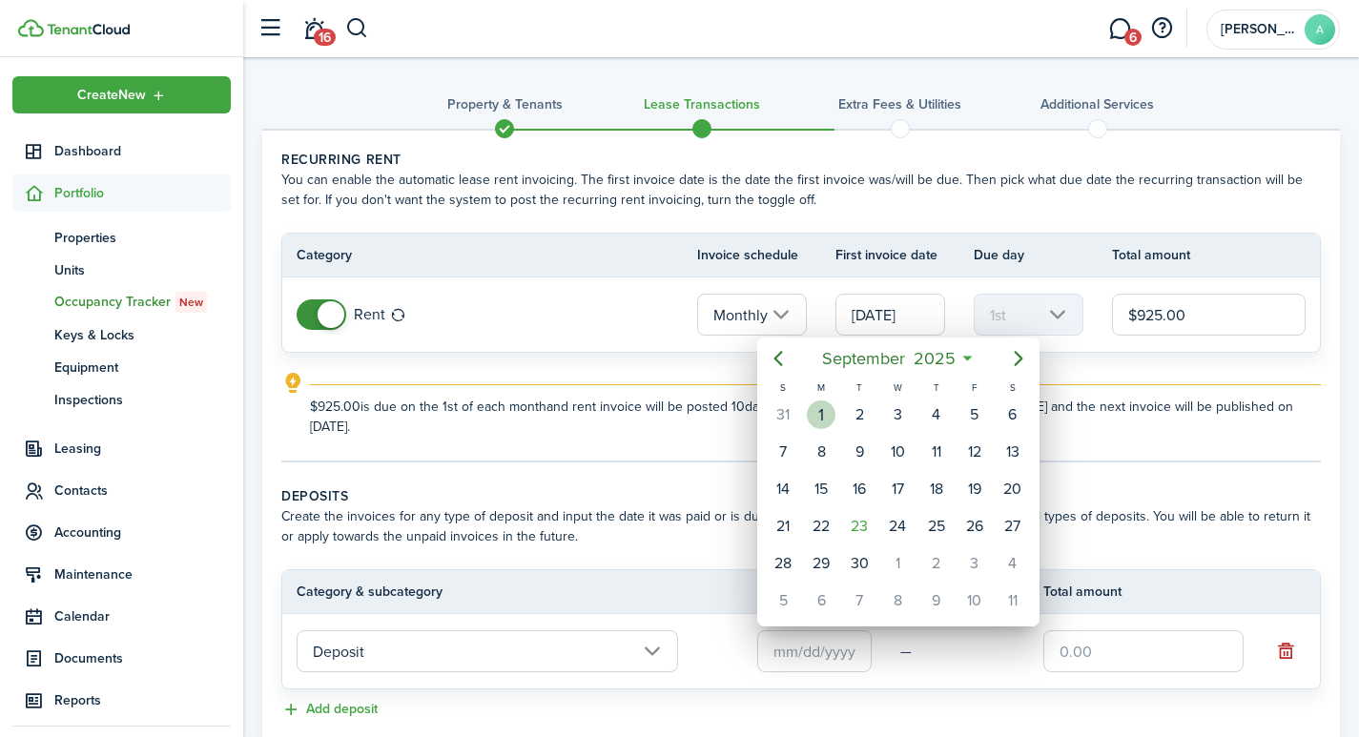
click at [817, 406] on div "1" at bounding box center [821, 414] width 29 height 29
type input "[DATE]"
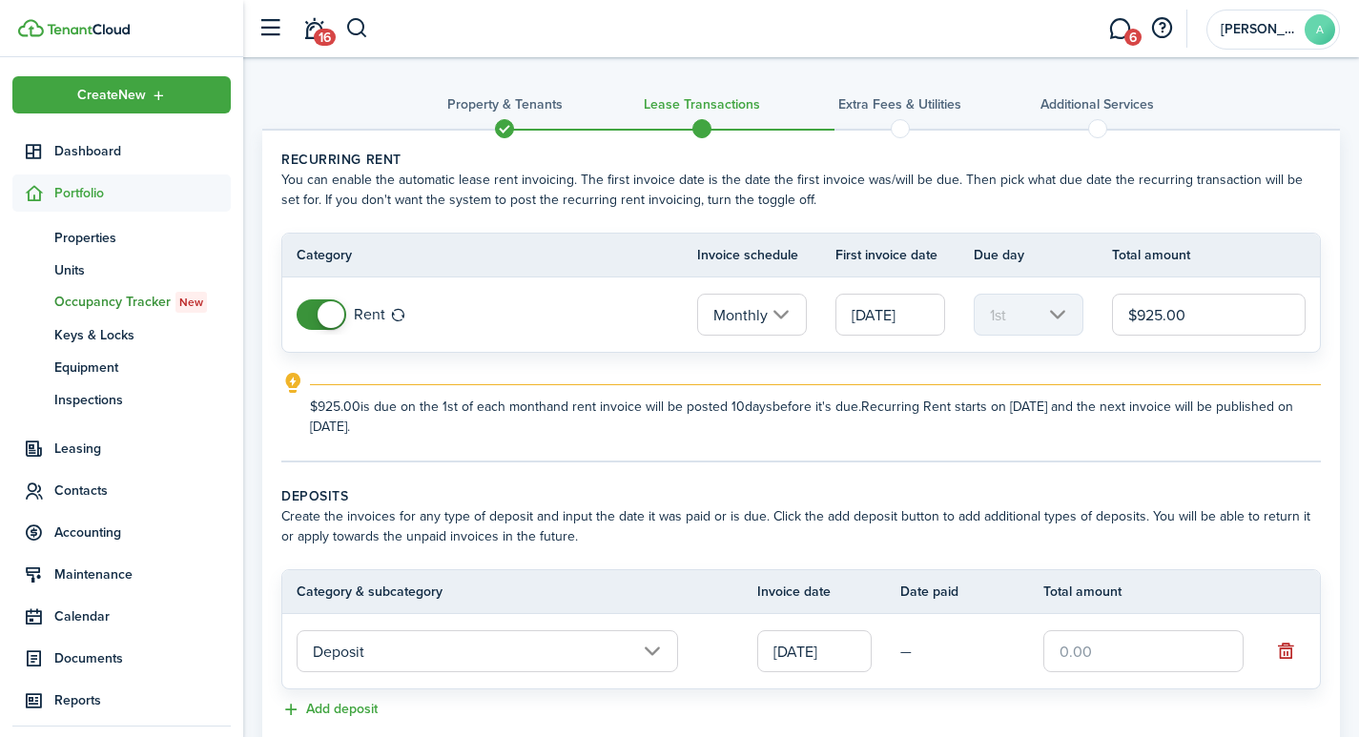
click at [1104, 644] on input "text" at bounding box center [1143, 651] width 200 height 42
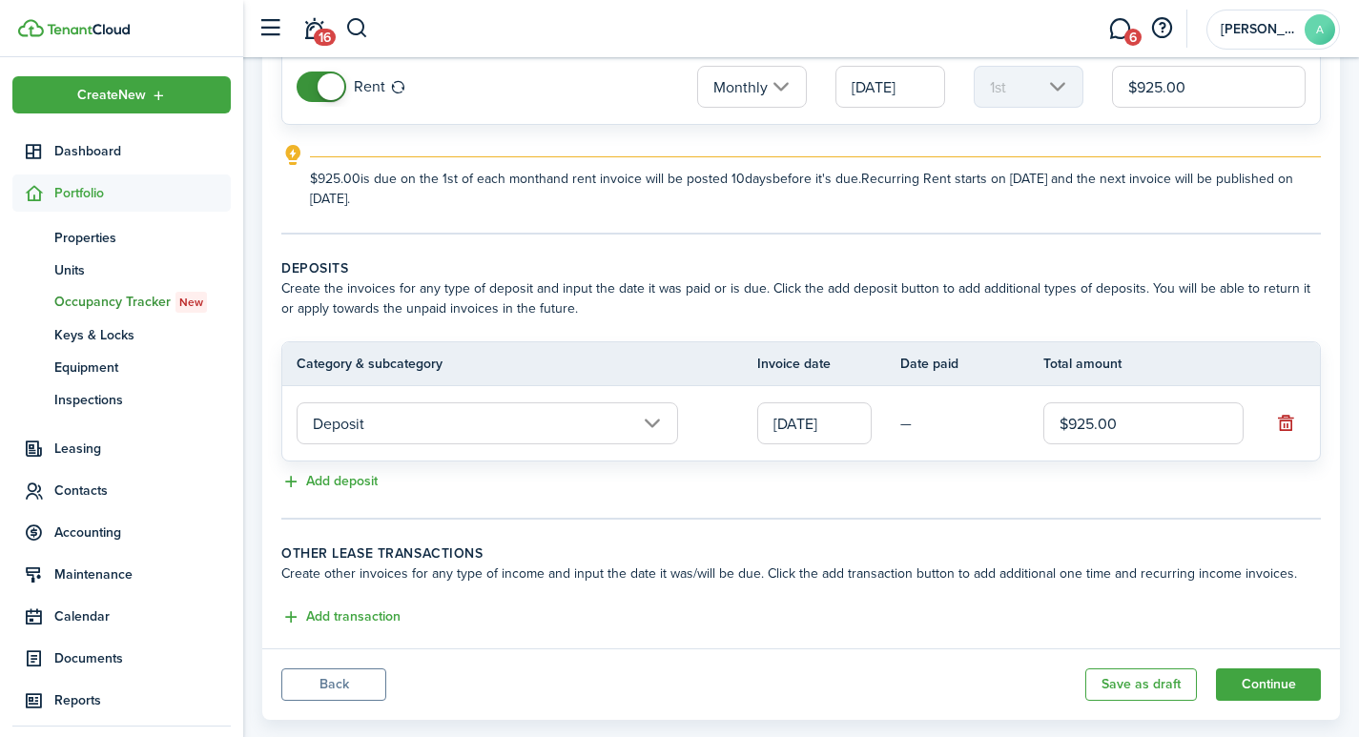
scroll to position [263, 0]
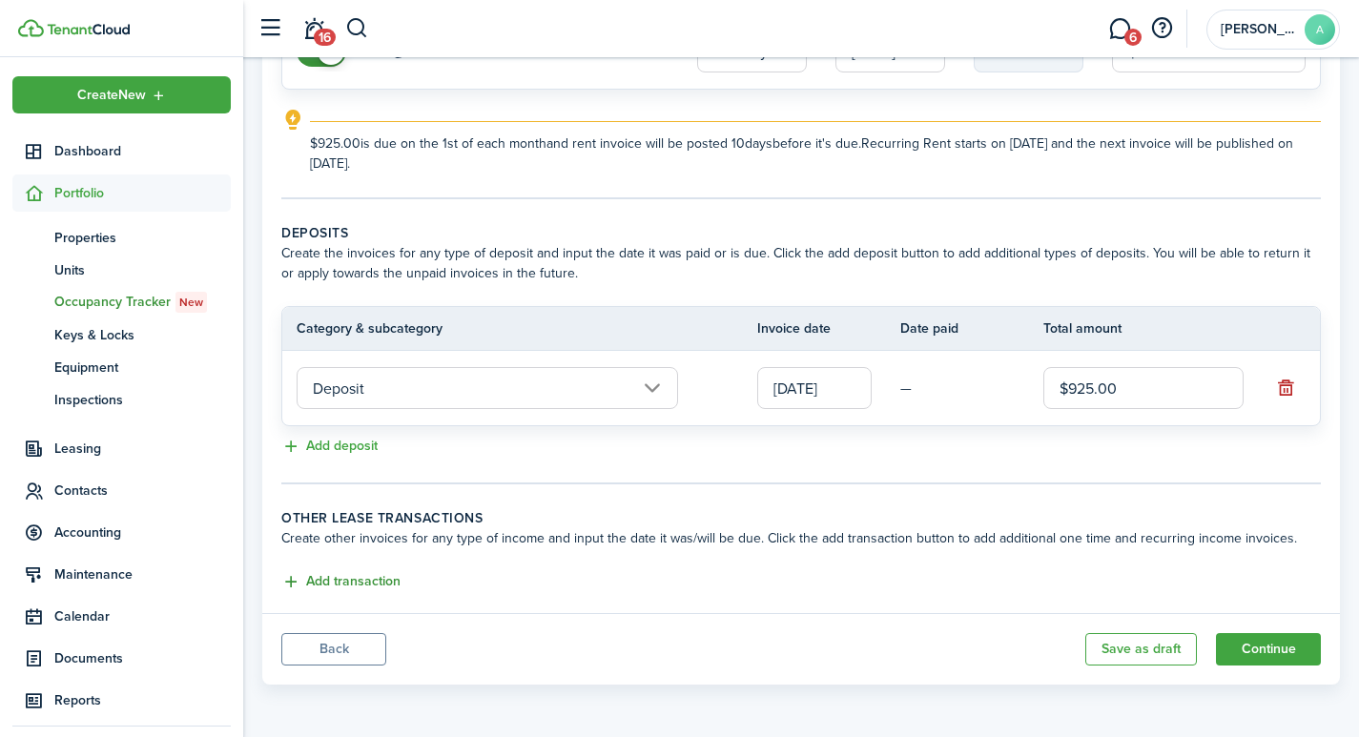
type input "$925.00"
click at [325, 576] on button "Add transaction" at bounding box center [340, 582] width 119 height 22
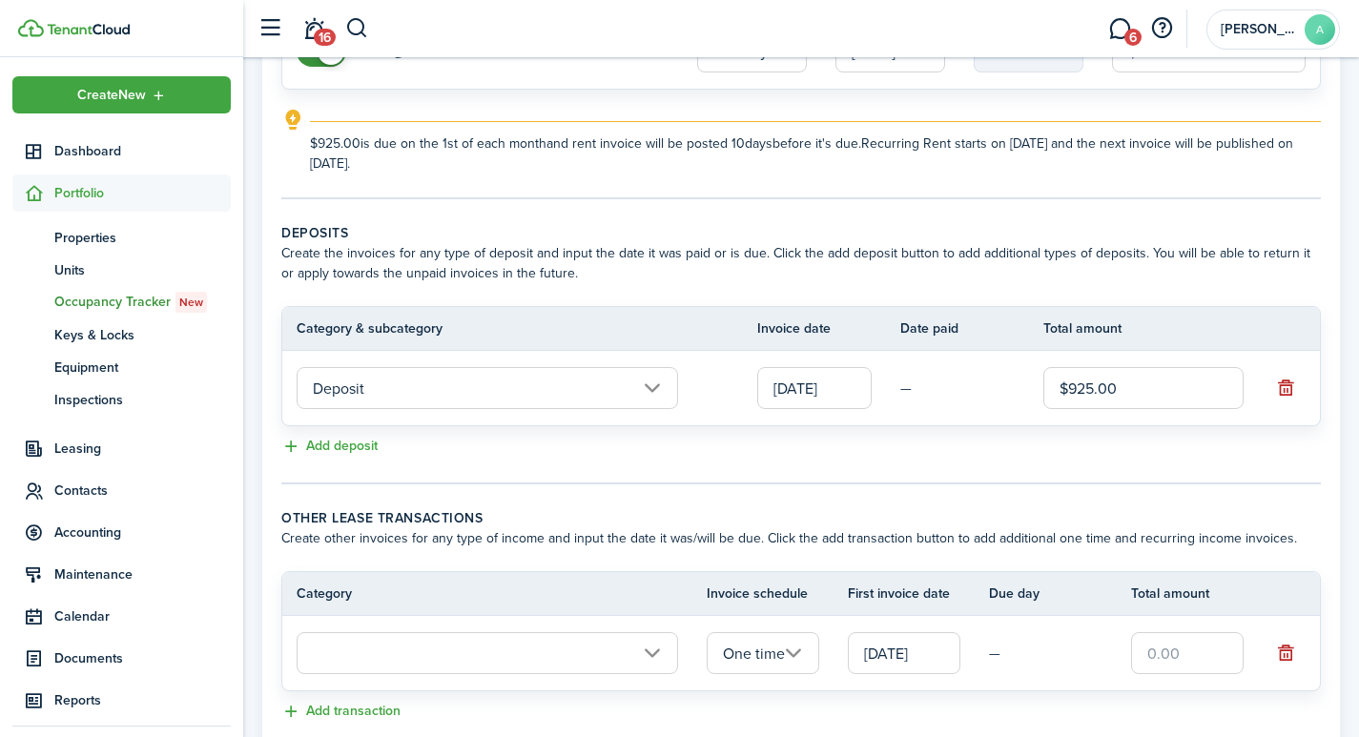
click at [374, 654] on input "text" at bounding box center [486, 653] width 381 height 42
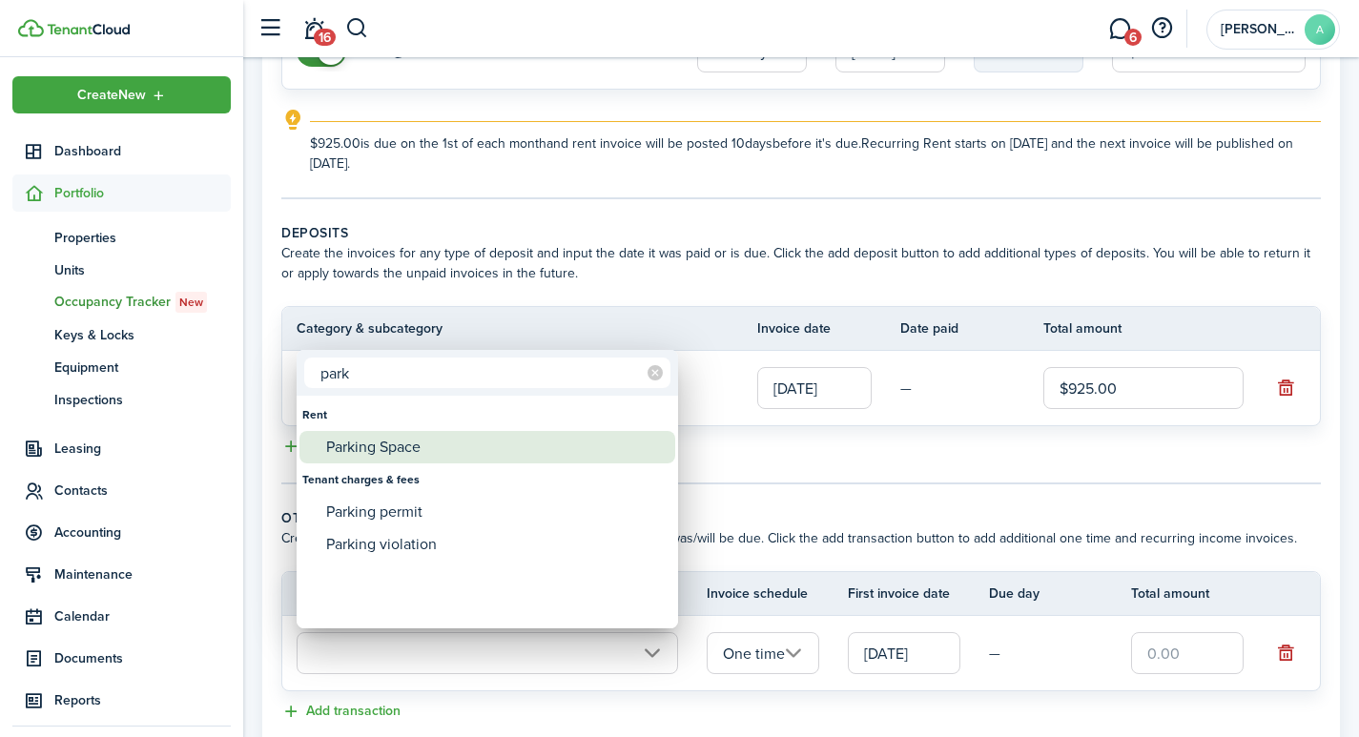
type input "park"
click at [411, 436] on div "Parking Space" at bounding box center [494, 447] width 337 height 32
type input "Rent / Parking Space"
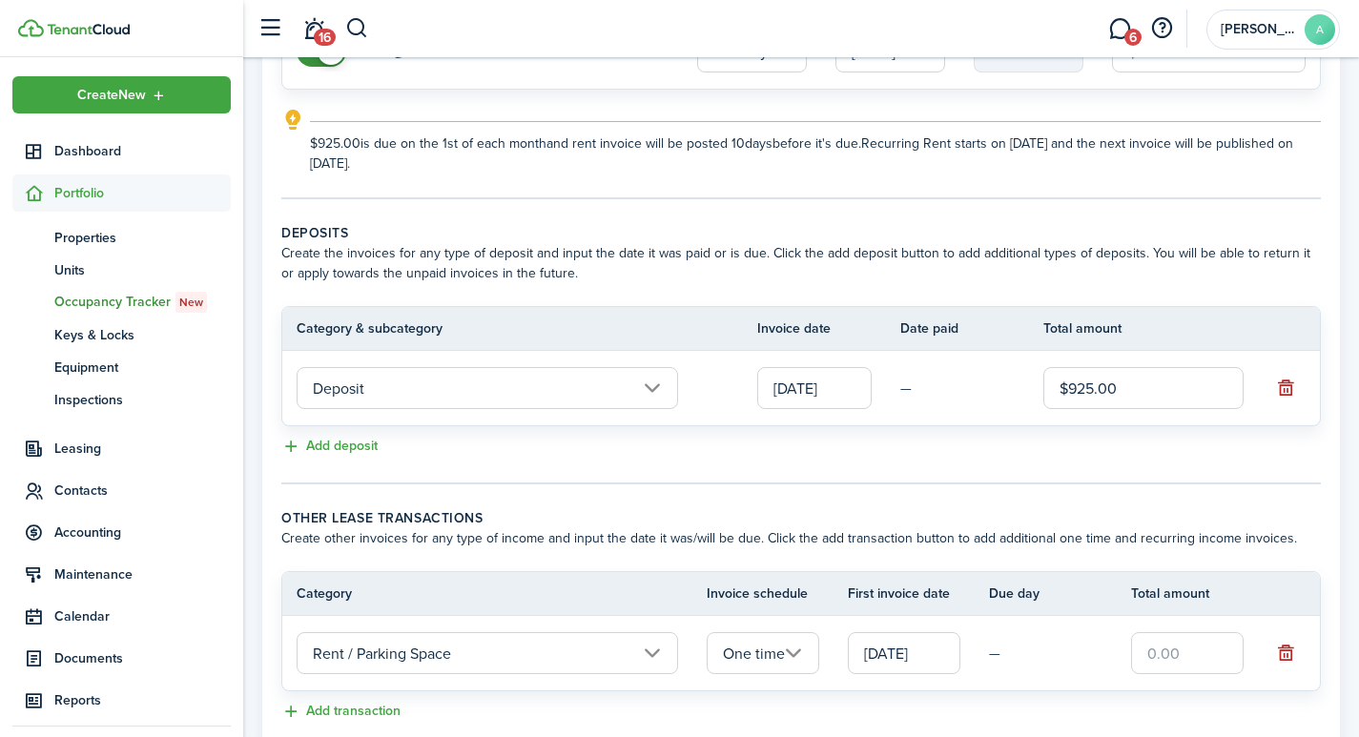
drag, startPoint x: 1184, startPoint y: 657, endPoint x: 1132, endPoint y: 647, distance: 53.3
click at [1132, 647] on input "text" at bounding box center [1187, 653] width 112 height 42
click at [794, 649] on input "One time" at bounding box center [762, 653] width 112 height 42
type input "$125.00"
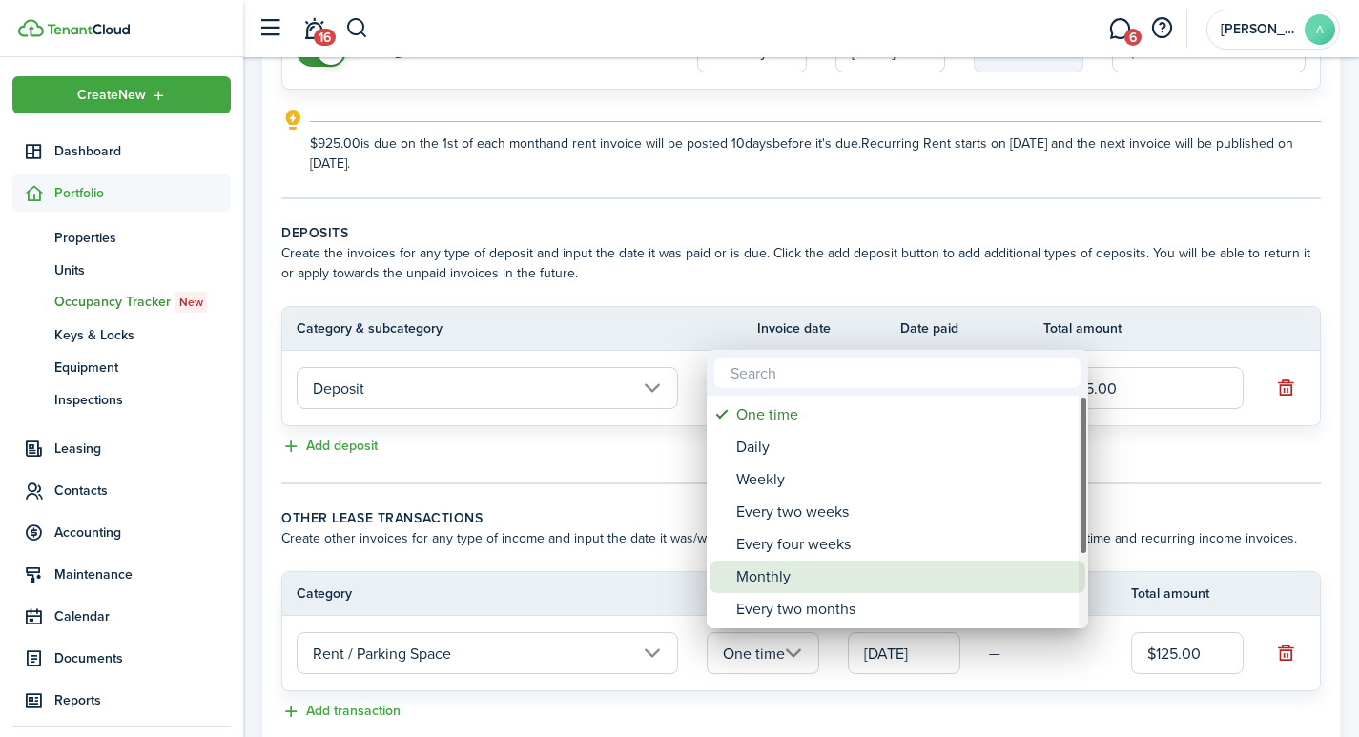
click at [782, 575] on div "Monthly" at bounding box center [904, 577] width 337 height 32
type input "Monthly"
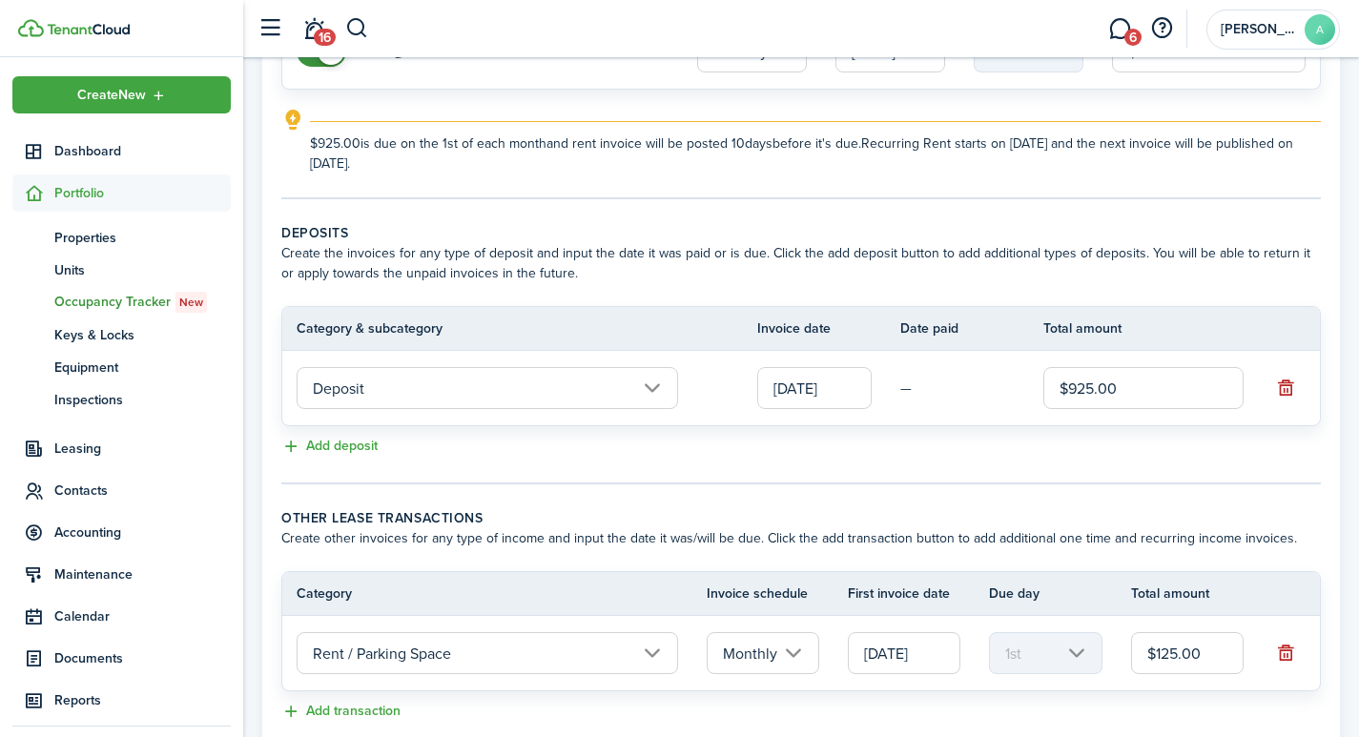
drag, startPoint x: 1367, startPoint y: 192, endPoint x: 802, endPoint y: 447, distance: 620.4
click at [802, 447] on panel-main-body "Recurring rent You can enable the automatic lease rent invoicing. The first inv…" at bounding box center [800, 304] width 1077 height 875
click at [1218, 397] on input "$925.00" at bounding box center [1143, 388] width 200 height 42
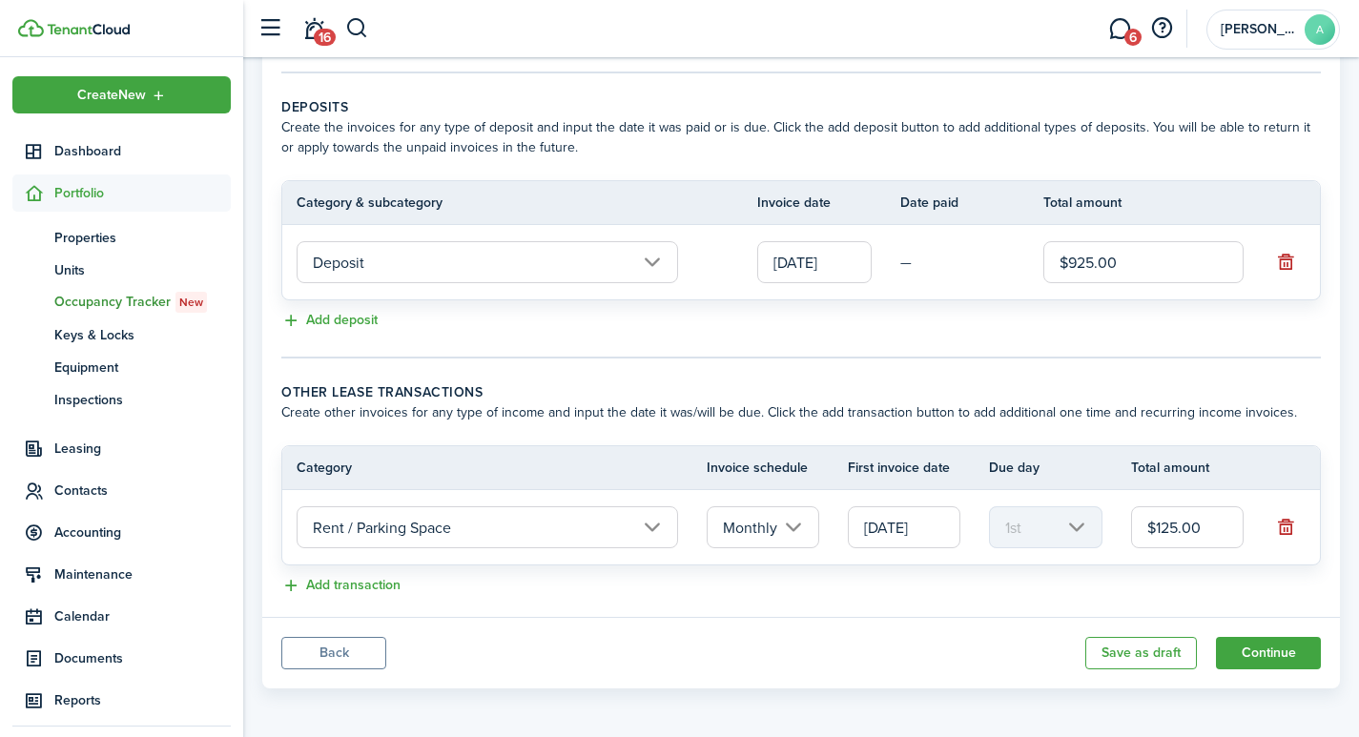
scroll to position [393, 0]
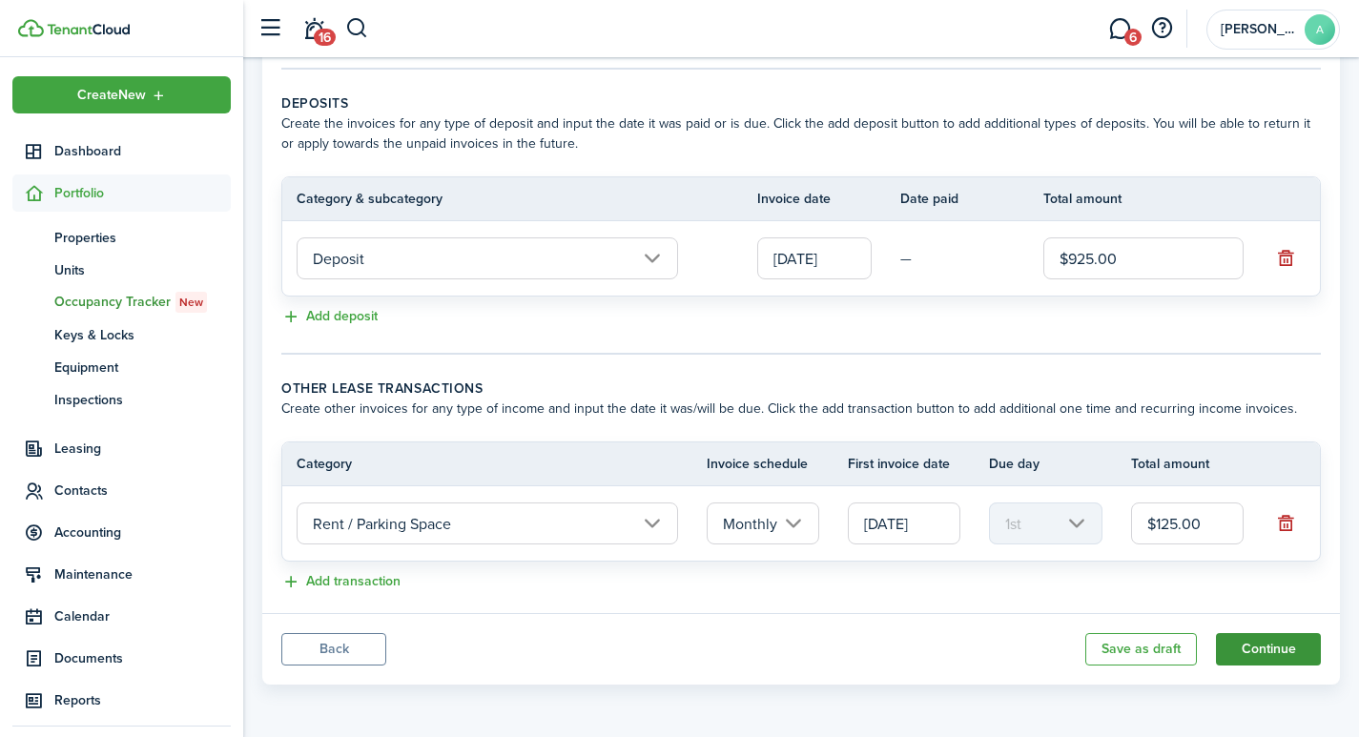
click at [1278, 655] on button "Continue" at bounding box center [1268, 649] width 105 height 32
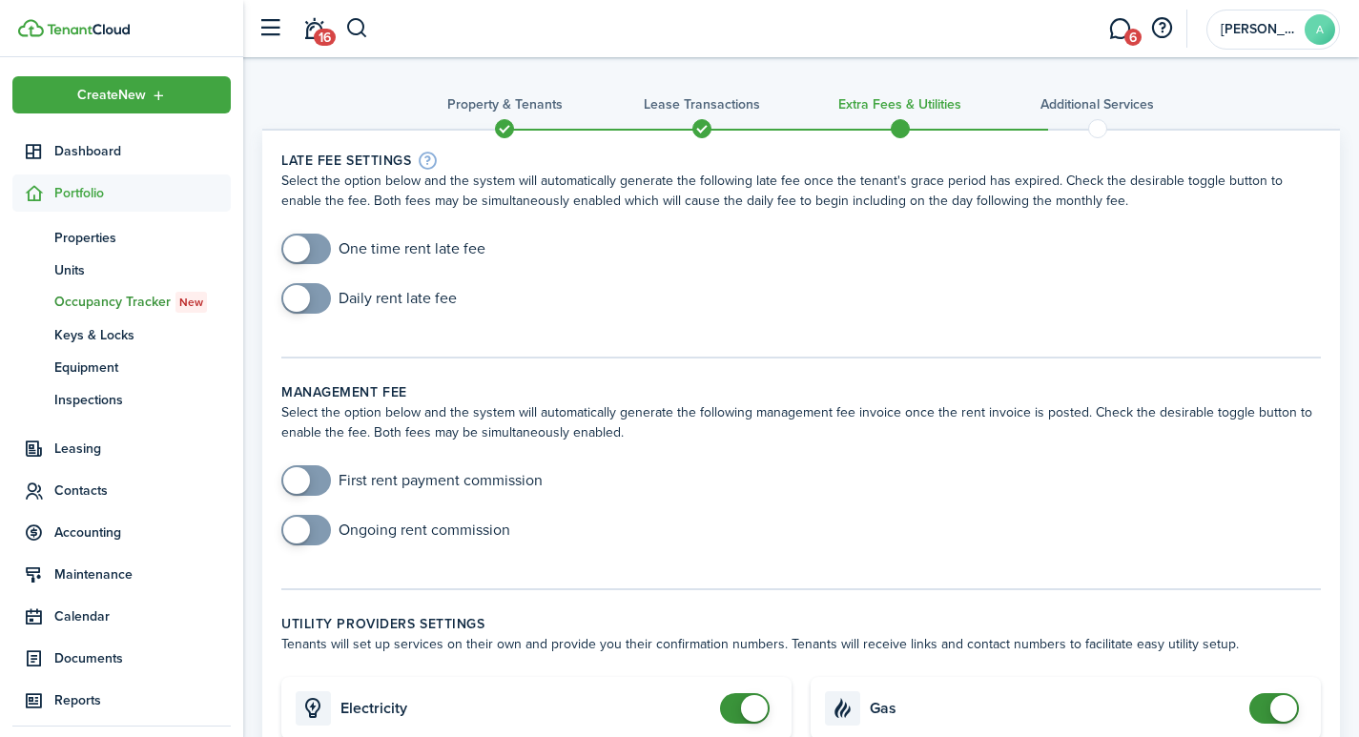
drag, startPoint x: 1372, startPoint y: 5, endPoint x: 295, endPoint y: 241, distance: 1102.9
checkbox input "true"
click at [295, 241] on span at bounding box center [296, 248] width 27 height 27
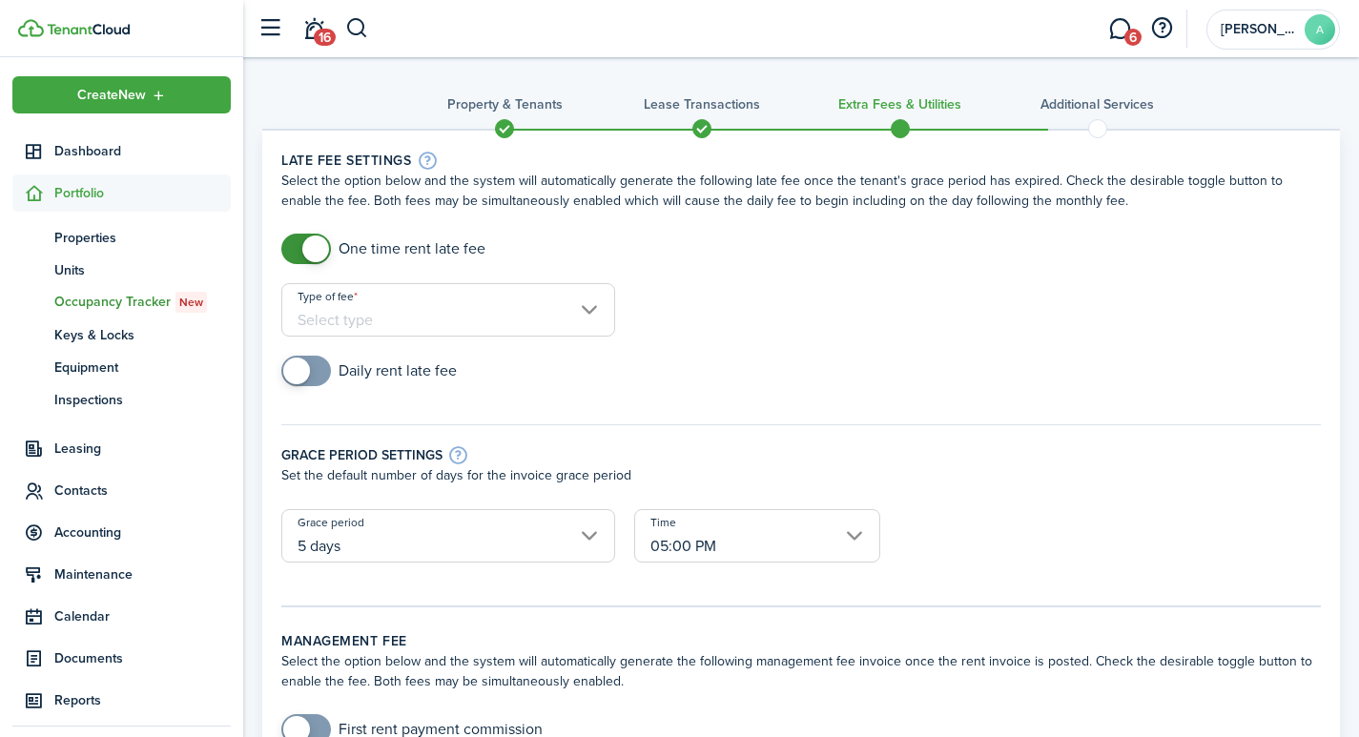
click at [470, 322] on input "Type of fee" at bounding box center [448, 309] width 334 height 53
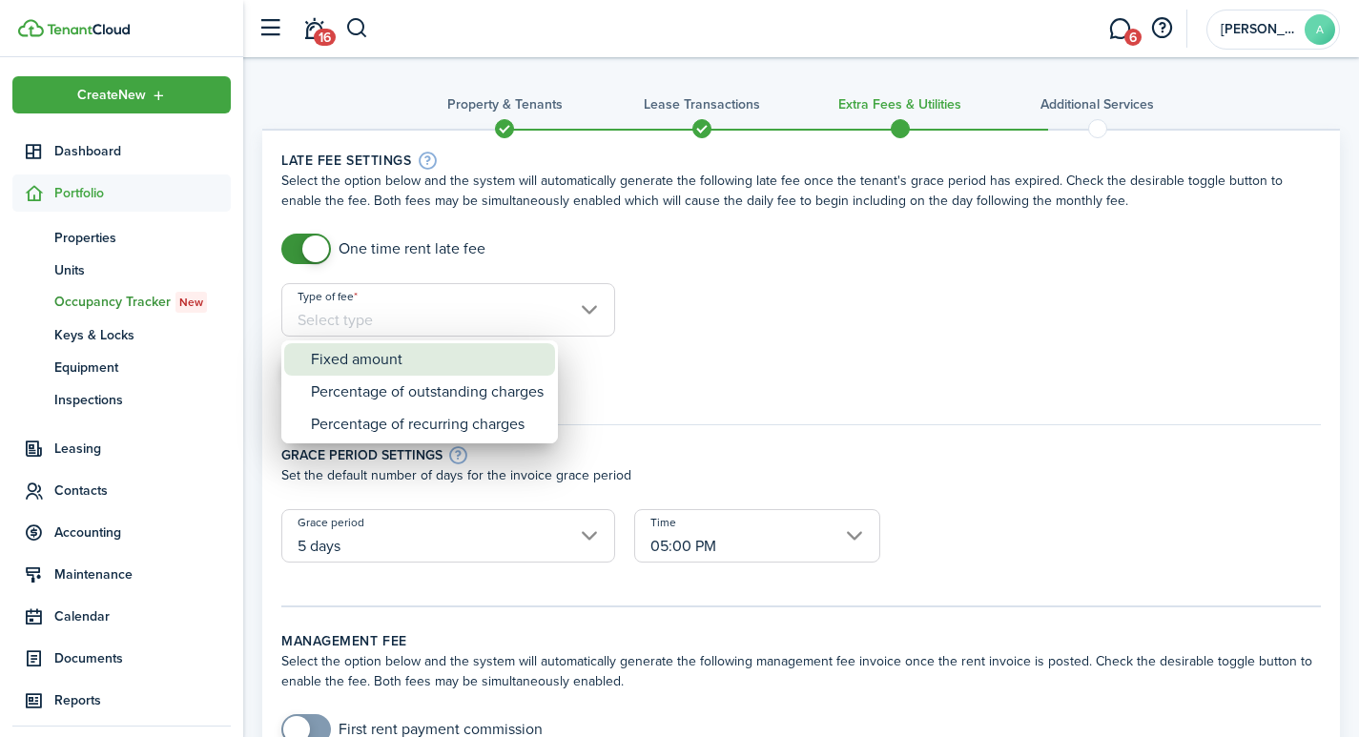
click at [439, 368] on div "Fixed amount" at bounding box center [427, 359] width 233 height 32
type input "Fixed amount"
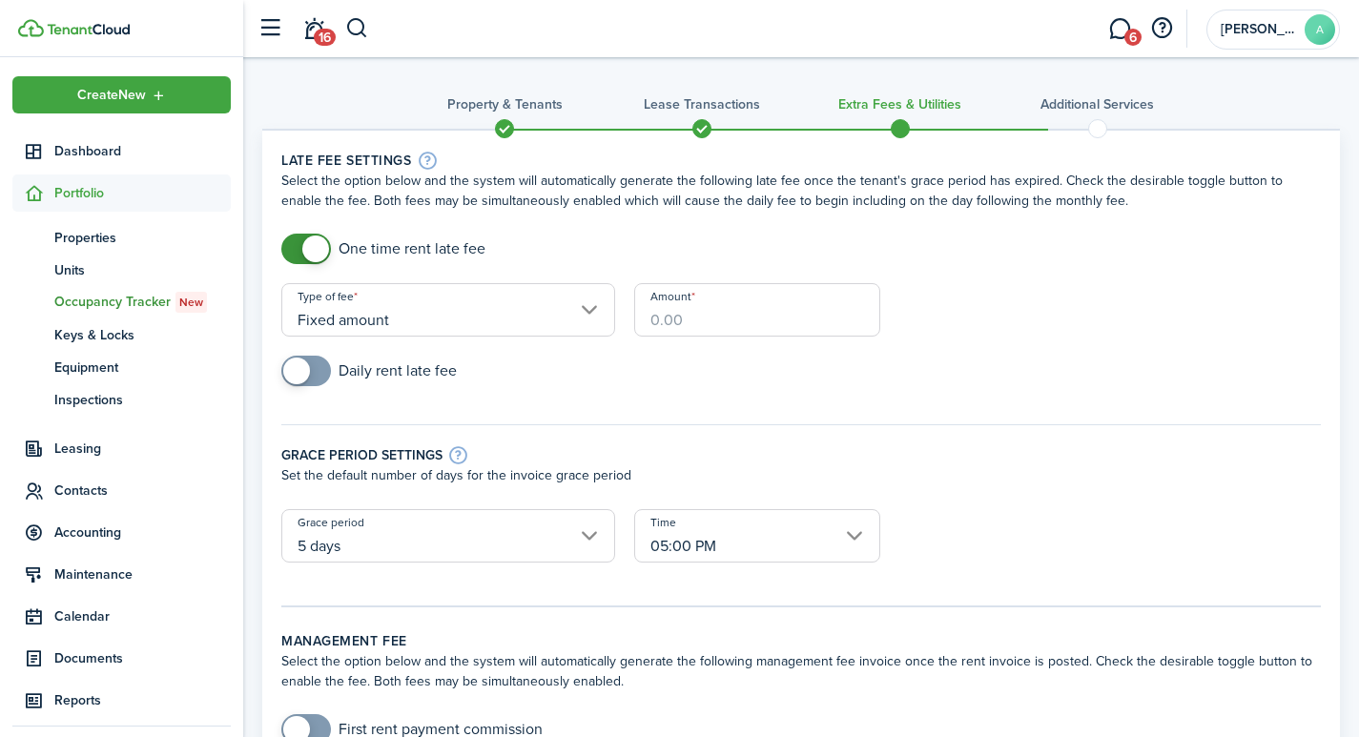
click at [702, 313] on input "Amount" at bounding box center [757, 309] width 246 height 53
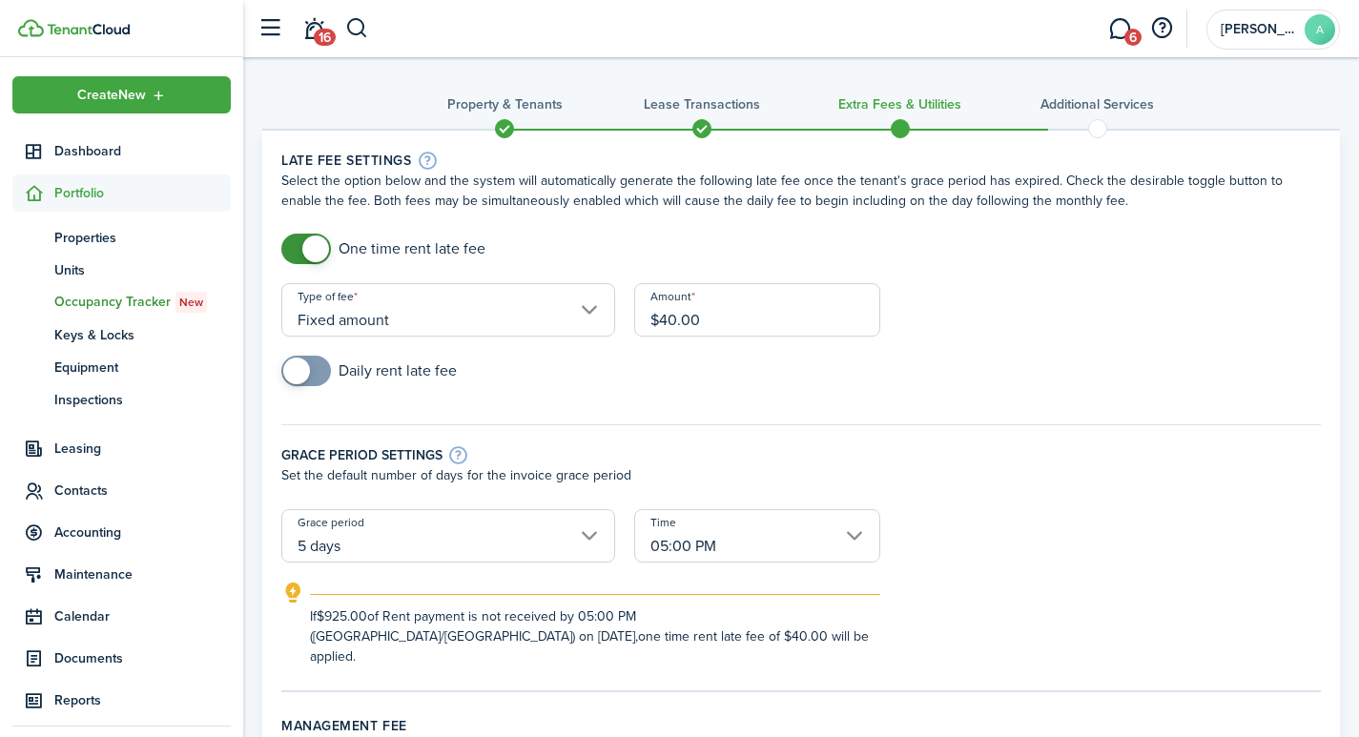
scroll to position [18, 0]
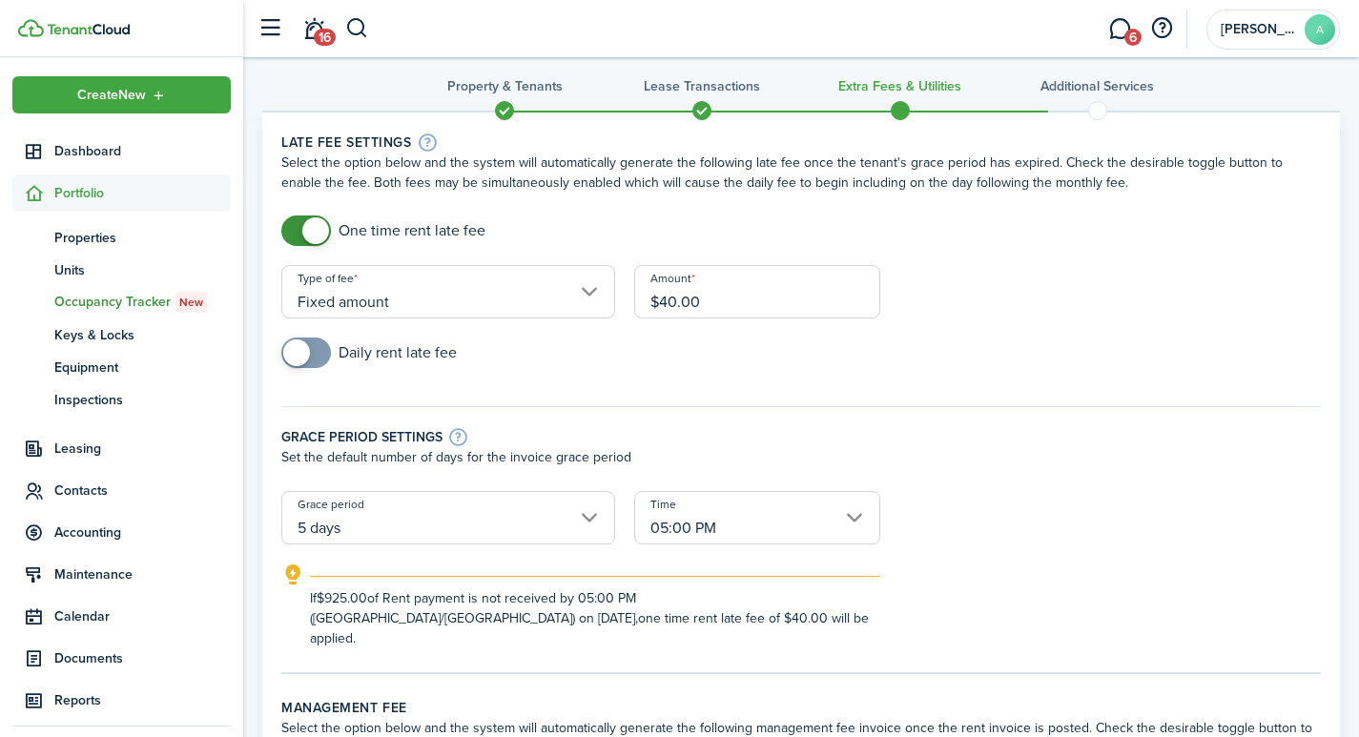
type input "$40.00"
drag, startPoint x: 1372, startPoint y: 205, endPoint x: 997, endPoint y: 524, distance: 492.3
click at [998, 524] on form "One time rent late fee Type of fee Fixed amount Amount $40.00 Daily rent late f…" at bounding box center [801, 431] width 1058 height 433
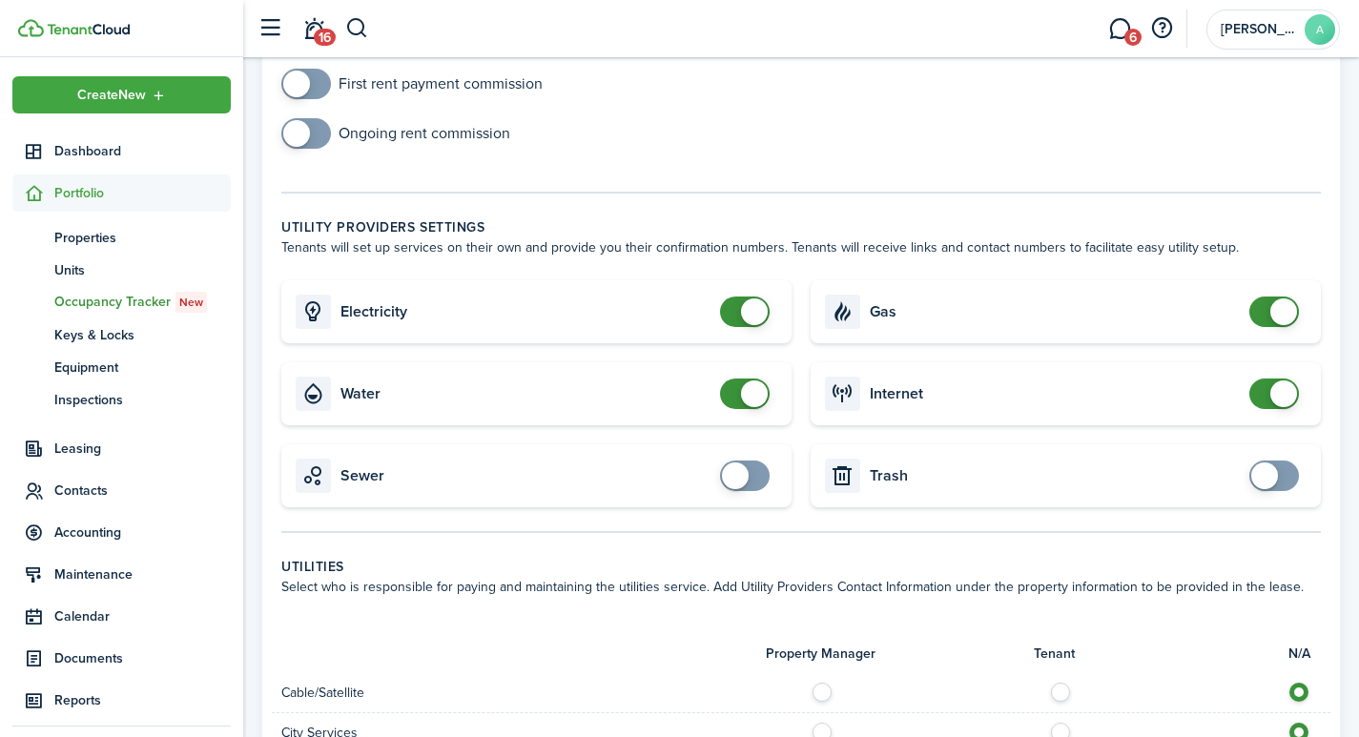
scroll to position [736, 0]
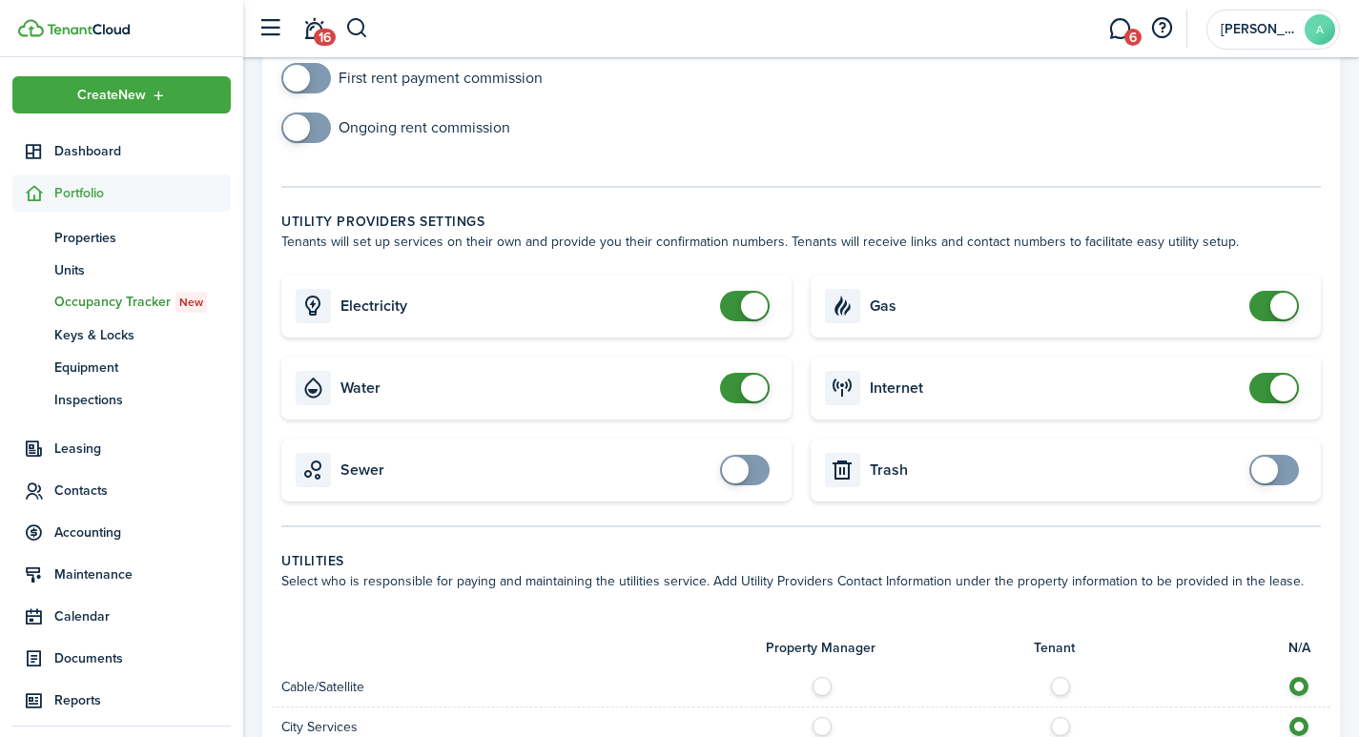
checkbox input "false"
click at [758, 293] on span at bounding box center [754, 306] width 27 height 27
checkbox input "false"
click at [747, 375] on span at bounding box center [754, 388] width 27 height 27
checkbox input "false"
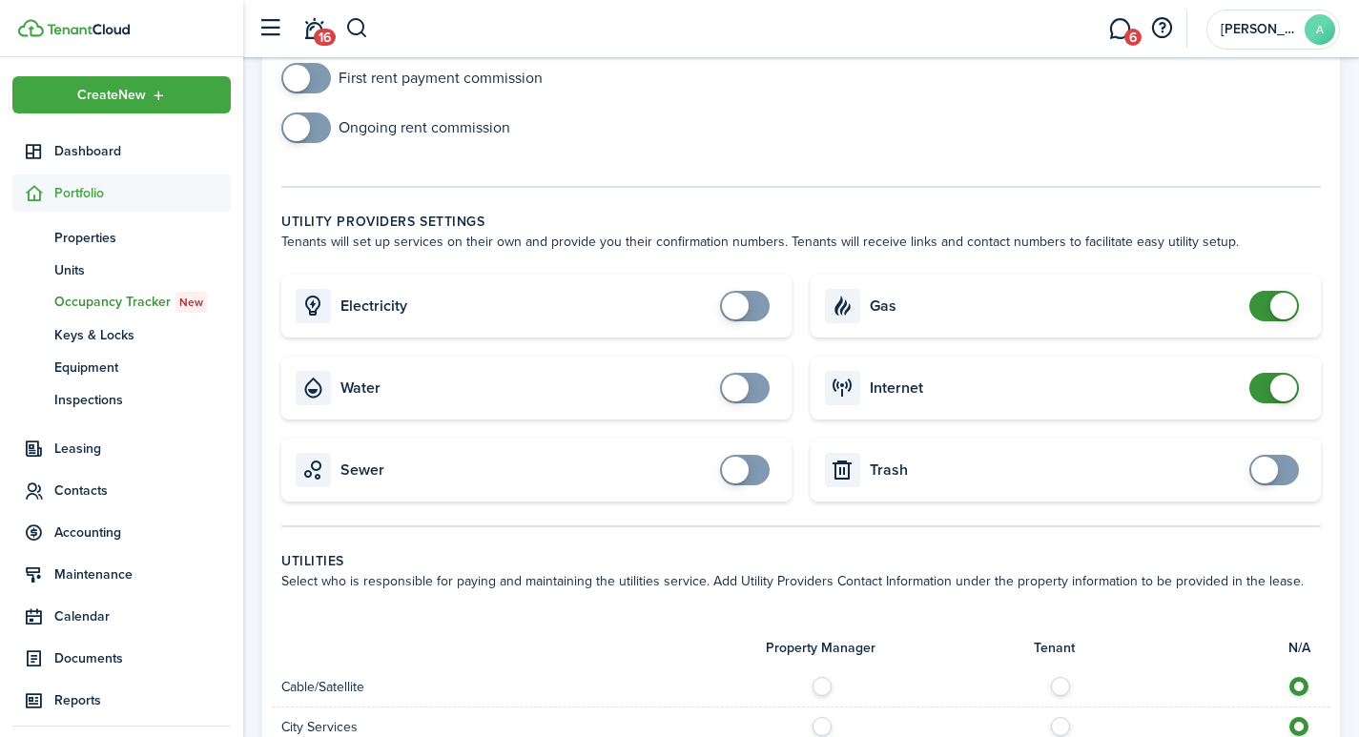
click at [1273, 293] on span at bounding box center [1283, 306] width 27 height 27
checkbox input "false"
click at [1280, 375] on span at bounding box center [1283, 388] width 27 height 27
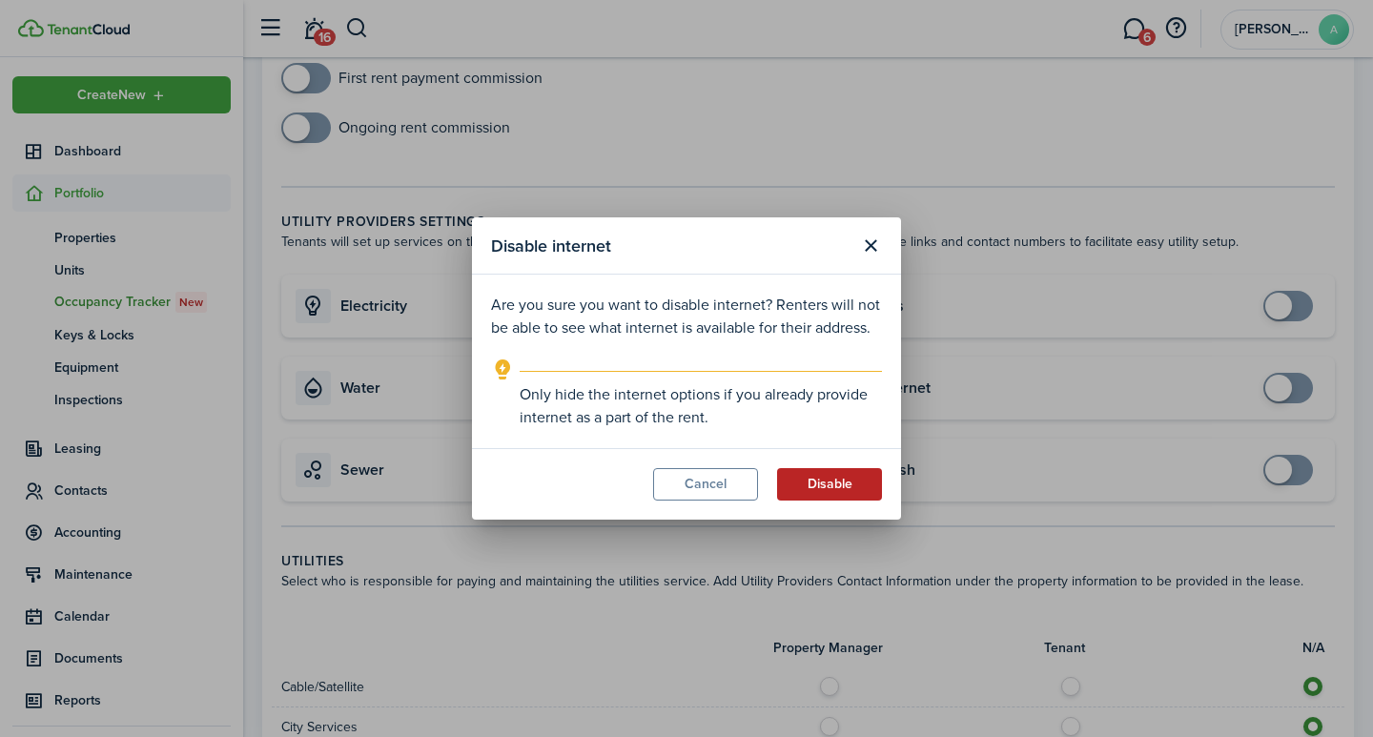
click at [842, 493] on button "Disable" at bounding box center [829, 484] width 105 height 32
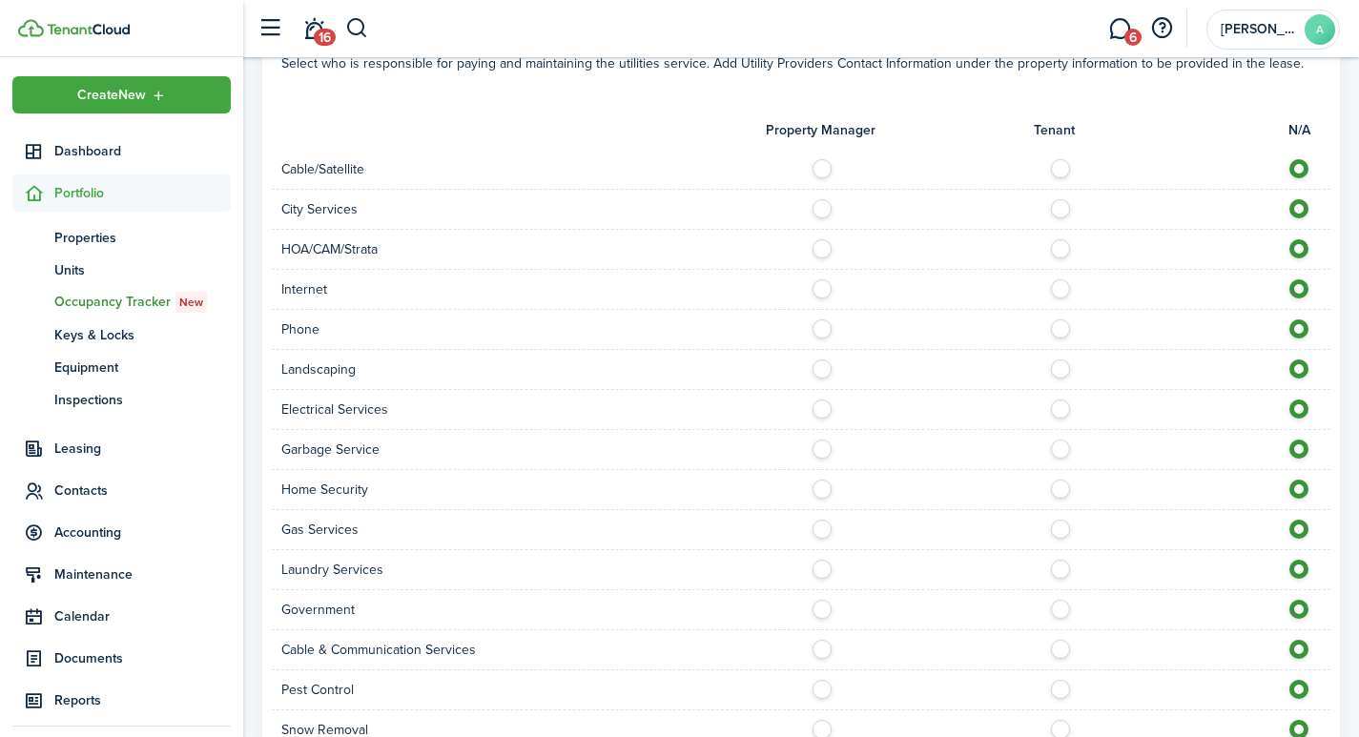
scroll to position [1469, 0]
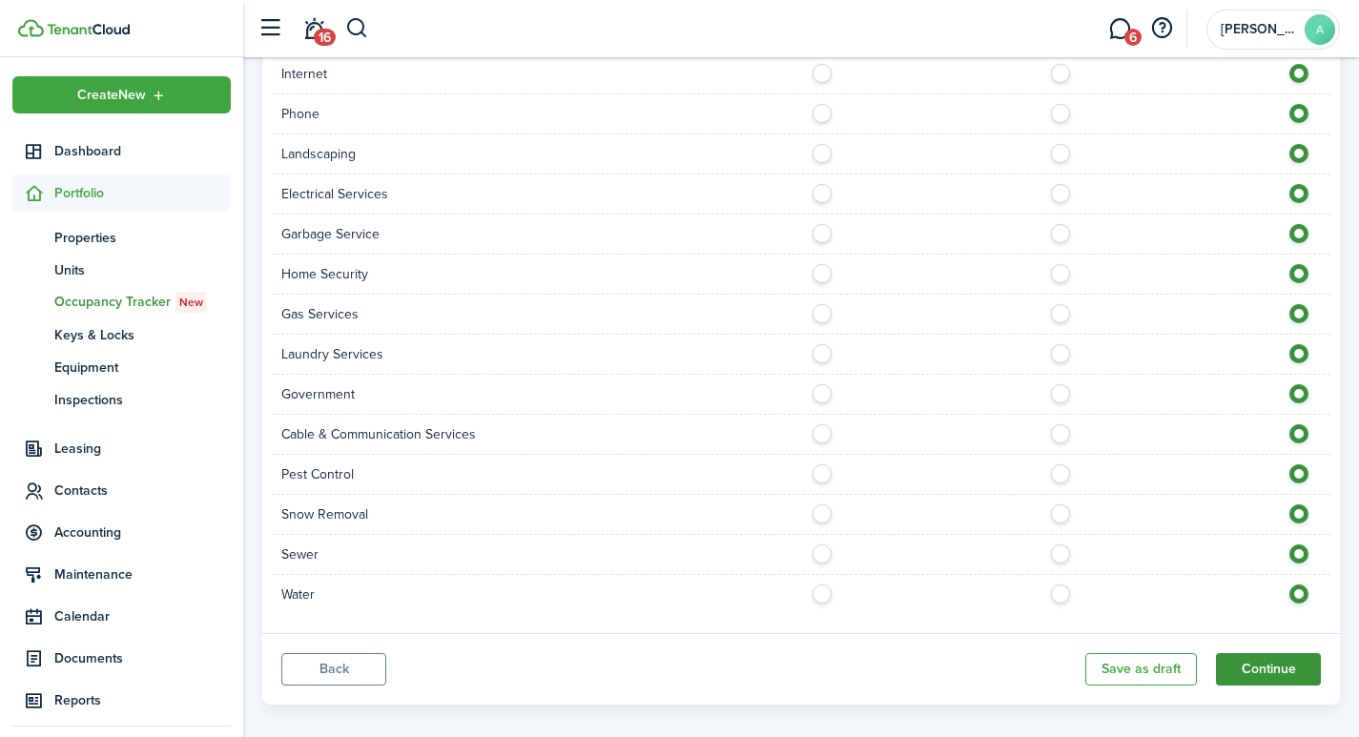
click at [1272, 653] on button "Continue" at bounding box center [1268, 669] width 105 height 32
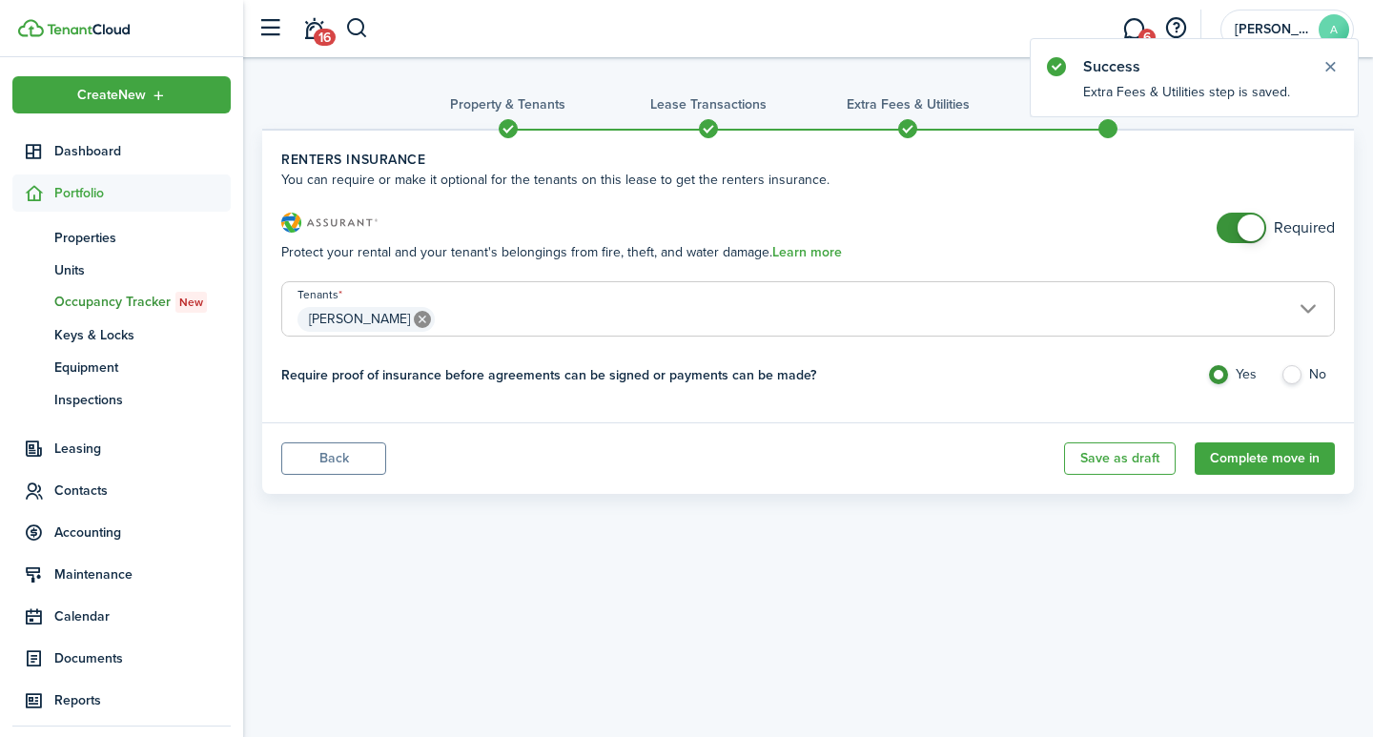
checkbox input "false"
click at [1250, 232] on span at bounding box center [1250, 228] width 27 height 27
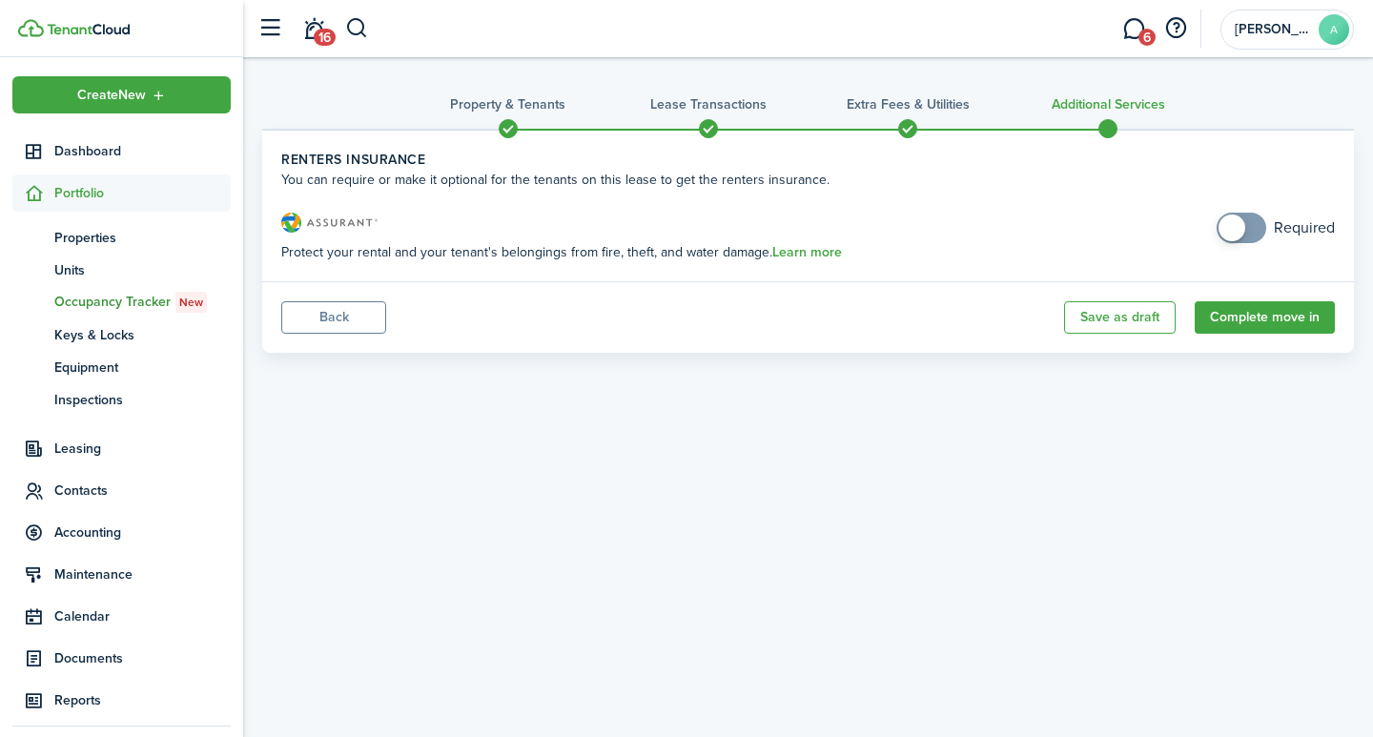
click at [506, 129] on span at bounding box center [508, 128] width 29 height 29
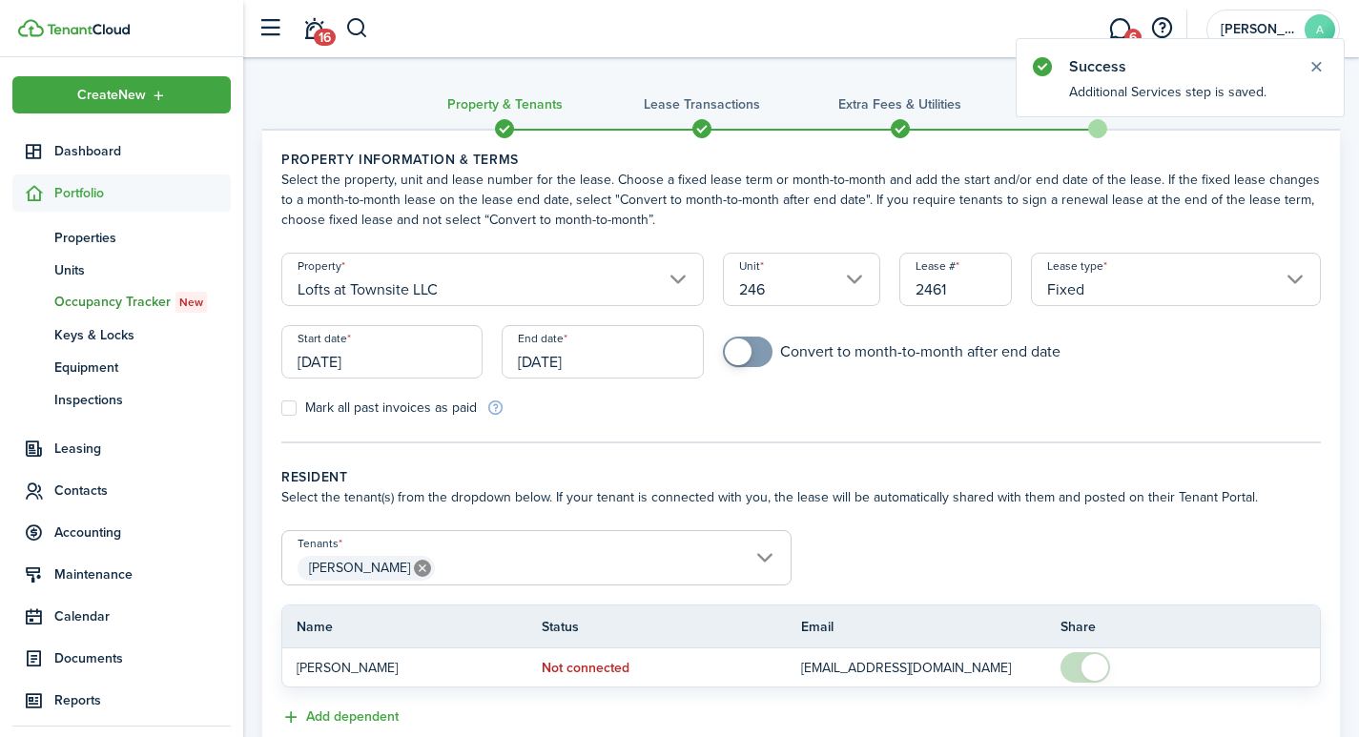
checkbox input "true"
click at [736, 349] on span at bounding box center [738, 351] width 27 height 27
click at [1097, 131] on span at bounding box center [1097, 128] width 29 height 29
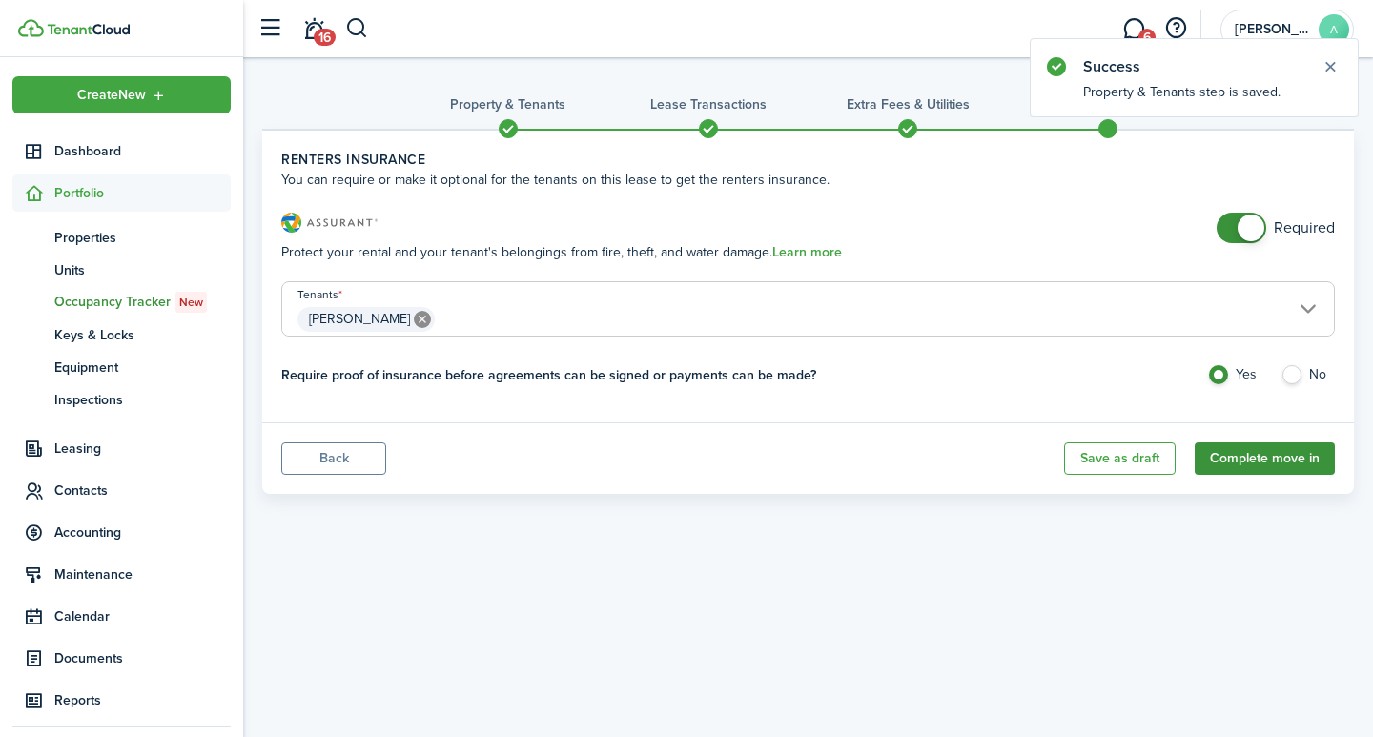
click at [1239, 455] on button "Complete move in" at bounding box center [1265, 458] width 140 height 32
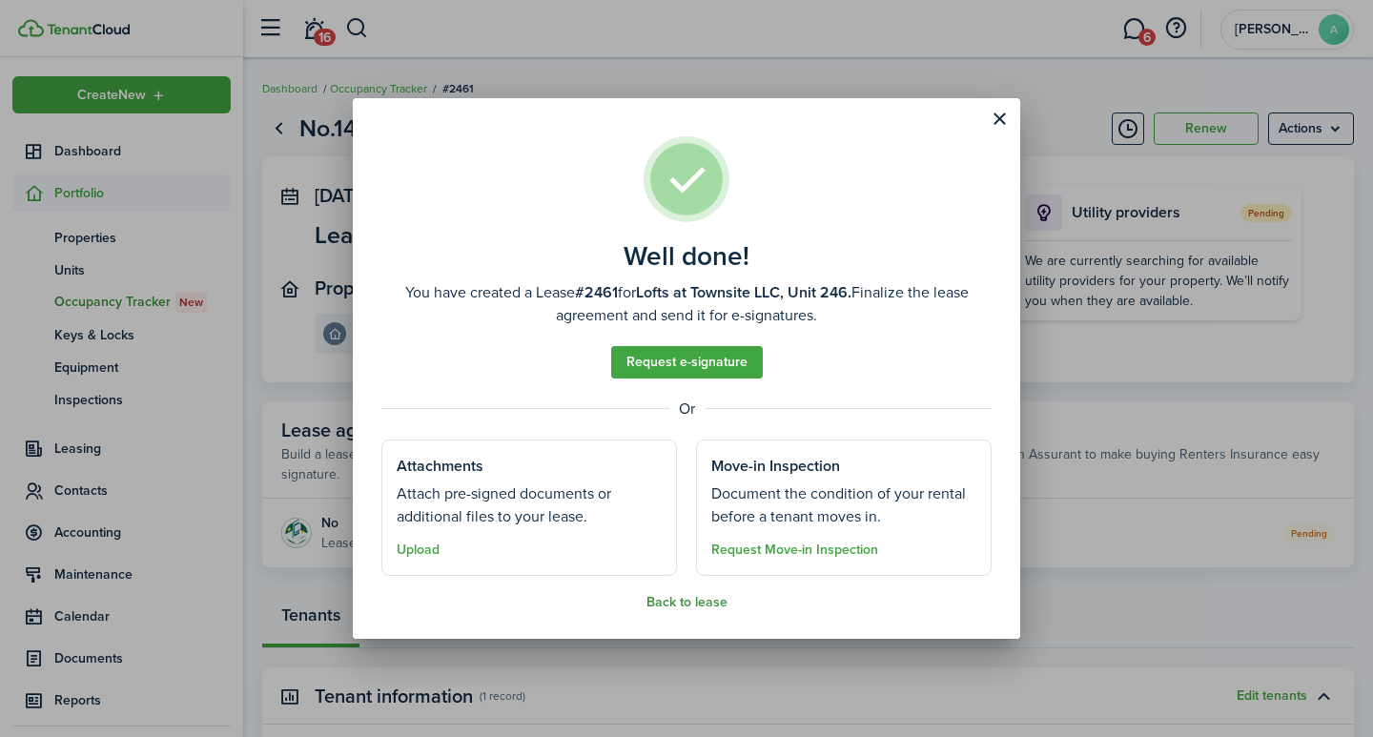
click at [679, 598] on button "Back to lease" at bounding box center [686, 602] width 81 height 15
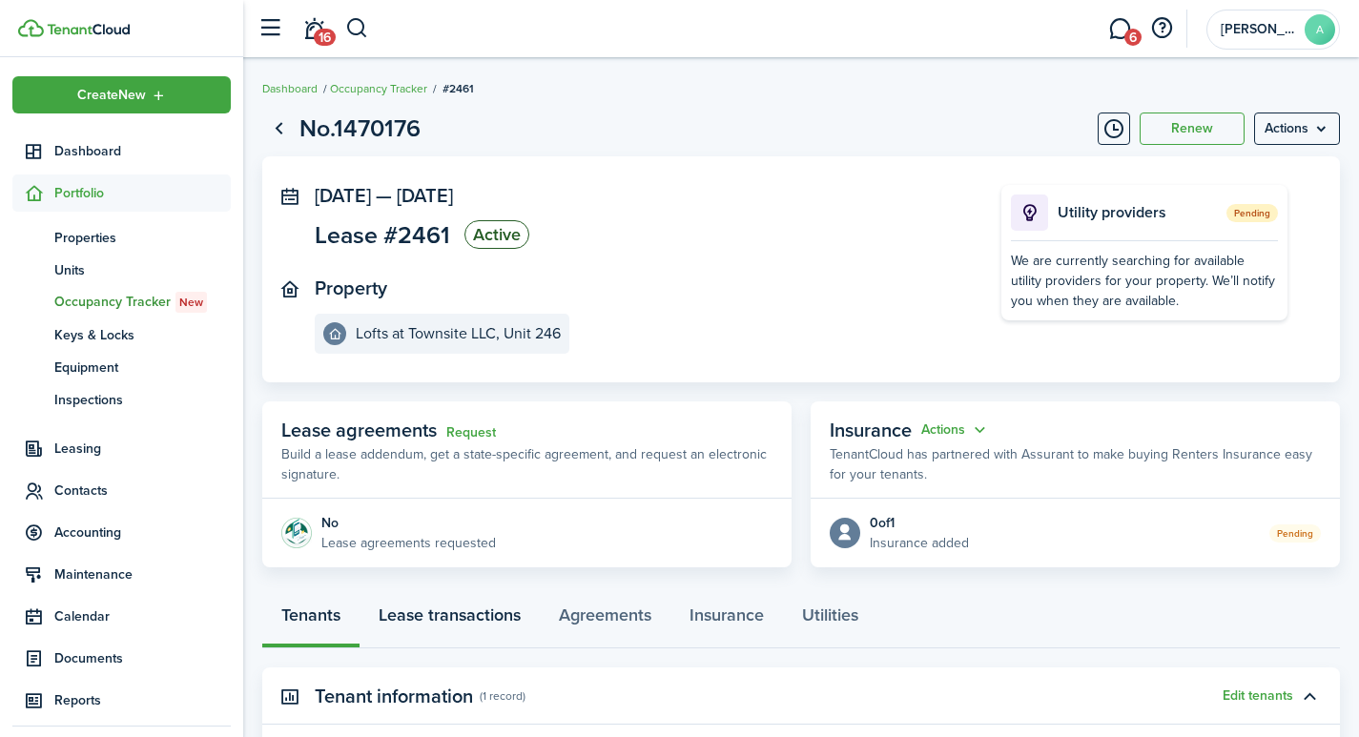
click at [471, 615] on link "Lease transactions" at bounding box center [449, 619] width 180 height 57
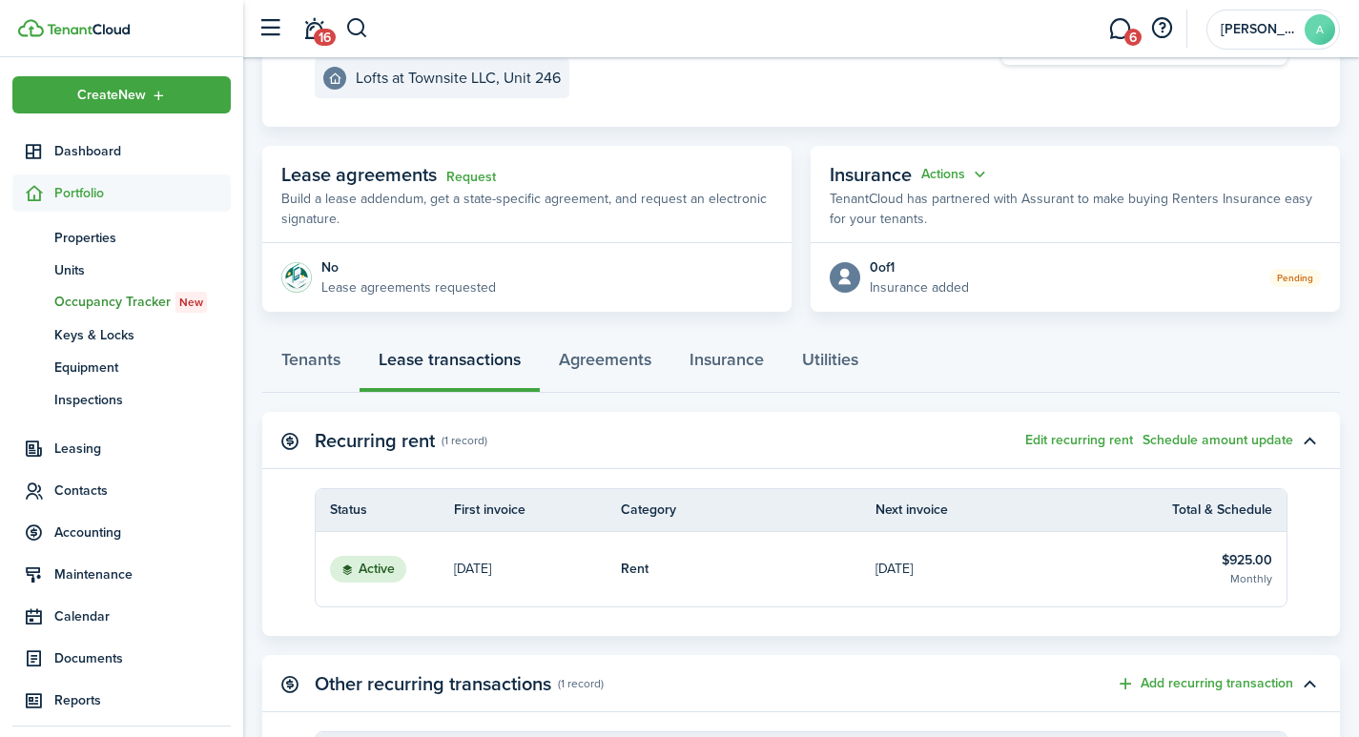
scroll to position [13, 0]
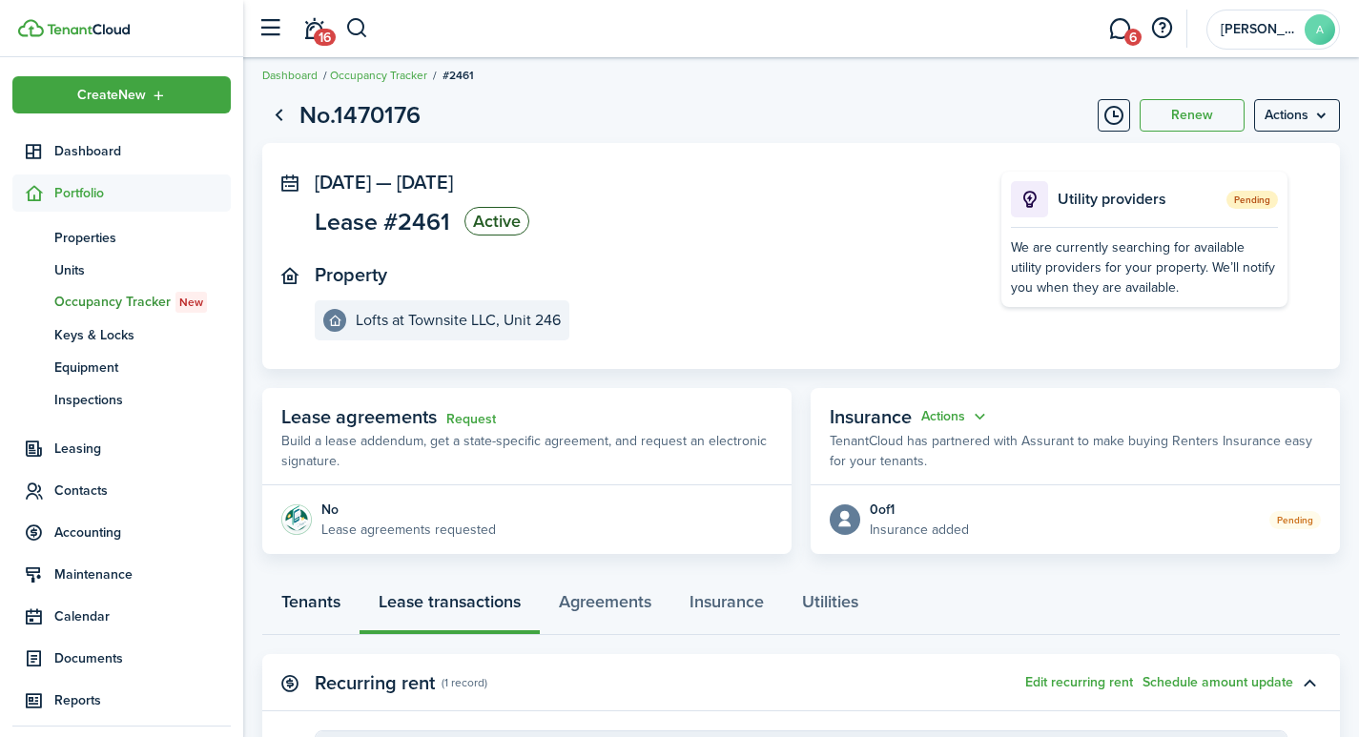
click at [315, 596] on link "Tenants" at bounding box center [310, 606] width 97 height 57
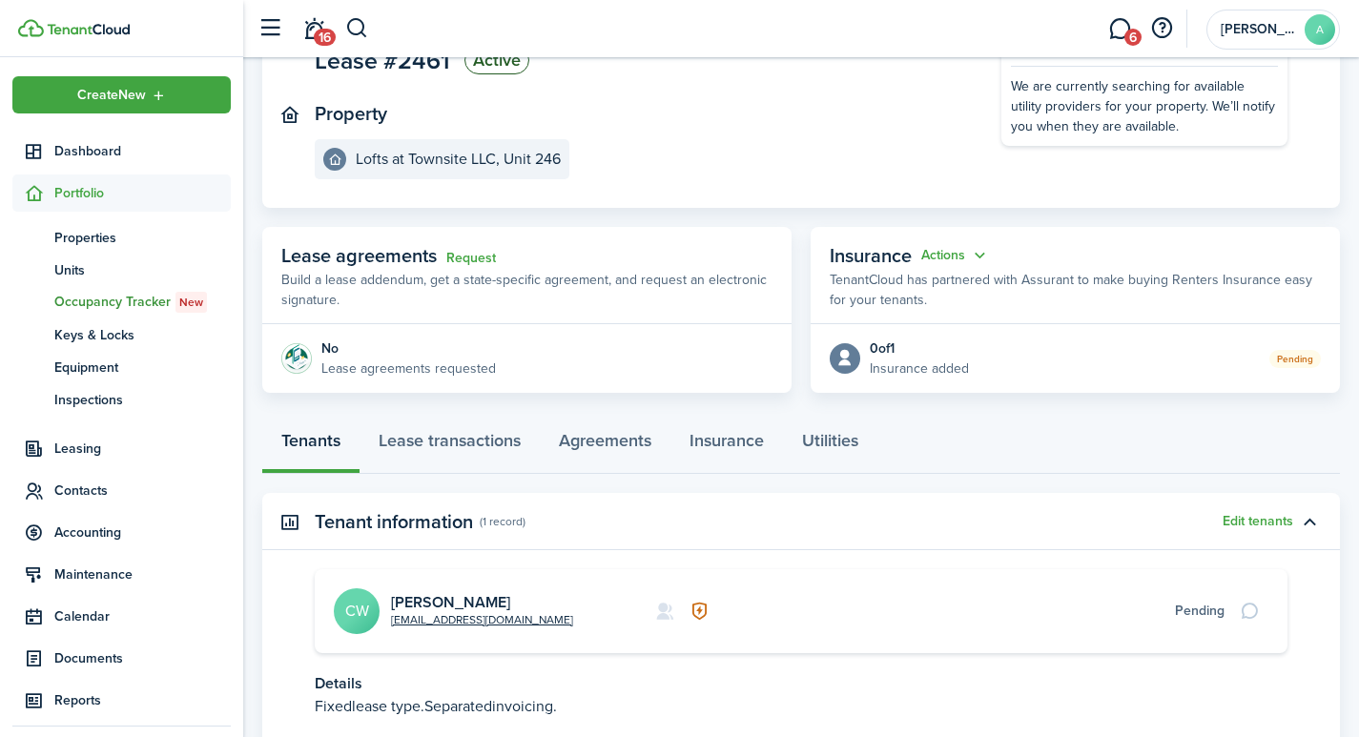
scroll to position [313, 0]
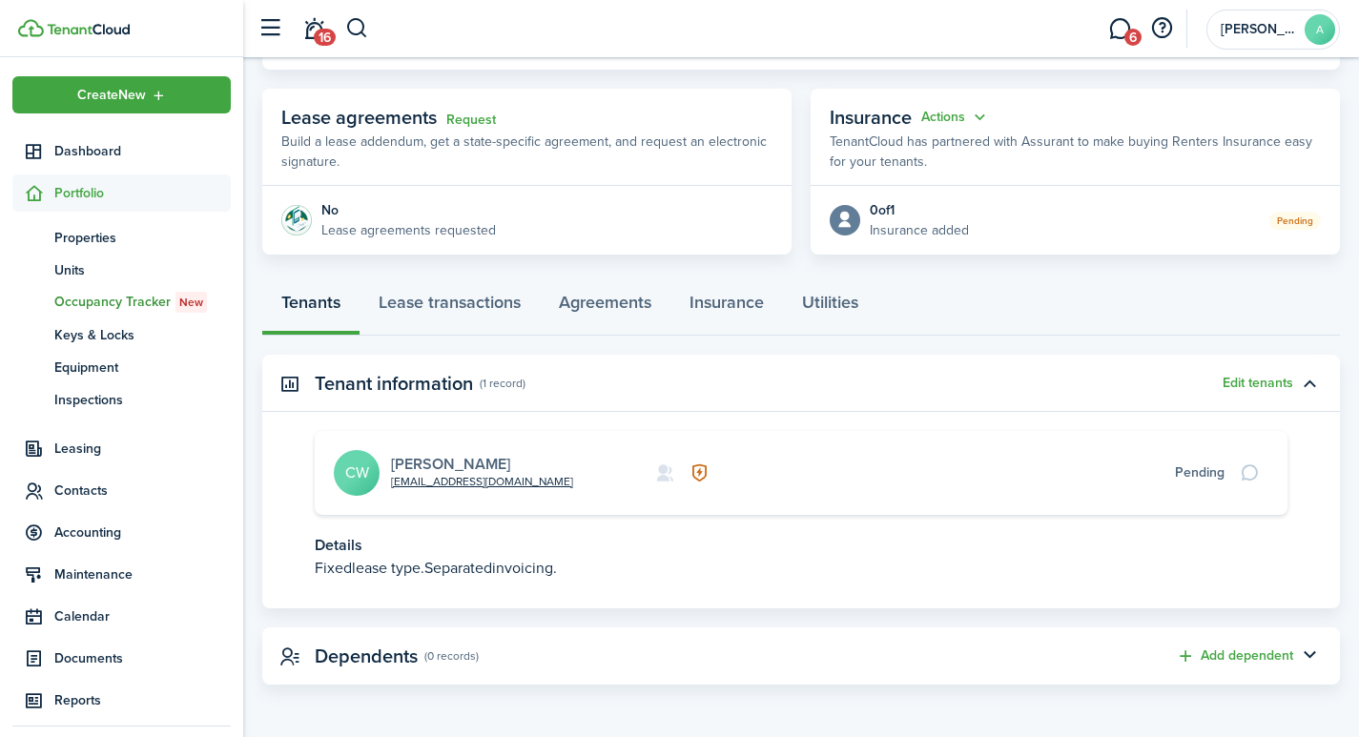
click at [484, 464] on link "Chad Westerlund" at bounding box center [450, 464] width 119 height 22
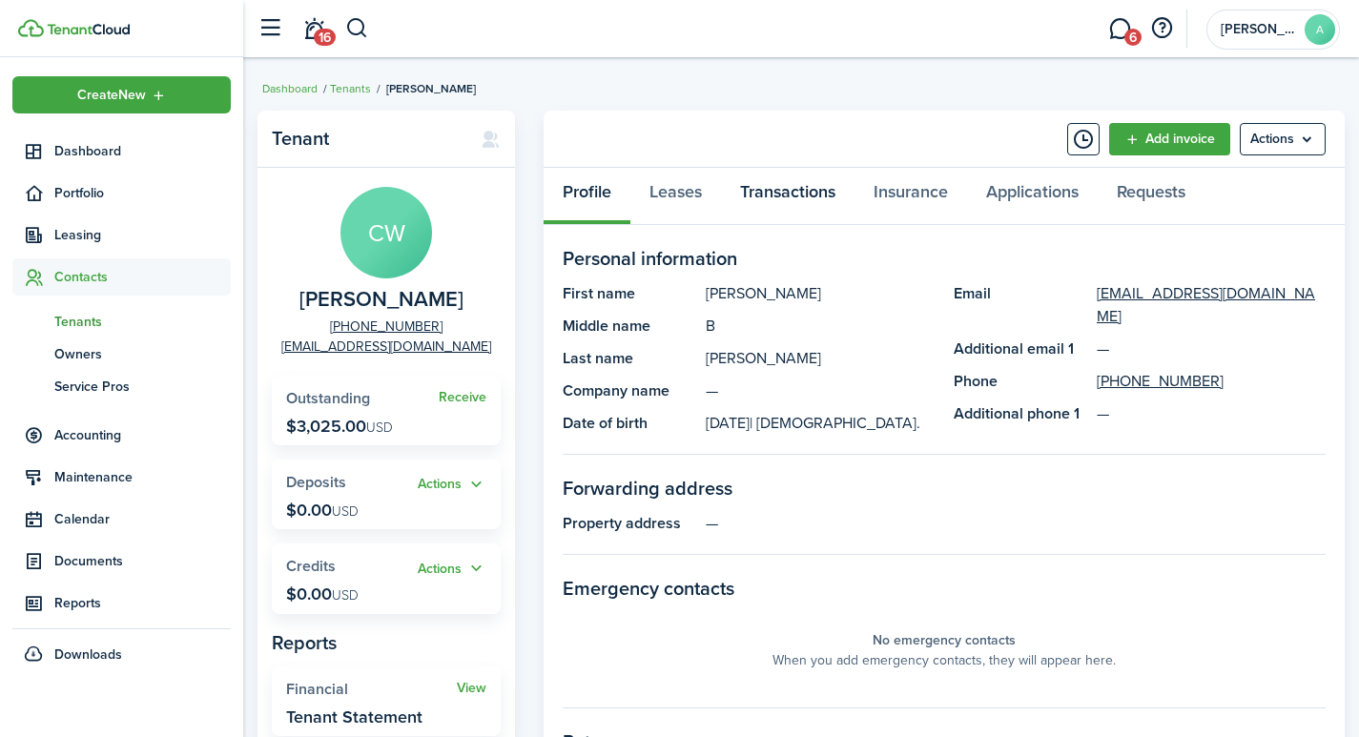
click at [766, 191] on link "Transactions" at bounding box center [787, 196] width 133 height 57
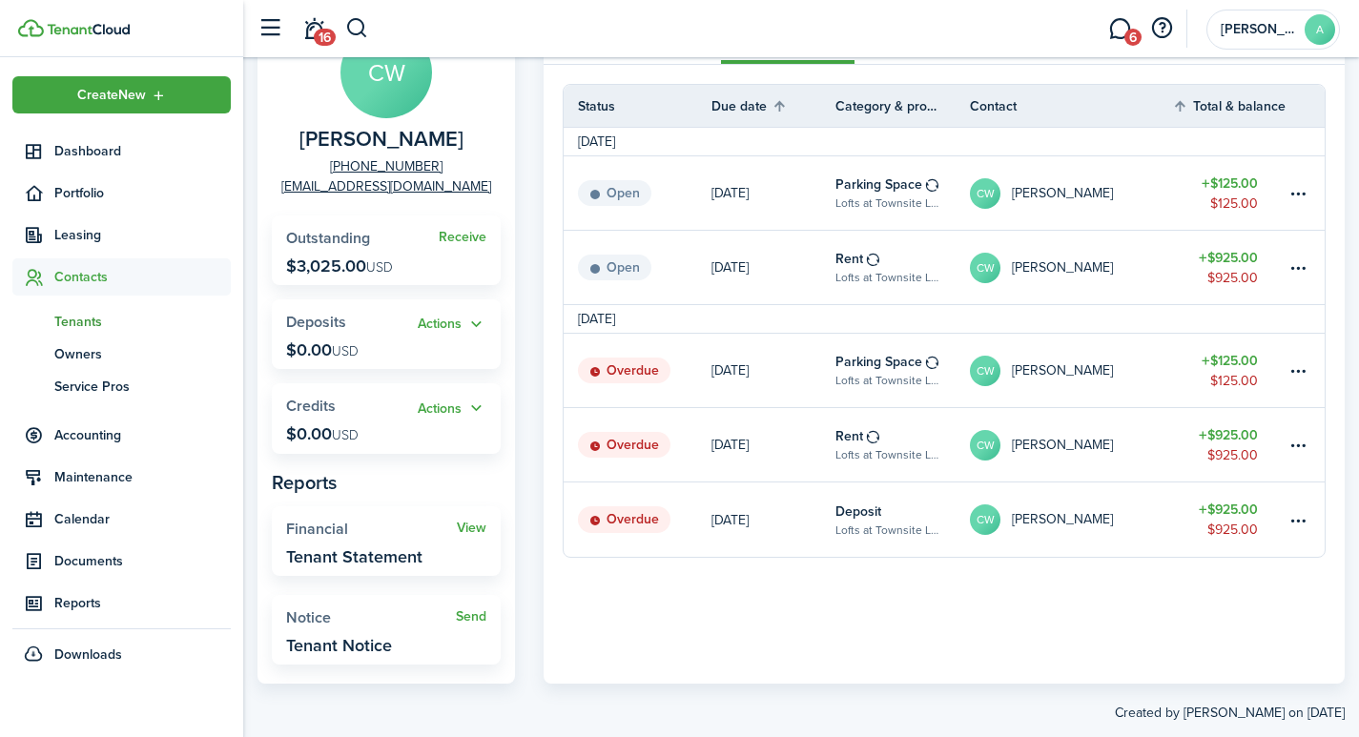
scroll to position [198, 0]
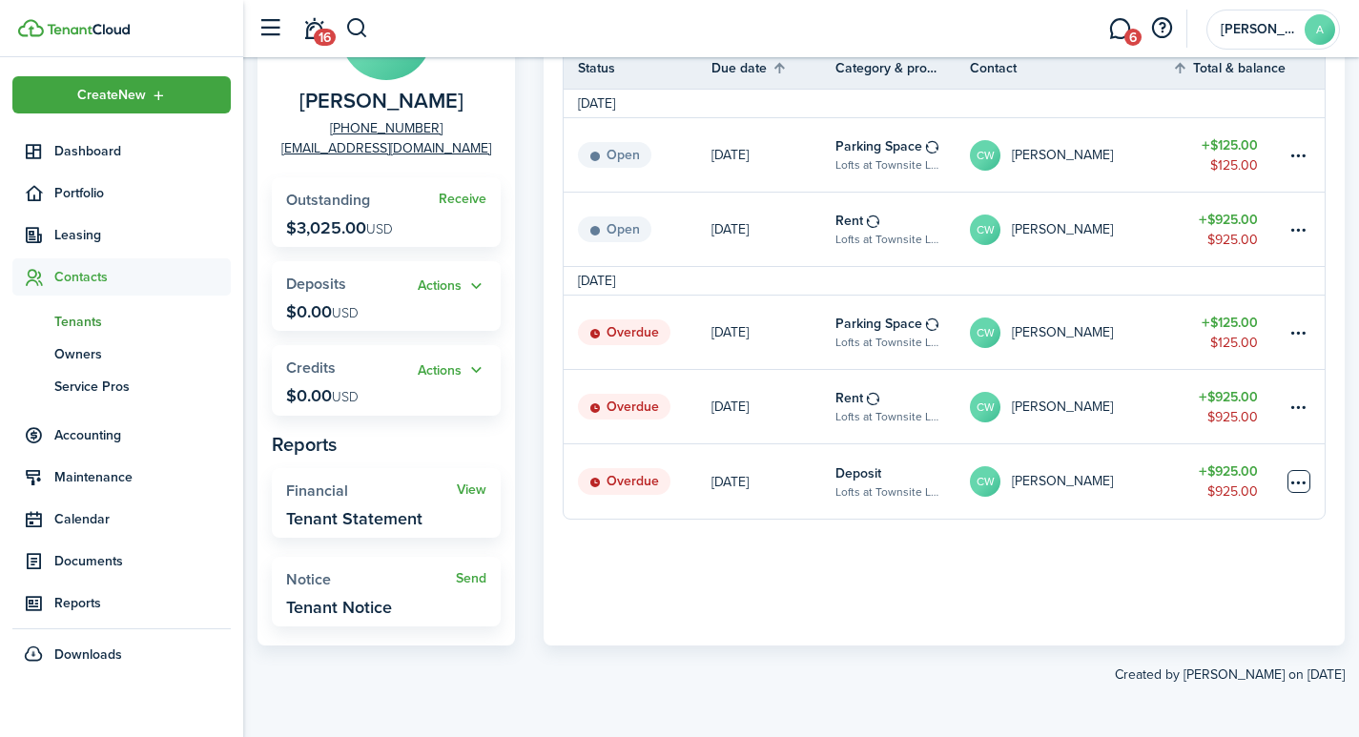
click at [1292, 480] on table-menu-btn-icon at bounding box center [1298, 481] width 23 height 23
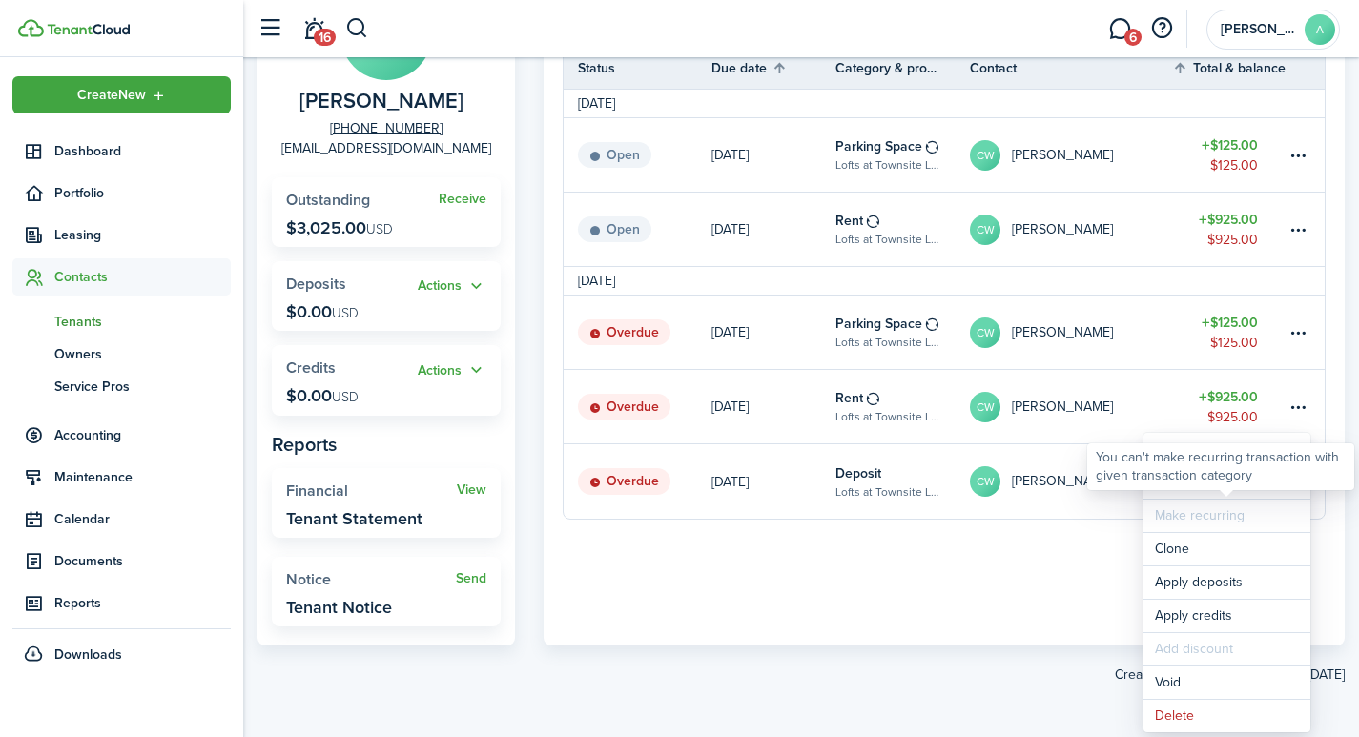
click at [1194, 484] on div "You can't make recurring transaction with given transaction category" at bounding box center [1220, 466] width 250 height 37
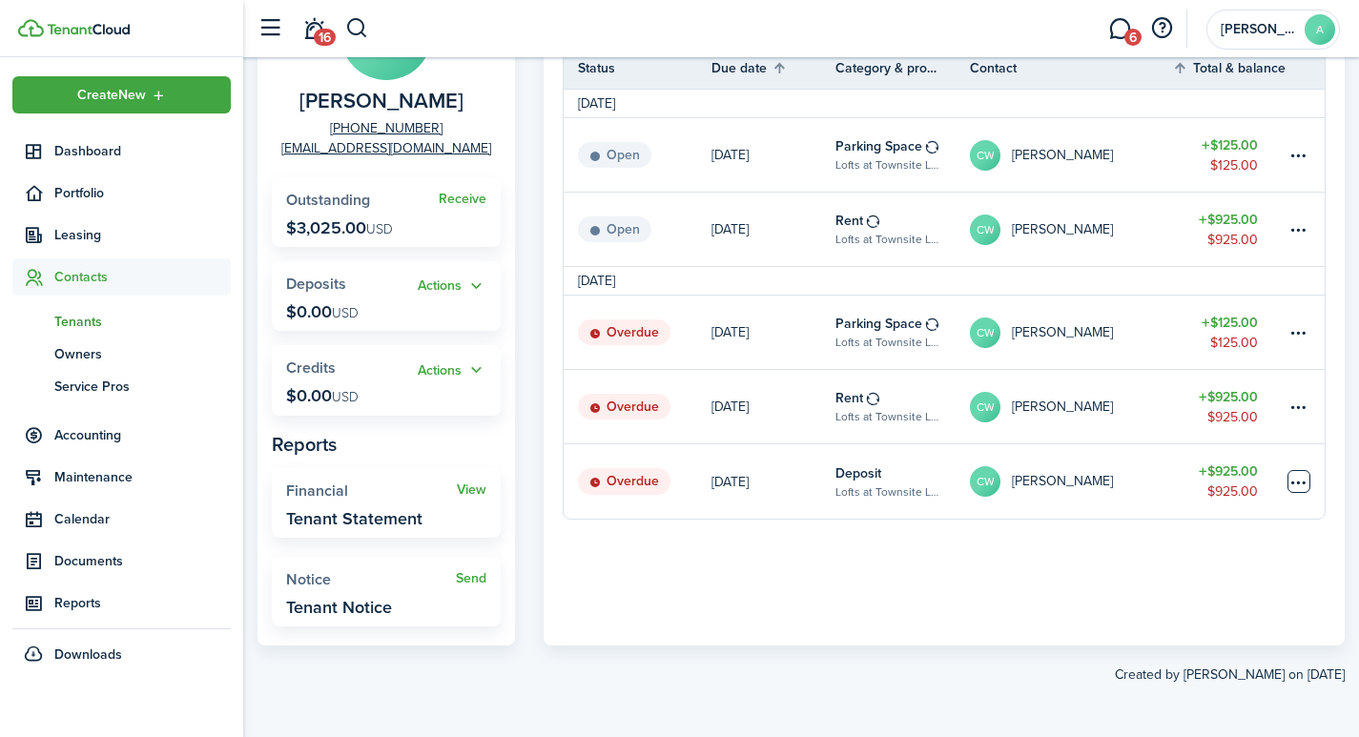
click at [1303, 491] on table-menu-btn-icon "Open menu" at bounding box center [1298, 481] width 23 height 23
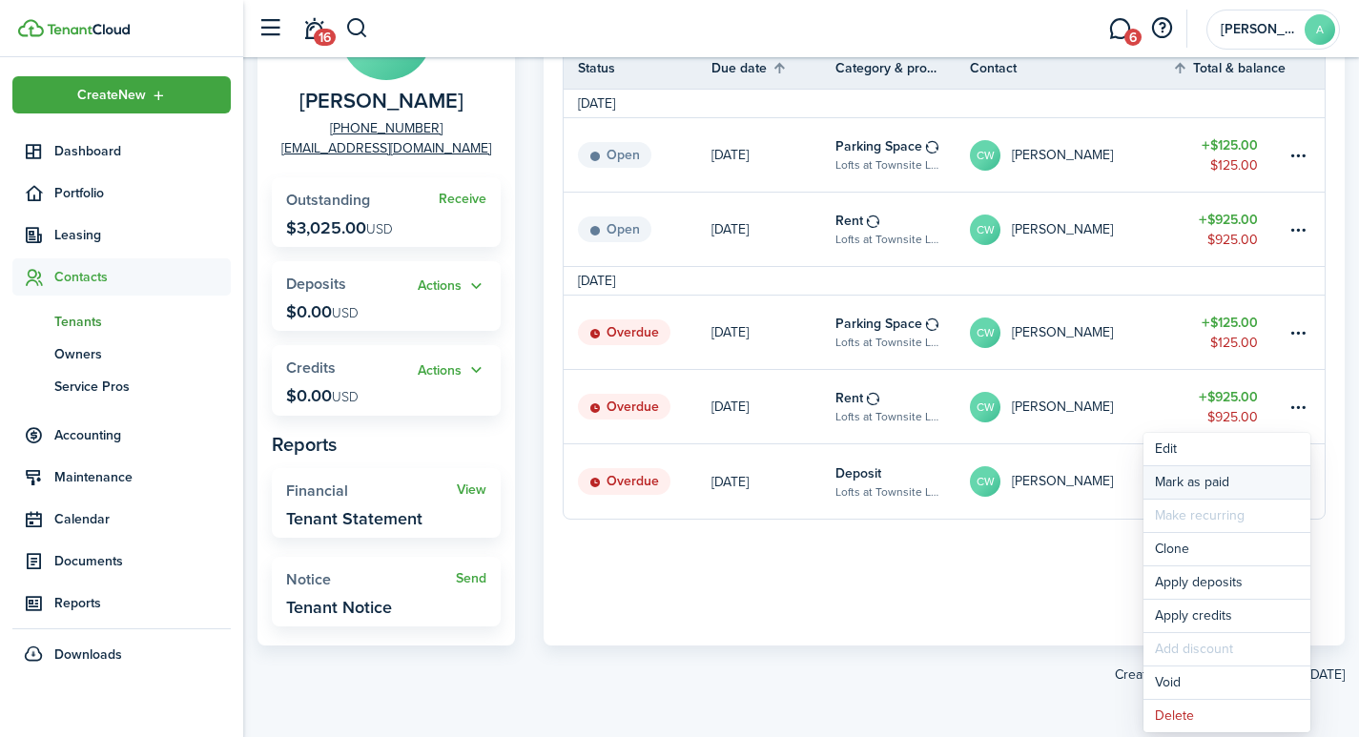
click at [1202, 481] on link "Mark as paid" at bounding box center [1226, 482] width 167 height 32
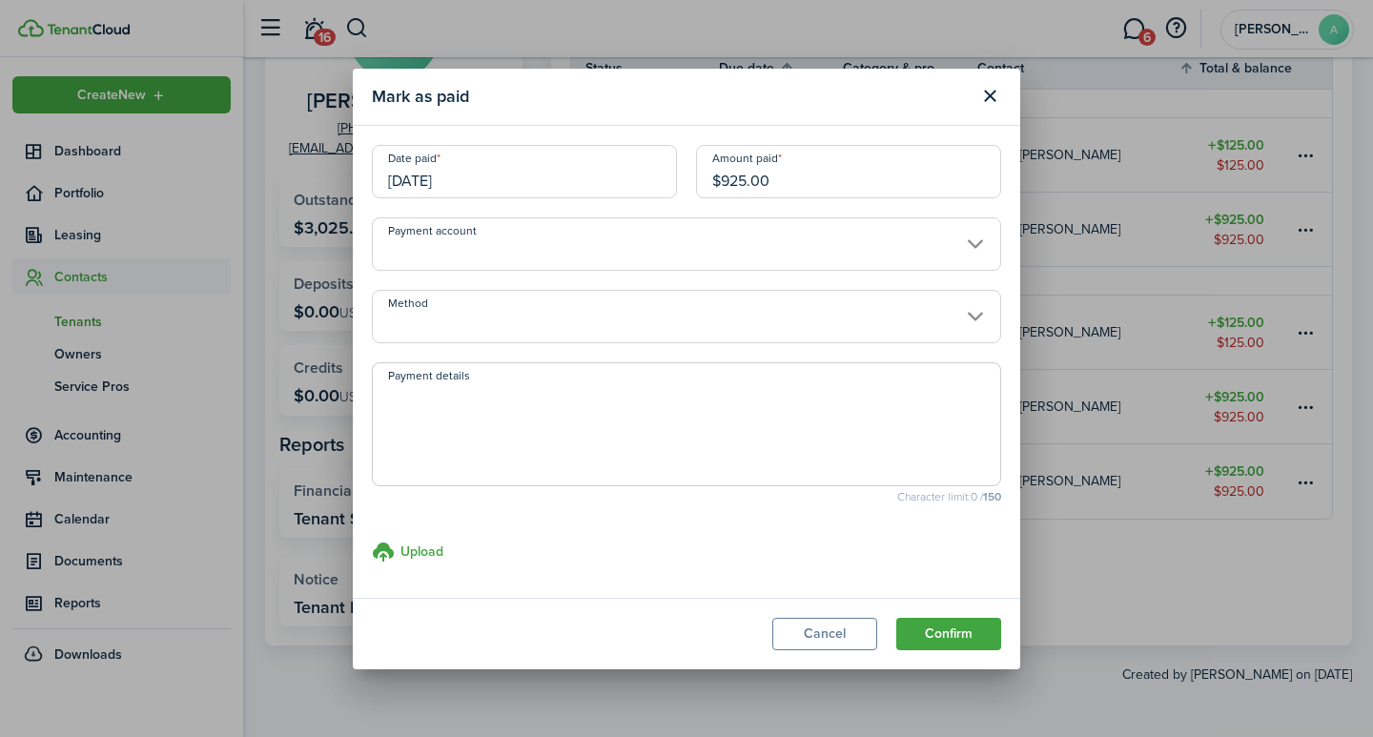
click at [620, 246] on input "Payment account" at bounding box center [686, 243] width 629 height 53
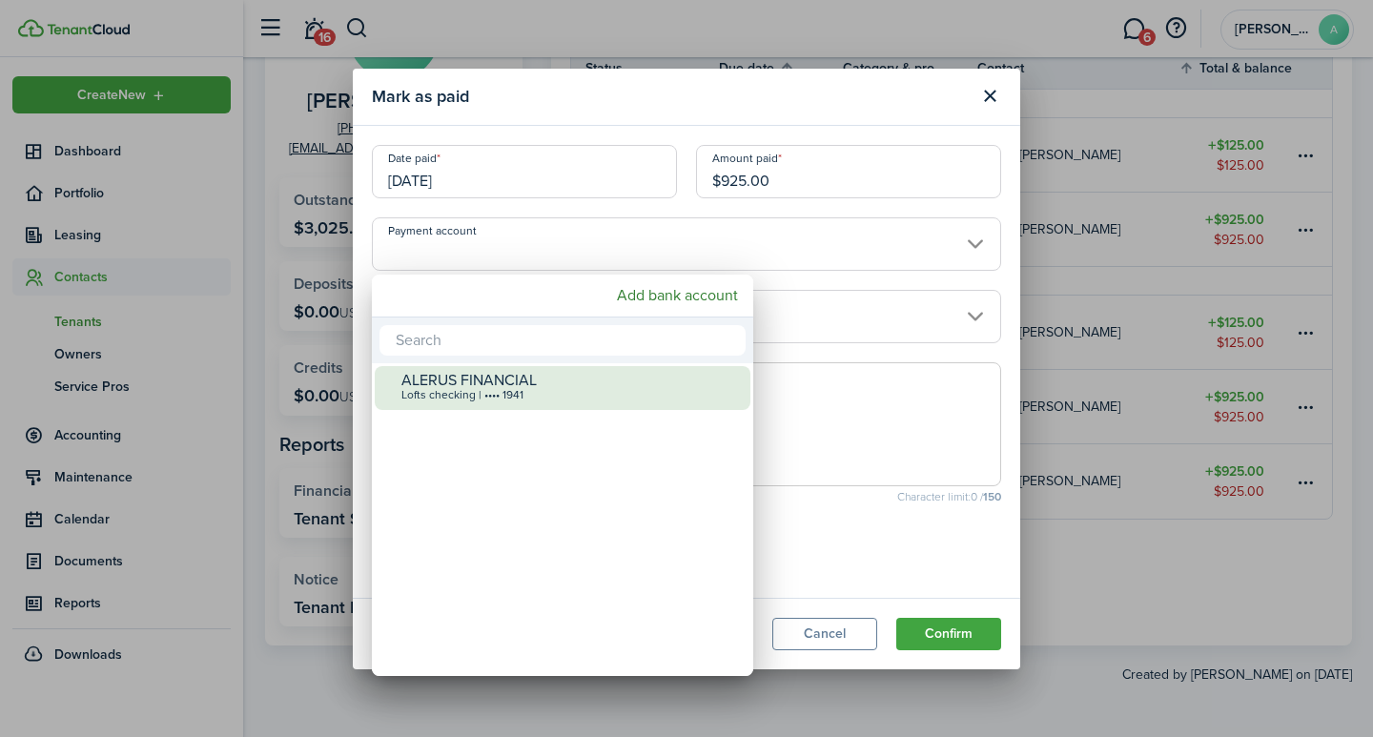
drag, startPoint x: 564, startPoint y: 389, endPoint x: 569, endPoint y: 376, distance: 14.2
click at [565, 389] on div "Lofts checking | •••• 1941" at bounding box center [569, 395] width 337 height 13
type input "•••• •••• •••• 1941"
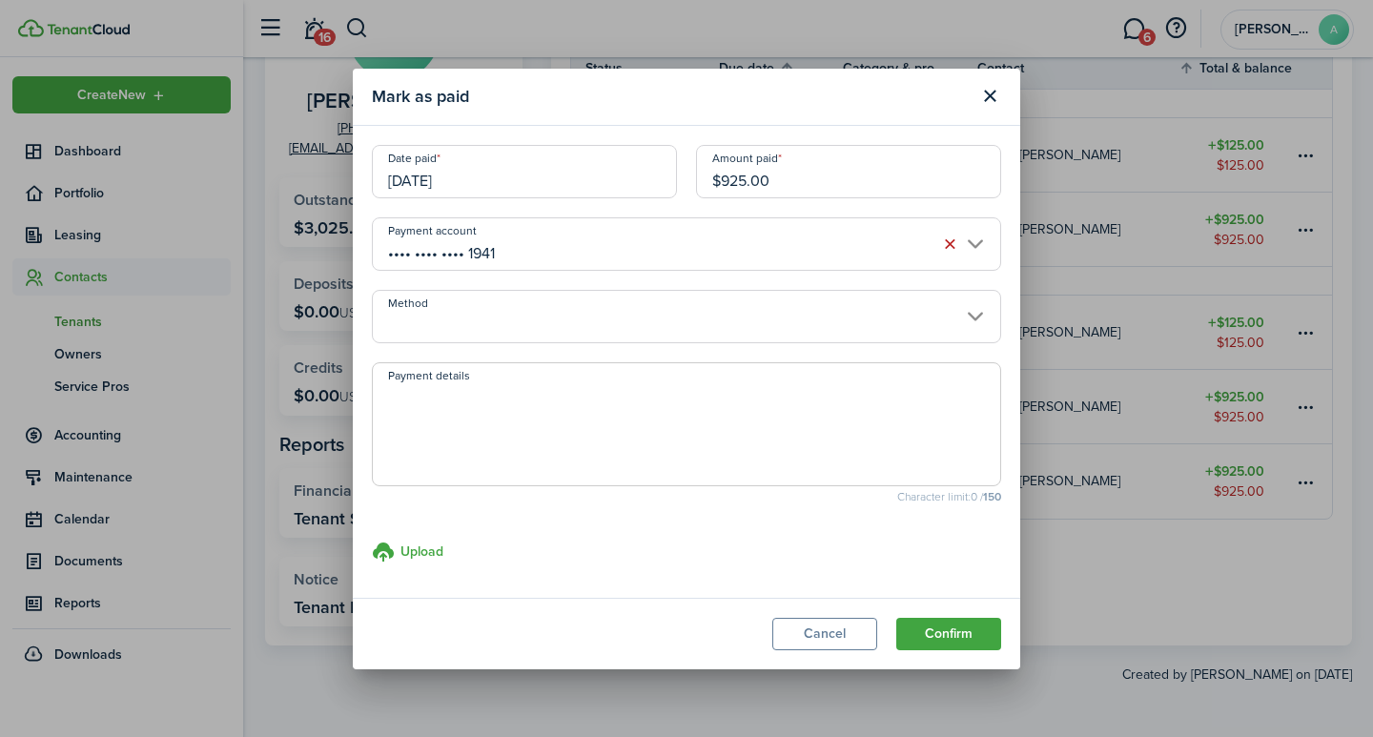
click at [572, 328] on input "Method" at bounding box center [686, 316] width 629 height 53
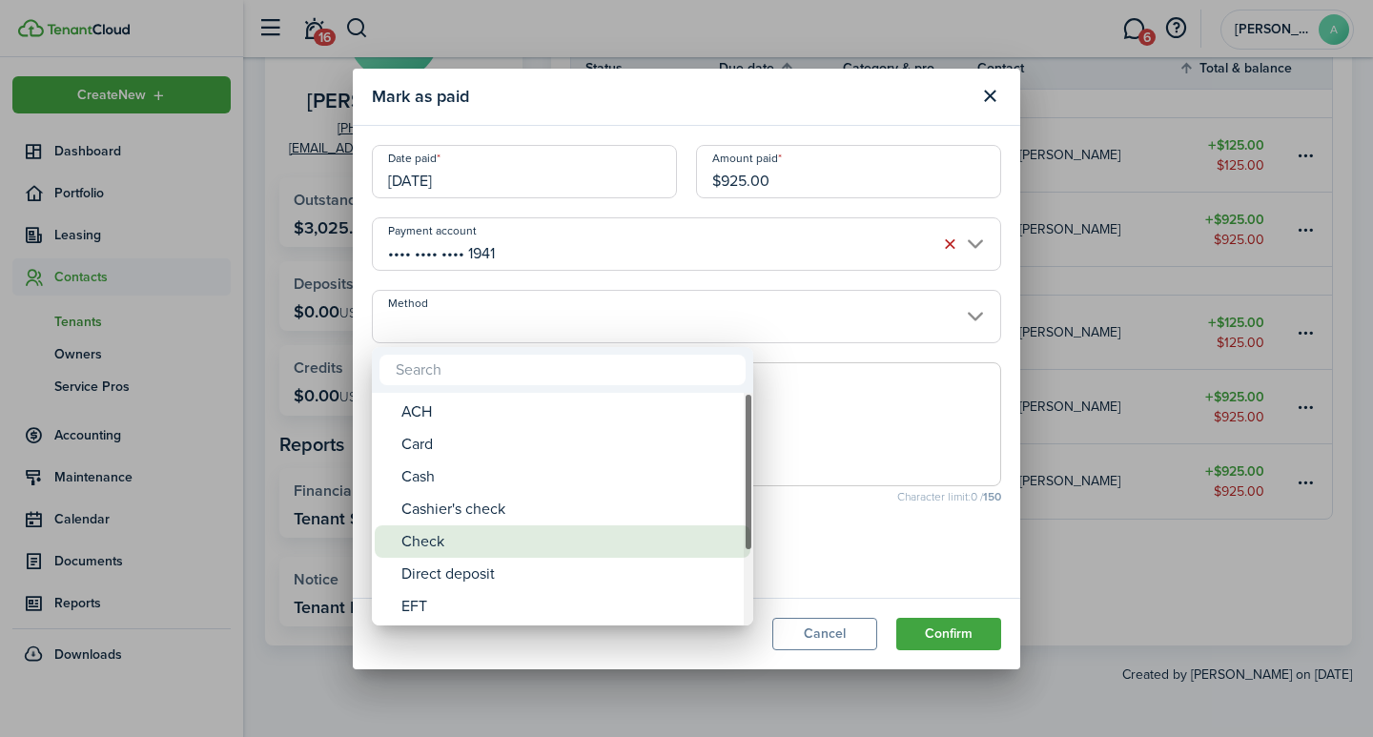
click at [477, 538] on div "Check" at bounding box center [569, 541] width 337 height 32
type input "Check"
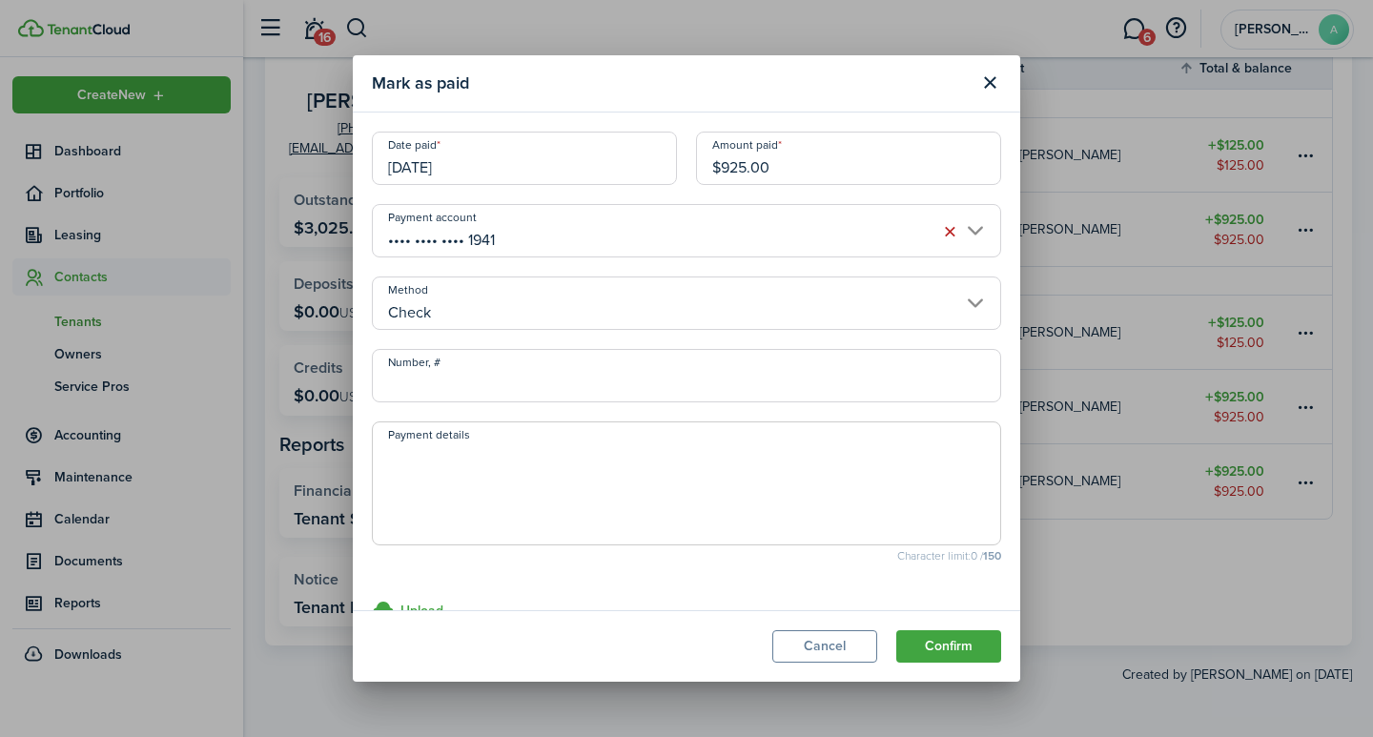
click at [505, 383] on input "Number, #" at bounding box center [686, 375] width 629 height 53
type input "1507"
click at [540, 438] on span at bounding box center [686, 483] width 629 height 124
click at [534, 462] on textarea "Payment details" at bounding box center [686, 489] width 627 height 92
type textarea "Security Deposit"
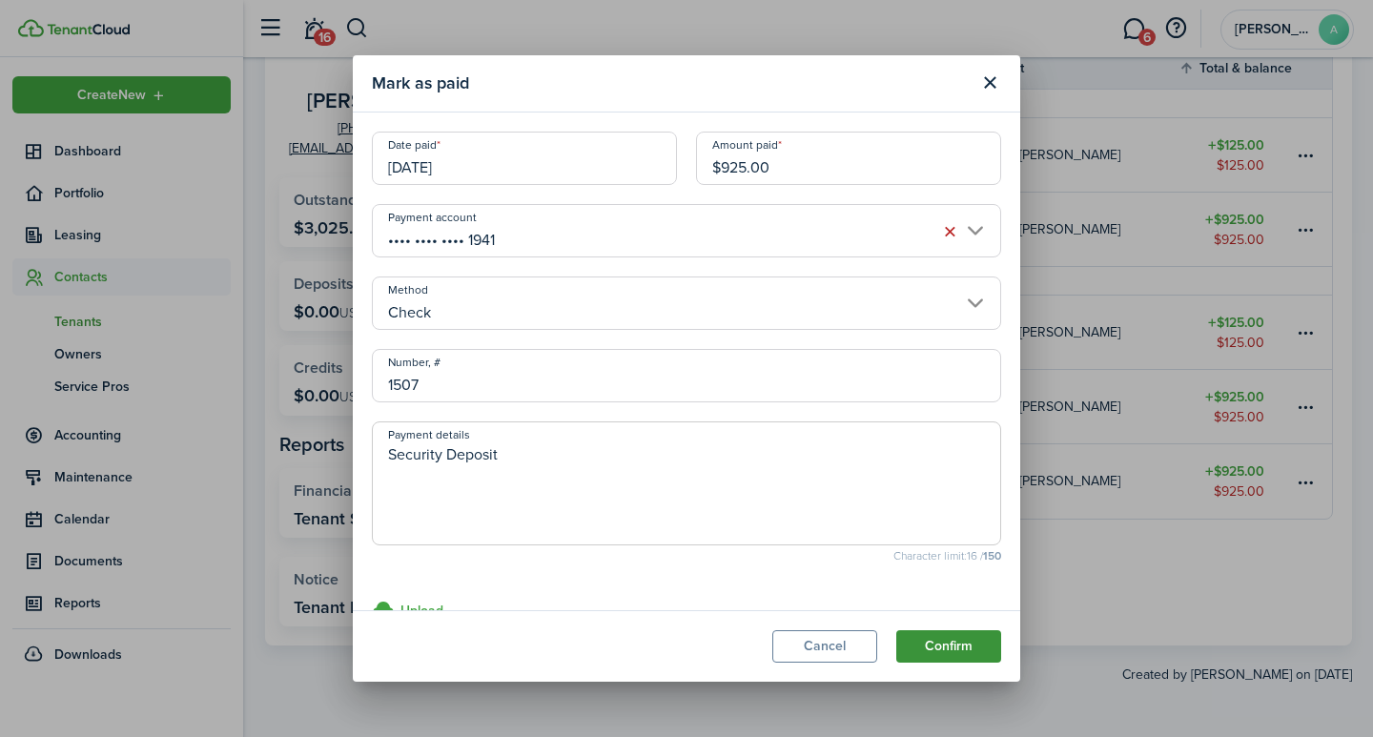
click at [913, 644] on button "Confirm" at bounding box center [948, 646] width 105 height 32
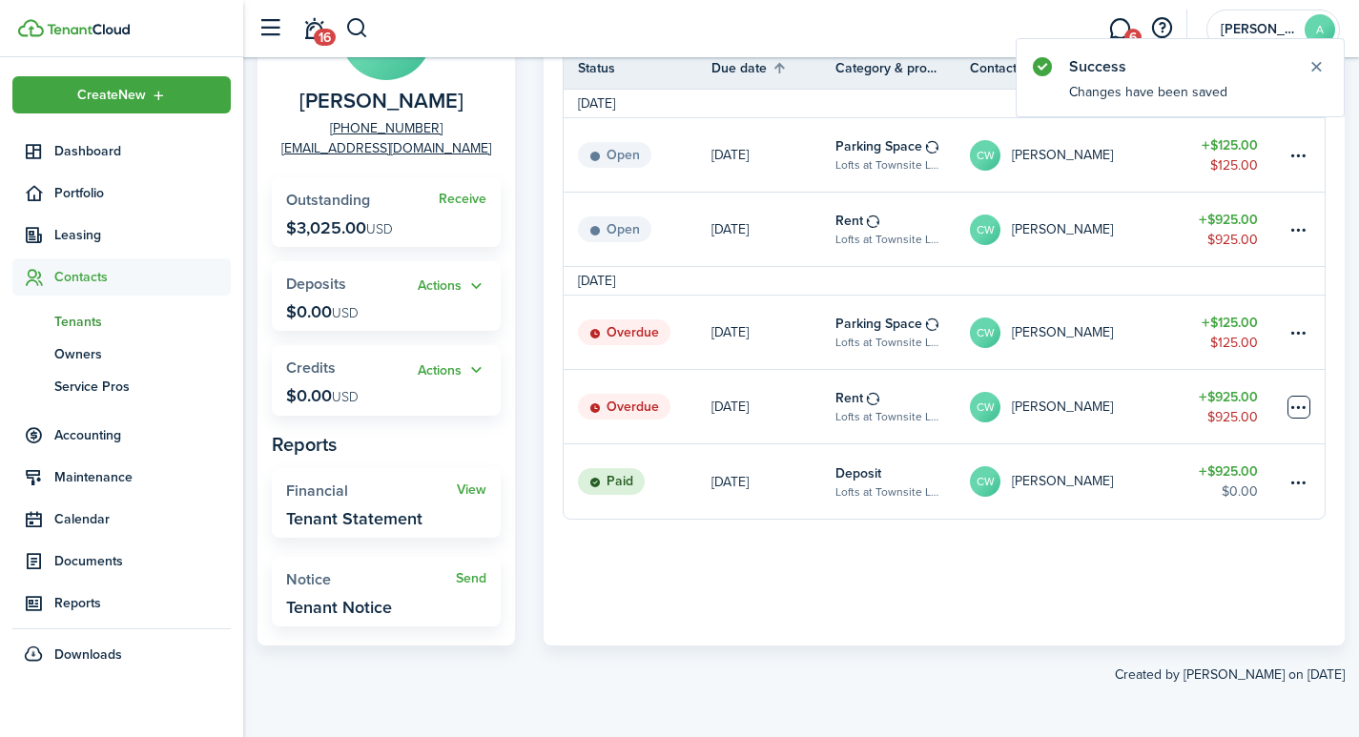
click at [1300, 399] on table-menu-btn-icon at bounding box center [1298, 407] width 23 height 23
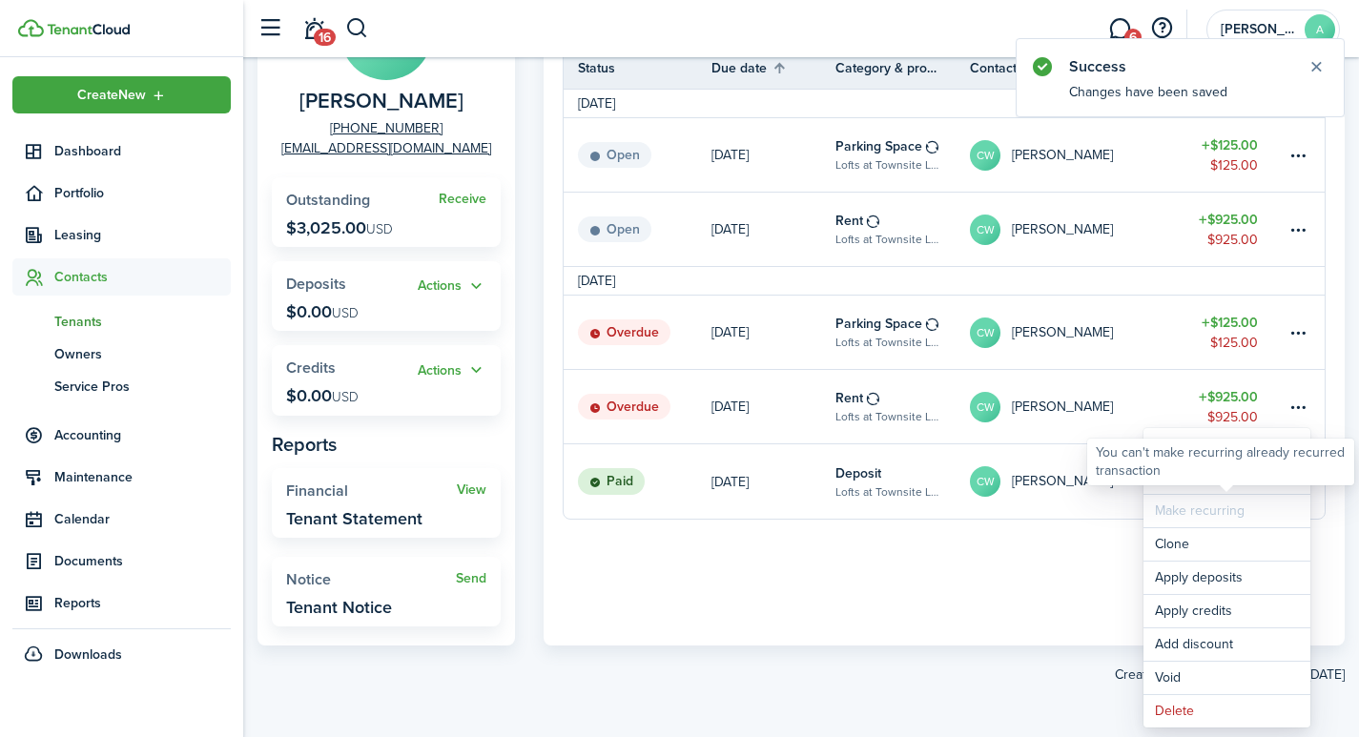
click at [1171, 481] on div "You can't make recurring already recurred transaction" at bounding box center [1220, 462] width 267 height 47
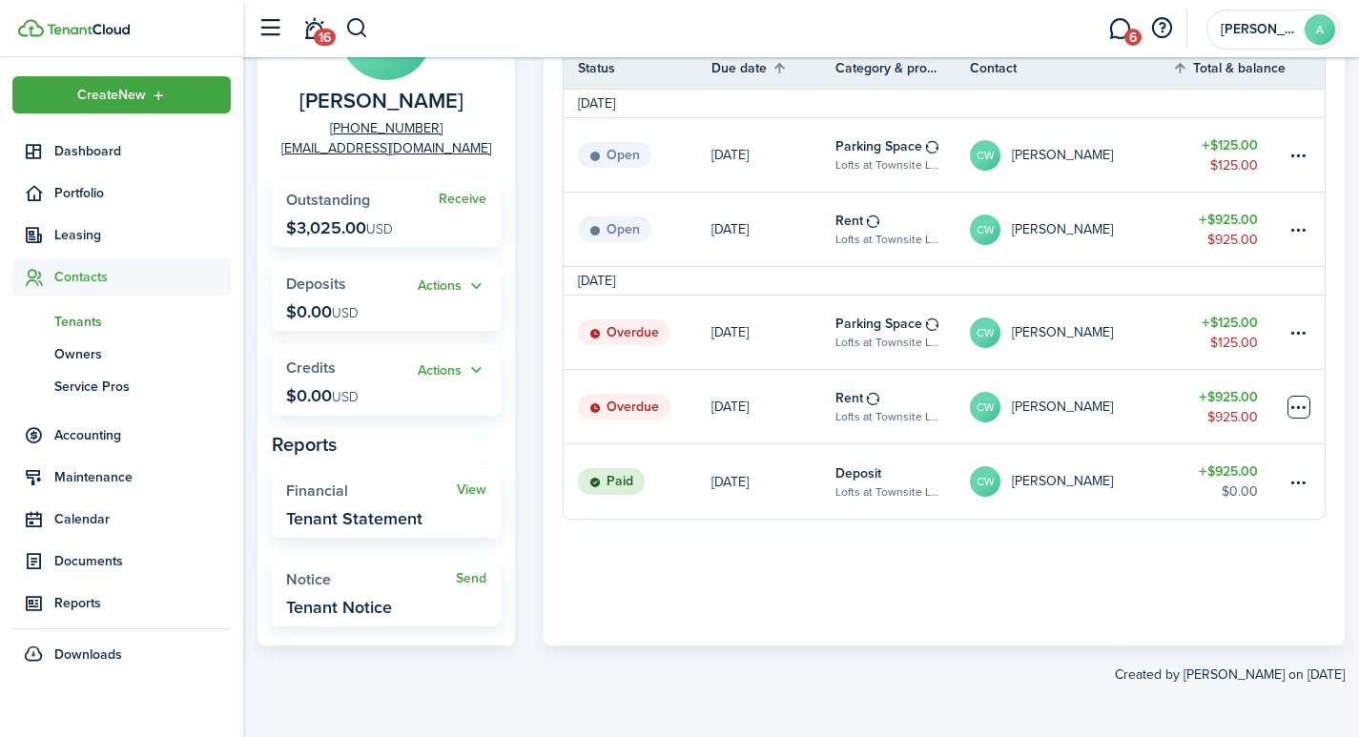
click at [1301, 403] on table-menu-btn-icon "Open menu" at bounding box center [1298, 407] width 23 height 23
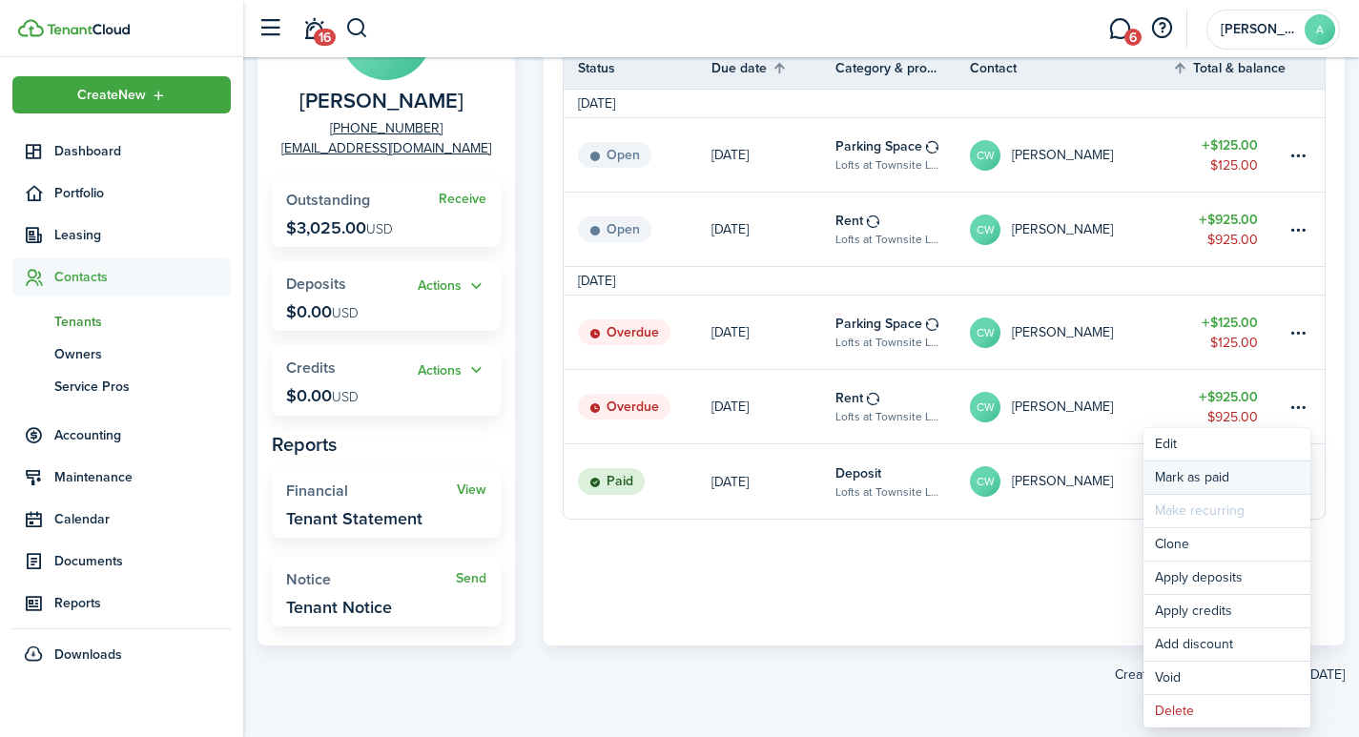
click at [1193, 476] on link "Mark as paid" at bounding box center [1226, 477] width 167 height 32
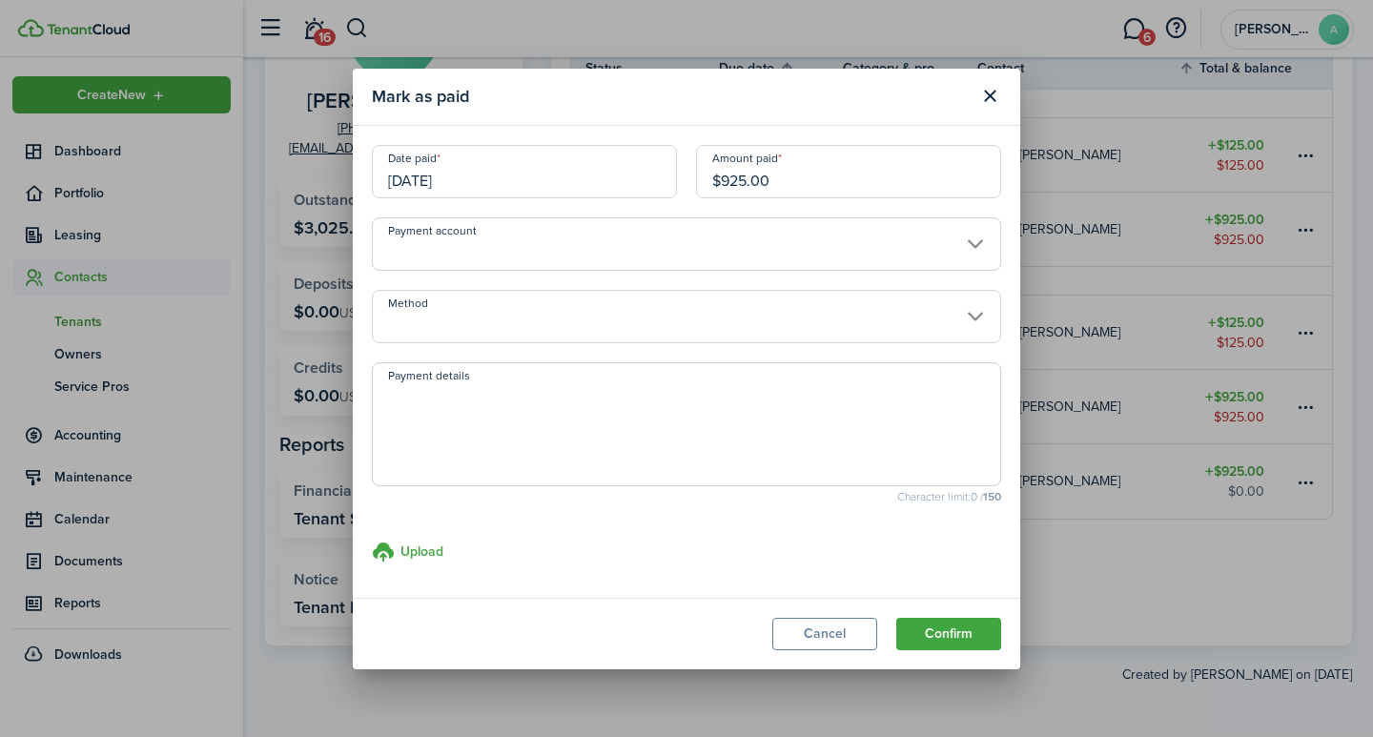
click at [508, 186] on input "[DATE]" at bounding box center [524, 171] width 305 height 53
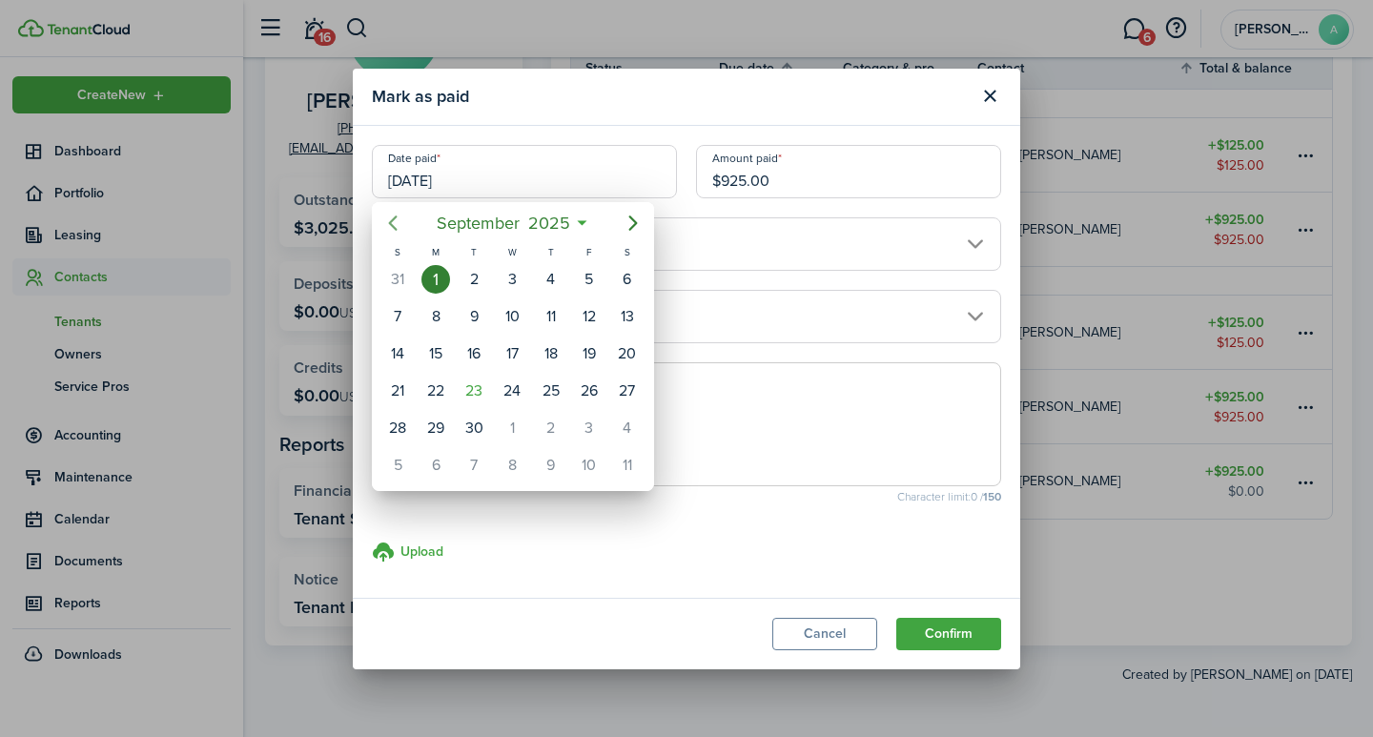
click at [399, 218] on icon "Previous page" at bounding box center [392, 223] width 23 height 23
click at [587, 424] on div "29" at bounding box center [589, 428] width 29 height 29
type input "08/29/2025"
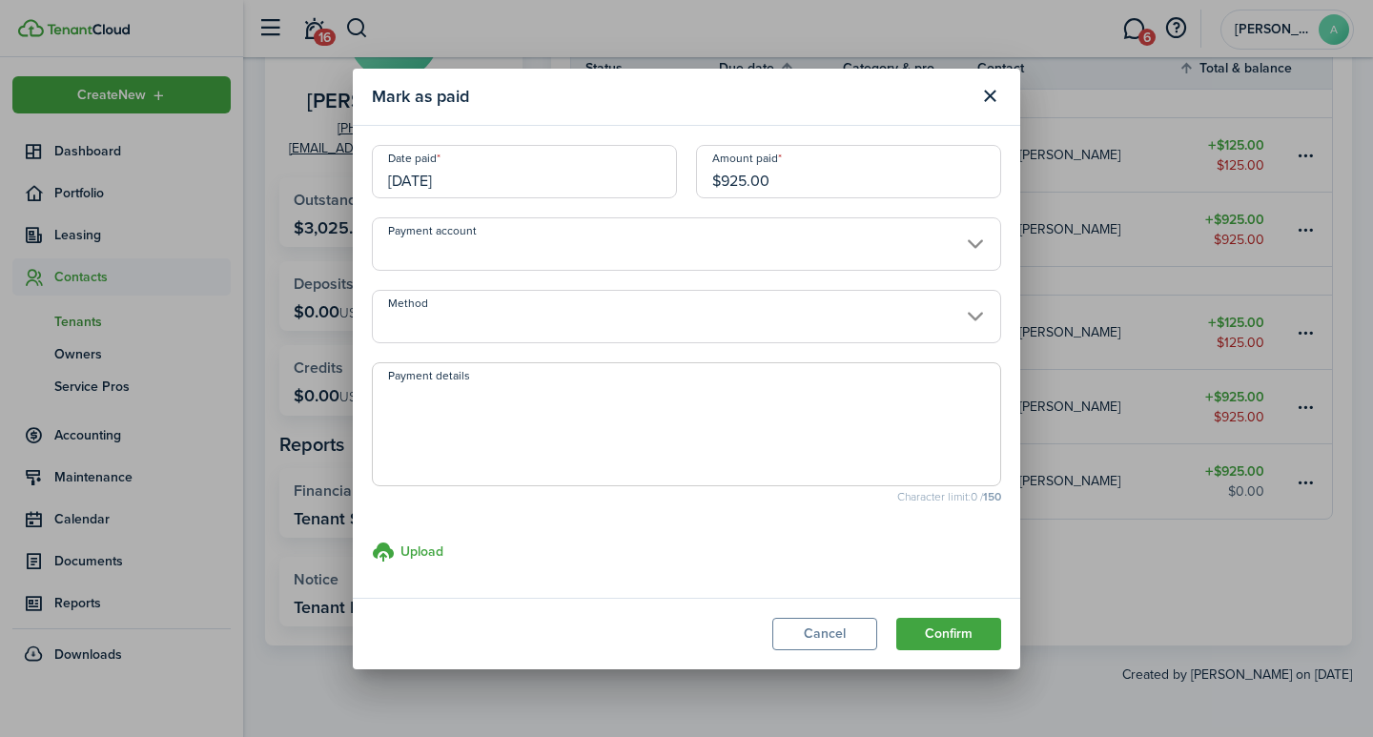
click at [618, 244] on input "Payment account" at bounding box center [686, 243] width 629 height 53
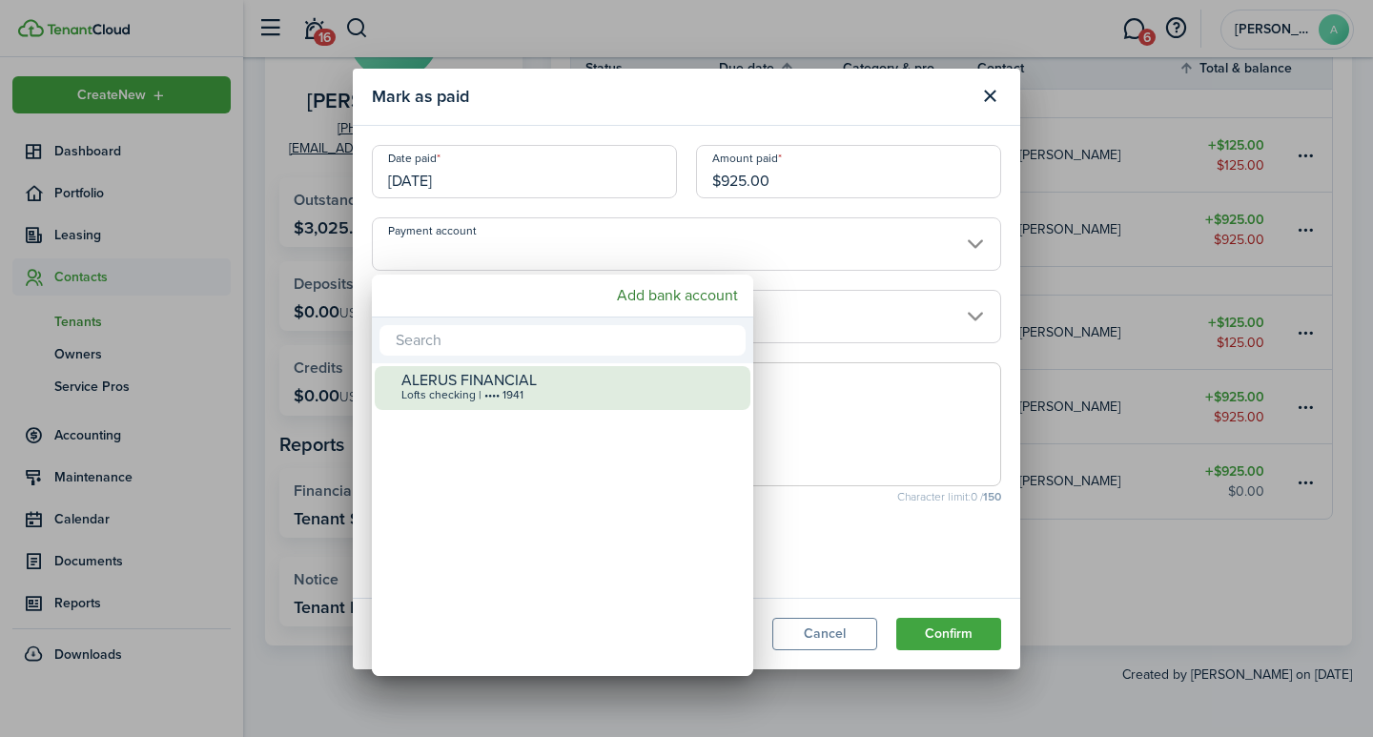
click at [549, 374] on div "ALERUS FINANCIAL" at bounding box center [569, 380] width 337 height 17
type input "•••• •••• •••• 1941"
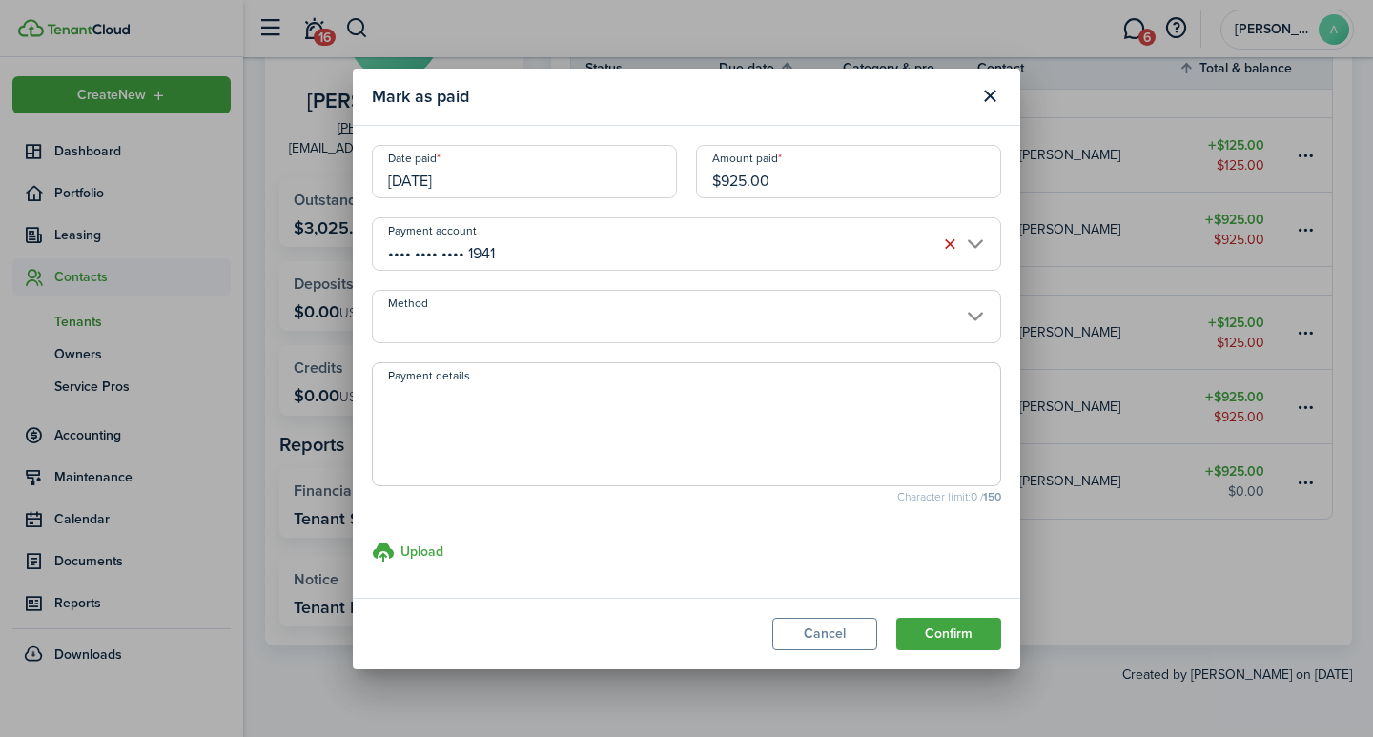
click at [548, 326] on input "Method" at bounding box center [686, 316] width 629 height 53
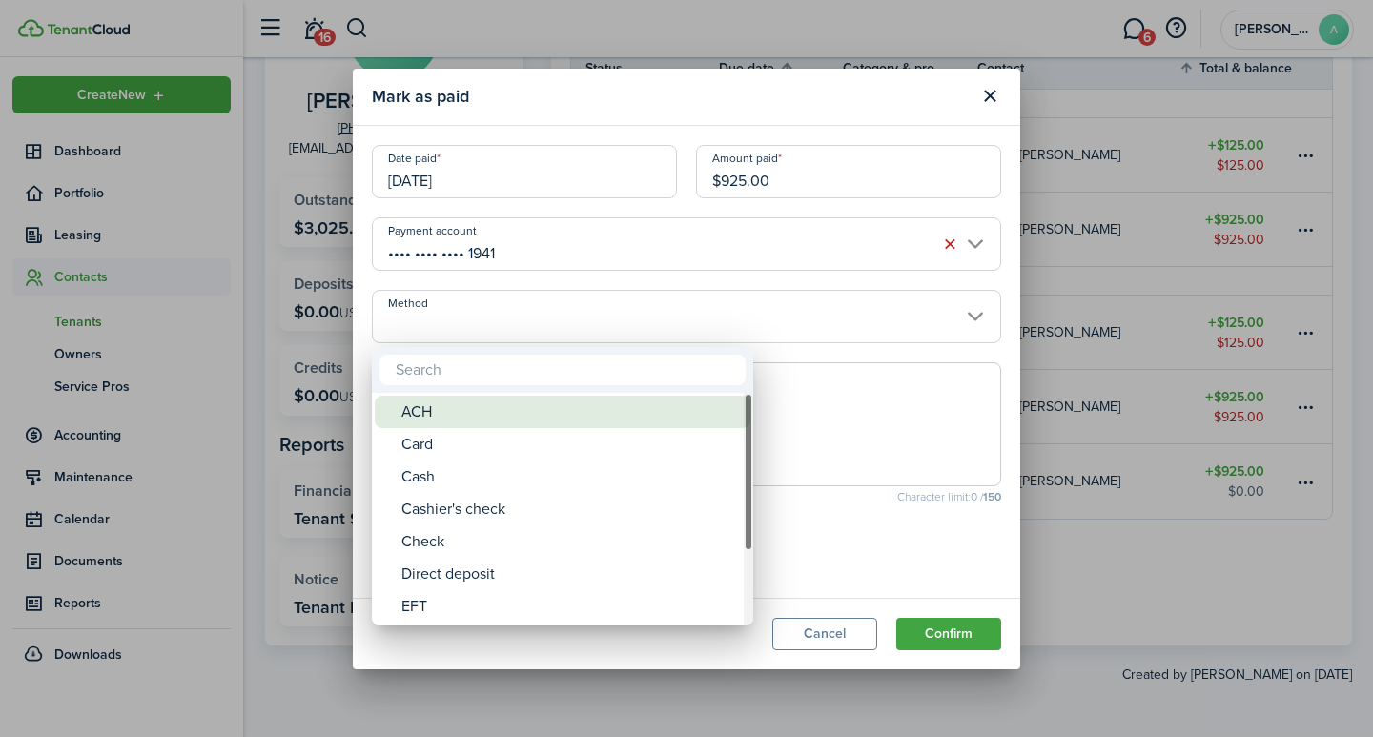
click at [460, 408] on div "ACH" at bounding box center [569, 412] width 337 height 32
type input "ACH"
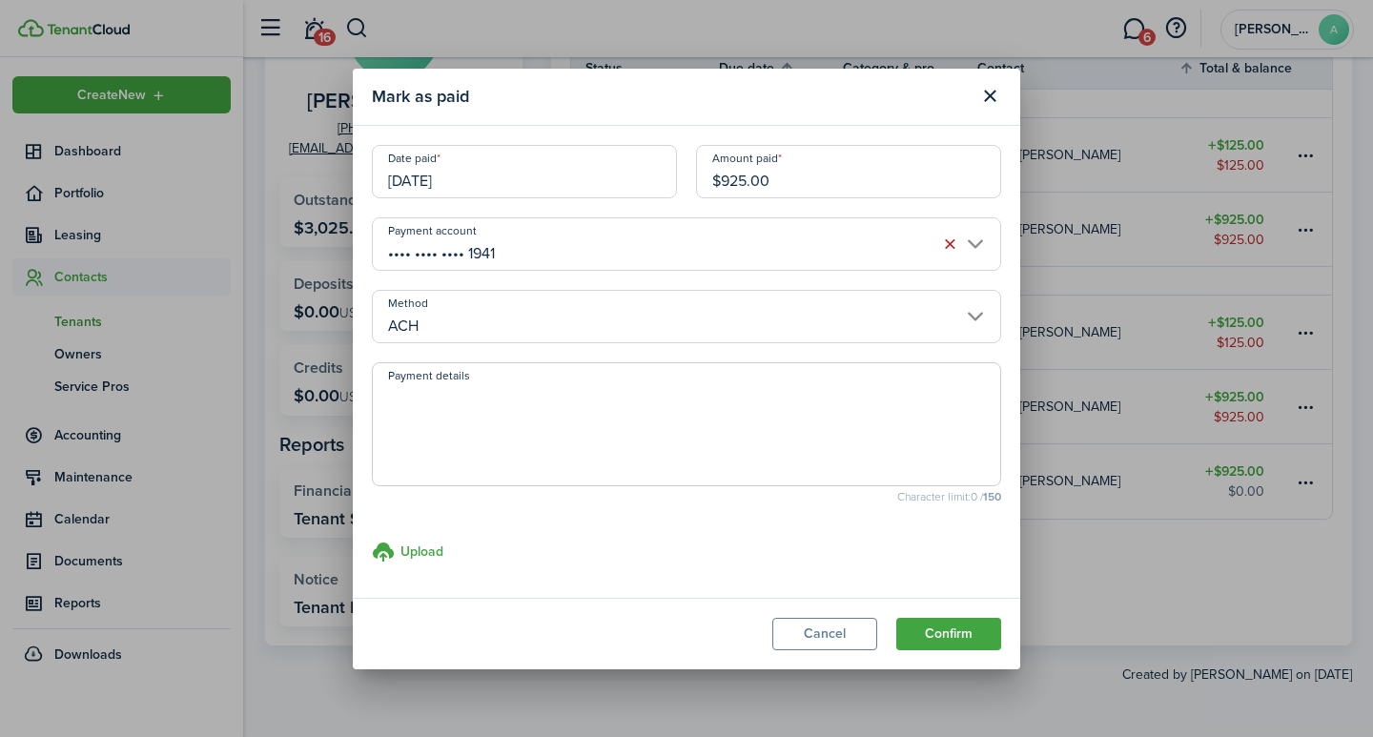
click at [462, 413] on textarea "Payment details" at bounding box center [686, 430] width 627 height 92
type textarea "September rent - 013E-1050"
click at [950, 630] on button "Confirm" at bounding box center [948, 634] width 105 height 32
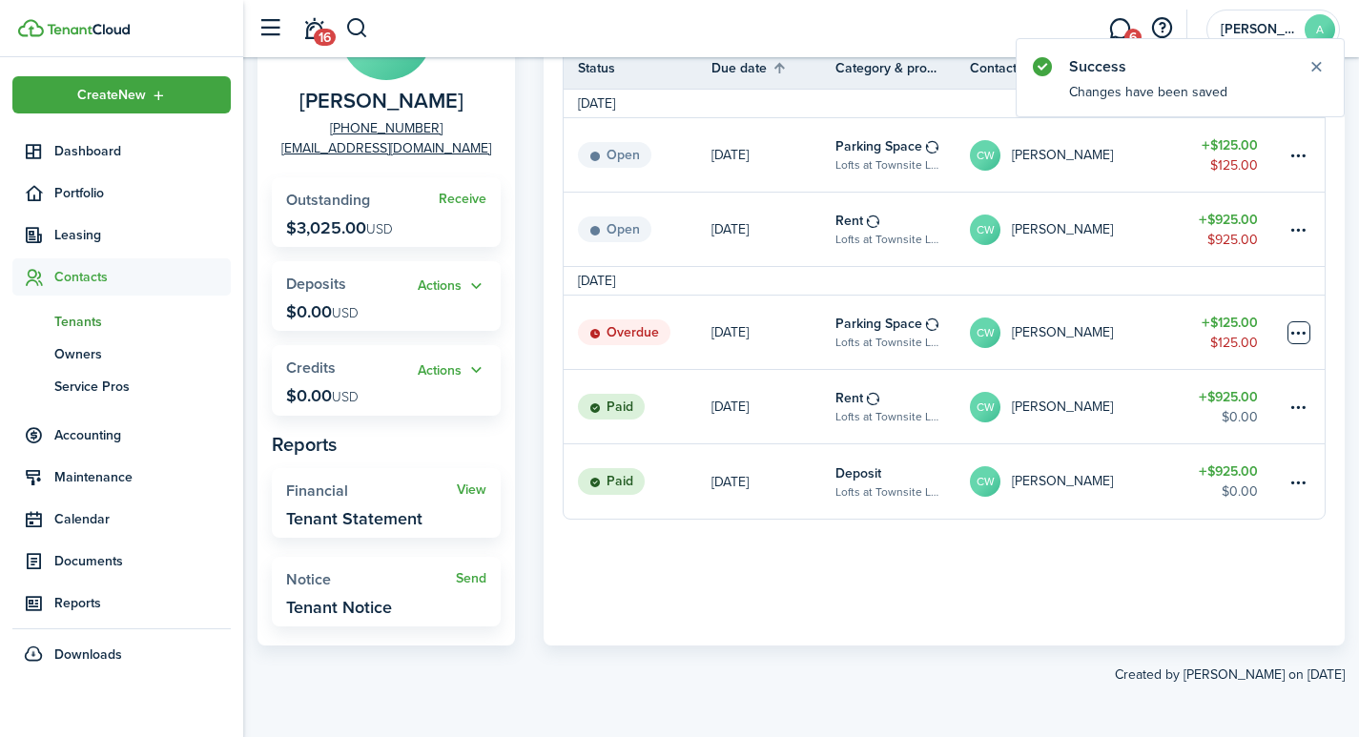
click at [1298, 323] on table-menu-btn-icon at bounding box center [1298, 332] width 23 height 23
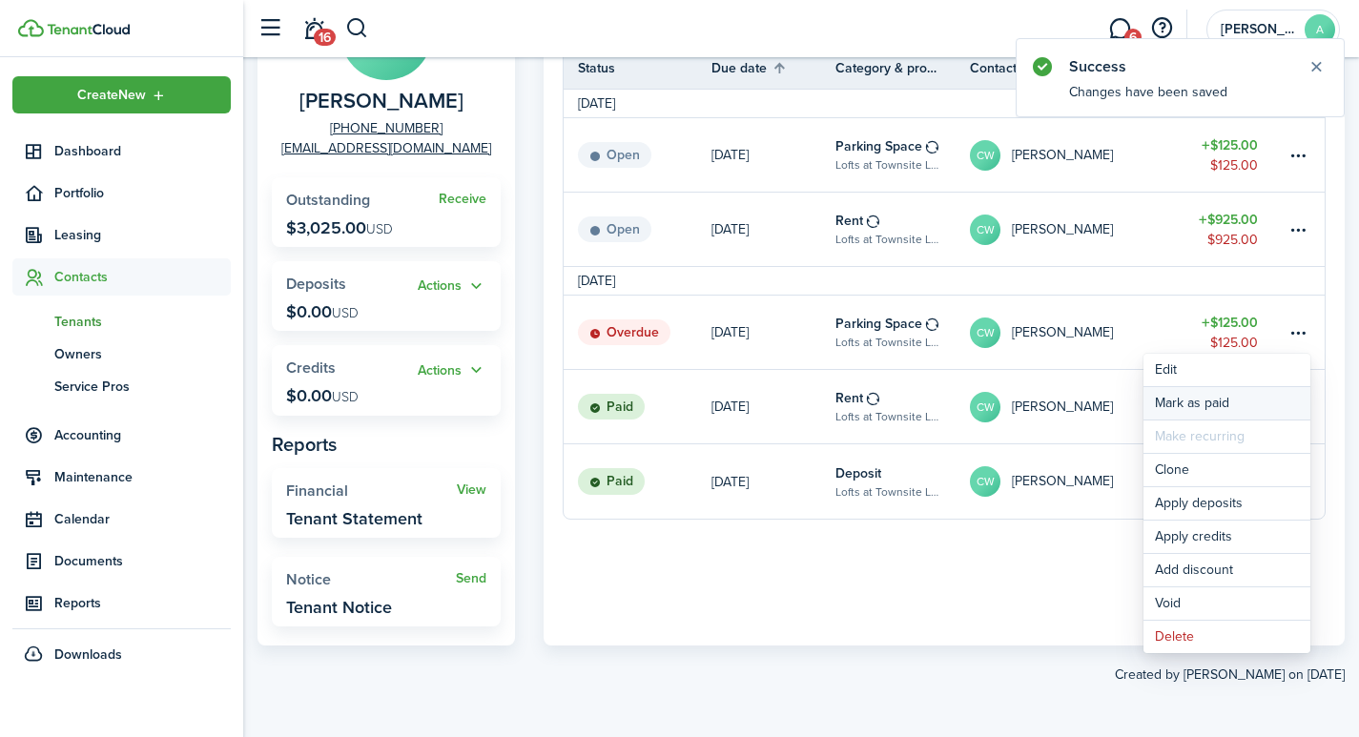
click at [1199, 396] on link "Mark as paid" at bounding box center [1226, 403] width 167 height 32
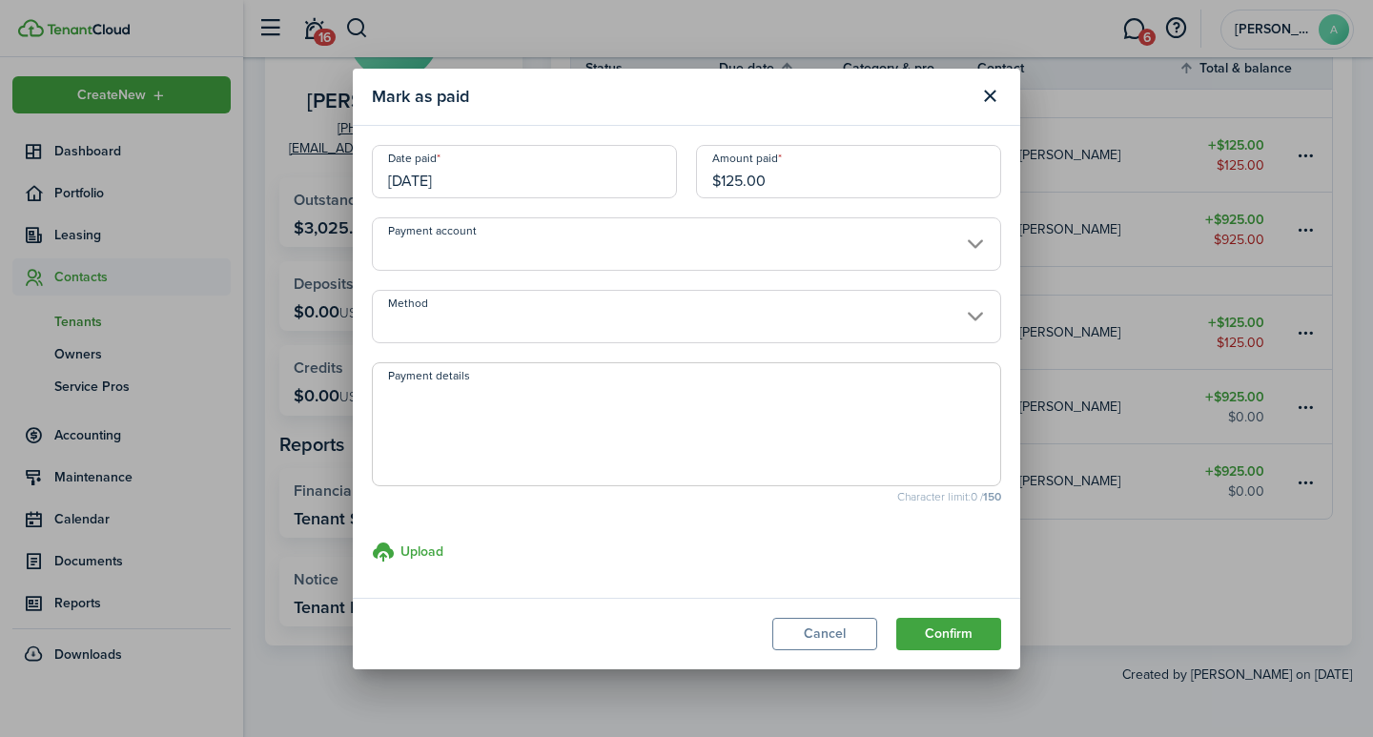
click at [508, 185] on input "[DATE]" at bounding box center [524, 171] width 305 height 53
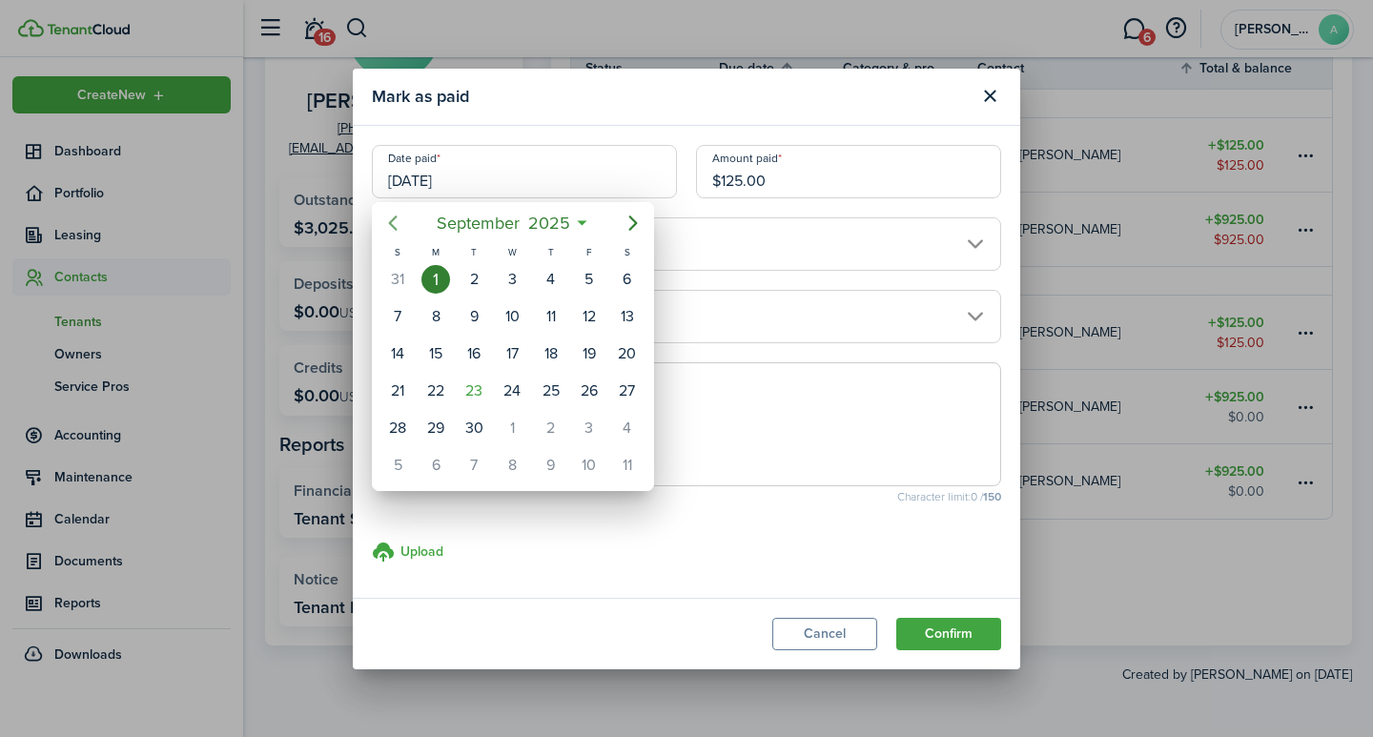
click at [399, 215] on icon "Previous page" at bounding box center [392, 223] width 23 height 23
click at [593, 427] on div "29" at bounding box center [589, 428] width 29 height 29
type input "08/29/2025"
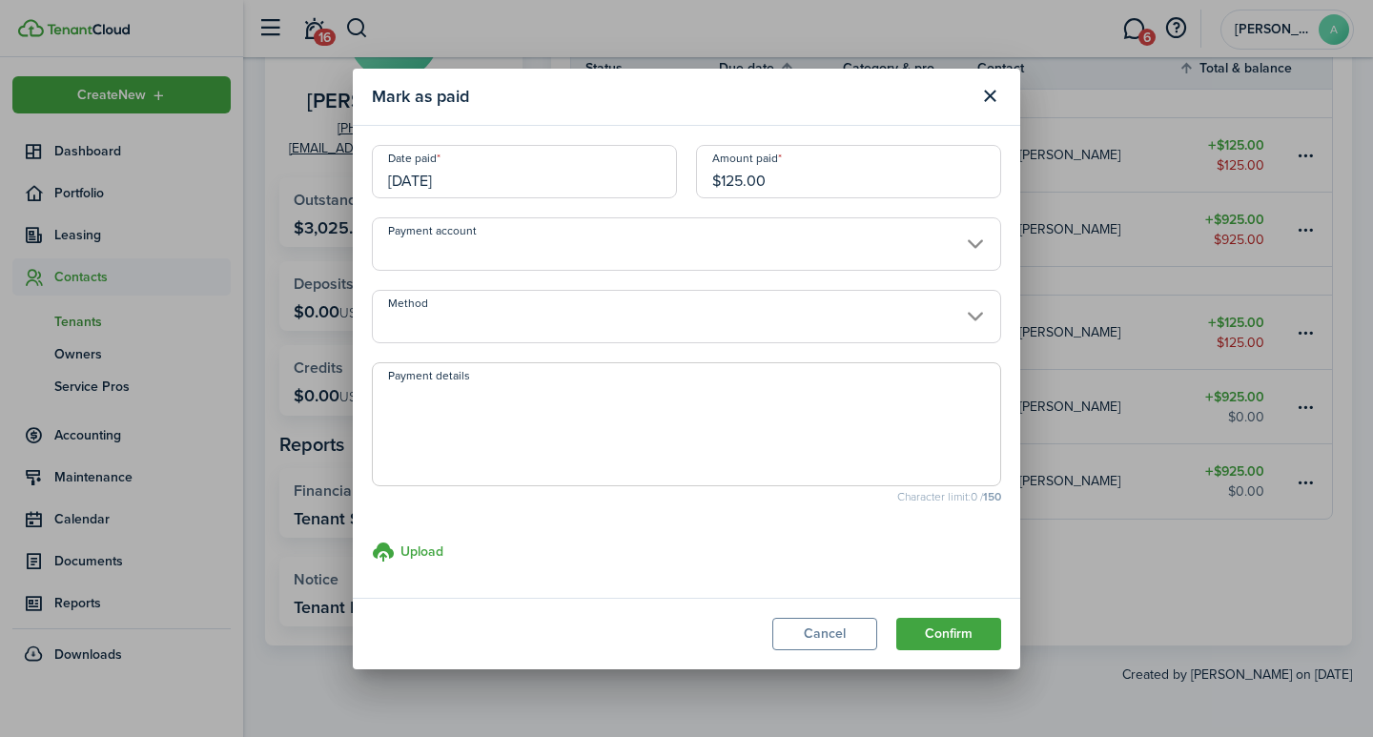
click at [664, 245] on input "Payment account" at bounding box center [686, 243] width 629 height 53
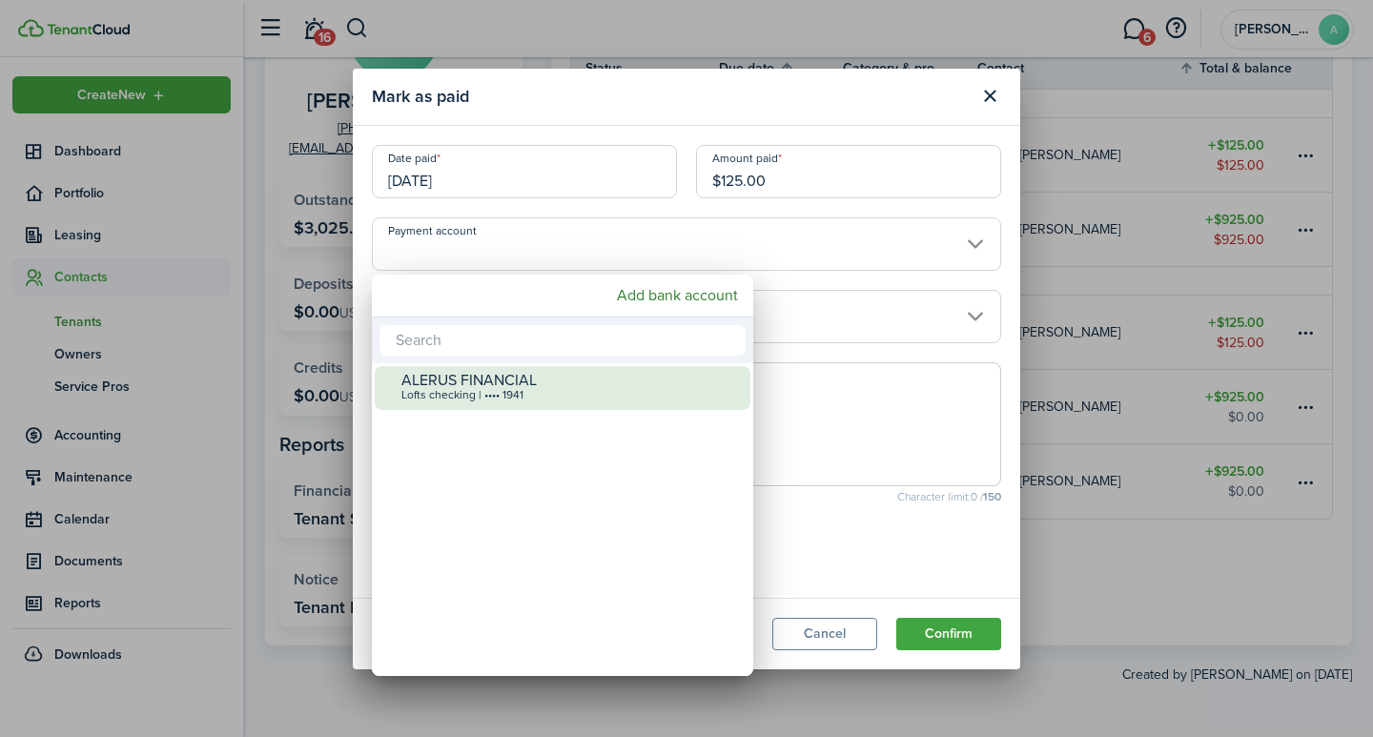
click at [556, 384] on div "ALERUS FINANCIAL" at bounding box center [569, 380] width 337 height 17
type input "•••• •••• •••• 1941"
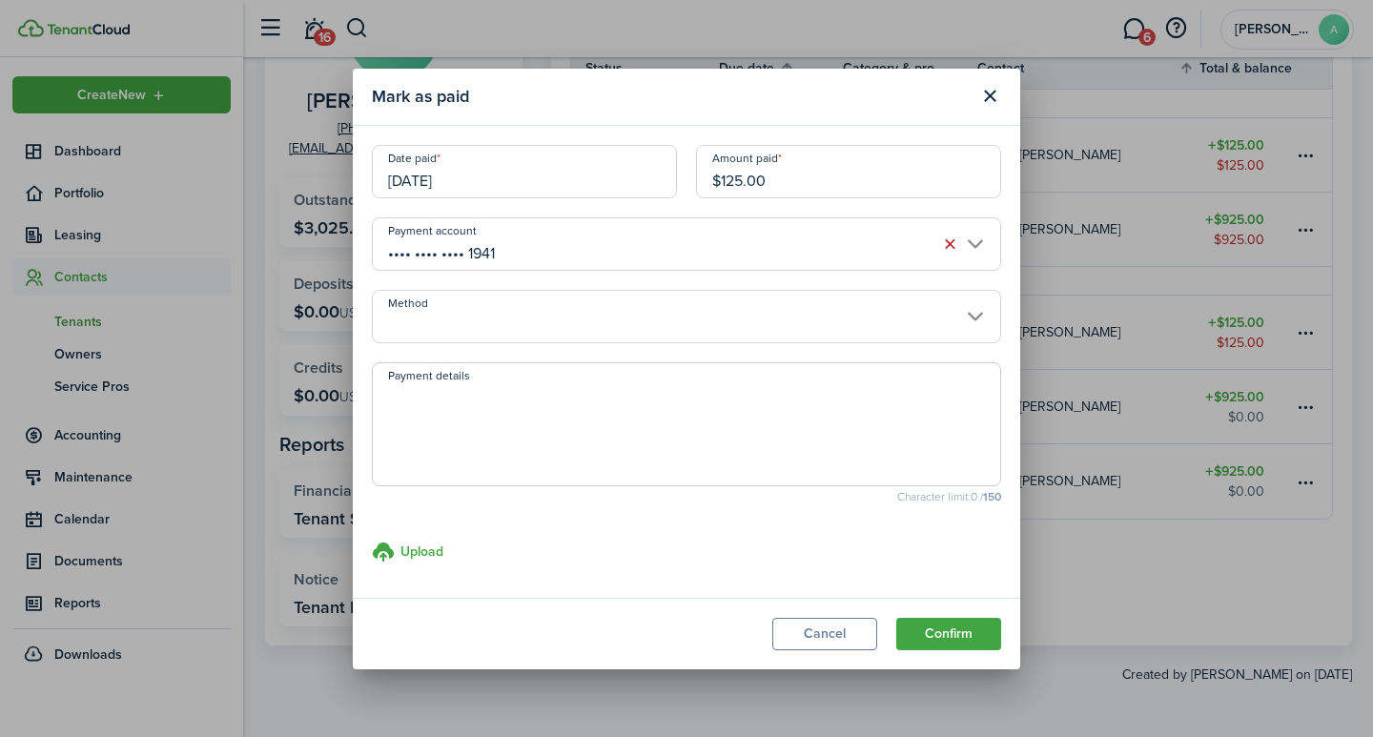
click at [535, 322] on input "Method" at bounding box center [686, 316] width 629 height 53
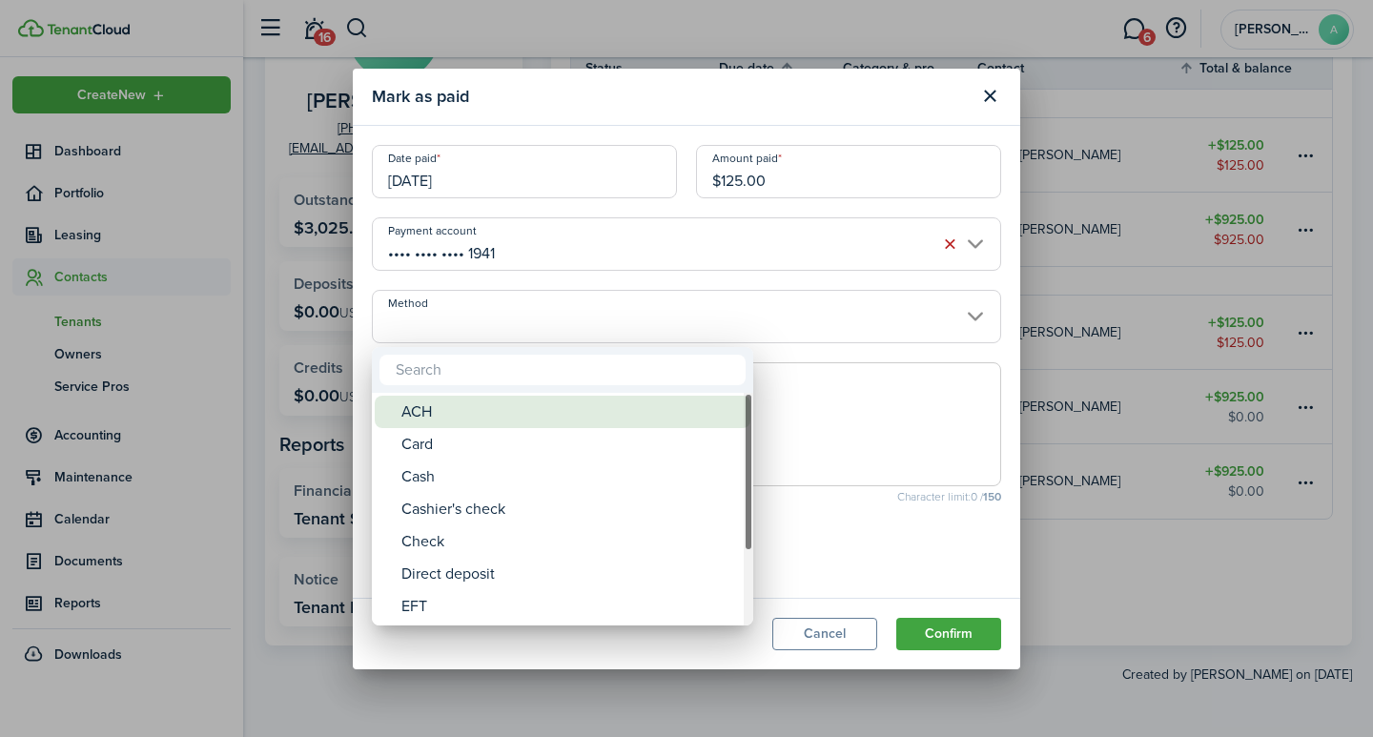
click at [495, 412] on div "ACH" at bounding box center [569, 412] width 337 height 32
type input "ACH"
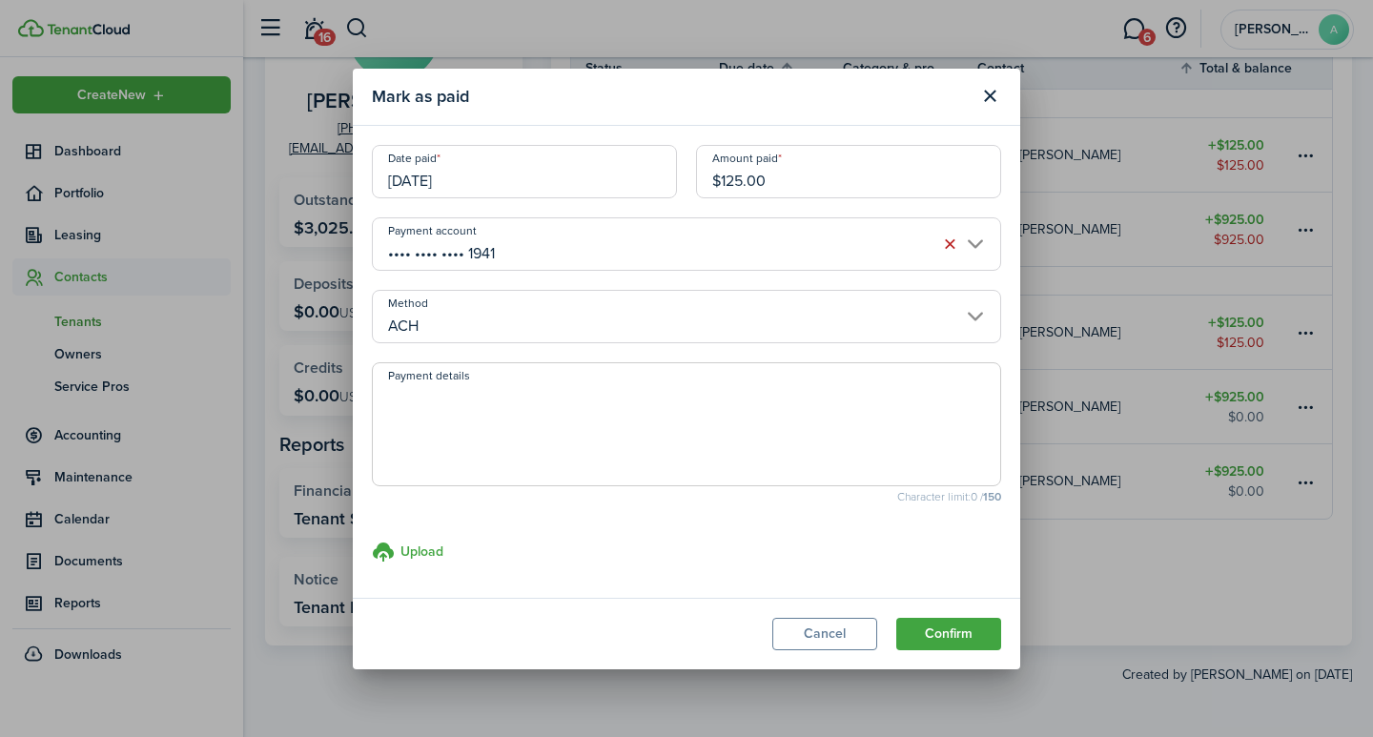
click at [491, 415] on textarea "Payment details" at bounding box center [686, 430] width 627 height 92
type textarea "September rent - 013E-1050"
click at [950, 636] on button "Confirm" at bounding box center [948, 634] width 105 height 32
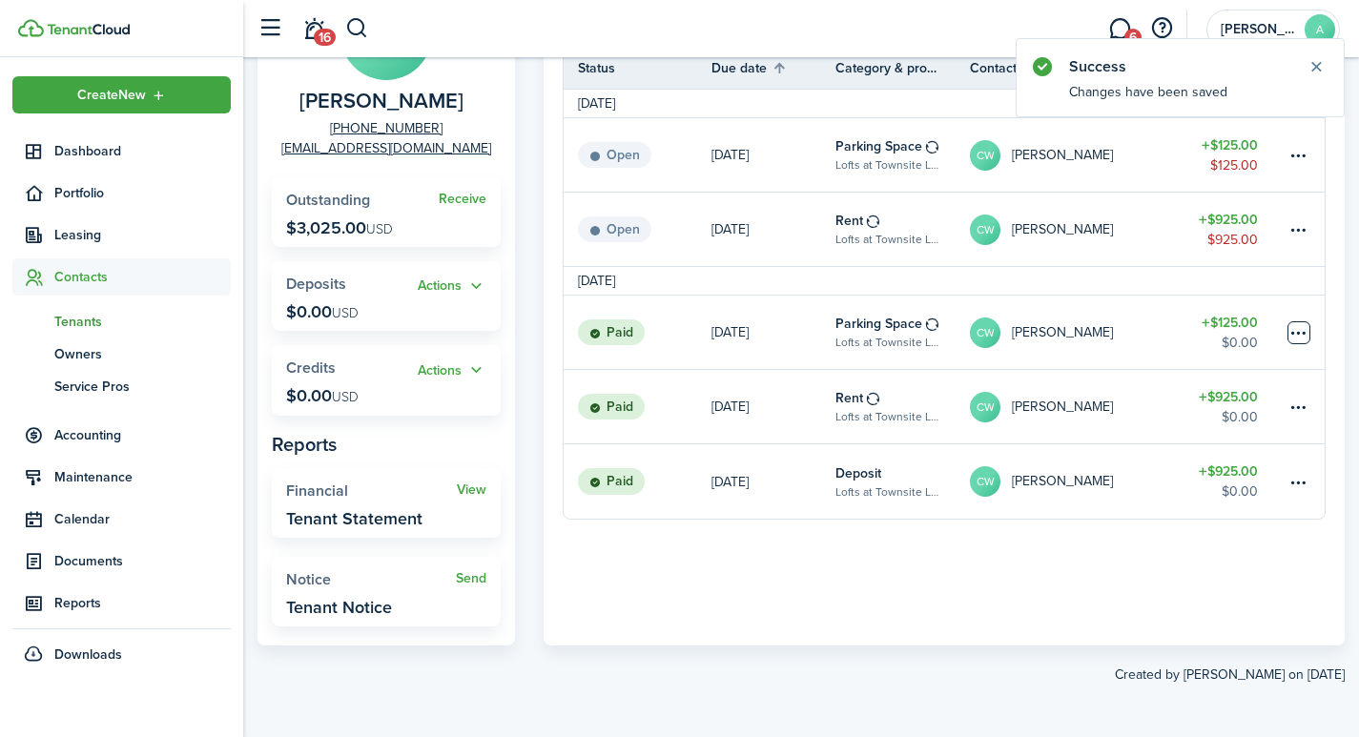
click at [1298, 336] on table-menu-btn-icon at bounding box center [1298, 332] width 23 height 23
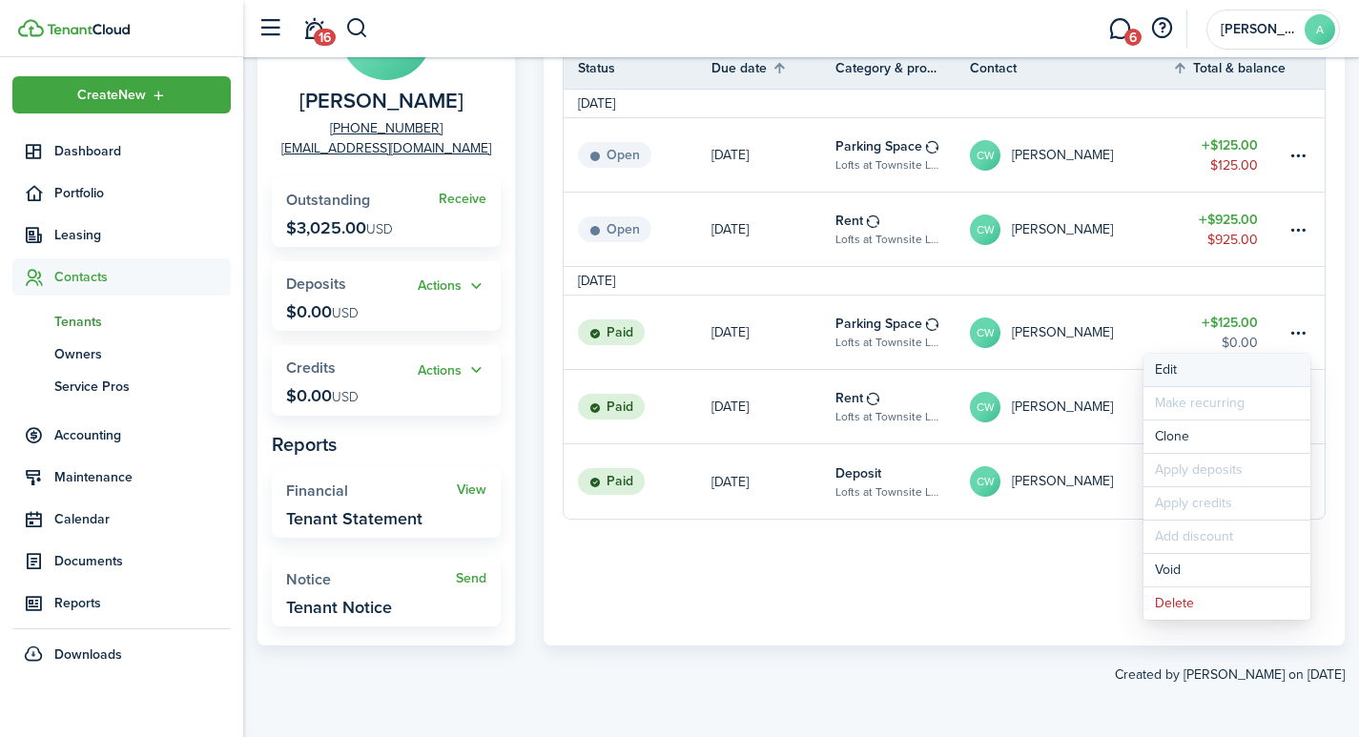
click at [1167, 366] on button "Edit" at bounding box center [1226, 370] width 167 height 32
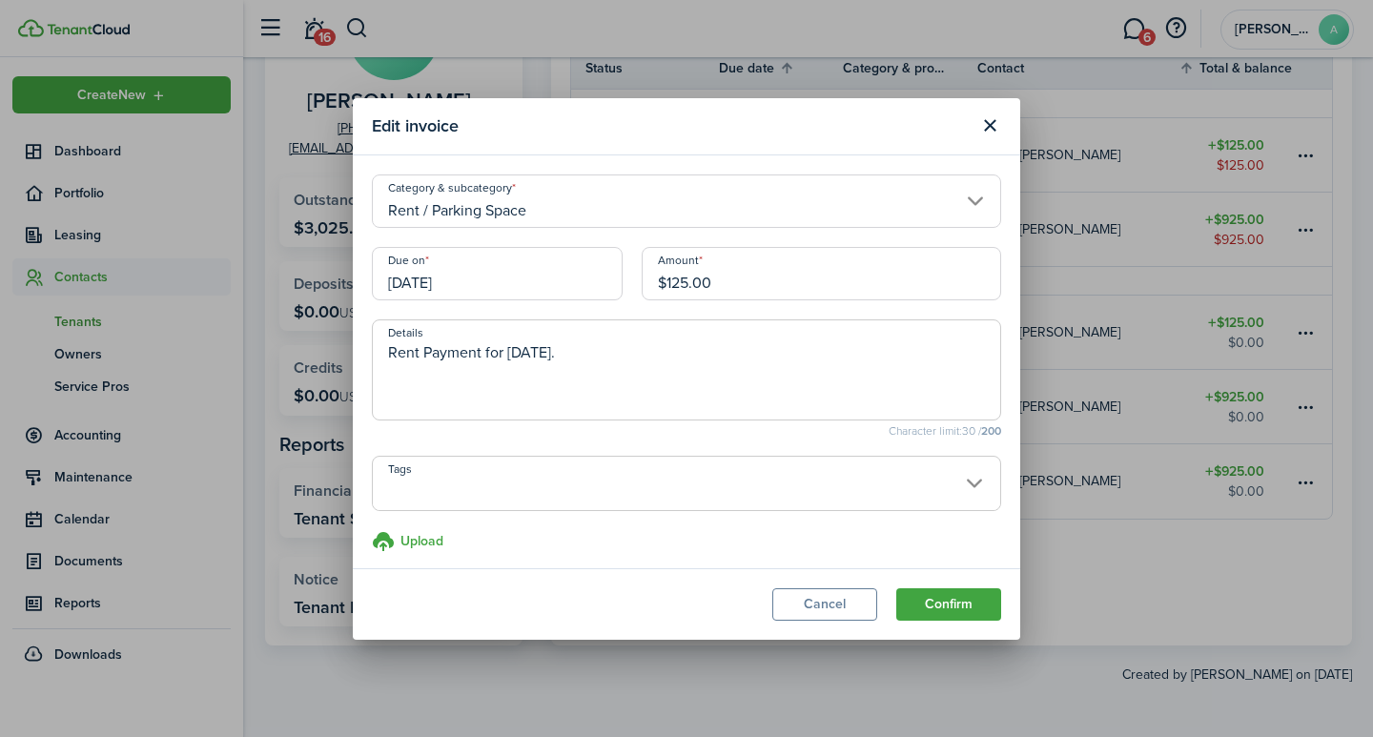
click at [505, 478] on span at bounding box center [686, 494] width 627 height 32
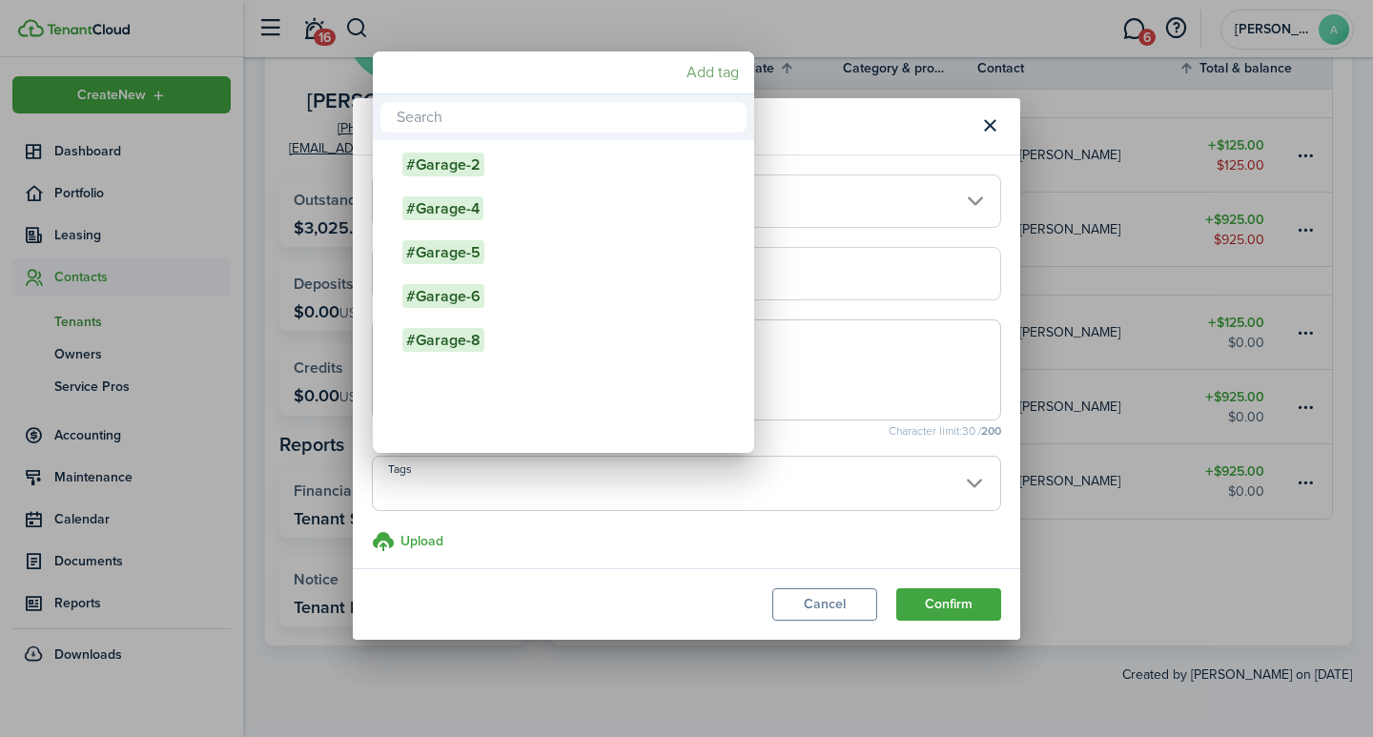
click at [716, 77] on mbsc-button "Add tag" at bounding box center [713, 72] width 68 height 34
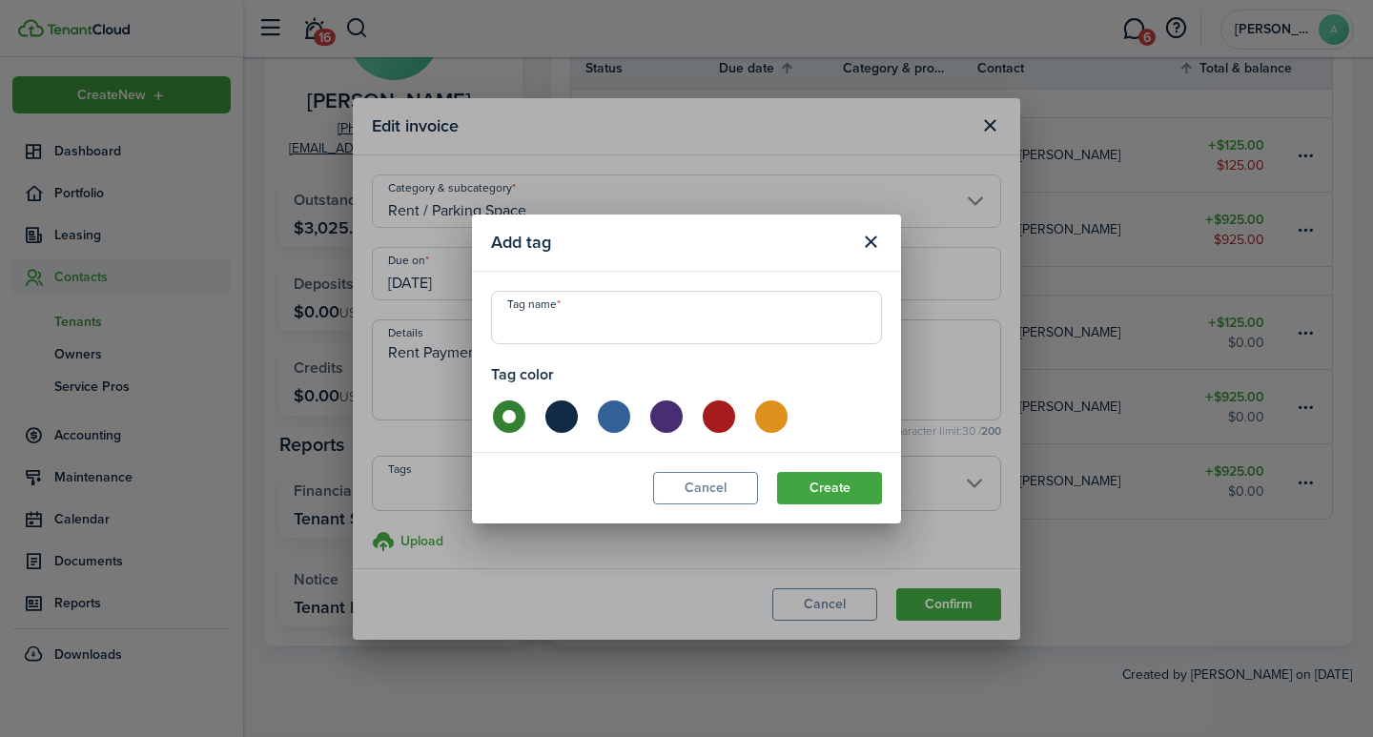
click at [586, 319] on input "Tag name" at bounding box center [686, 317] width 391 height 53
type input "g"
type input "Garage-9"
click at [846, 483] on button "Create" at bounding box center [829, 488] width 105 height 32
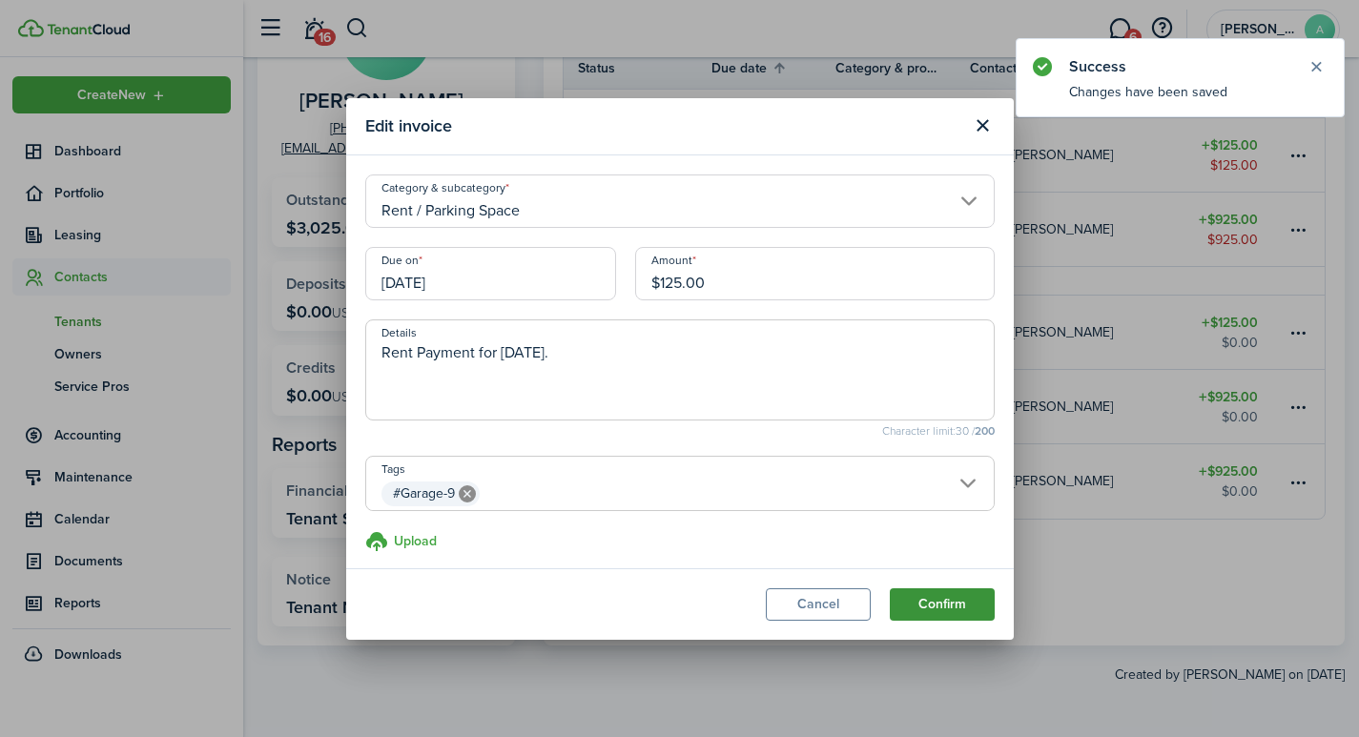
click at [947, 612] on button "Confirm" at bounding box center [941, 604] width 105 height 32
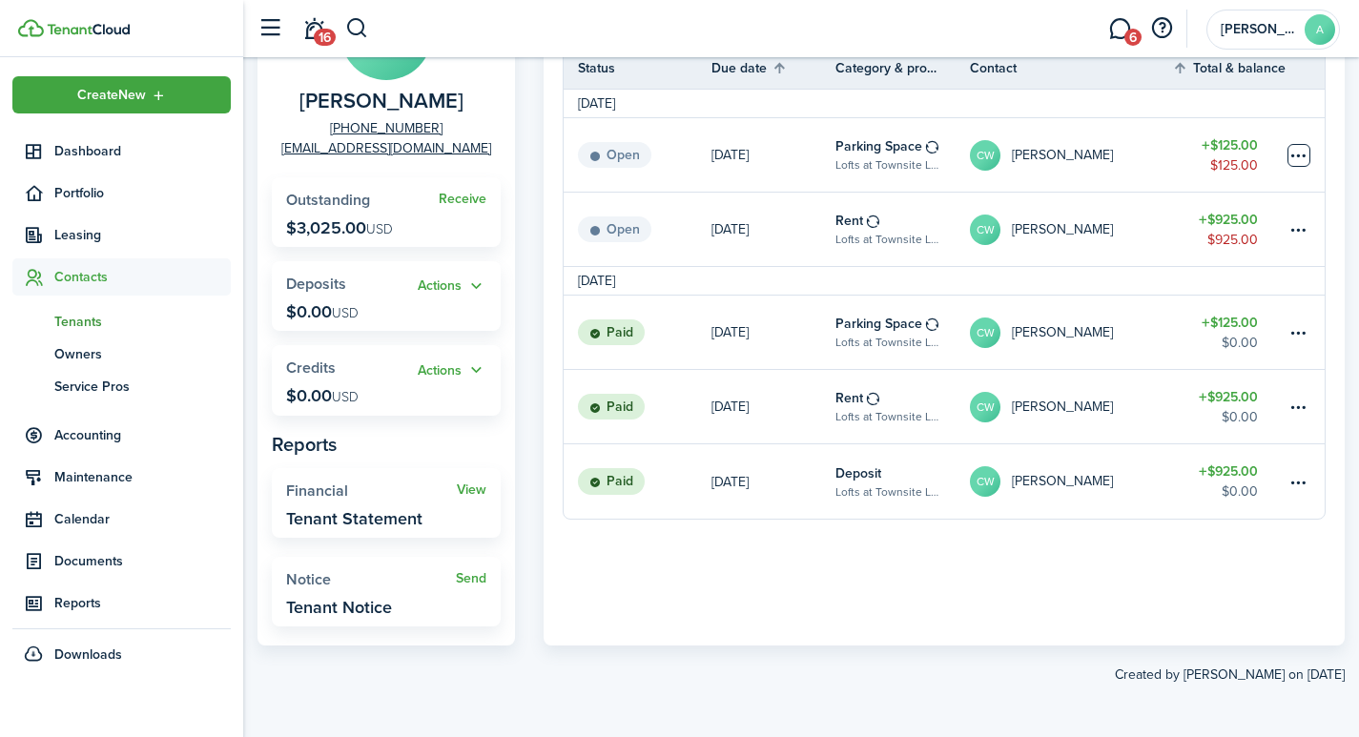
click at [1306, 154] on table-menu-btn-icon at bounding box center [1298, 155] width 23 height 23
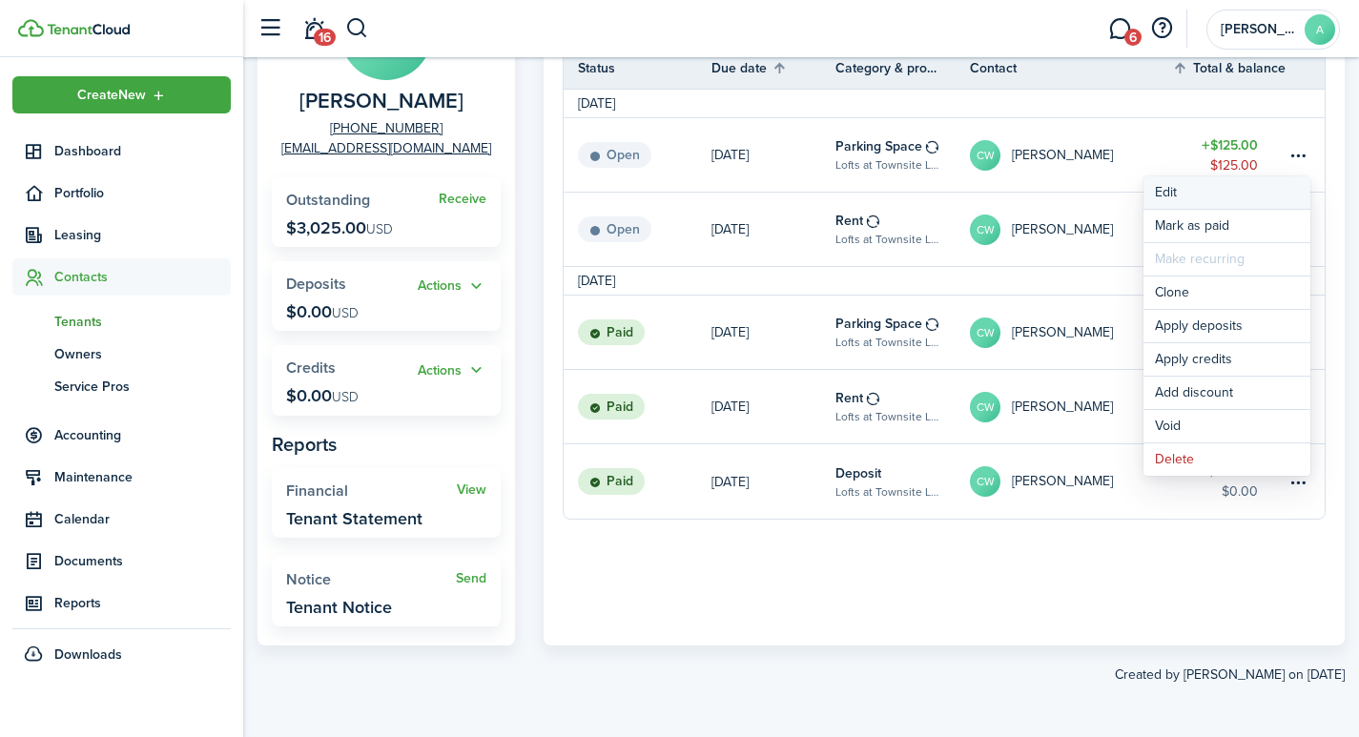
click at [1166, 188] on button "Edit" at bounding box center [1226, 192] width 167 height 32
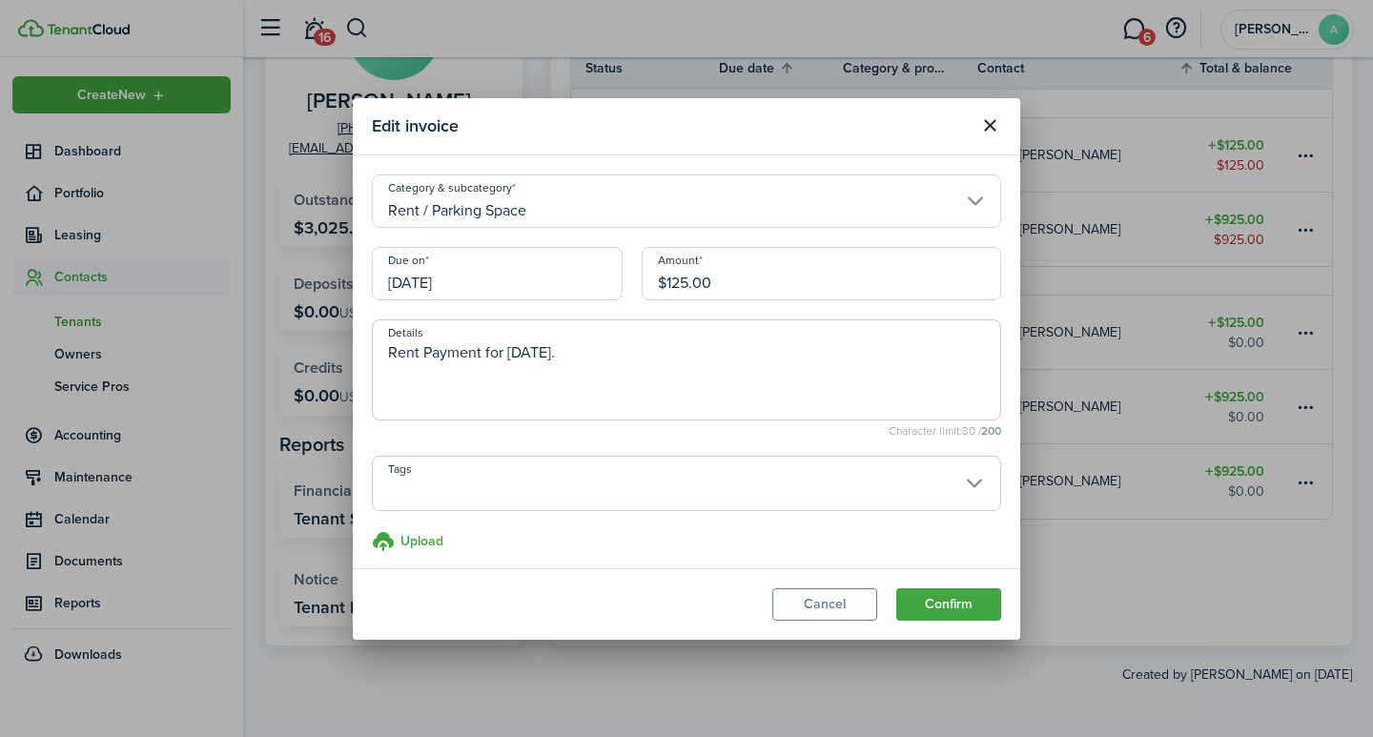
click at [439, 483] on span at bounding box center [686, 494] width 627 height 32
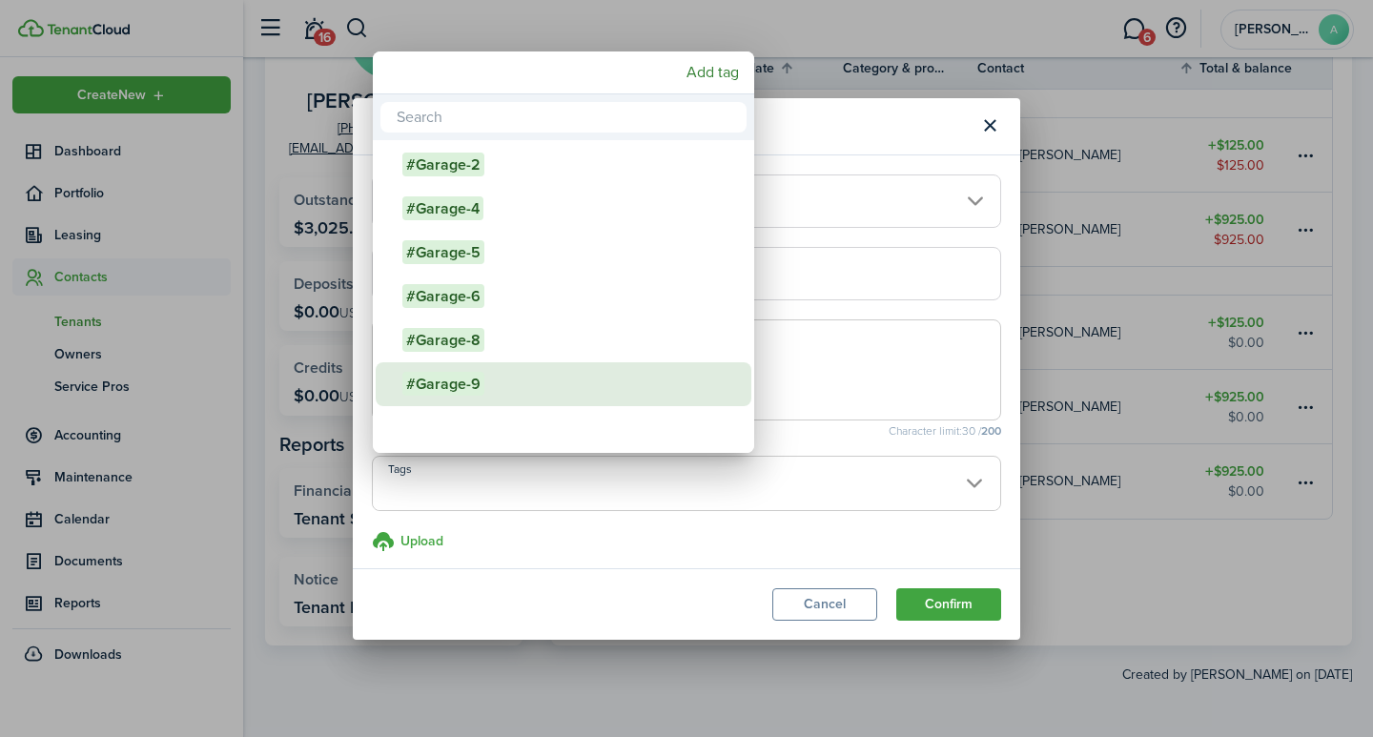
click at [465, 376] on span "#Garage-9" at bounding box center [443, 384] width 82 height 24
type input "#Garage-9"
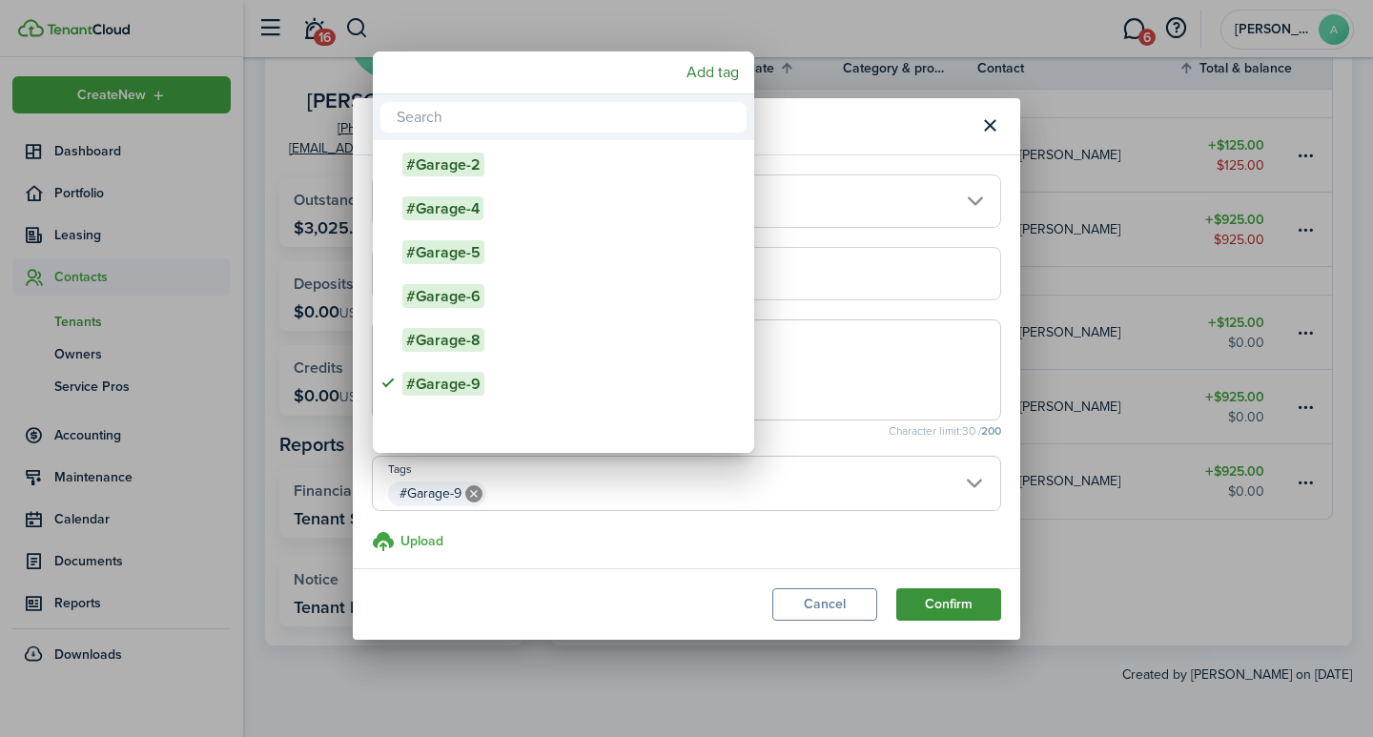
click at [934, 610] on div at bounding box center [686, 368] width 1678 height 1042
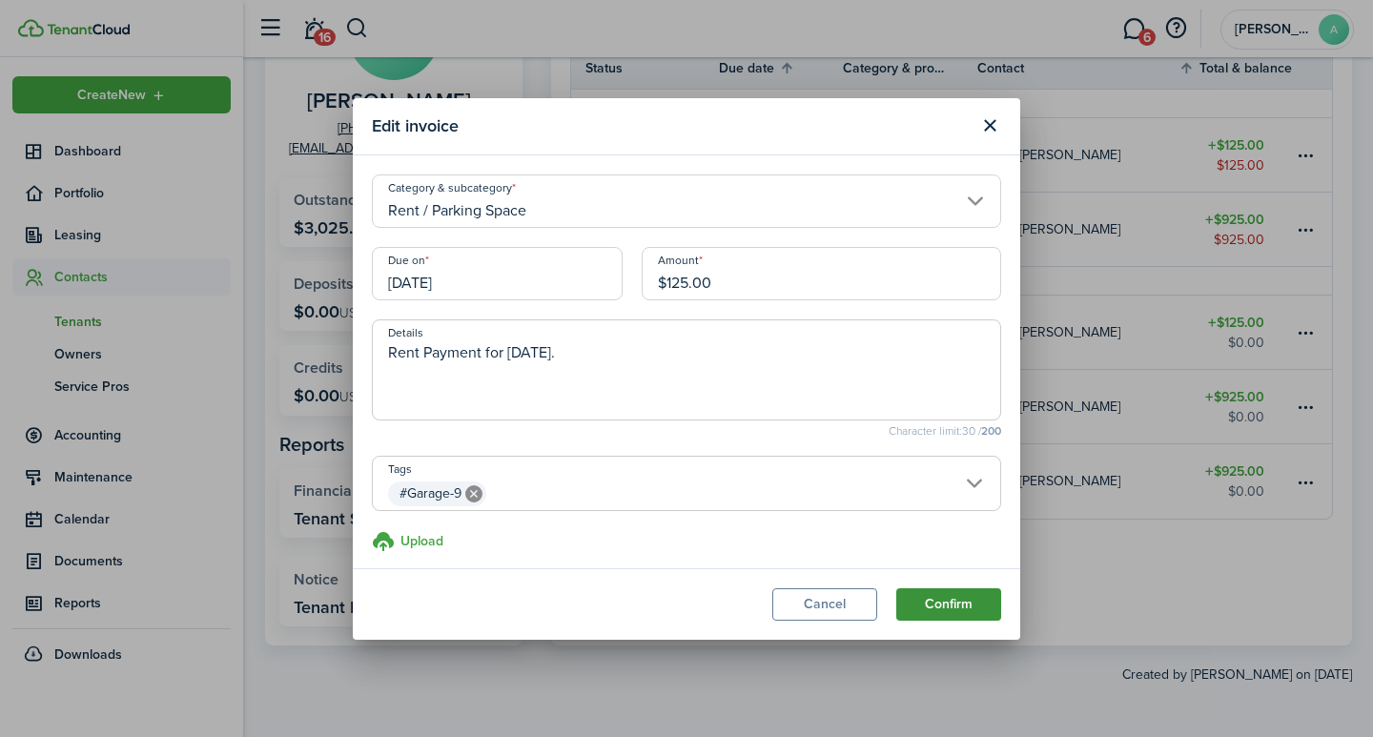
click at [930, 608] on button "Confirm" at bounding box center [948, 604] width 105 height 32
